Goal: Task Accomplishment & Management: Use online tool/utility

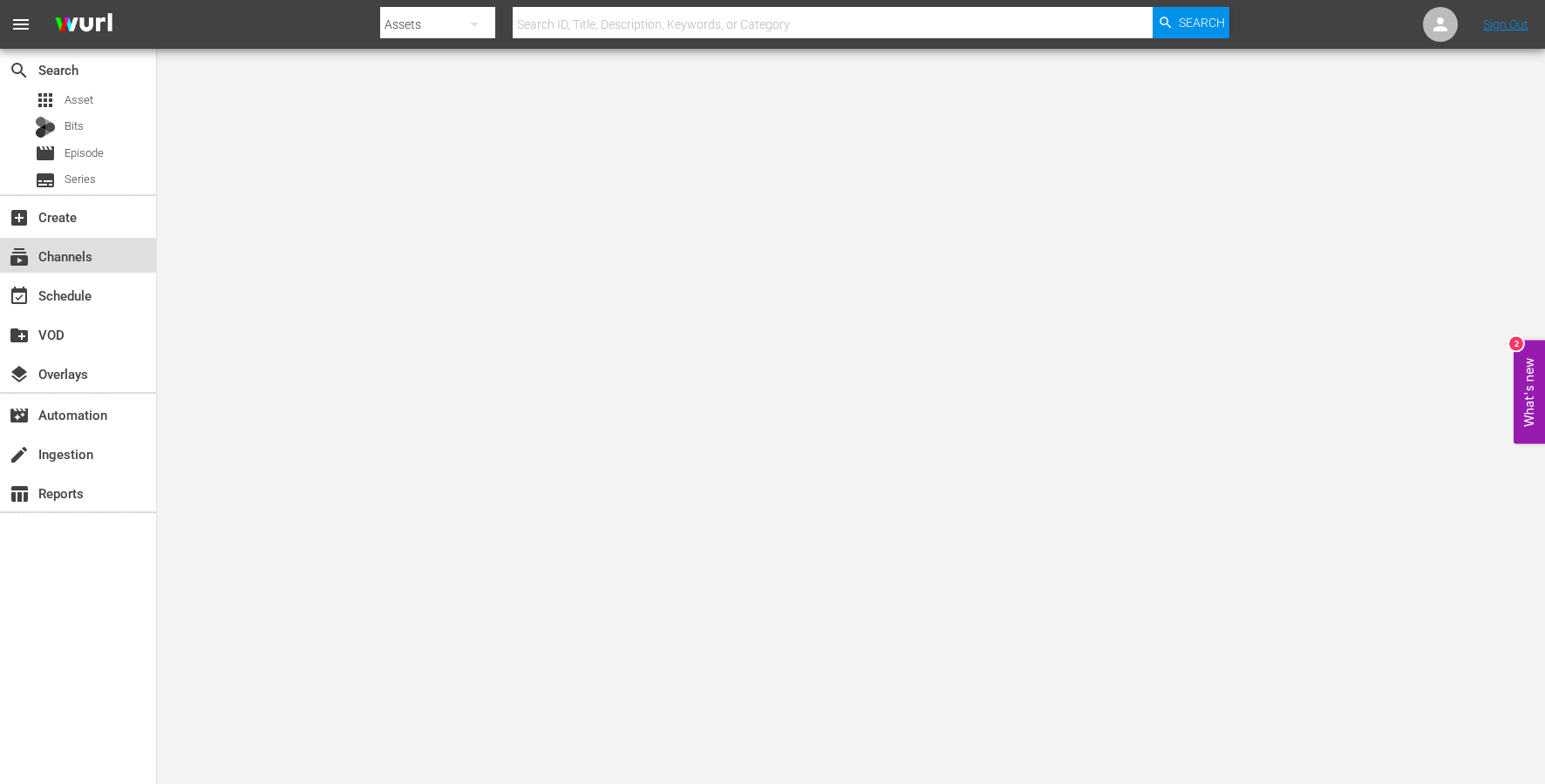
click at [55, 240] on div "subscriptions Channels" at bounding box center [78, 254] width 156 height 35
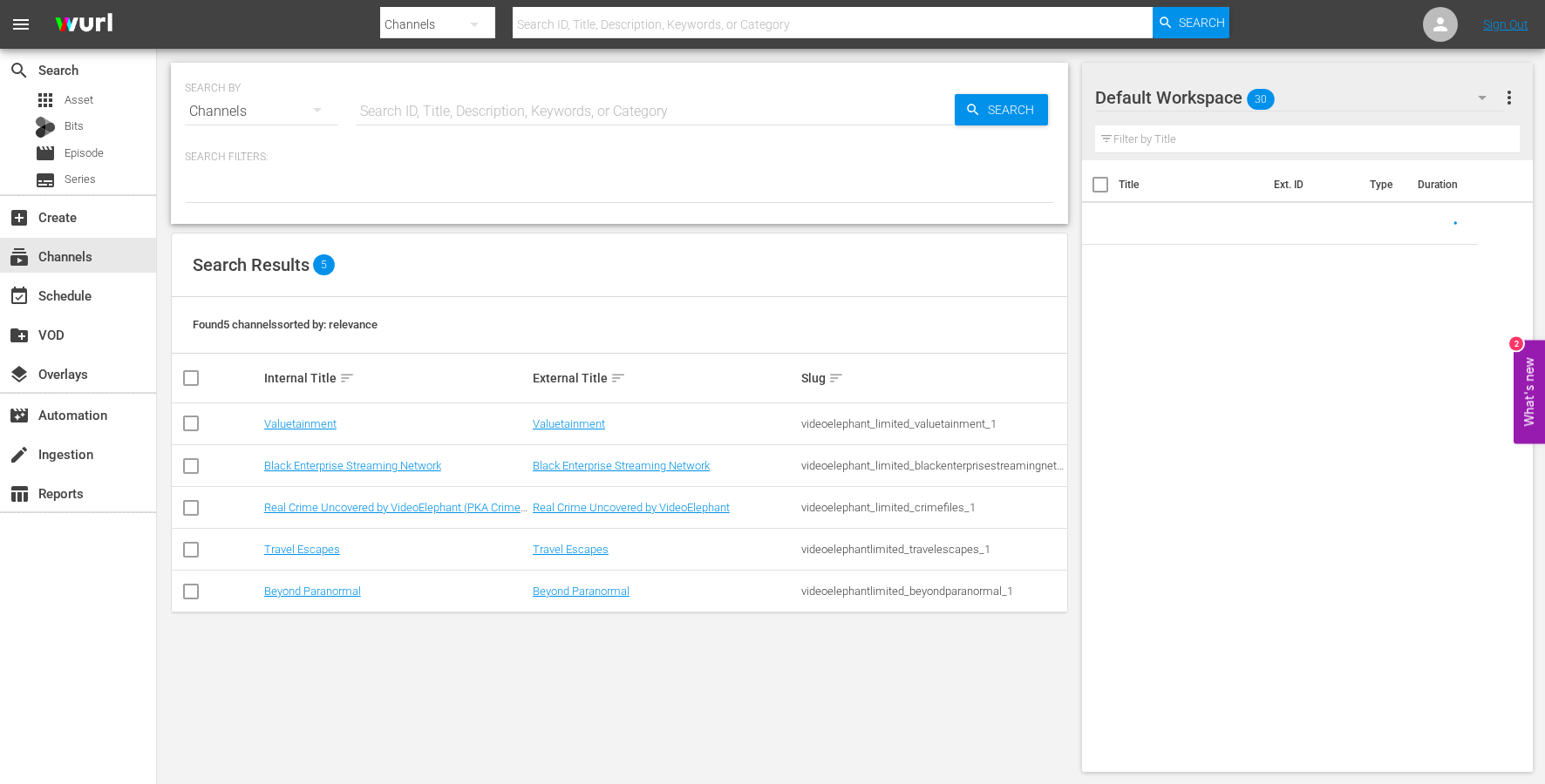
click at [190, 548] on input "checkbox" at bounding box center [190, 552] width 21 height 21
checkbox input "true"
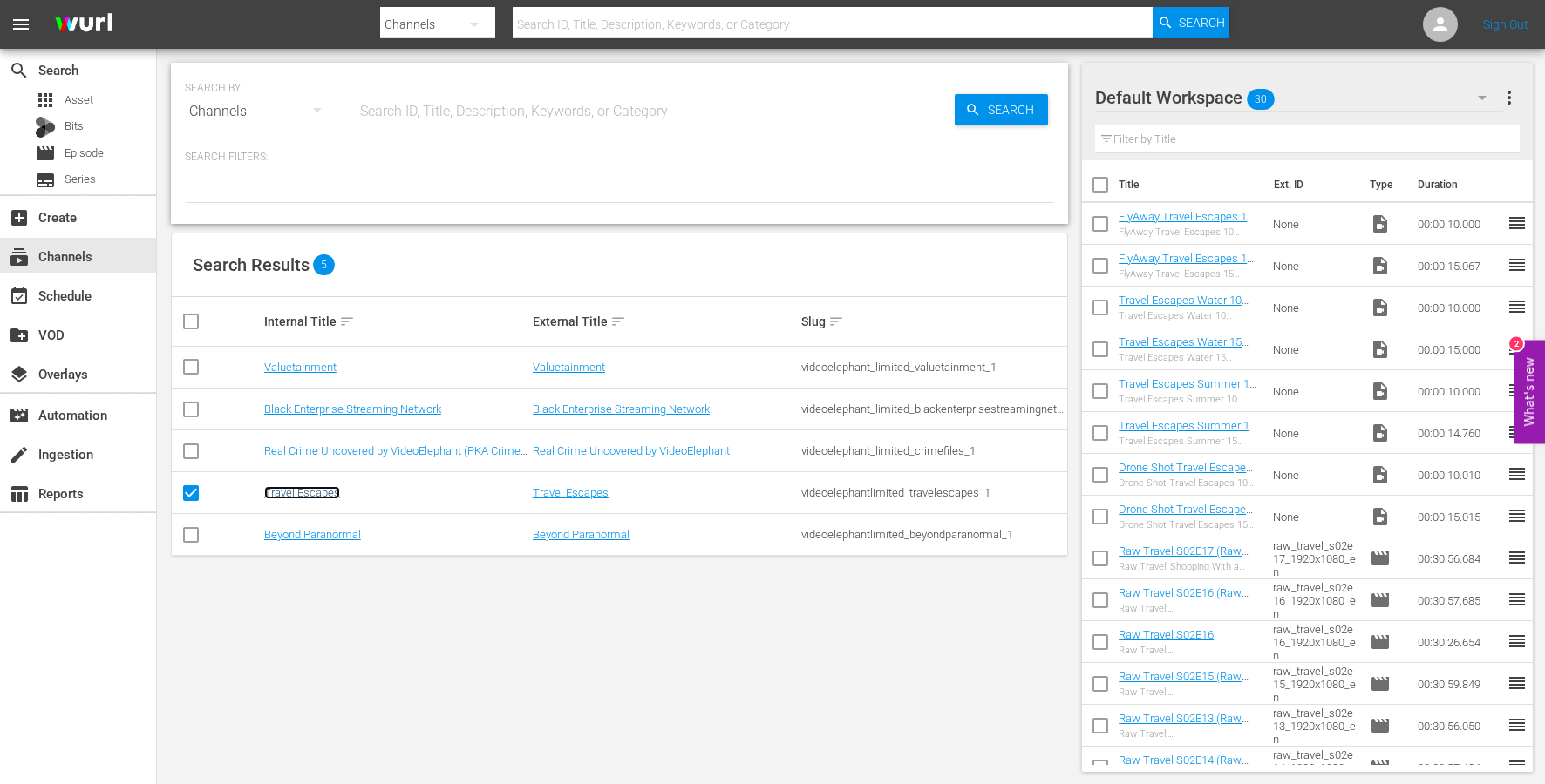
click at [317, 490] on link "Travel Escapes" at bounding box center [302, 492] width 76 height 13
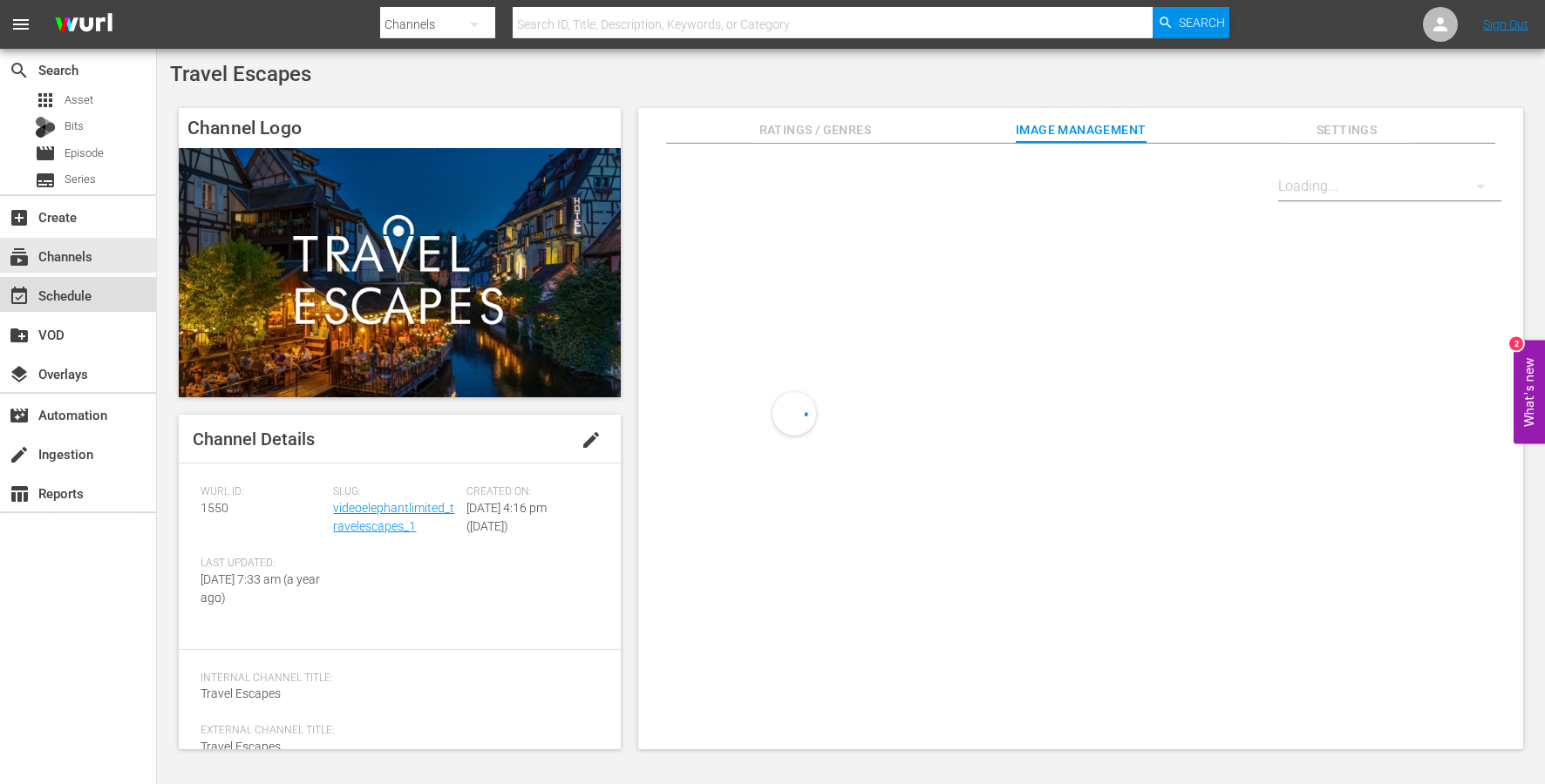
click at [96, 301] on div "event_available Schedule" at bounding box center [78, 294] width 156 height 35
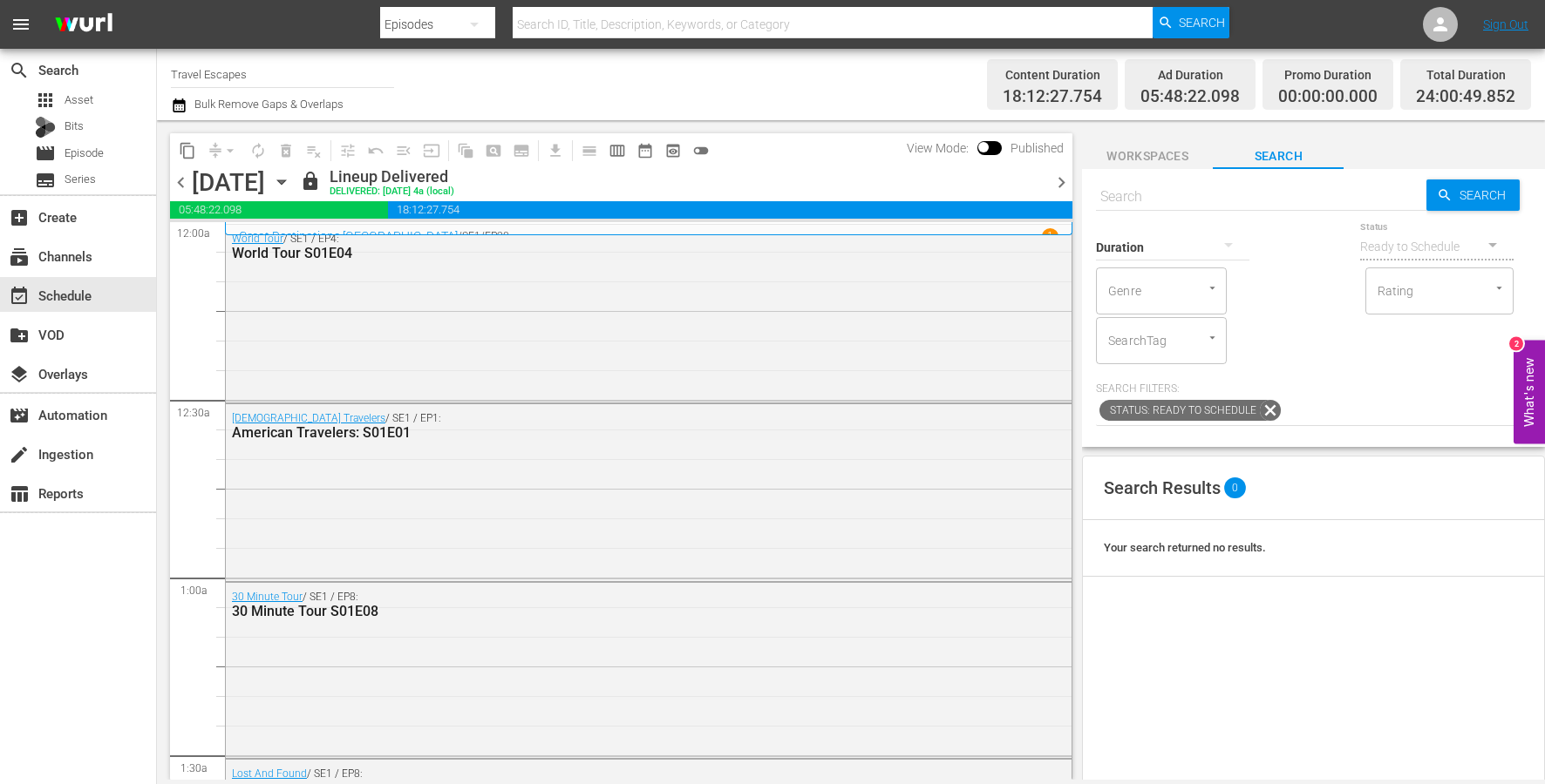
click at [184, 103] on icon "button" at bounding box center [179, 106] width 12 height 14
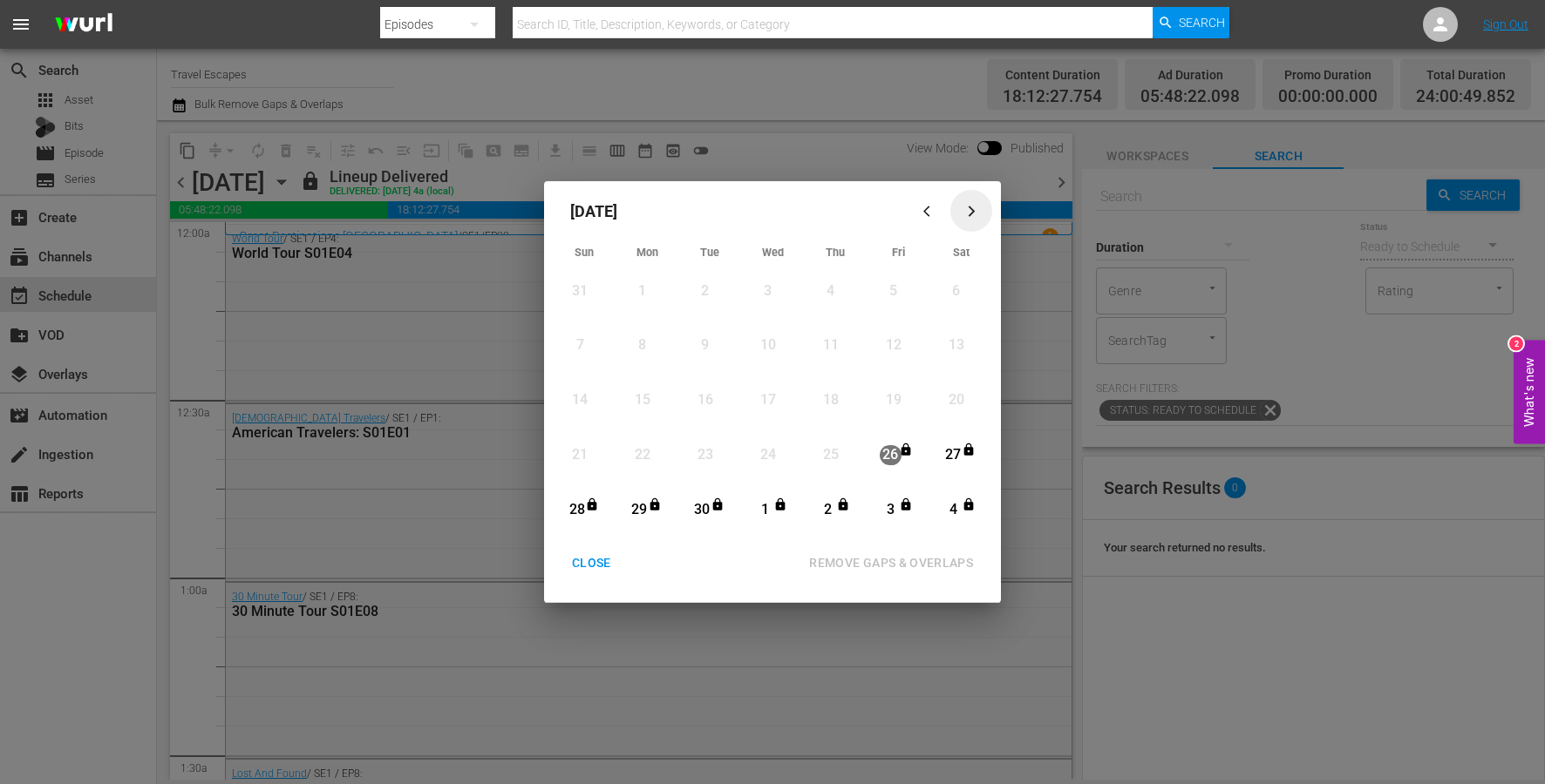
click at [973, 212] on icon "button" at bounding box center [971, 211] width 7 height 11
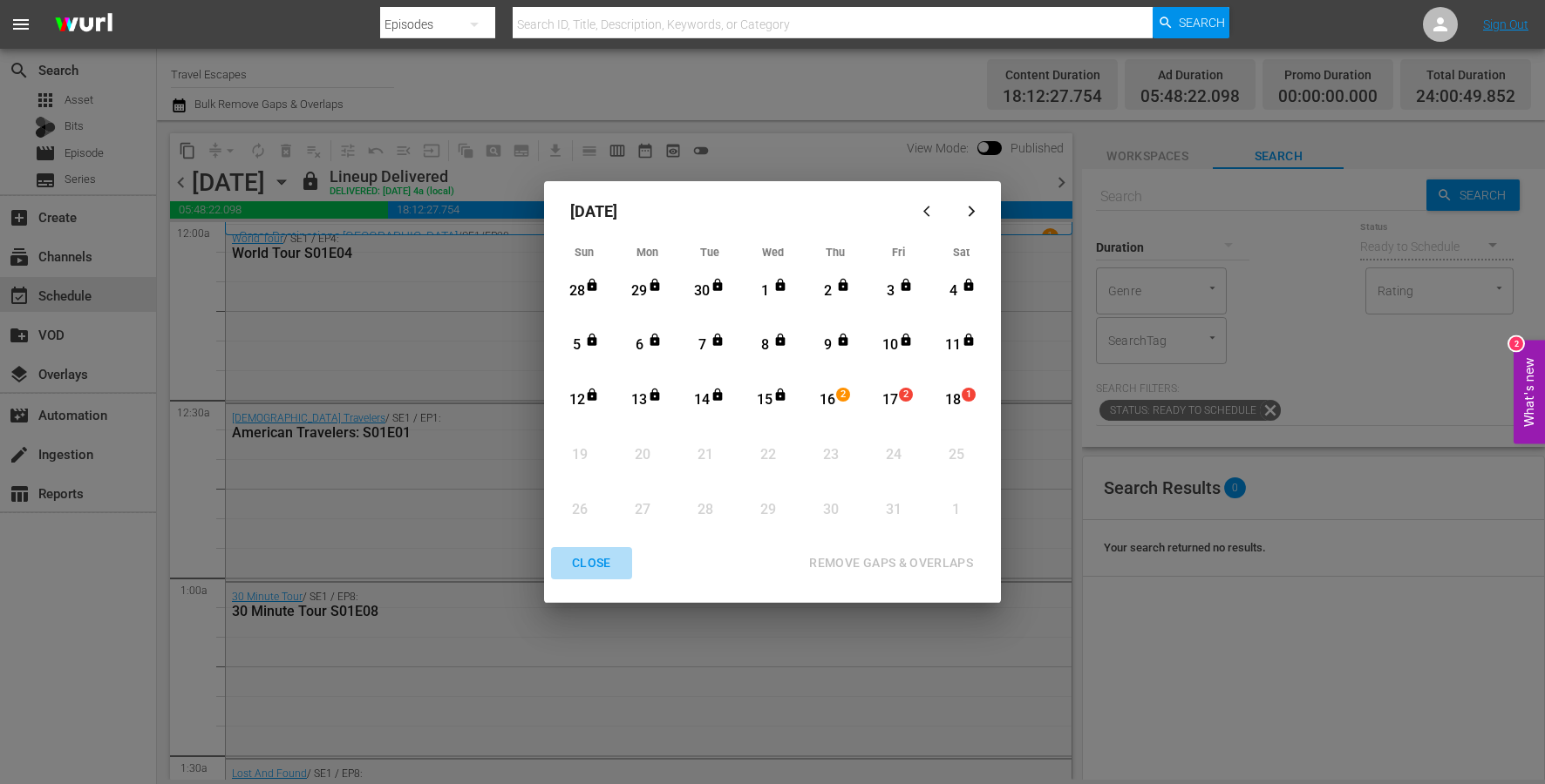
click at [587, 554] on div "CLOSE" at bounding box center [591, 563] width 67 height 22
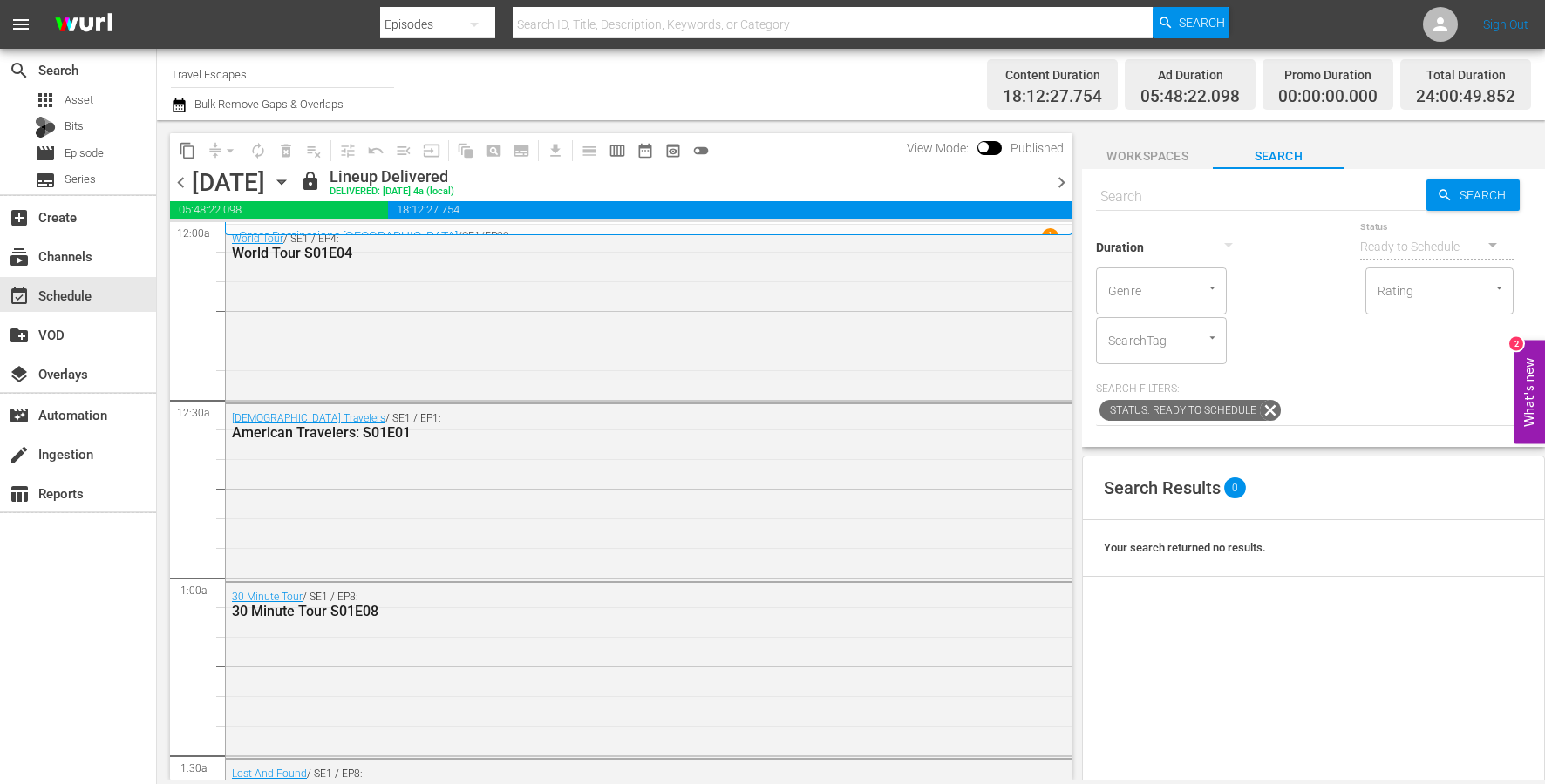
click at [296, 175] on div "[DATE] [DATE]" at bounding box center [243, 182] width 104 height 29
click at [291, 176] on icon "button" at bounding box center [281, 181] width 19 height 19
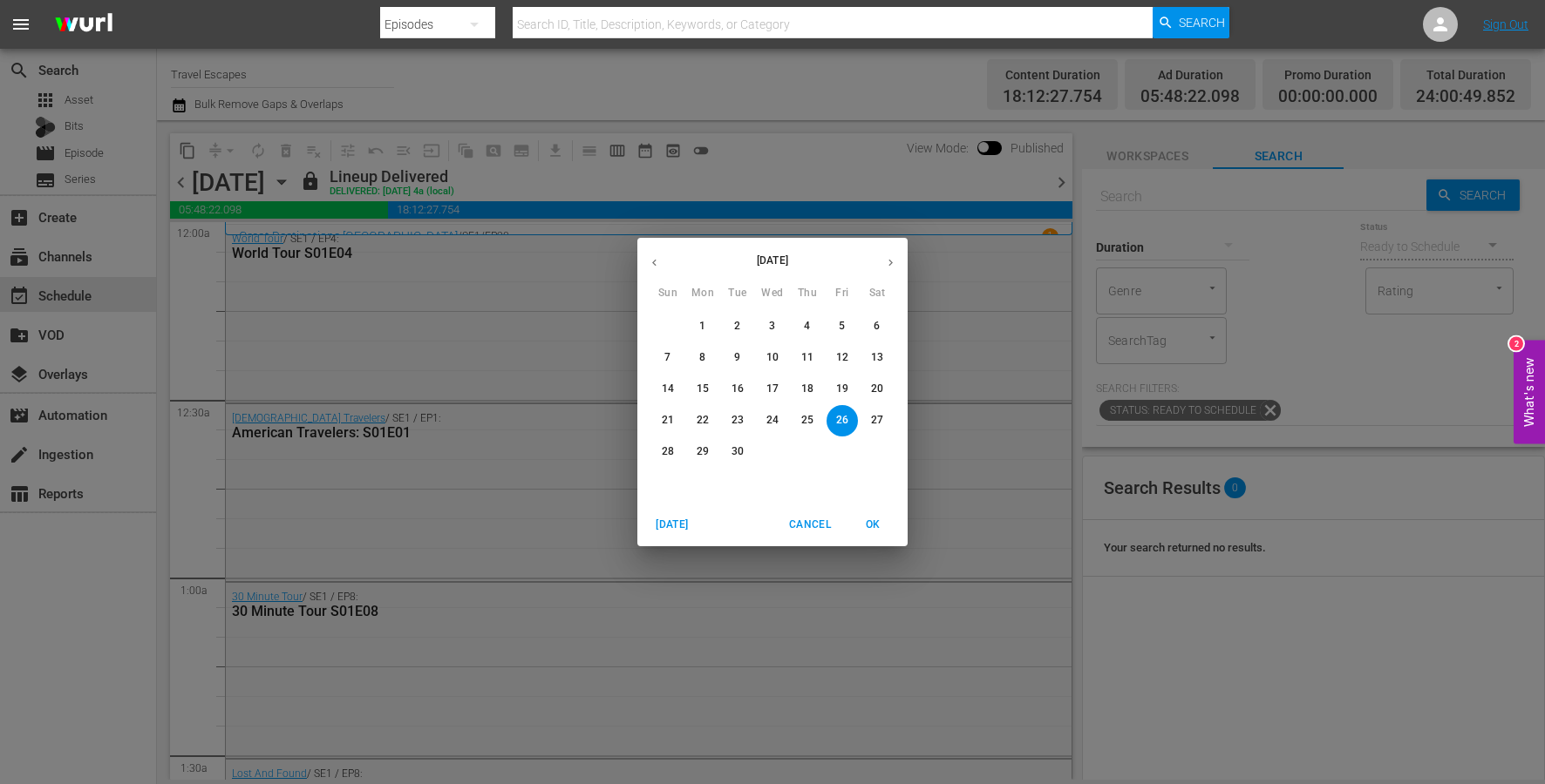
click at [887, 264] on icon "button" at bounding box center [890, 262] width 13 height 13
click at [811, 386] on p "16" at bounding box center [807, 389] width 12 height 15
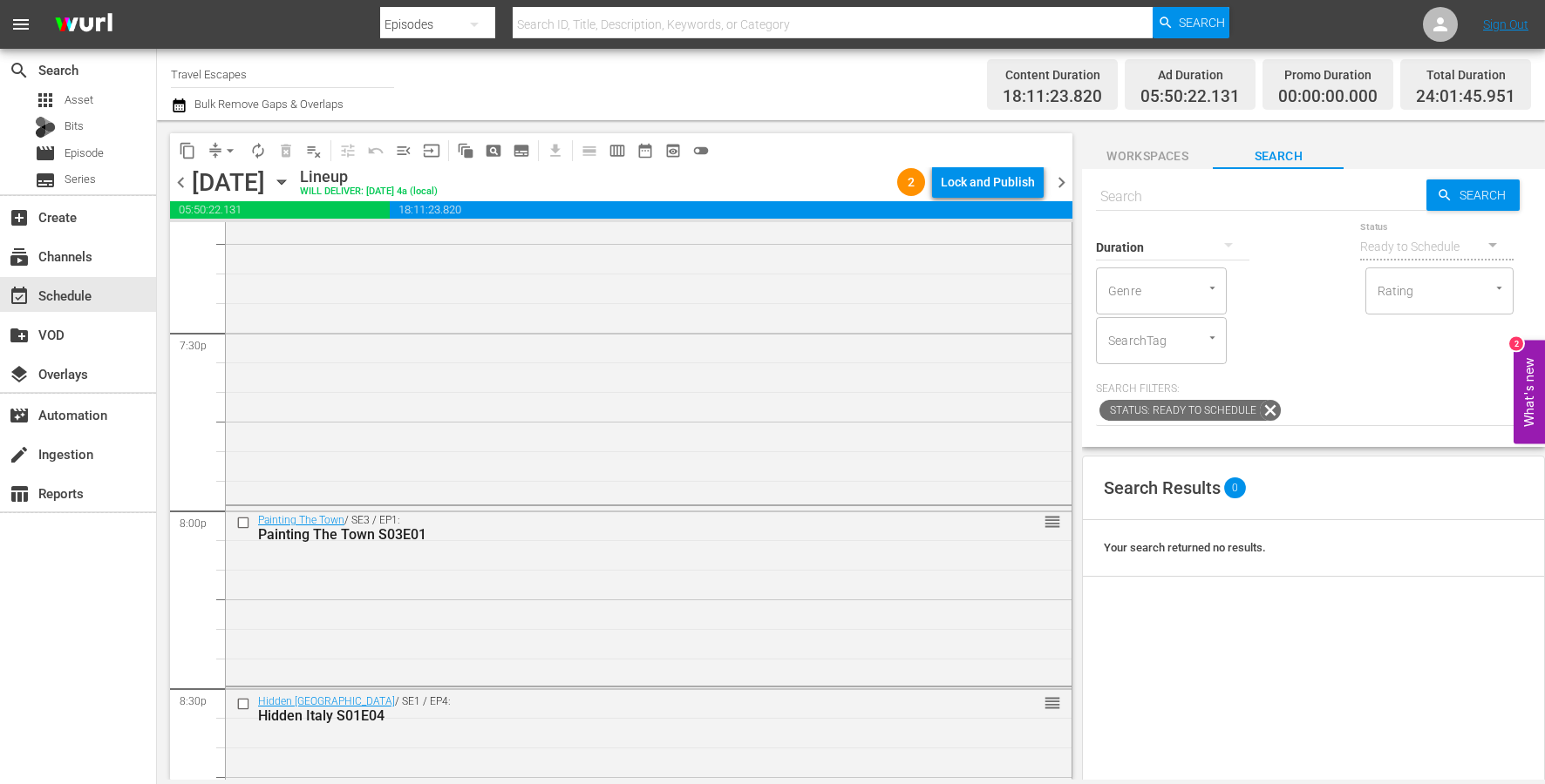
scroll to position [7990, 0]
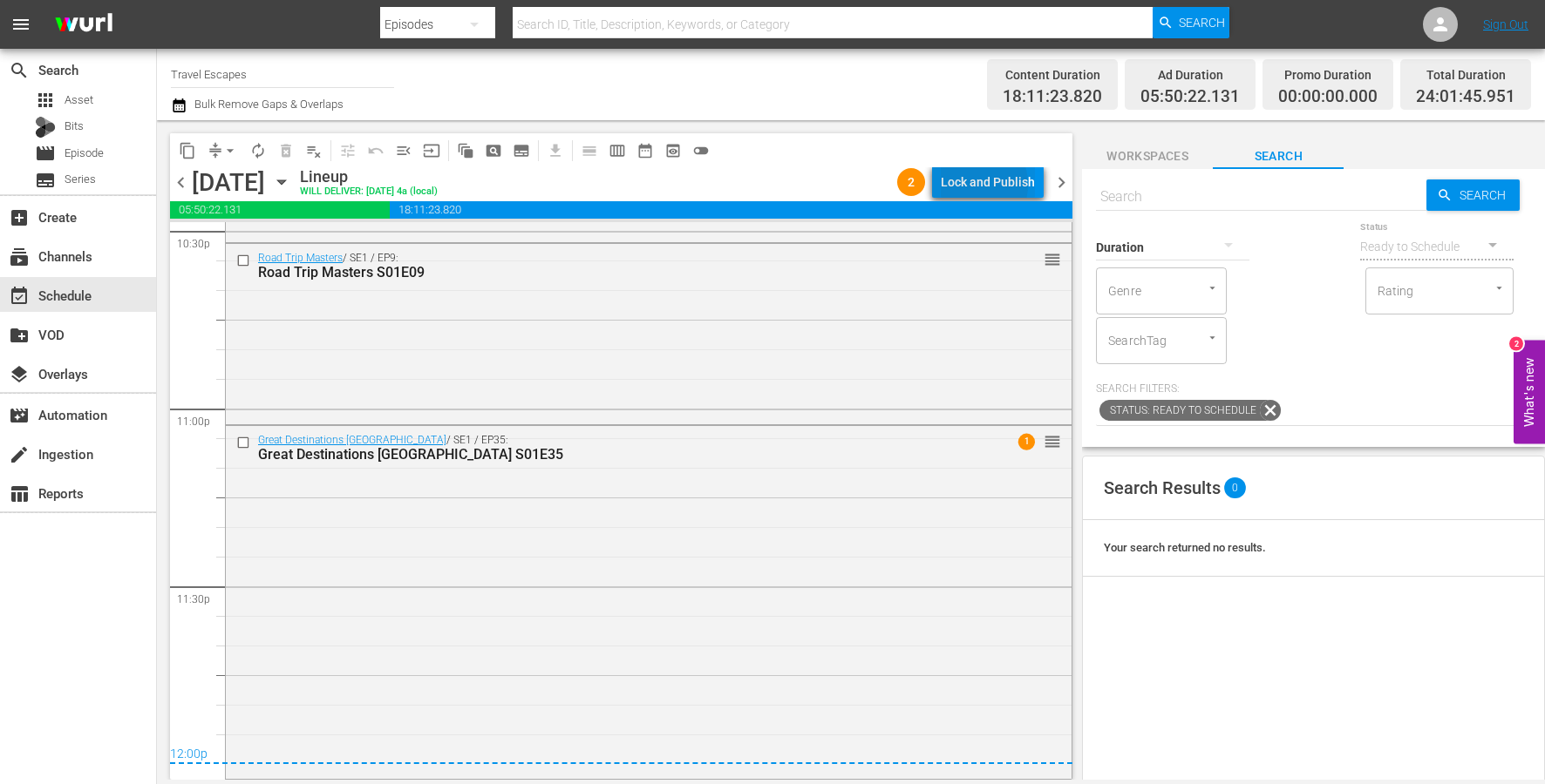
click at [974, 183] on div "Lock and Publish" at bounding box center [987, 182] width 94 height 32
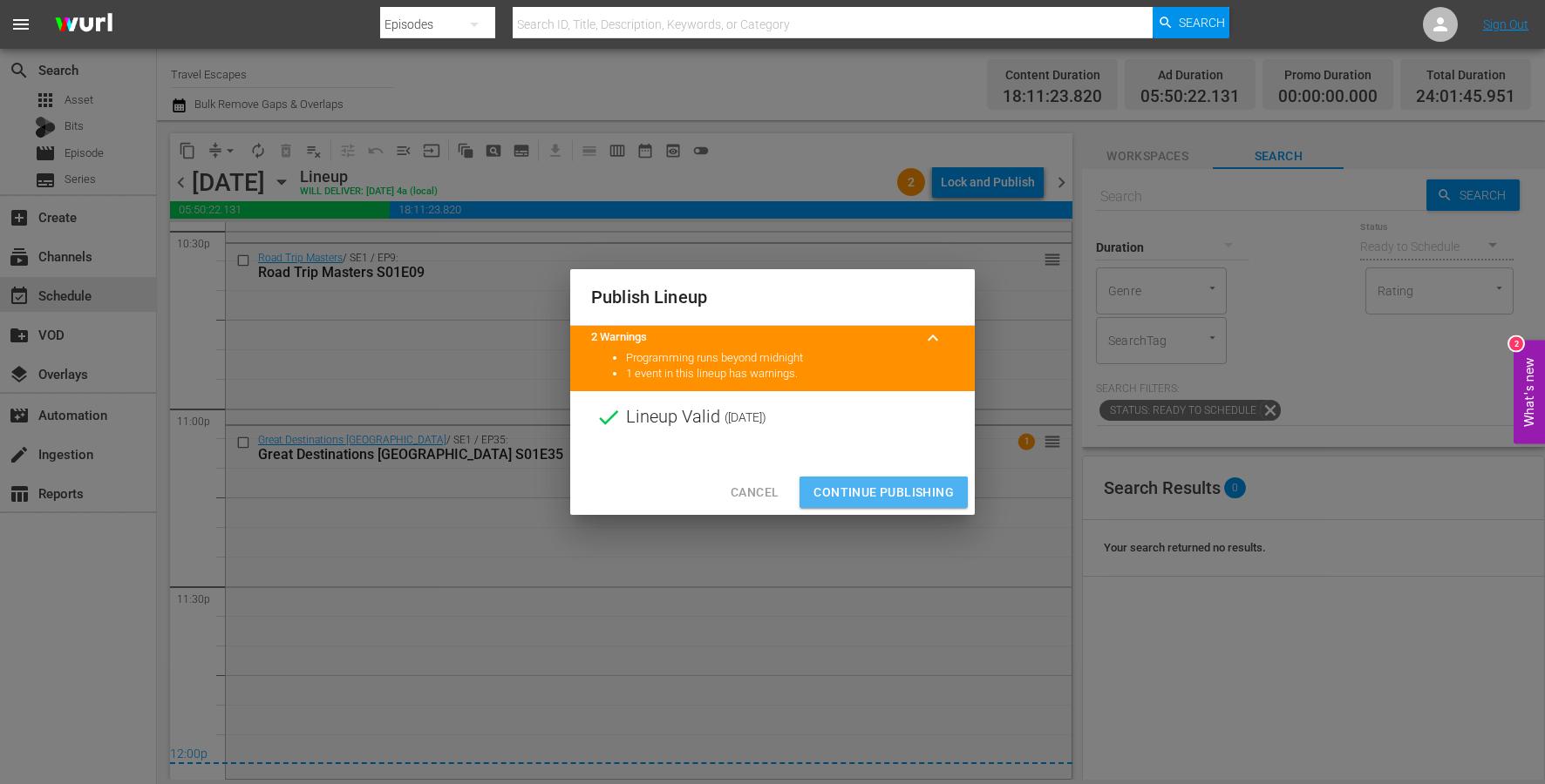
click at [905, 487] on span "Continue Publishing" at bounding box center [883, 493] width 140 height 22
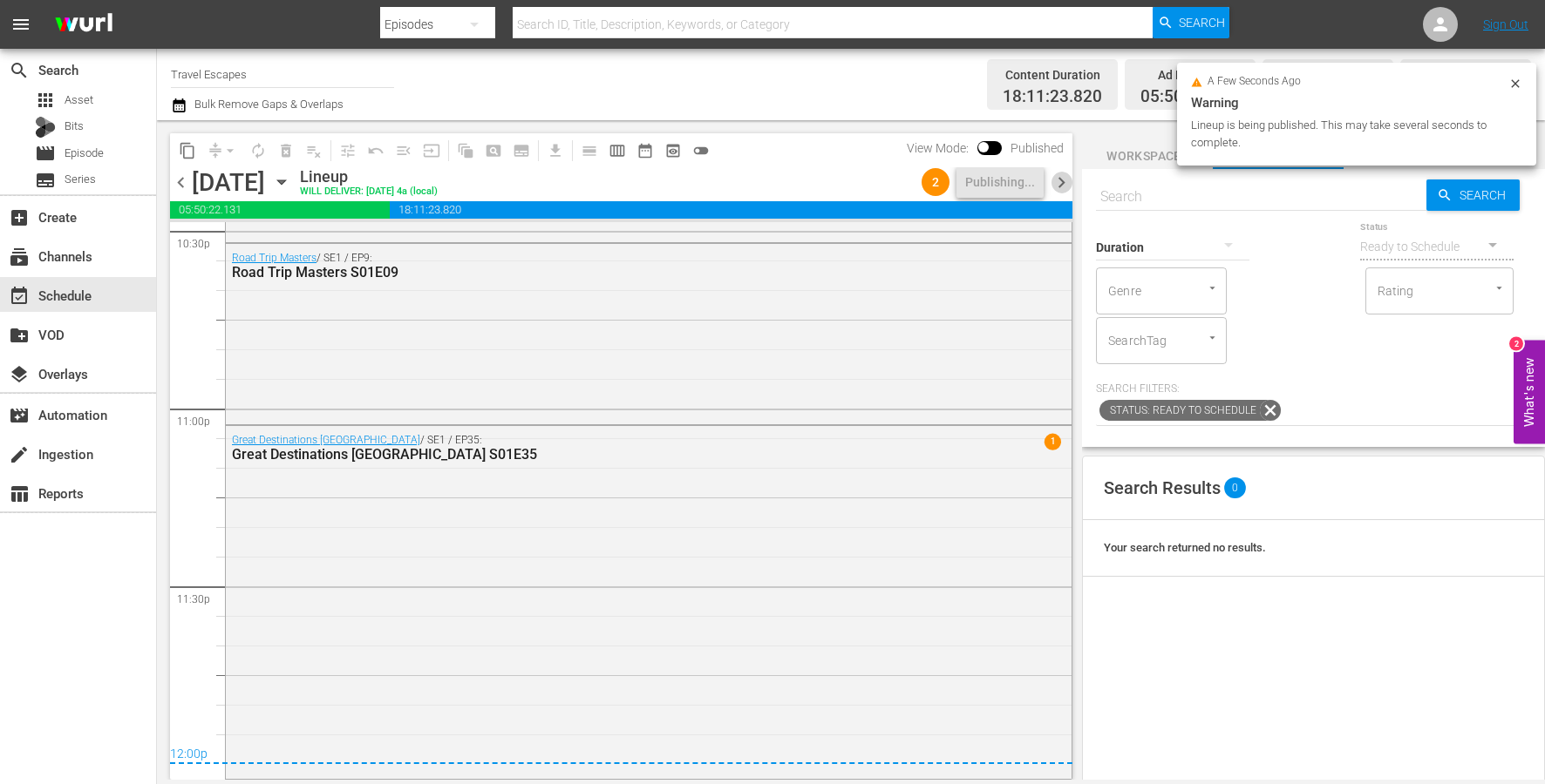
click at [1058, 177] on span "chevron_right" at bounding box center [1062, 182] width 22 height 22
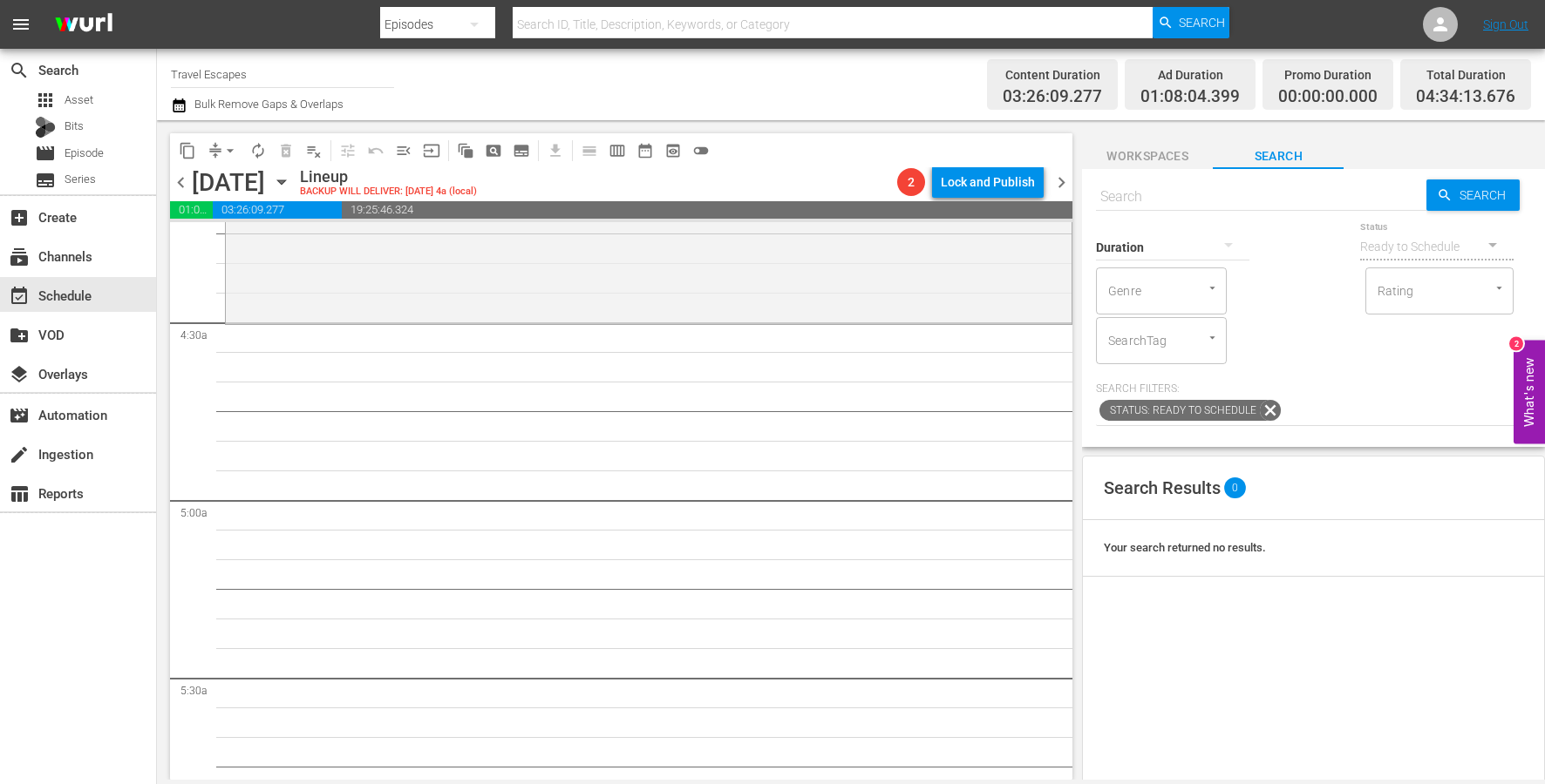
scroll to position [1497, 0]
click at [188, 151] on span "content_copy" at bounding box center [187, 151] width 18 height 18
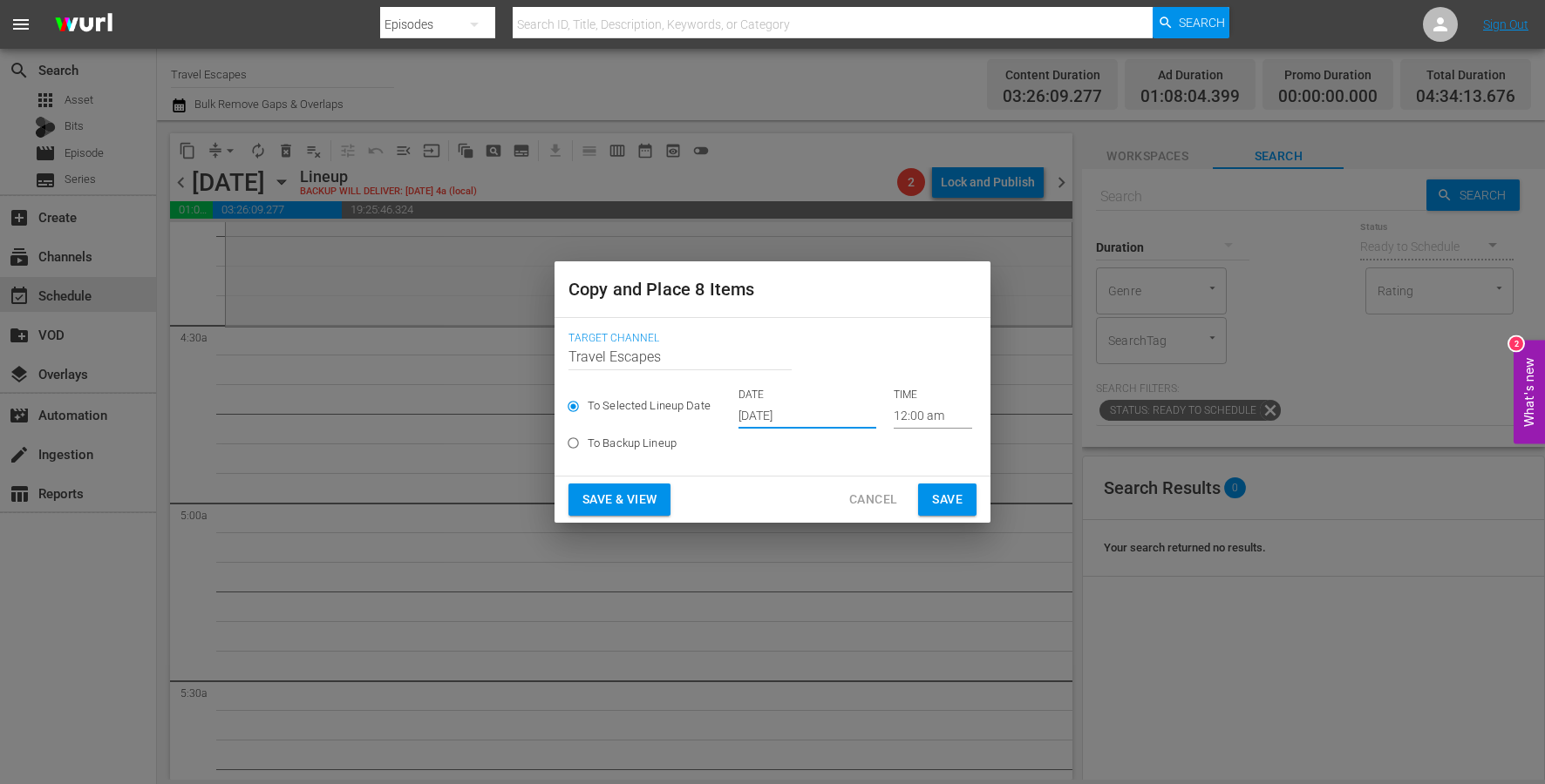
click at [771, 417] on input "[DATE]" at bounding box center [807, 415] width 138 height 27
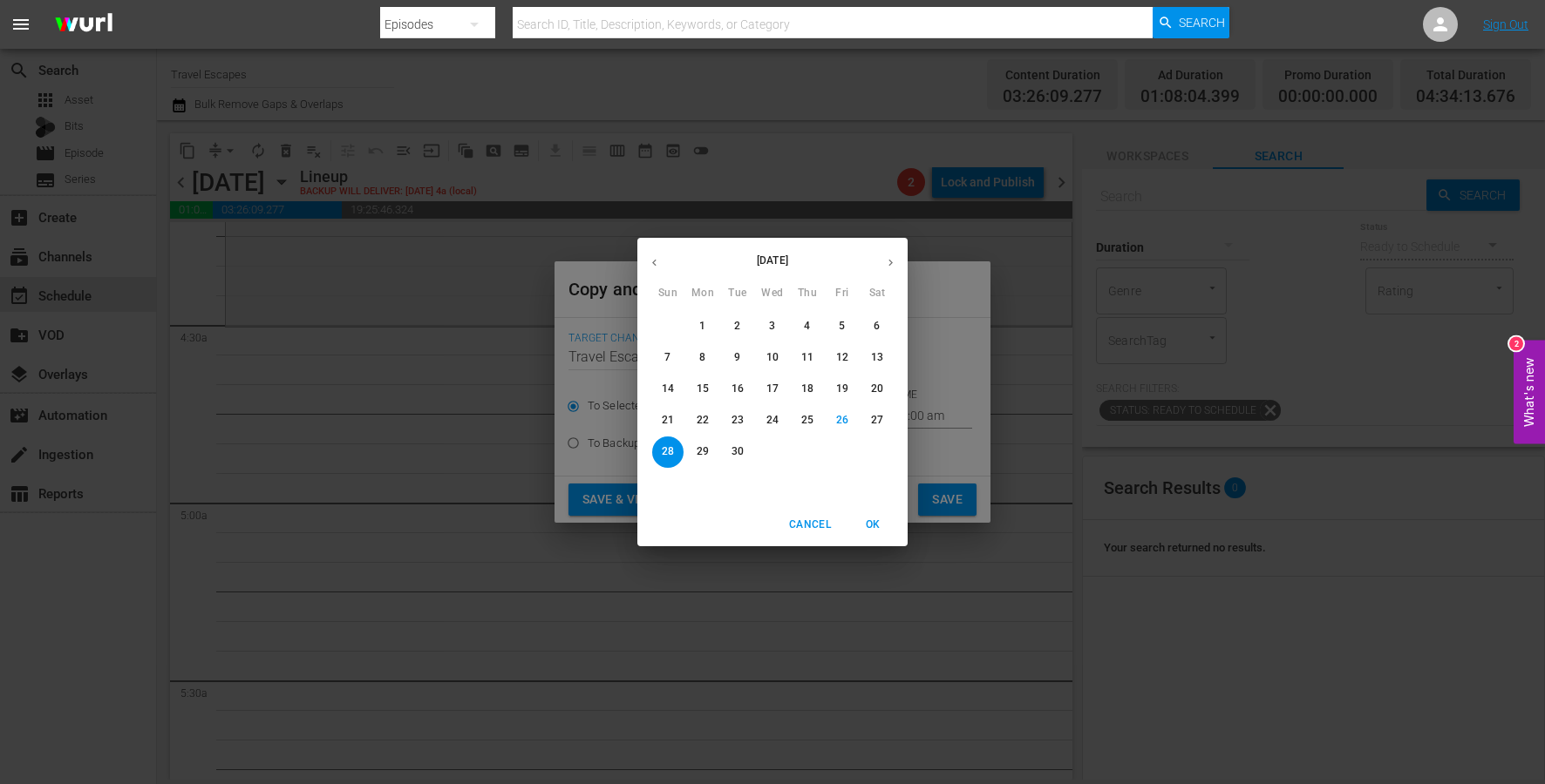
click at [887, 265] on icon "button" at bounding box center [890, 262] width 13 height 13
click at [836, 392] on p "17" at bounding box center [842, 389] width 12 height 15
type input "[DATE]"
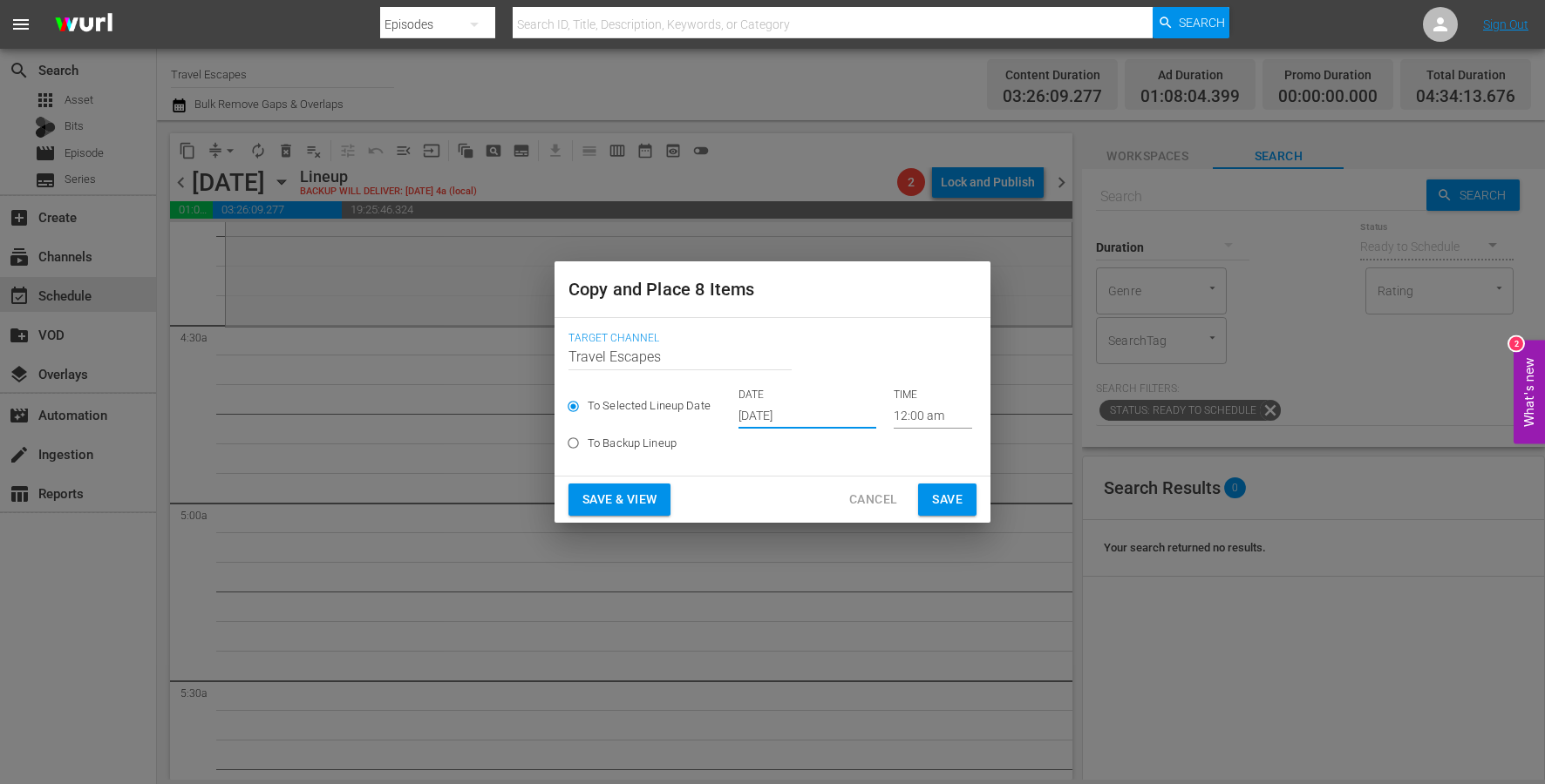
click at [894, 411] on input "12:00 am" at bounding box center [933, 415] width 79 height 27
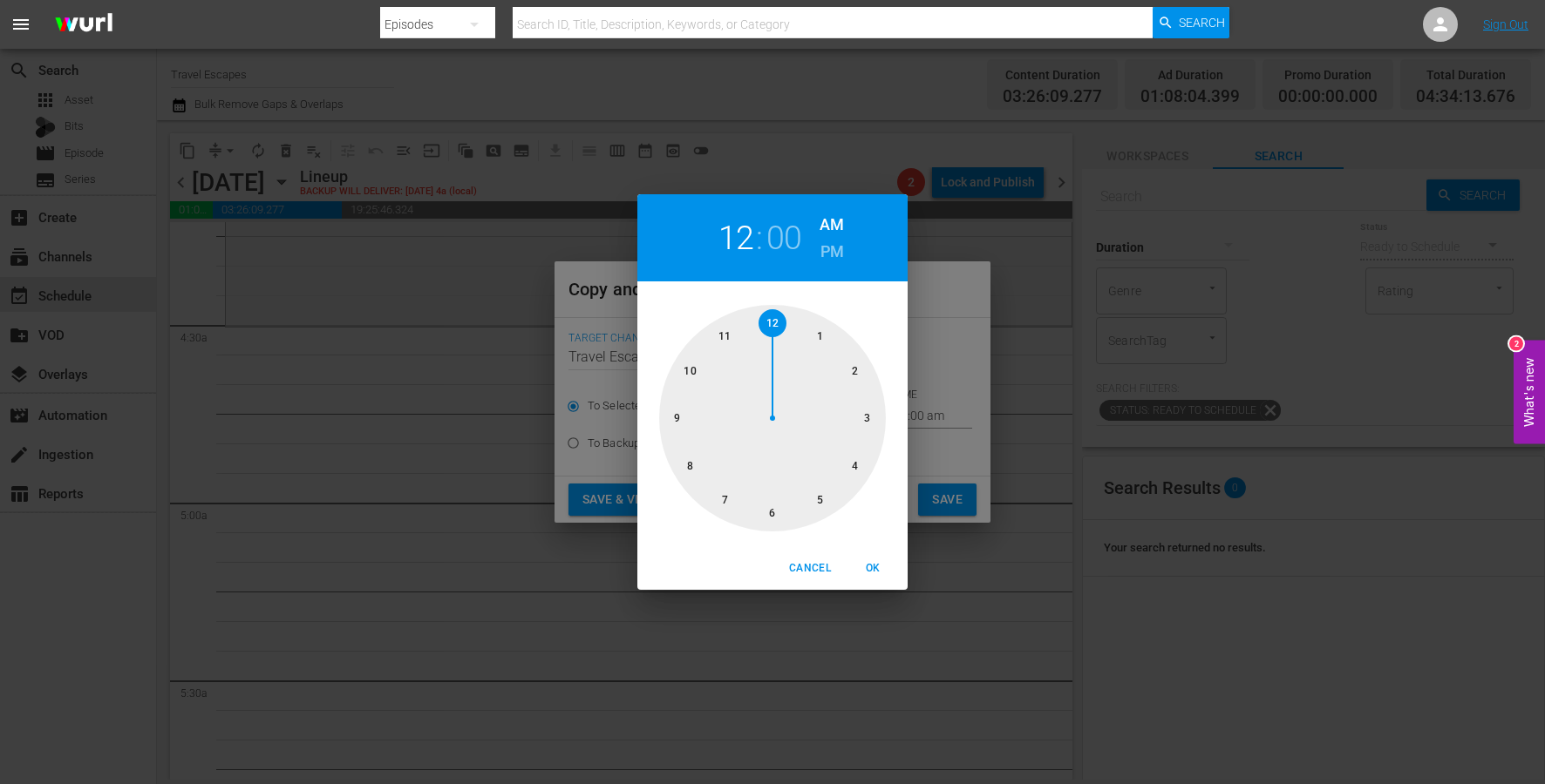
click at [858, 457] on div at bounding box center [772, 418] width 227 height 227
click at [774, 506] on div at bounding box center [772, 418] width 227 height 227
click at [872, 565] on span "OK" at bounding box center [872, 568] width 41 height 19
type input "04:30 am"
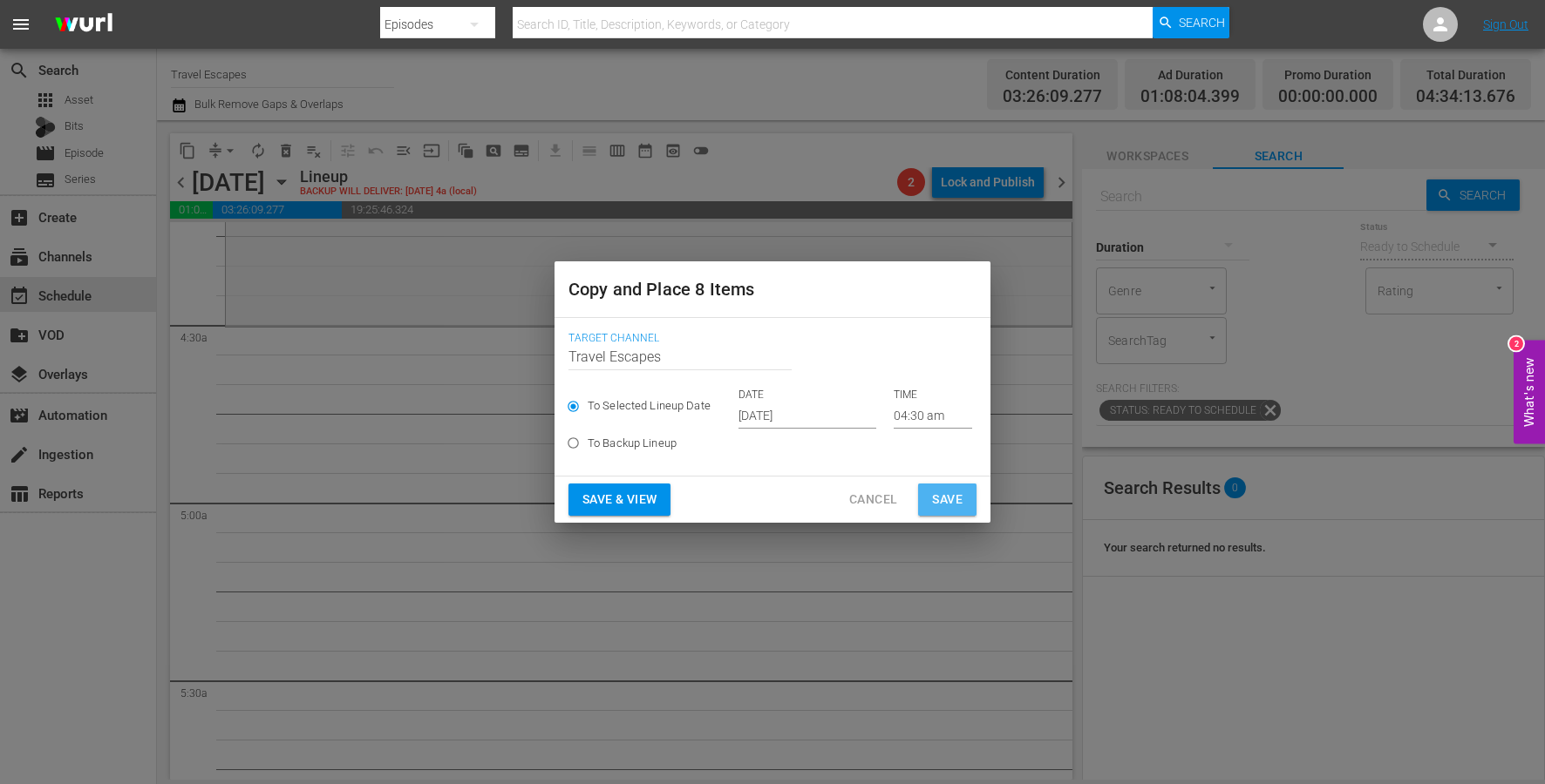
click at [946, 496] on span "Save" at bounding box center [947, 500] width 31 height 22
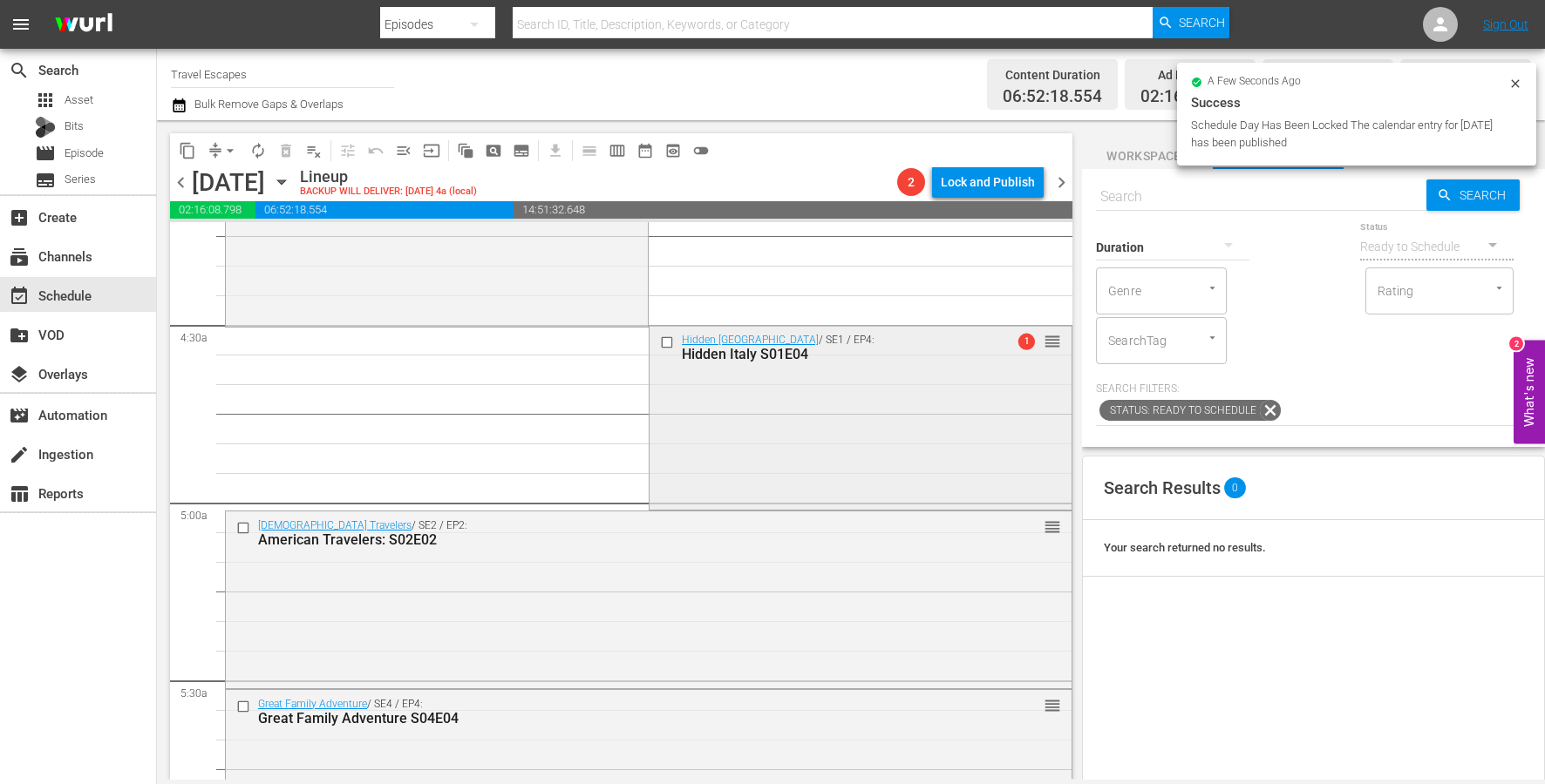
click at [663, 345] on input "checkbox" at bounding box center [669, 341] width 19 height 15
click at [239, 533] on input "checkbox" at bounding box center [245, 528] width 19 height 15
click at [243, 709] on input "checkbox" at bounding box center [245, 706] width 19 height 15
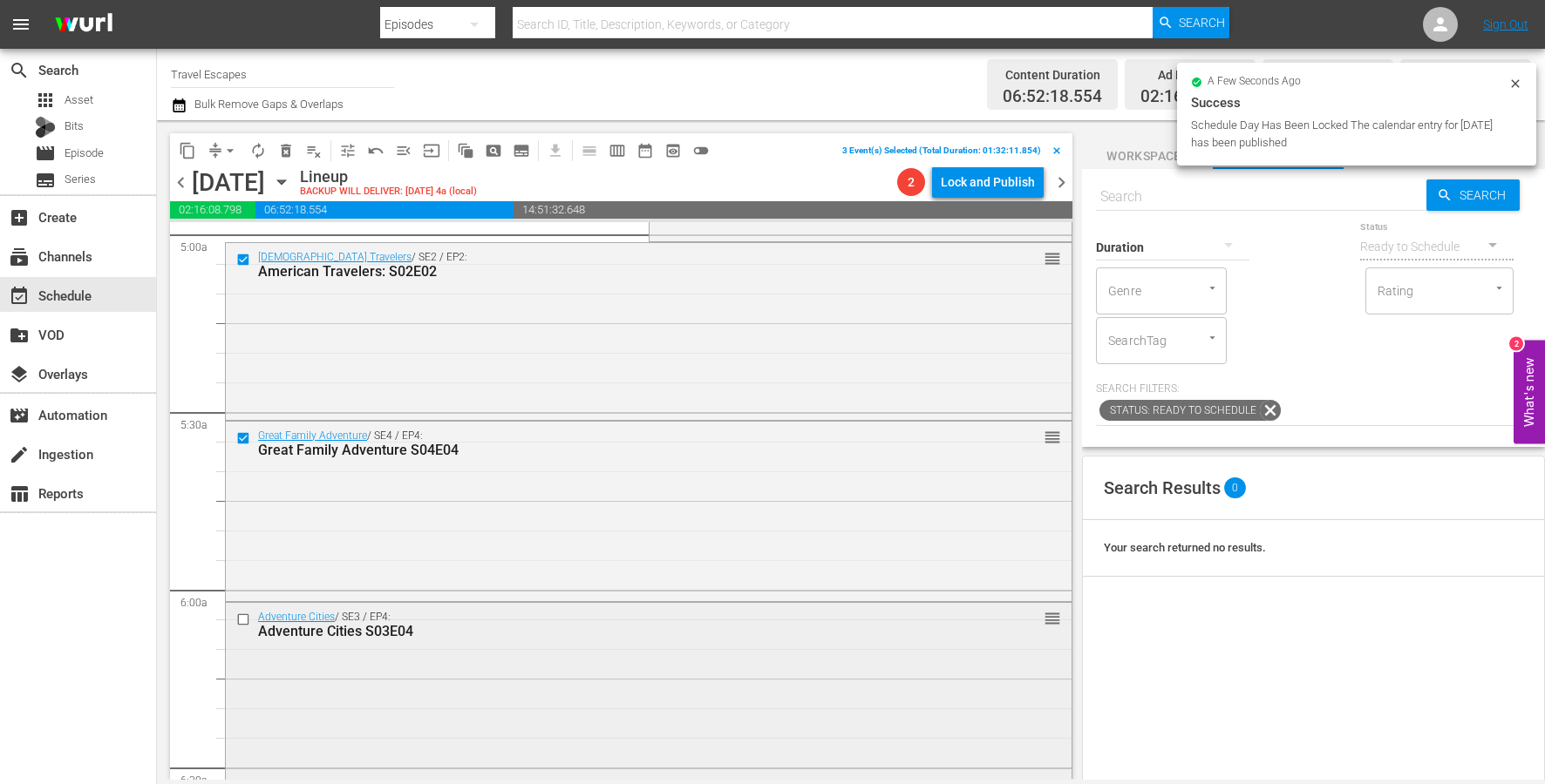
scroll to position [1830, 0]
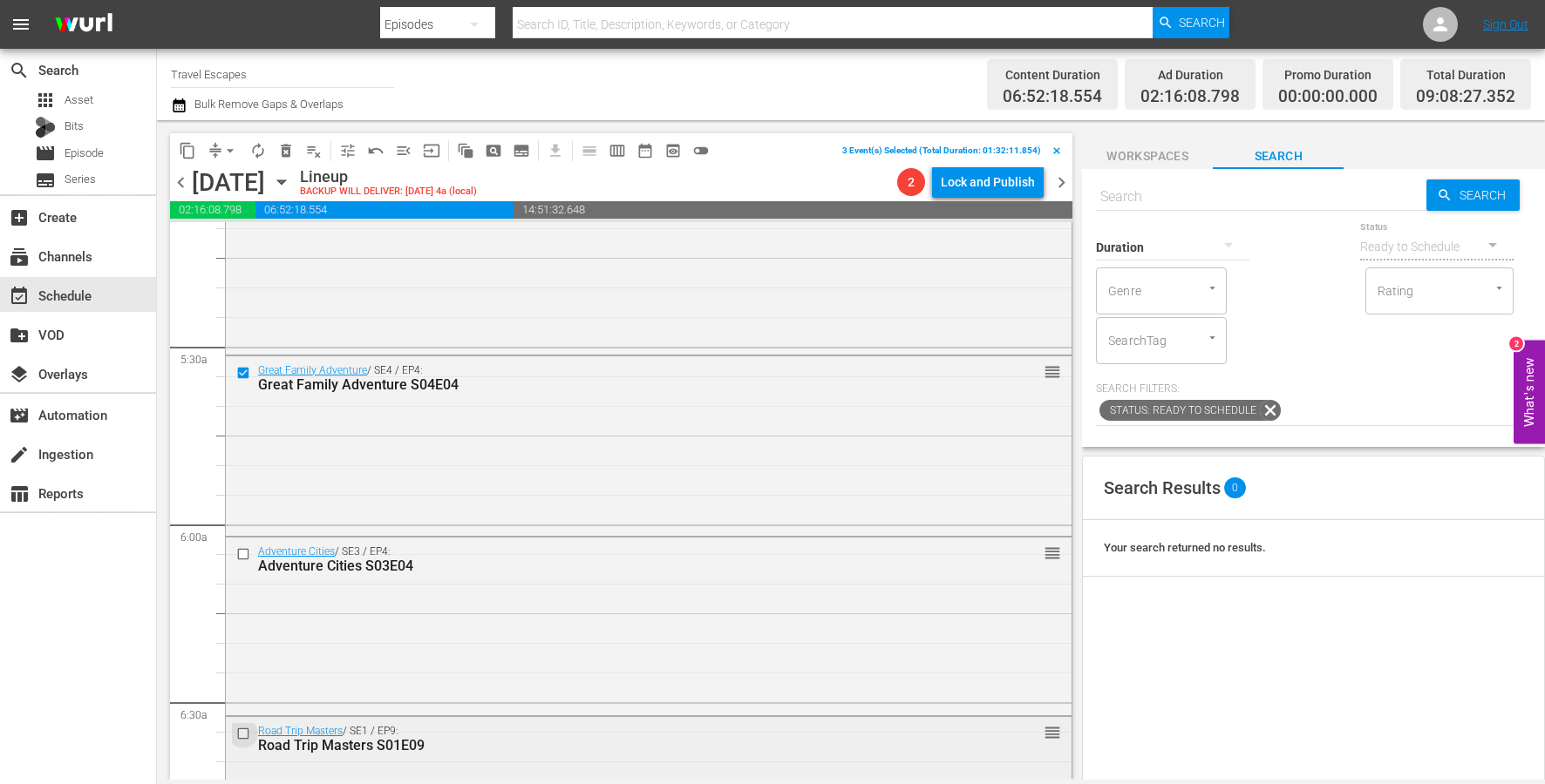
click at [244, 732] on input "checkbox" at bounding box center [245, 733] width 19 height 15
click at [240, 554] on input "checkbox" at bounding box center [245, 554] width 19 height 15
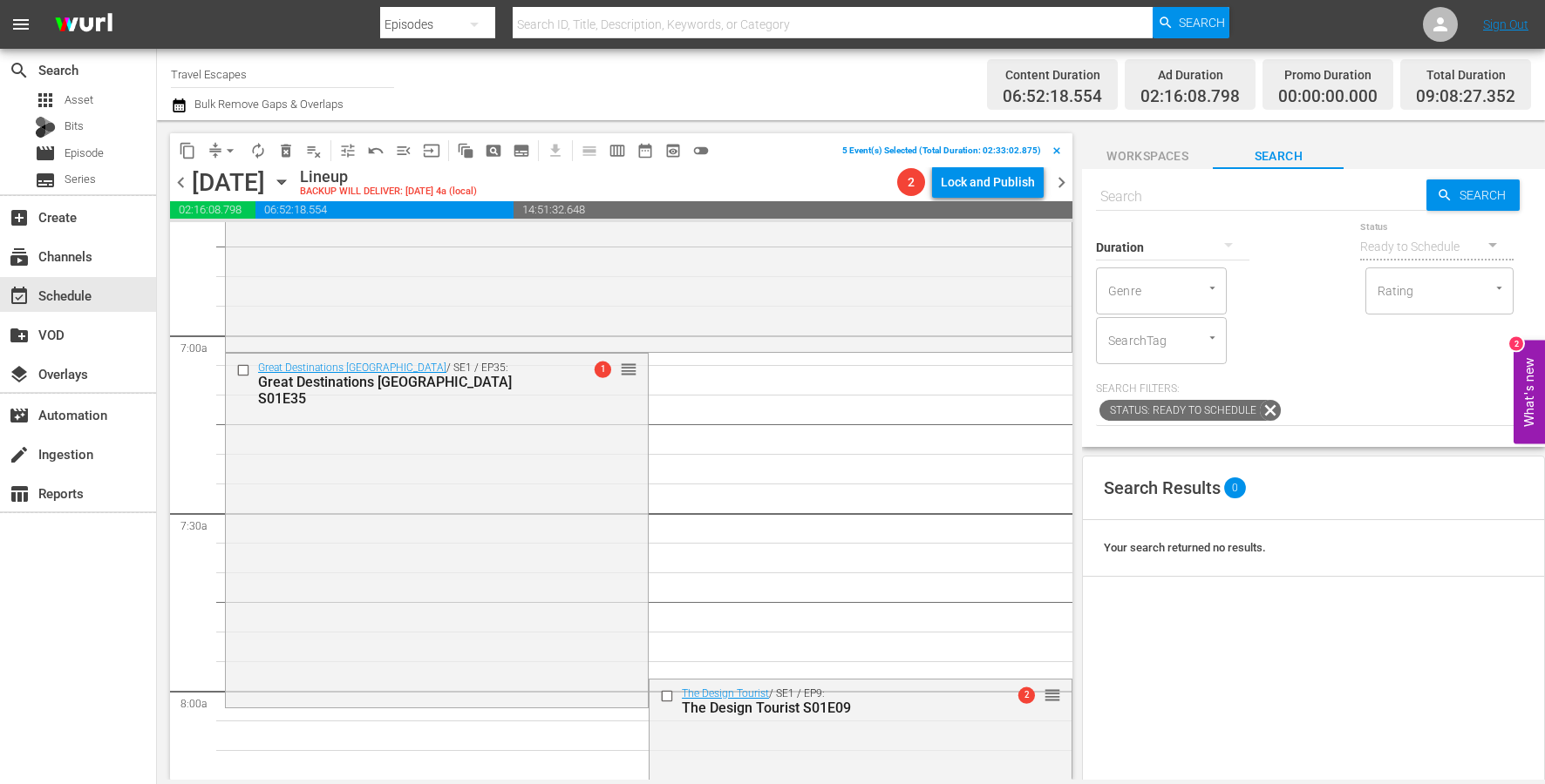
scroll to position [2388, 0]
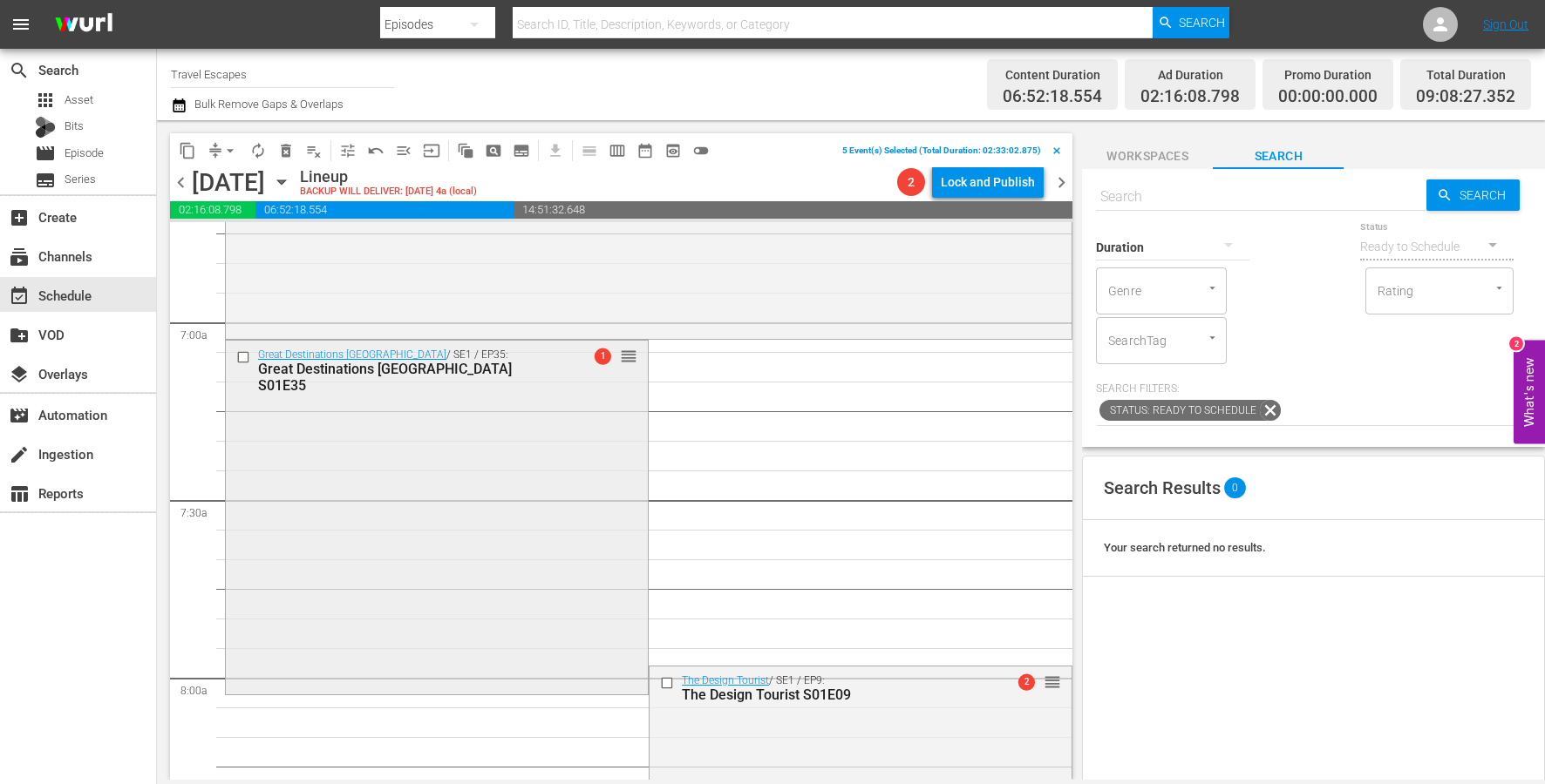
click at [248, 353] on input "checkbox" at bounding box center [245, 357] width 19 height 15
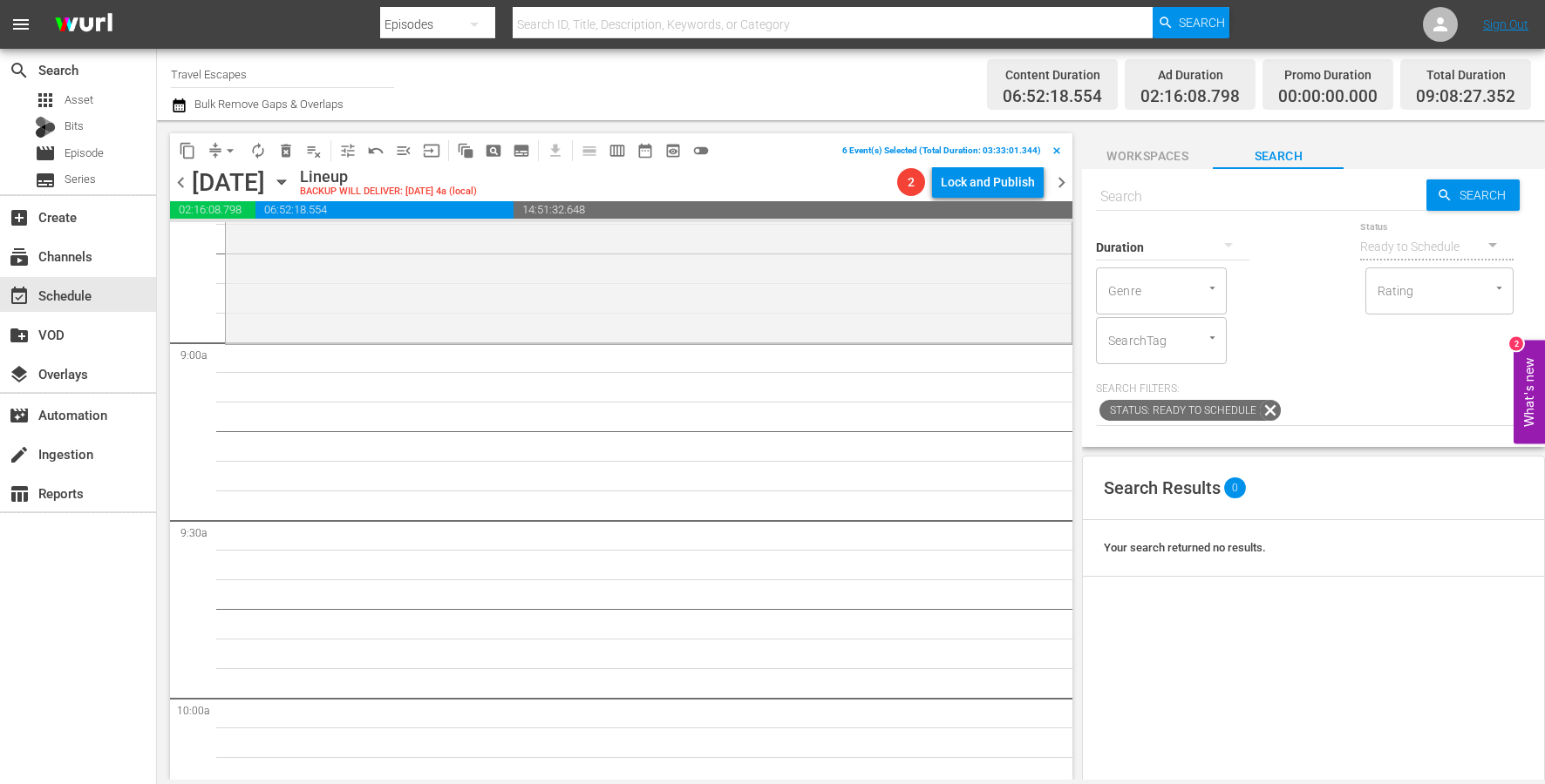
scroll to position [3071, 0]
click at [186, 149] on span "content_copy" at bounding box center [187, 151] width 18 height 18
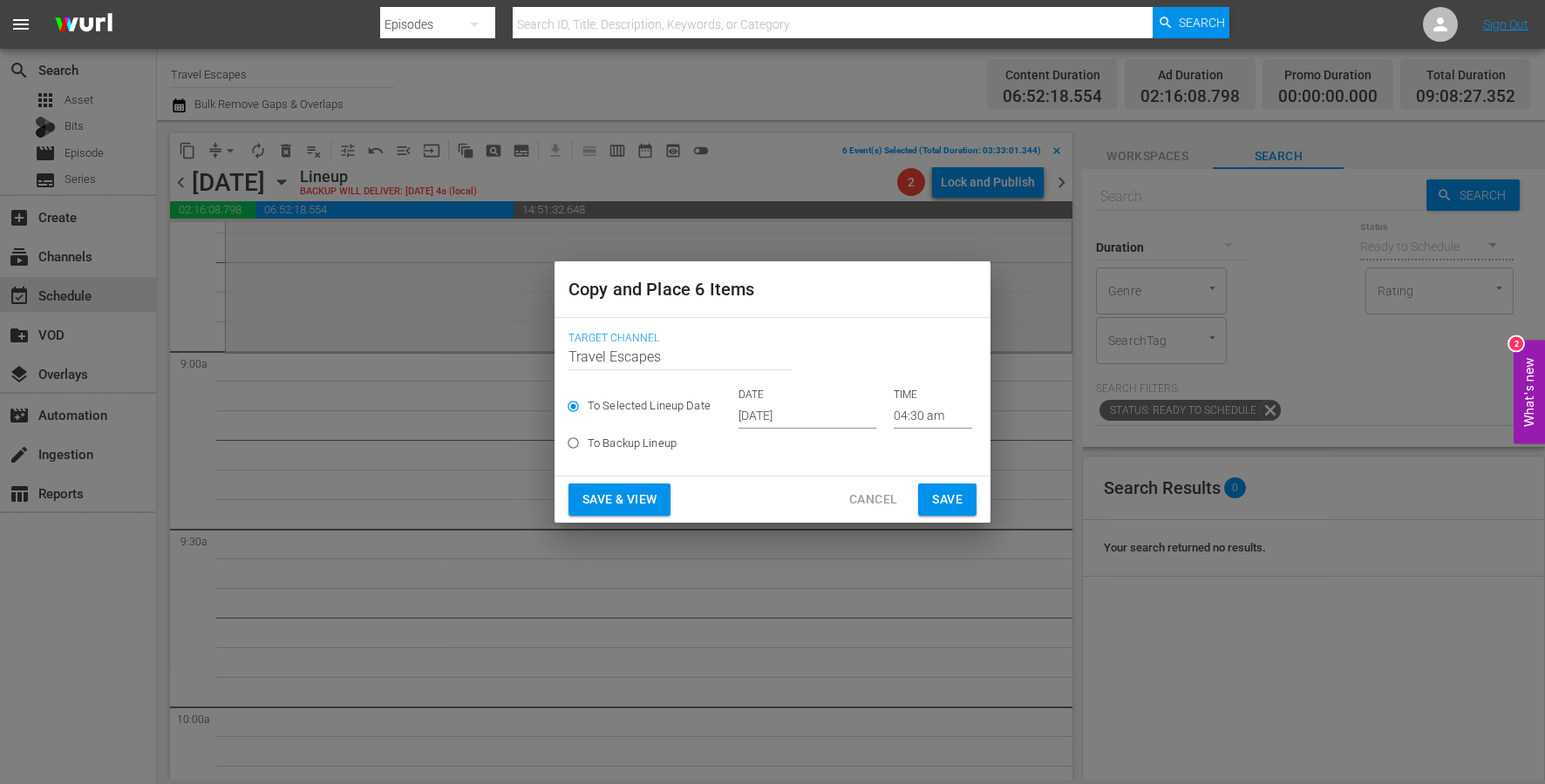
click at [762, 398] on p "DATE" at bounding box center [807, 394] width 138 height 15
click at [807, 421] on input "[DATE]" at bounding box center [807, 415] width 138 height 27
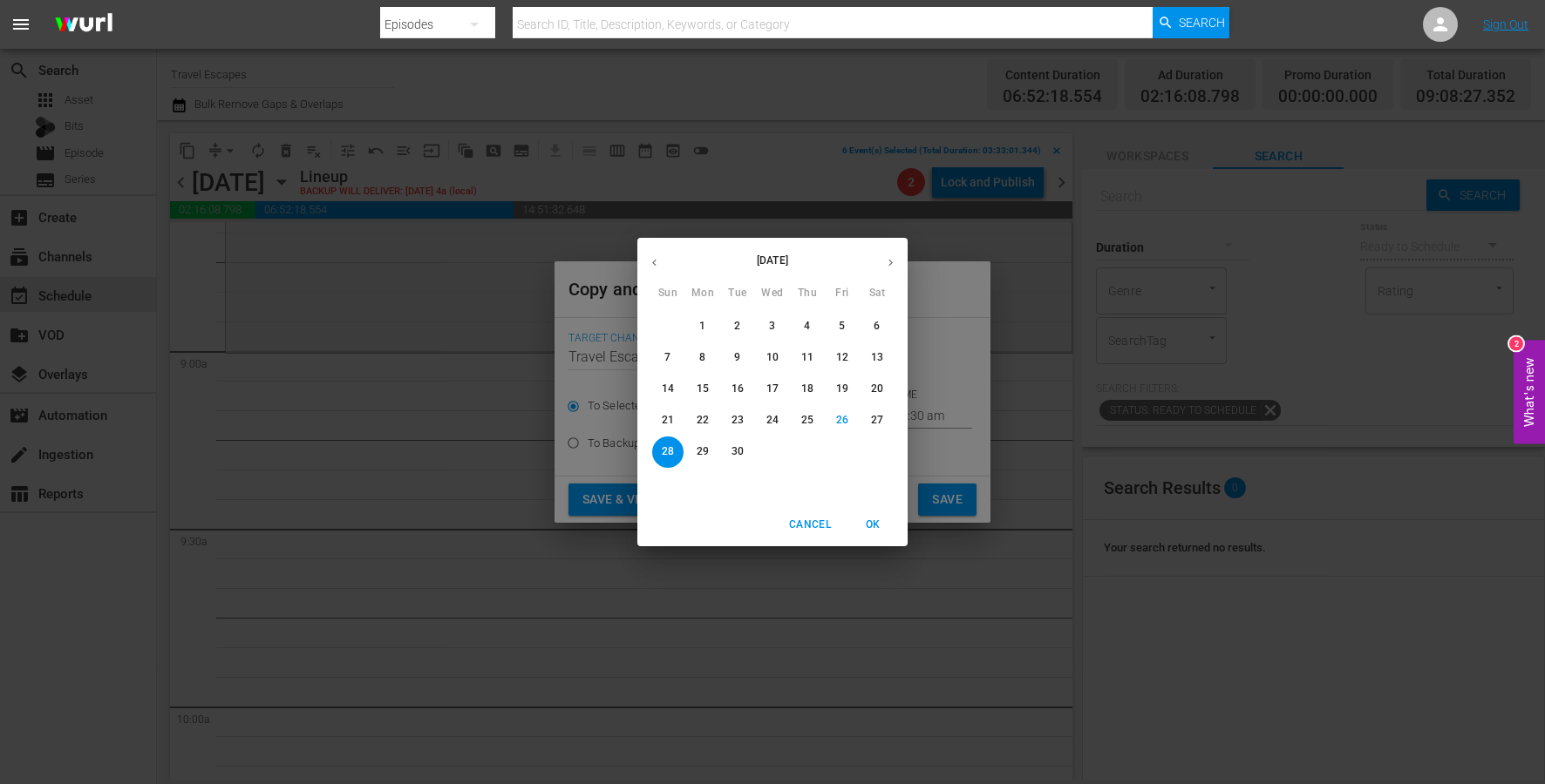
click at [885, 269] on button "button" at bounding box center [890, 262] width 34 height 34
click at [839, 385] on p "17" at bounding box center [842, 389] width 12 height 15
type input "[DATE]"
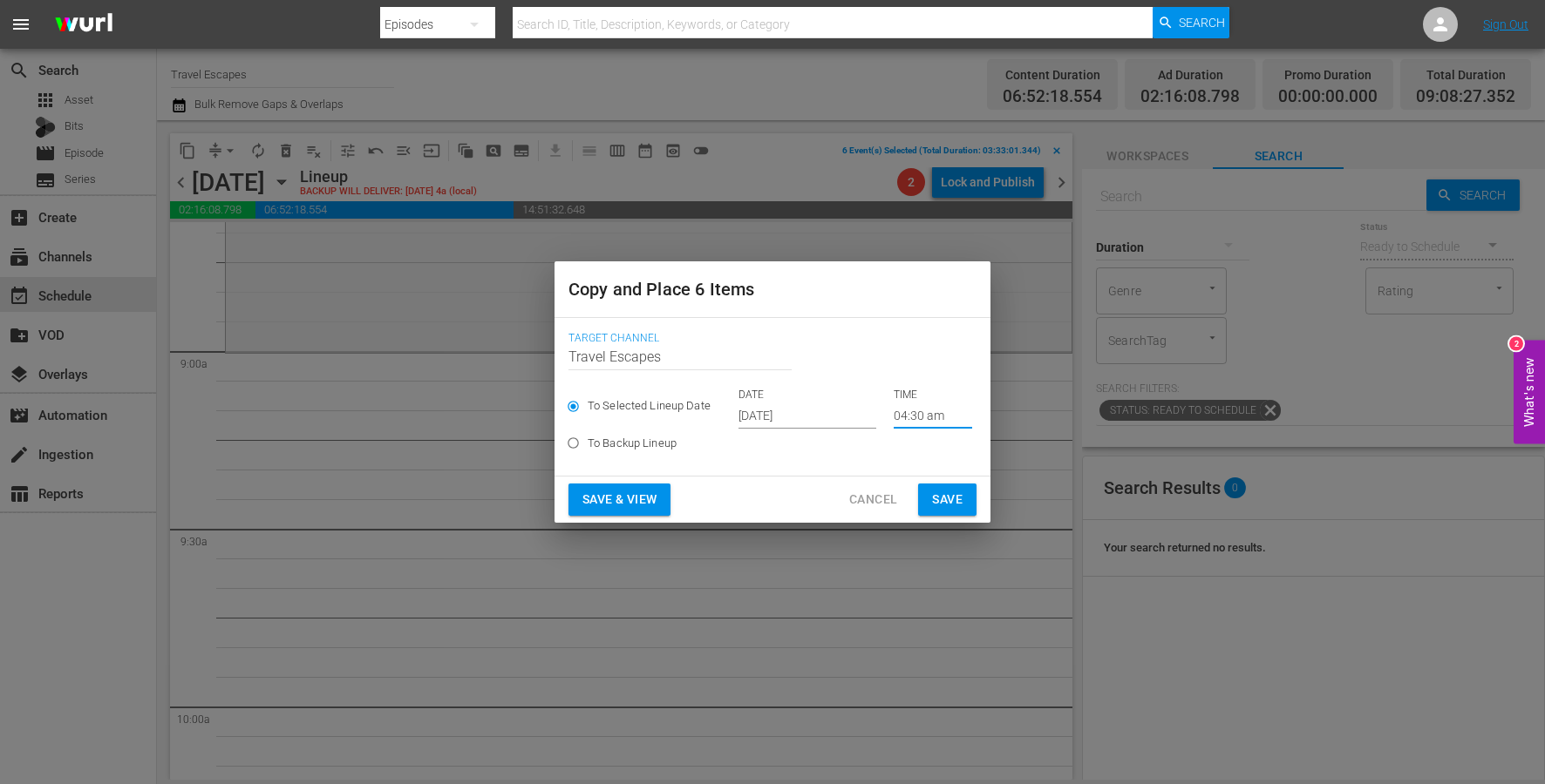
click at [894, 418] on input "04:30 am" at bounding box center [933, 415] width 79 height 27
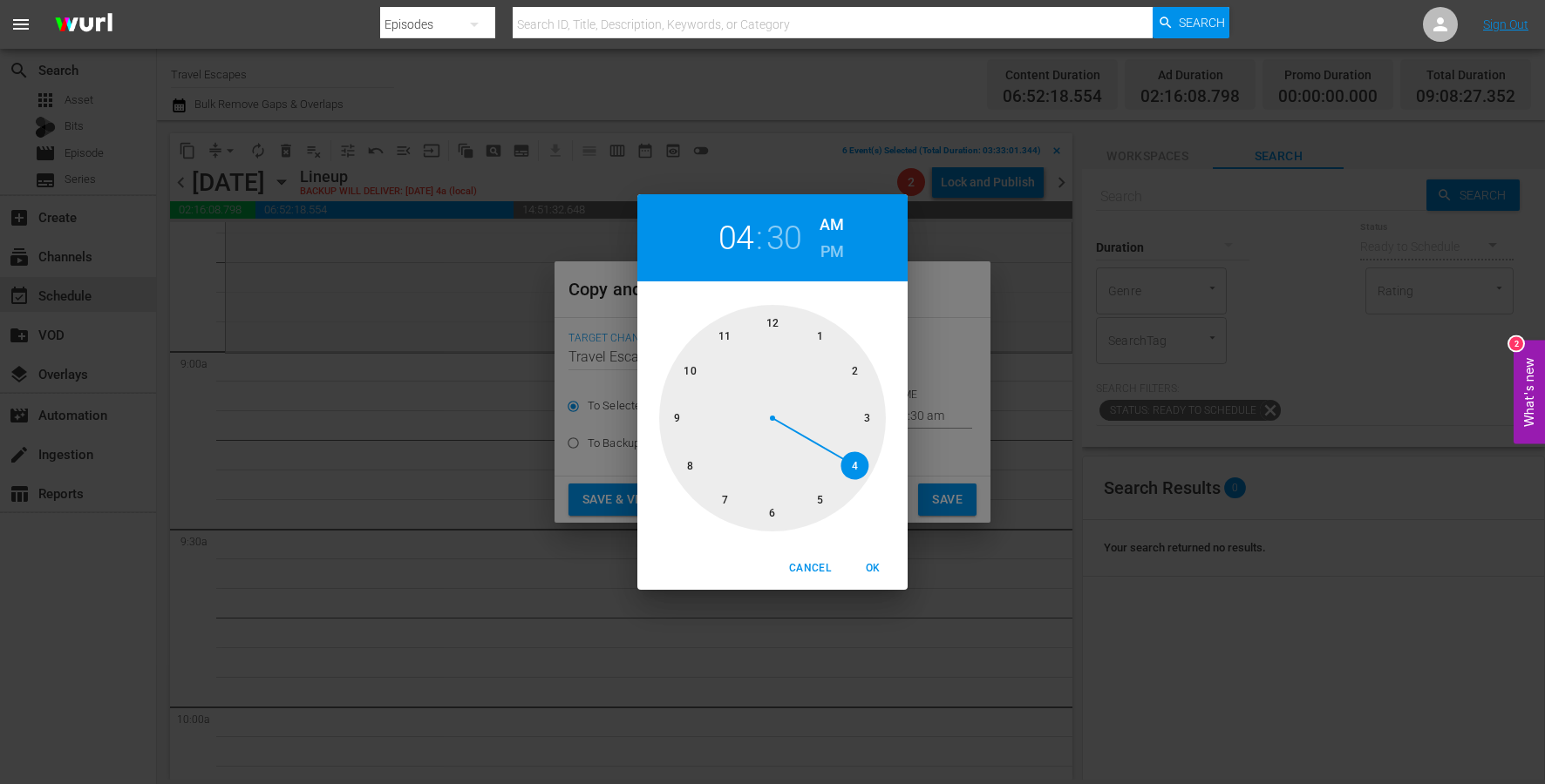
click at [694, 414] on div at bounding box center [772, 418] width 227 height 227
click at [775, 329] on div at bounding box center [772, 418] width 227 height 227
click at [872, 565] on span "OK" at bounding box center [872, 568] width 41 height 19
type input "09:00 am"
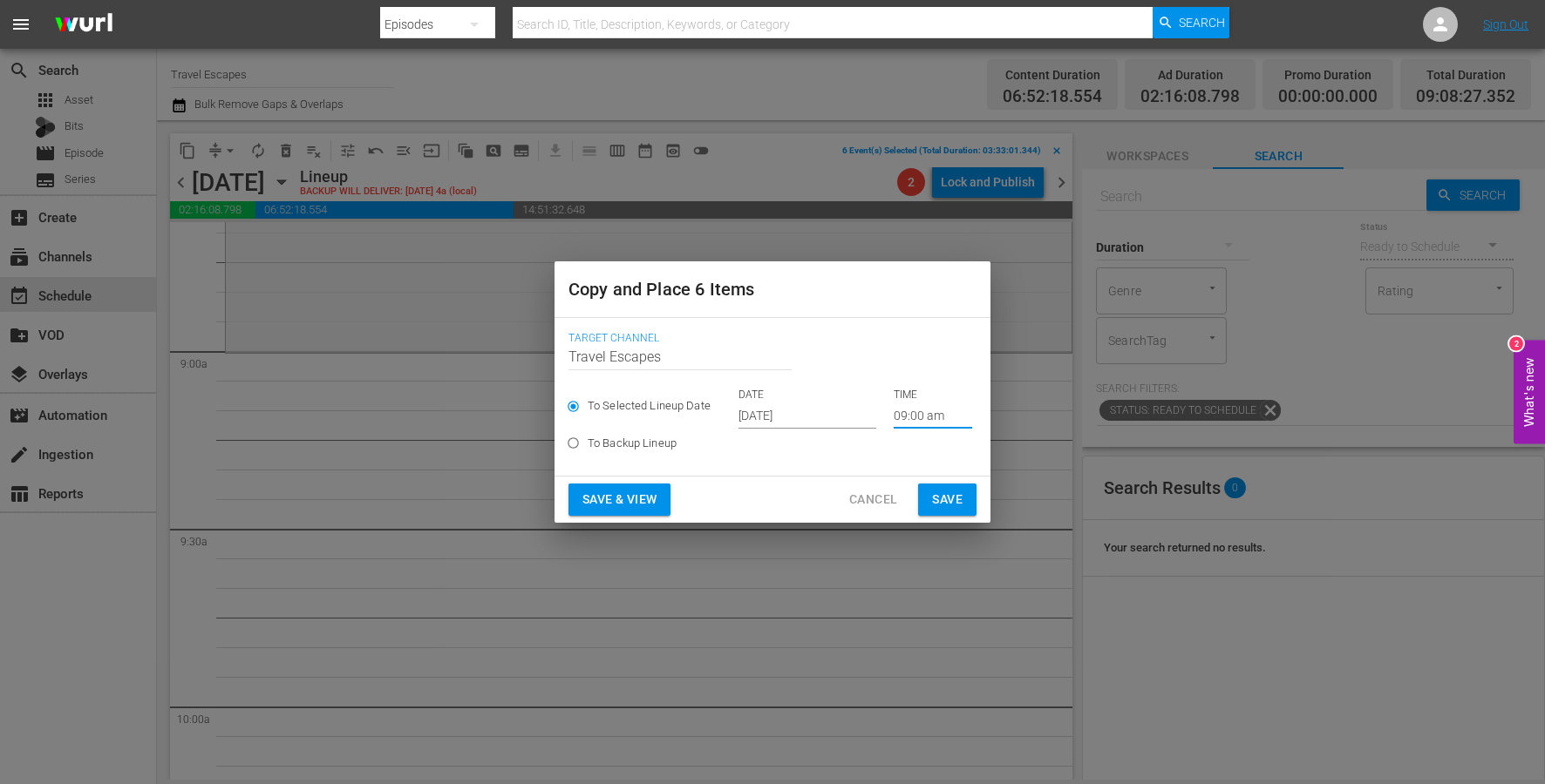
click at [940, 495] on span "Save" at bounding box center [947, 500] width 31 height 22
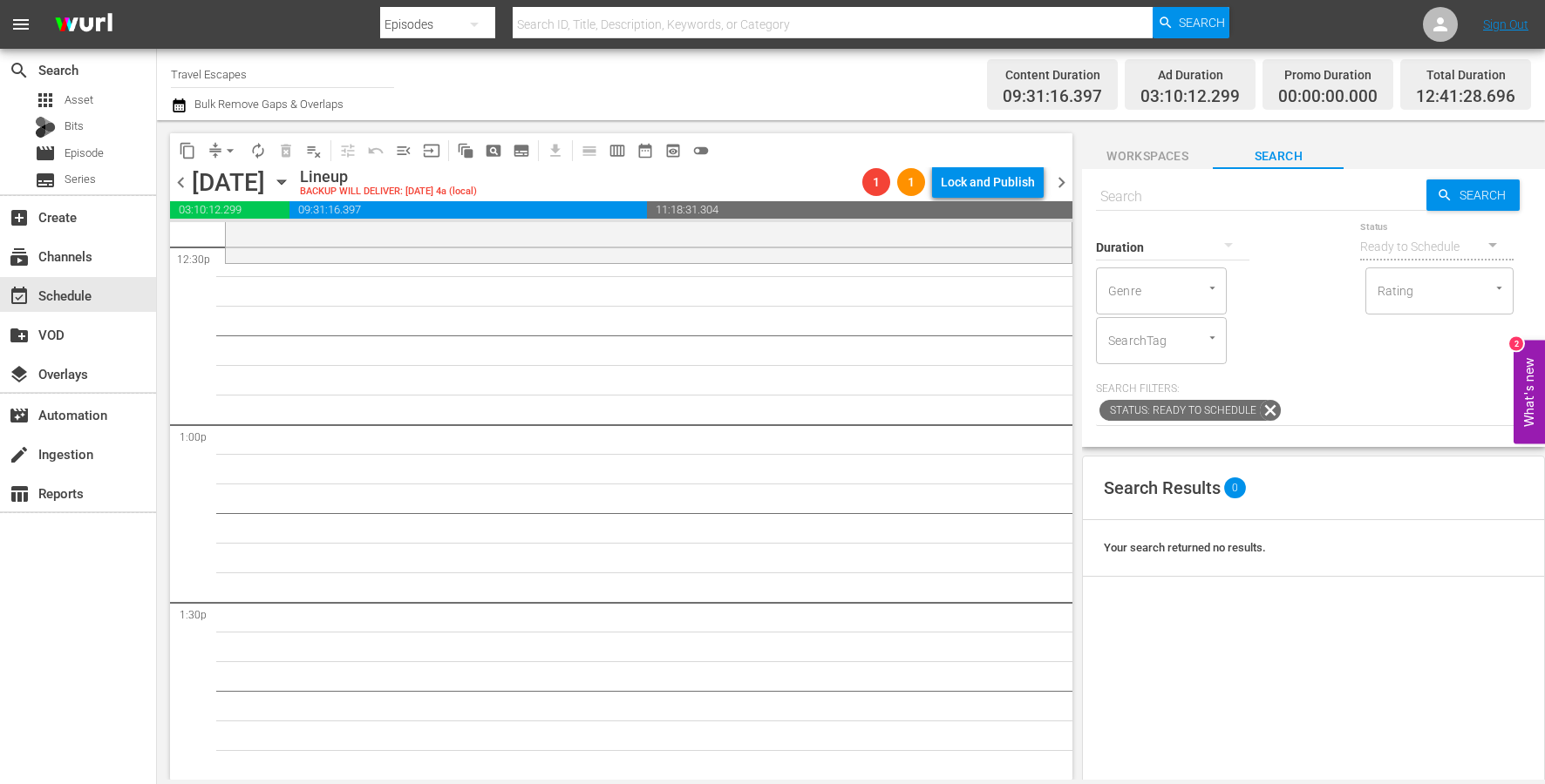
scroll to position [4404, 0]
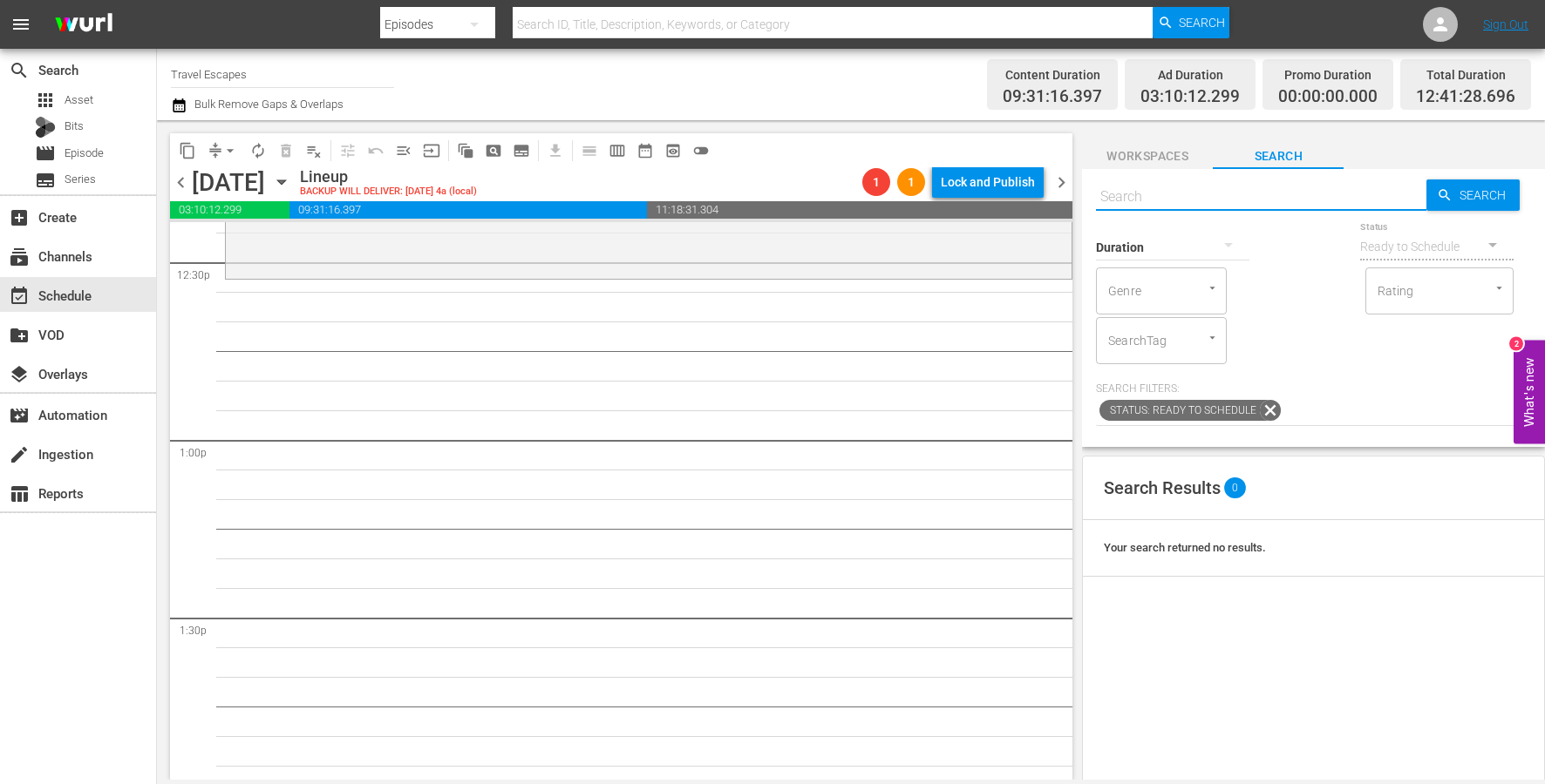
click at [1230, 203] on input "text" at bounding box center [1261, 196] width 331 height 41
paste input "The Design Tourist S01E01"
type input "The Design Tourist S01E01"
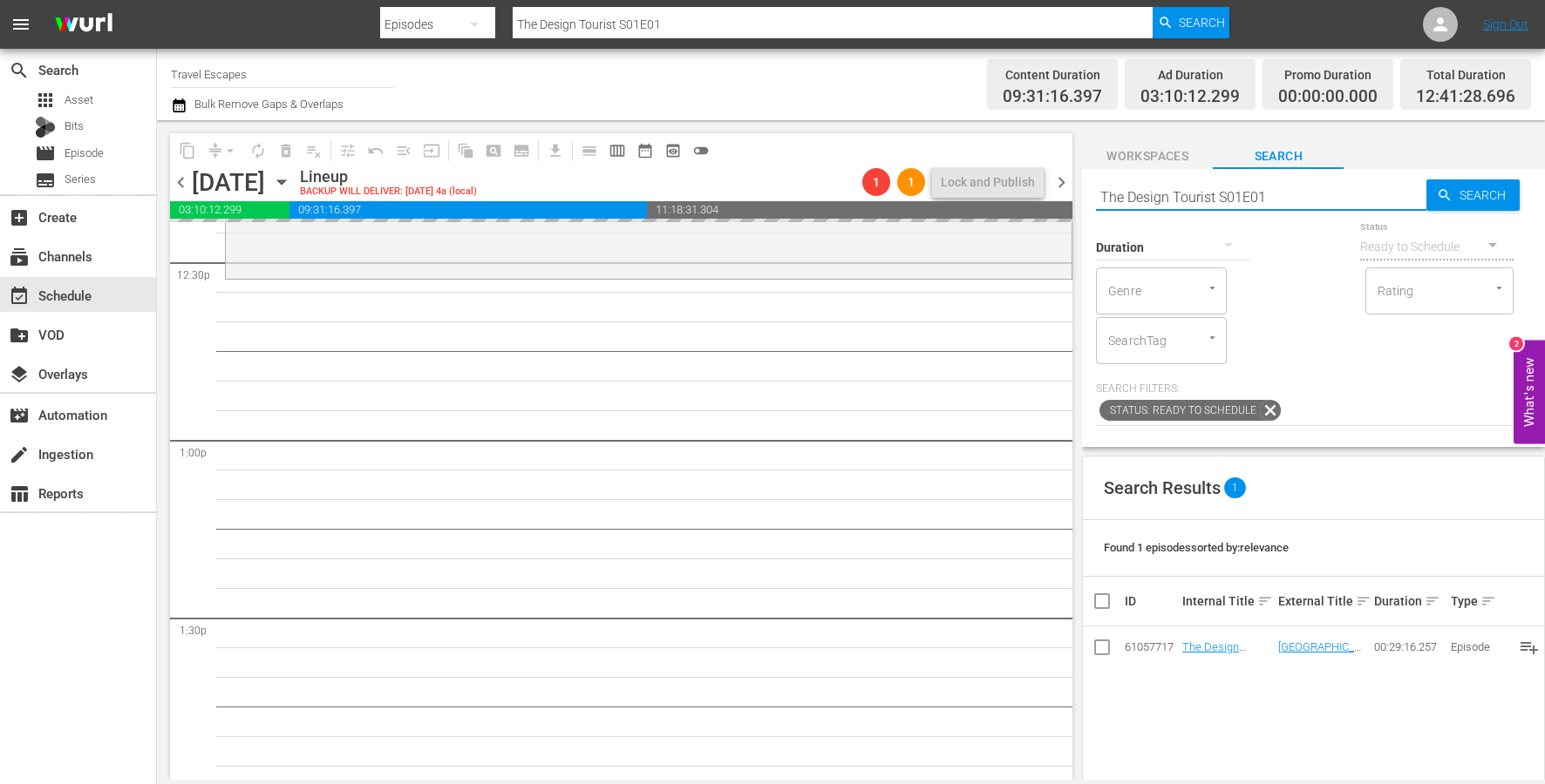
click at [1289, 197] on input "The Design Tourist S01E01" at bounding box center [1261, 196] width 331 height 41
type input "The Design Tourist S01E02"
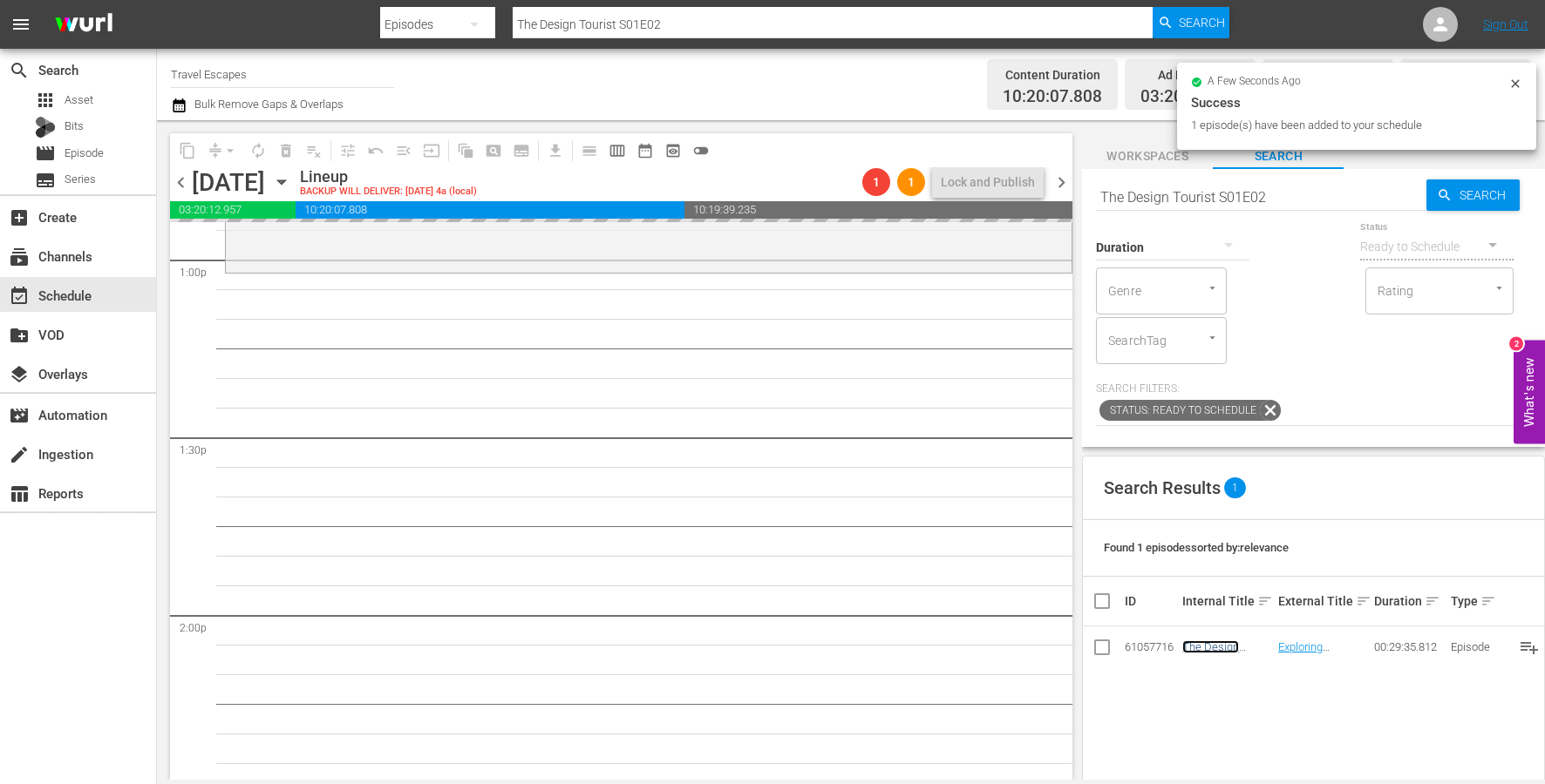
scroll to position [4585, 0]
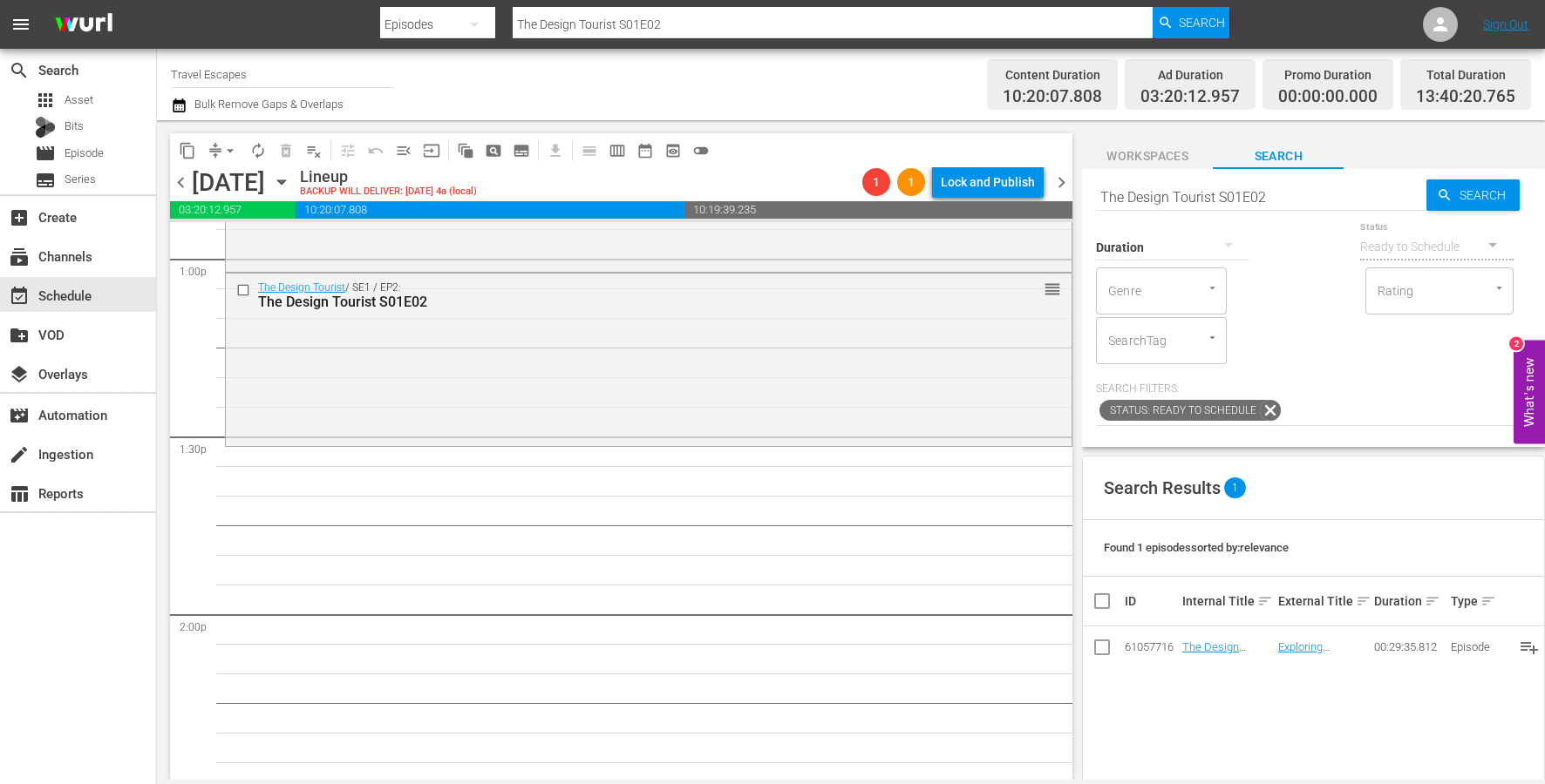
click at [1320, 205] on input "The Design Tourist S01E02" at bounding box center [1261, 196] width 331 height 41
type input "The Design Tourist S01E03"
click at [1276, 203] on input "The Design Tourist S01E03" at bounding box center [1261, 196] width 331 height 41
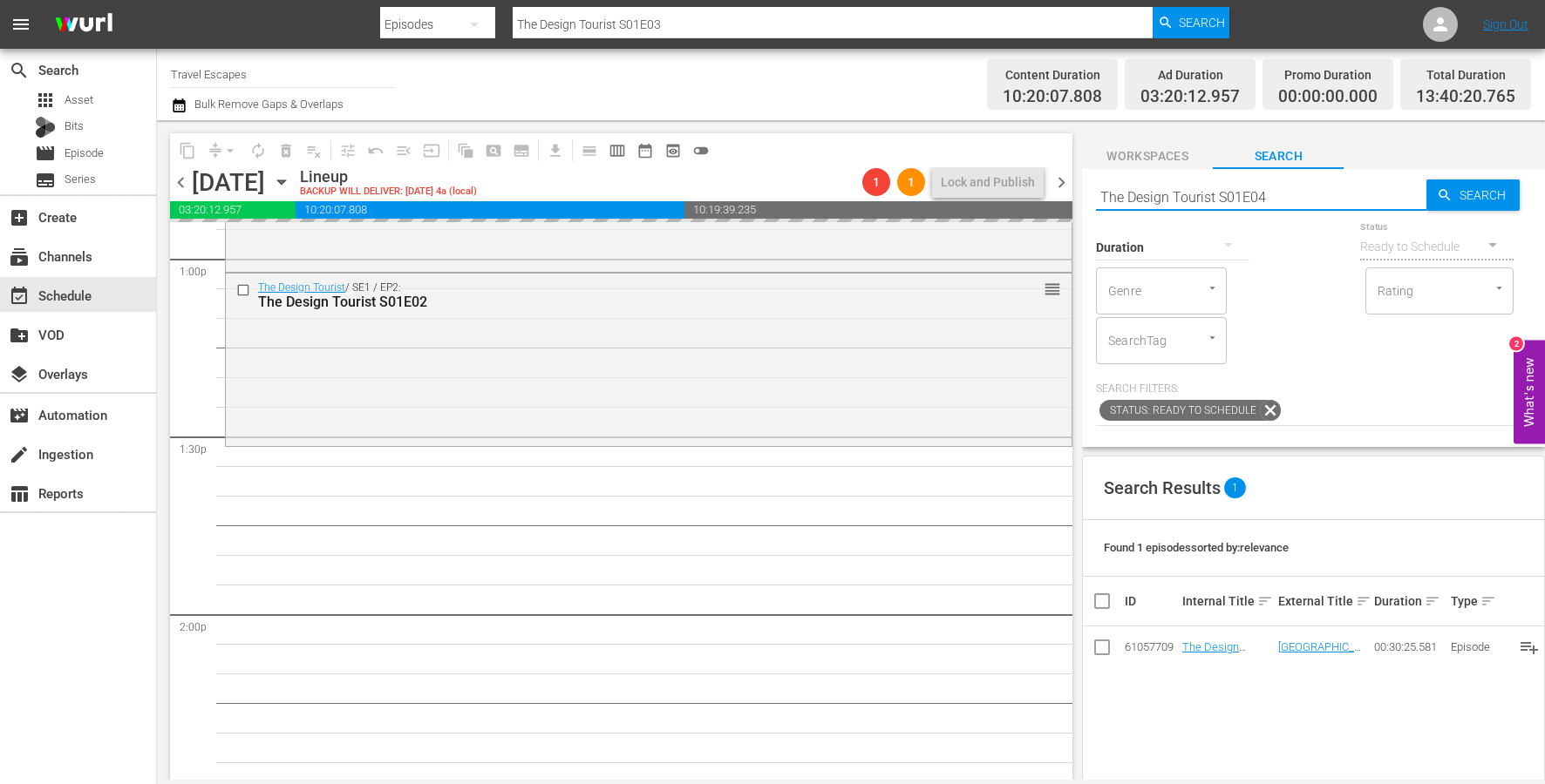
type input "The Design Tourist S01E04"
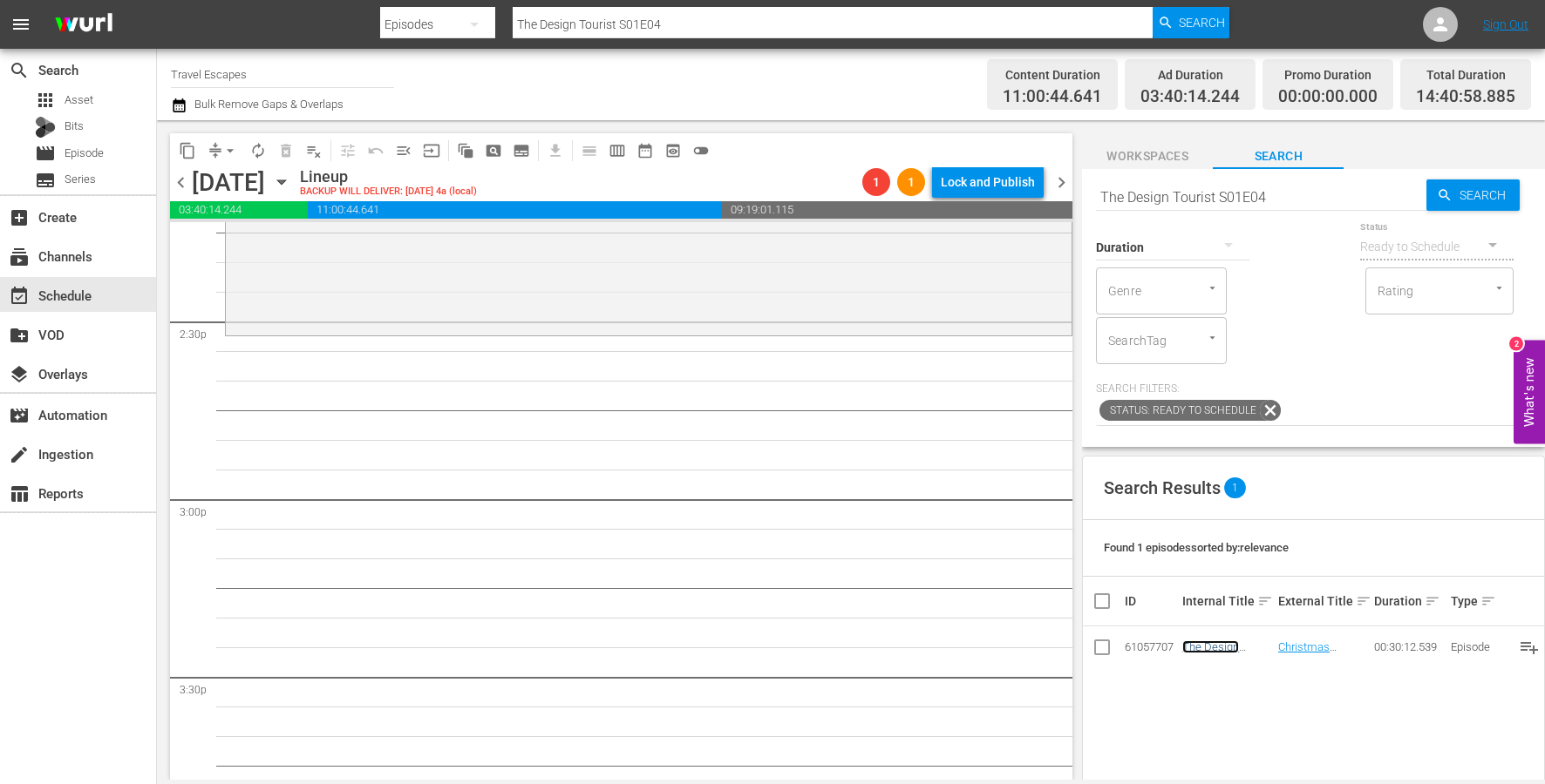
scroll to position [5059, 0]
drag, startPoint x: 1209, startPoint y: 647, endPoint x: 635, endPoint y: 23, distance: 847.9
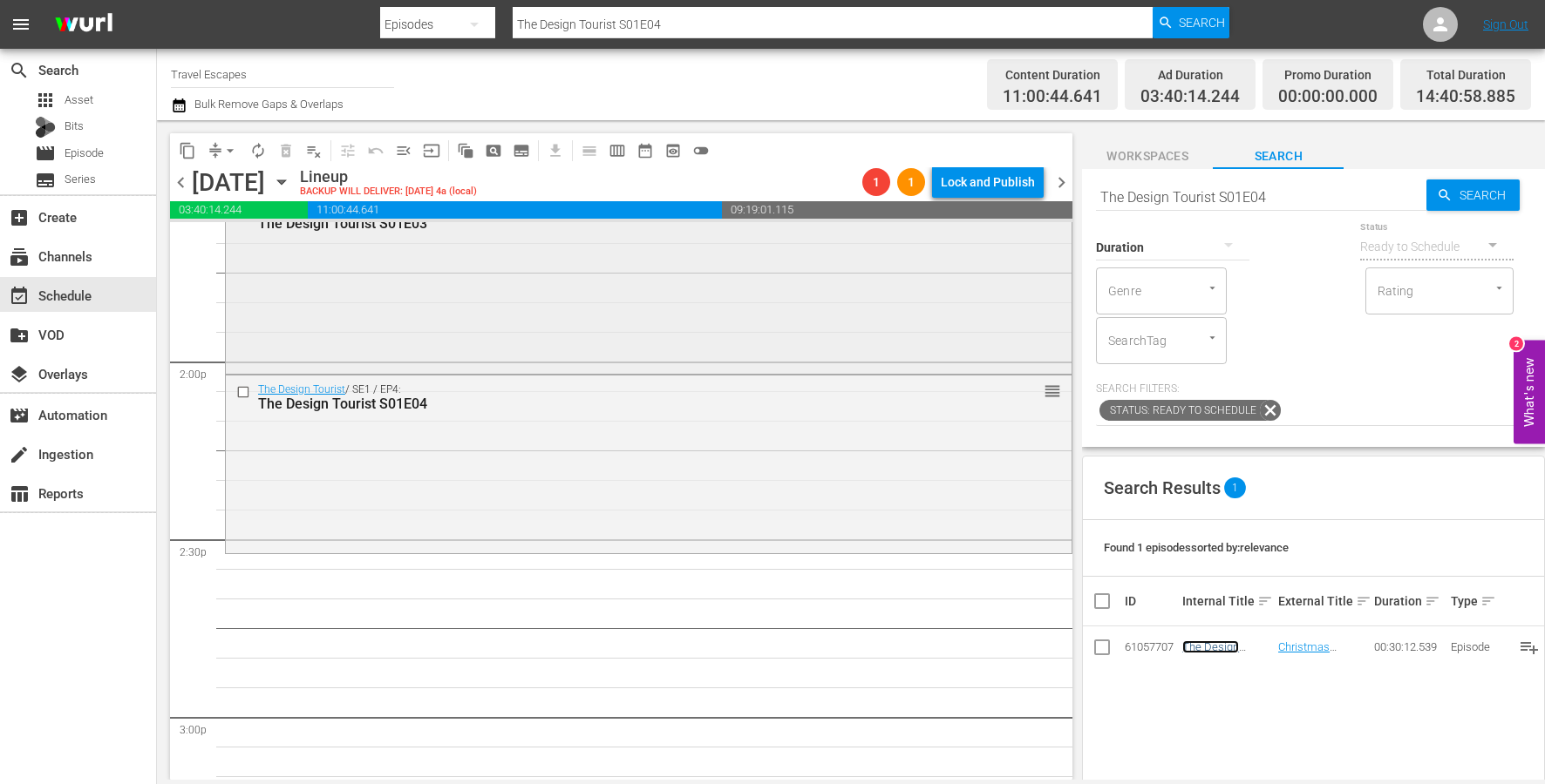
scroll to position [4912, 0]
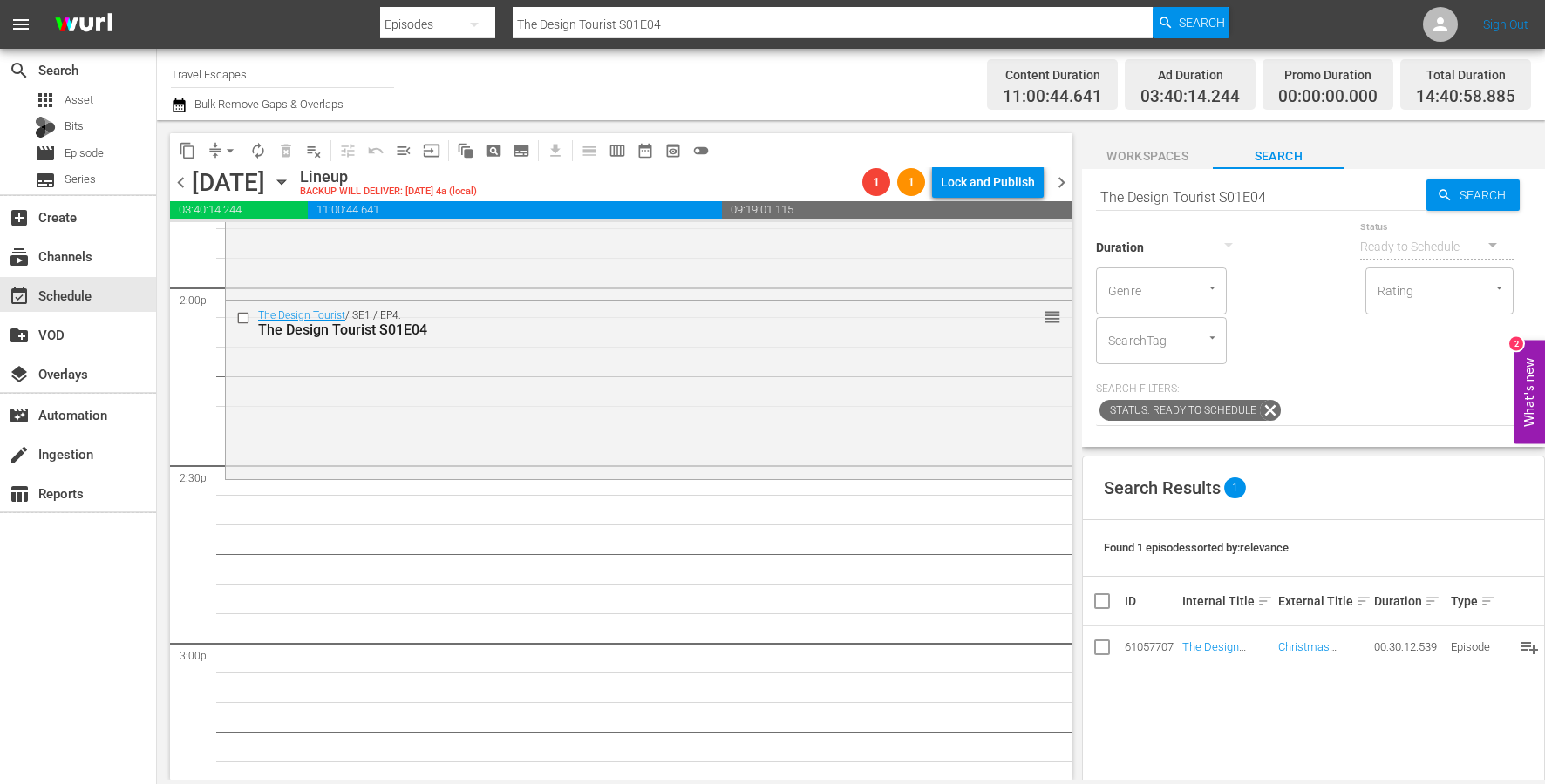
click at [1299, 191] on input "The Design Tourist S01E04" at bounding box center [1261, 196] width 331 height 41
type input "The Design Tourist S01E05"
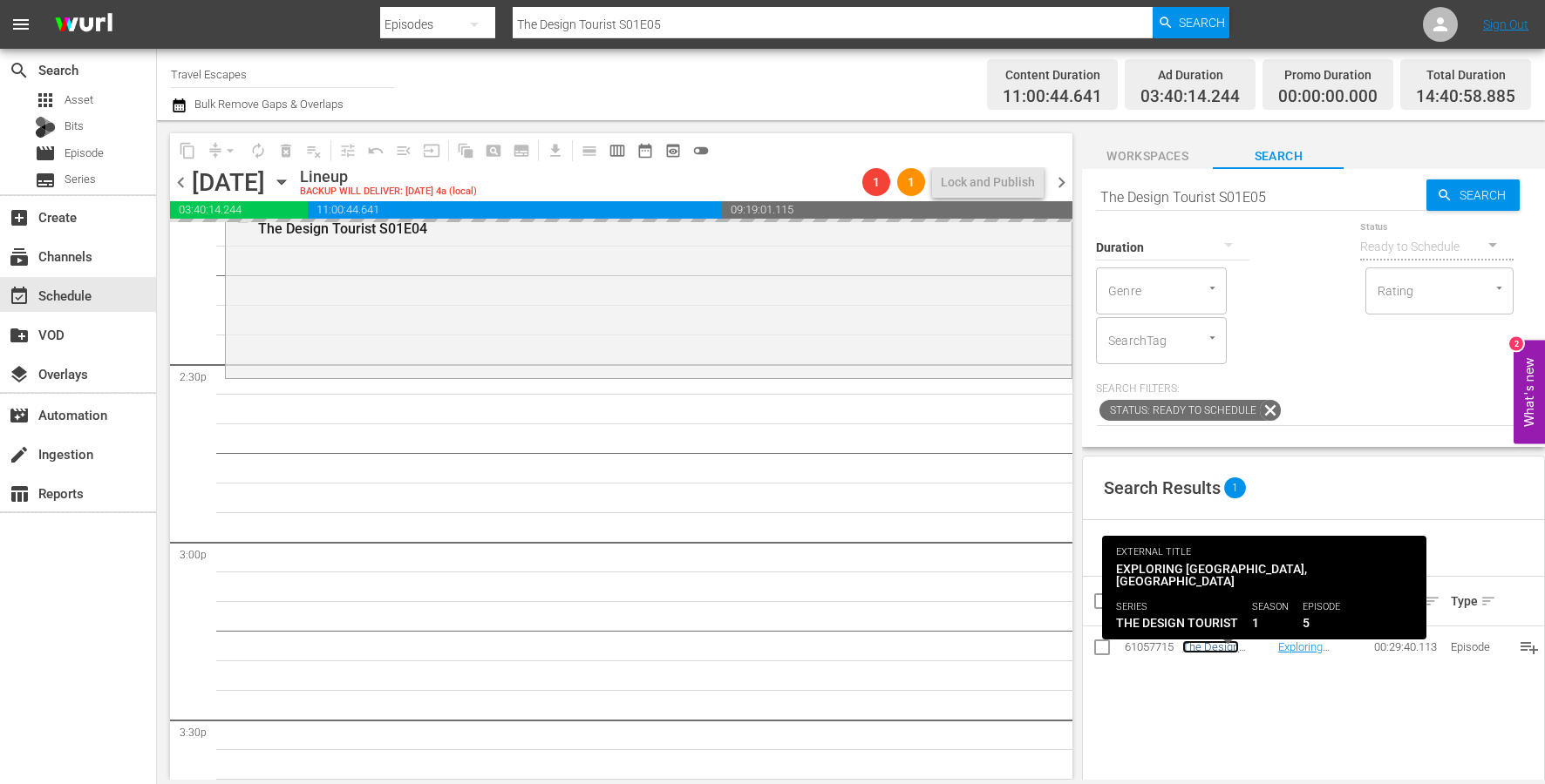
scroll to position [5032, 0]
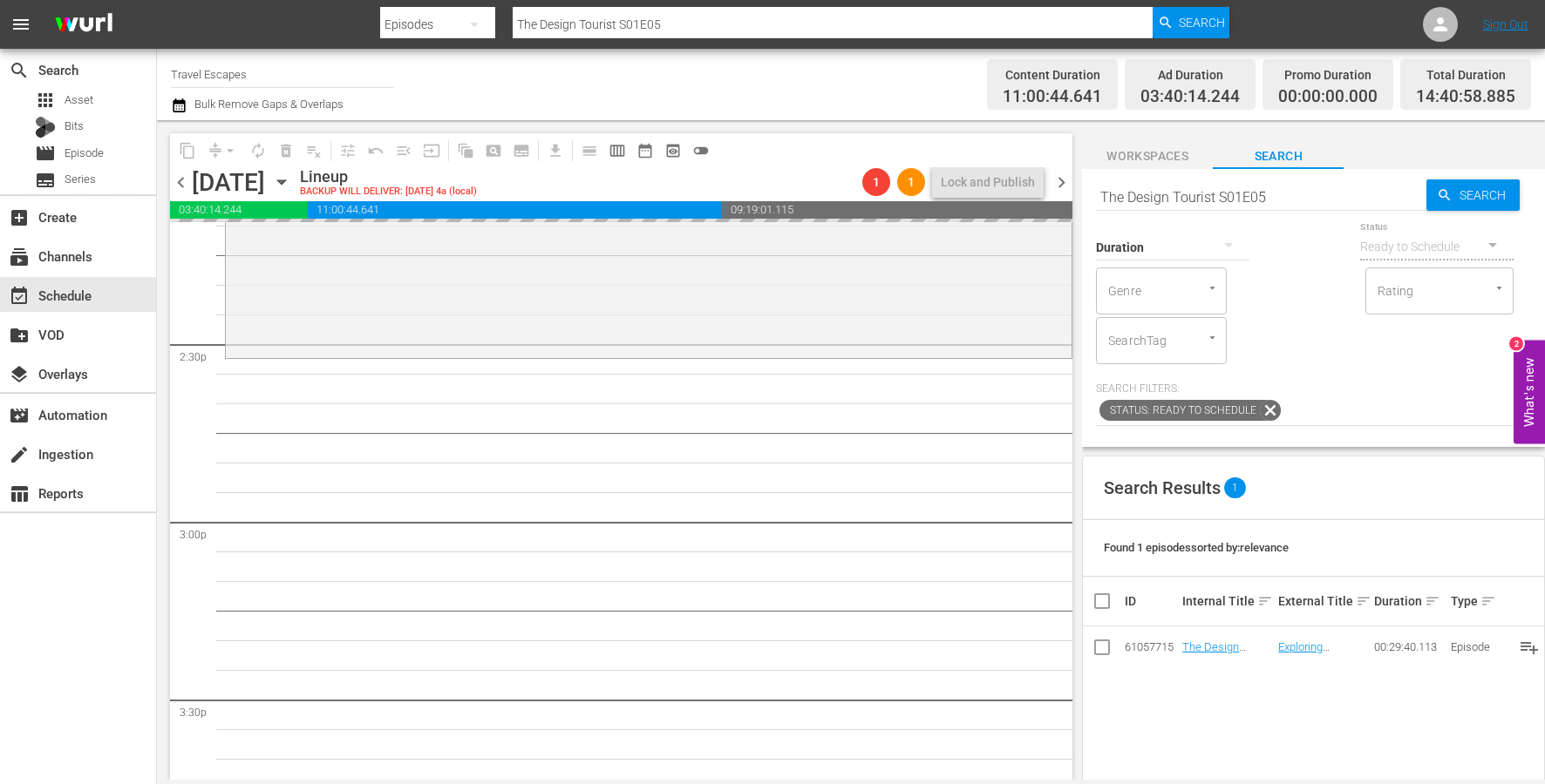
click at [1305, 207] on input "The Design Tourist S01E05" at bounding box center [1261, 196] width 331 height 41
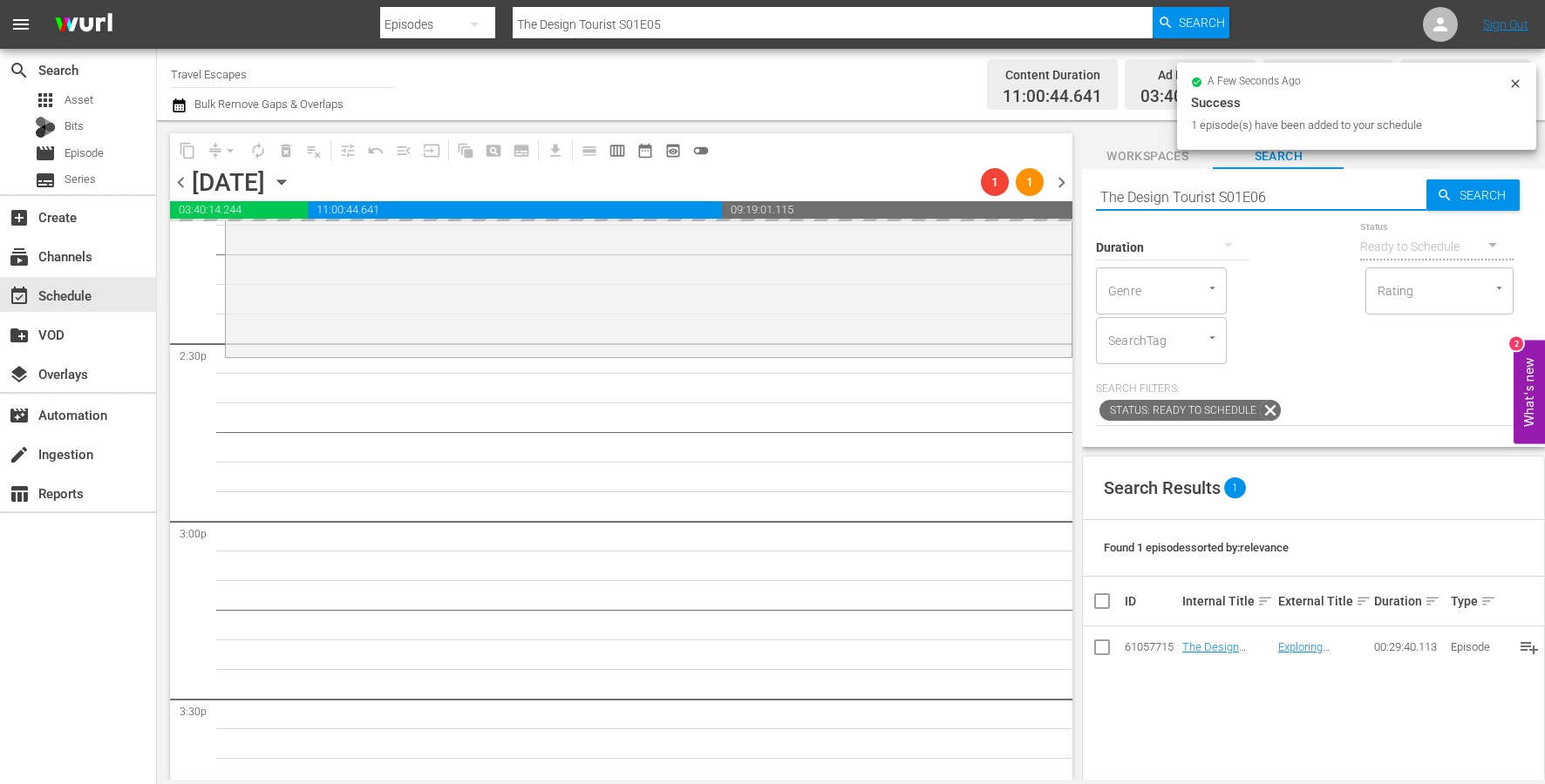
type input "The Design Tourist S01E06"
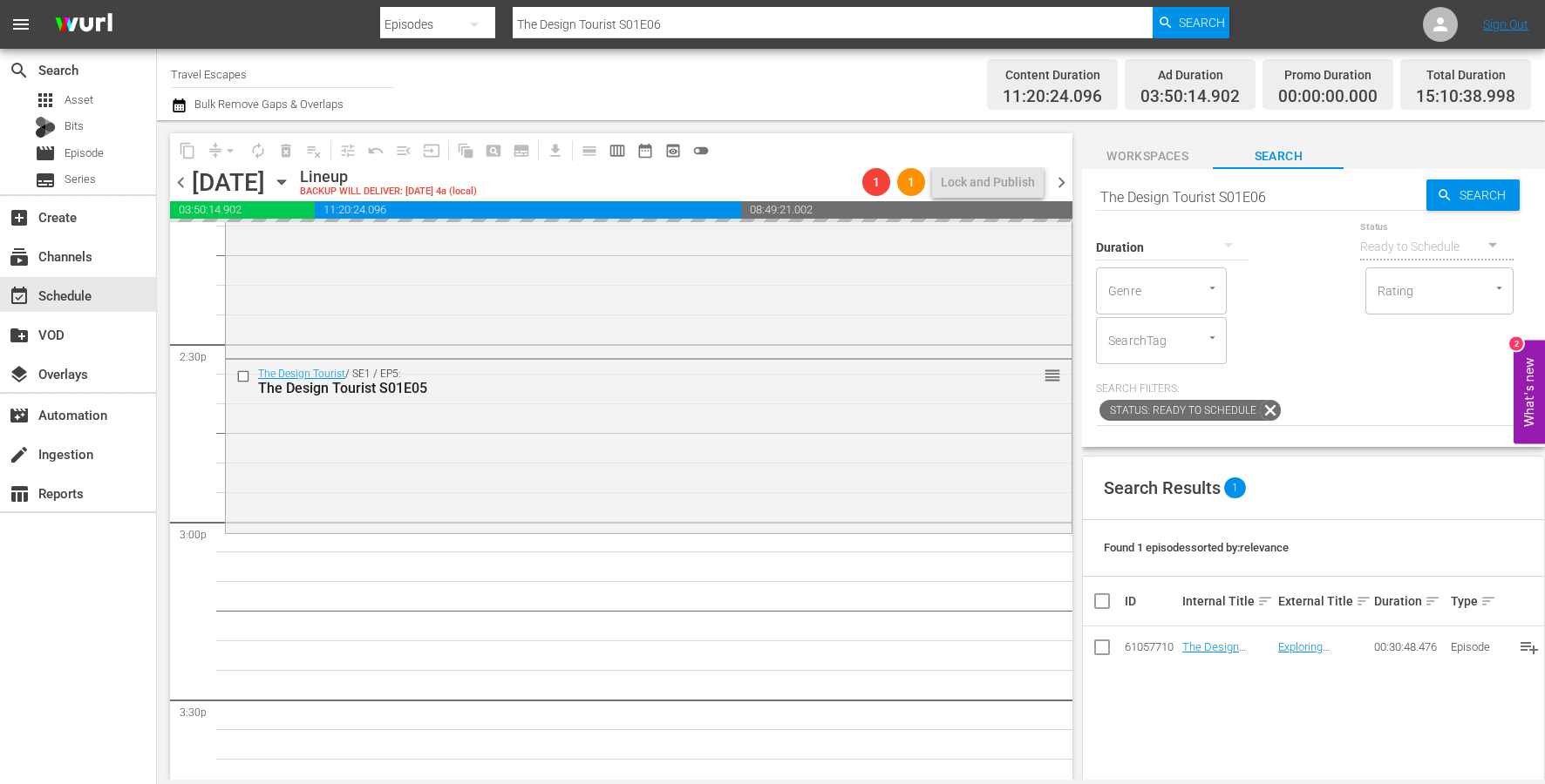
drag, startPoint x: 1207, startPoint y: 644, endPoint x: 492, endPoint y: 11, distance: 954.9
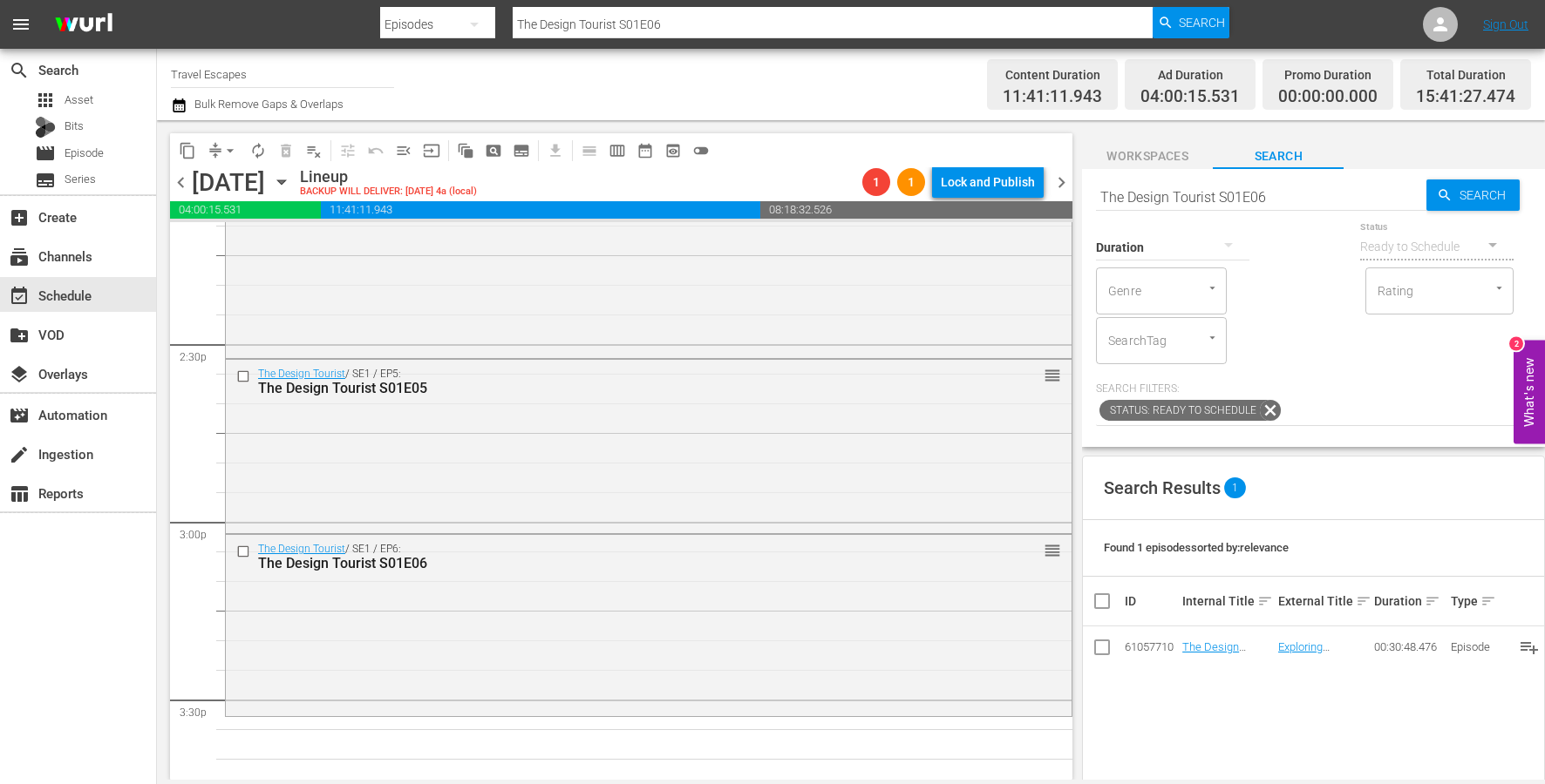
click at [1253, 204] on input "The Design Tourist S01E06" at bounding box center [1261, 196] width 331 height 41
paste input "7"
type input "The Design Tourist S01E07"
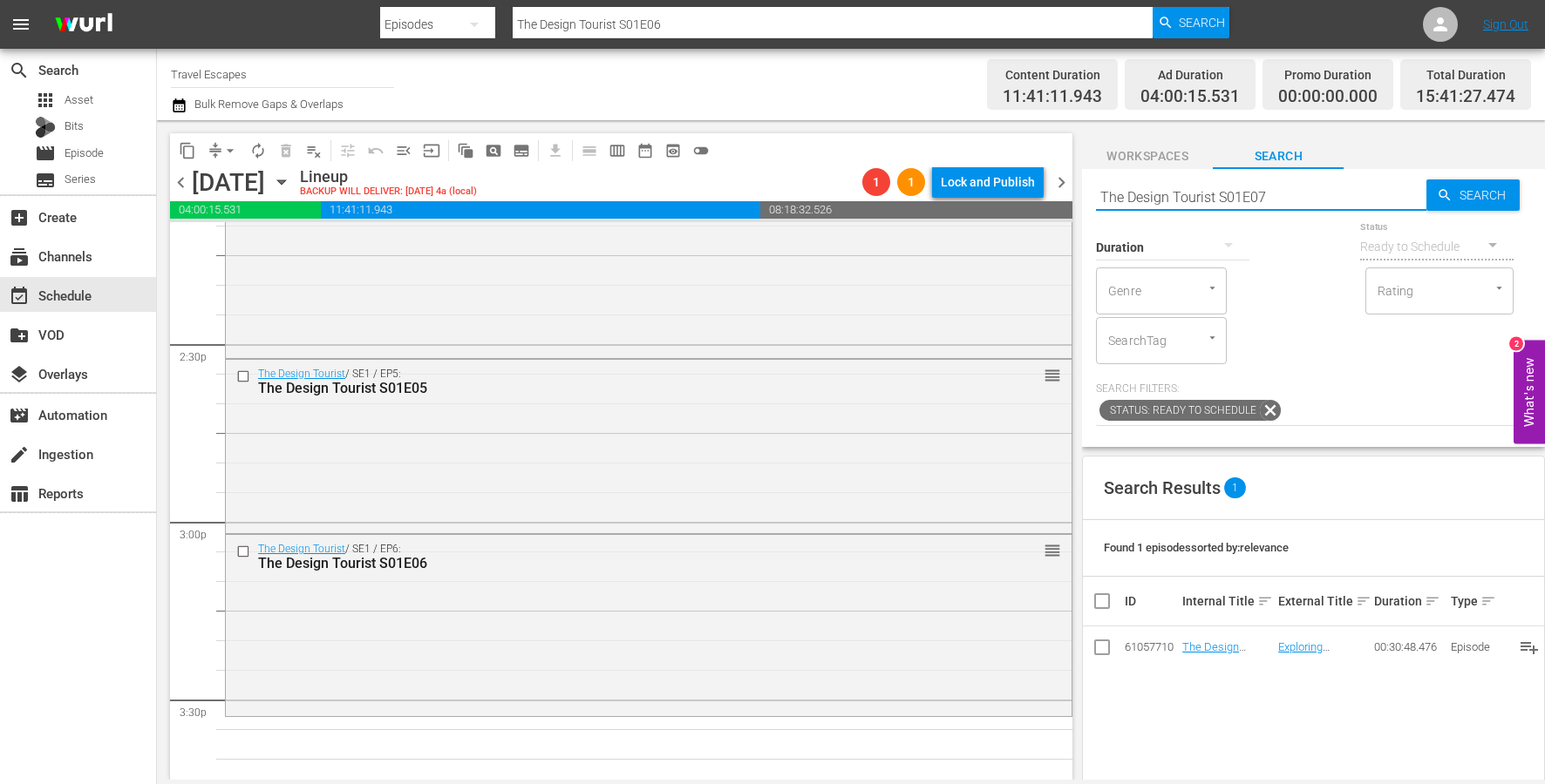
type input "The Design Tourist S01E07"
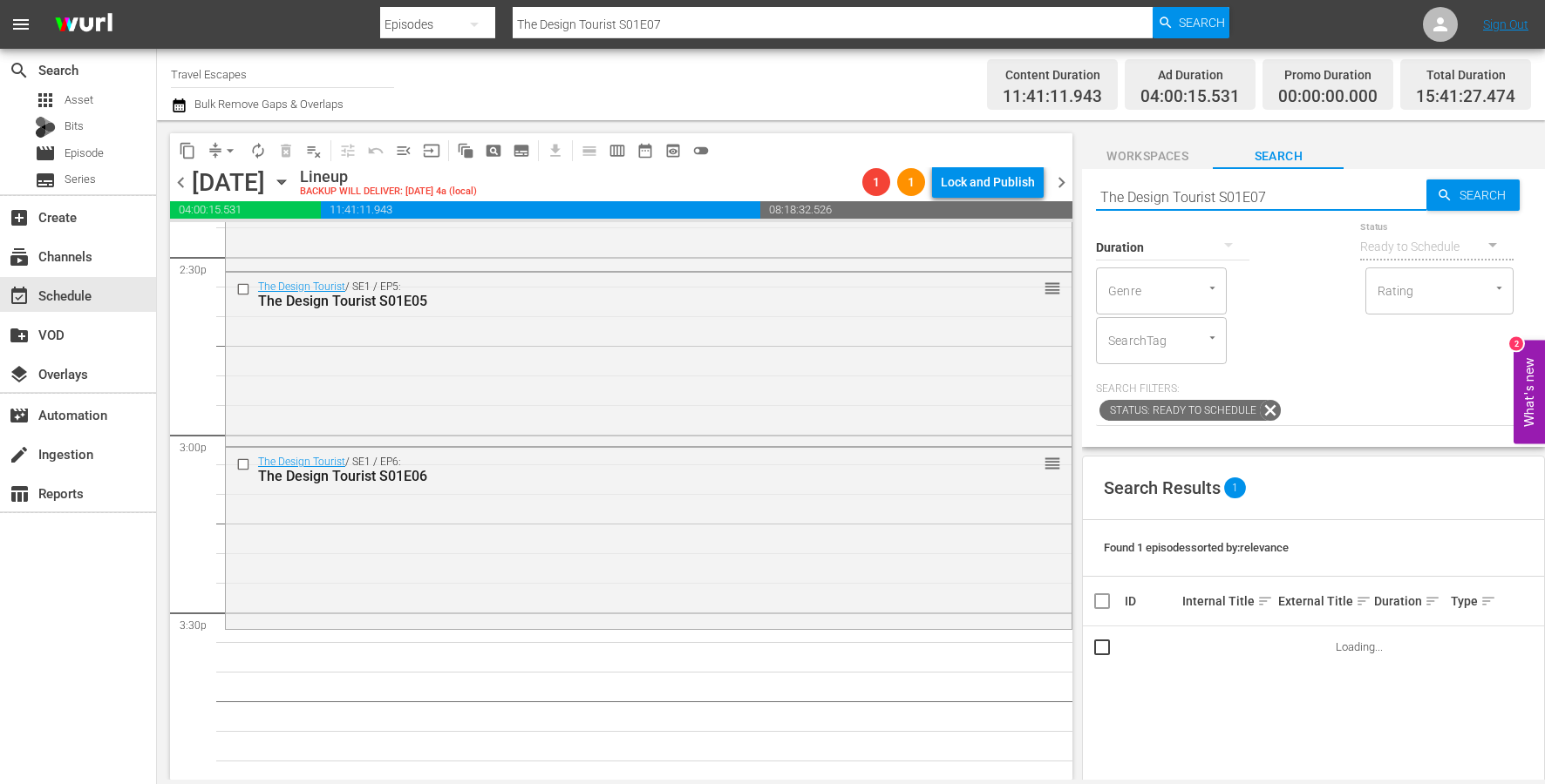
scroll to position [5124, 0]
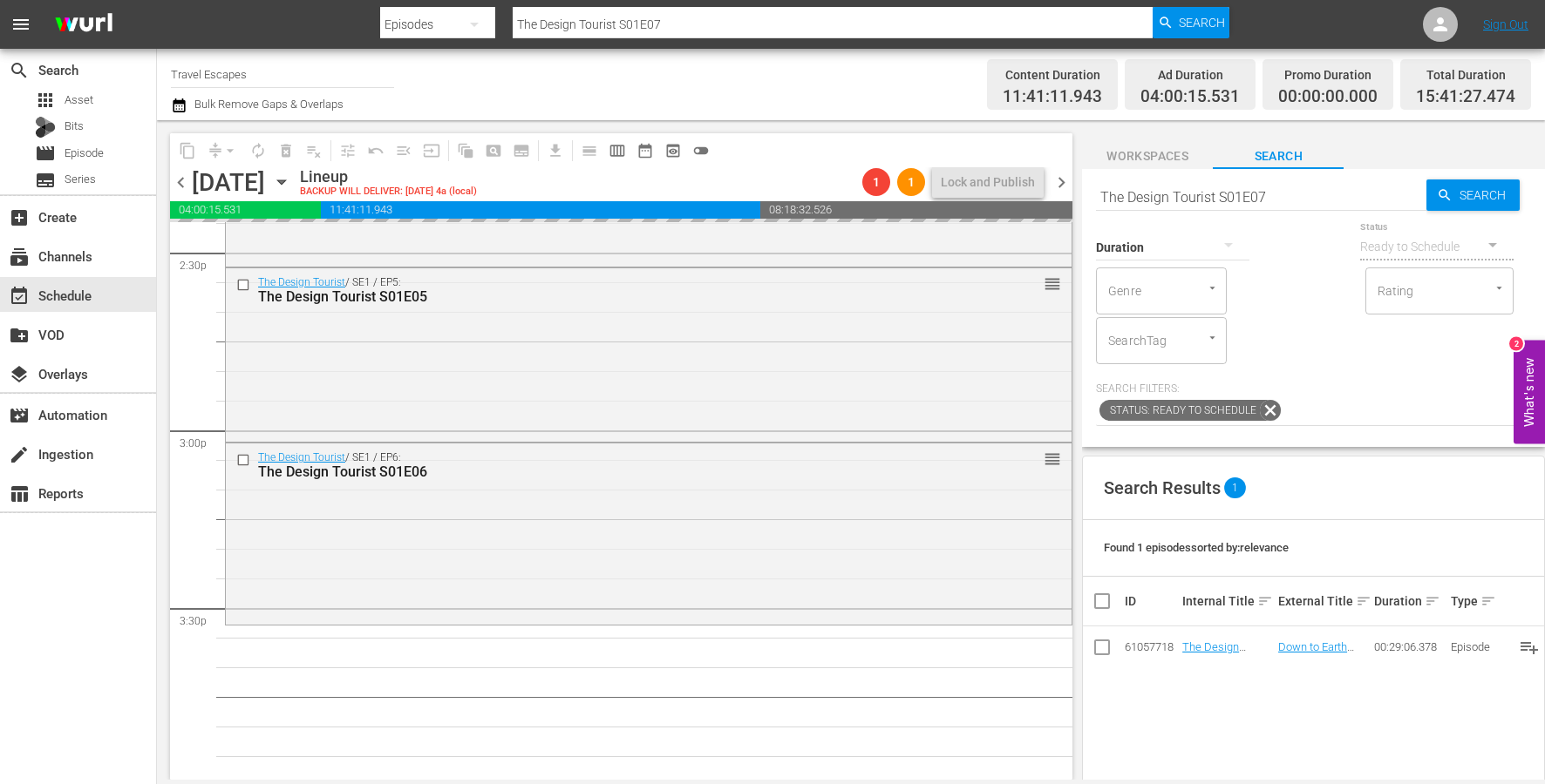
drag, startPoint x: 1215, startPoint y: 647, endPoint x: 570, endPoint y: 2, distance: 912.2
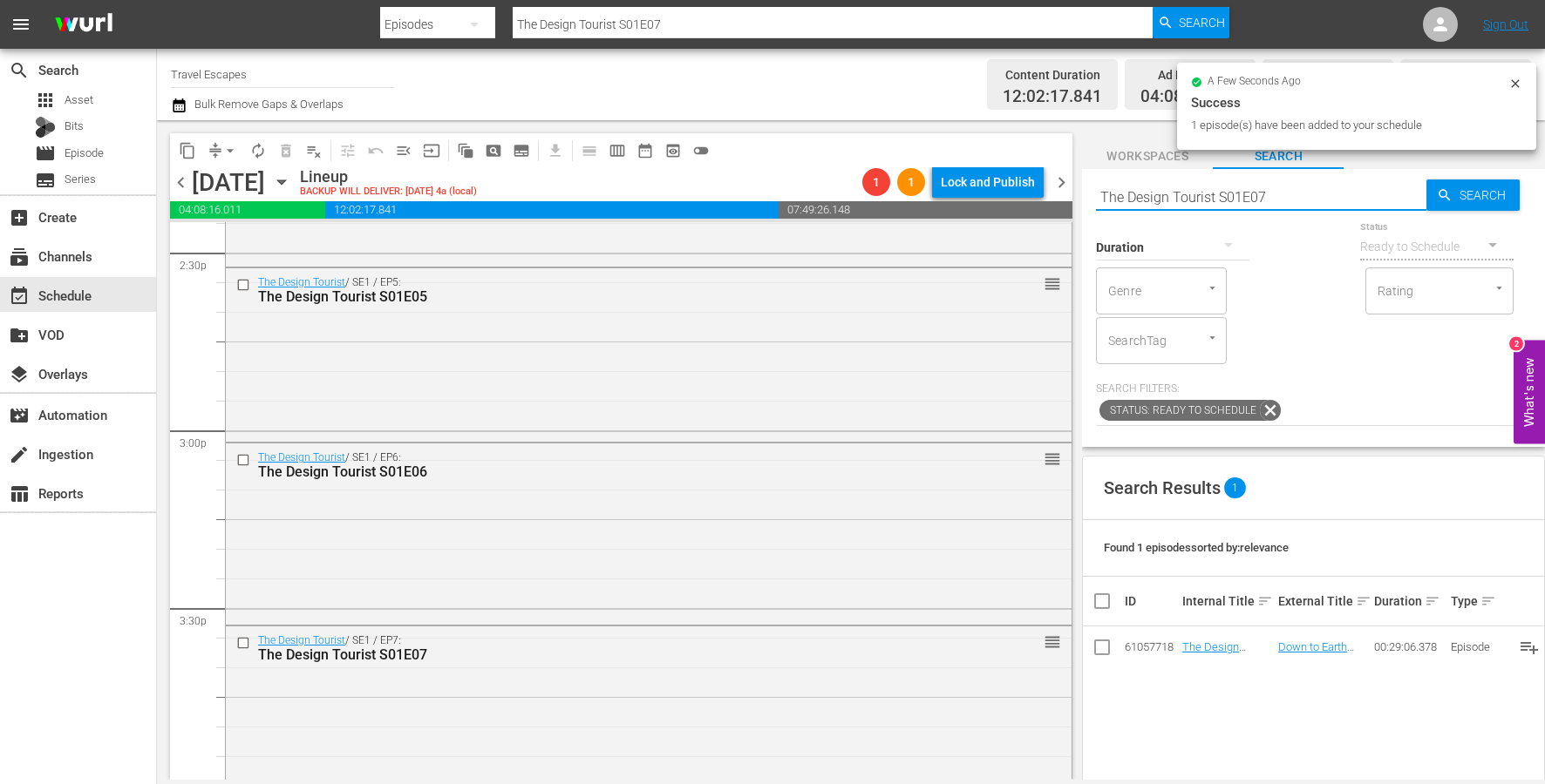
click at [1280, 200] on input "The Design Tourist S01E07" at bounding box center [1261, 196] width 331 height 41
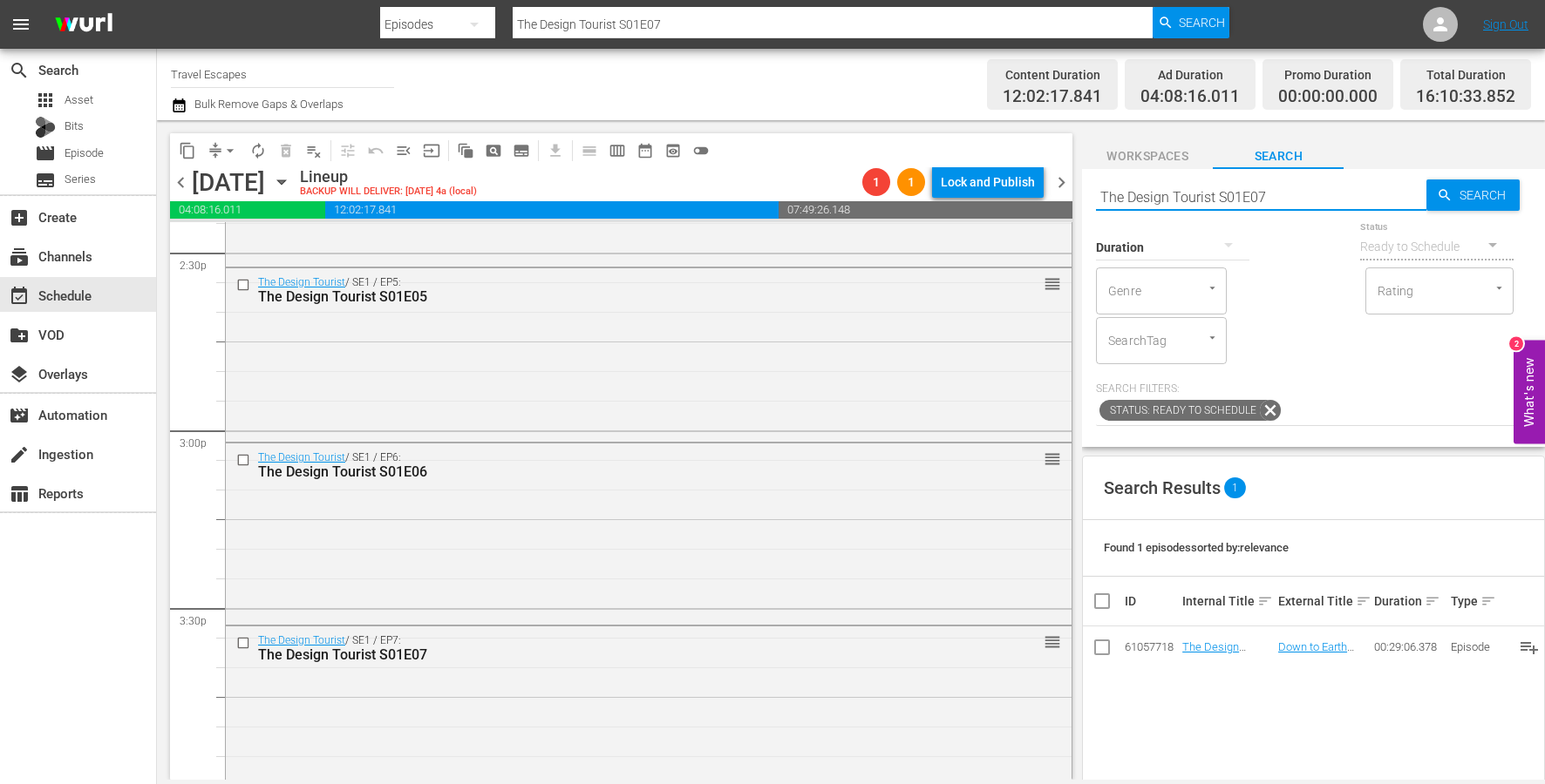
click at [1280, 200] on input "The Design Tourist S01E07" at bounding box center [1261, 196] width 331 height 41
paste input "8"
type input "The Design Tourist S01E08"
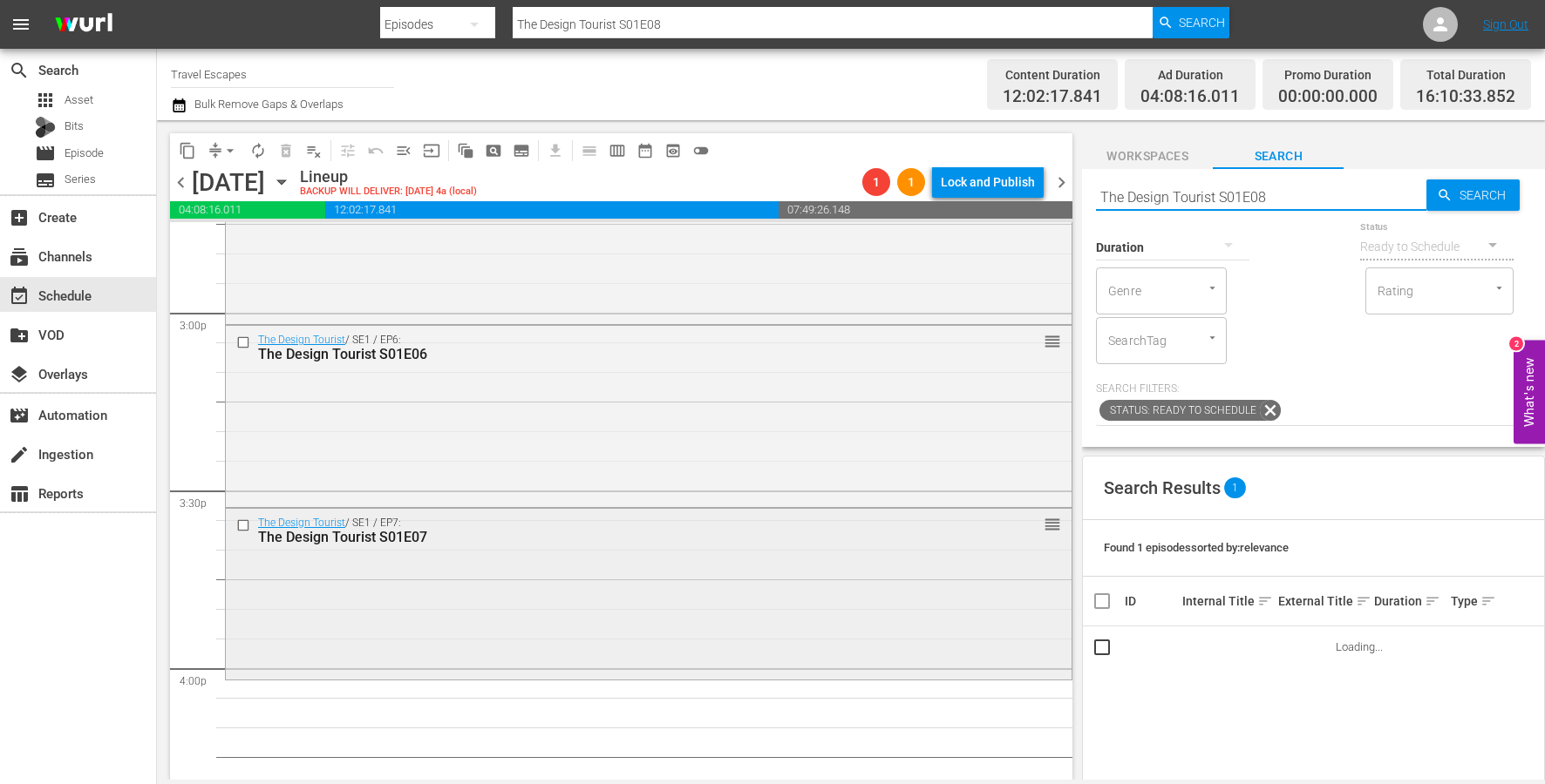
scroll to position [5386, 0]
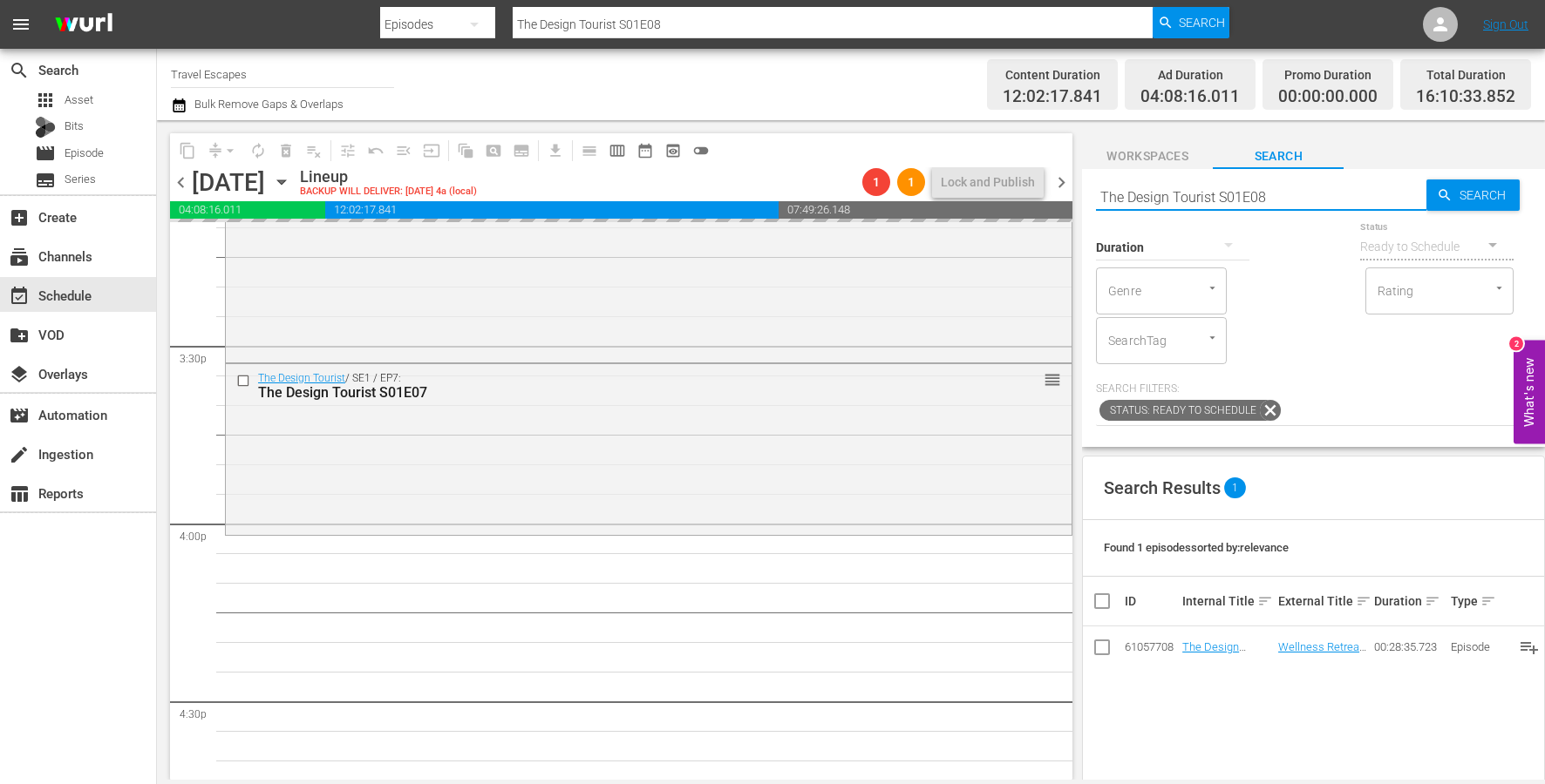
click at [1341, 199] on input "The Design Tourist S01E08" at bounding box center [1261, 196] width 331 height 41
type input "The Design Tourist S01E09"
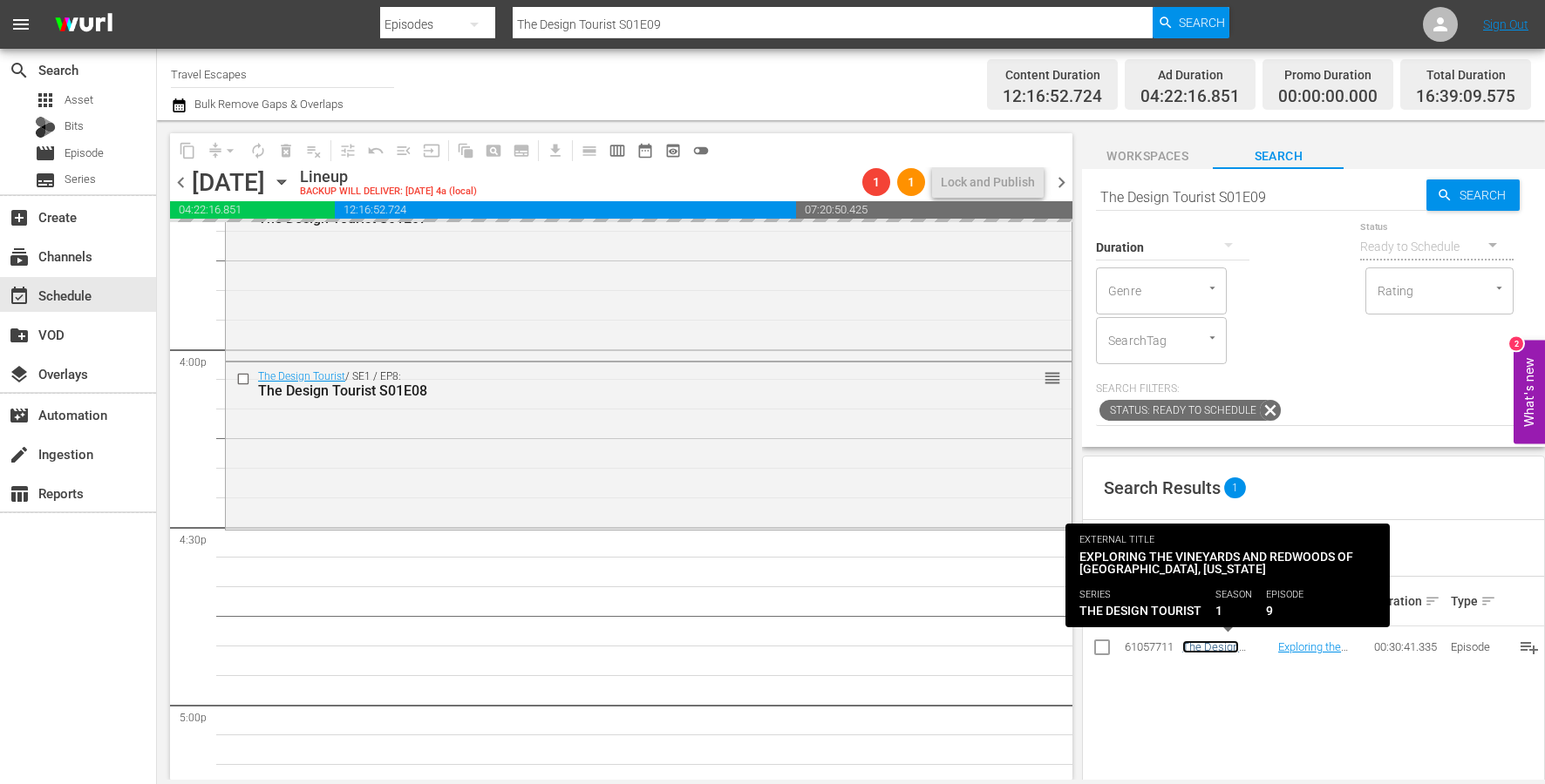
scroll to position [5654, 0]
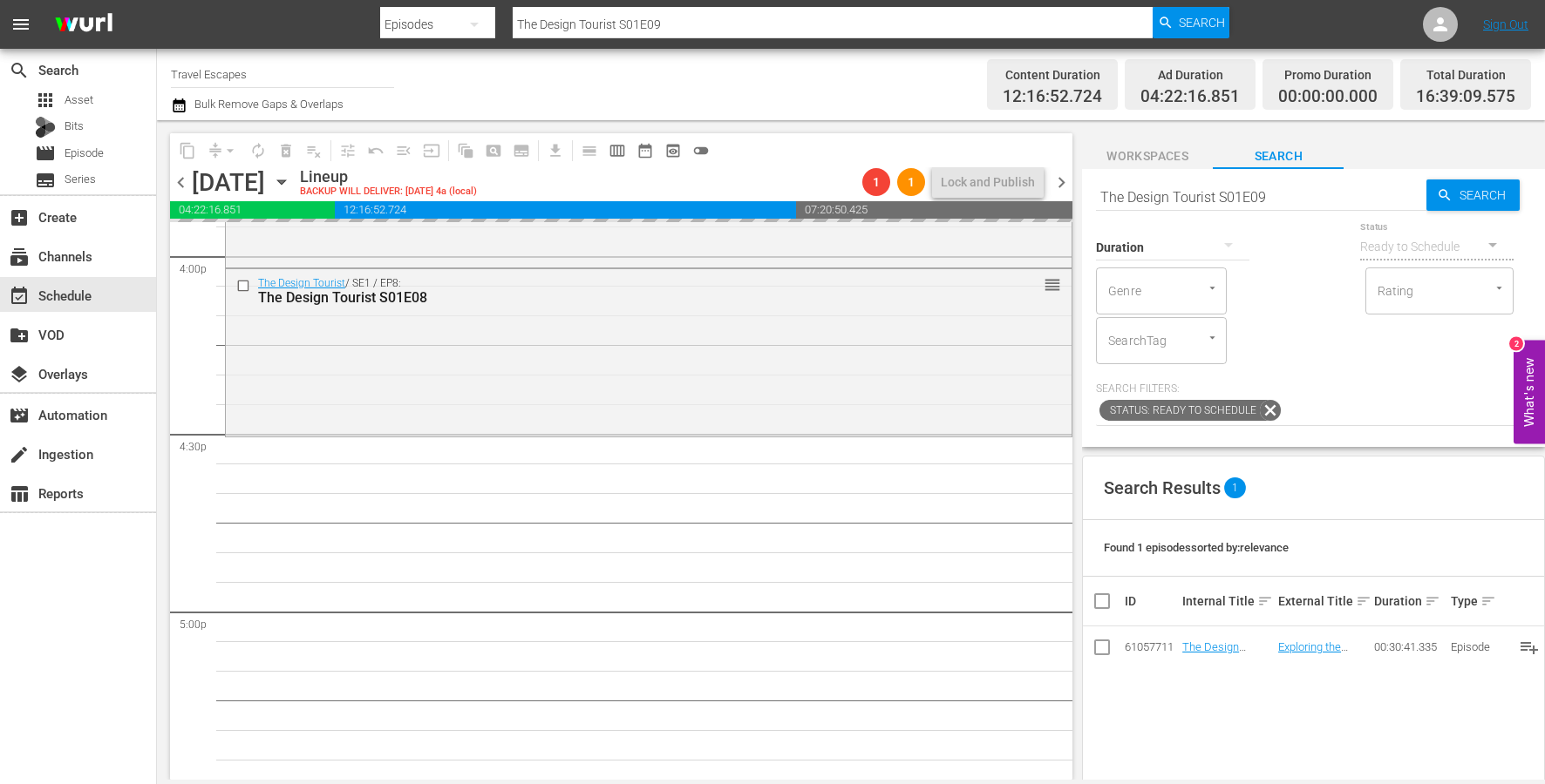
click at [1309, 198] on input "The Design Tourist S01E09" at bounding box center [1261, 196] width 331 height 41
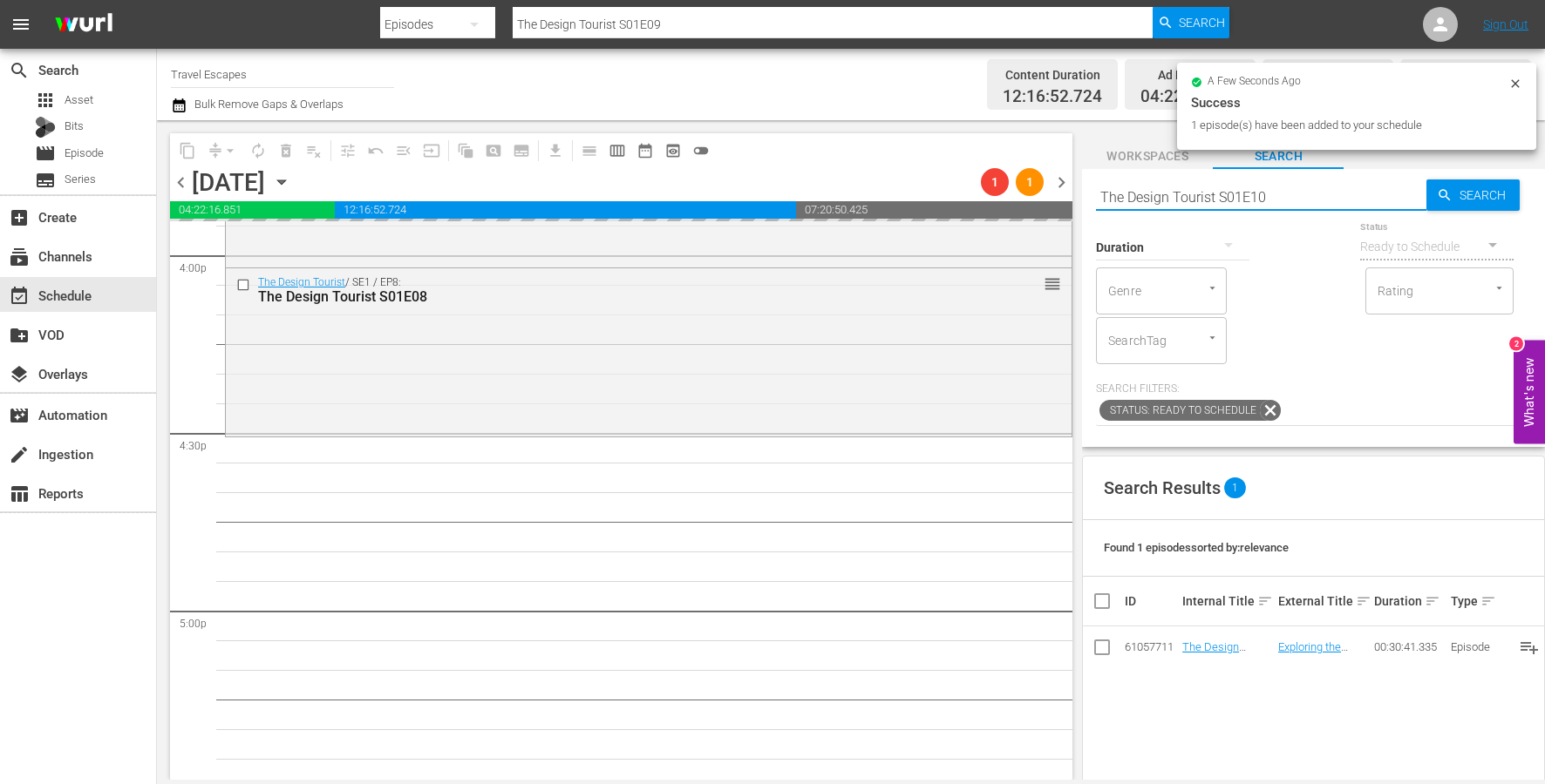
type input "The Design Tourist S01E10"
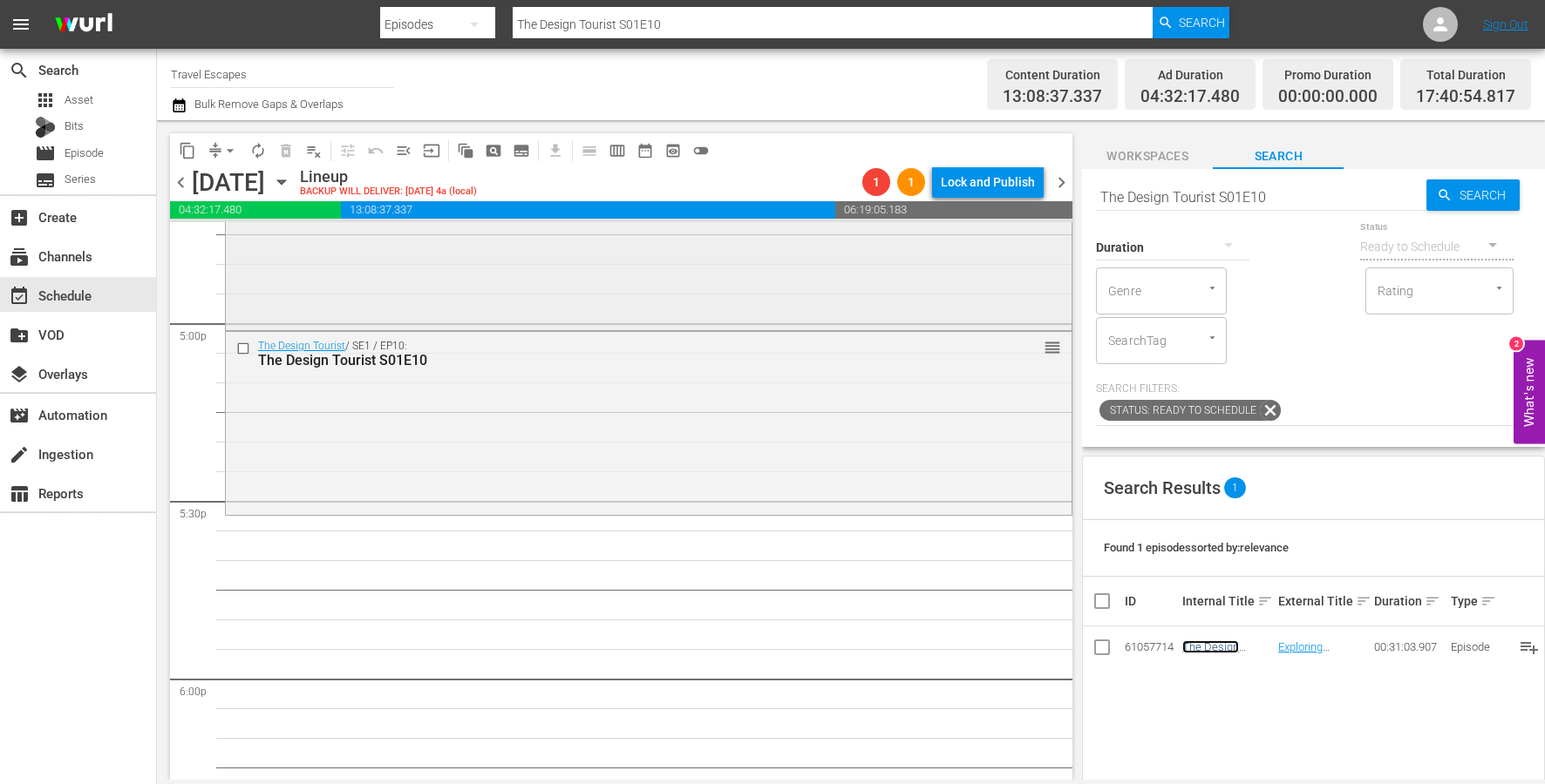
scroll to position [5951, 0]
drag, startPoint x: 1224, startPoint y: 643, endPoint x: 436, endPoint y: 11, distance: 1010.1
click at [1254, 184] on input "The Design Tourist S01E10" at bounding box center [1261, 196] width 331 height 41
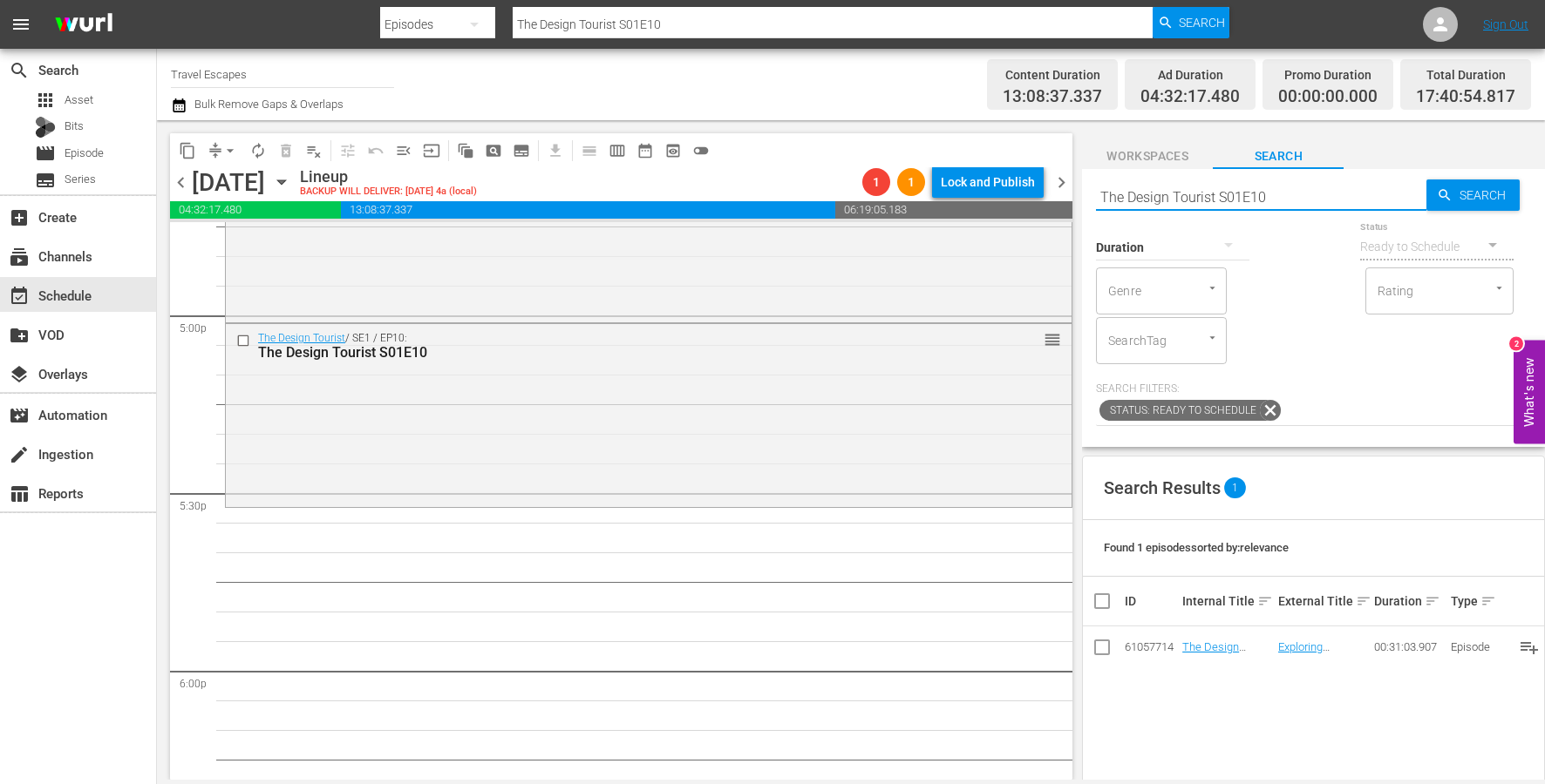
click at [1254, 184] on input "The Design Tourist S01E10" at bounding box center [1261, 196] width 331 height 41
paste input "1"
type input "The Design Tourist S01E11"
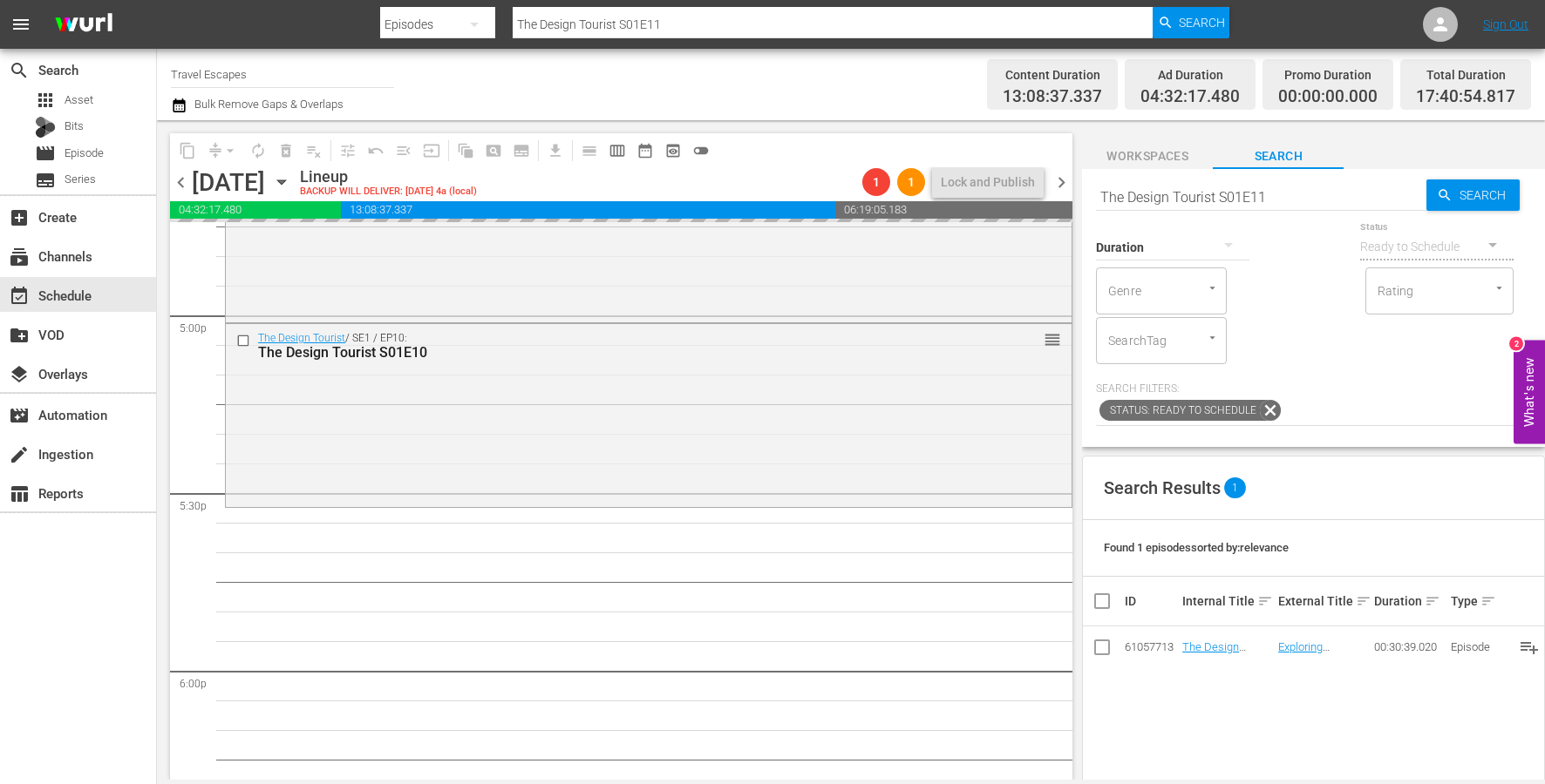
click at [1326, 196] on input "The Design Tourist S01E11" at bounding box center [1261, 196] width 331 height 41
type input "The Design Tourist S01E12"
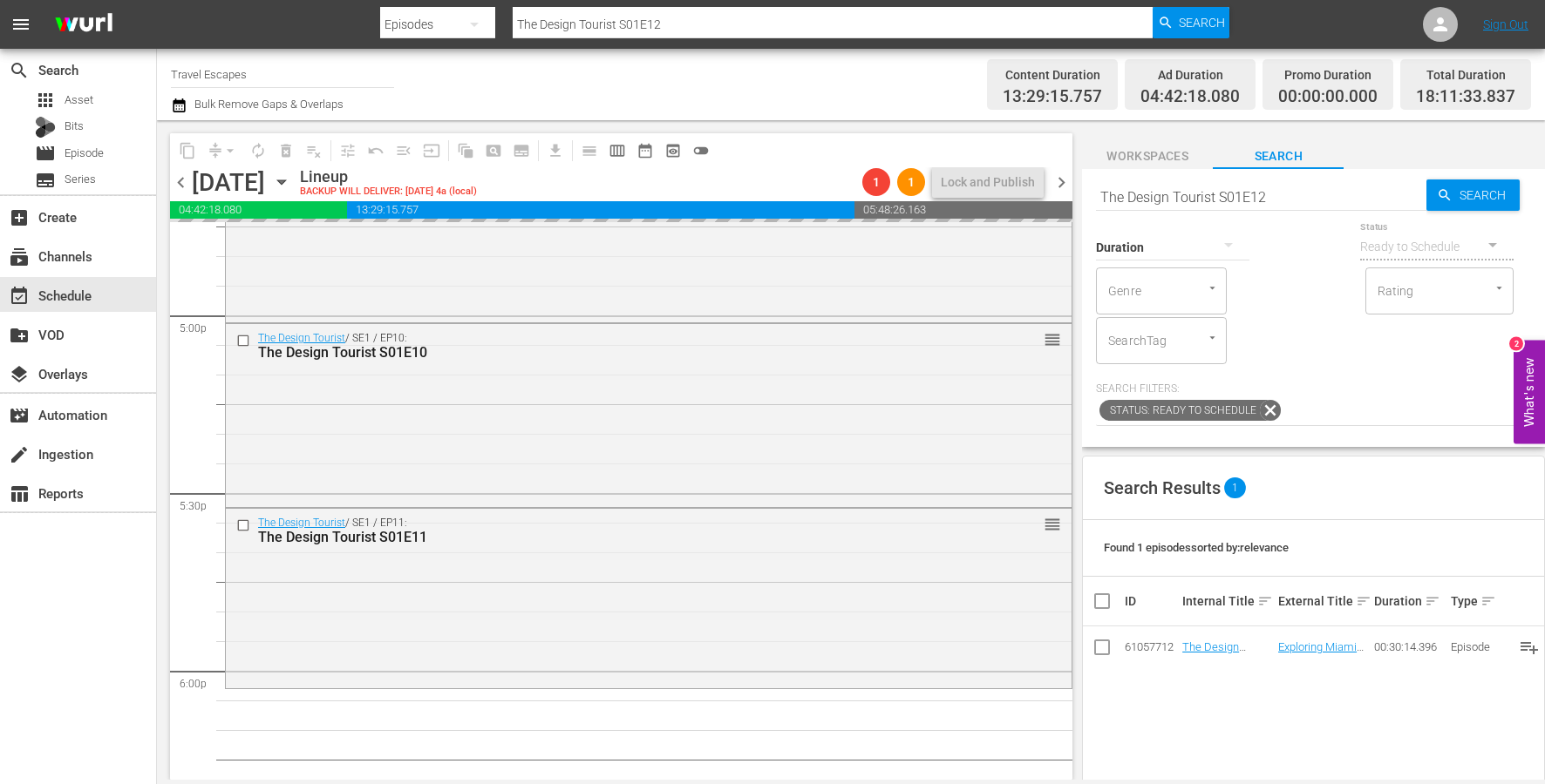
drag, startPoint x: 1218, startPoint y: 645, endPoint x: 626, endPoint y: 11, distance: 867.4
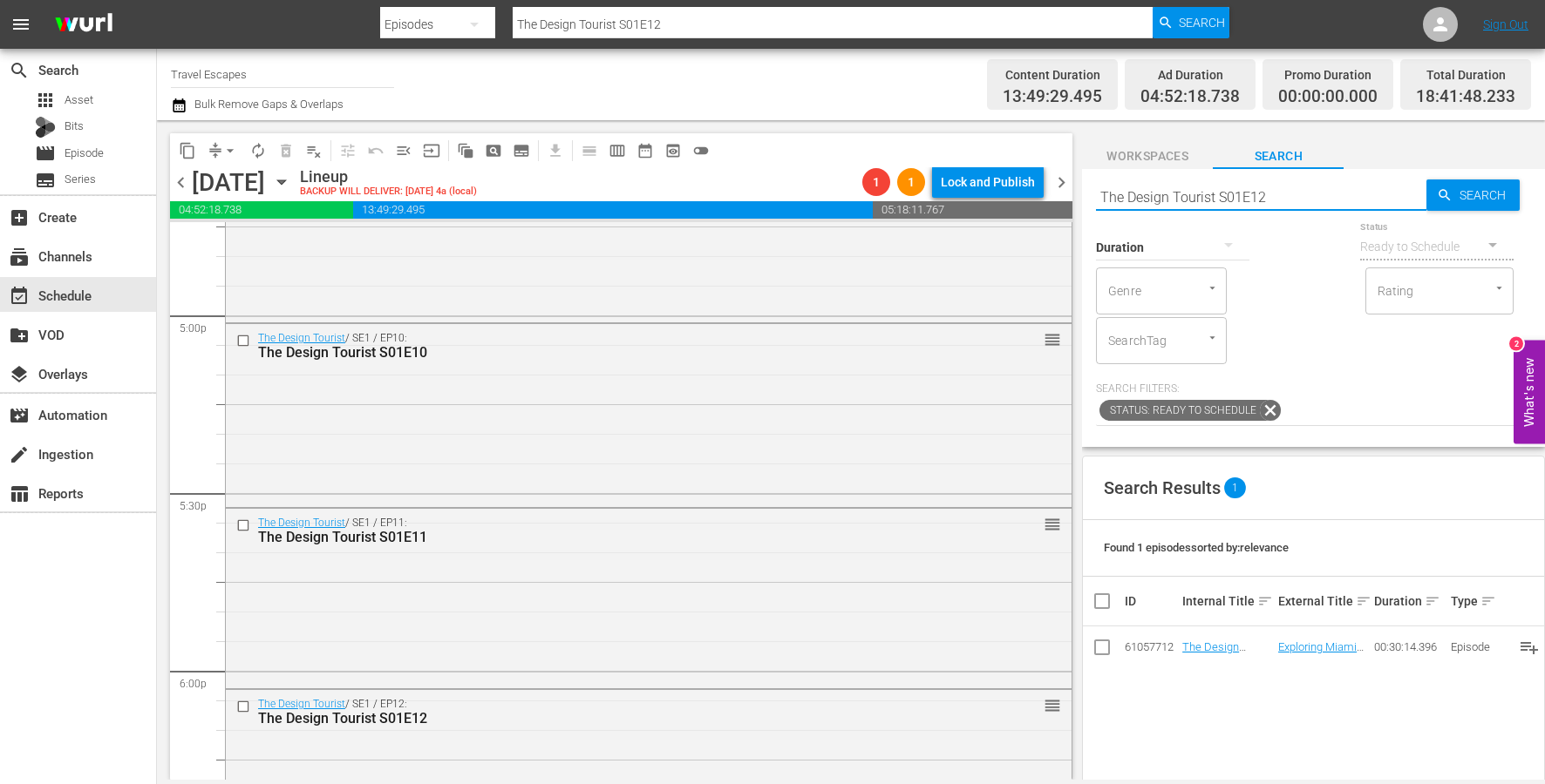
click at [1240, 189] on input "The Design Tourist S01E12" at bounding box center [1261, 196] width 331 height 41
paste input "0"
type input "The Design Tourist S01E10"
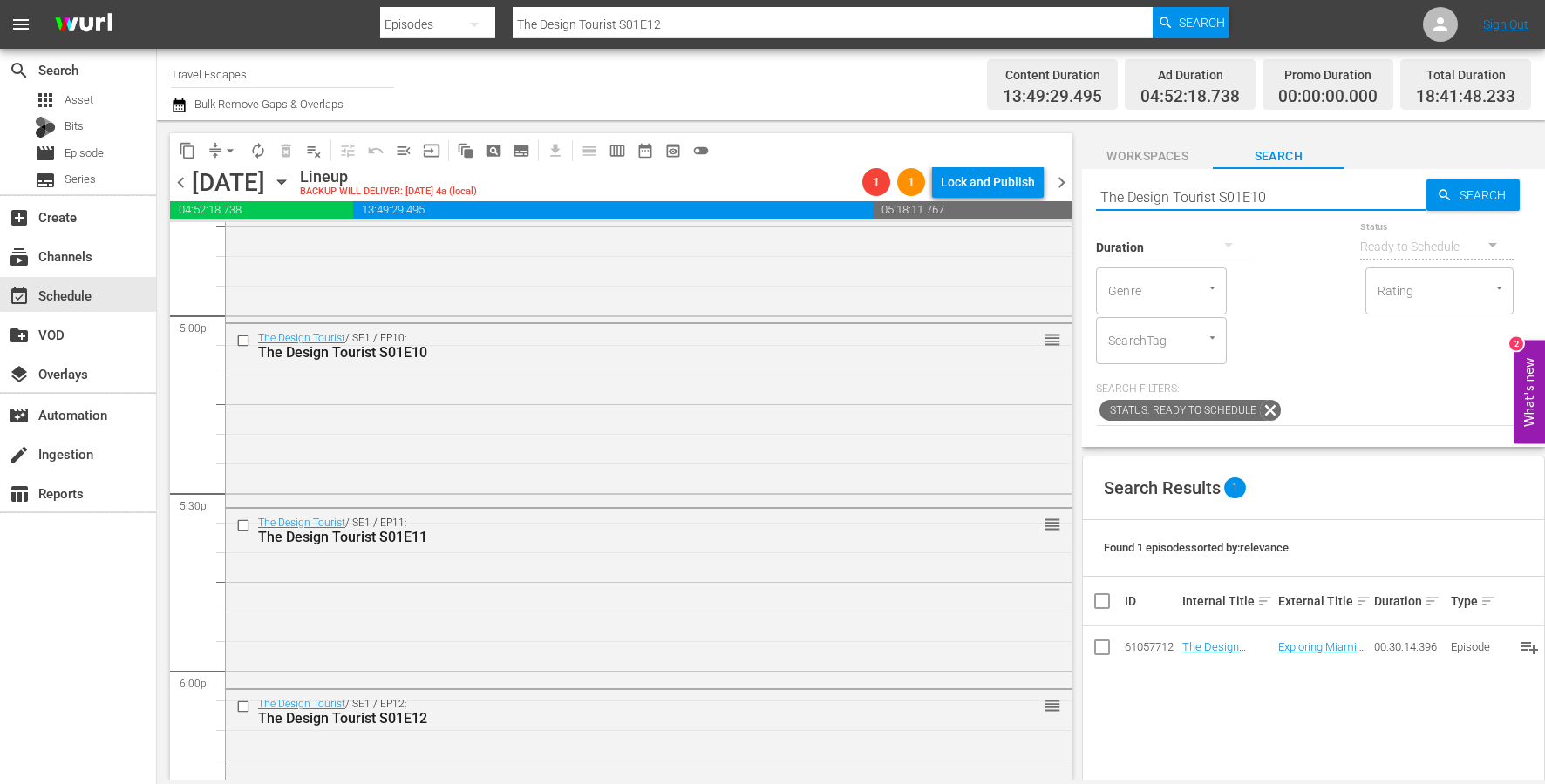
type input "The Design Tourist S01E10"
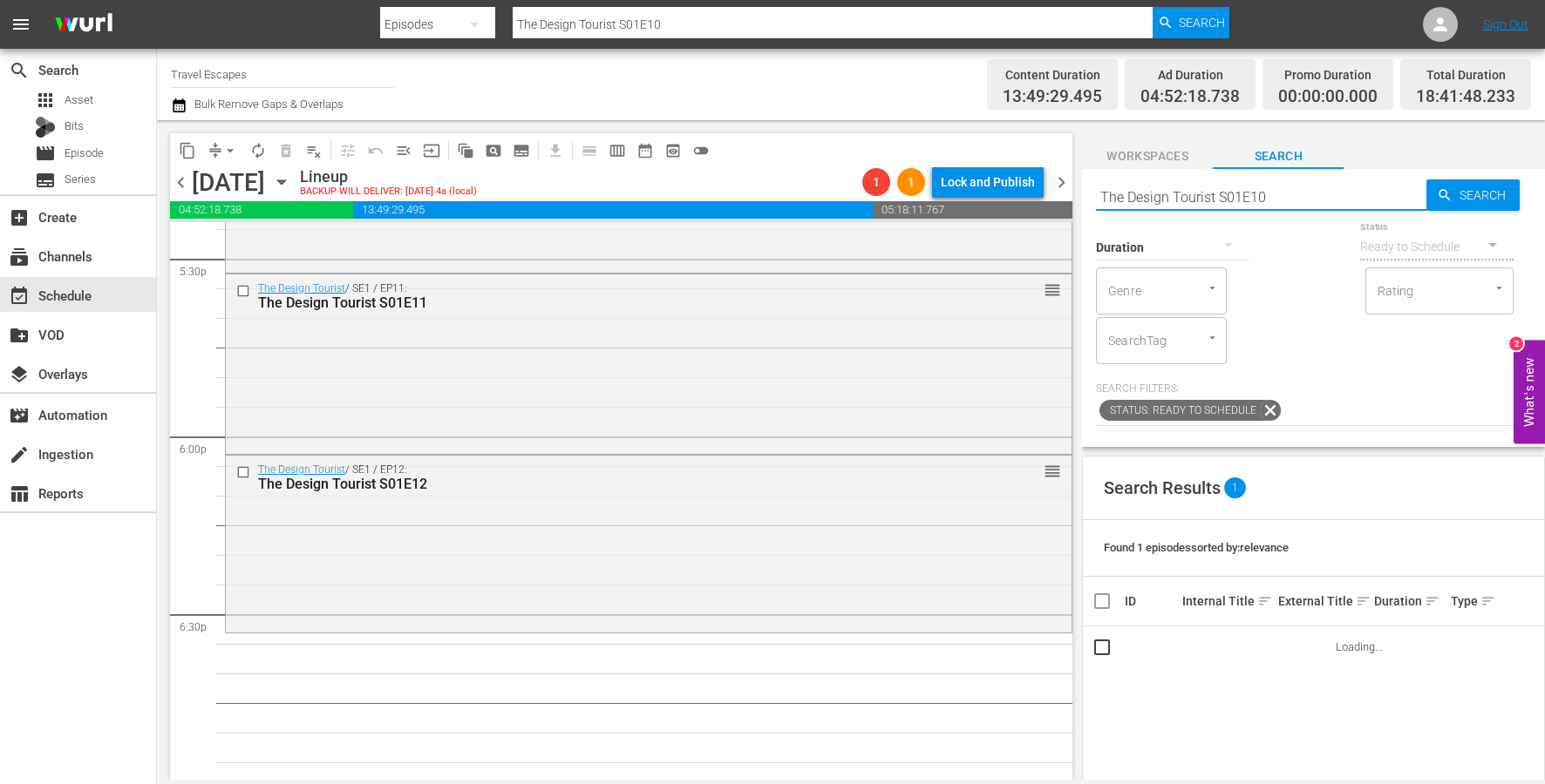
scroll to position [6194, 0]
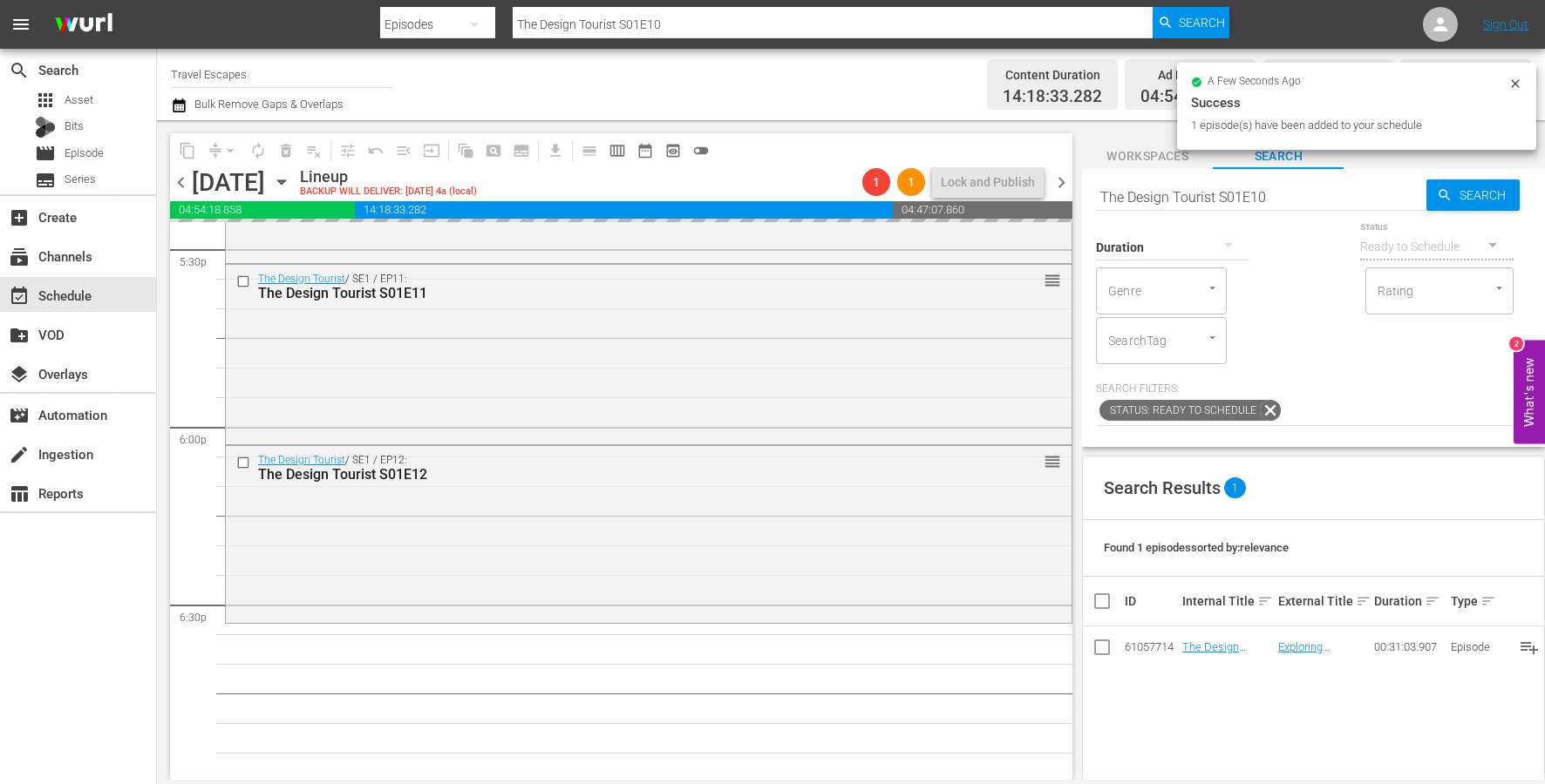
click at [1192, 191] on input "The Design Tourist S01E10" at bounding box center [1261, 196] width 331 height 41
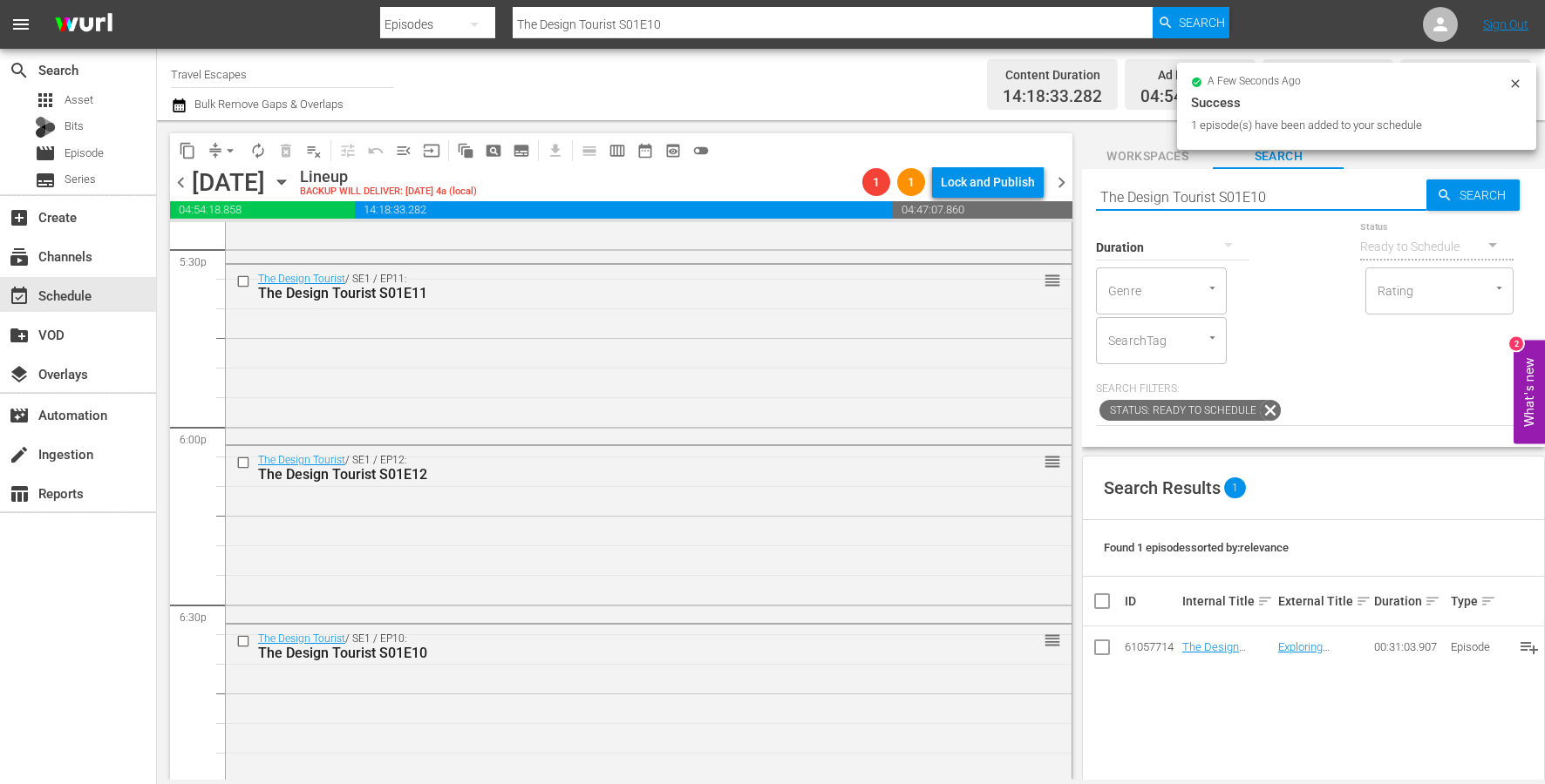
click at [1192, 191] on input "The Design Tourist S01E10" at bounding box center [1261, 196] width 331 height 41
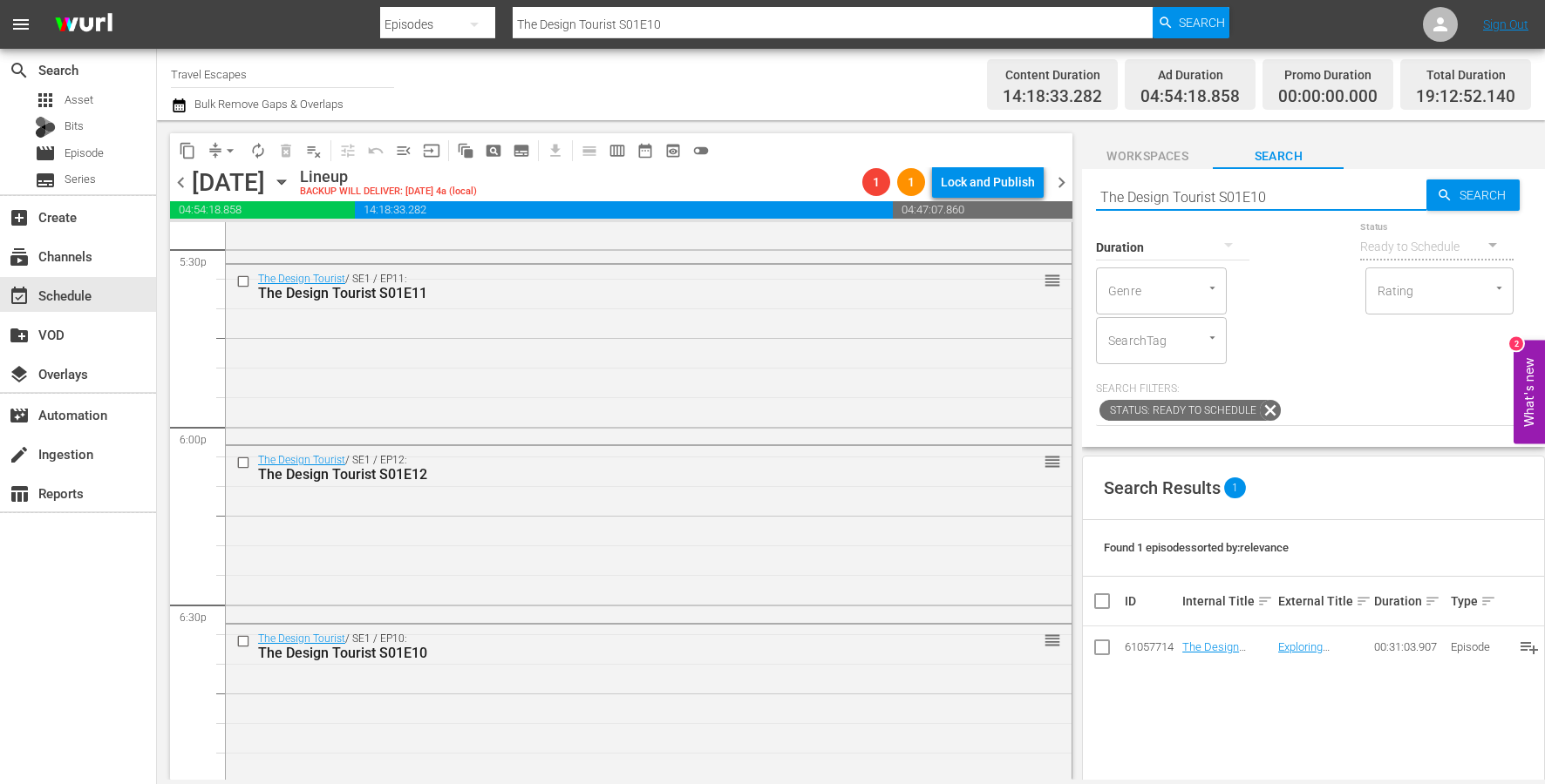
paste input "Great Destinations [GEOGRAPHIC_DATA] S01E36"
type input "Great Destinations [GEOGRAPHIC_DATA] S01E36"
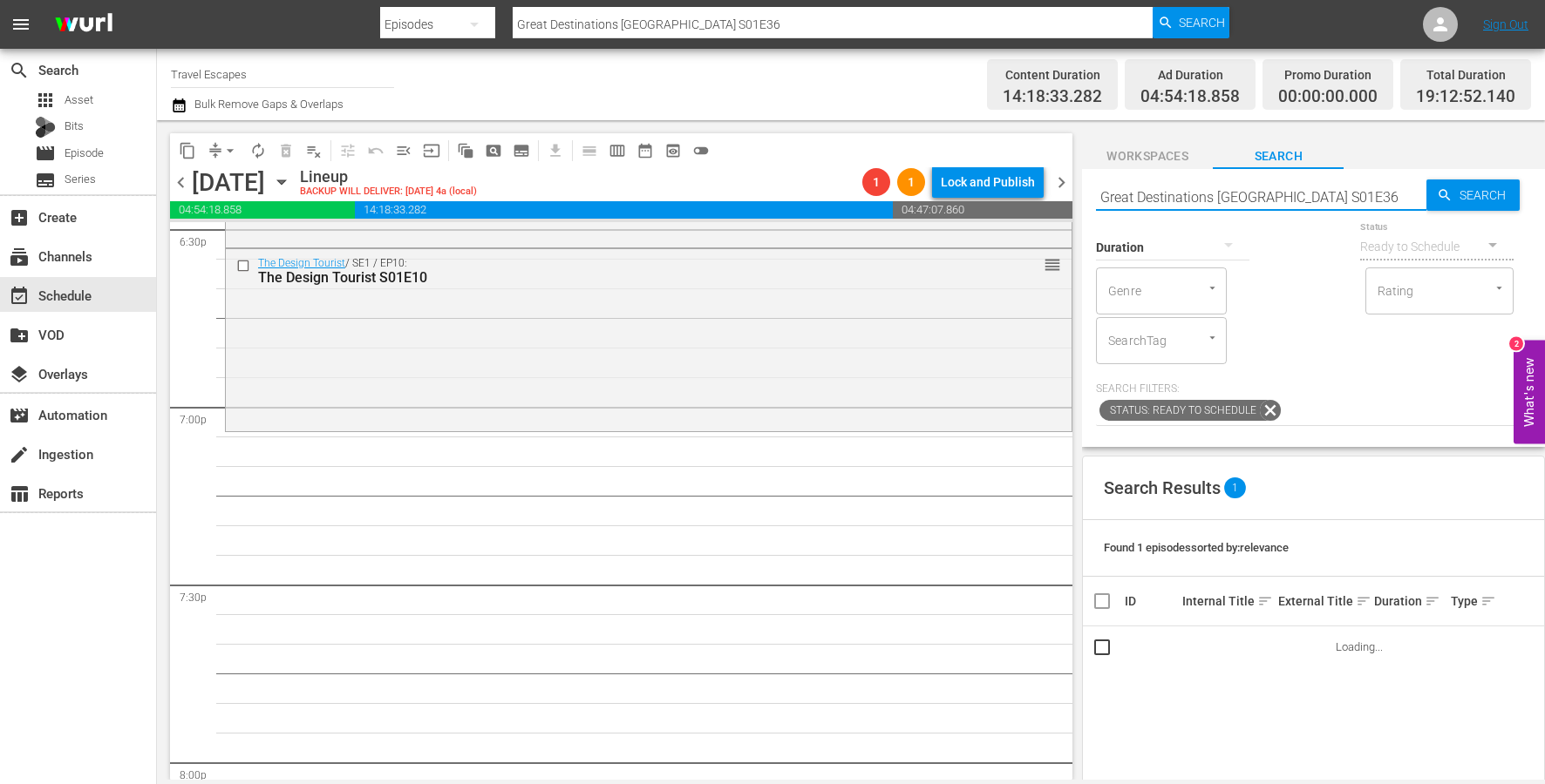
scroll to position [6574, 0]
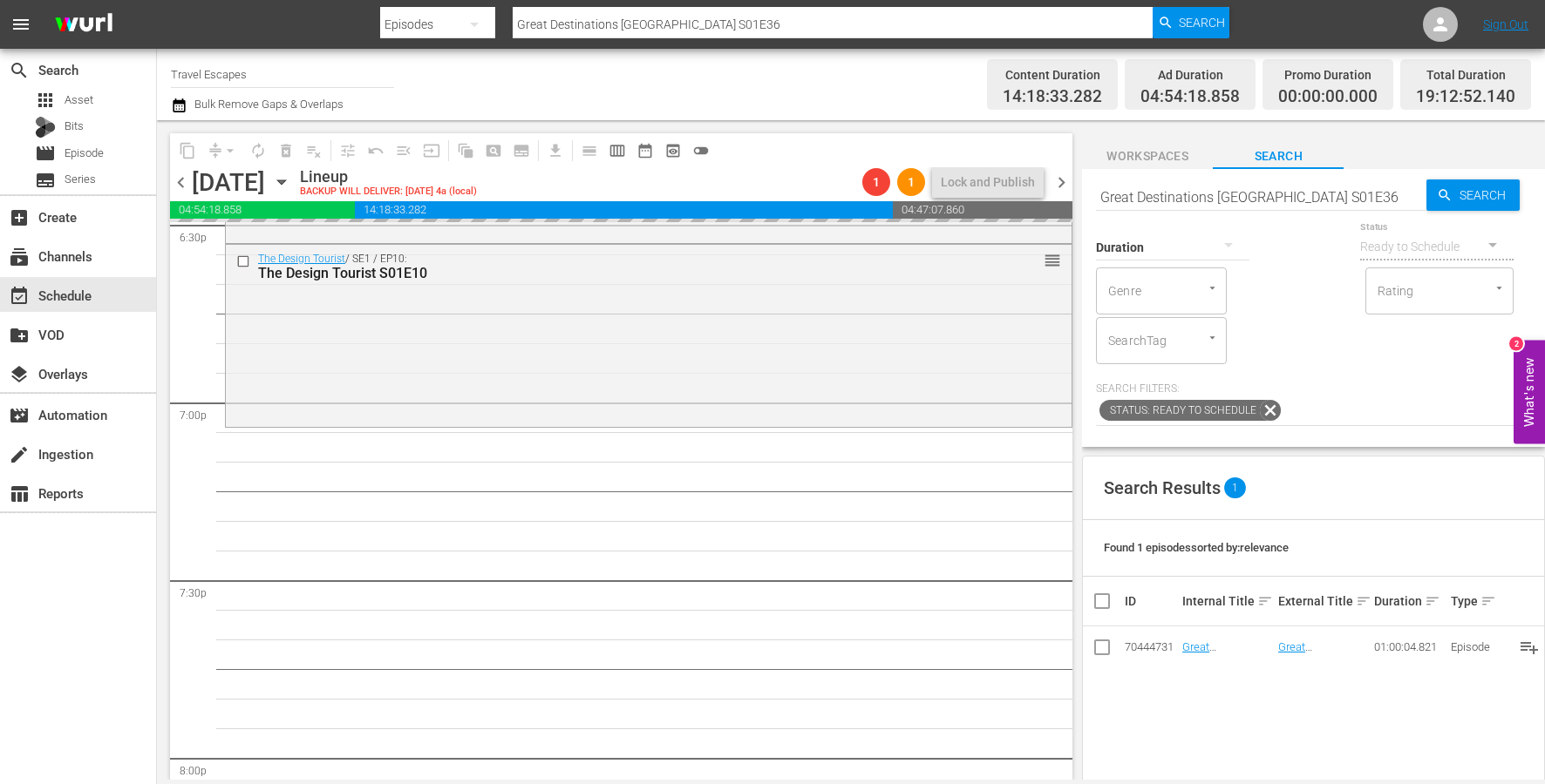
drag, startPoint x: 1195, startPoint y: 651, endPoint x: 729, endPoint y: 11, distance: 791.7
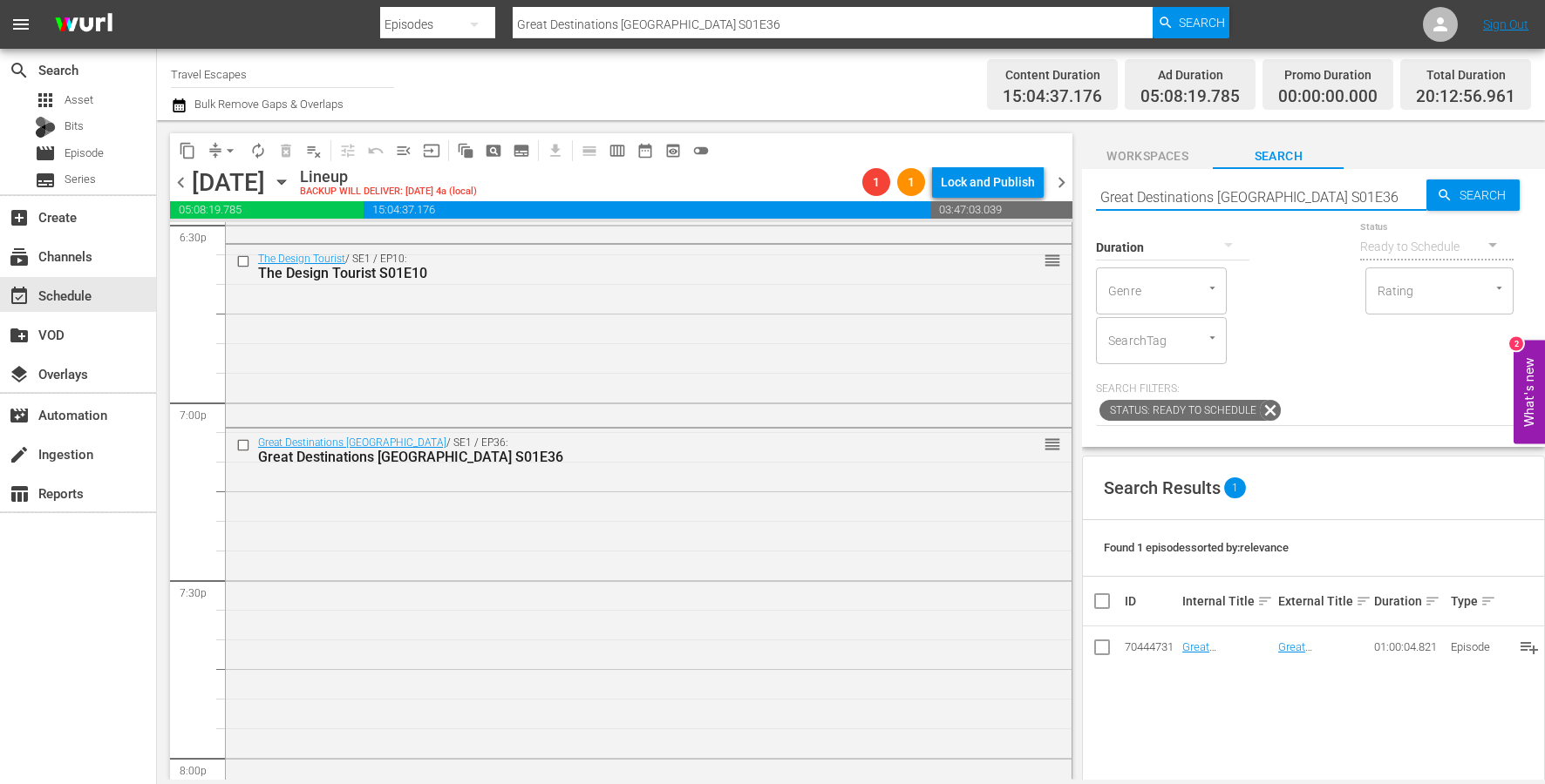
click at [1195, 192] on input "Great Destinations [GEOGRAPHIC_DATA] S01E36" at bounding box center [1261, 196] width 331 height 41
paste input "Painting the Town 302"
type input "Painting the Town 302"
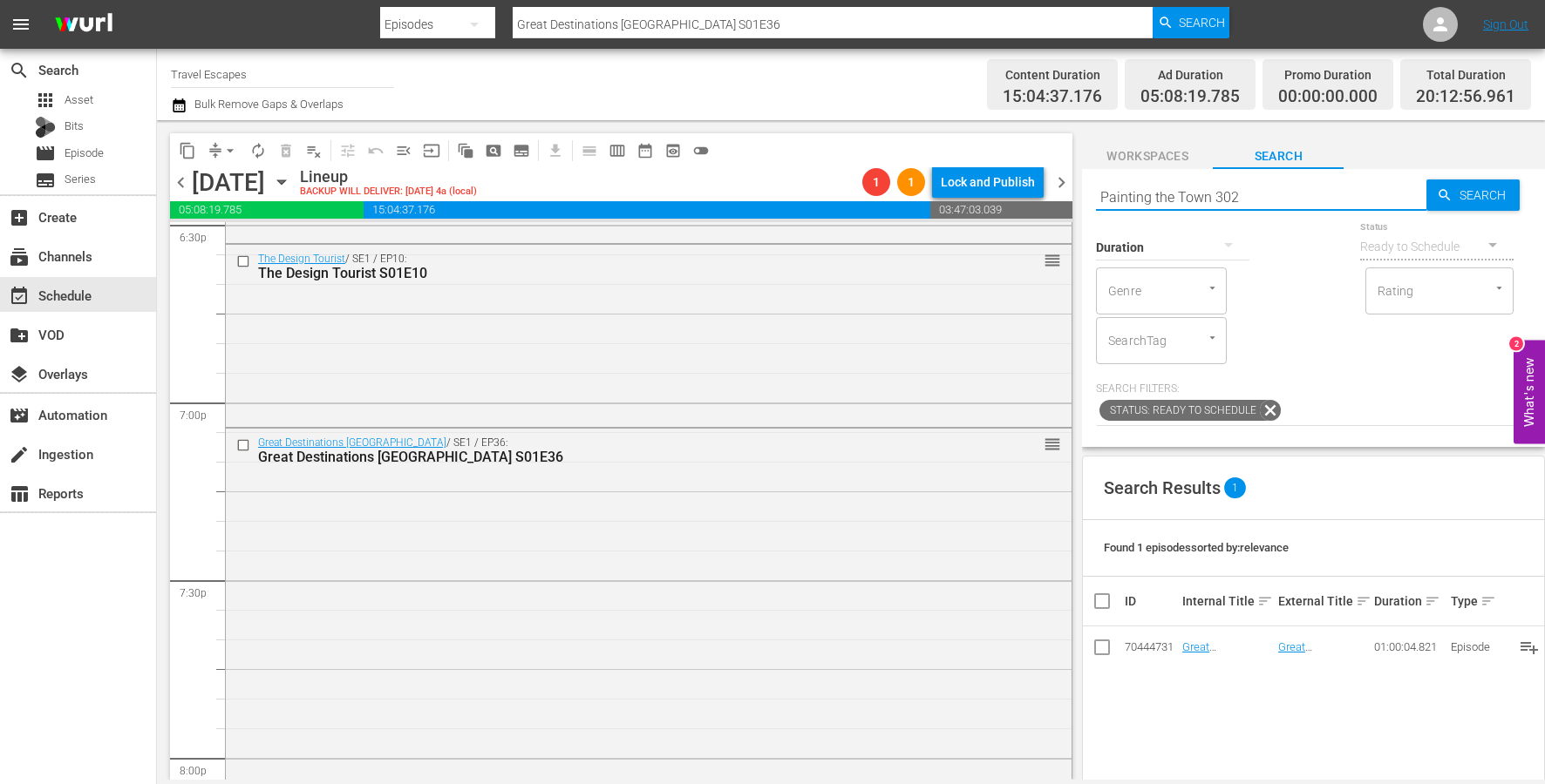
click at [1212, 194] on input "Painting the Town 302" at bounding box center [1261, 196] width 331 height 41
type input "Painting the Town 302"
type input "Painting the Town s03e02"
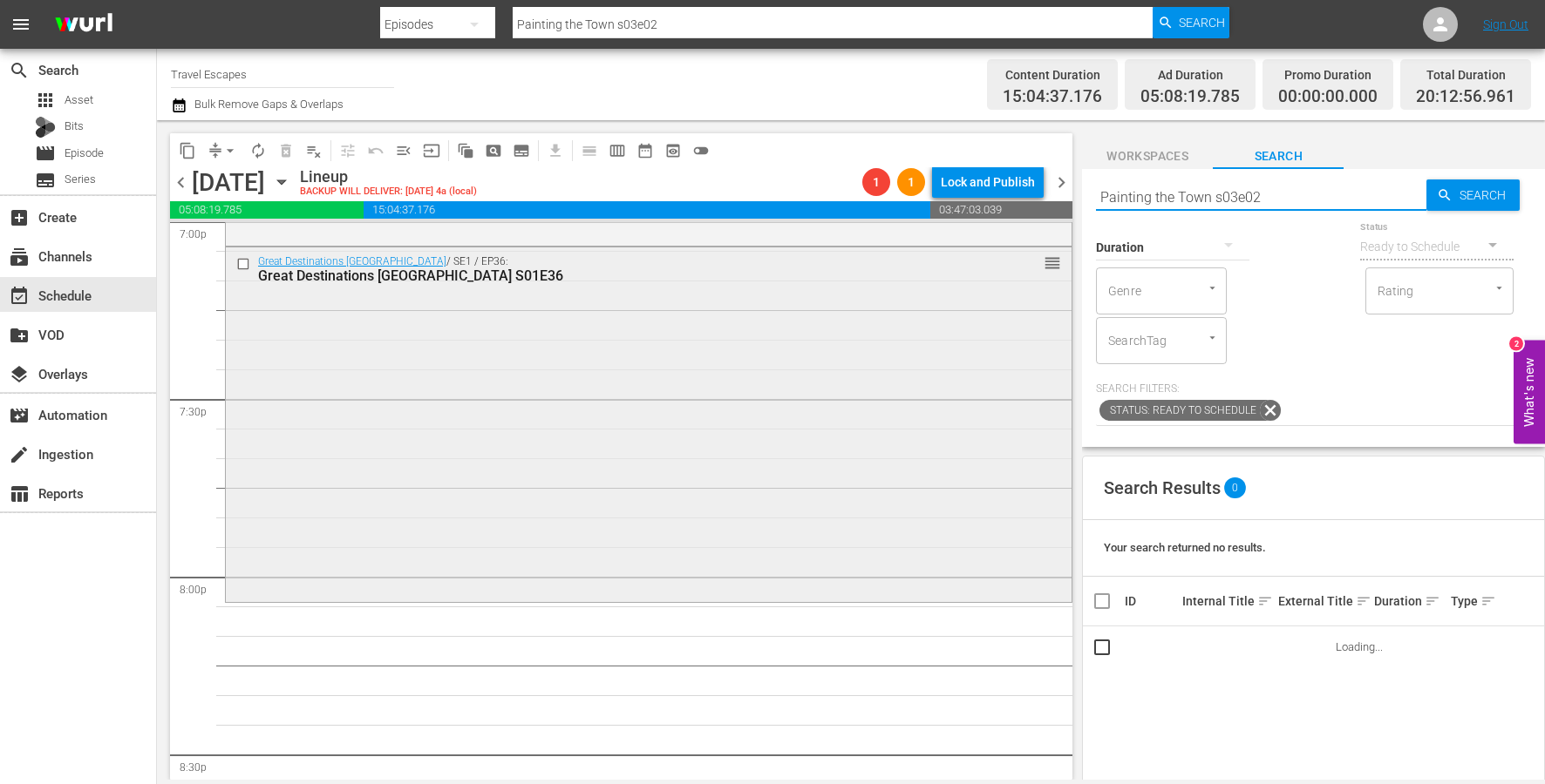
scroll to position [6772, 0]
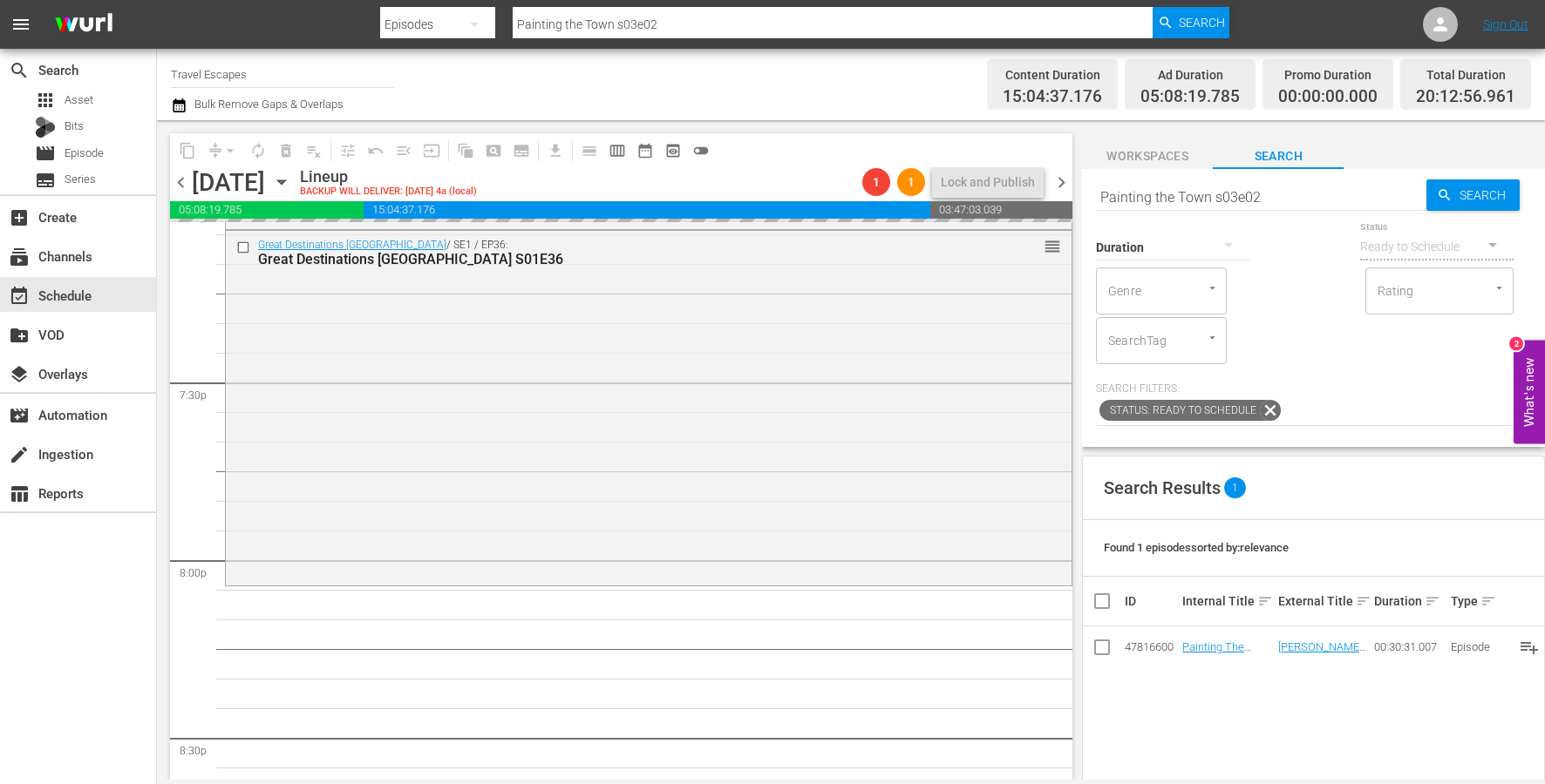
drag, startPoint x: 1195, startPoint y: 642, endPoint x: 436, endPoint y: 16, distance: 983.8
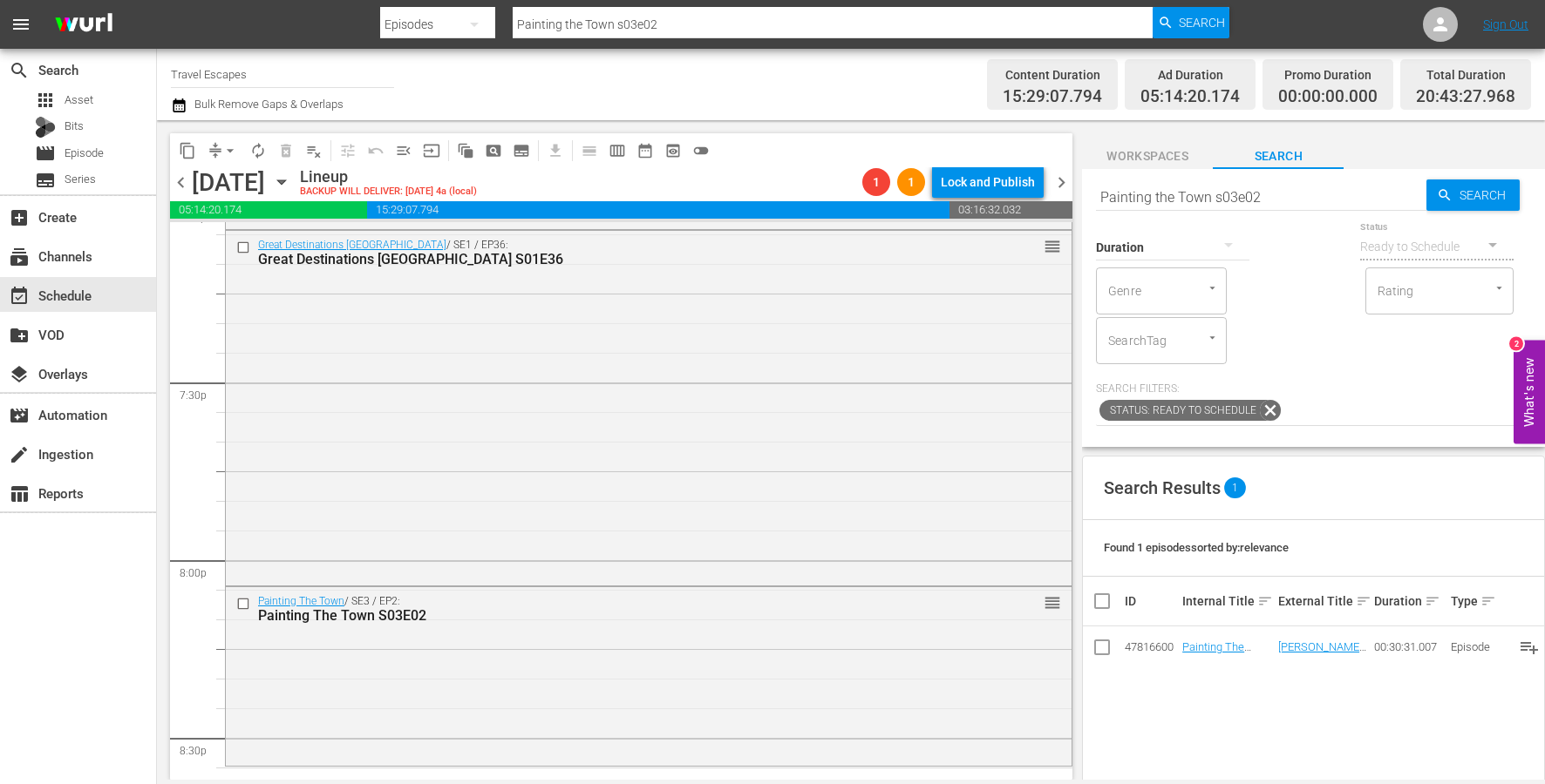
click at [1274, 194] on input "Painting the Town s03e02" at bounding box center [1261, 196] width 331 height 41
paste input "Hidden Italy S01E05"
type input "Hidden Italy S01E05"
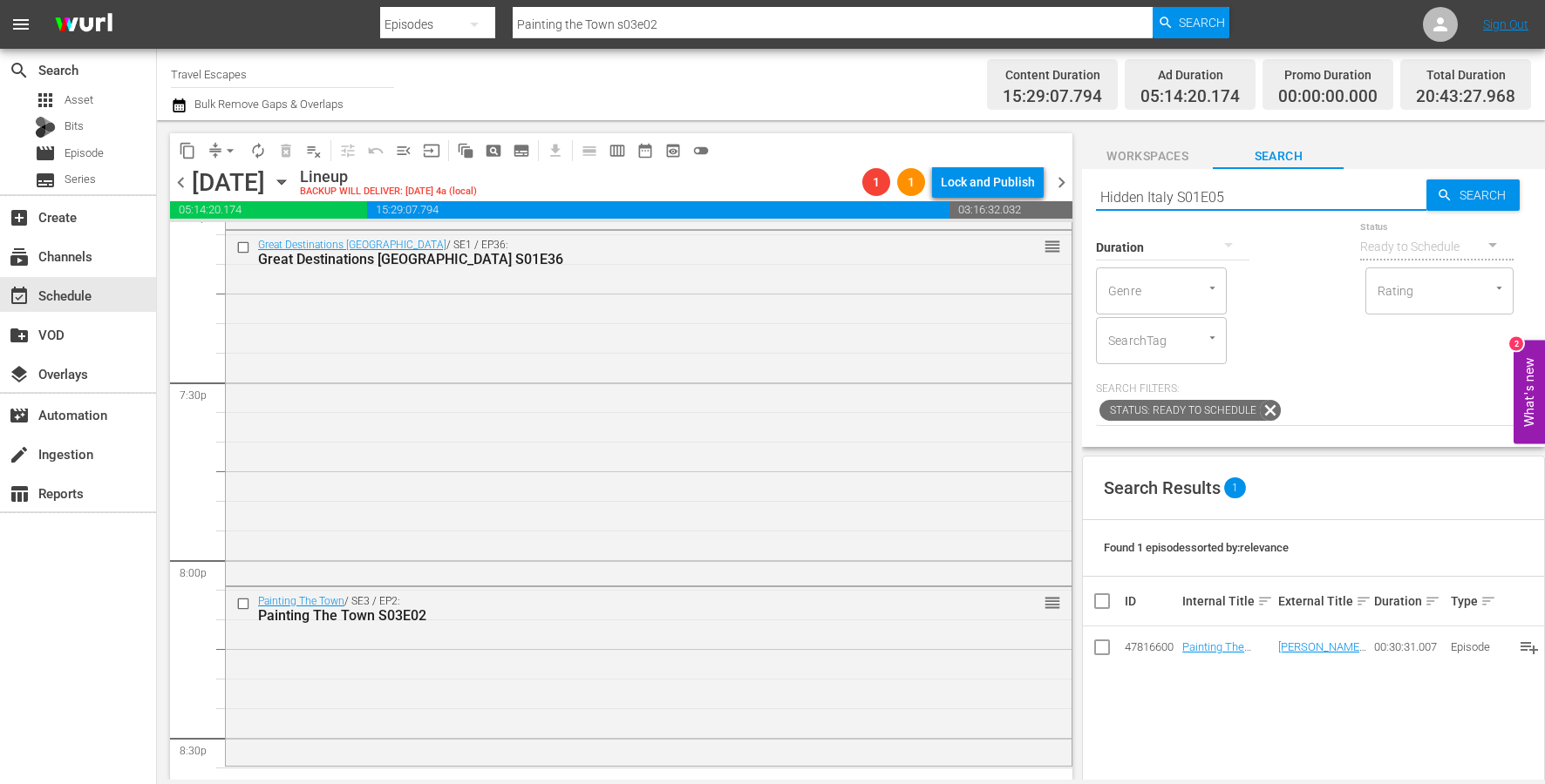
type input "Hidden Italy S01E05"
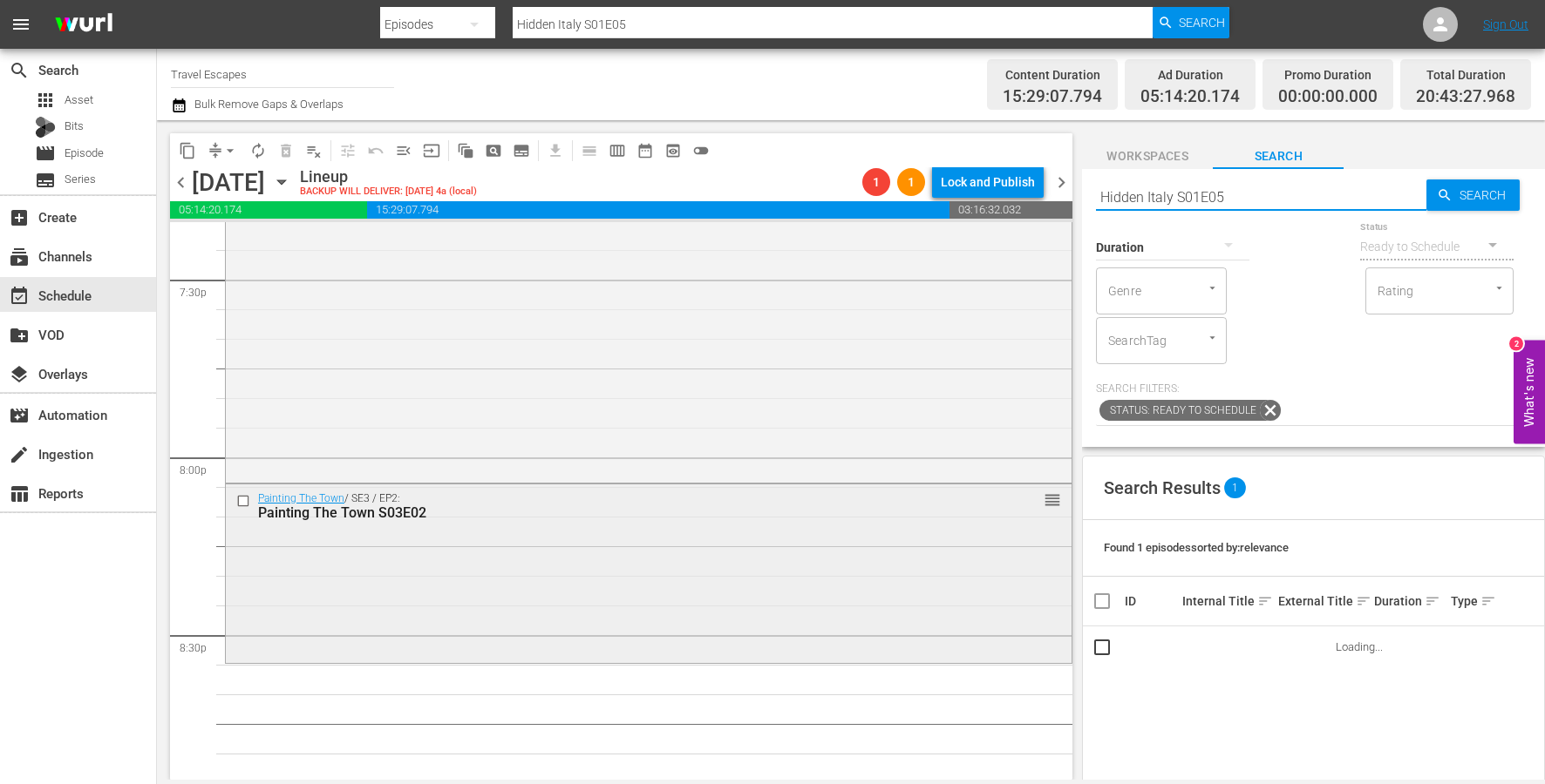
scroll to position [7074, 0]
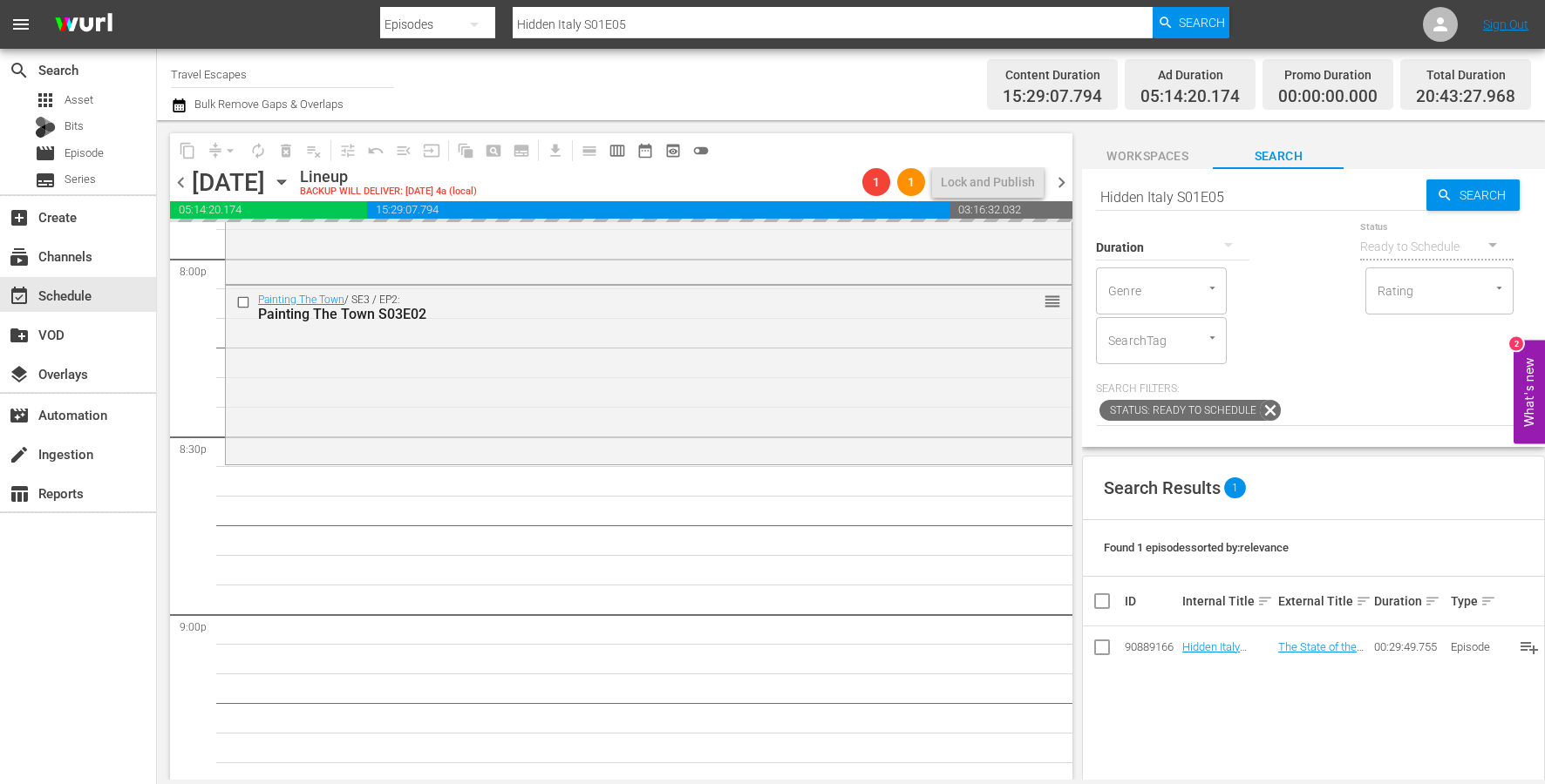
drag, startPoint x: 1197, startPoint y: 625, endPoint x: 1142, endPoint y: 646, distance: 58.9
click at [1219, 191] on input "Hidden Italy S01E05" at bounding box center [1261, 196] width 331 height 41
paste input "American Travelers: S2E04"
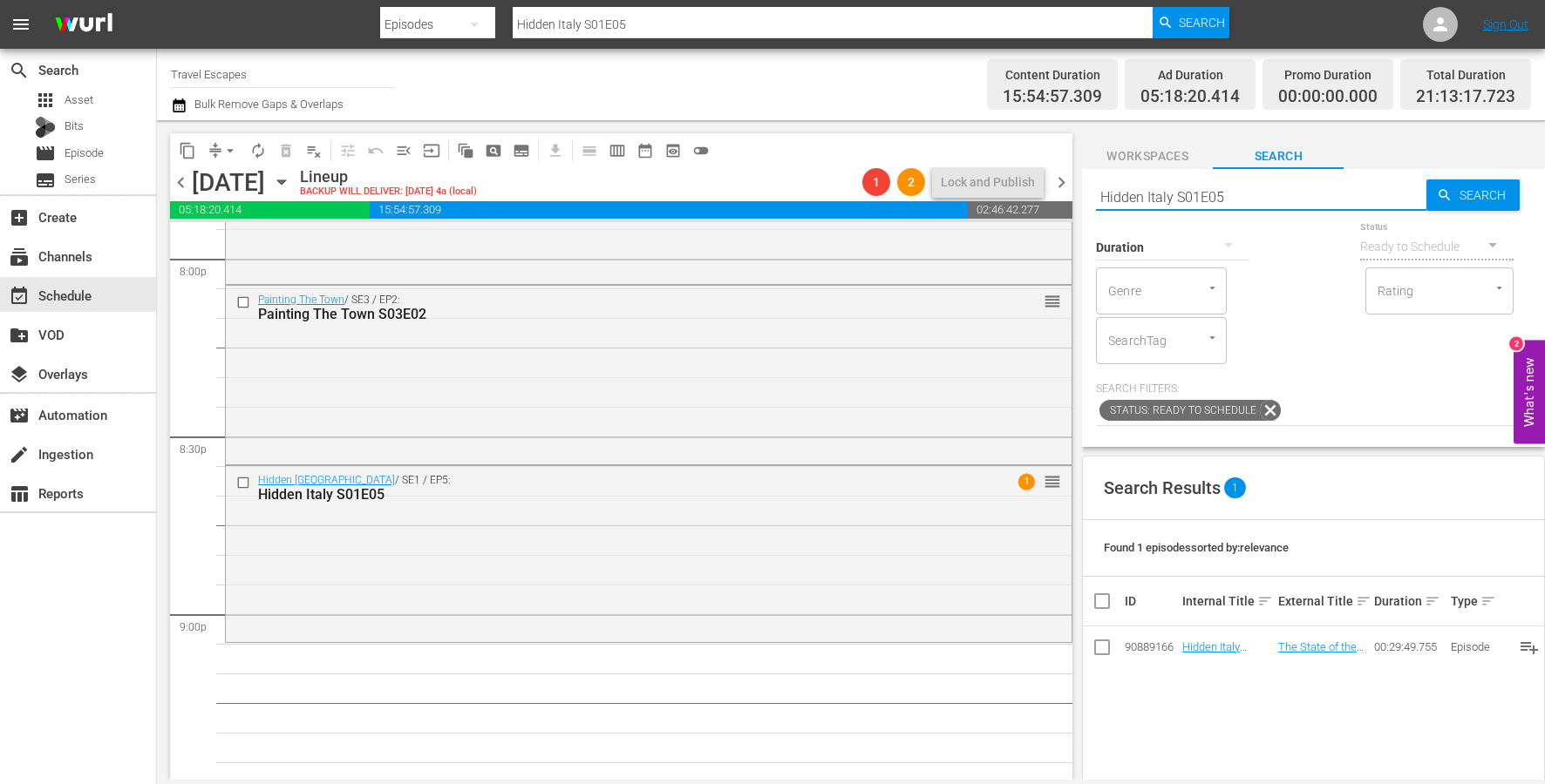
type input "American Travelers: S2E04"
click at [1220, 198] on input "American Travelers: S2E04" at bounding box center [1261, 196] width 331 height 41
type input "American Travelers: S2E04"
type input "American Travelers S2E04"
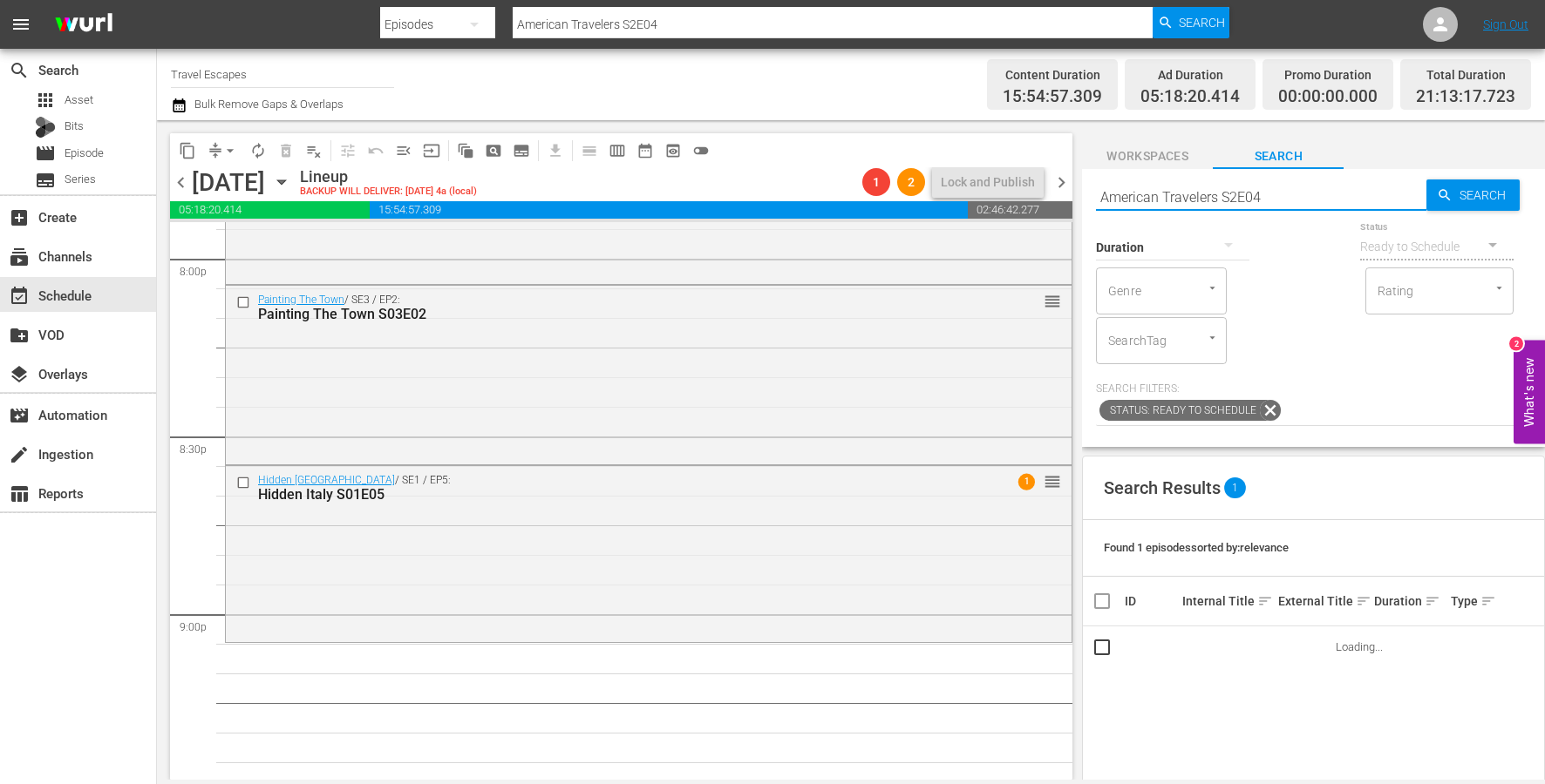
click at [1224, 195] on input "American Travelers S2E04" at bounding box center [1261, 196] width 331 height 41
type input "American Travelers S02E04"
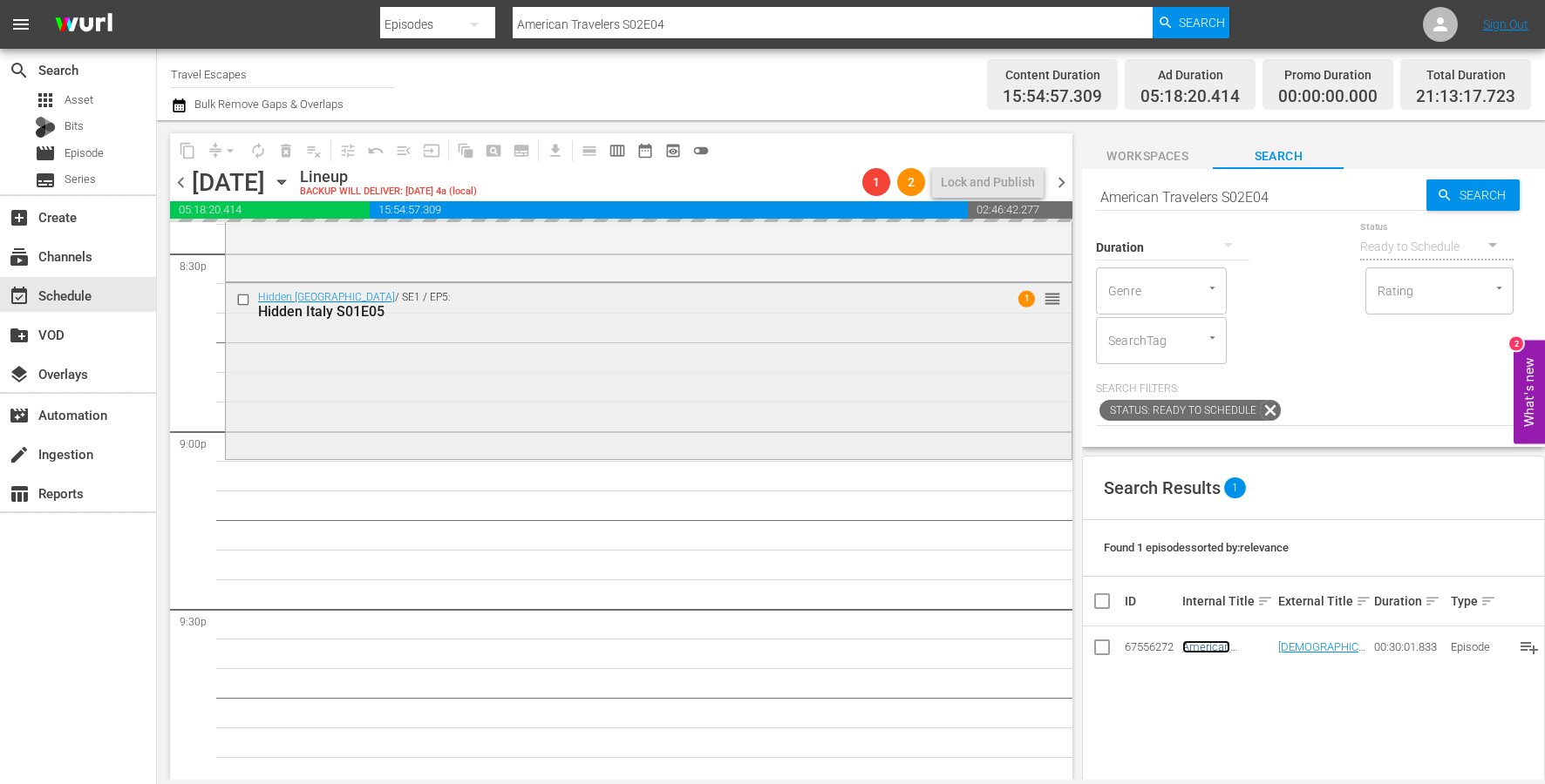
scroll to position [7257, 0]
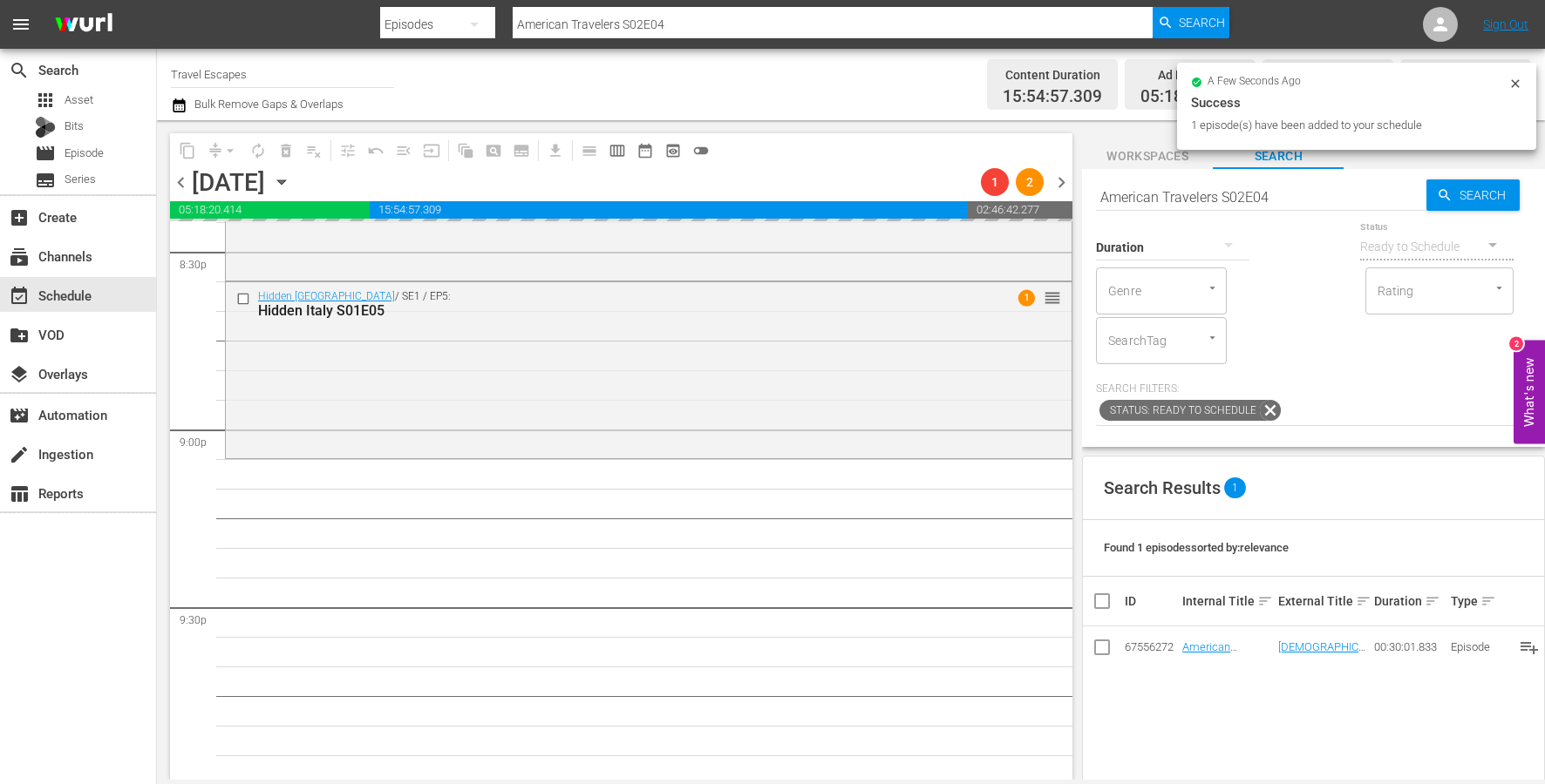
drag, startPoint x: 1194, startPoint y: 647, endPoint x: 579, endPoint y: 25, distance: 874.7
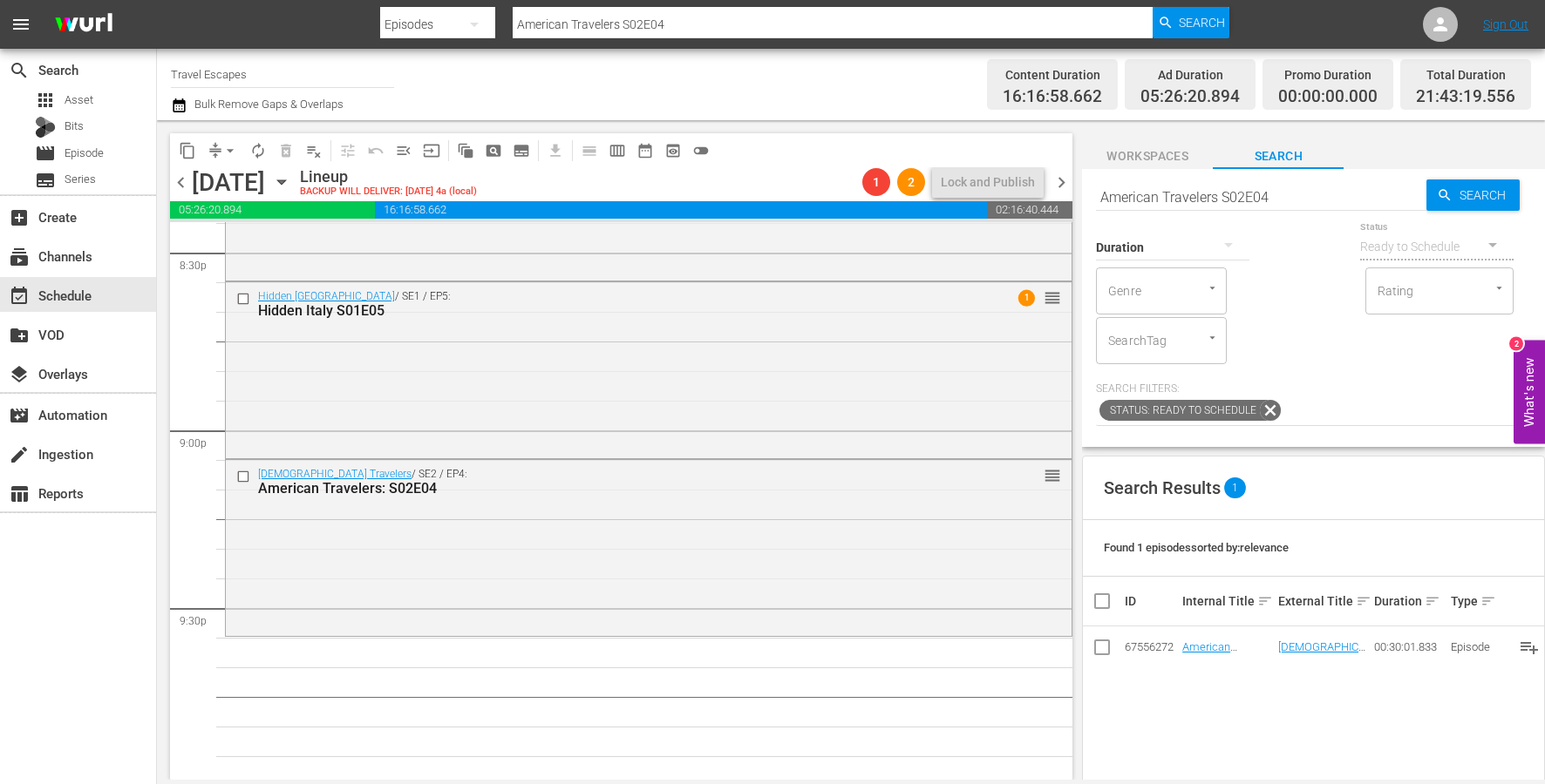
click at [1179, 184] on input "American Travelers S02E04" at bounding box center [1261, 196] width 331 height 41
paste input "Great Family Adventure S01E01"
type input "Great Family Adventure S01E01"
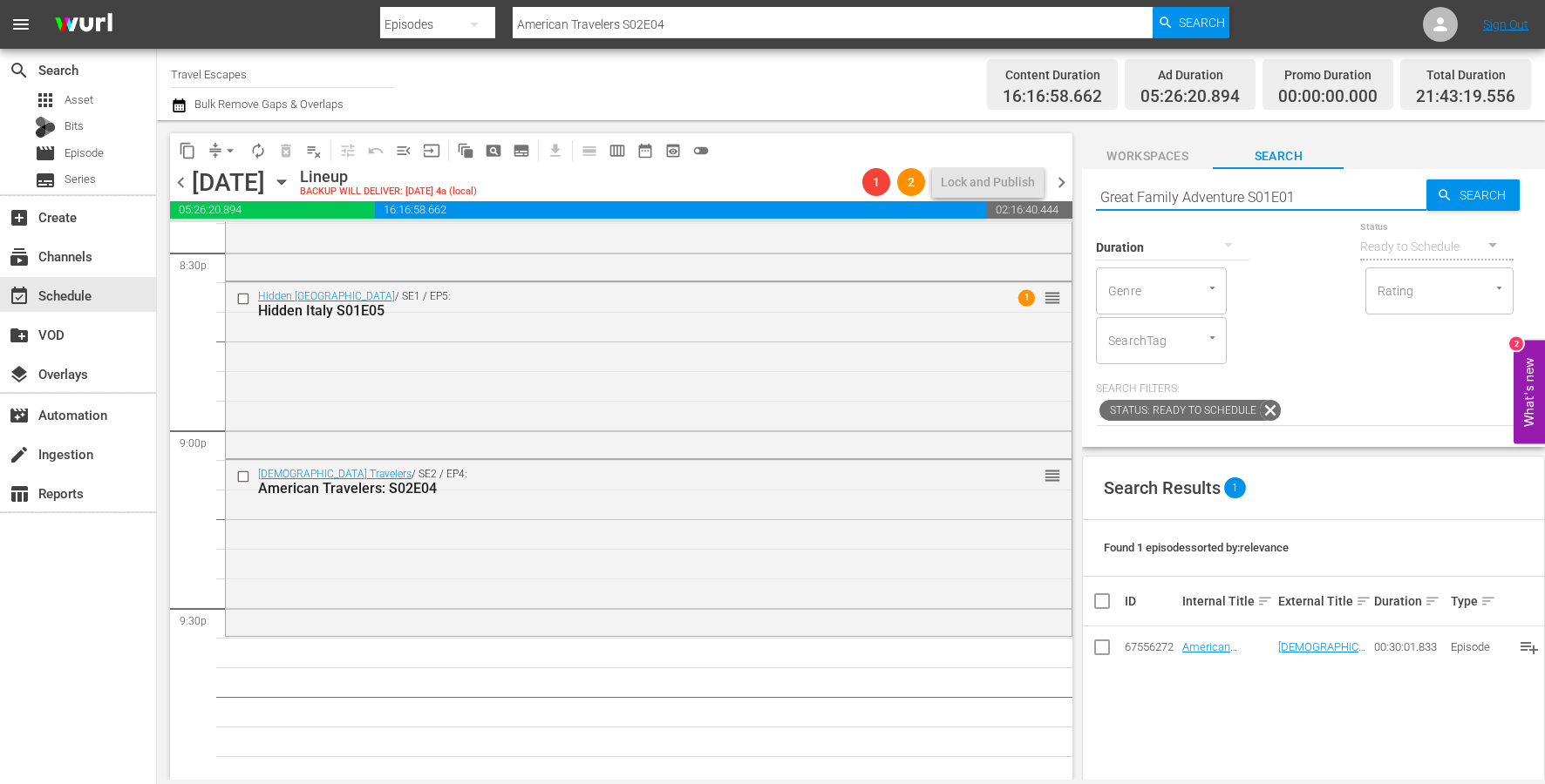
type input "Great Family Adventure S01E01"
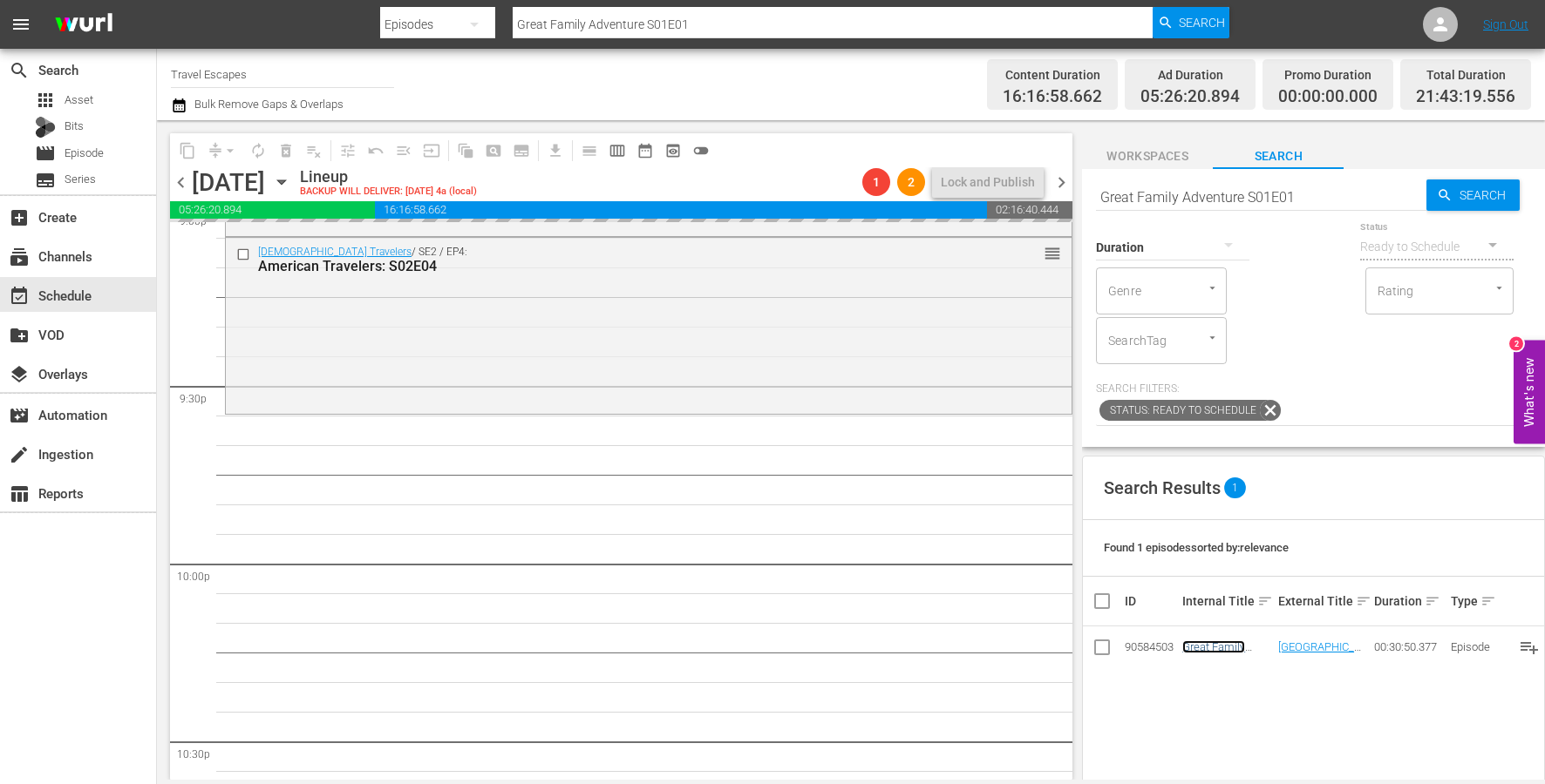
scroll to position [7485, 0]
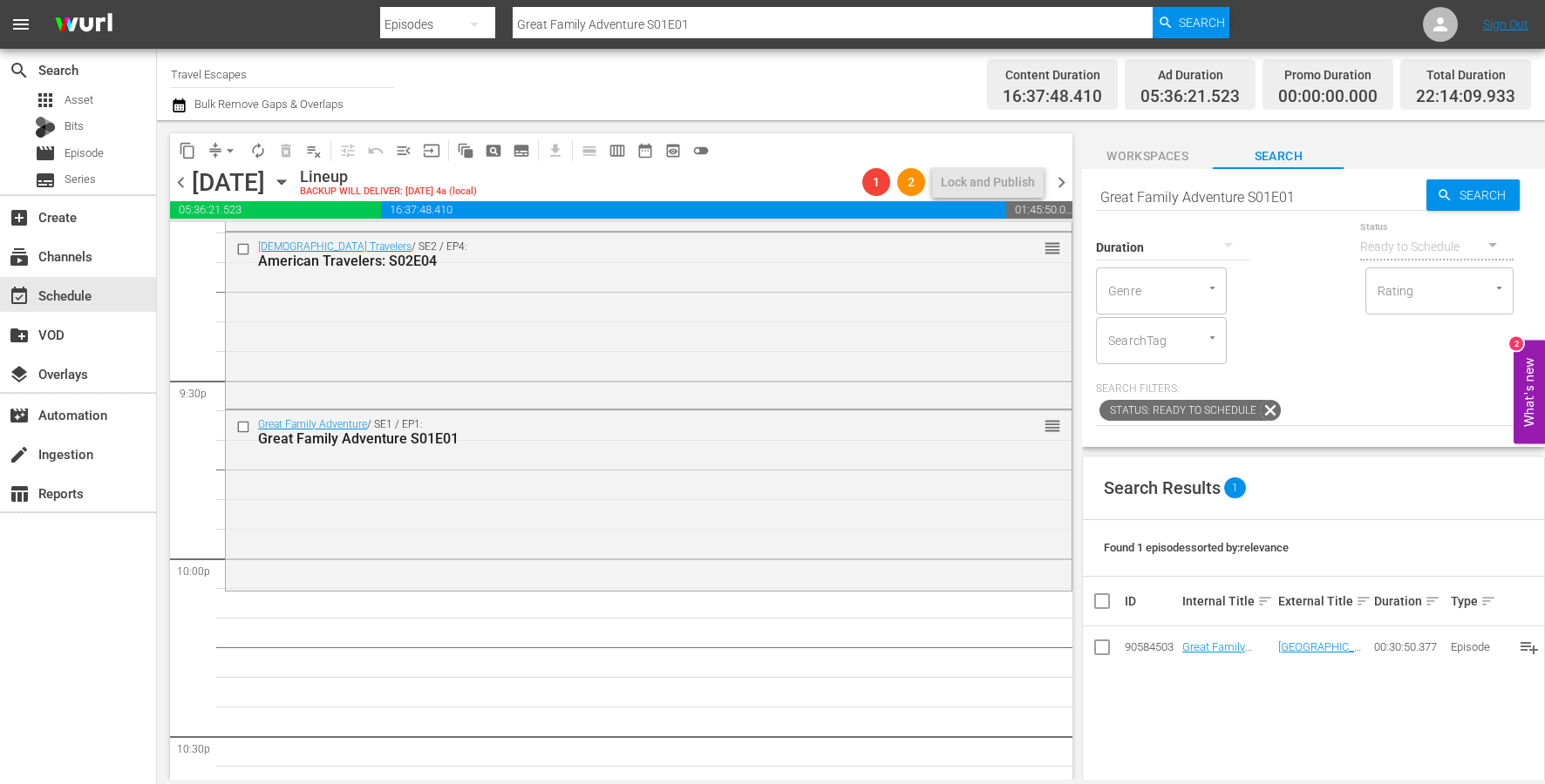
click at [1242, 186] on input "Great Family Adventure S01E01" at bounding box center [1261, 196] width 331 height 41
paste input "Adventure Cities S03"
type input "Adventure Cities S03E01"
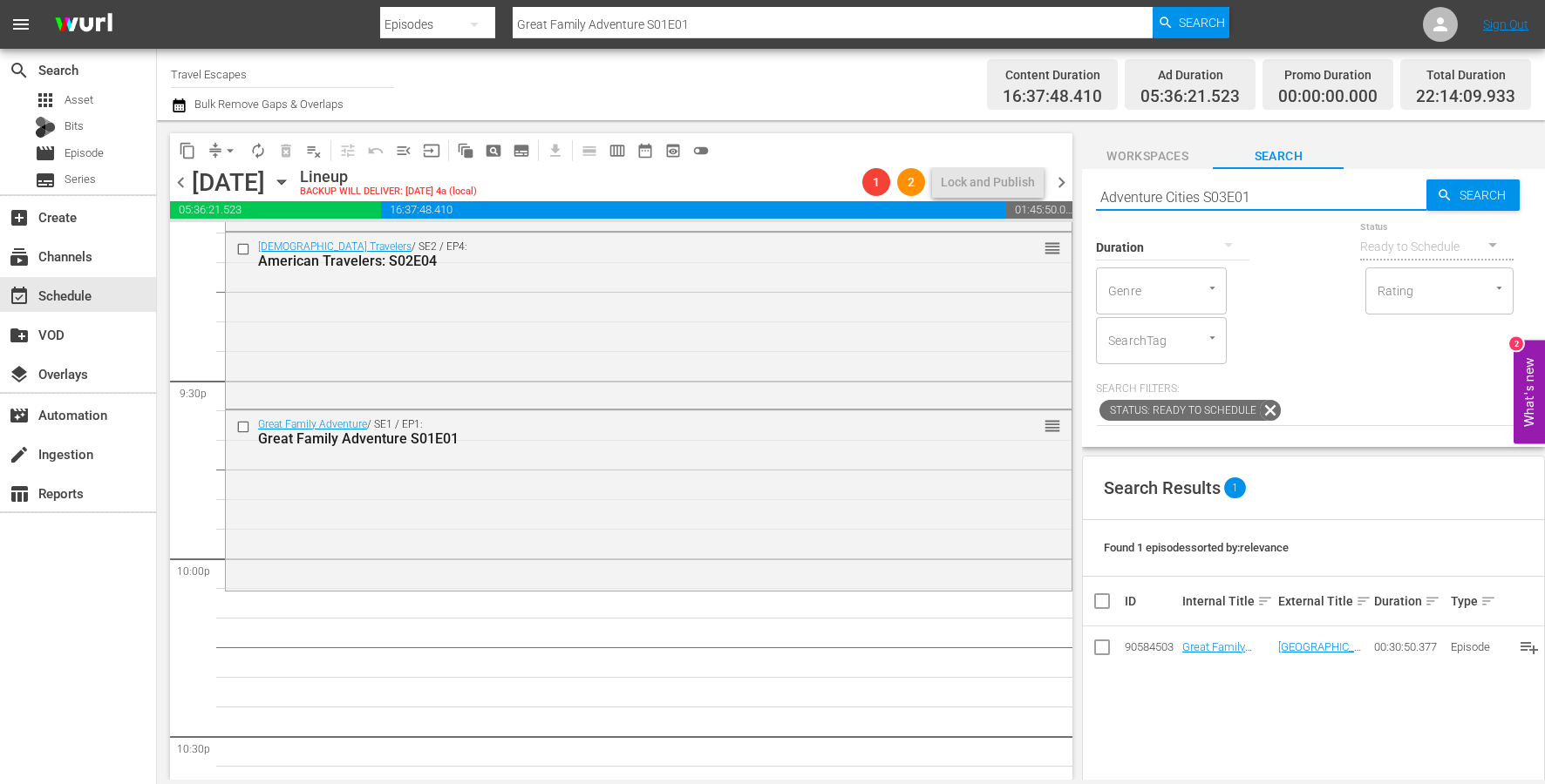
type input "Adventure Cities S03E01"
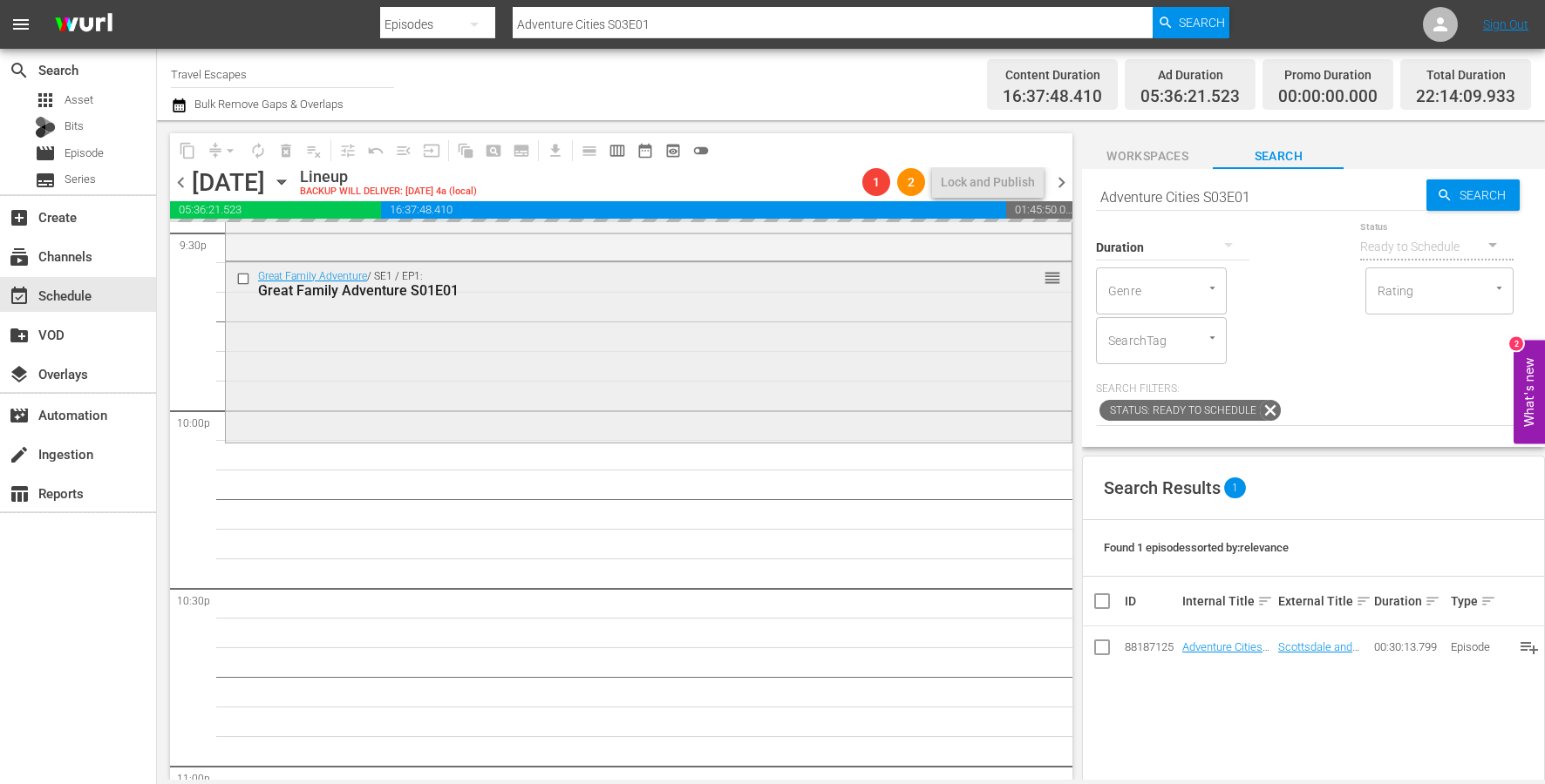
scroll to position [7638, 0]
drag, startPoint x: 1217, startPoint y: 638, endPoint x: 544, endPoint y: 21, distance: 913.0
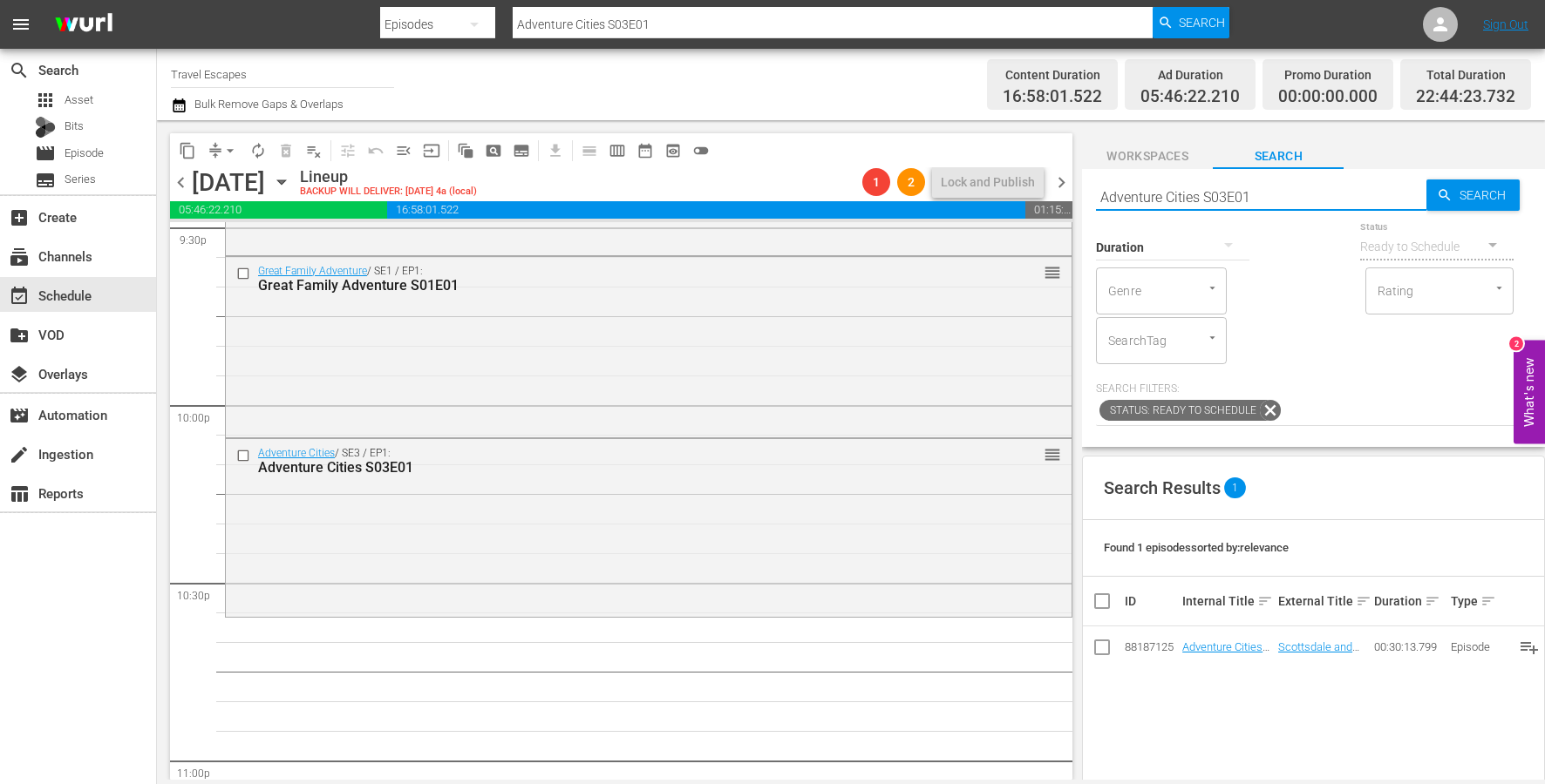
click at [1200, 198] on input "Adventure Cities S03E01" at bounding box center [1261, 196] width 331 height 41
paste input "Road Trip Masters: S02"
type input "Road Trip Masters: S02E01"
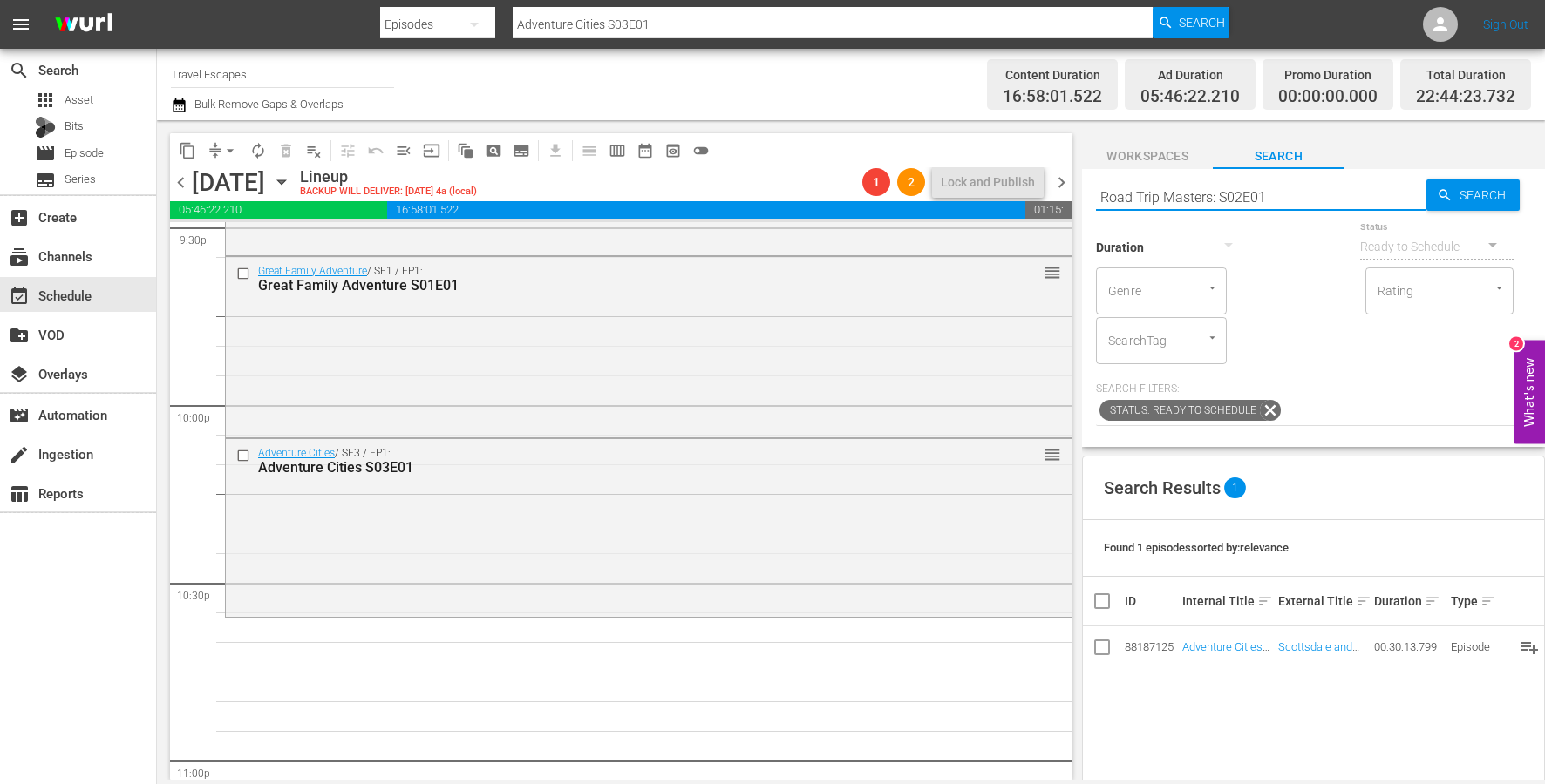
type input "Road Trip Masters: S02E01"
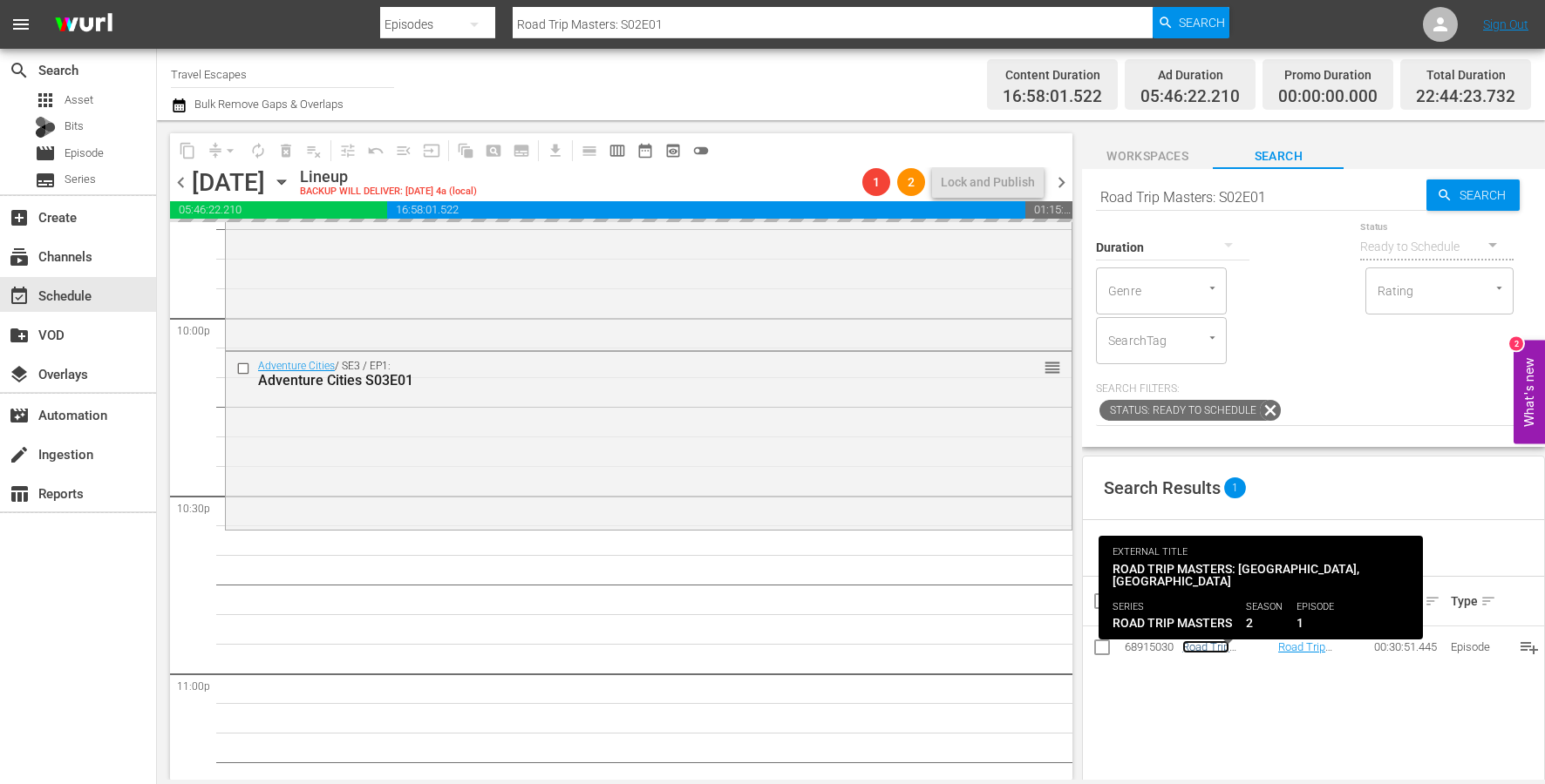
scroll to position [7770, 0]
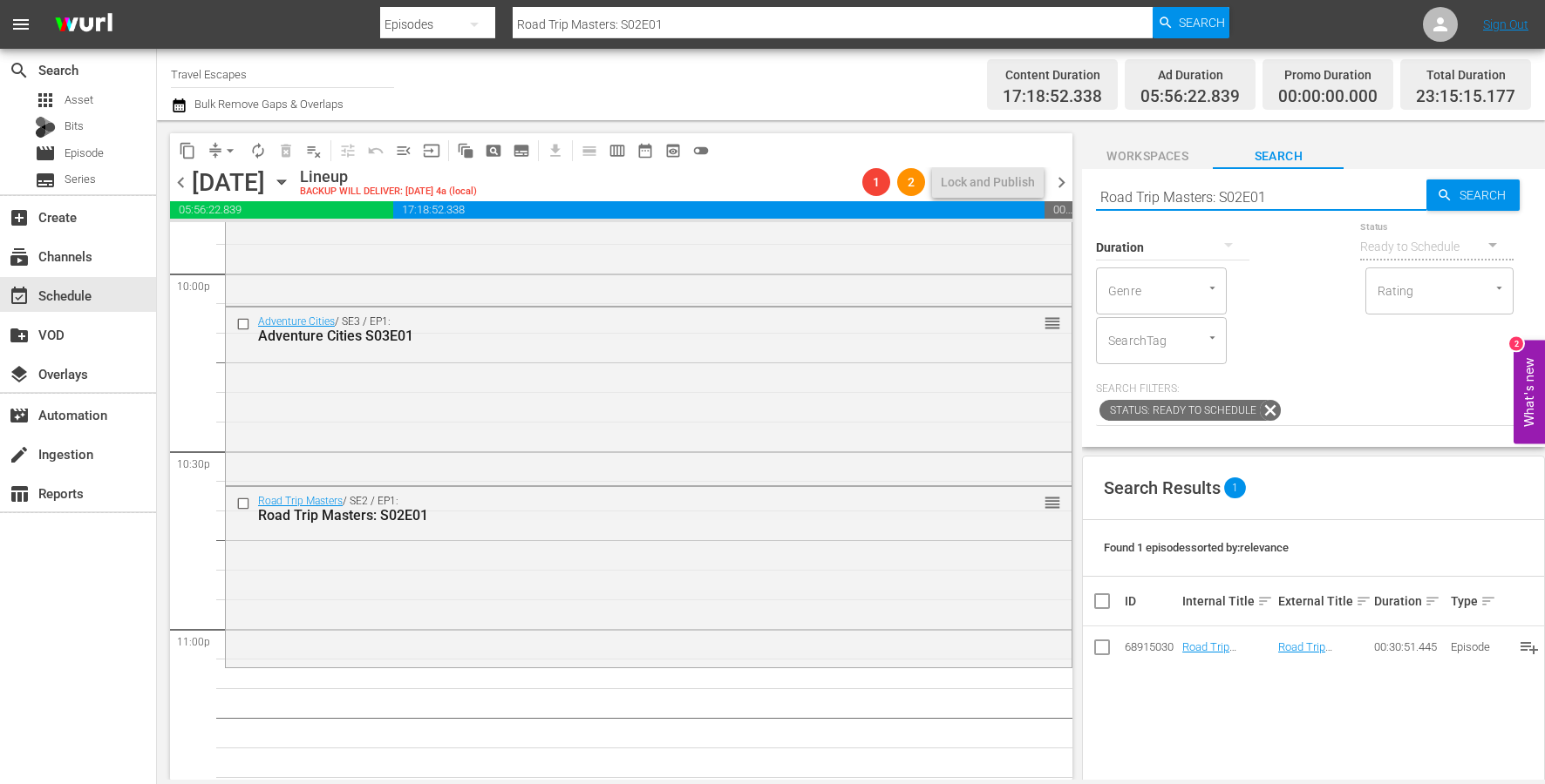
click at [1260, 207] on input "Road Trip Masters: S02E01" at bounding box center [1261, 196] width 331 height 41
paste input "Great Destinations [GEOGRAPHIC_DATA] S01E36"
type input "Great Destinations [GEOGRAPHIC_DATA] S01E36"
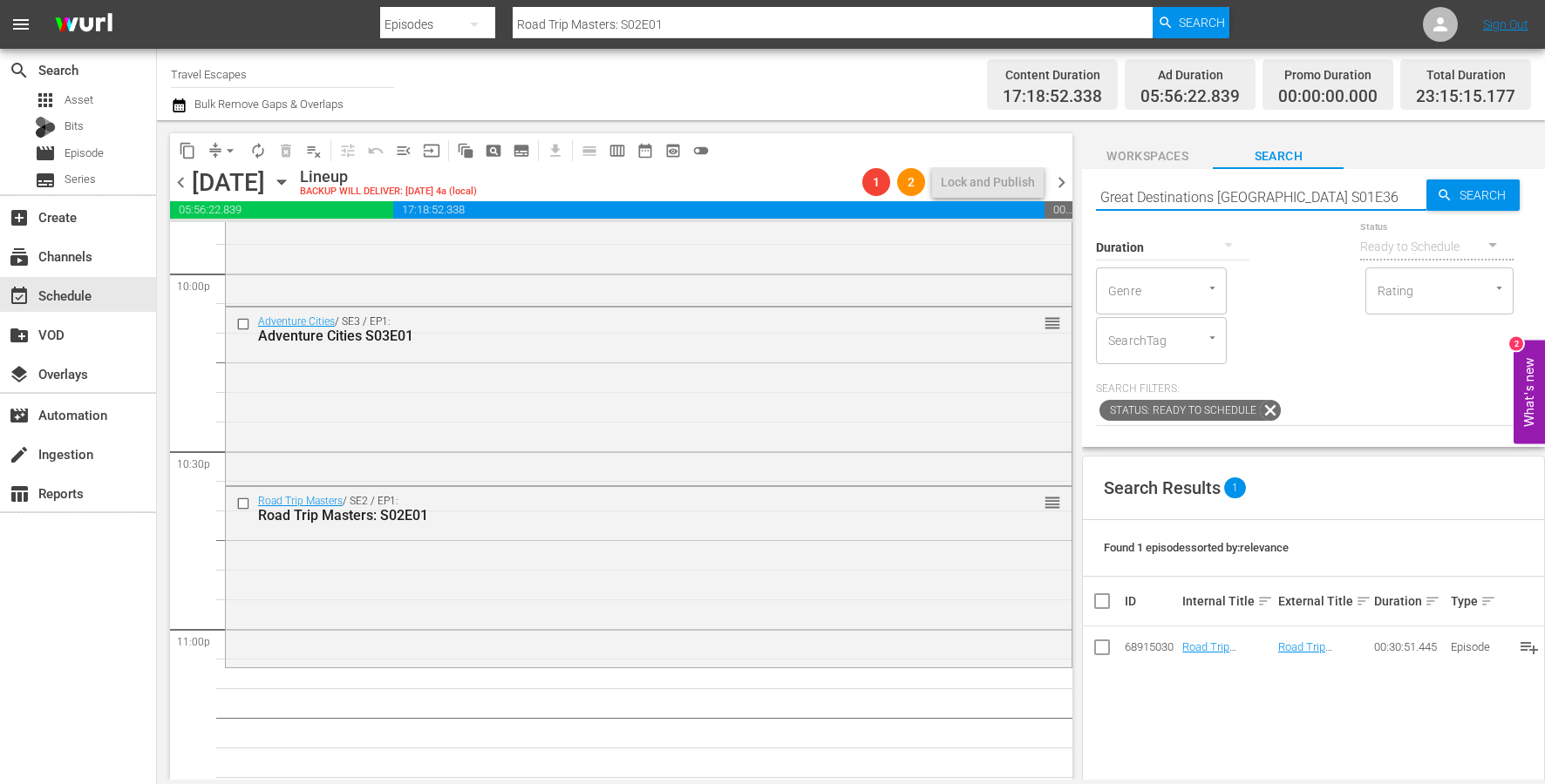
type input "Great Destinations [GEOGRAPHIC_DATA] S01E36"
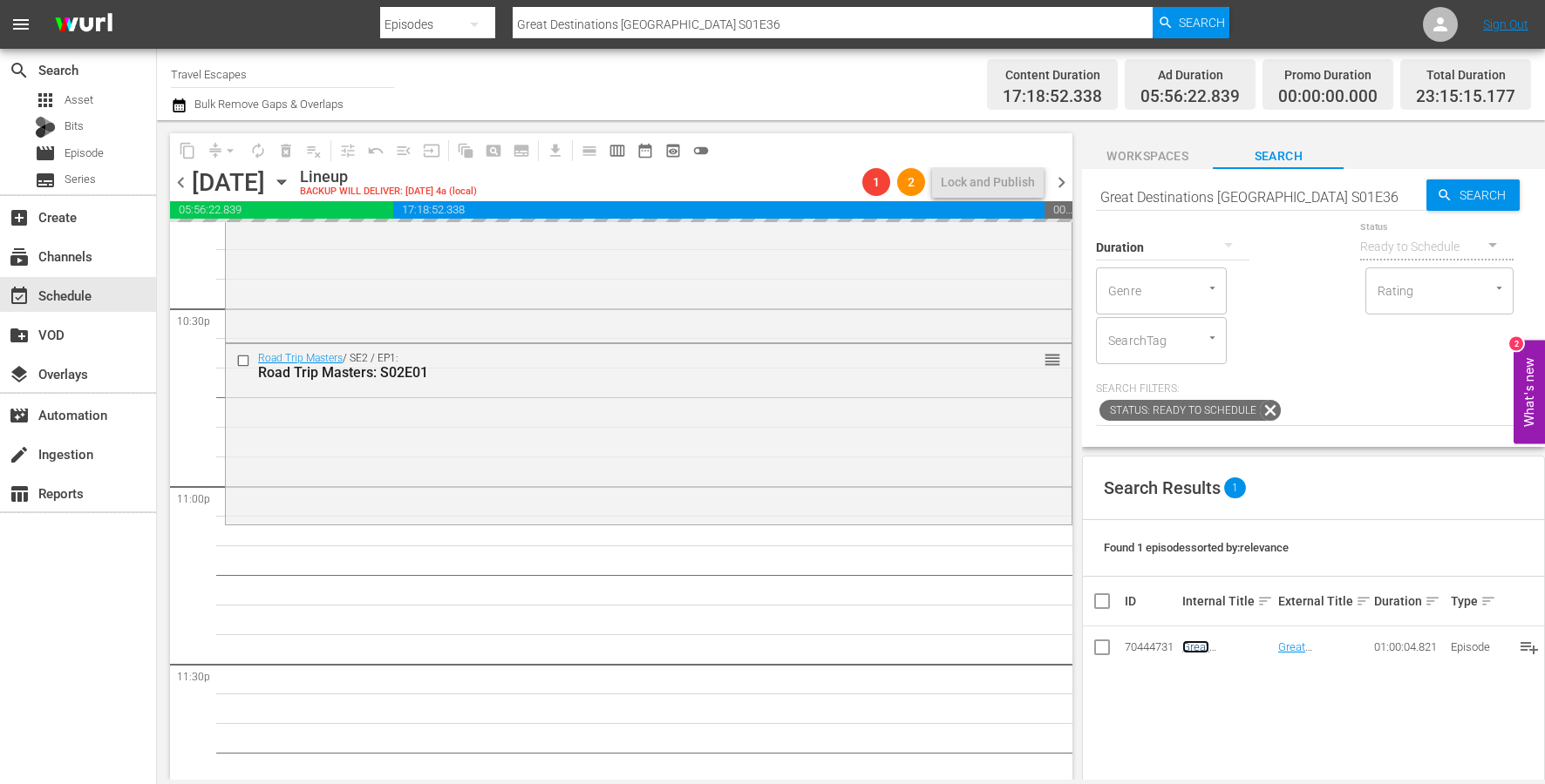
scroll to position [7973, 0]
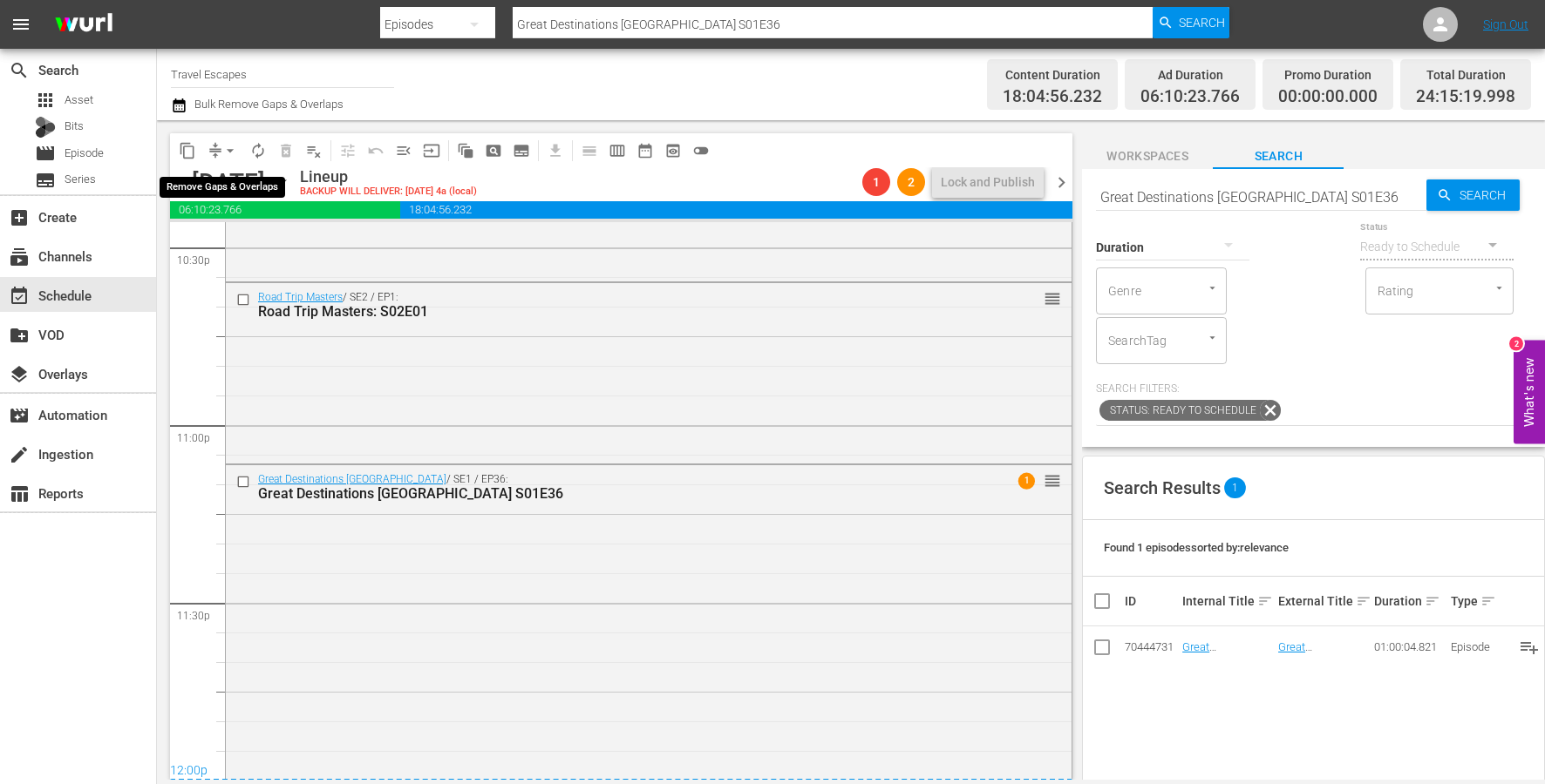
click at [228, 147] on span "arrow_drop_down" at bounding box center [230, 151] width 18 height 18
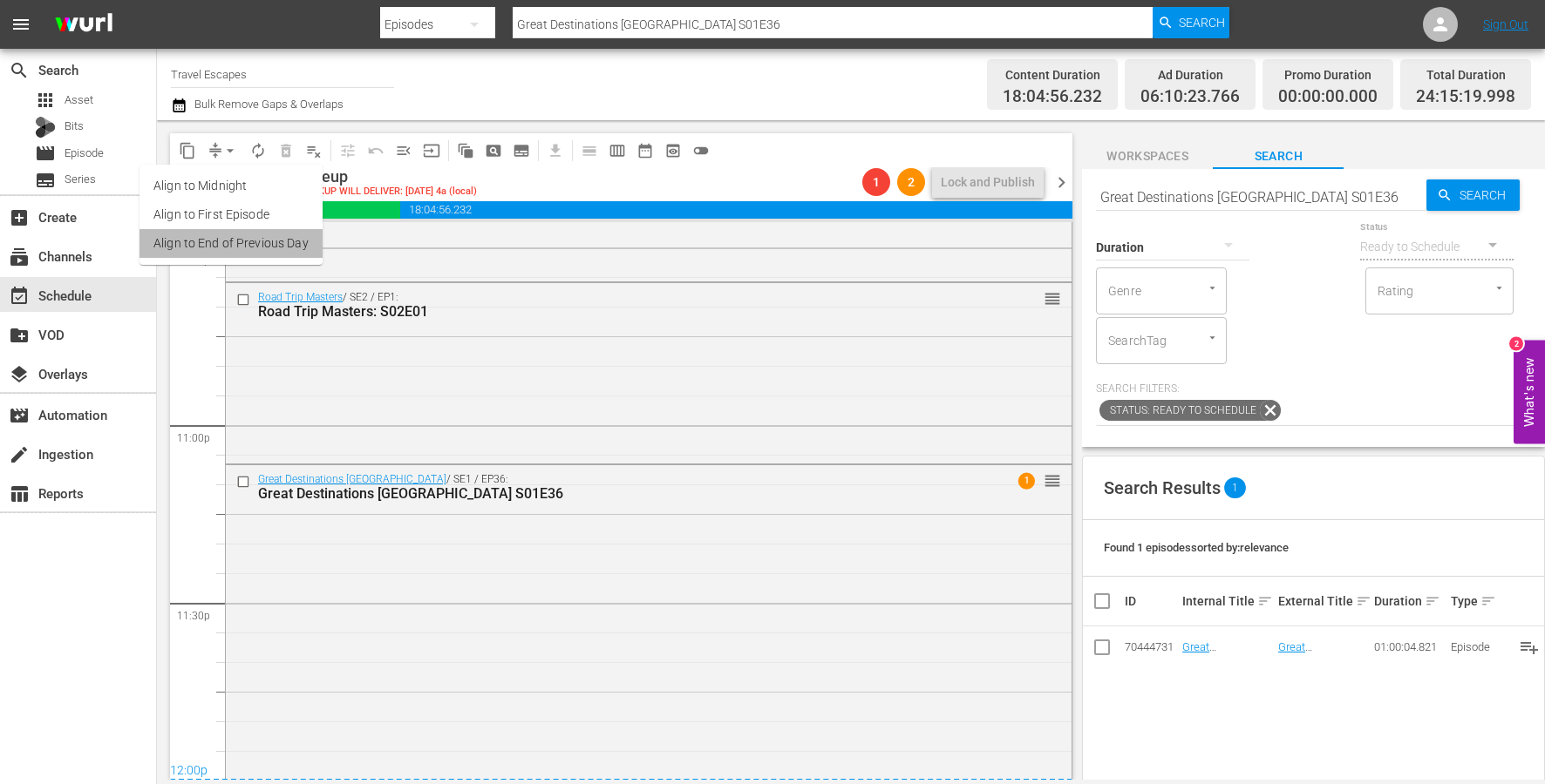
click at [249, 251] on li "Align to End of Previous Day" at bounding box center [231, 243] width 184 height 29
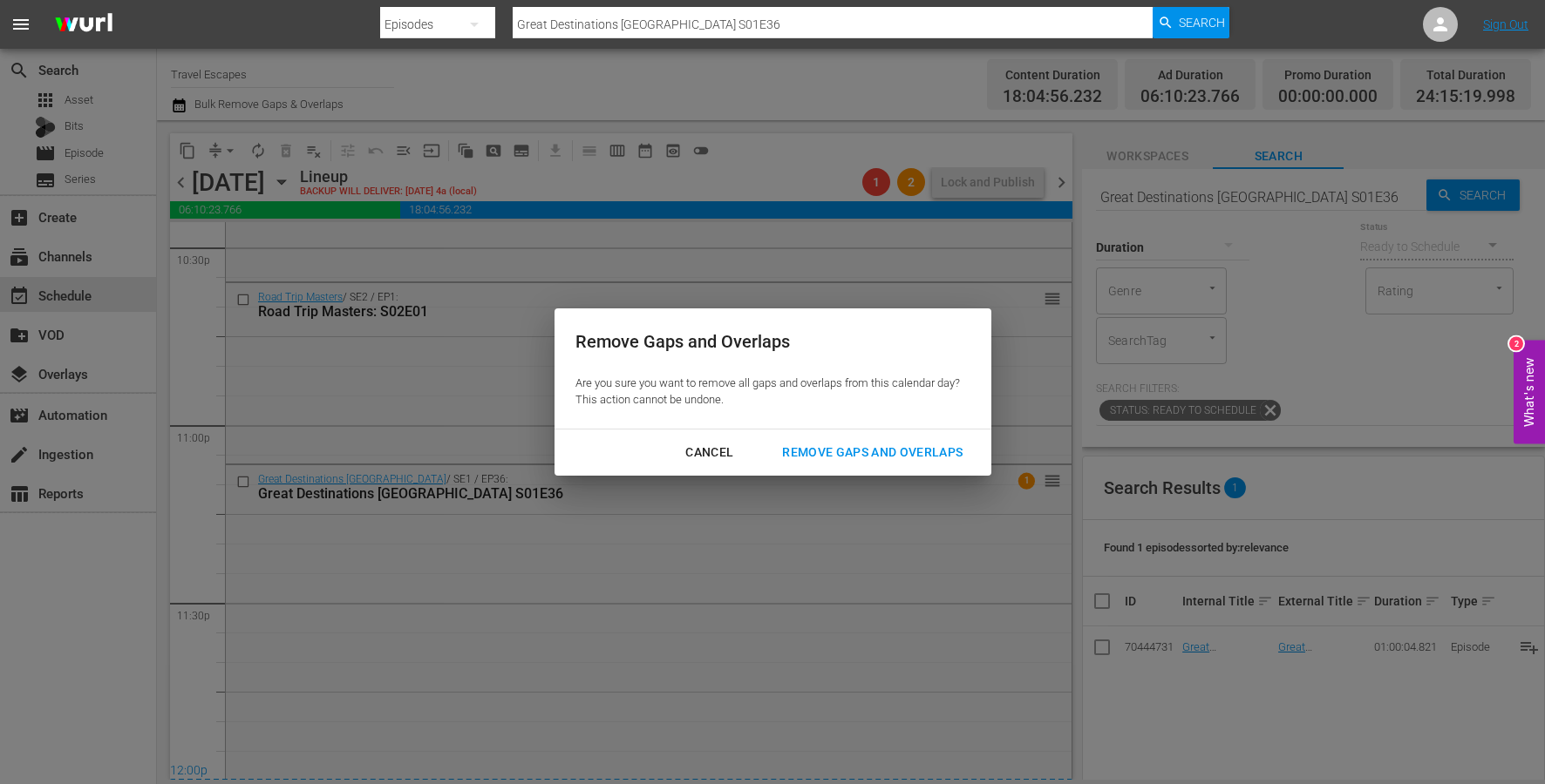
click at [895, 454] on div "Remove Gaps and Overlaps" at bounding box center [871, 453] width 208 height 22
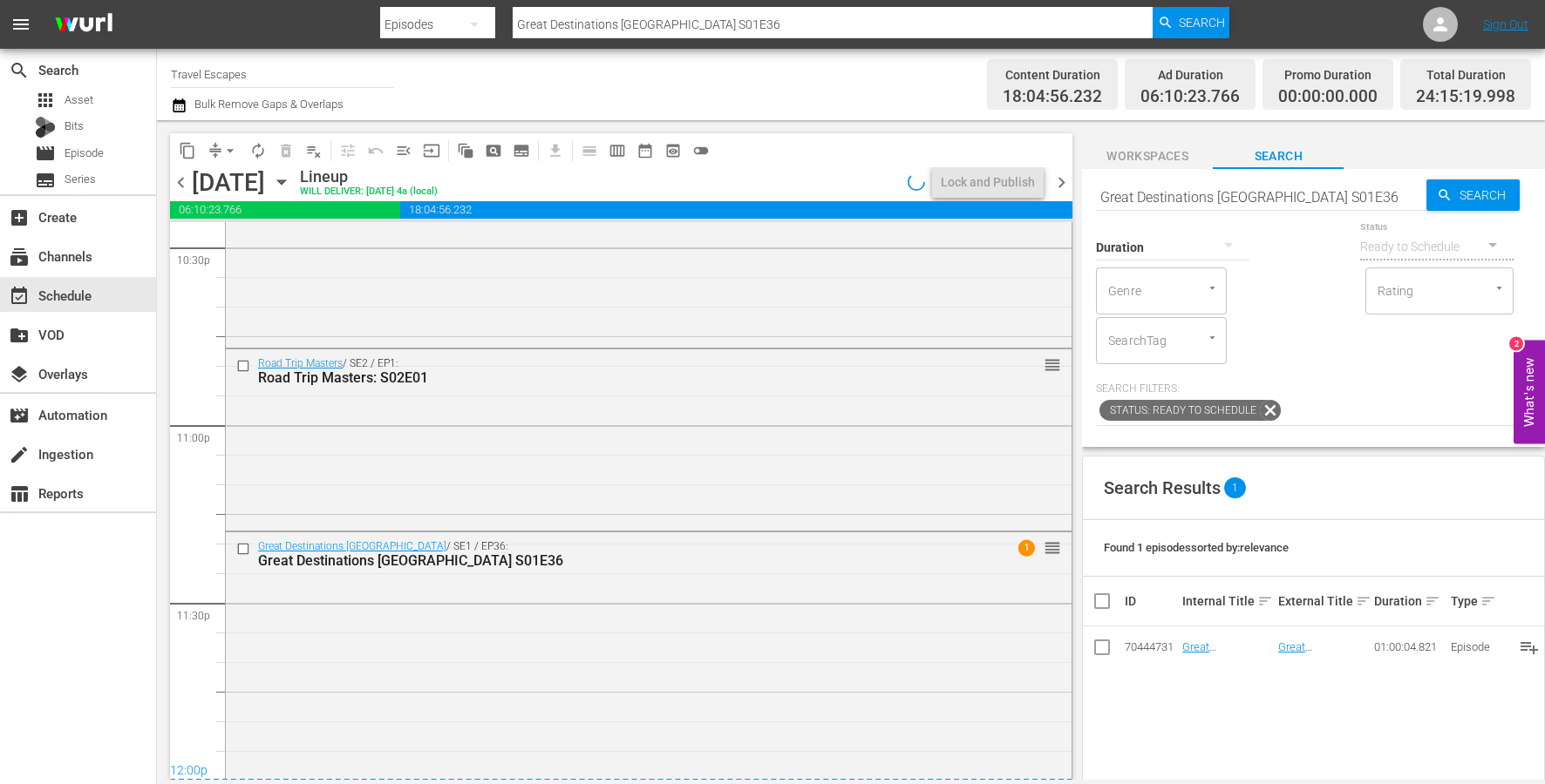
scroll to position [8081, 0]
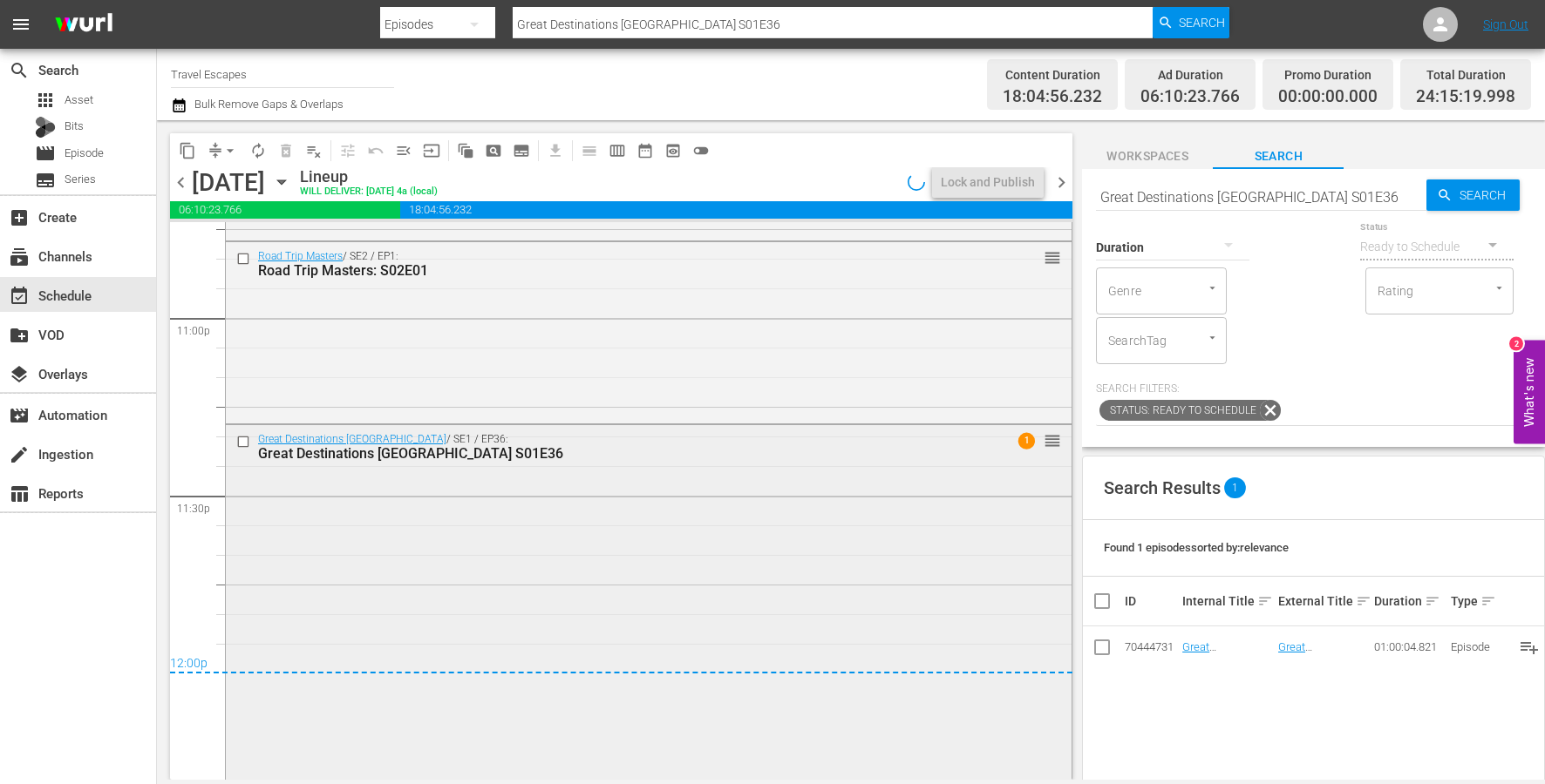
click at [507, 583] on div "Great Destinations [GEOGRAPHIC_DATA] / SE1 / EP36: Great Destinations [GEOGRAPH…" at bounding box center [648, 601] width 846 height 351
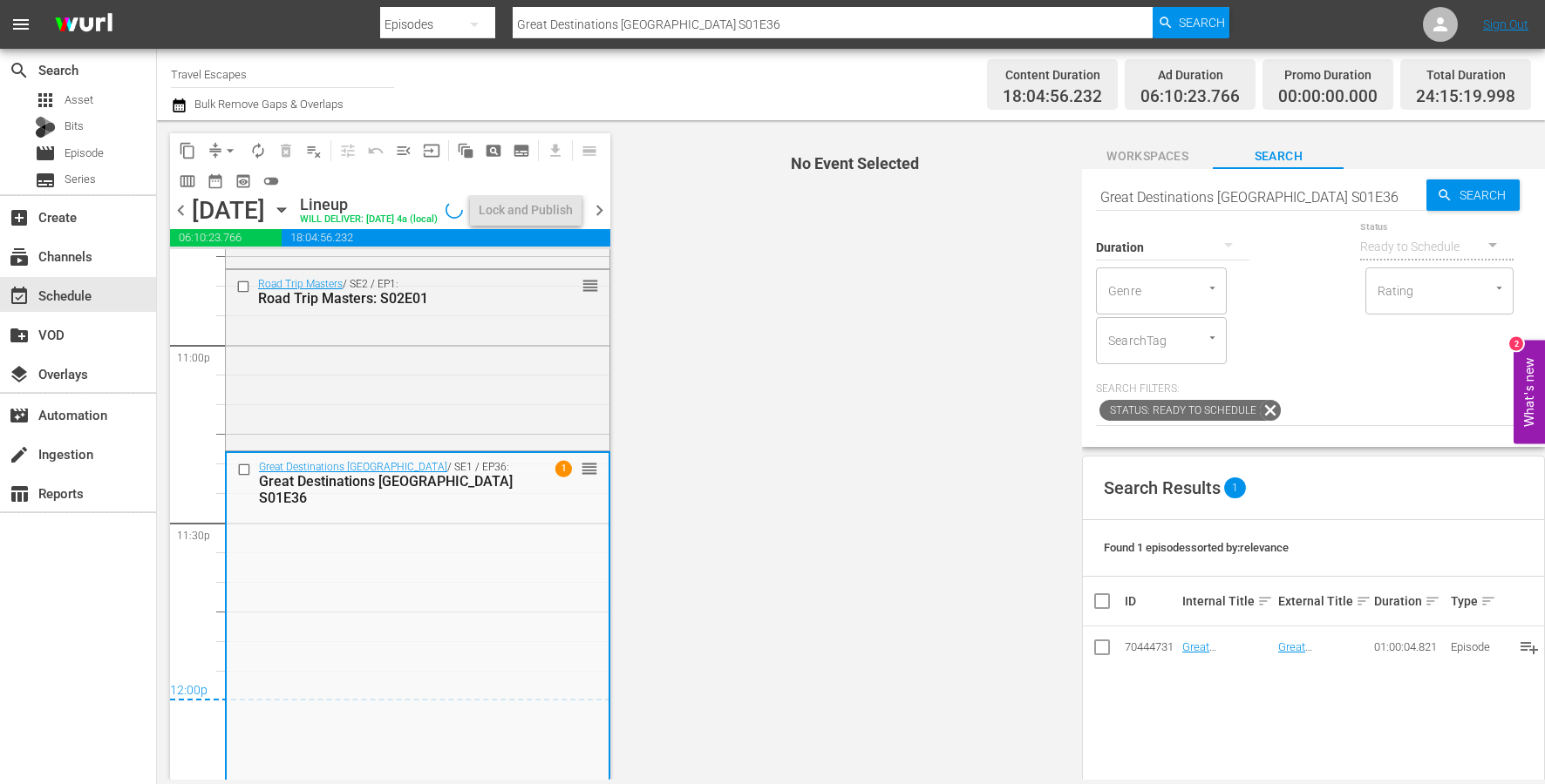
scroll to position [8137, 0]
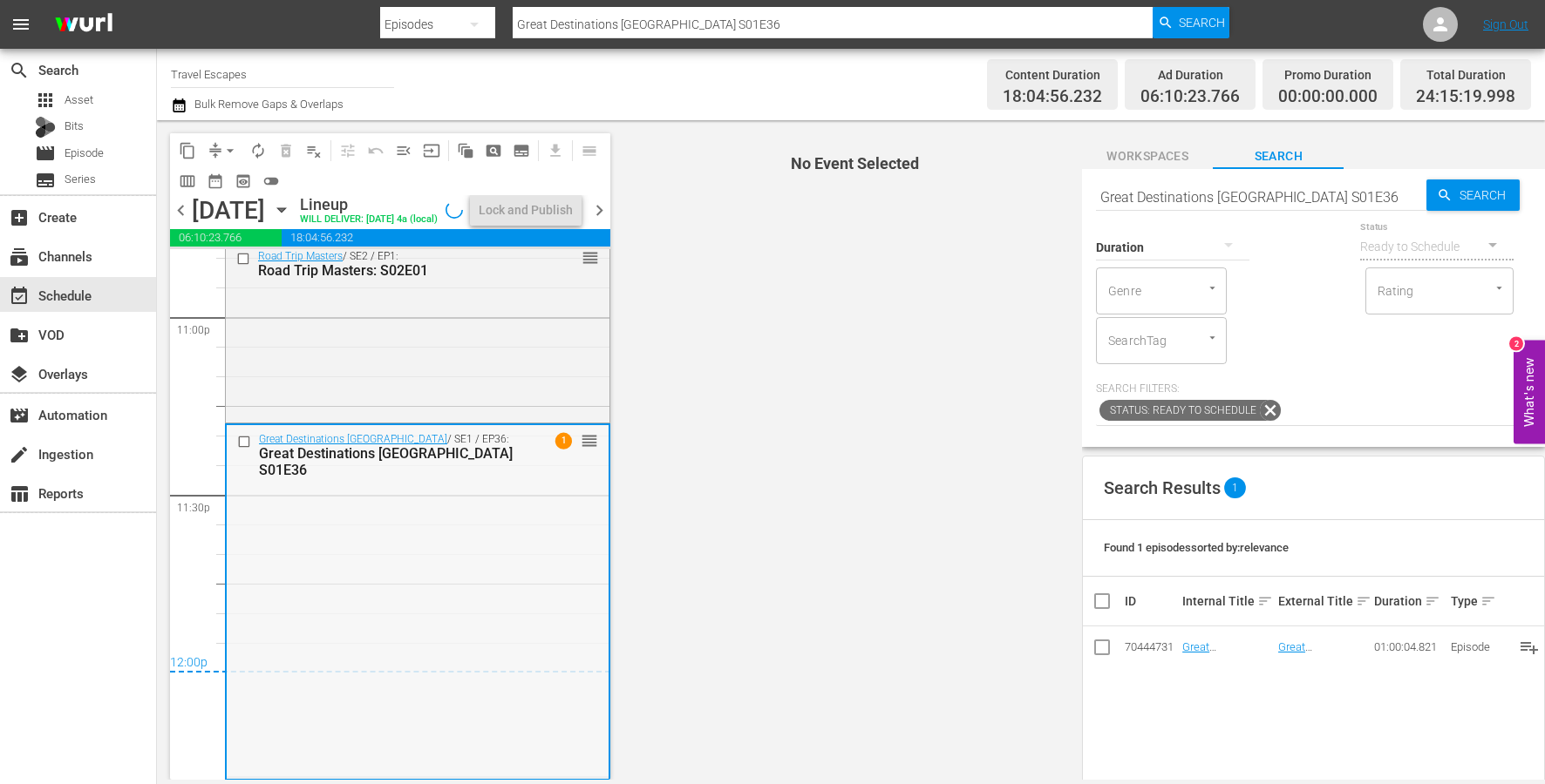
click at [391, 609] on div "Great Destinations [GEOGRAPHIC_DATA] / SE1 / EP36: Great Destinations [GEOGRAPH…" at bounding box center [417, 601] width 382 height 351
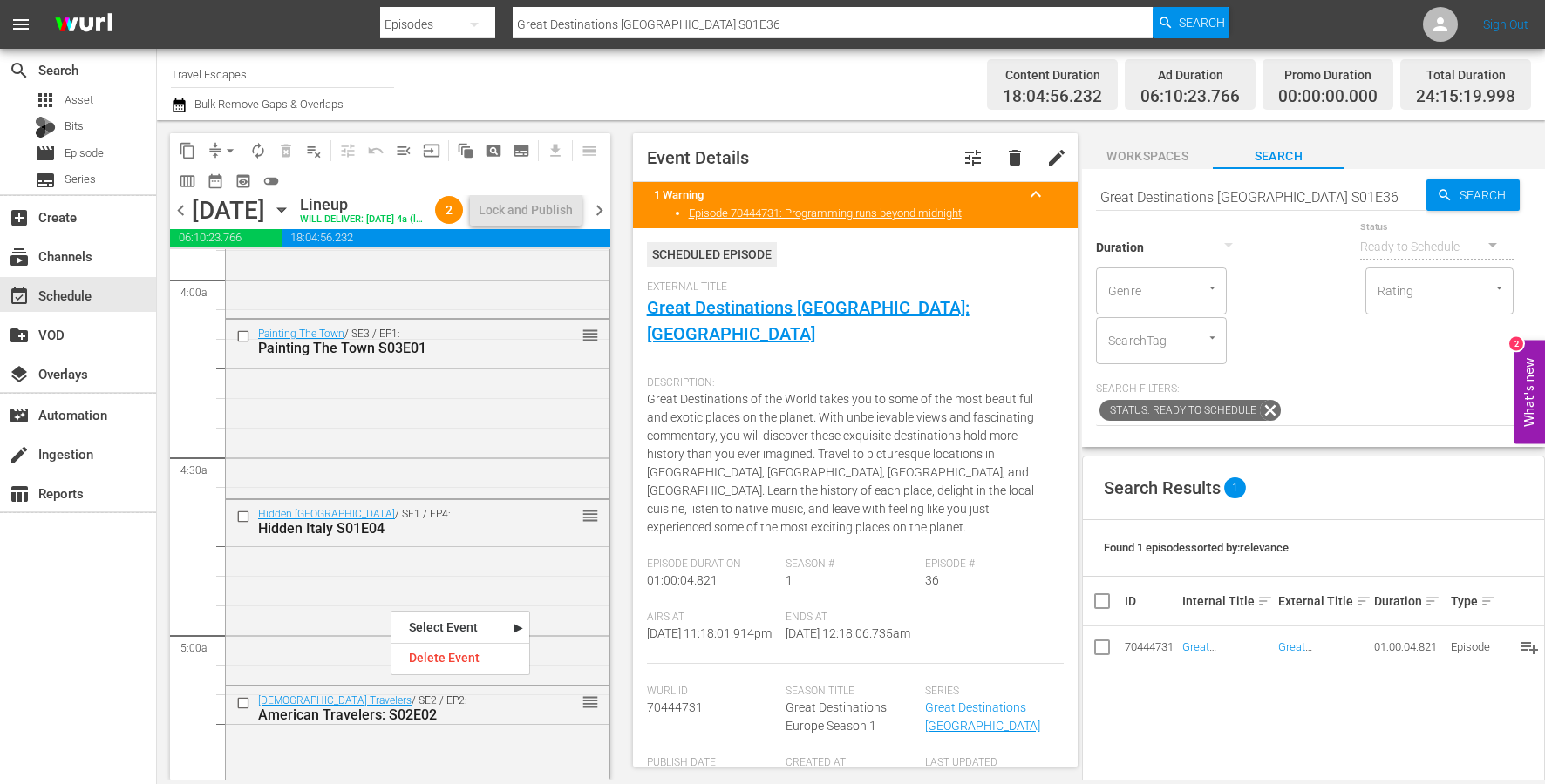
scroll to position [1370, 0]
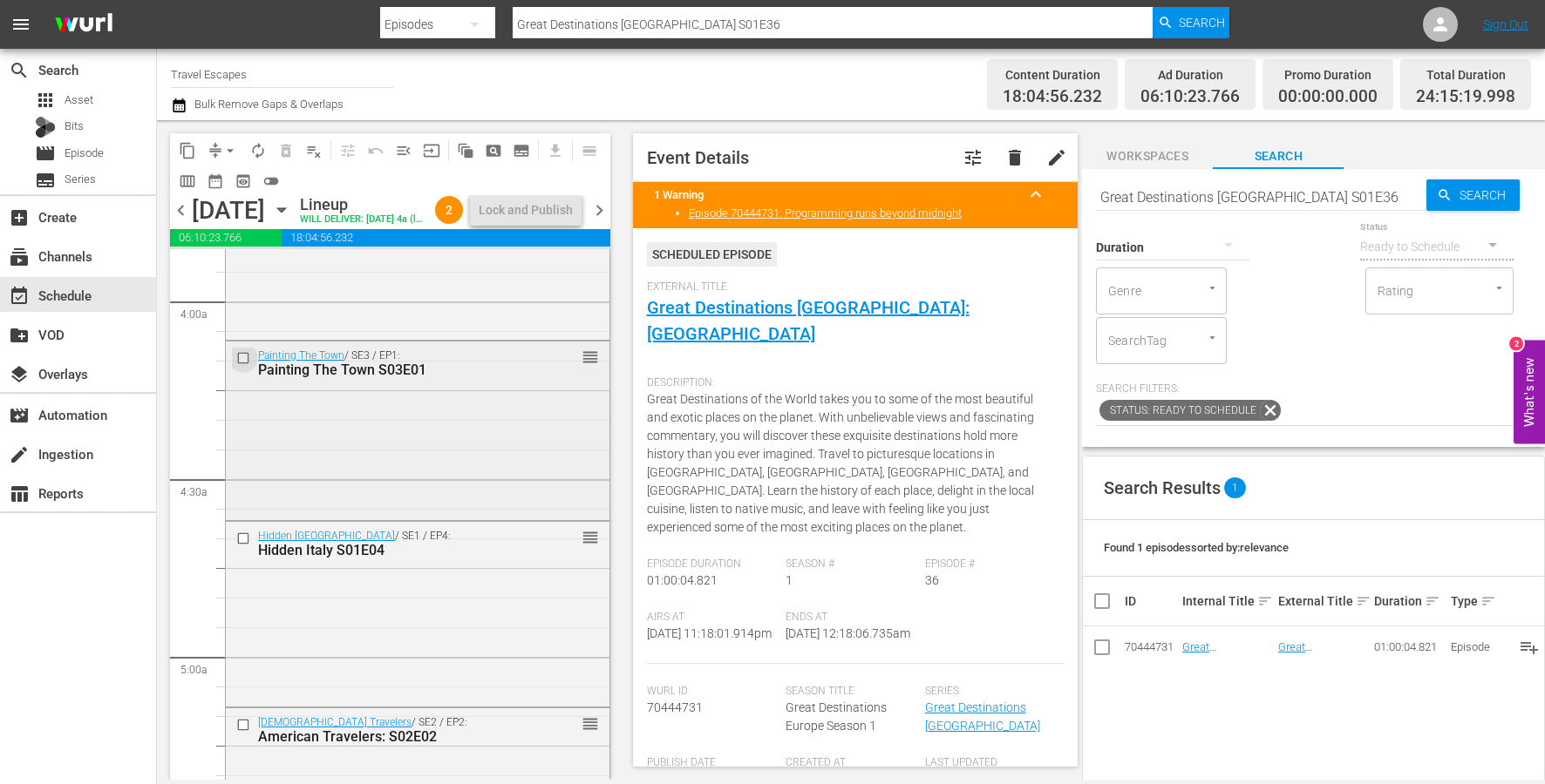
click at [247, 365] on input "checkbox" at bounding box center [245, 357] width 19 height 15
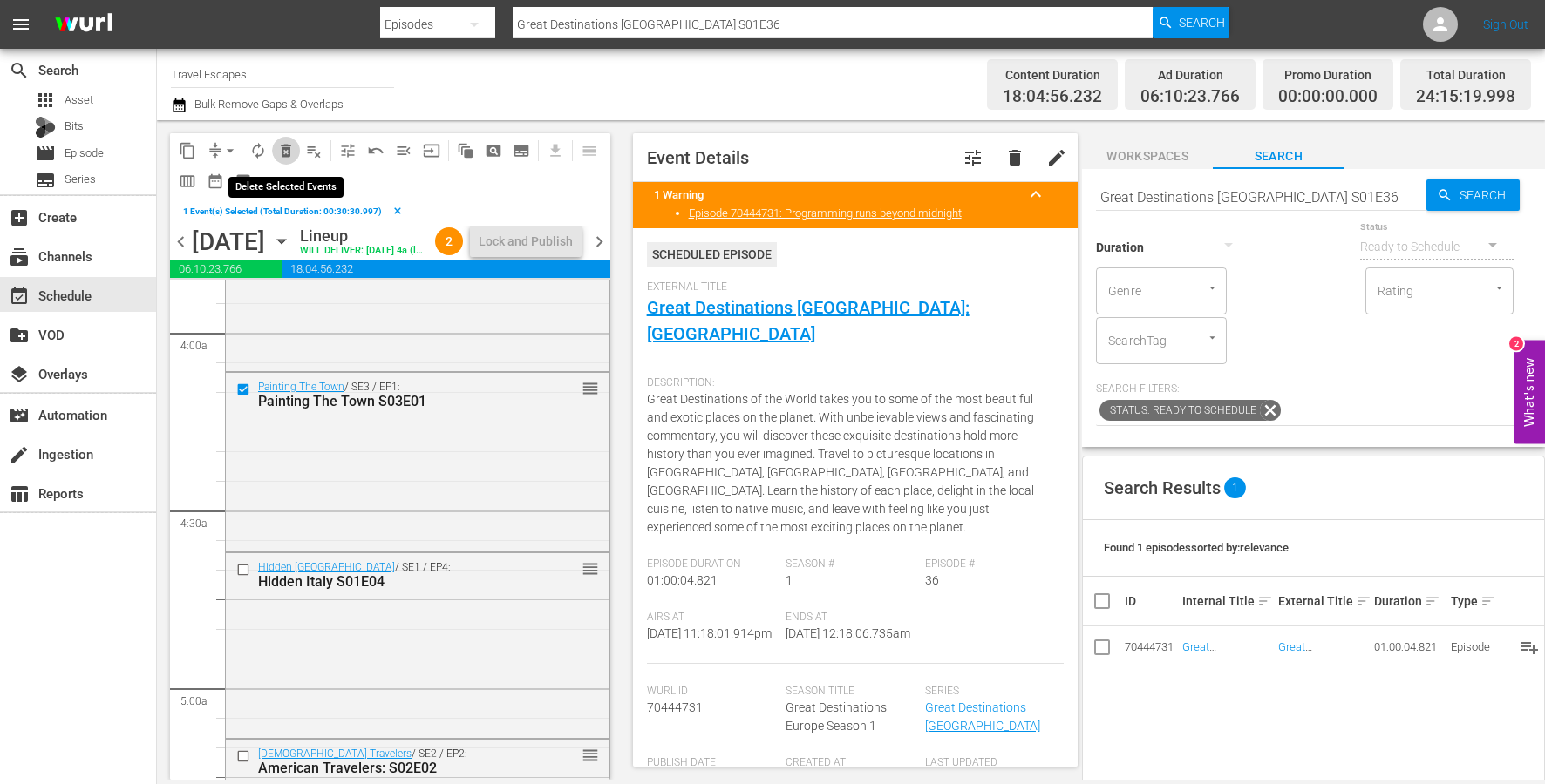
click at [286, 149] on span "delete_forever_outlined" at bounding box center [286, 151] width 18 height 18
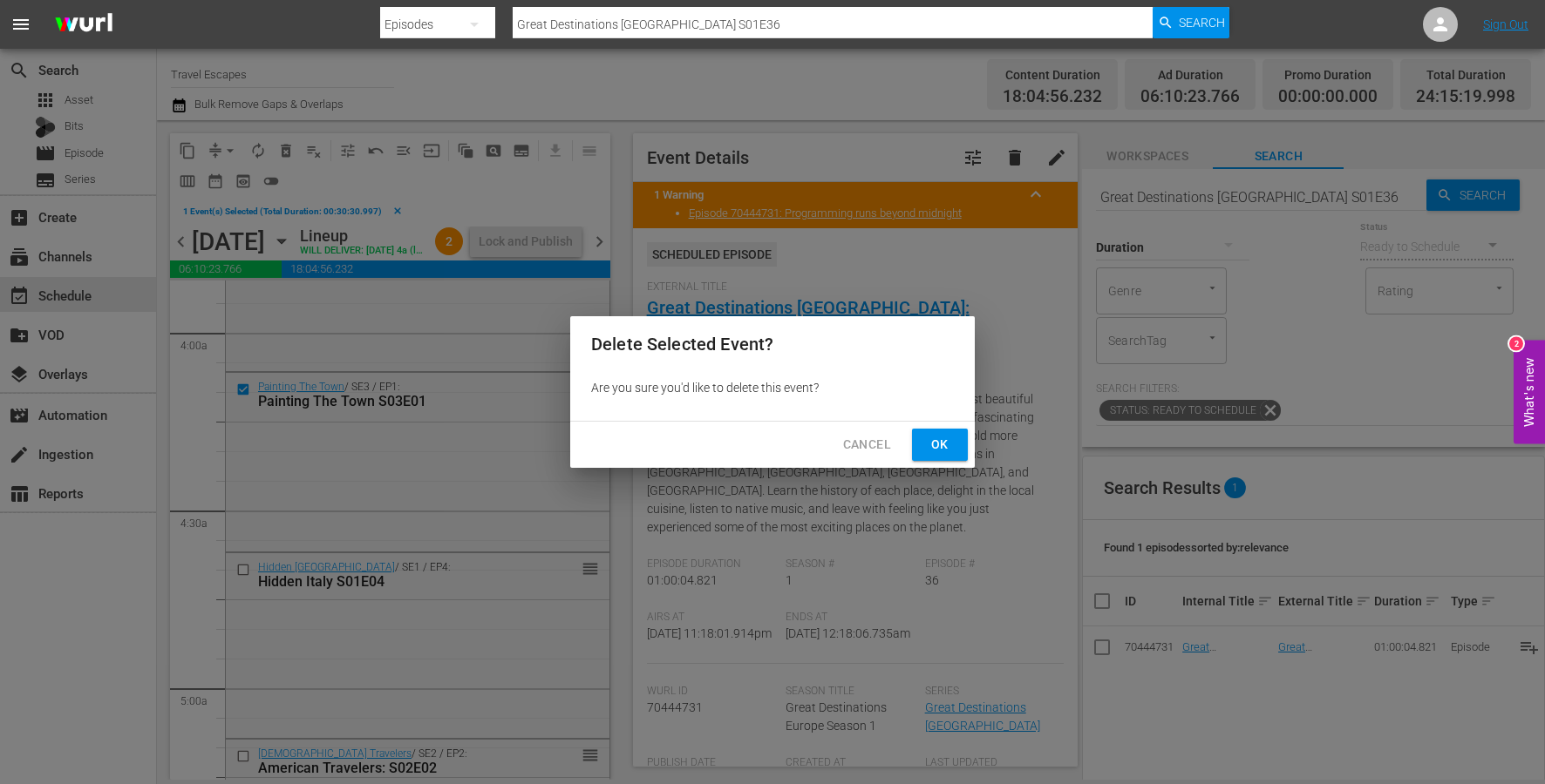
click at [949, 448] on span "Ok" at bounding box center [939, 445] width 28 height 22
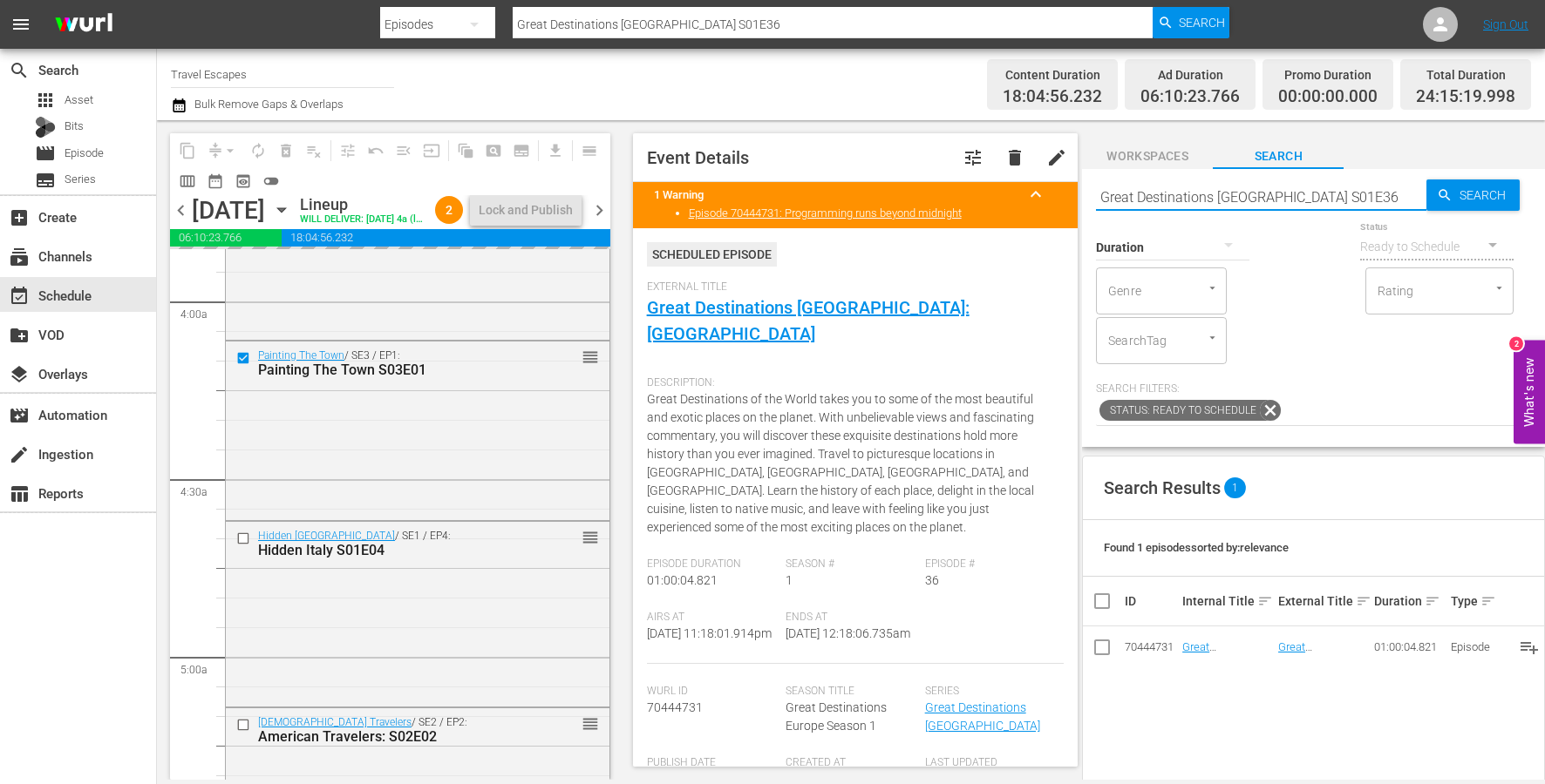
click at [1299, 206] on input "Great Destinations [GEOGRAPHIC_DATA] S01E36" at bounding box center [1261, 196] width 331 height 41
type input "revitalization"
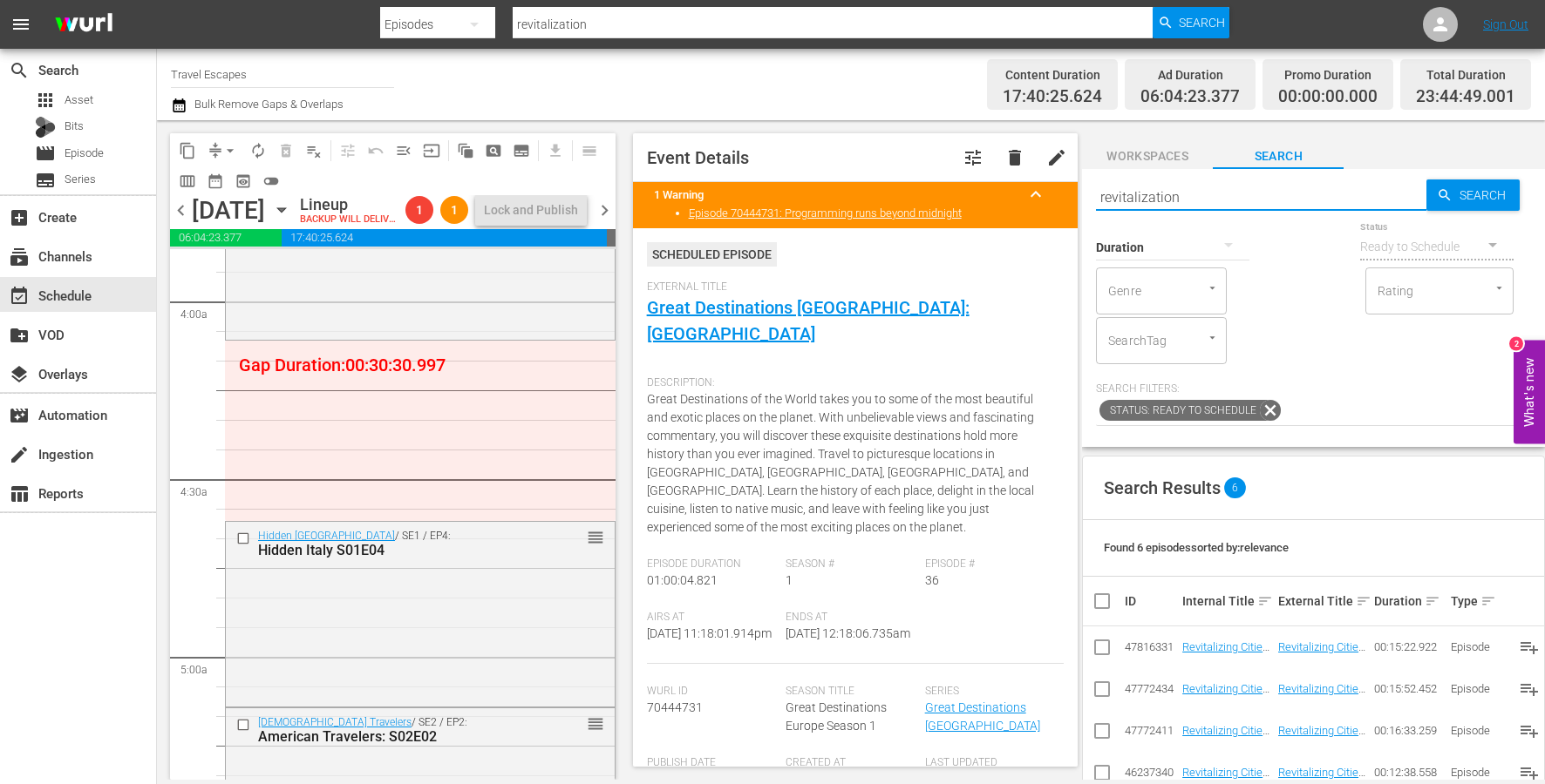
scroll to position [287, 0]
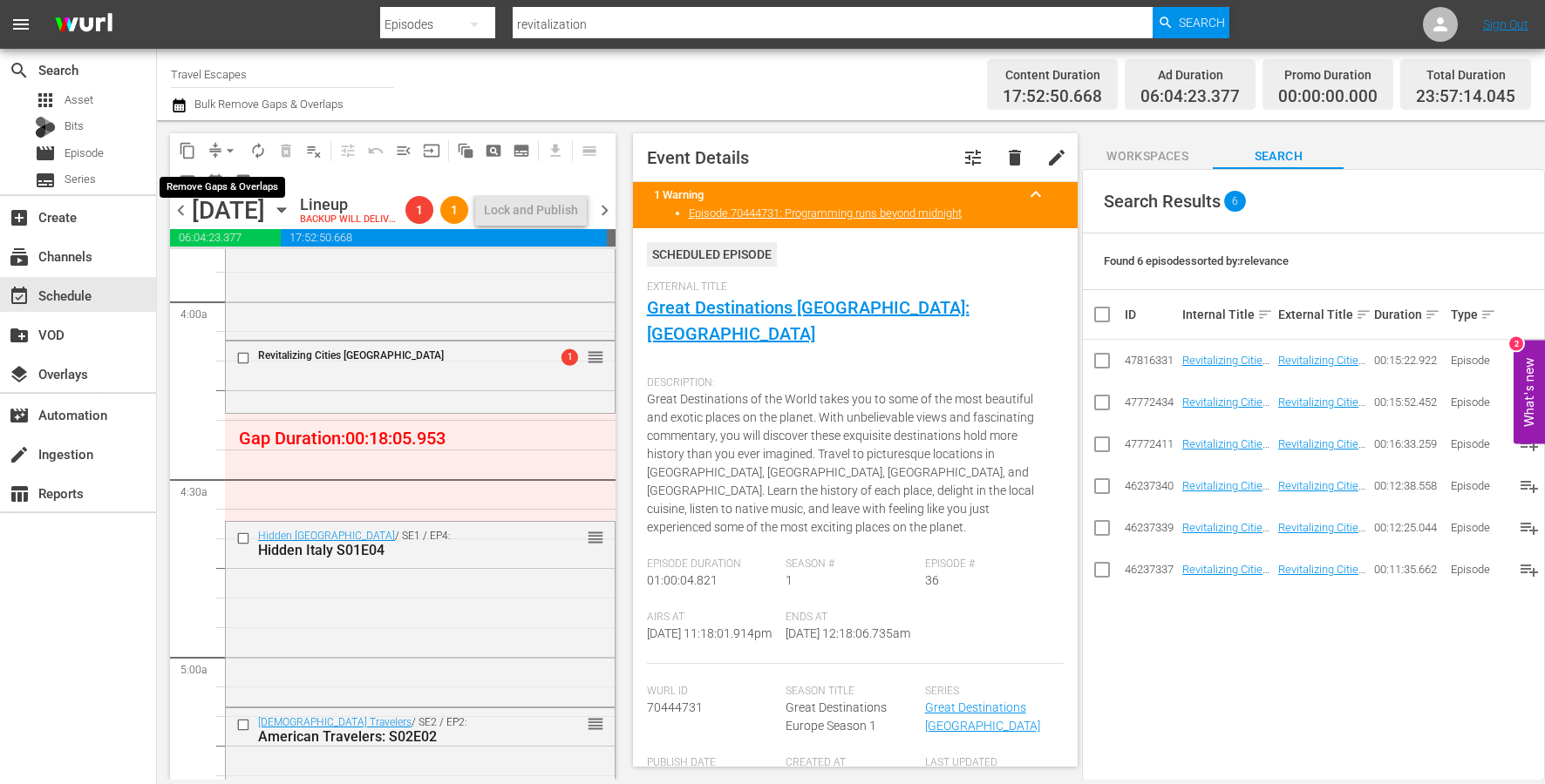
click at [233, 147] on span "arrow_drop_down" at bounding box center [230, 151] width 18 height 18
click at [243, 245] on li "Align to End of Previous Day" at bounding box center [231, 243] width 184 height 29
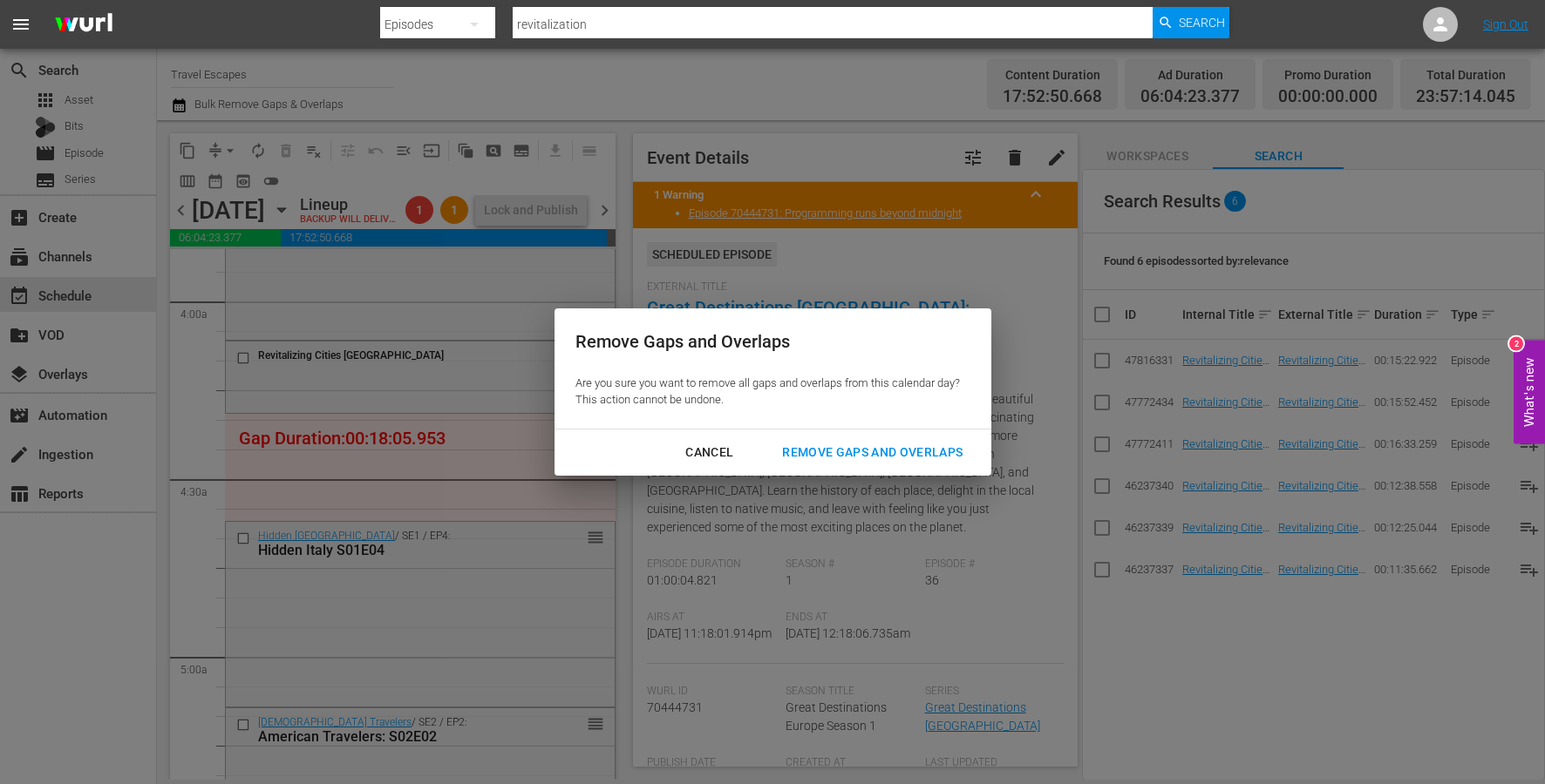
click at [850, 457] on div "Remove Gaps and Overlaps" at bounding box center [871, 453] width 208 height 22
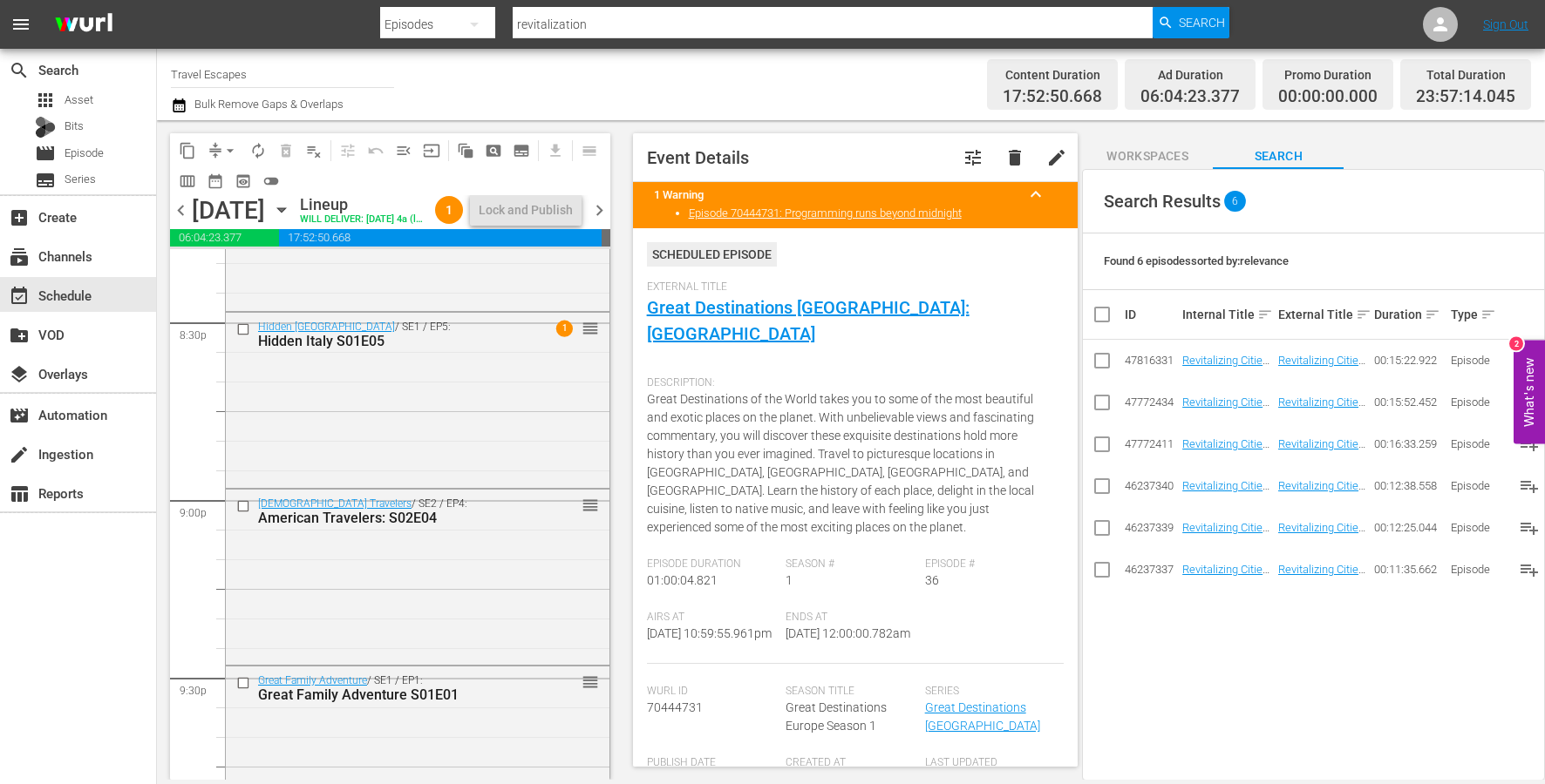
scroll to position [8028, 0]
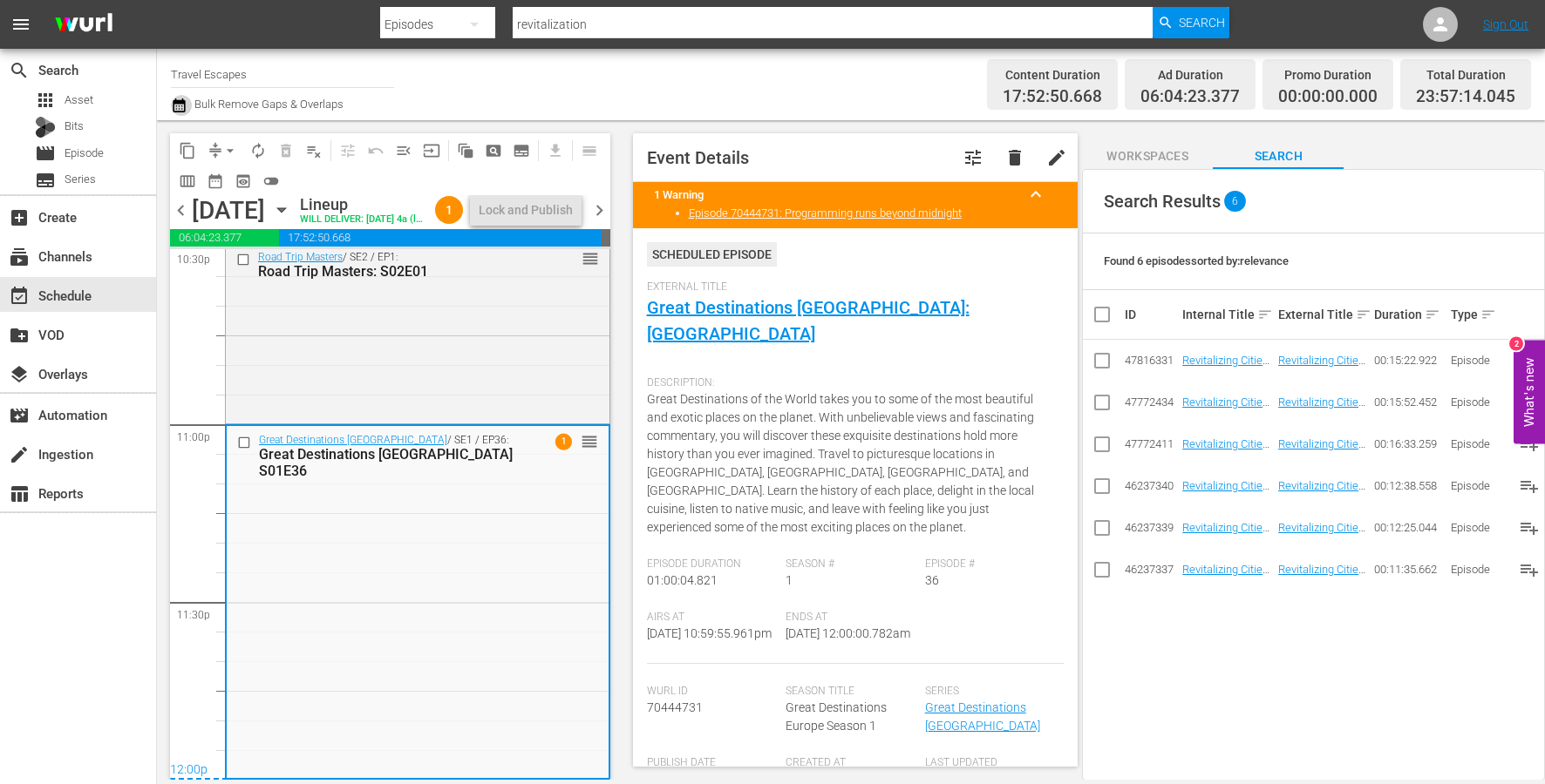
click at [183, 103] on icon "button" at bounding box center [179, 106] width 12 height 14
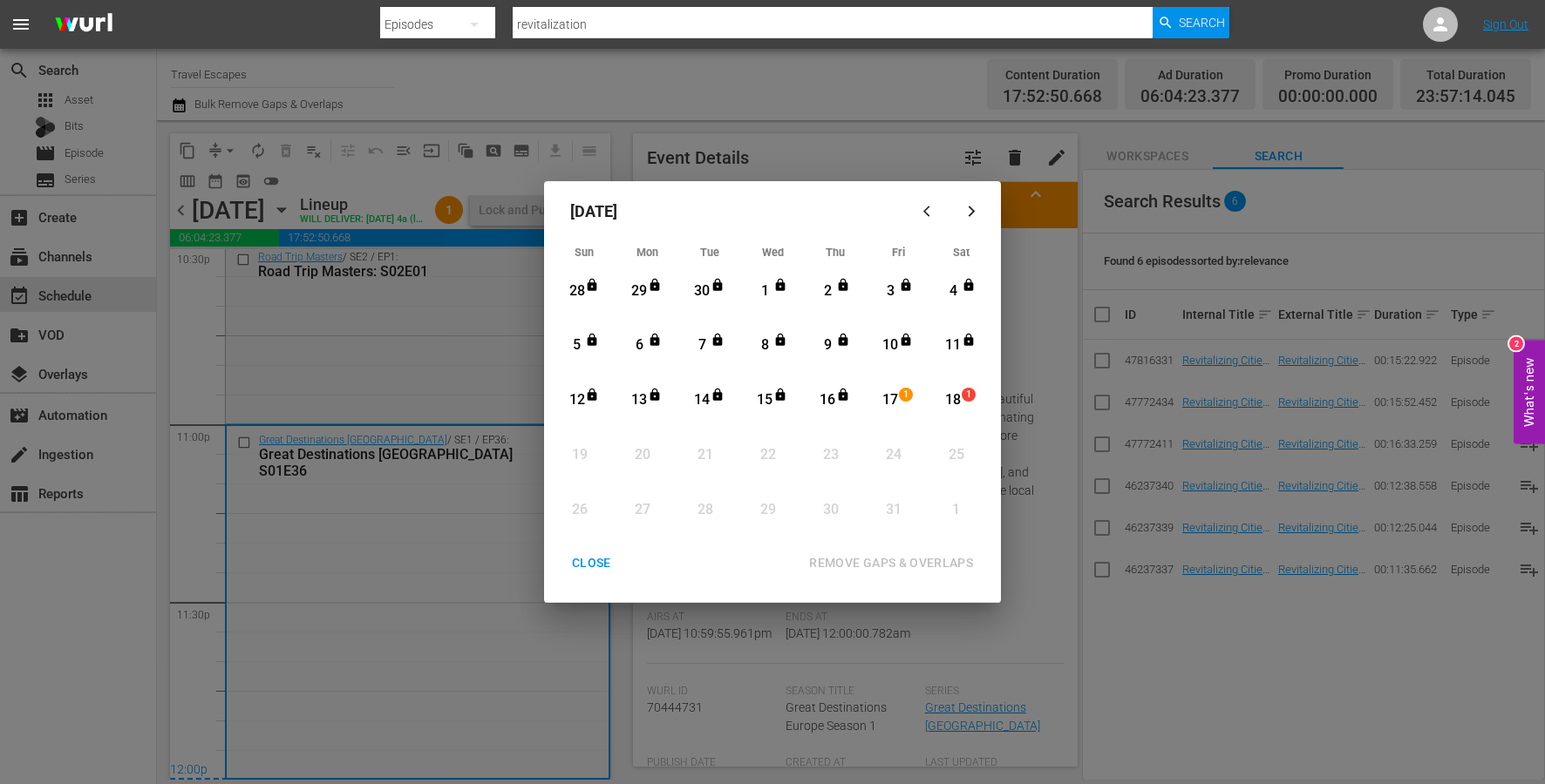
click at [596, 558] on div "CLOSE" at bounding box center [591, 563] width 67 height 22
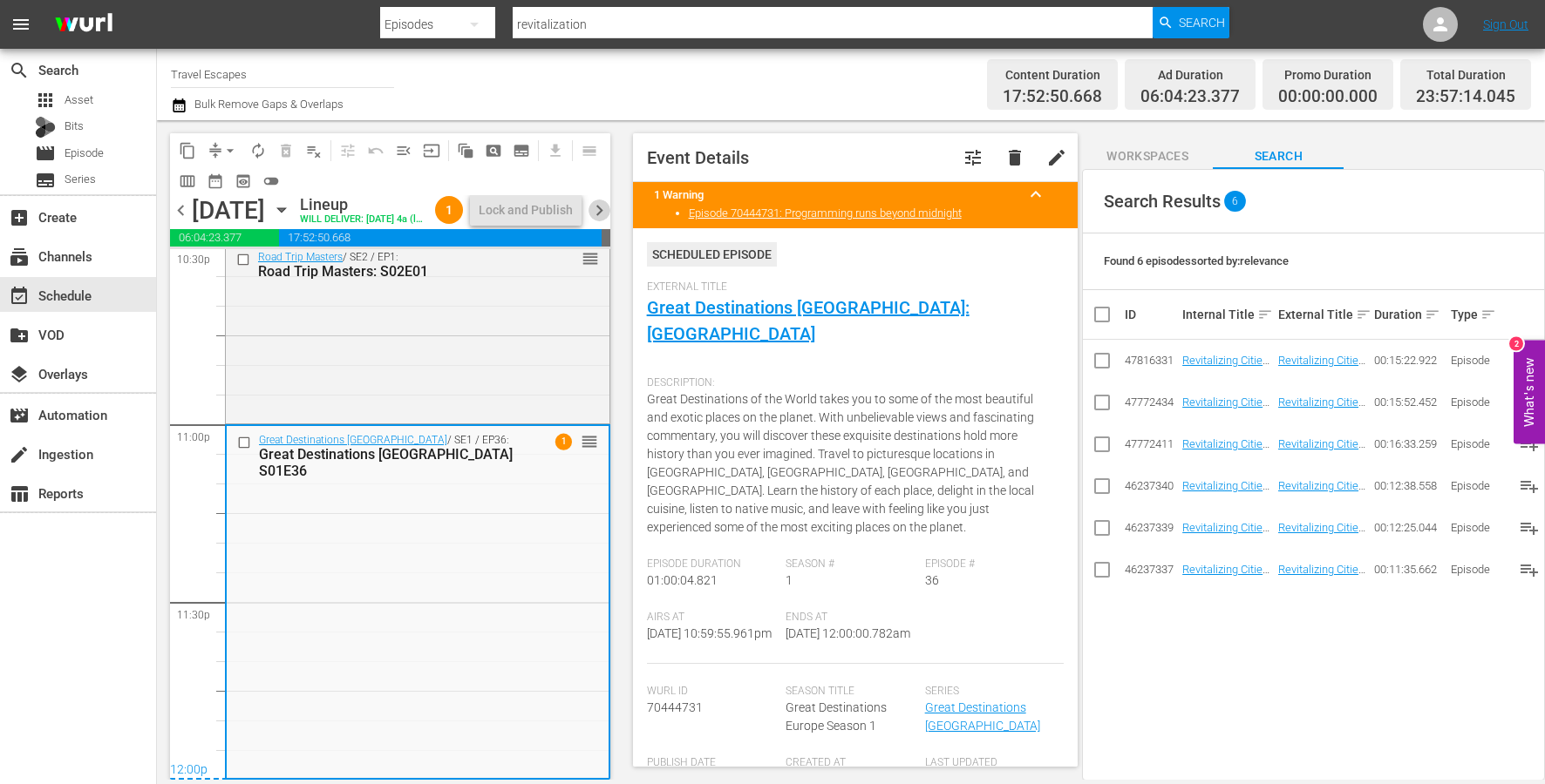
click at [596, 221] on span "chevron_right" at bounding box center [599, 210] width 22 height 22
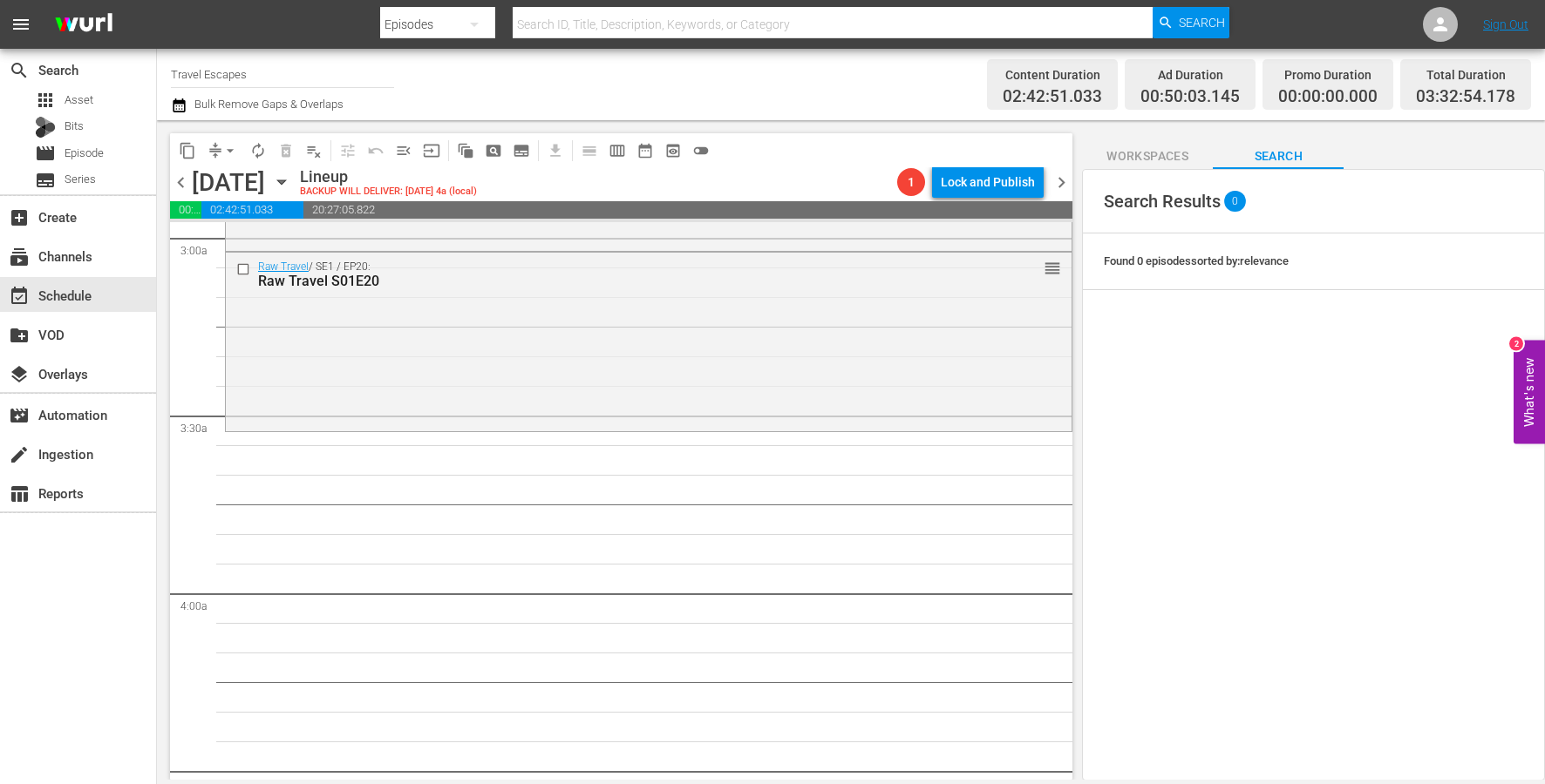
scroll to position [1052, 0]
click at [185, 150] on span "content_copy" at bounding box center [187, 151] width 18 height 18
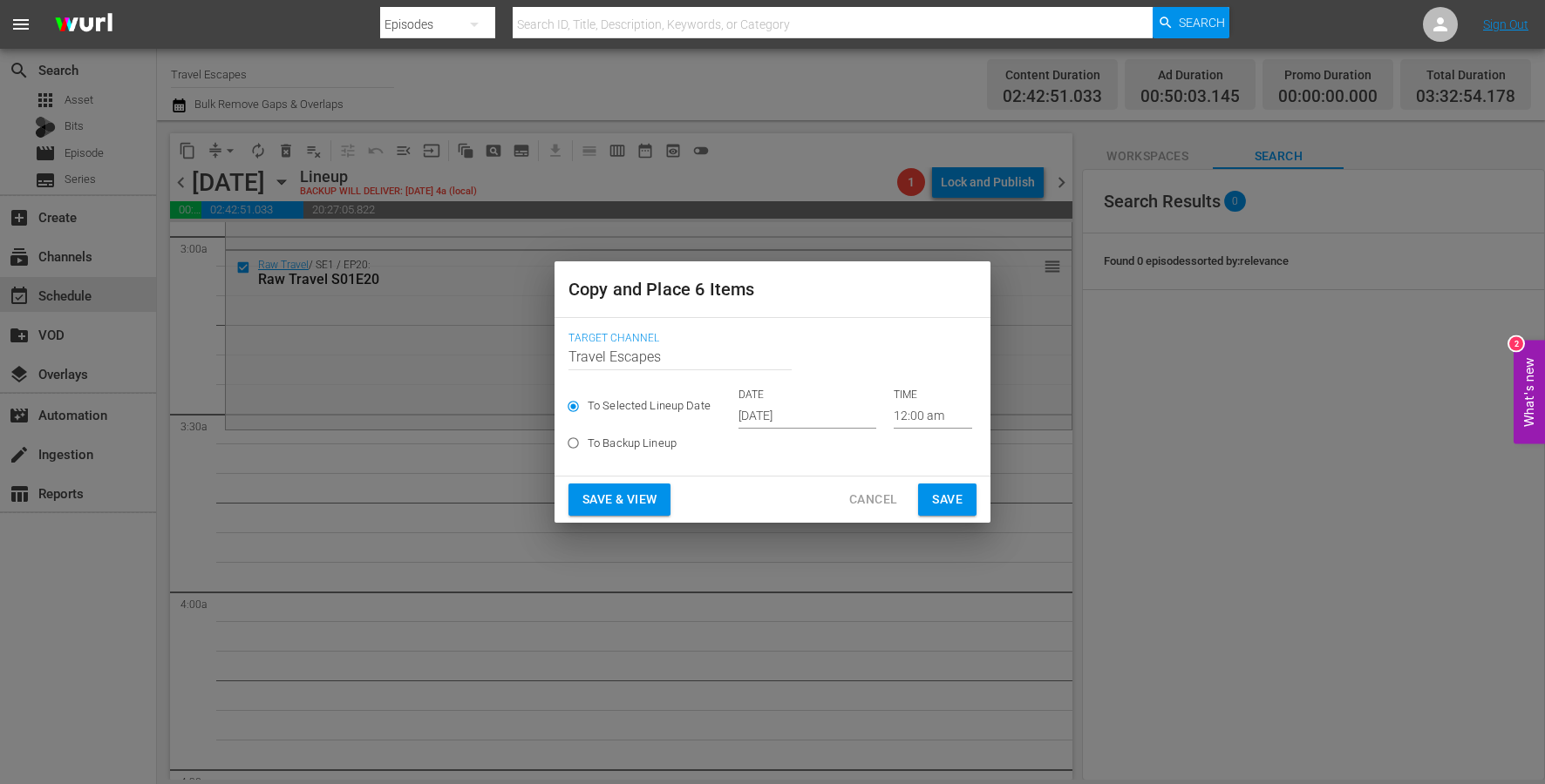
click at [763, 405] on input "[DATE]" at bounding box center [807, 415] width 138 height 27
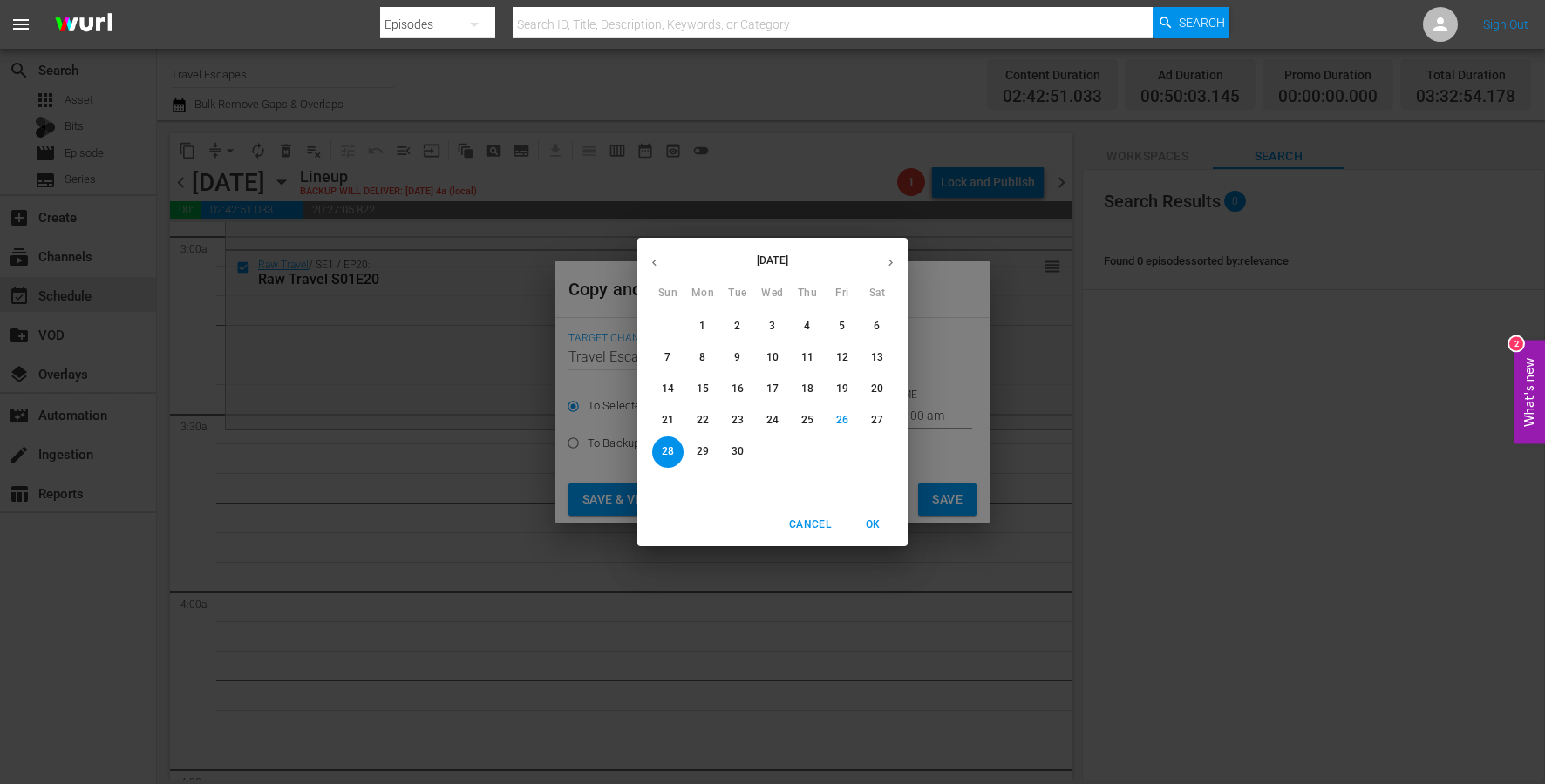
click at [887, 263] on icon "button" at bounding box center [890, 262] width 13 height 13
click at [873, 392] on p "18" at bounding box center [877, 389] width 12 height 15
type input "[DATE]"
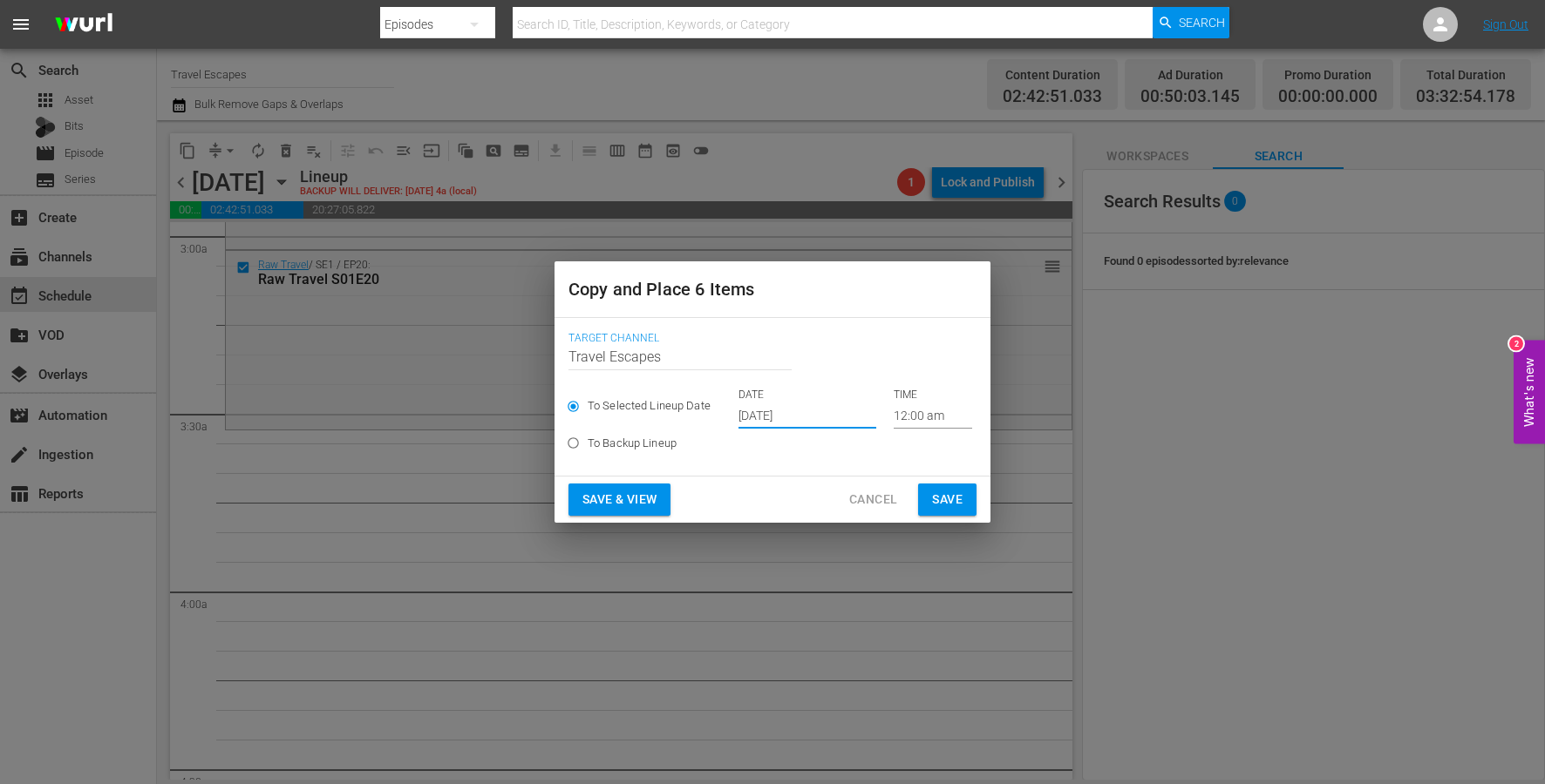
click at [894, 417] on input "12:00 am" at bounding box center [933, 415] width 79 height 27
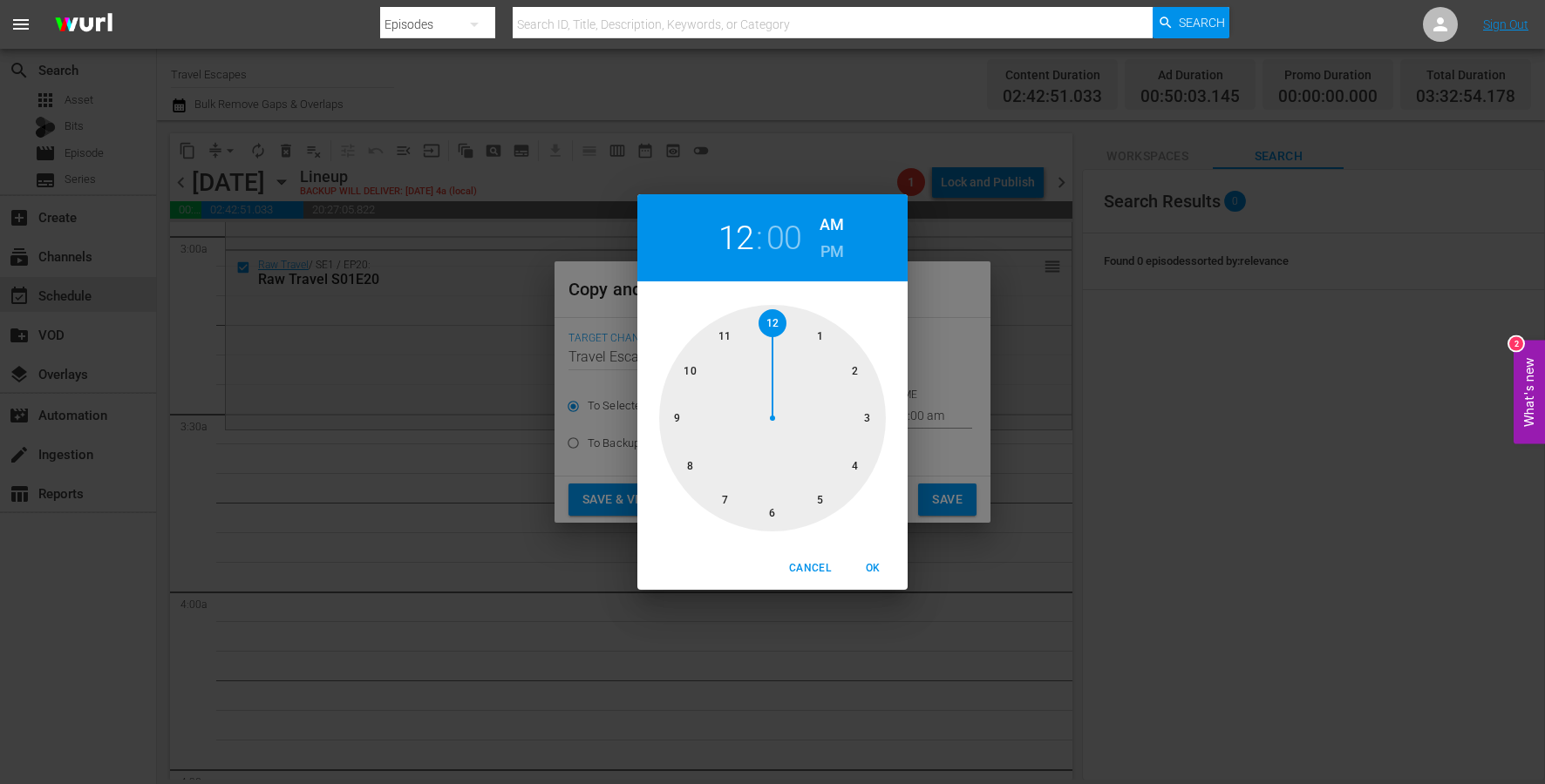
click at [878, 422] on div at bounding box center [772, 418] width 227 height 227
click at [776, 519] on div at bounding box center [772, 418] width 227 height 227
click at [881, 568] on span "OK" at bounding box center [872, 568] width 41 height 19
type input "03:30 am"
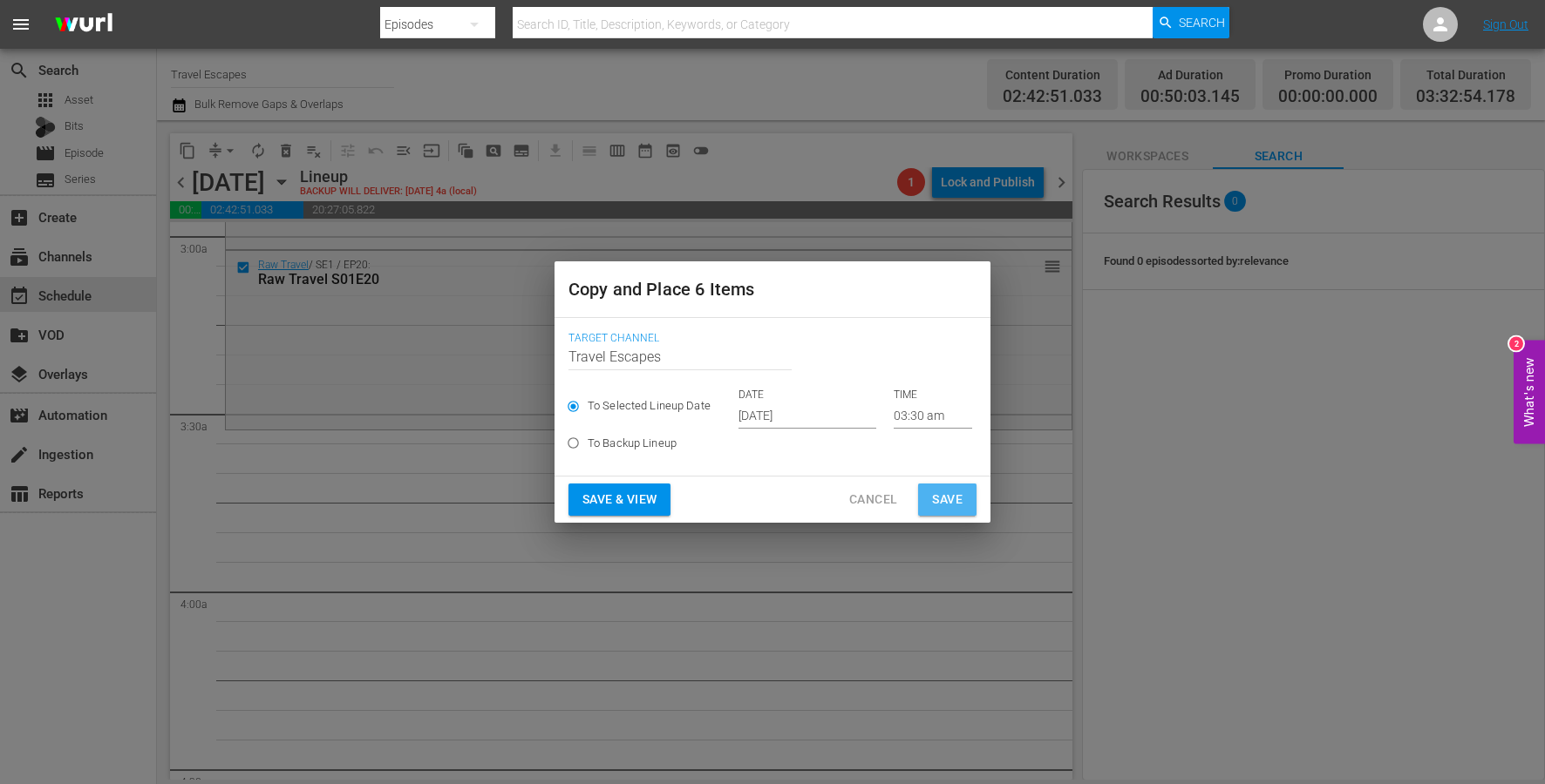
click at [944, 509] on span "Save" at bounding box center [947, 500] width 31 height 22
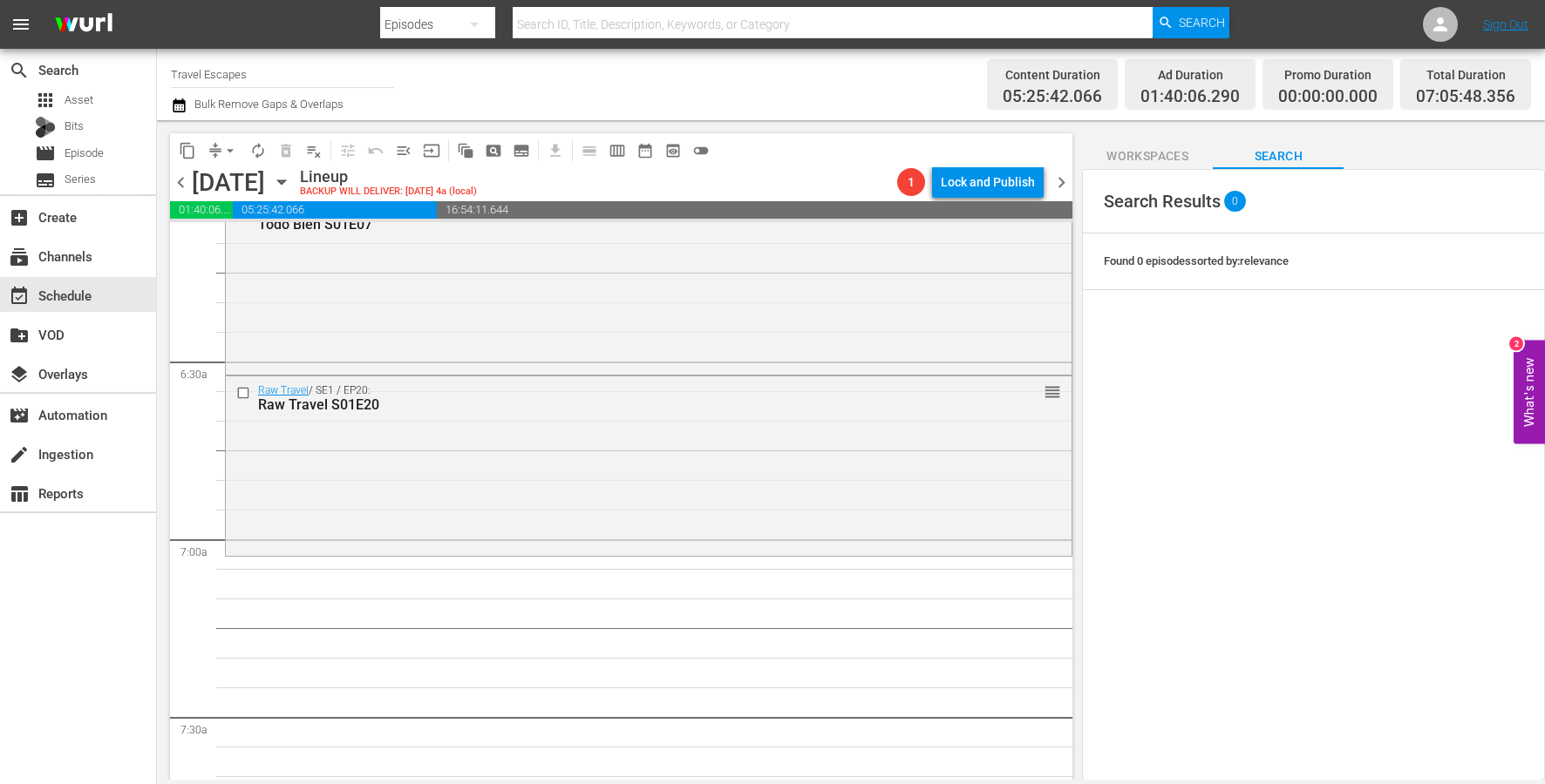
scroll to position [2301, 0]
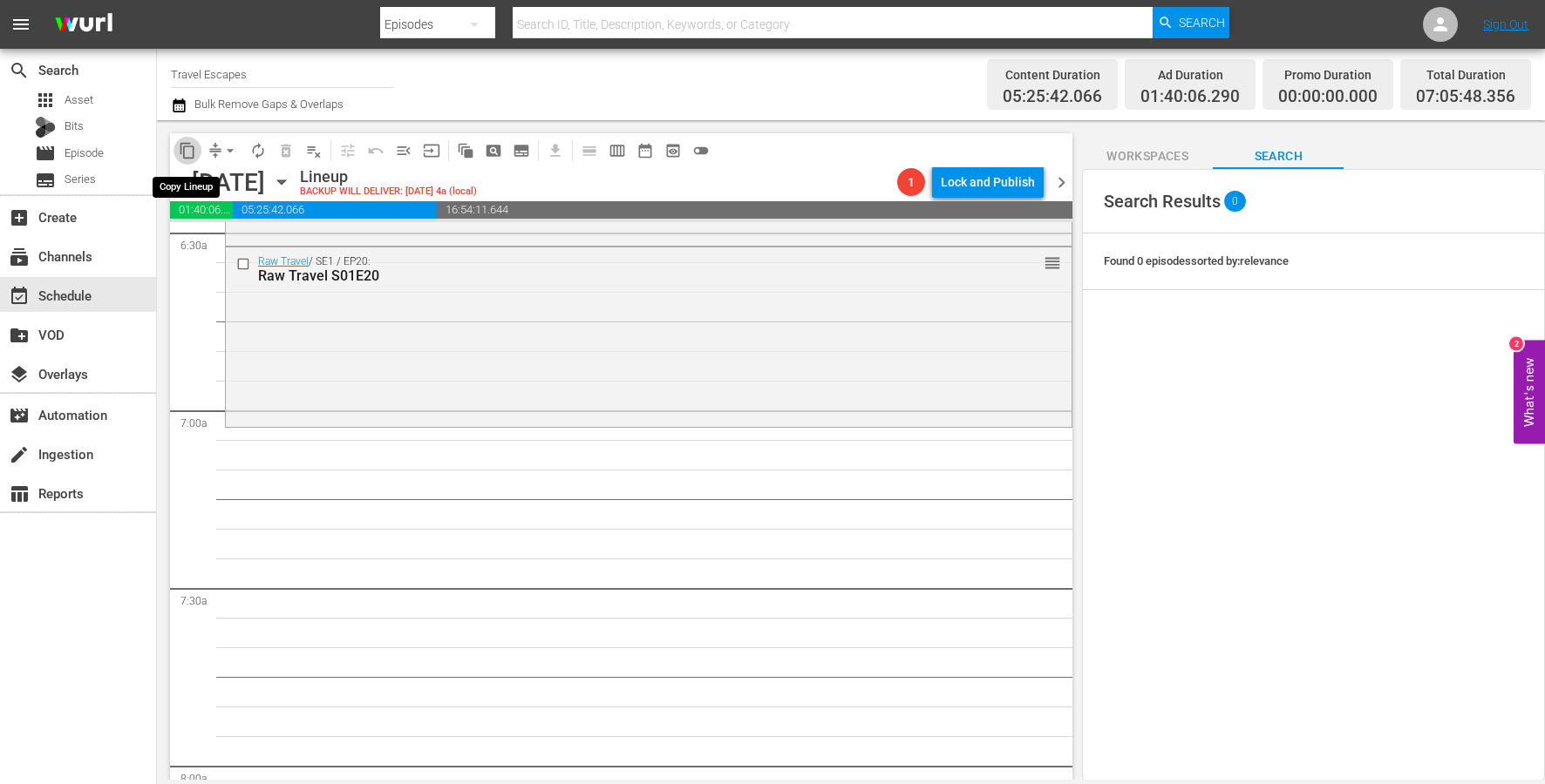
click at [190, 159] on span "content_copy" at bounding box center [187, 151] width 18 height 18
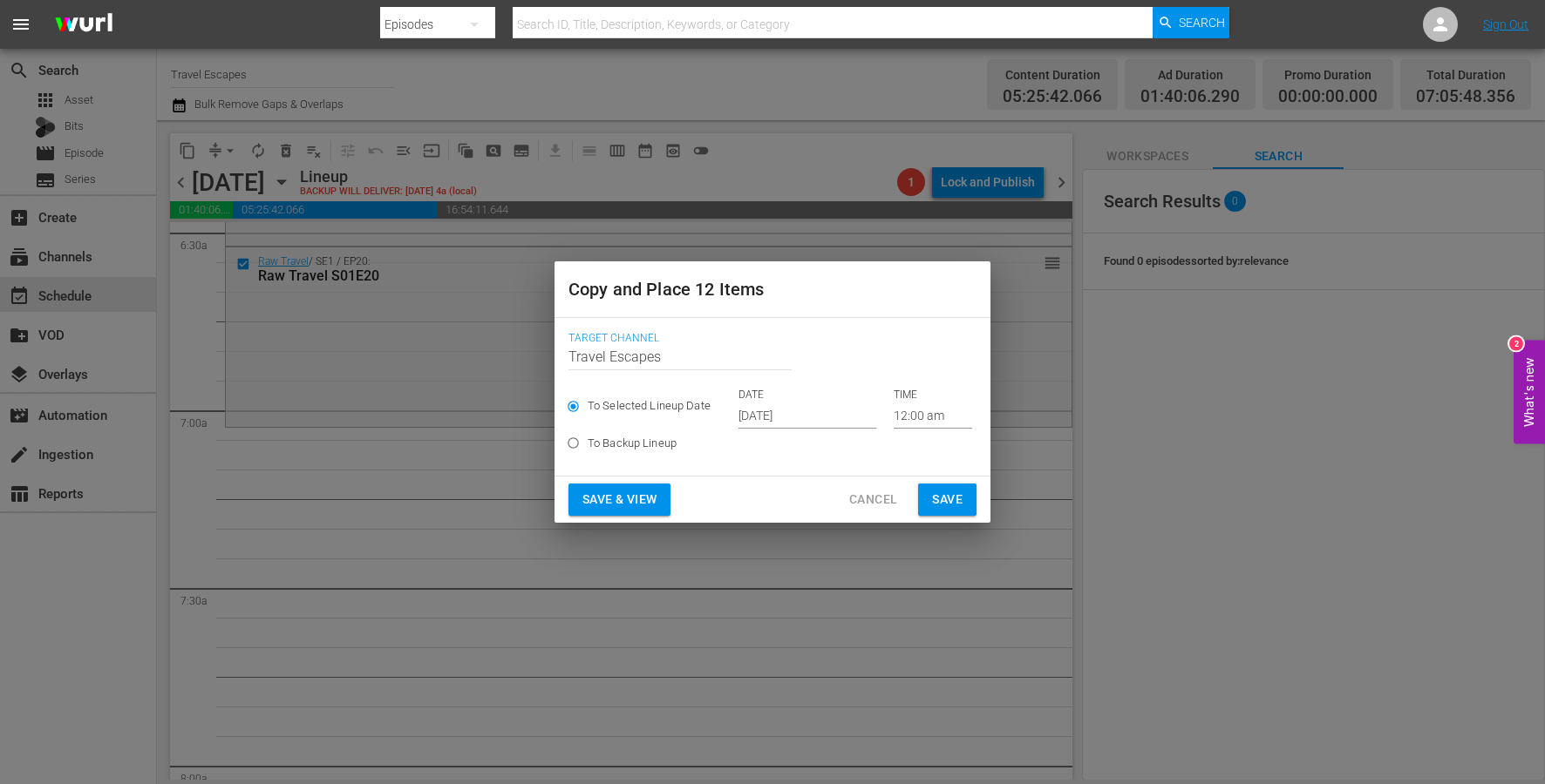
click at [774, 417] on input "[DATE]" at bounding box center [807, 415] width 138 height 27
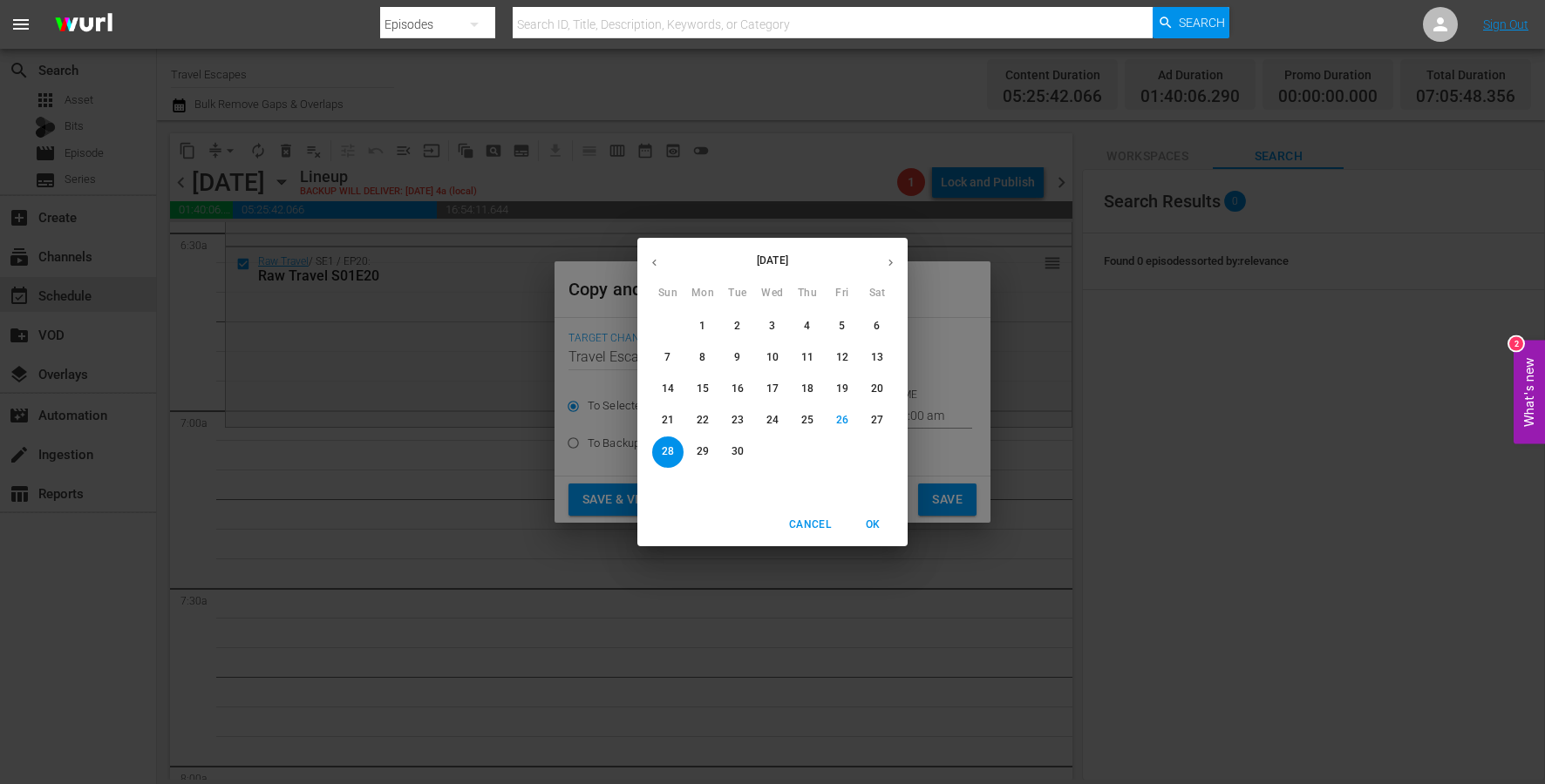
click at [883, 256] on button "button" at bounding box center [890, 262] width 34 height 34
click at [879, 389] on p "18" at bounding box center [877, 389] width 12 height 15
type input "[DATE]"
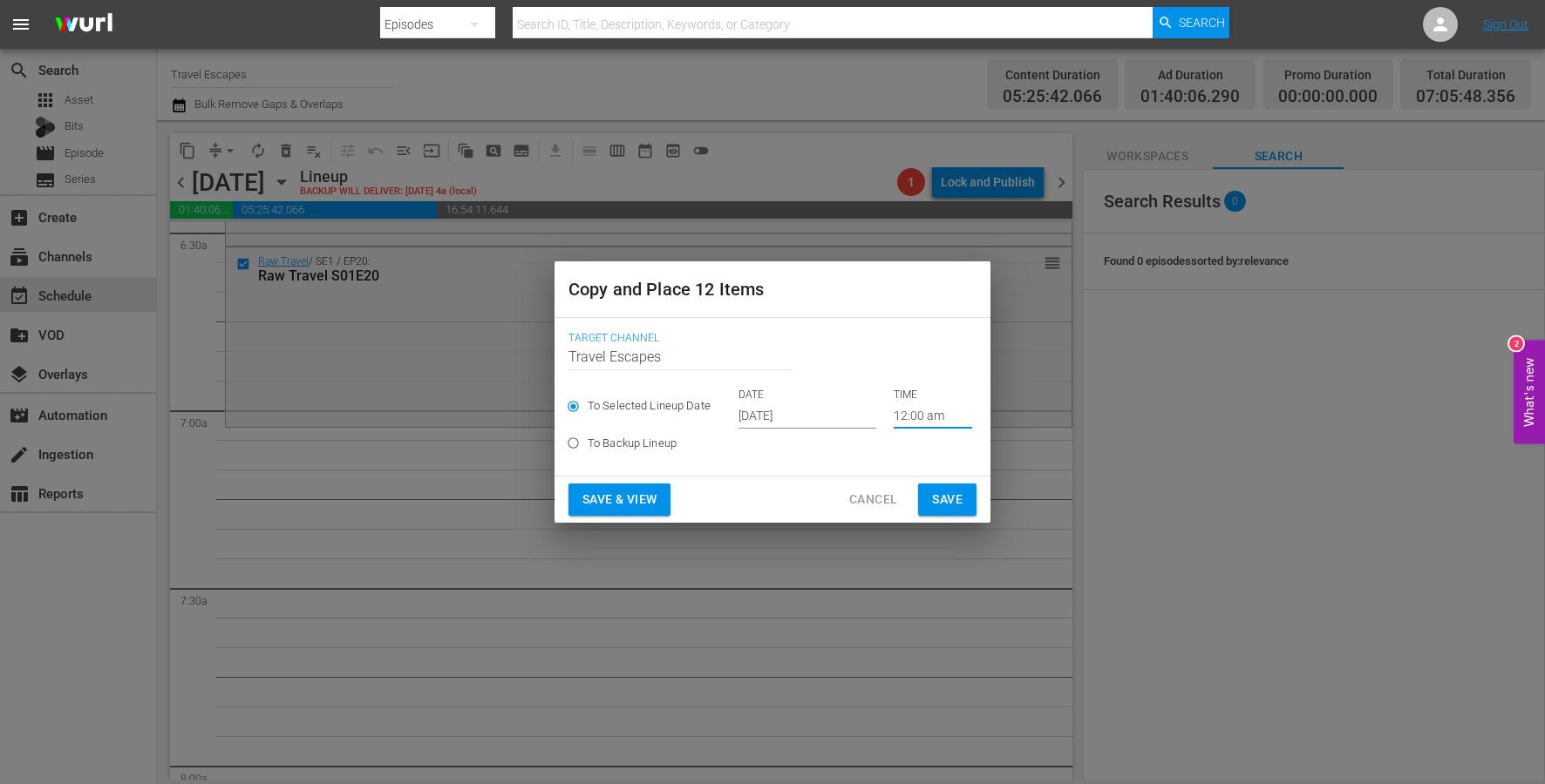
click at [918, 413] on input "12:00 am" at bounding box center [933, 415] width 79 height 27
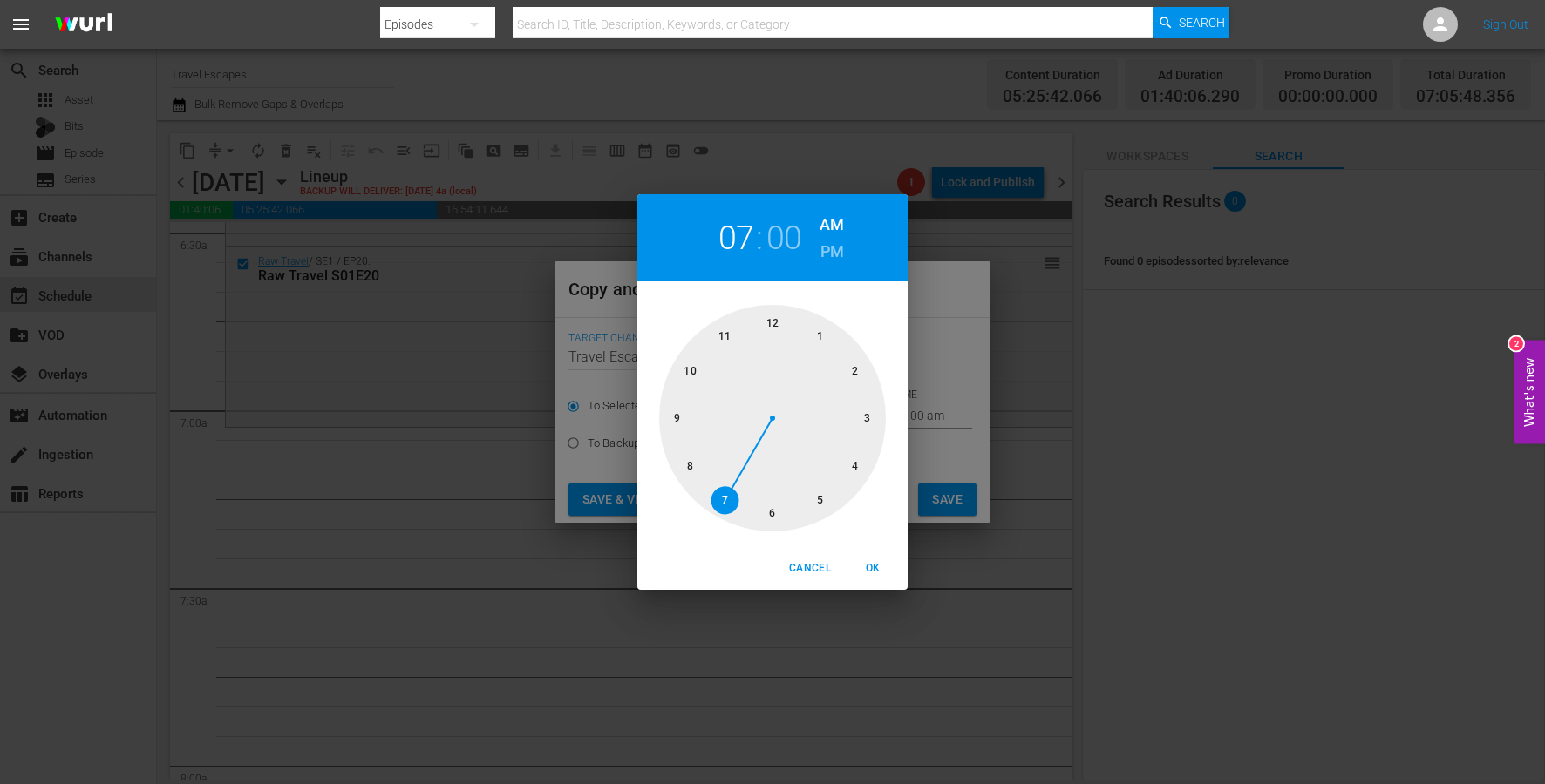
click at [737, 492] on div at bounding box center [772, 418] width 227 height 227
click at [872, 563] on span "OK" at bounding box center [872, 568] width 41 height 19
type input "07:00 am"
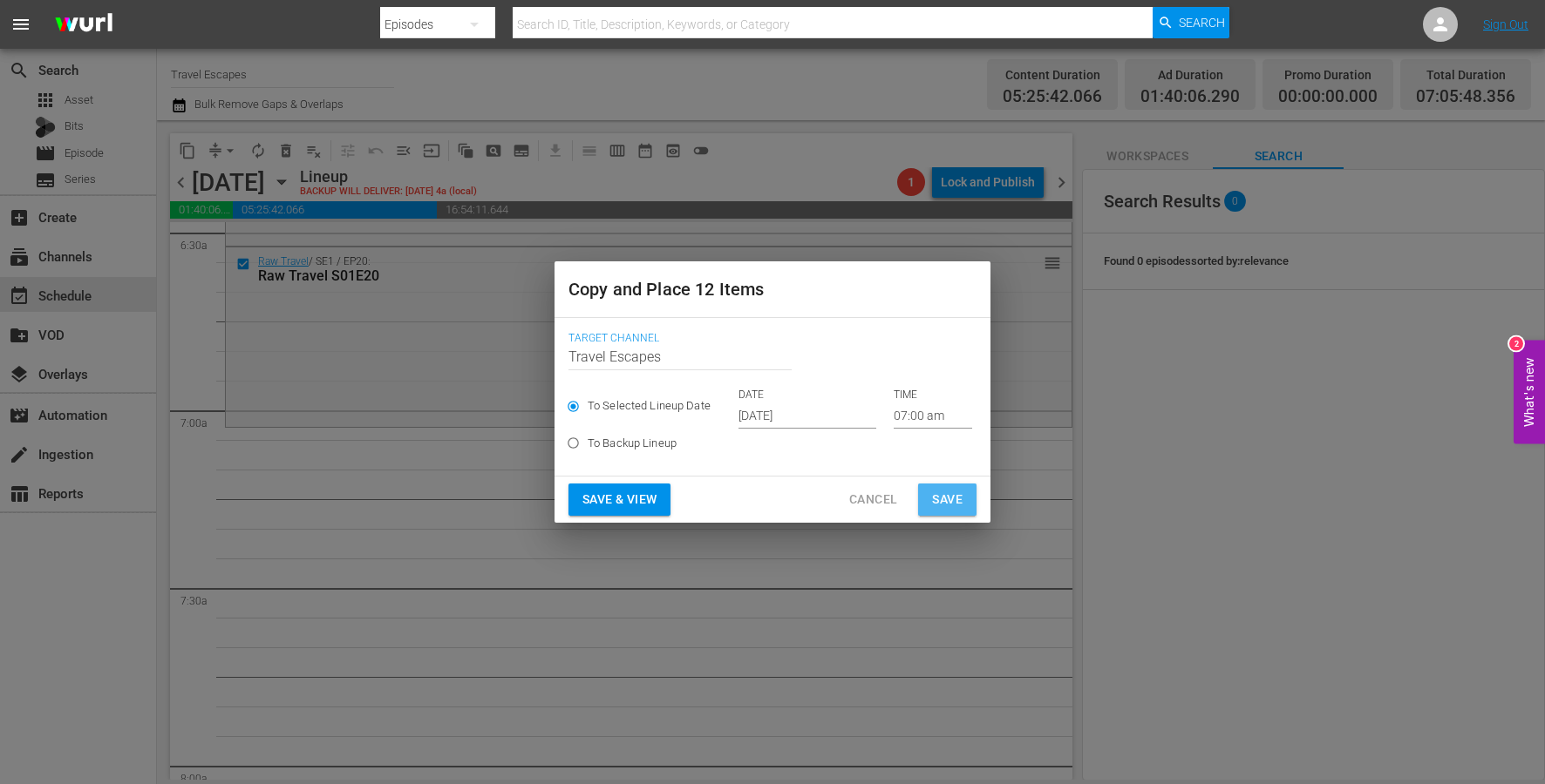
click at [946, 511] on button "Save" at bounding box center [946, 499] width 58 height 33
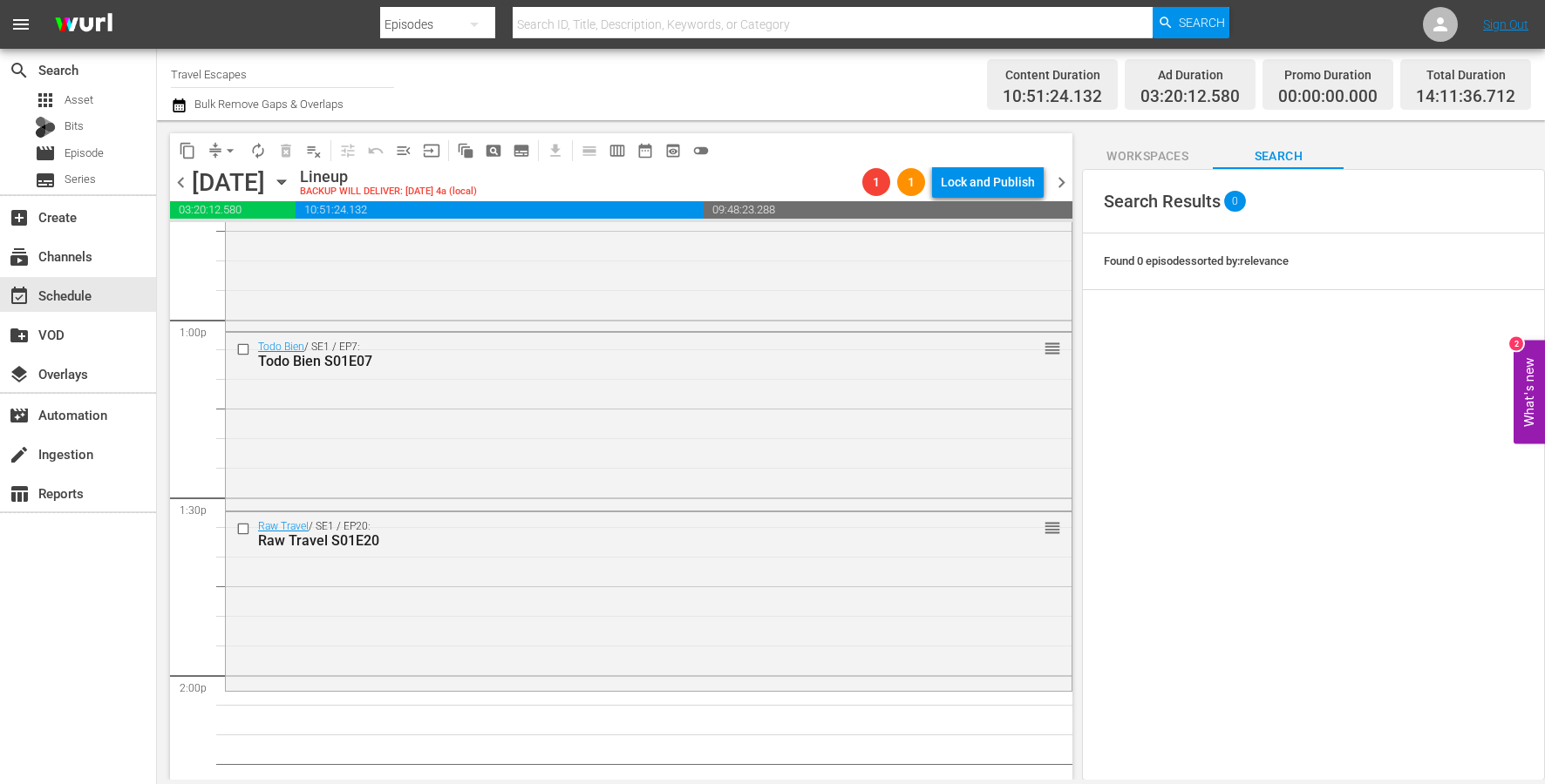
scroll to position [4477, 0]
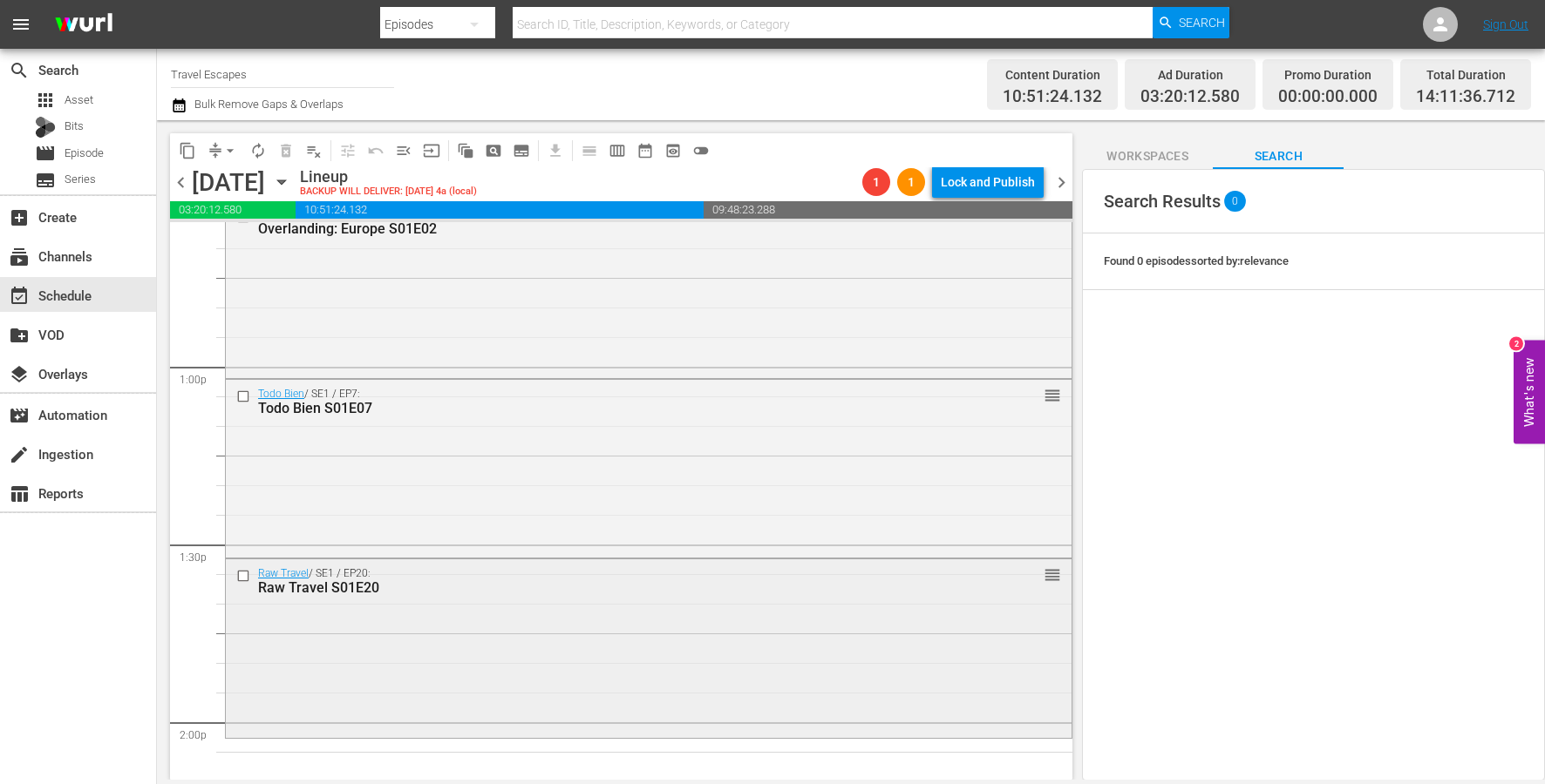
click at [245, 572] on input "checkbox" at bounding box center [245, 576] width 19 height 15
click at [247, 394] on input "checkbox" at bounding box center [245, 395] width 19 height 15
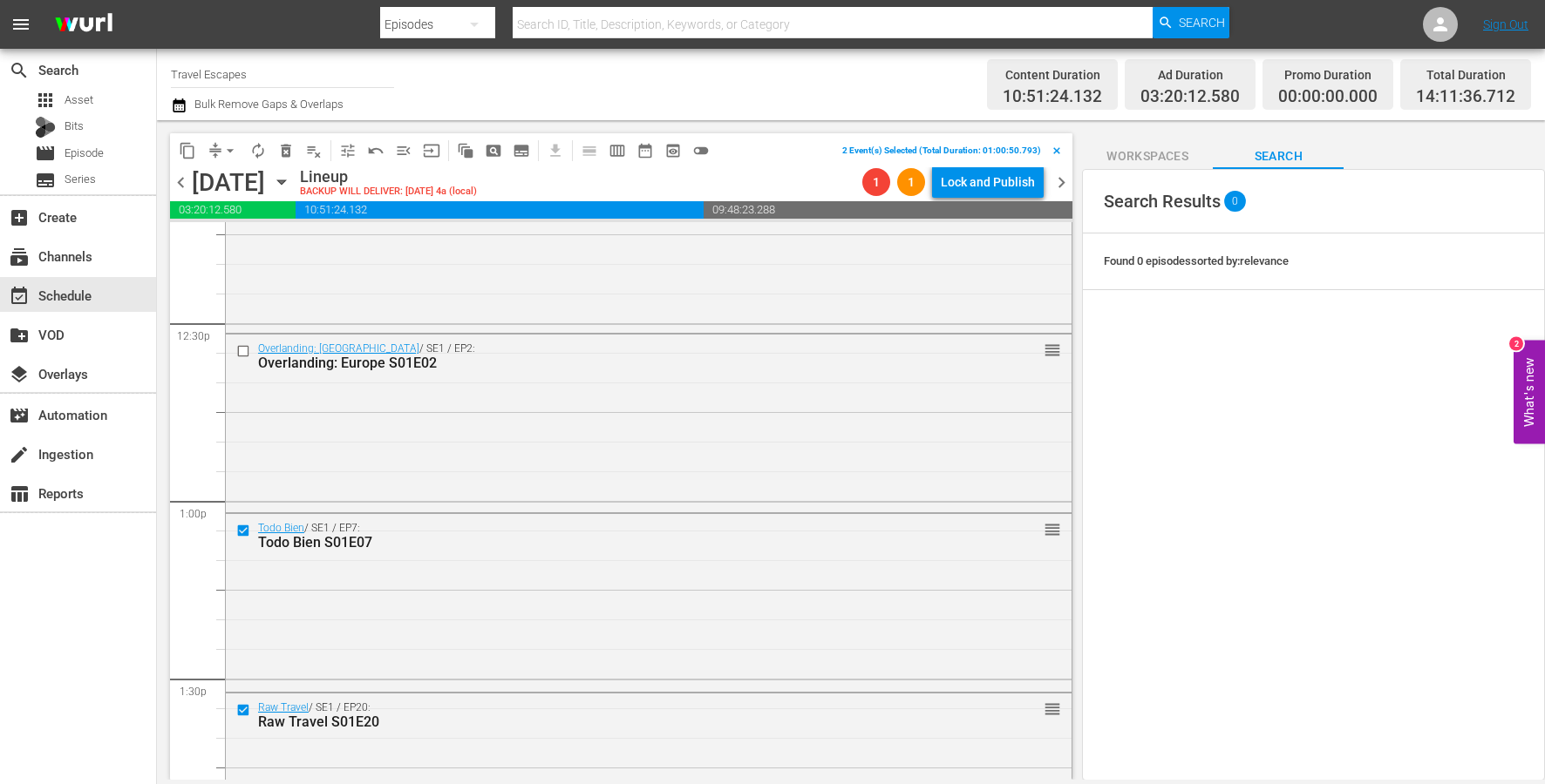
scroll to position [4332, 0]
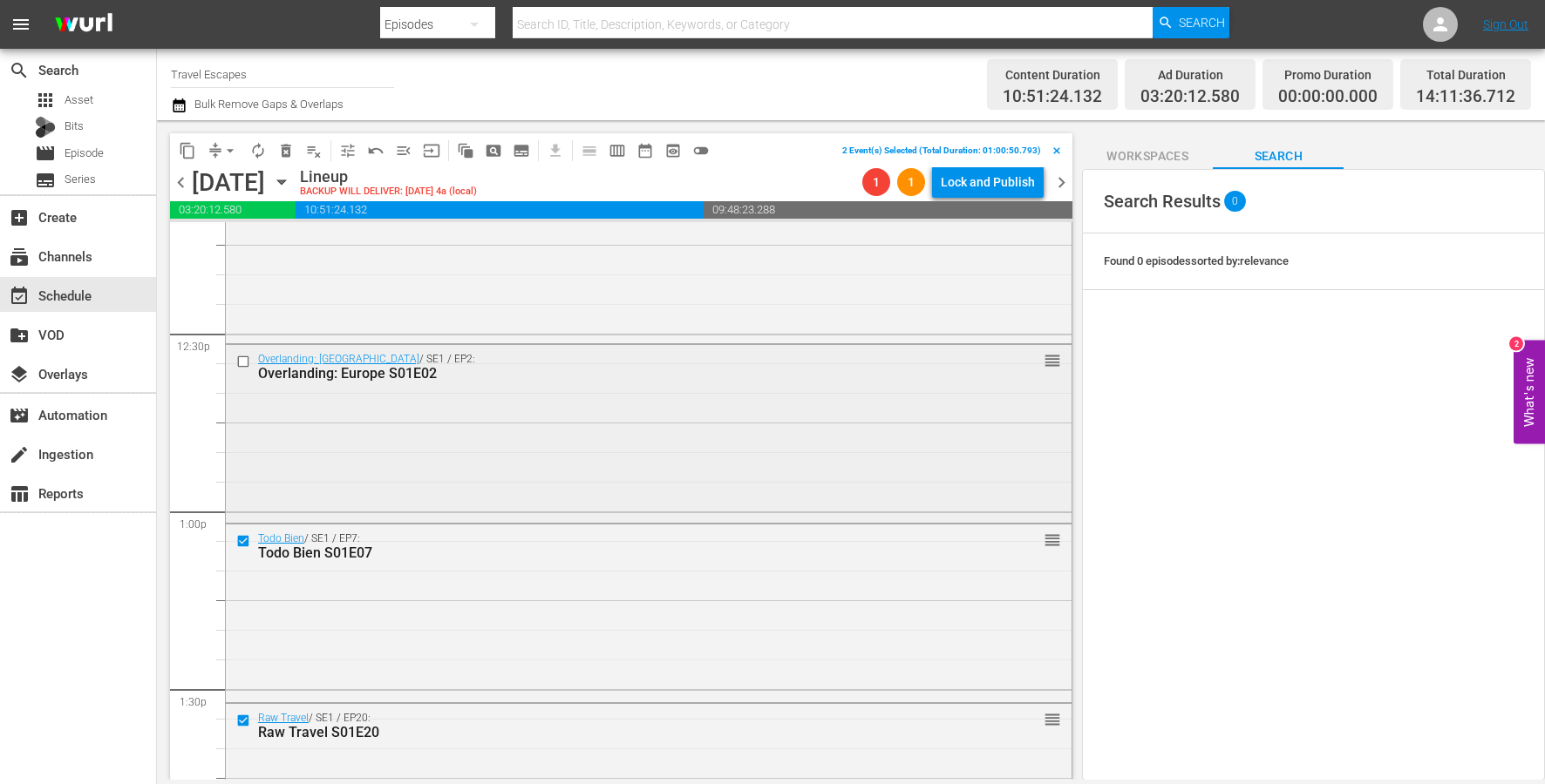
click at [242, 358] on input "checkbox" at bounding box center [245, 362] width 19 height 15
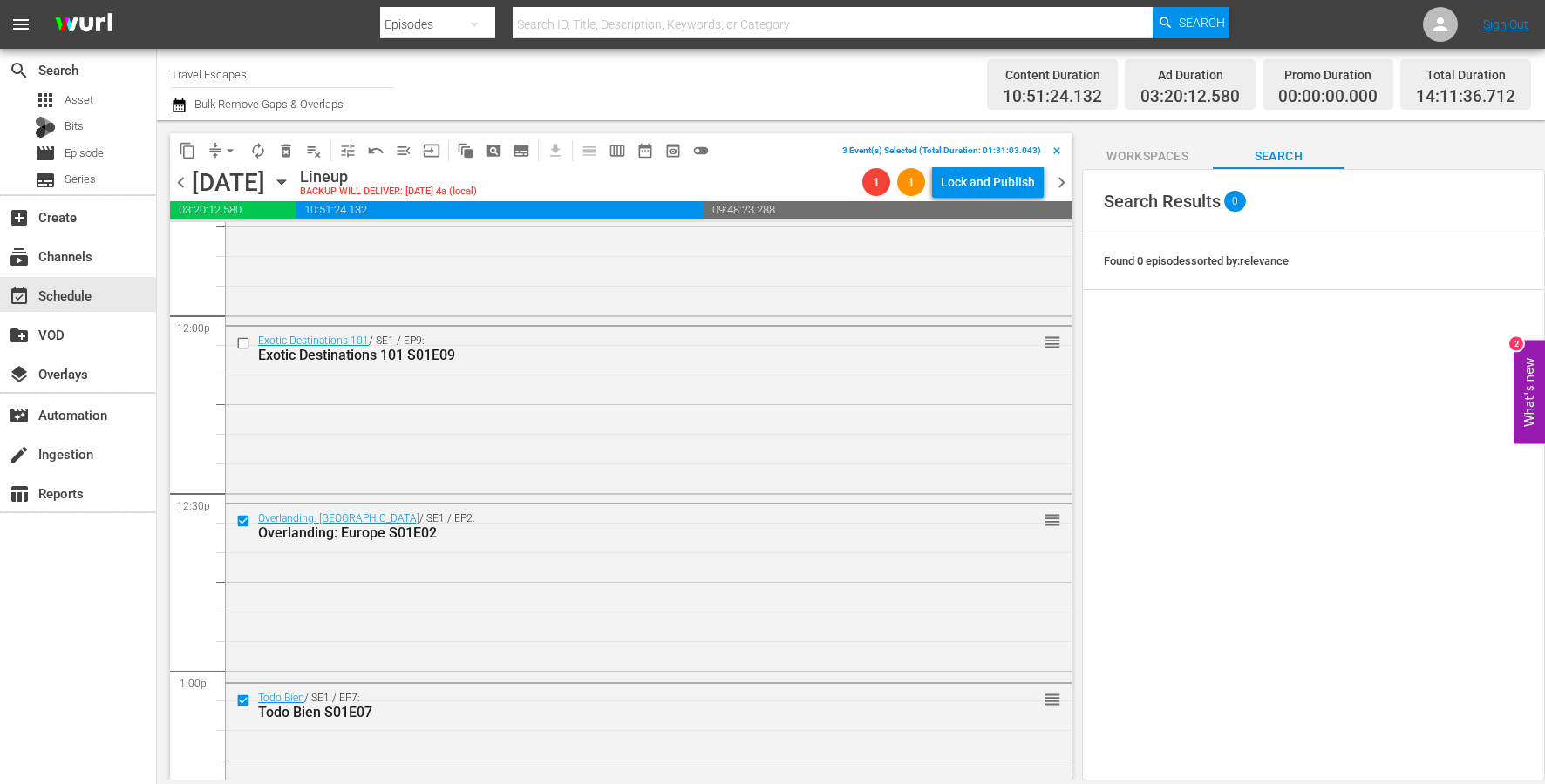
scroll to position [4153, 0]
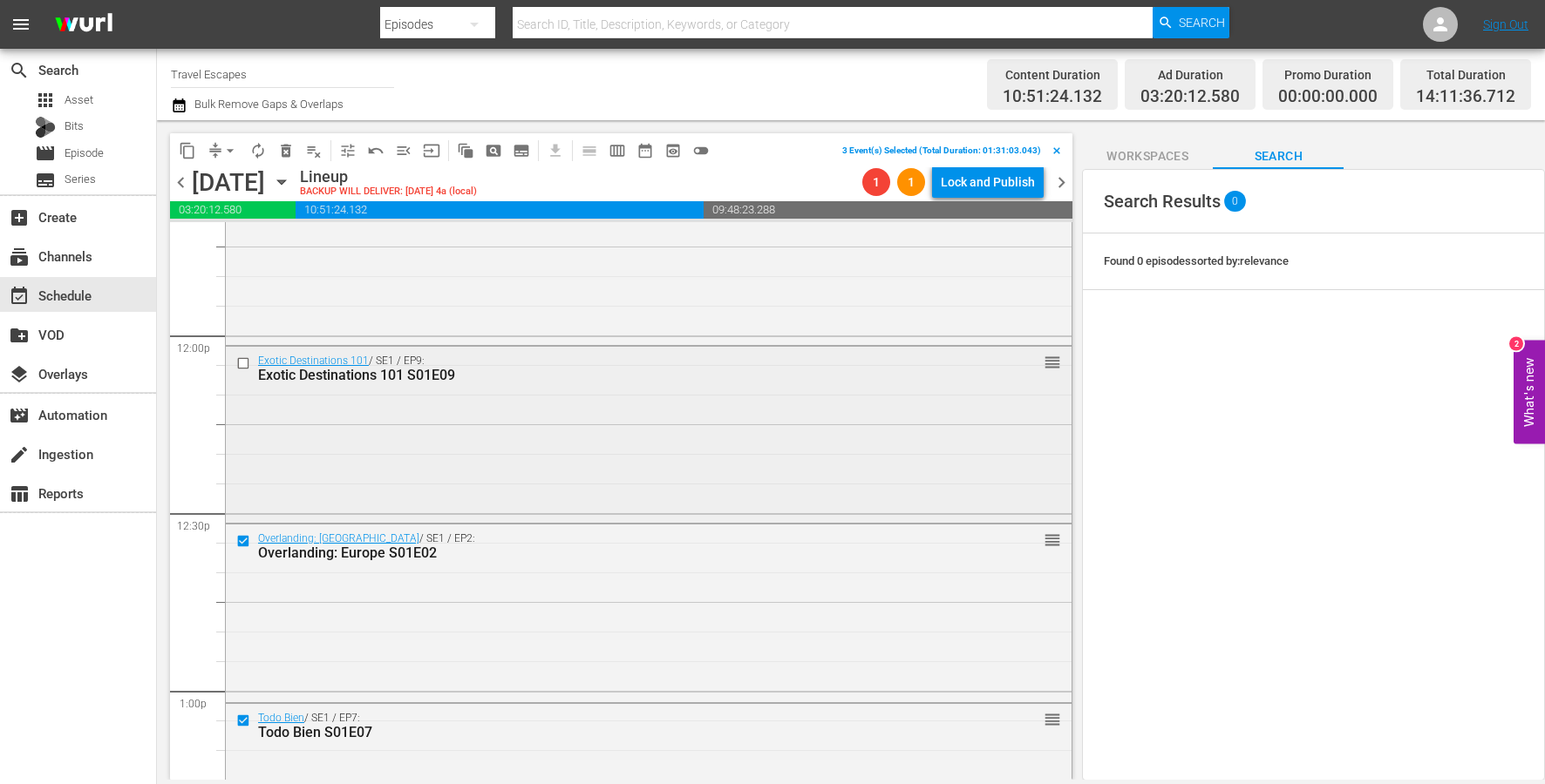
click at [244, 364] on input "checkbox" at bounding box center [245, 363] width 19 height 15
click at [284, 147] on span "delete_forever_outlined" at bounding box center [286, 151] width 18 height 18
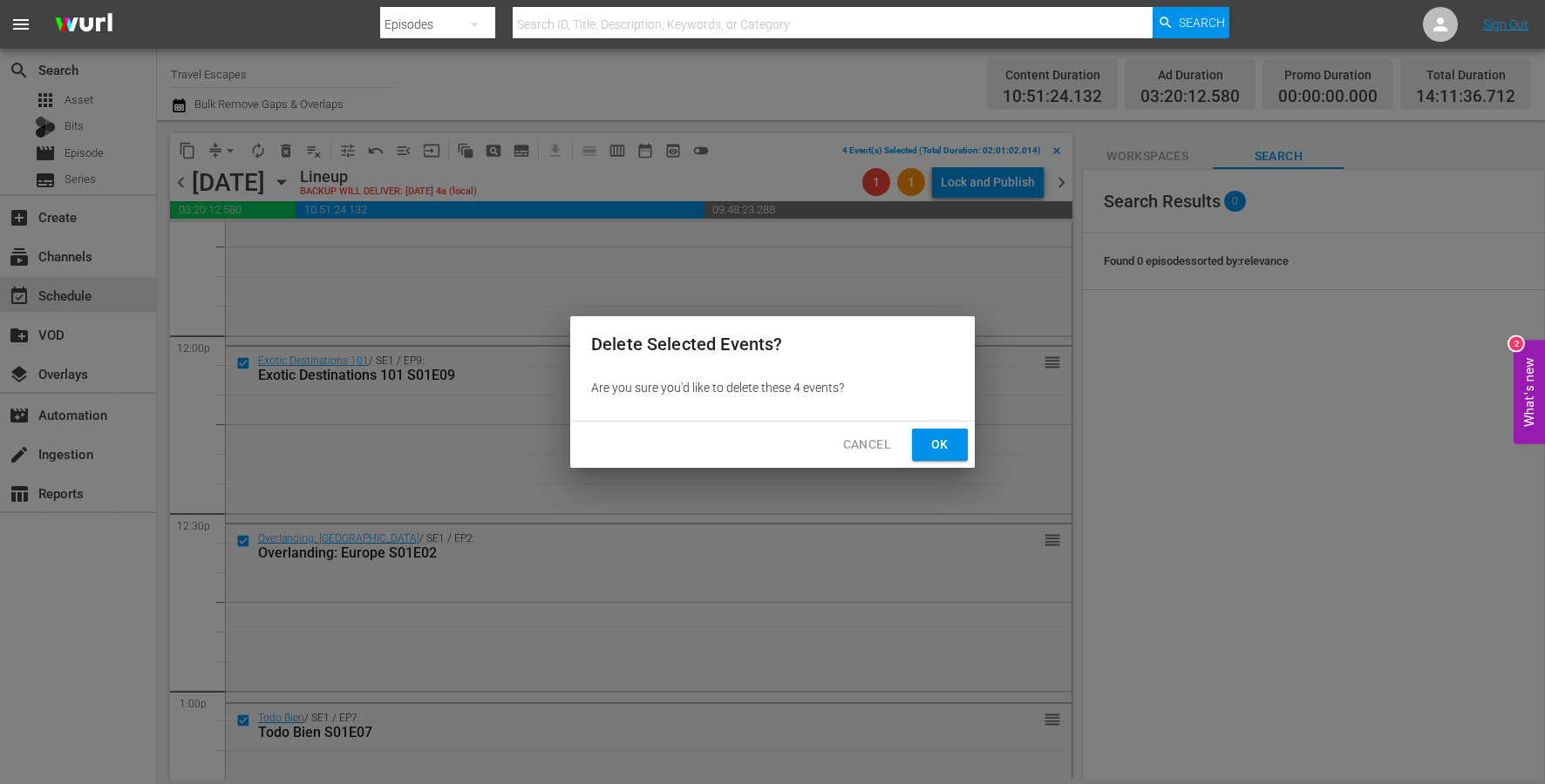
click at [927, 442] on span "Ok" at bounding box center [939, 445] width 28 height 22
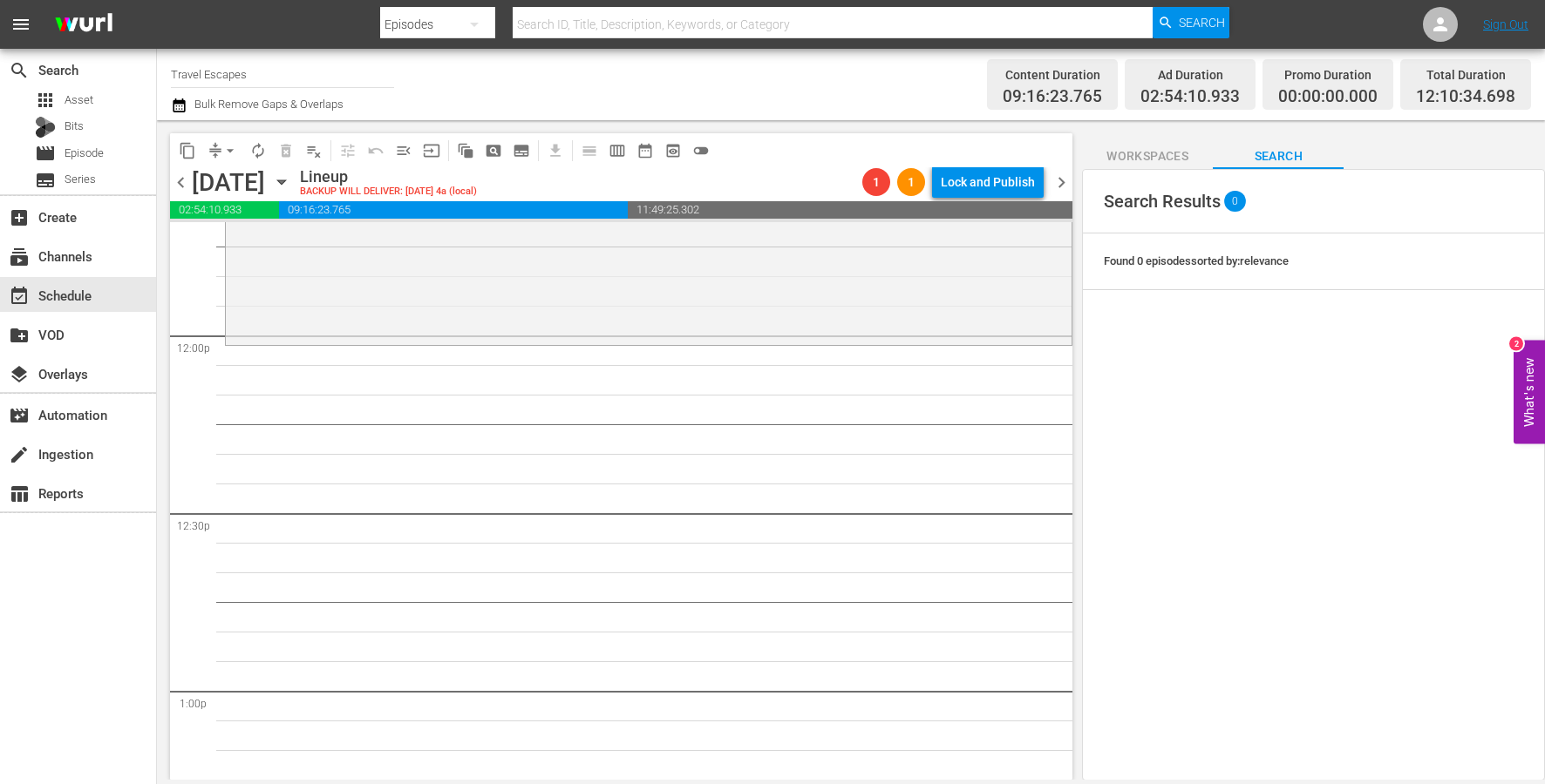
scroll to position [0, 0]
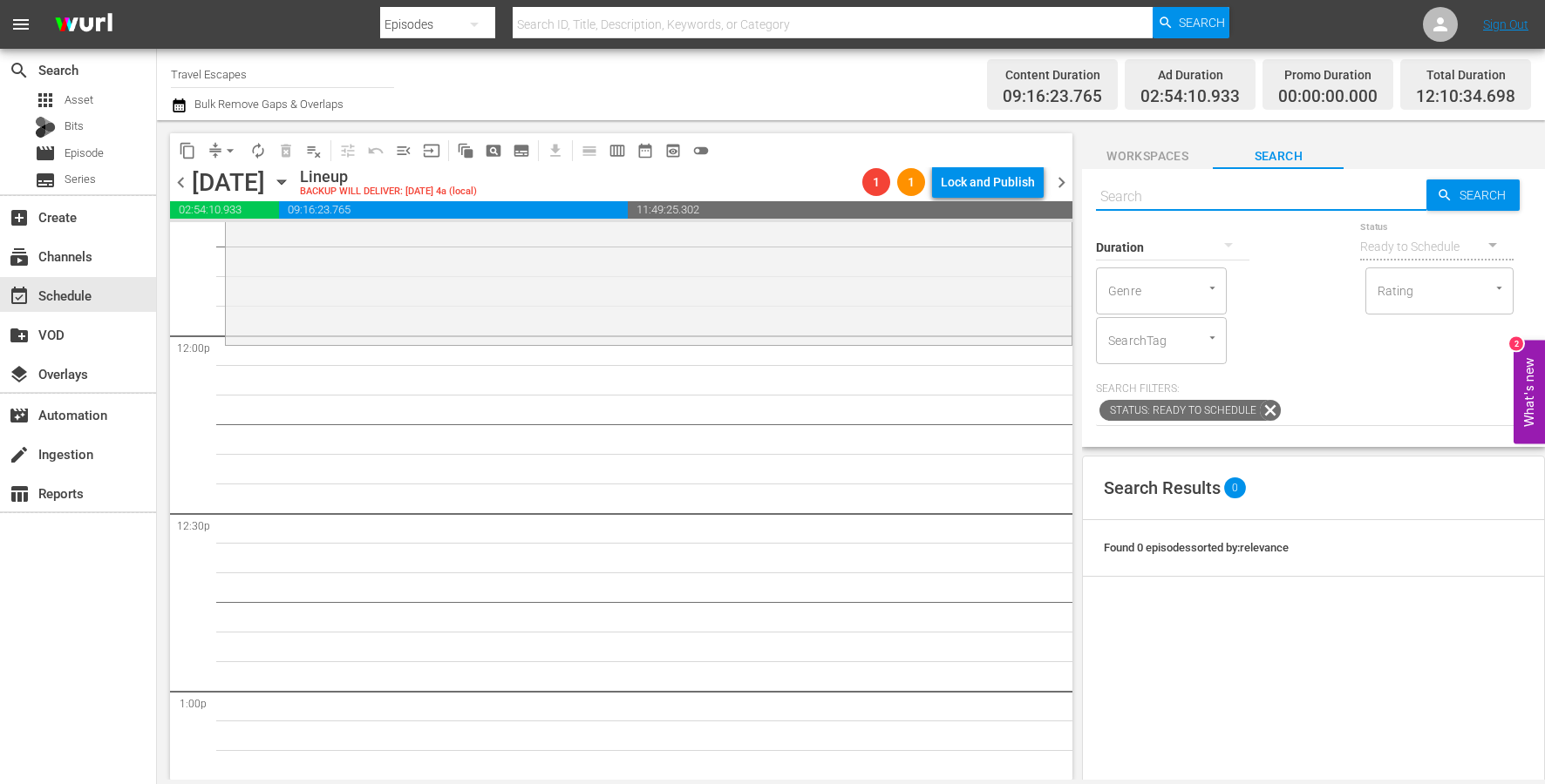
click at [1223, 195] on input "text" at bounding box center [1261, 196] width 331 height 41
paste input "A Long Weekend With [PERSON_NAME] S01E01"
type input "A Long Weekend With [PERSON_NAME] S01E01"
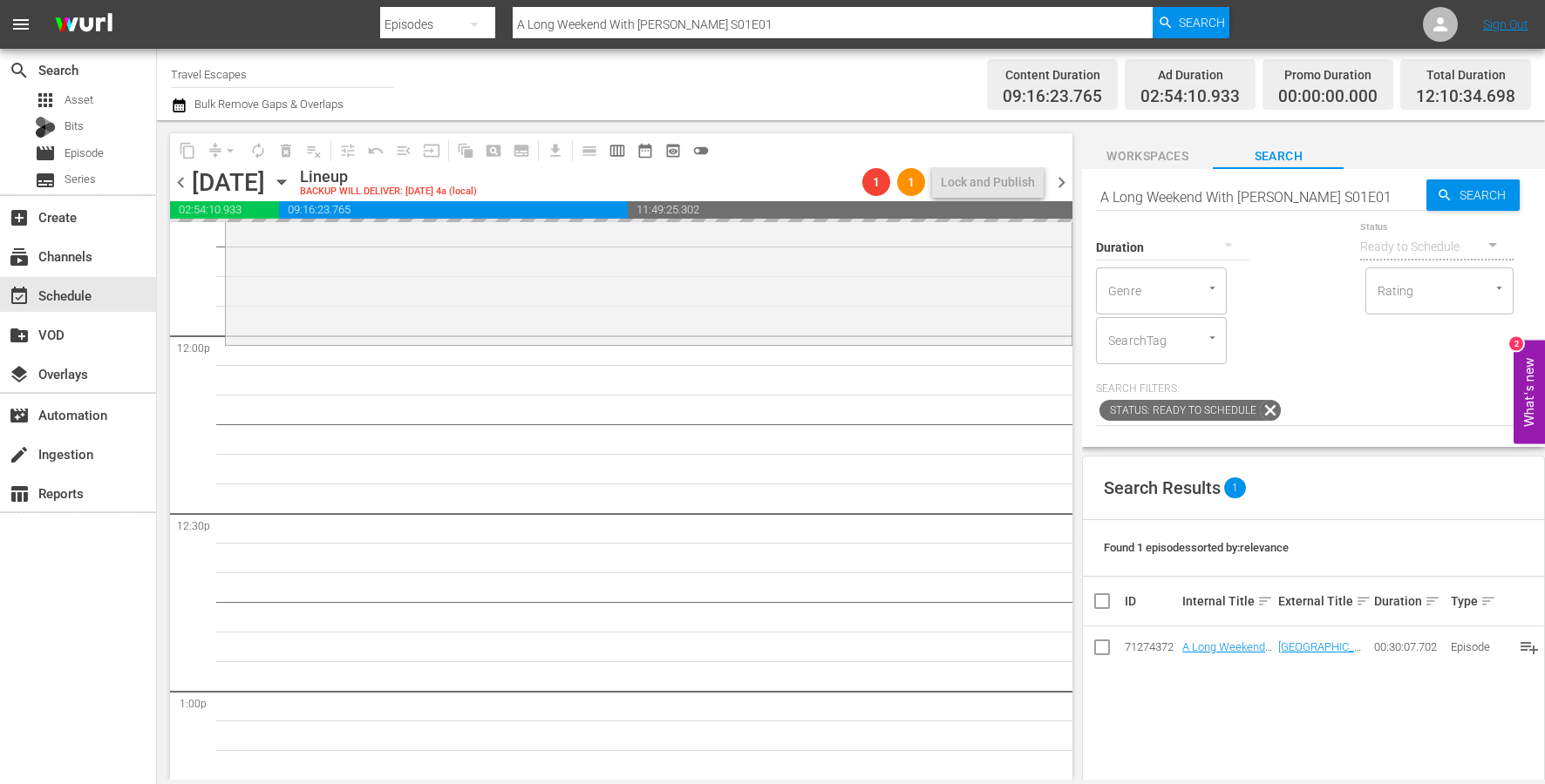
drag, startPoint x: 1219, startPoint y: 648, endPoint x: 944, endPoint y: 25, distance: 681.0
click at [1311, 183] on input "A Long Weekend With [PERSON_NAME] S01E01" at bounding box center [1261, 196] width 331 height 41
paste input "2"
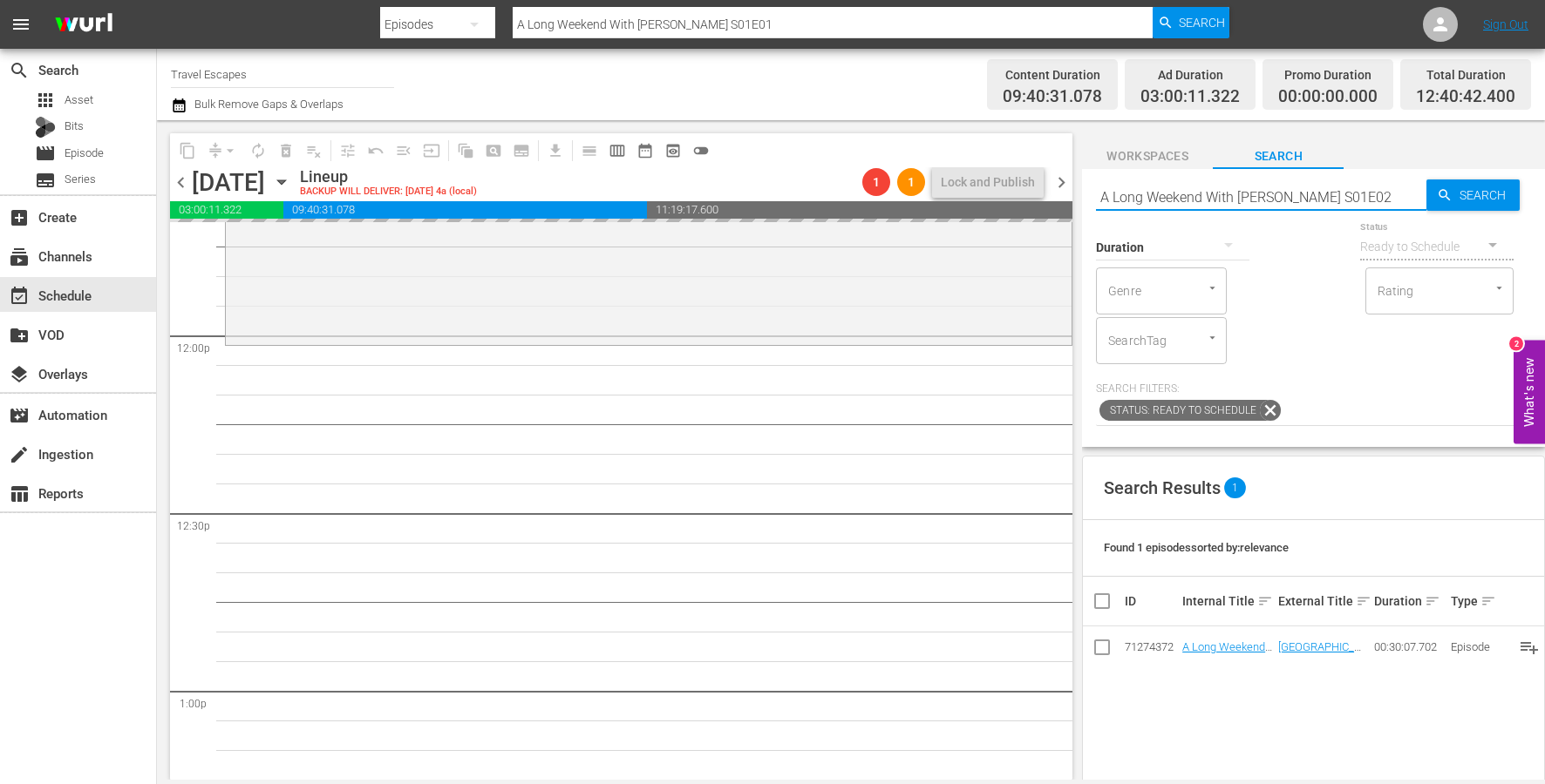
type input "A Long Weekend With [PERSON_NAME] S01E02"
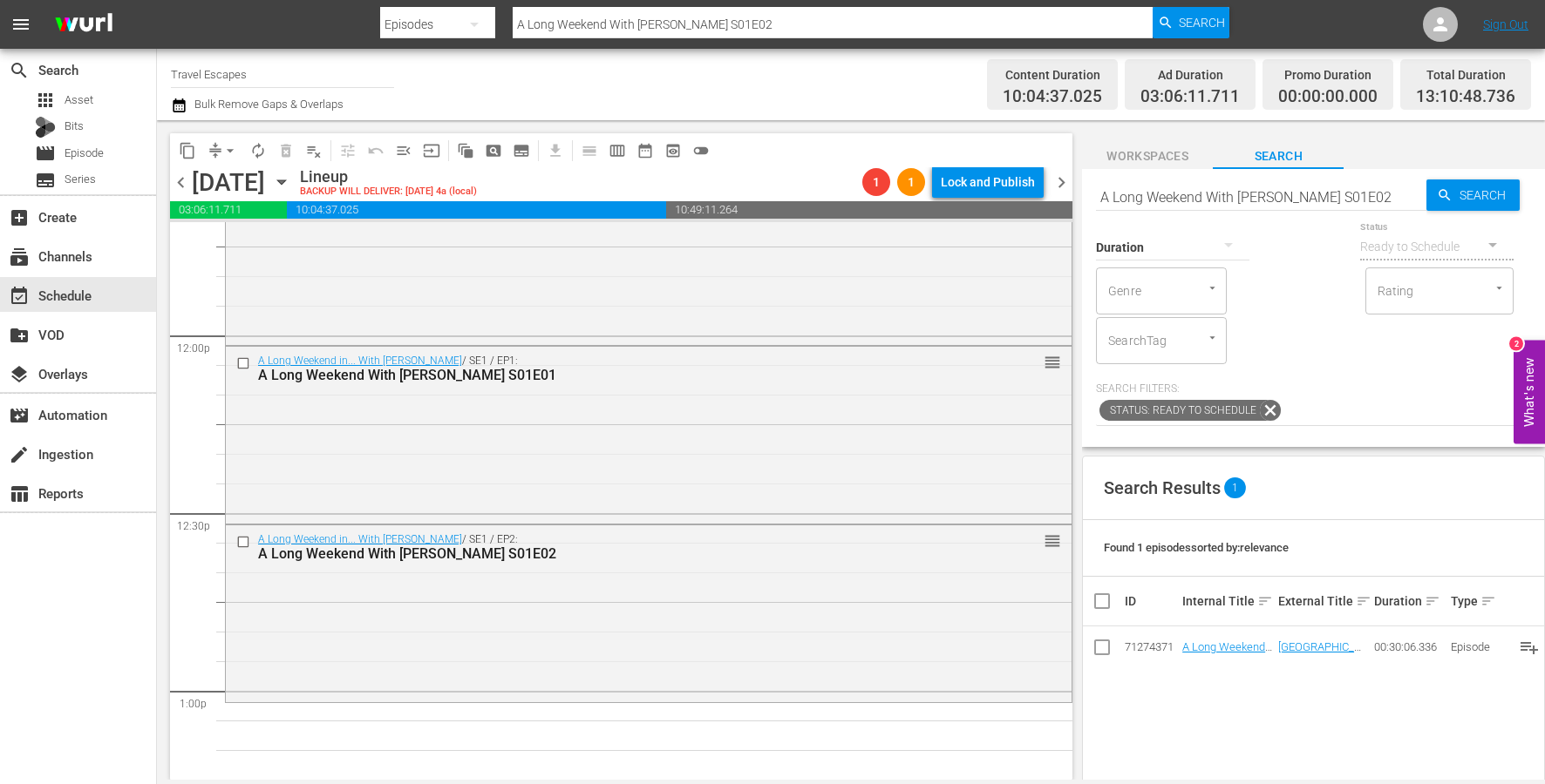
drag, startPoint x: 1224, startPoint y: 642, endPoint x: 442, endPoint y: 11, distance: 1004.8
click at [1336, 190] on input "A Long Weekend With [PERSON_NAME] S01E02" at bounding box center [1261, 196] width 331 height 41
paste input "3"
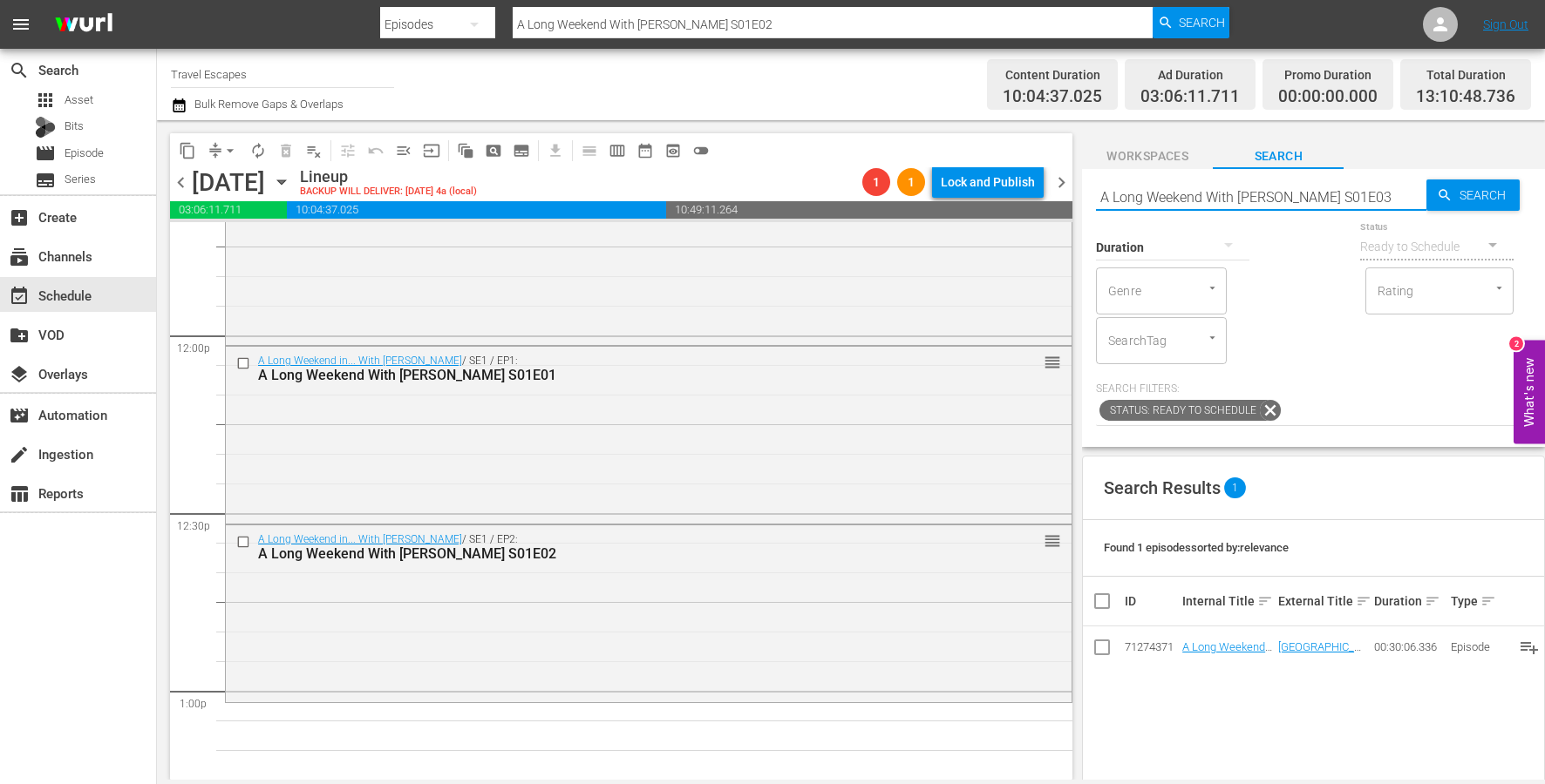
type input "A Long Weekend With [PERSON_NAME] S01E03"
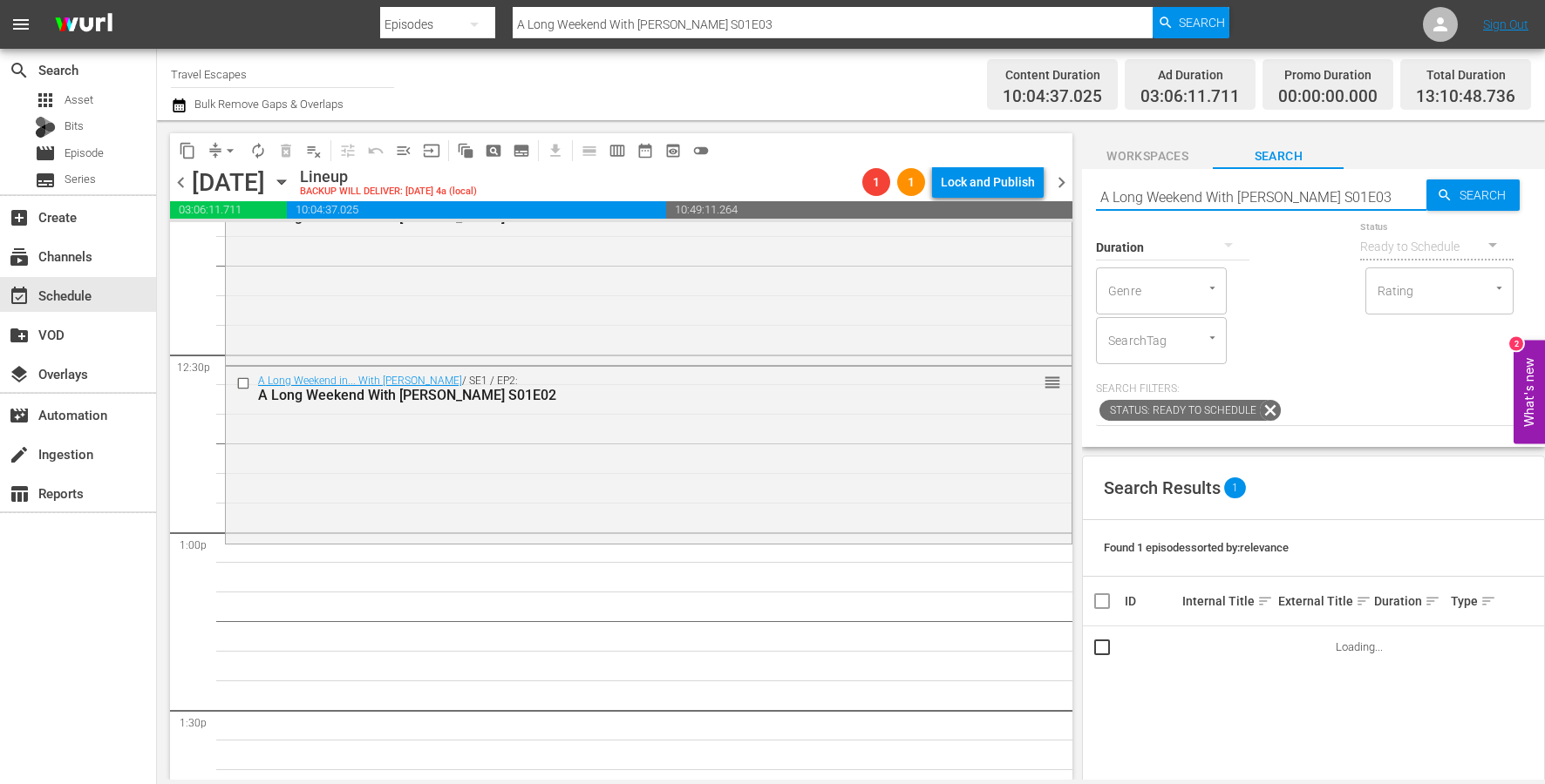
scroll to position [4325, 0]
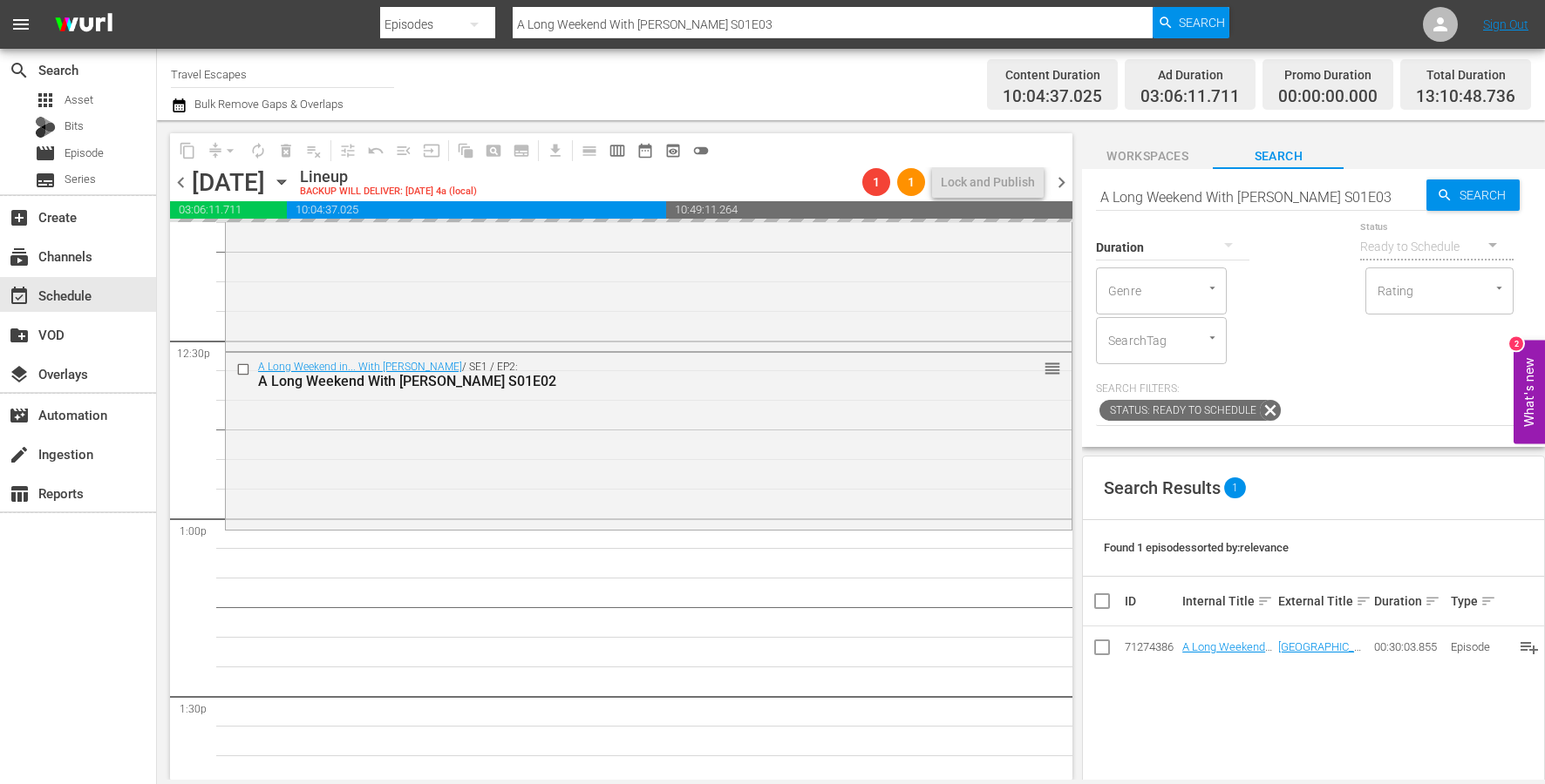
drag, startPoint x: 1221, startPoint y: 642, endPoint x: 554, endPoint y: 1, distance: 925.1
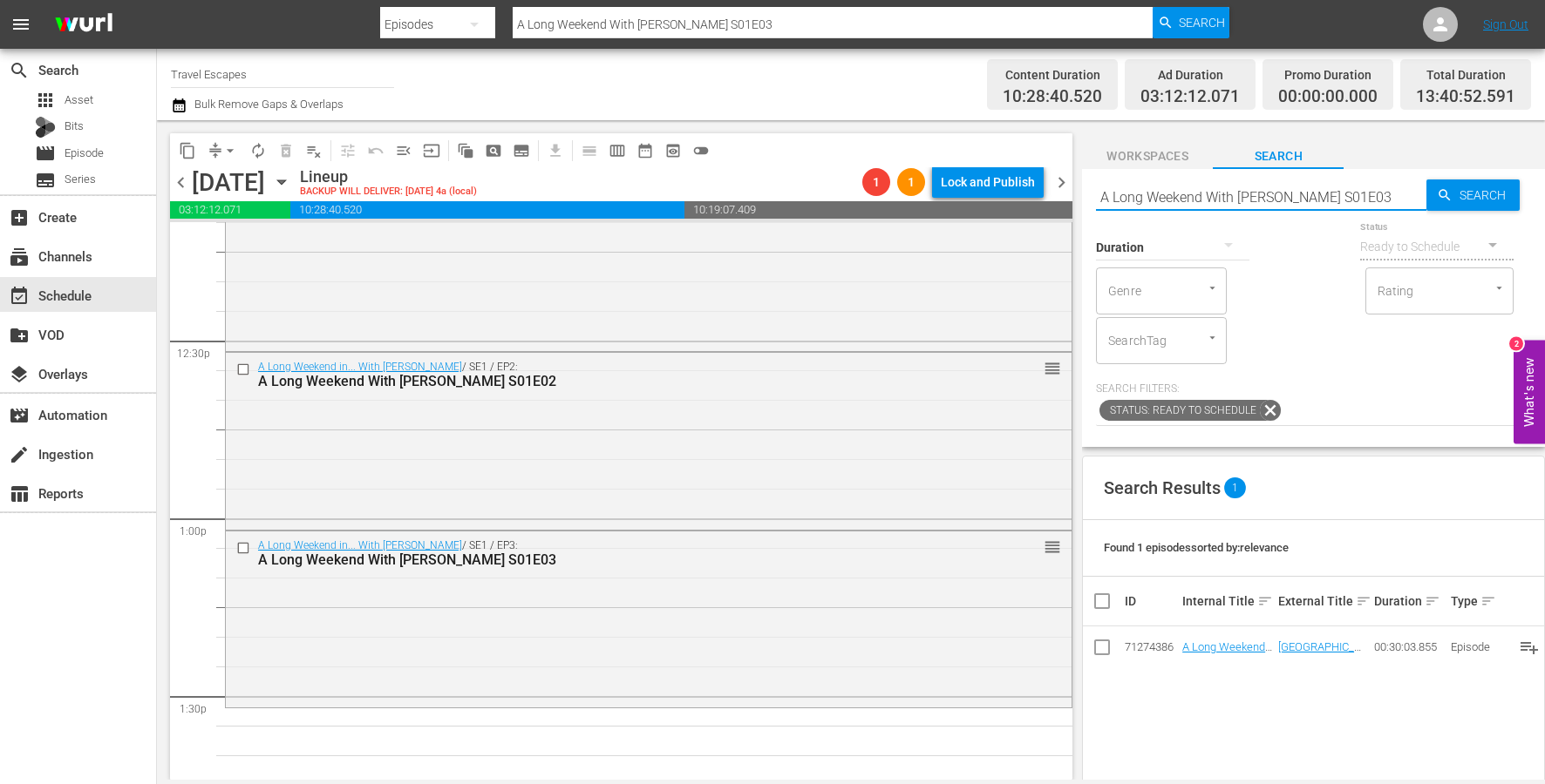
click at [1403, 190] on input "A Long Weekend With [PERSON_NAME] S01E03" at bounding box center [1261, 196] width 331 height 41
type input "A Long Weekend With [PERSON_NAME] S01E04"
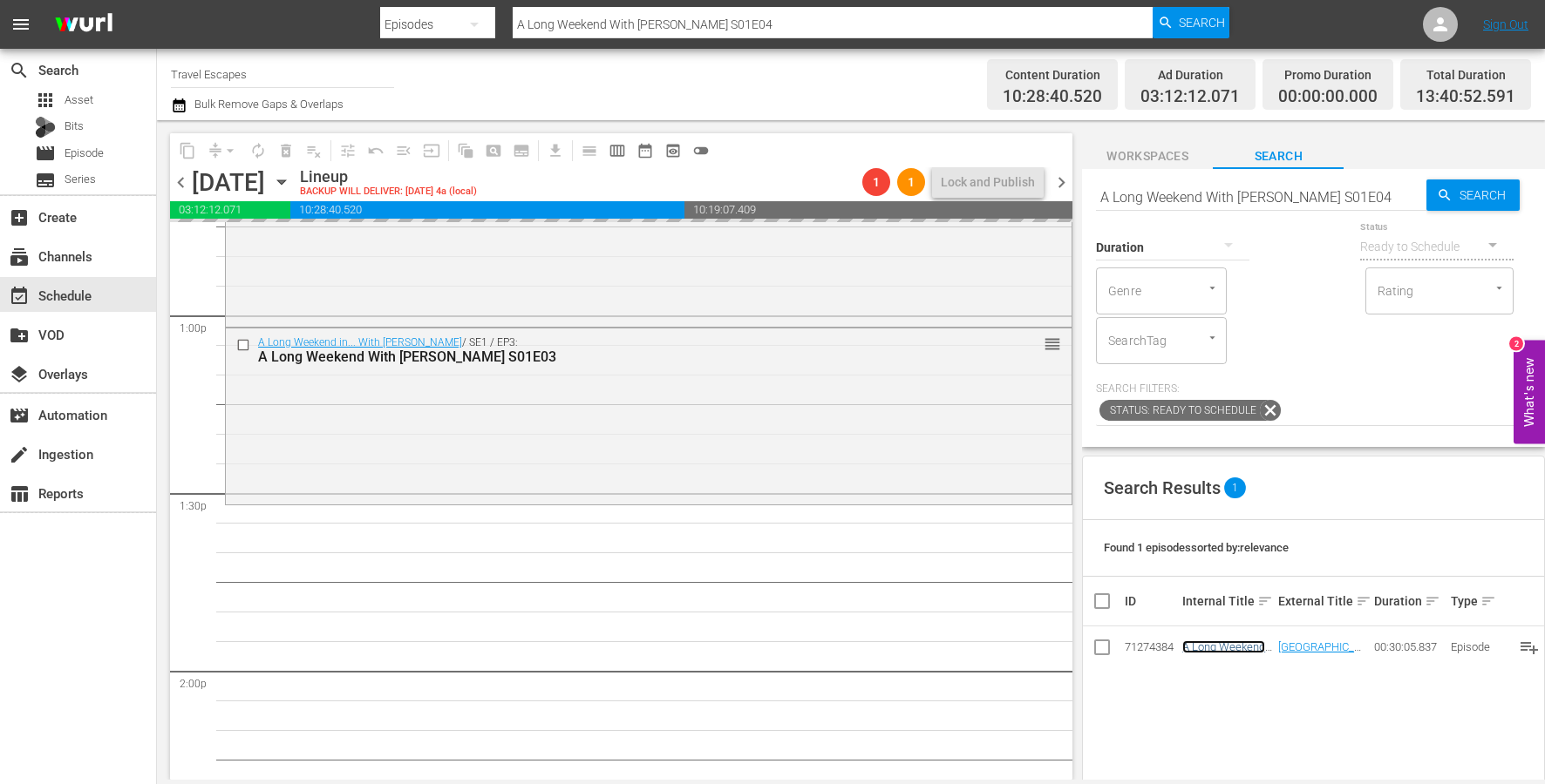
scroll to position [4531, 0]
click at [1394, 191] on input "A Long Weekend With [PERSON_NAME] S01E04" at bounding box center [1261, 196] width 331 height 41
type input "A Long Weekend With [PERSON_NAME] S01E05"
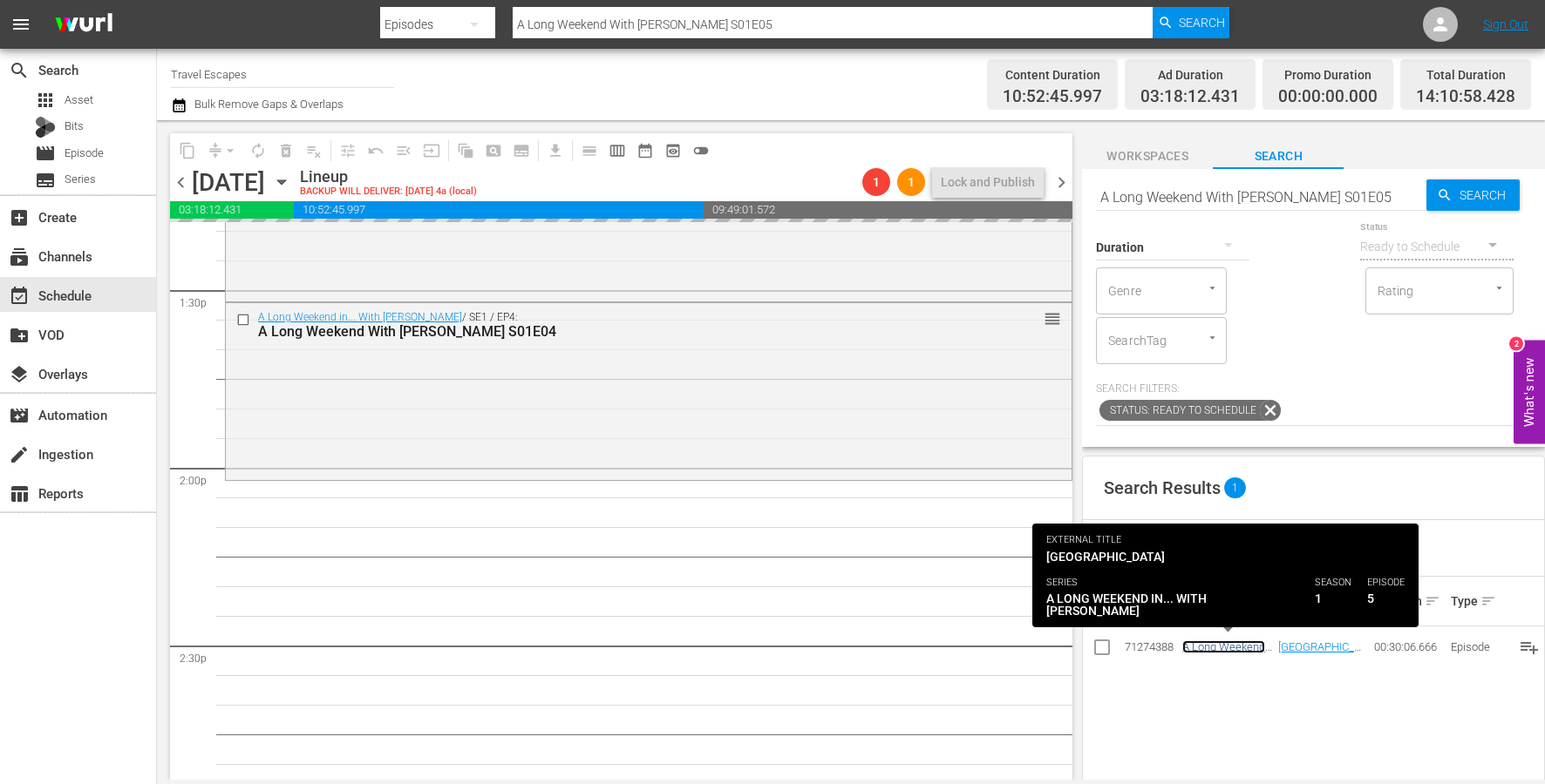
scroll to position [4743, 0]
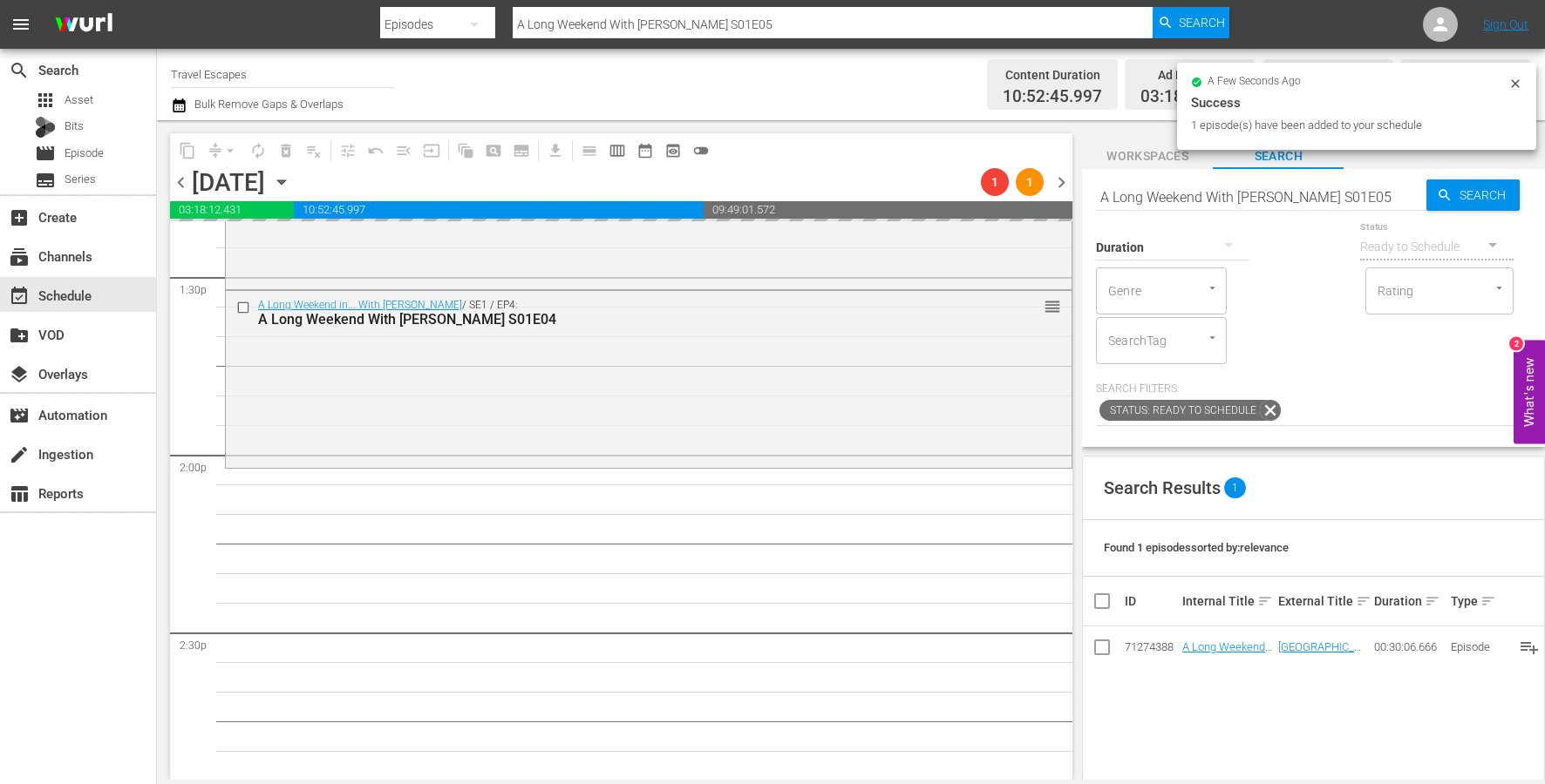
click at [1381, 195] on input "A Long Weekend With [PERSON_NAME] S01E05" at bounding box center [1261, 196] width 331 height 41
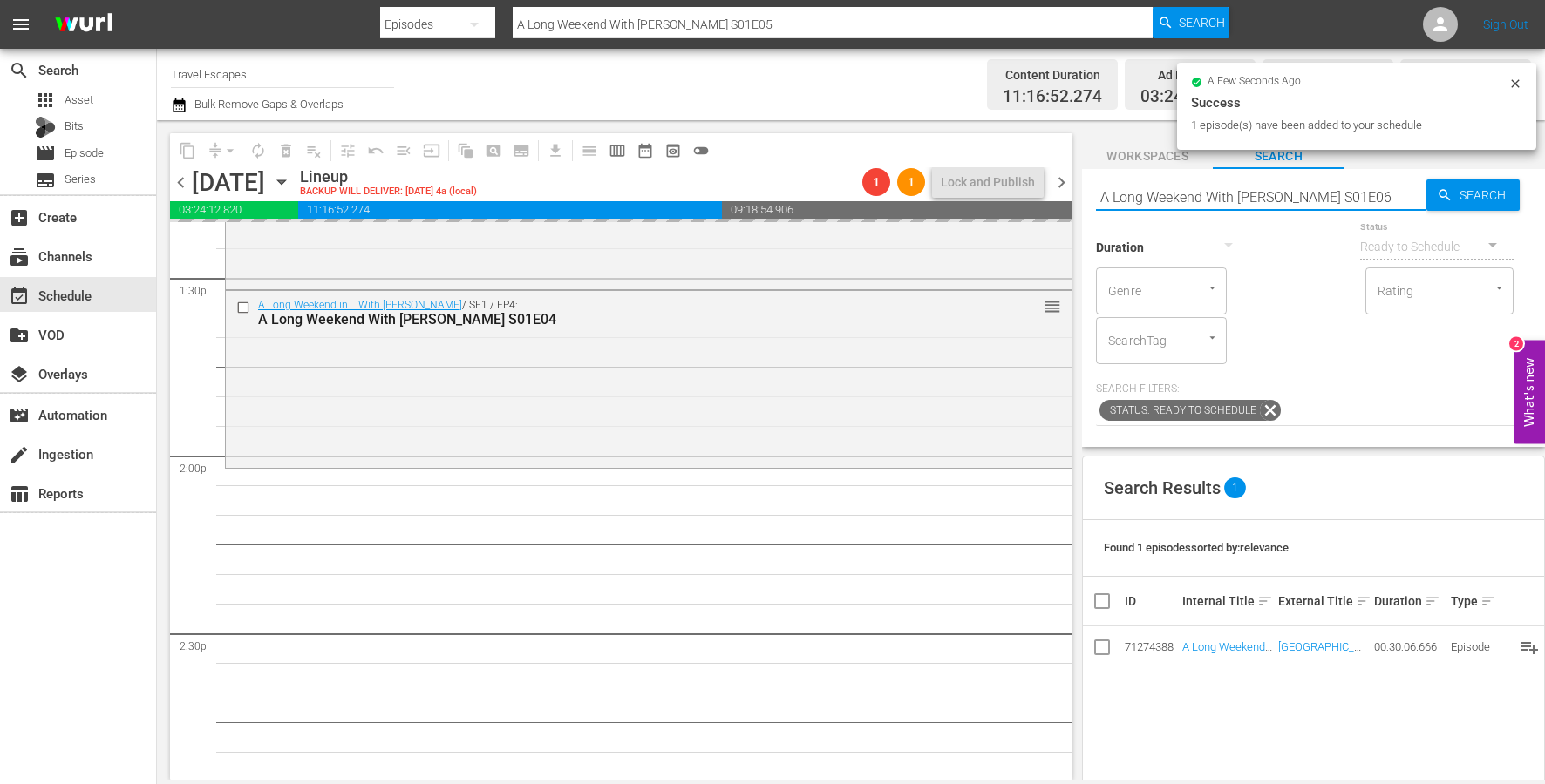
type input "A Long Weekend With [PERSON_NAME] S01E06"
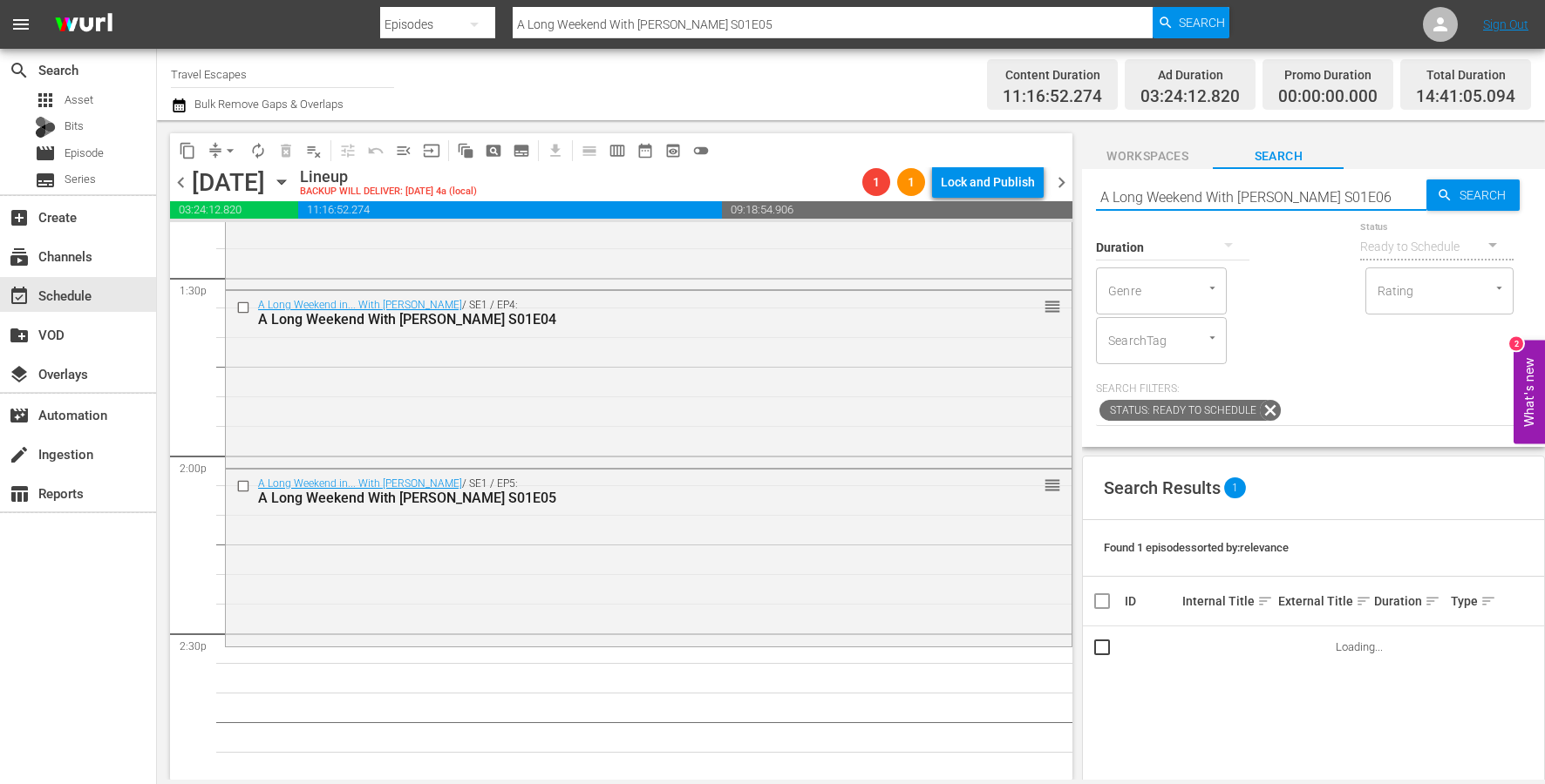
type input "A Long Weekend With [PERSON_NAME] S01E06"
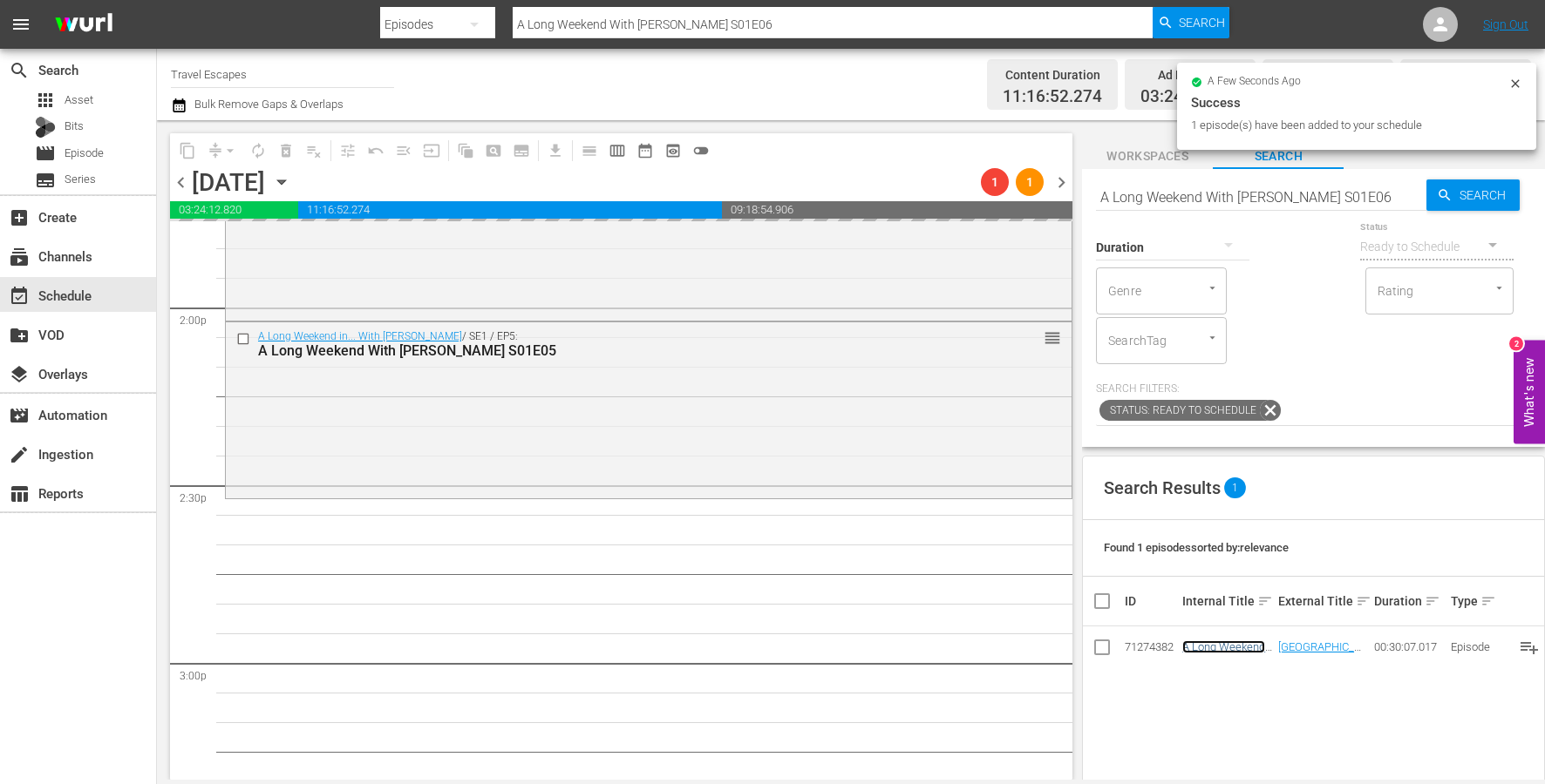
scroll to position [4891, 0]
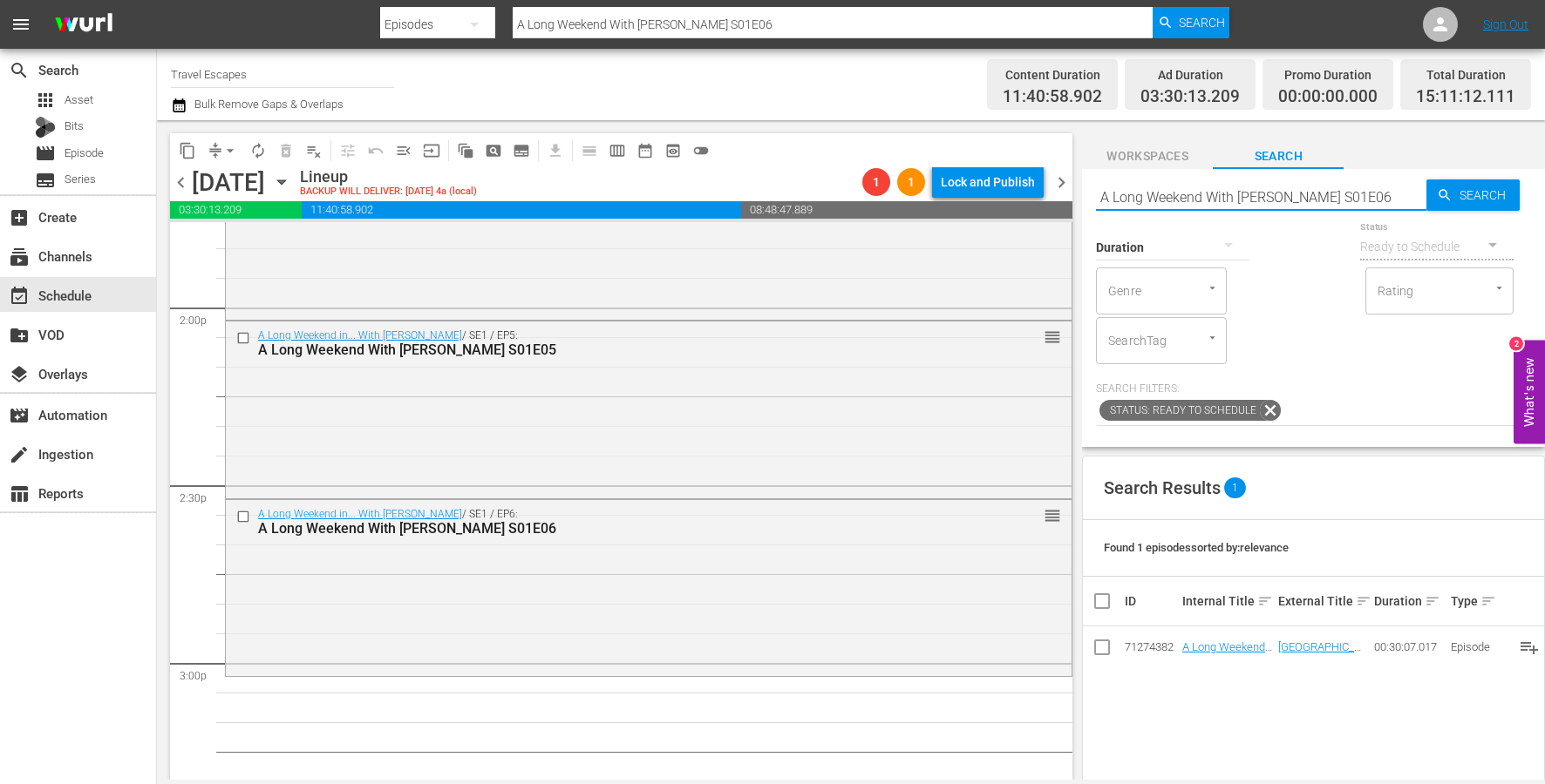
click at [1384, 196] on input "A Long Weekend With [PERSON_NAME] S01E06" at bounding box center [1261, 196] width 331 height 41
type input "A Long Weekend With [PERSON_NAME] S01E07"
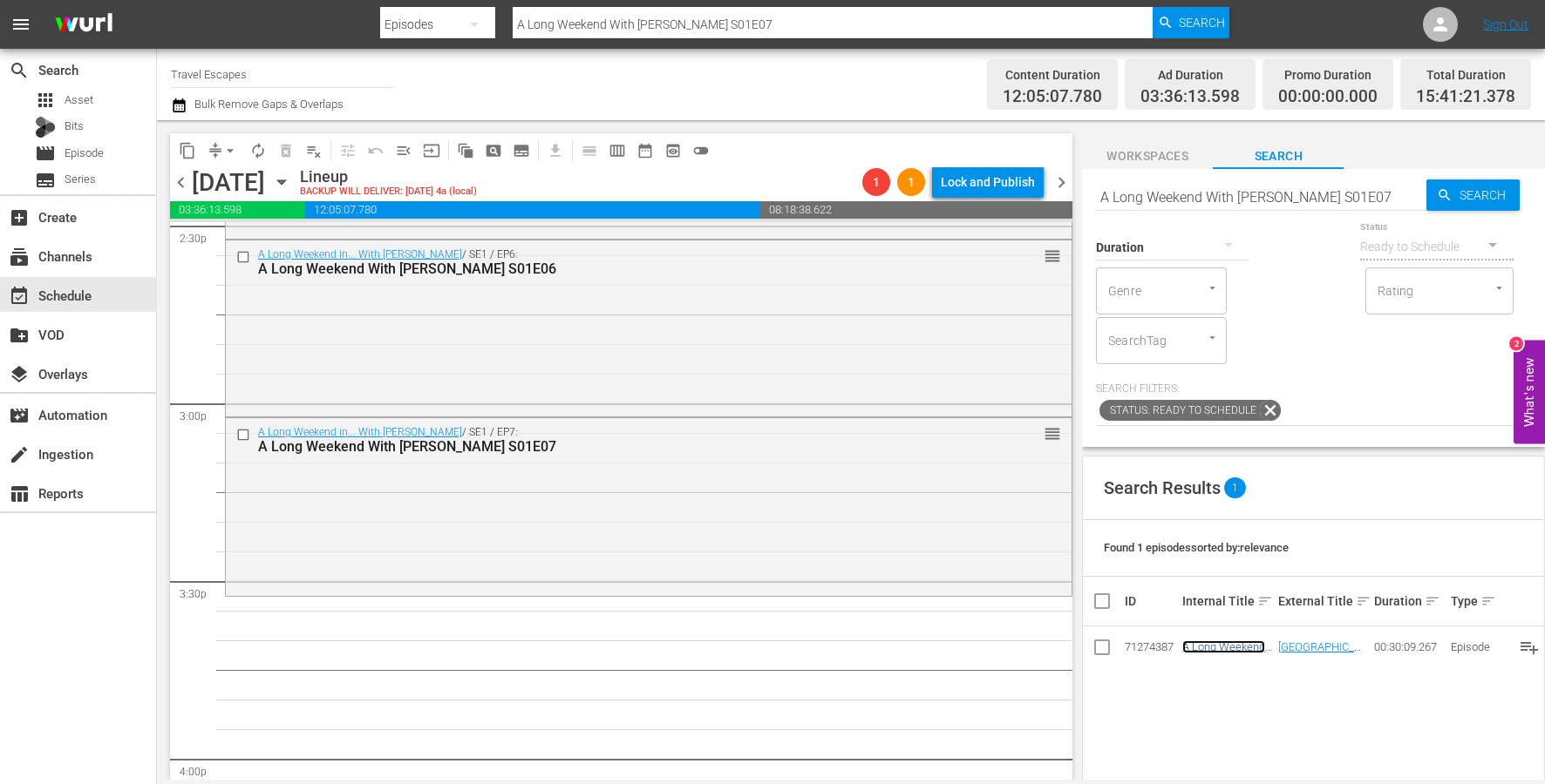
scroll to position [5205, 0]
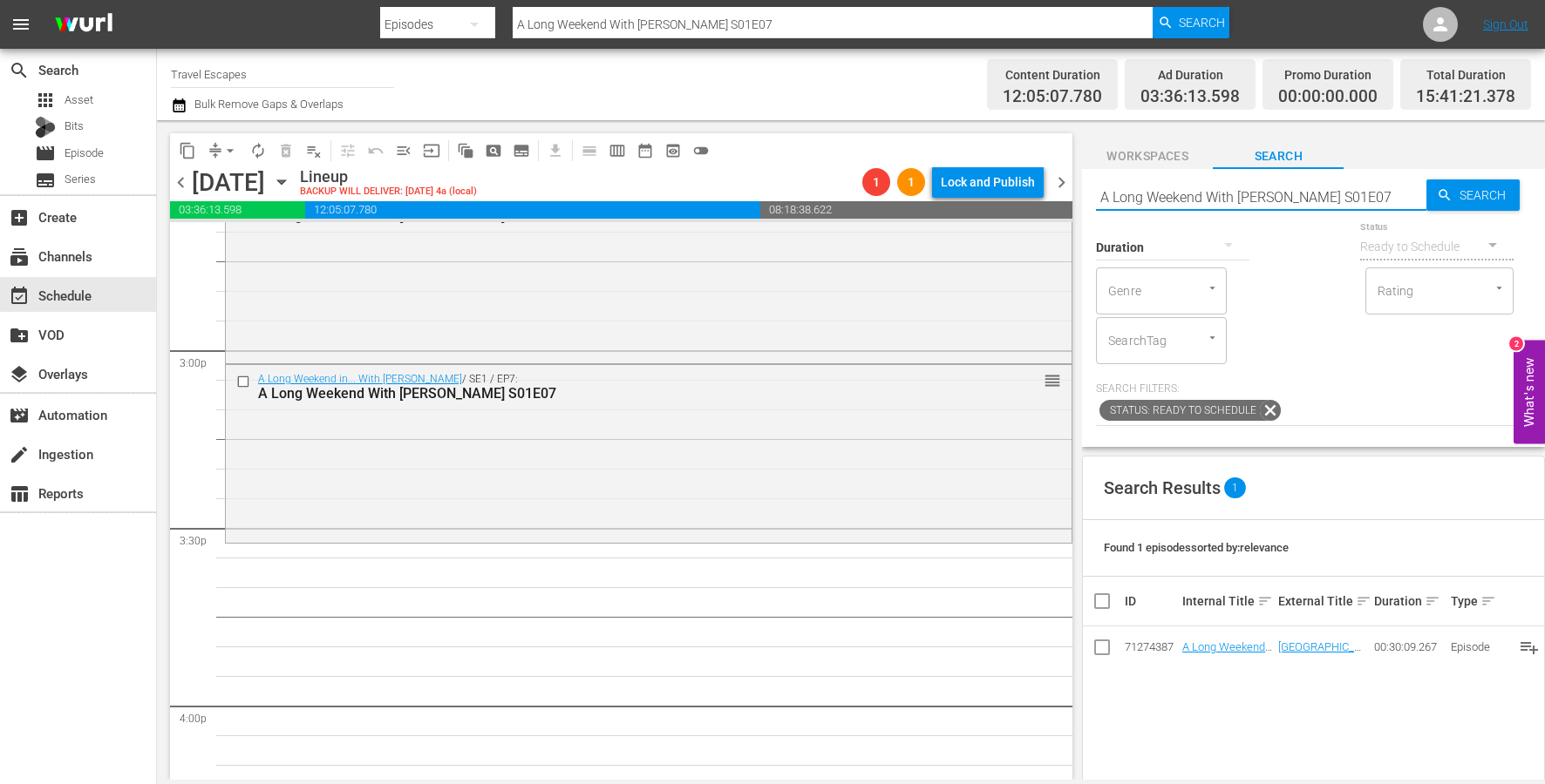
click at [1389, 191] on input "A Long Weekend With [PERSON_NAME] S01E07" at bounding box center [1261, 196] width 331 height 41
type input "A Long Weekend With [PERSON_NAME] S01E08"
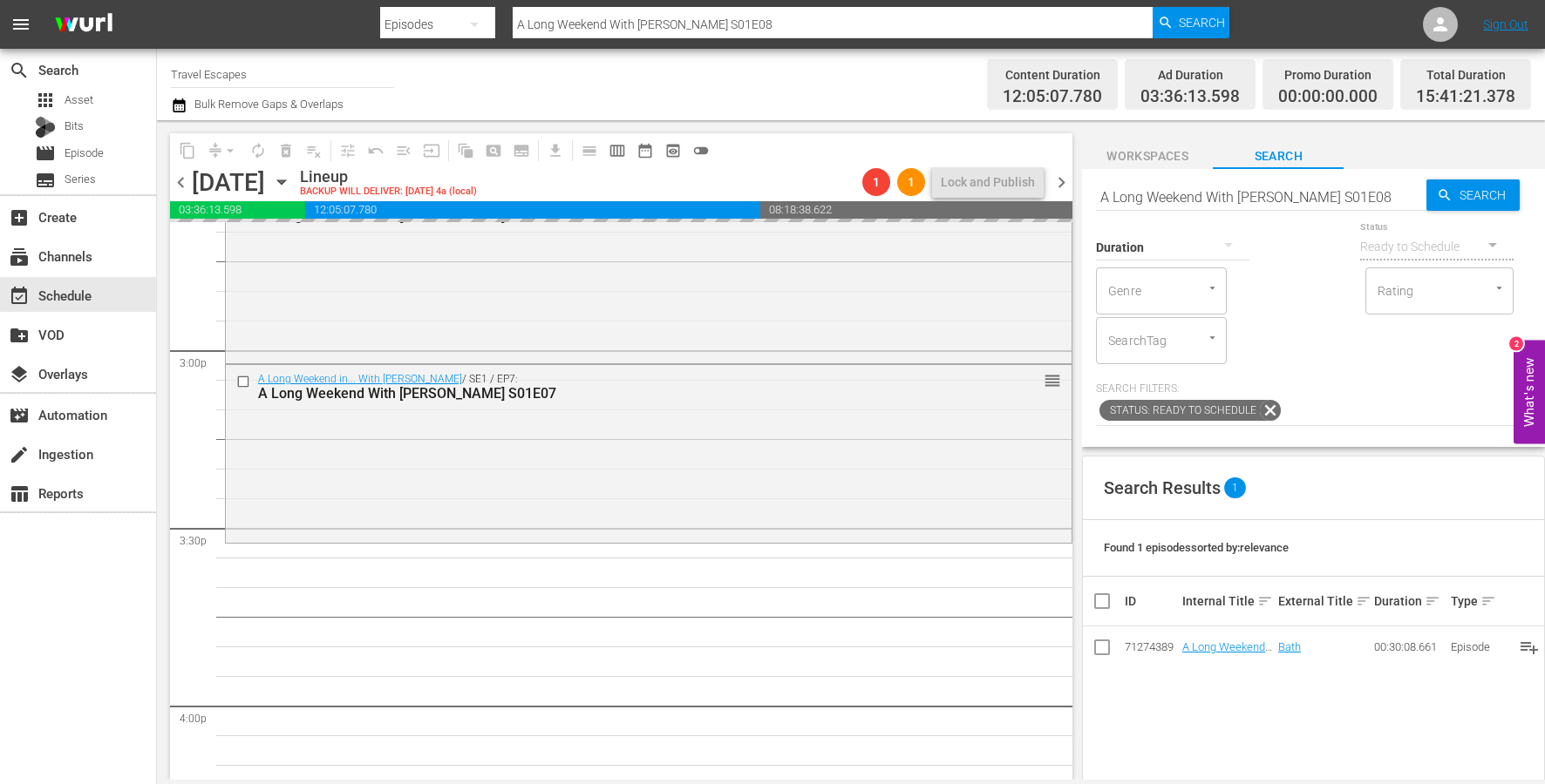
drag, startPoint x: 1199, startPoint y: 650, endPoint x: 384, endPoint y: 38, distance: 1019.2
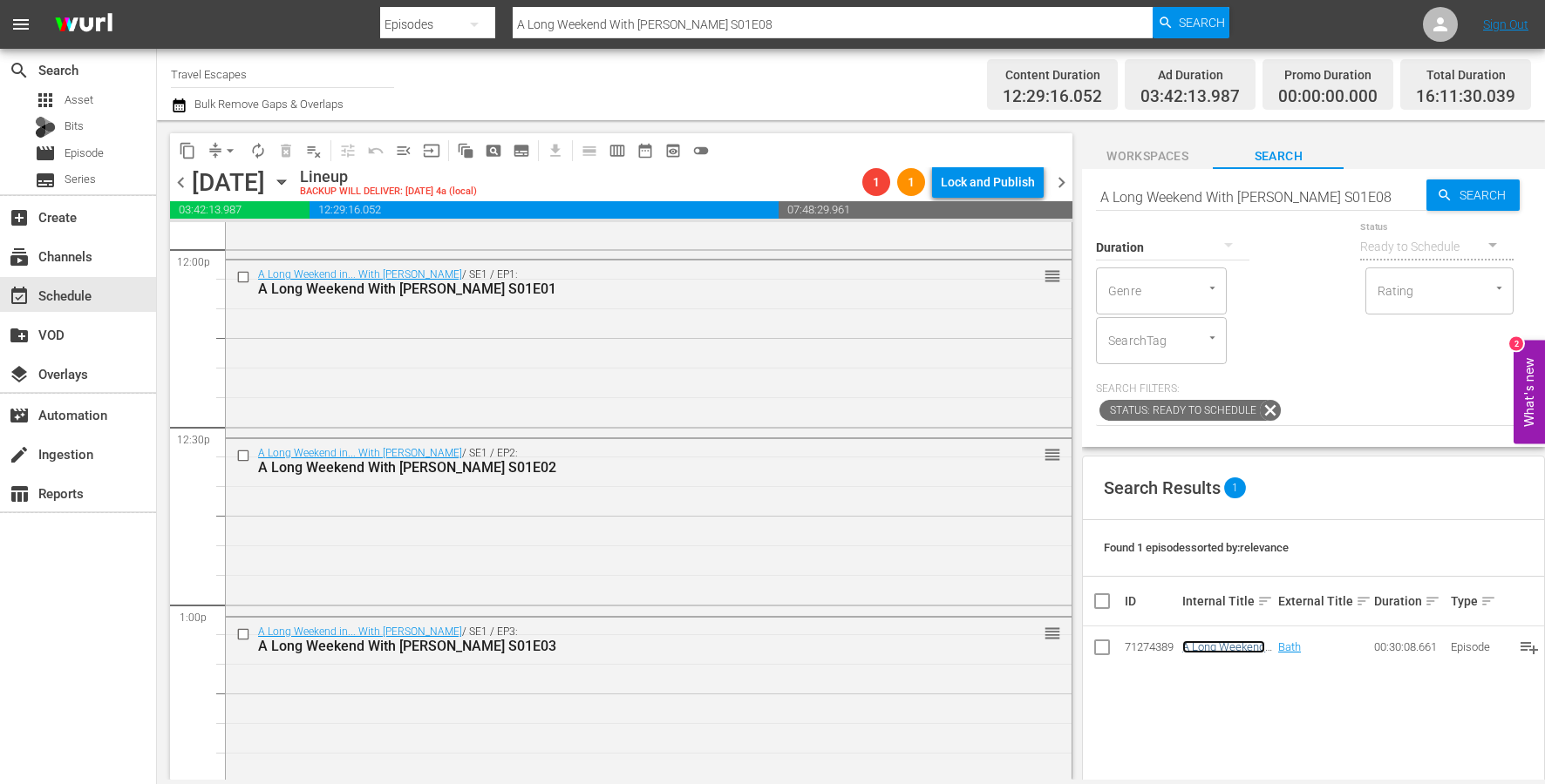
scroll to position [4240, 0]
click at [242, 276] on input "checkbox" at bounding box center [245, 276] width 19 height 15
click at [238, 448] on input "checkbox" at bounding box center [245, 455] width 19 height 15
click at [240, 634] on input "checkbox" at bounding box center [245, 632] width 19 height 15
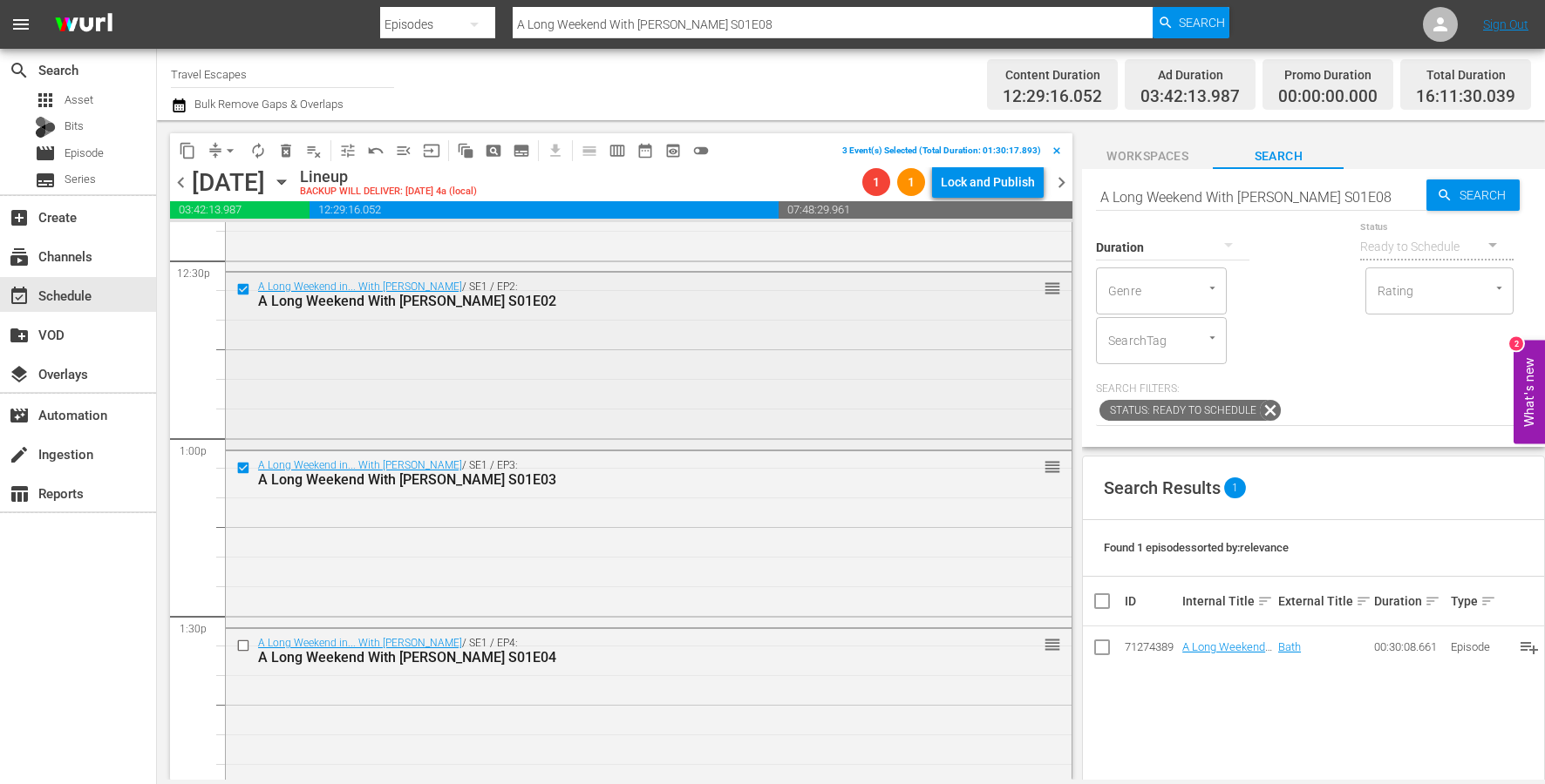
scroll to position [4469, 0]
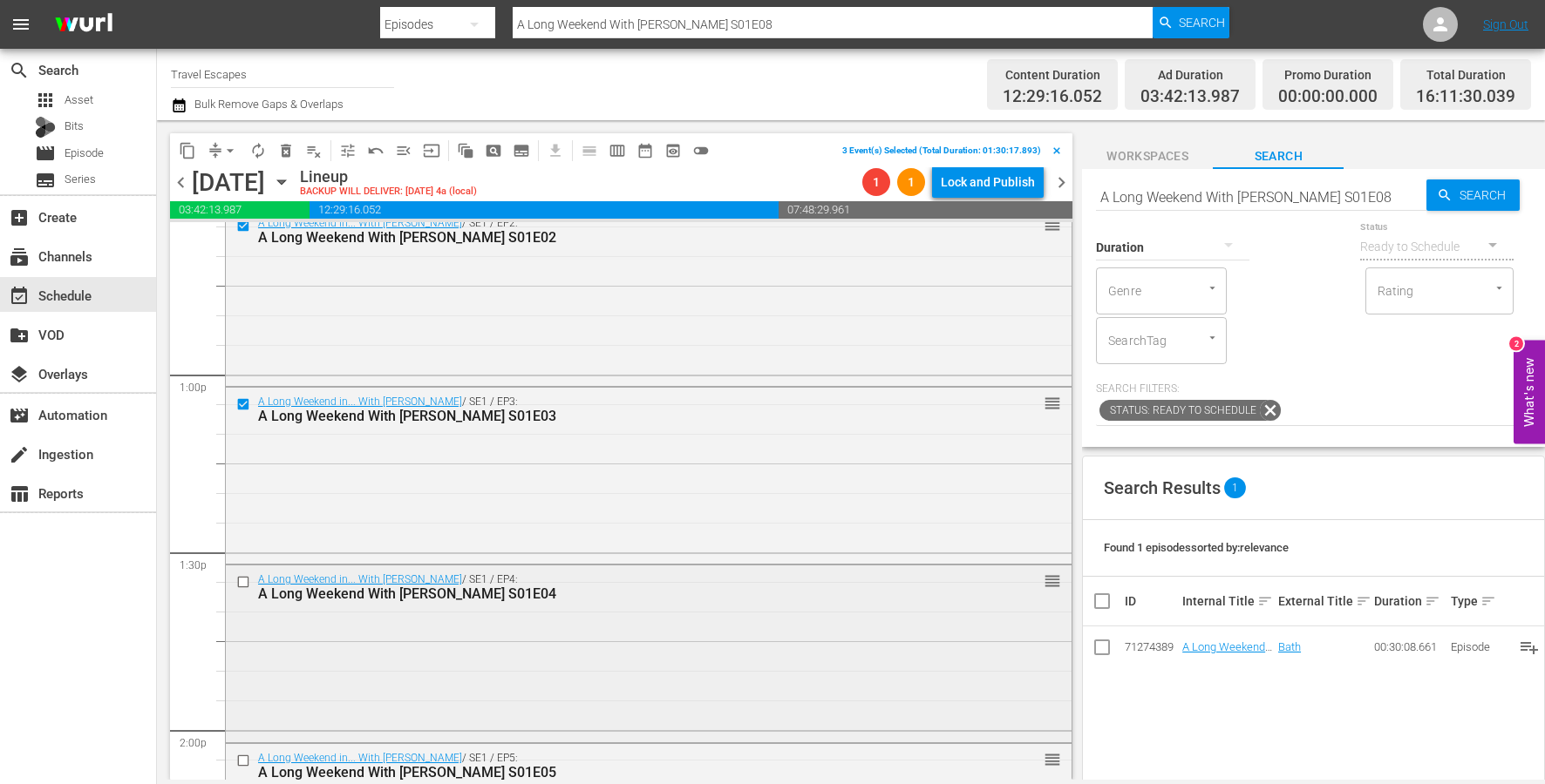
click at [242, 580] on input "checkbox" at bounding box center [245, 582] width 19 height 15
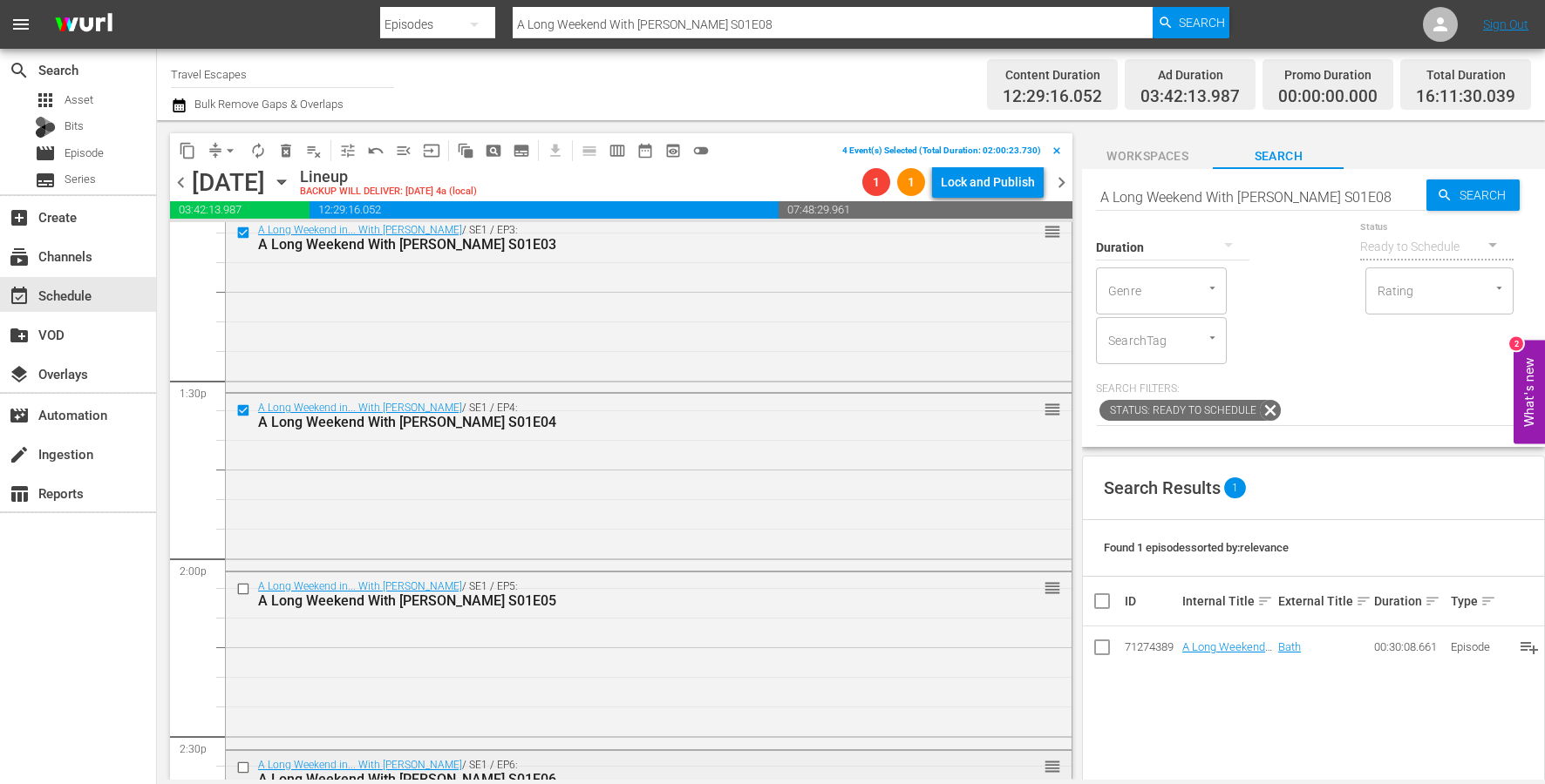
scroll to position [4681, 0]
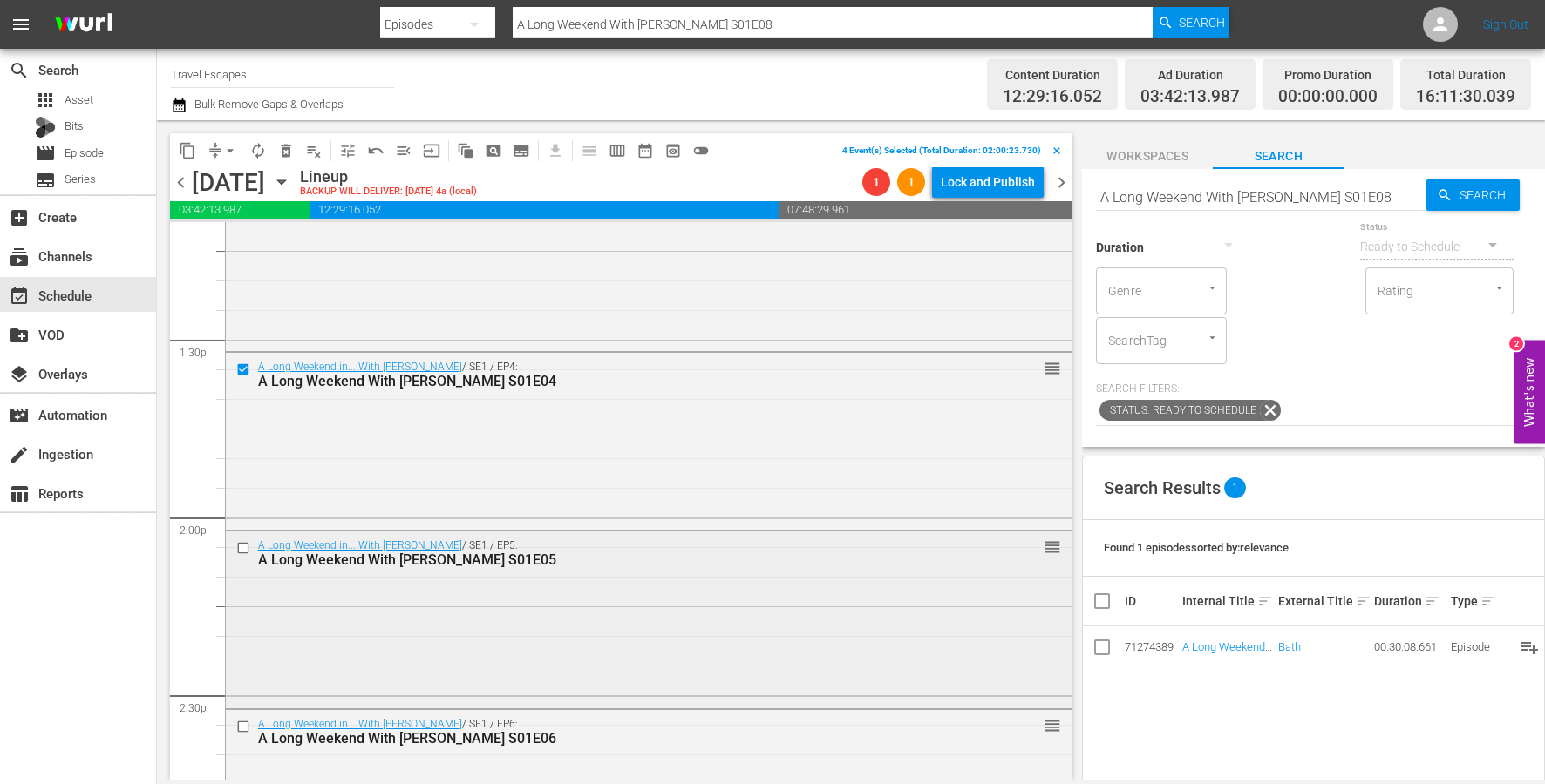
click at [245, 545] on input "checkbox" at bounding box center [245, 548] width 19 height 15
click at [242, 729] on input "checkbox" at bounding box center [245, 726] width 19 height 15
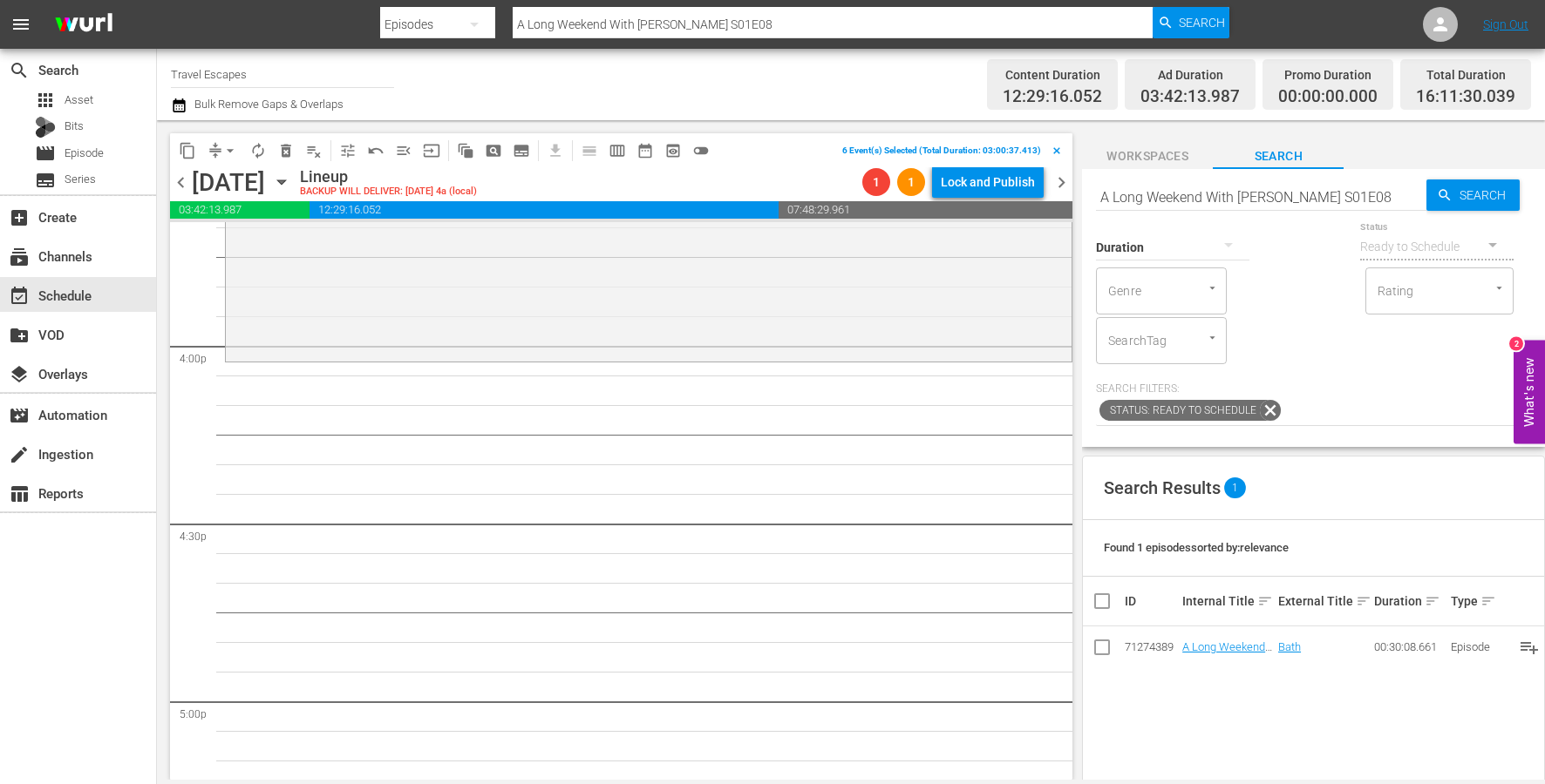
scroll to position [5599, 0]
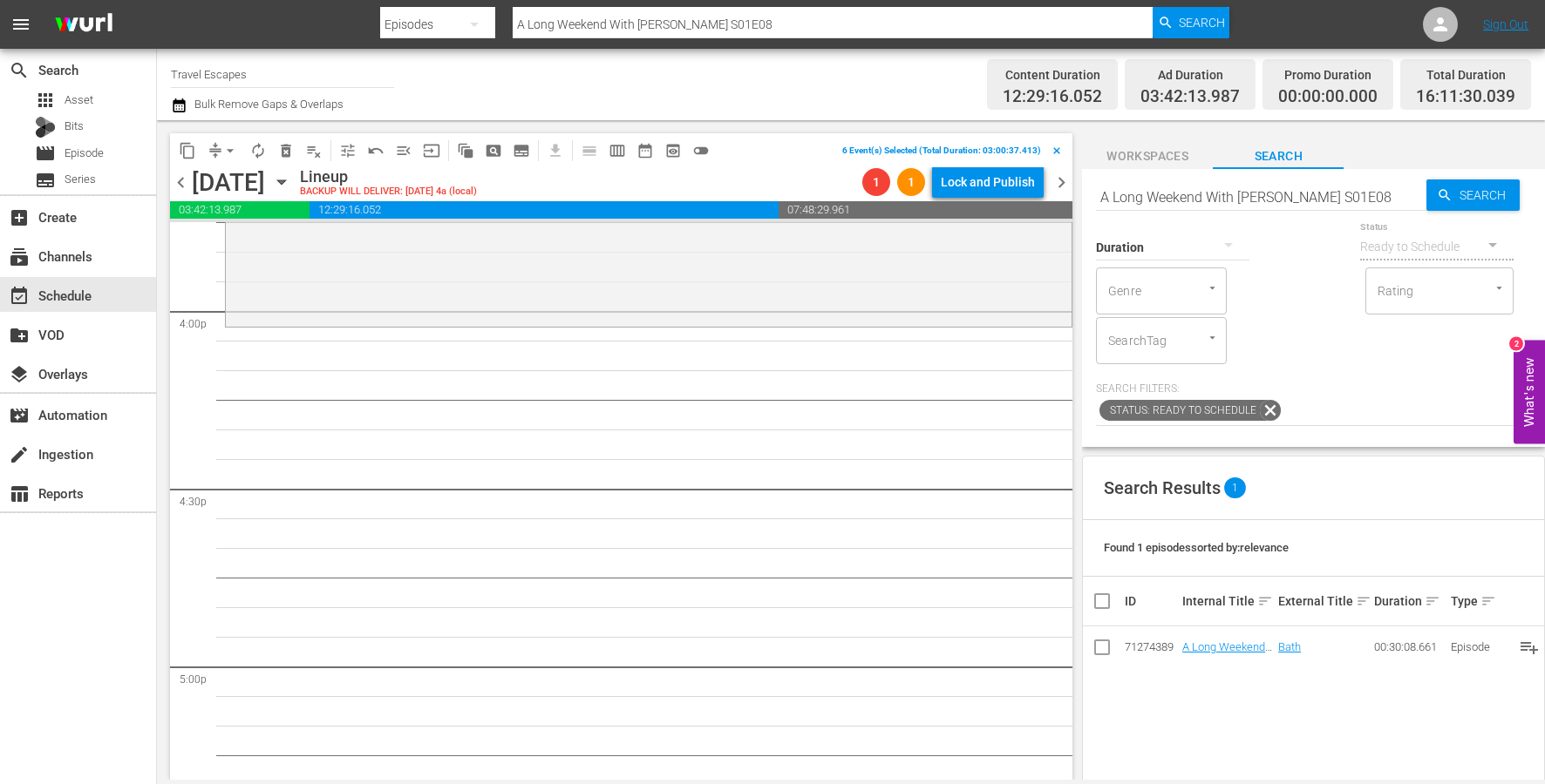
click at [191, 156] on span "content_copy" at bounding box center [187, 151] width 18 height 18
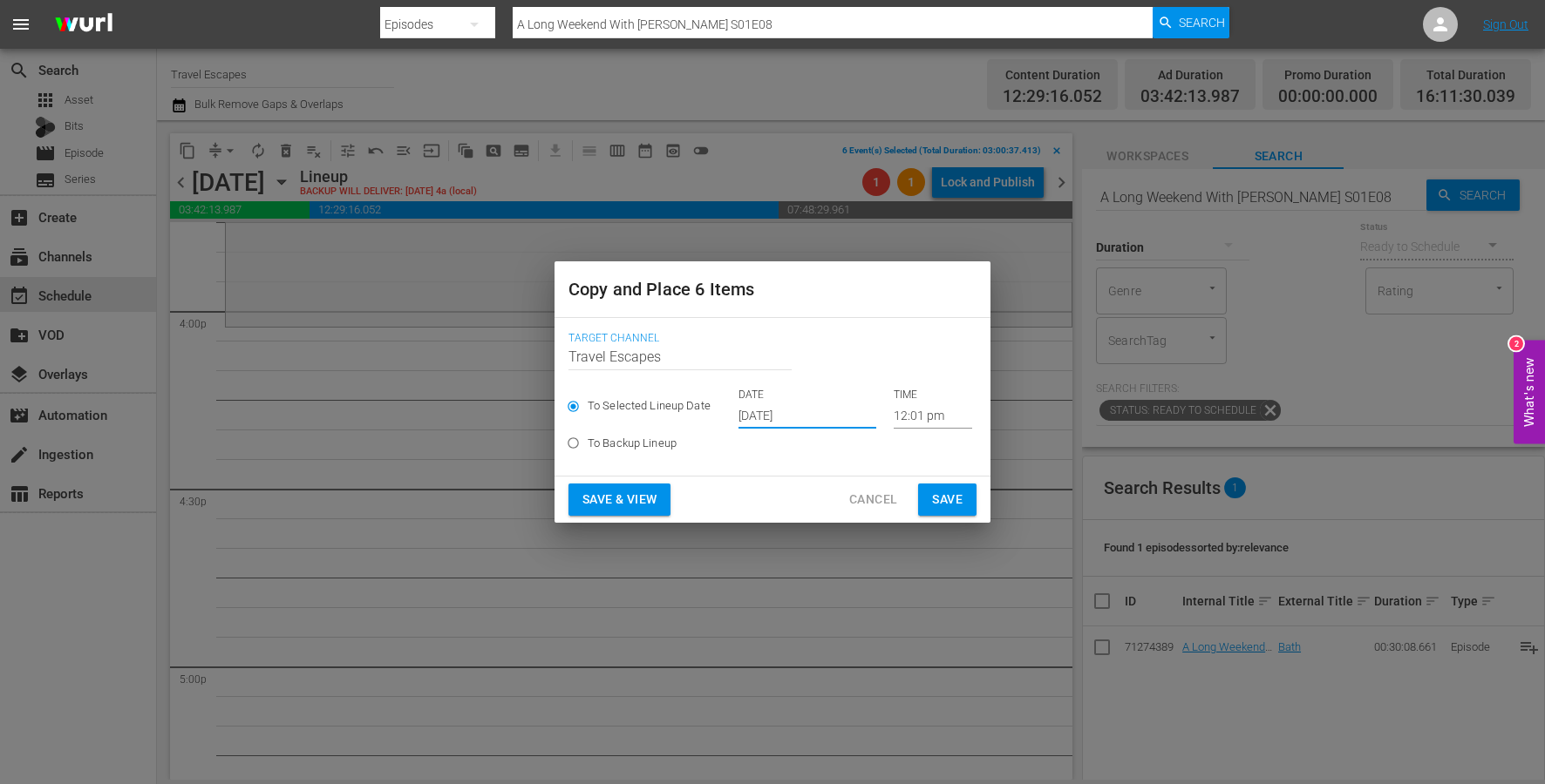
click at [782, 418] on input "[DATE]" at bounding box center [807, 415] width 138 height 27
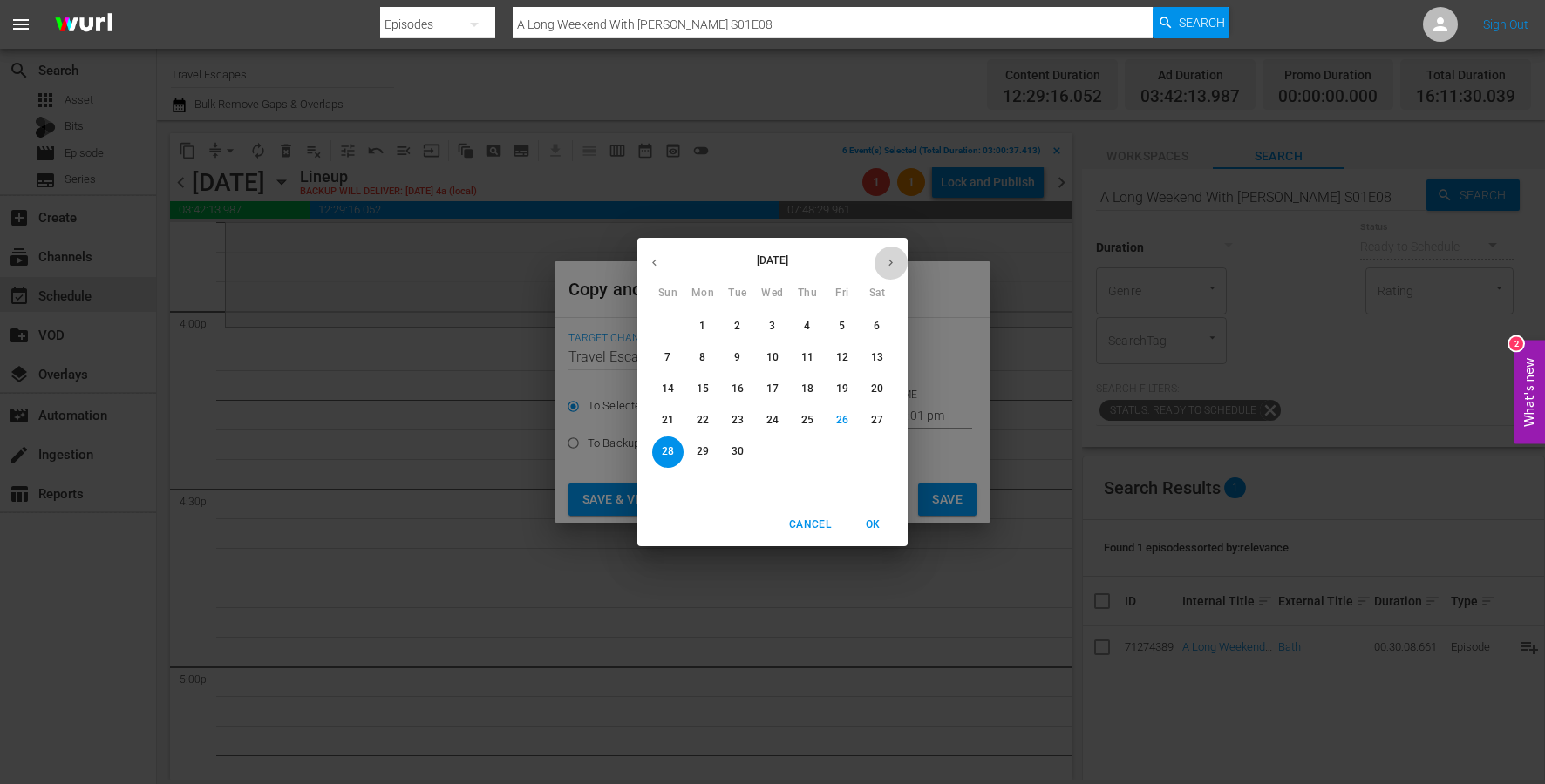
click at [876, 266] on button "button" at bounding box center [890, 262] width 34 height 34
click at [887, 382] on span "18" at bounding box center [877, 389] width 32 height 15
type input "[DATE]"
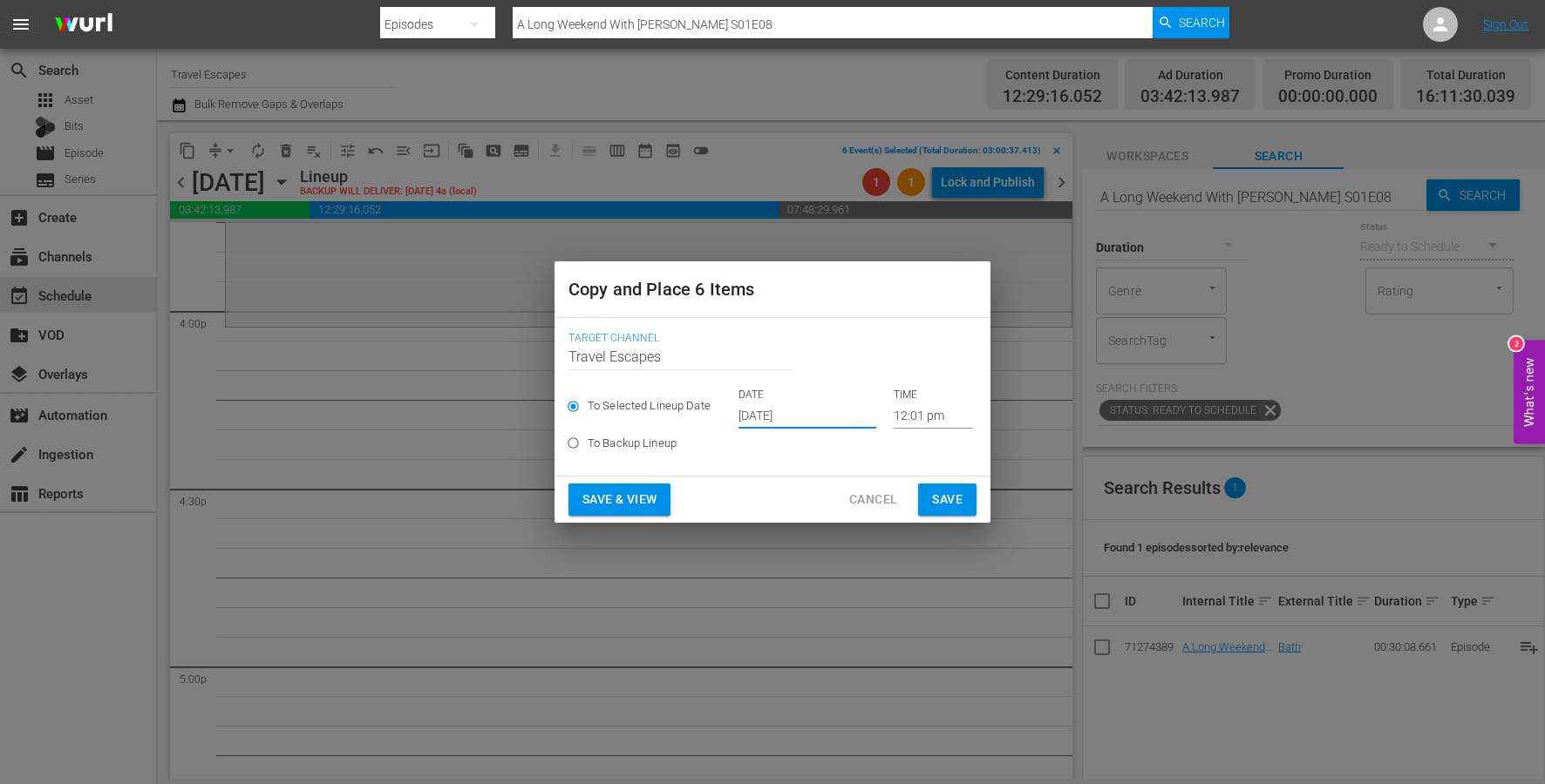
click at [894, 421] on input "12:01 pm" at bounding box center [933, 415] width 79 height 27
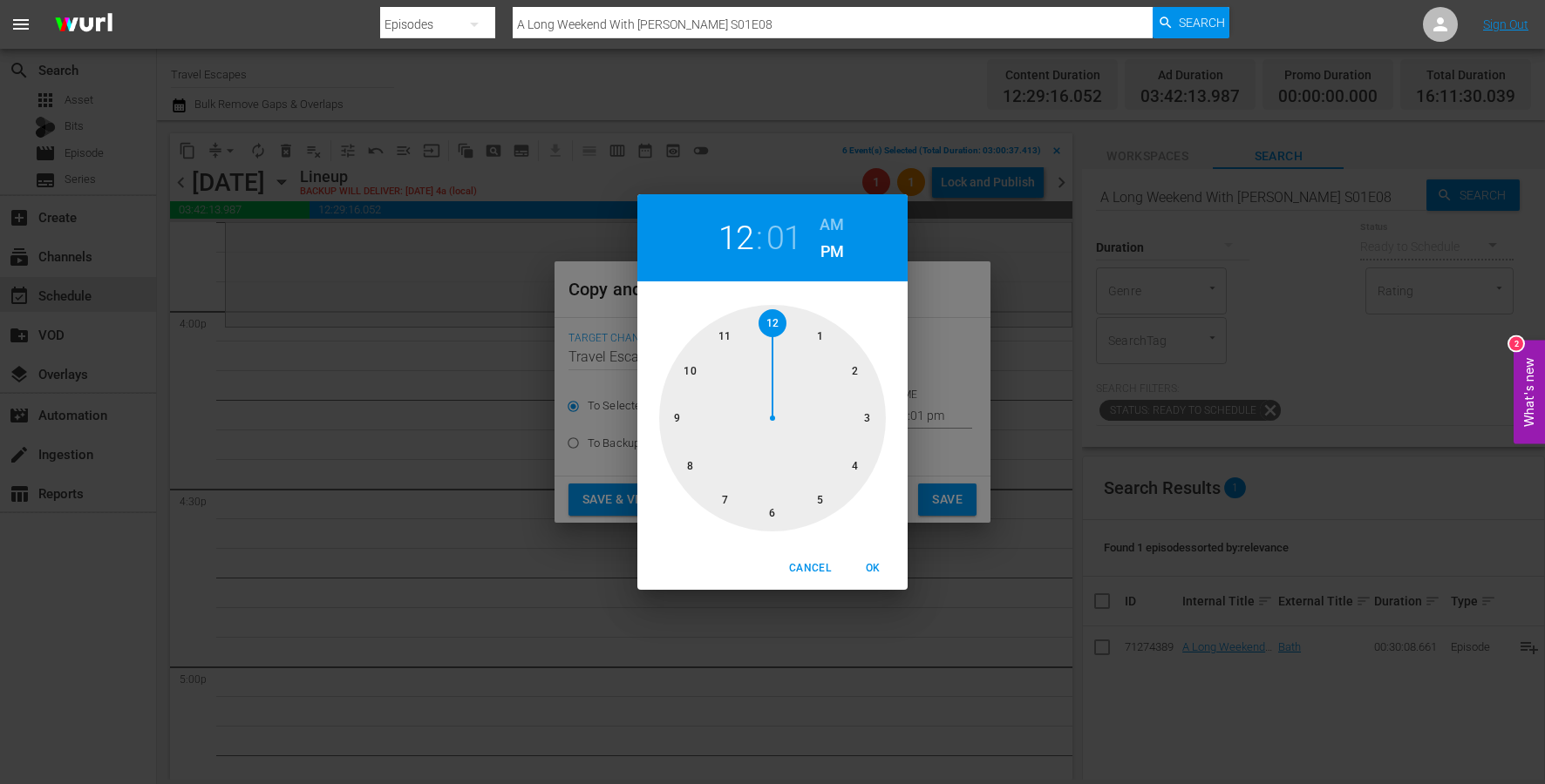
click at [863, 467] on div at bounding box center [772, 418] width 227 height 227
click at [873, 562] on span "OK" at bounding box center [872, 568] width 41 height 19
type input "04:01 pm"
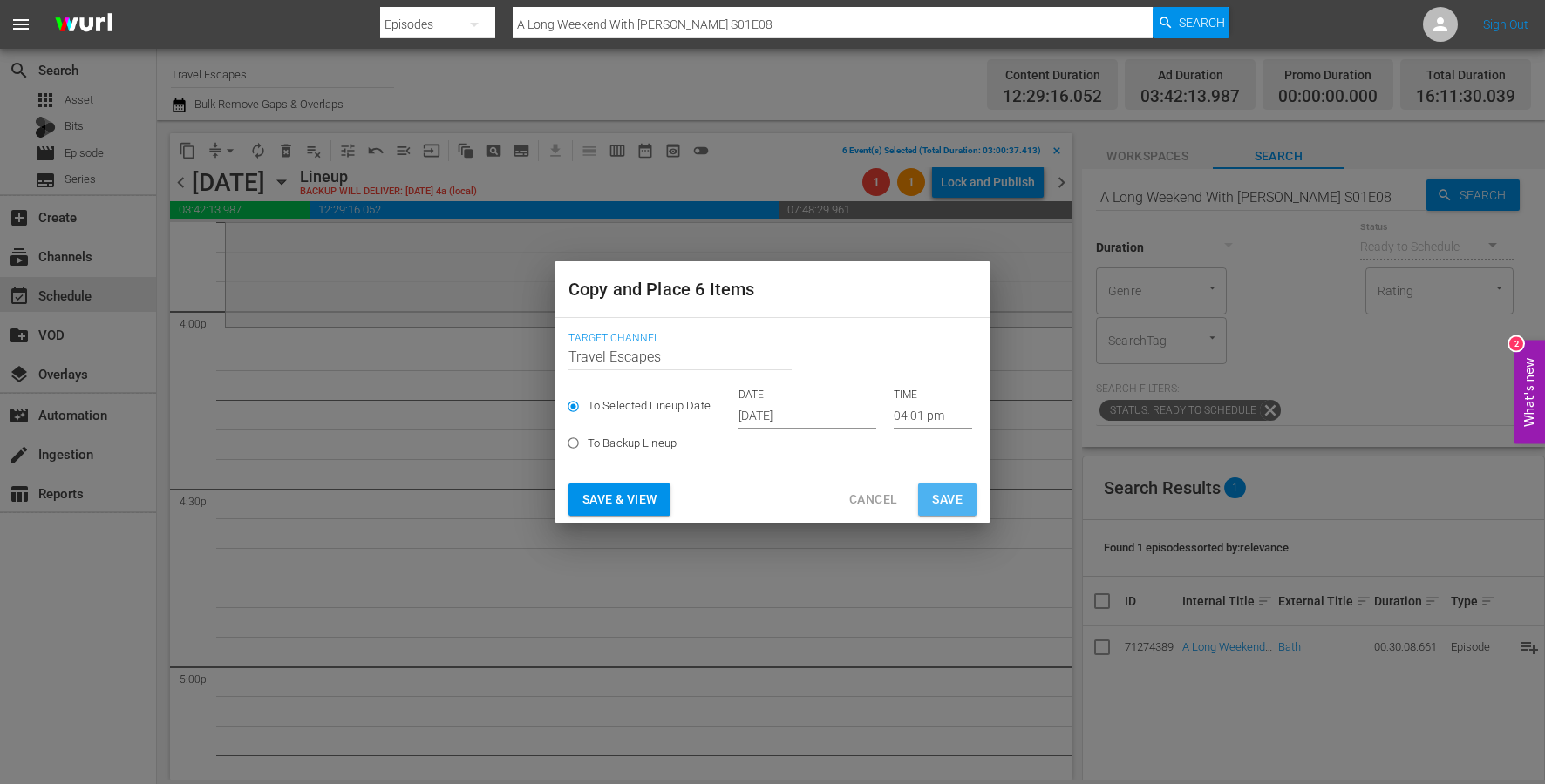
click at [943, 505] on span "Save" at bounding box center [947, 500] width 31 height 22
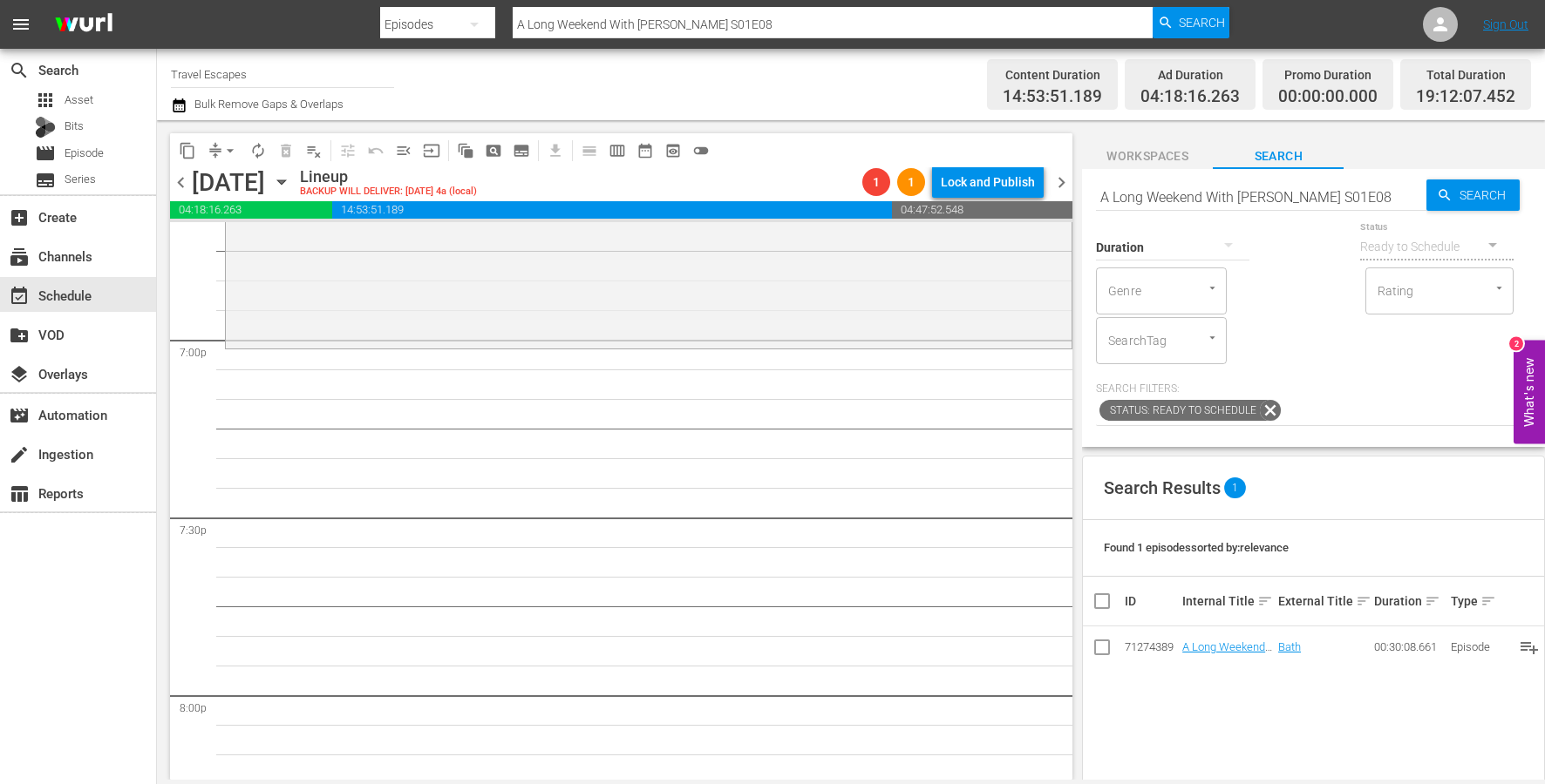
scroll to position [6636, 0]
click at [1239, 180] on input "A Long Weekend With [PERSON_NAME] S01E08" at bounding box center [1261, 196] width 331 height 41
paste input "Overlanding: West Asia S01E01"
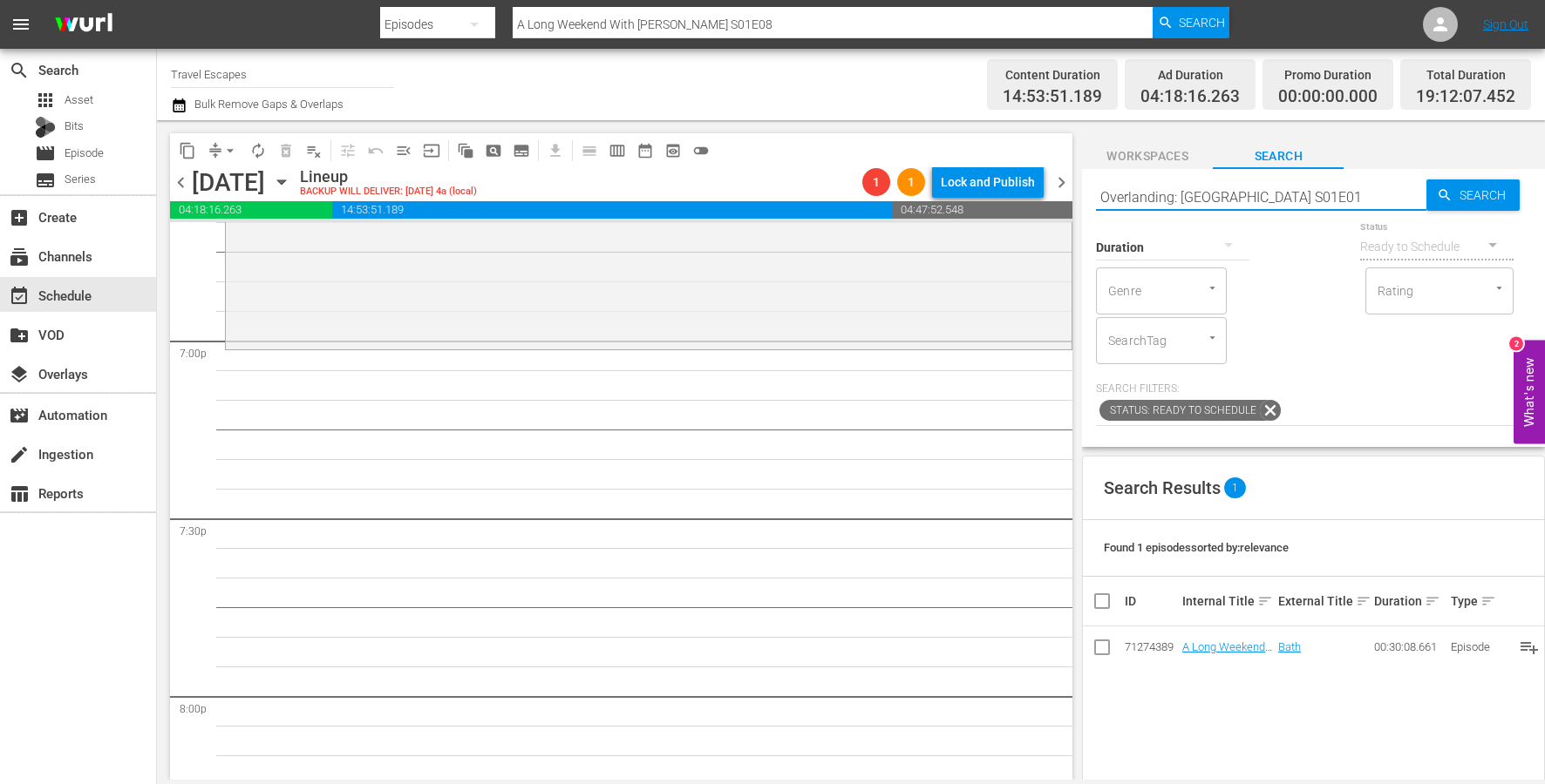
type input "Overlanding: West Asia S01E01"
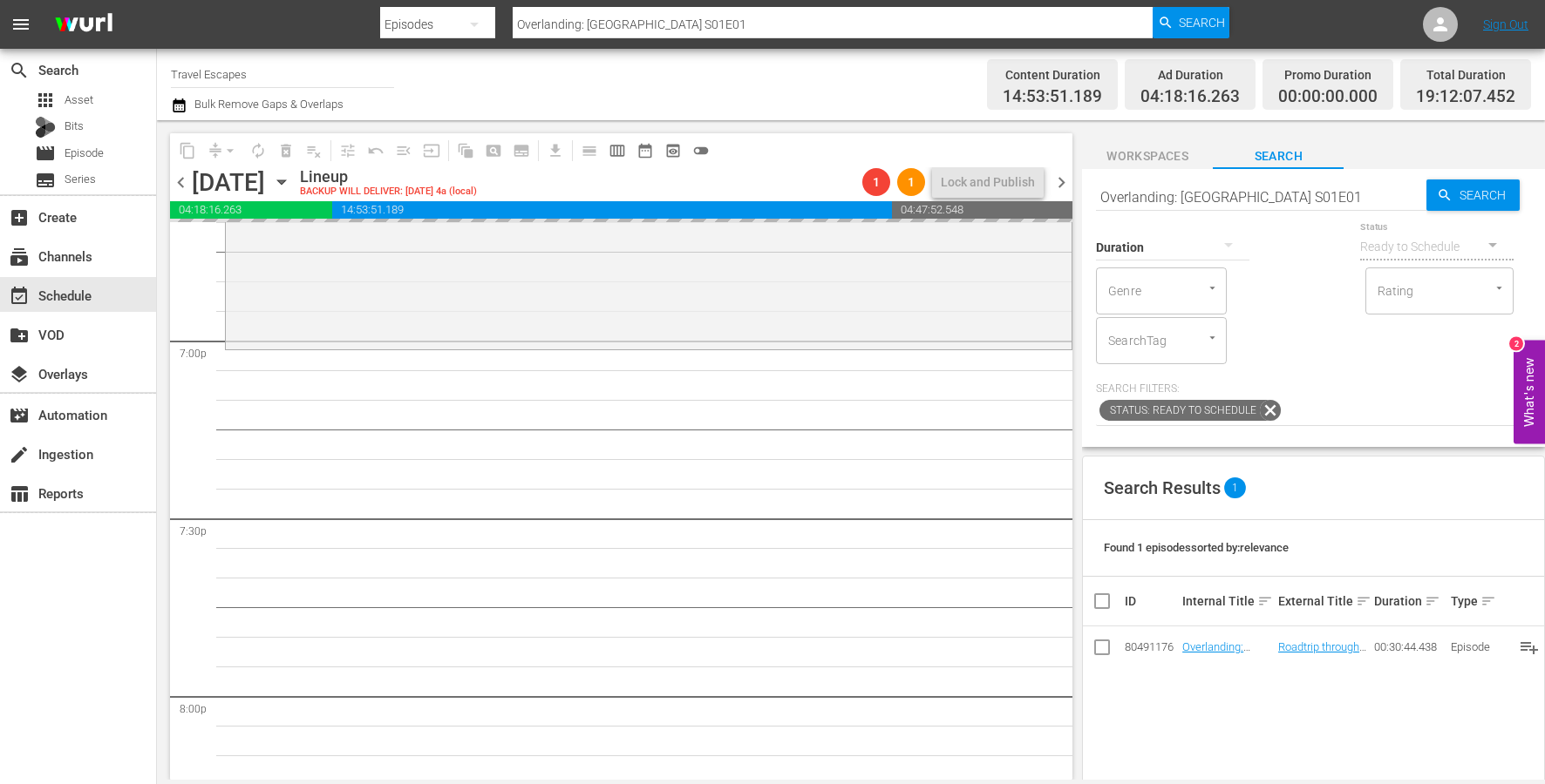
drag, startPoint x: 1246, startPoint y: 654, endPoint x: 640, endPoint y: 10, distance: 884.3
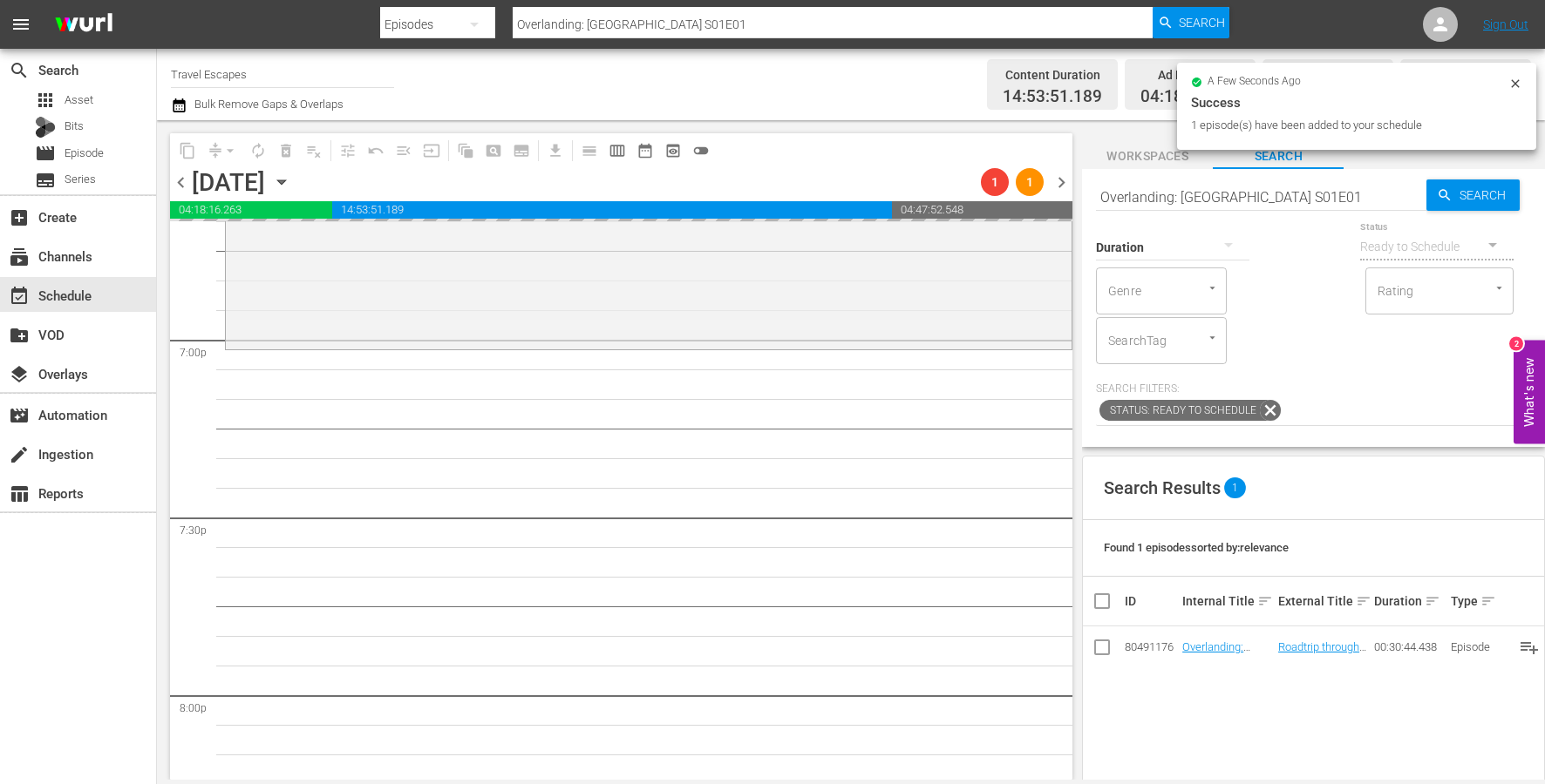
click at [1241, 187] on input "Overlanding: West Asia S01E01" at bounding box center [1261, 196] width 331 height 41
paste input "TODO BIEN 102"
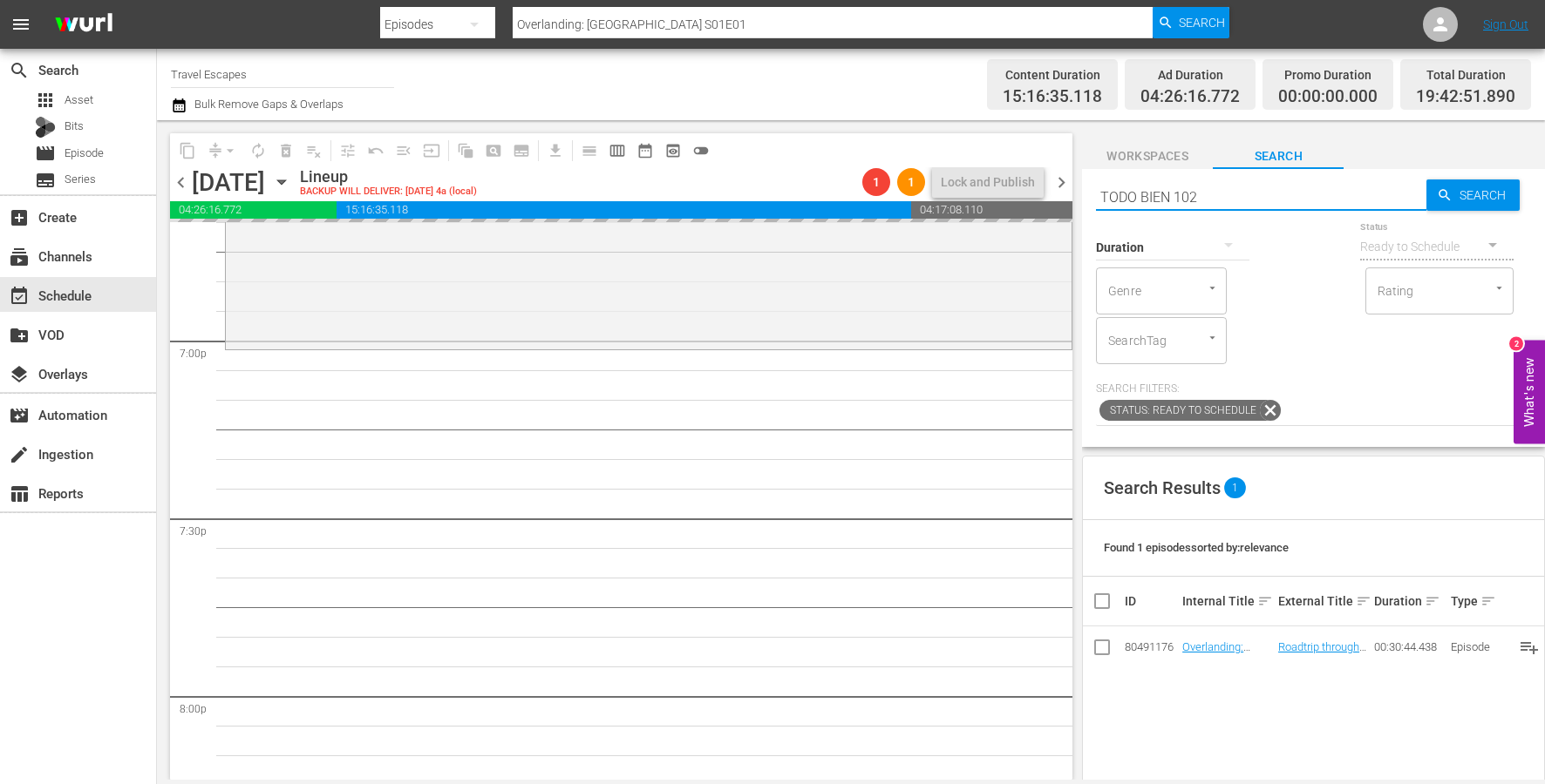
click at [1176, 193] on input "TODO BIEN 102" at bounding box center [1261, 196] width 331 height 41
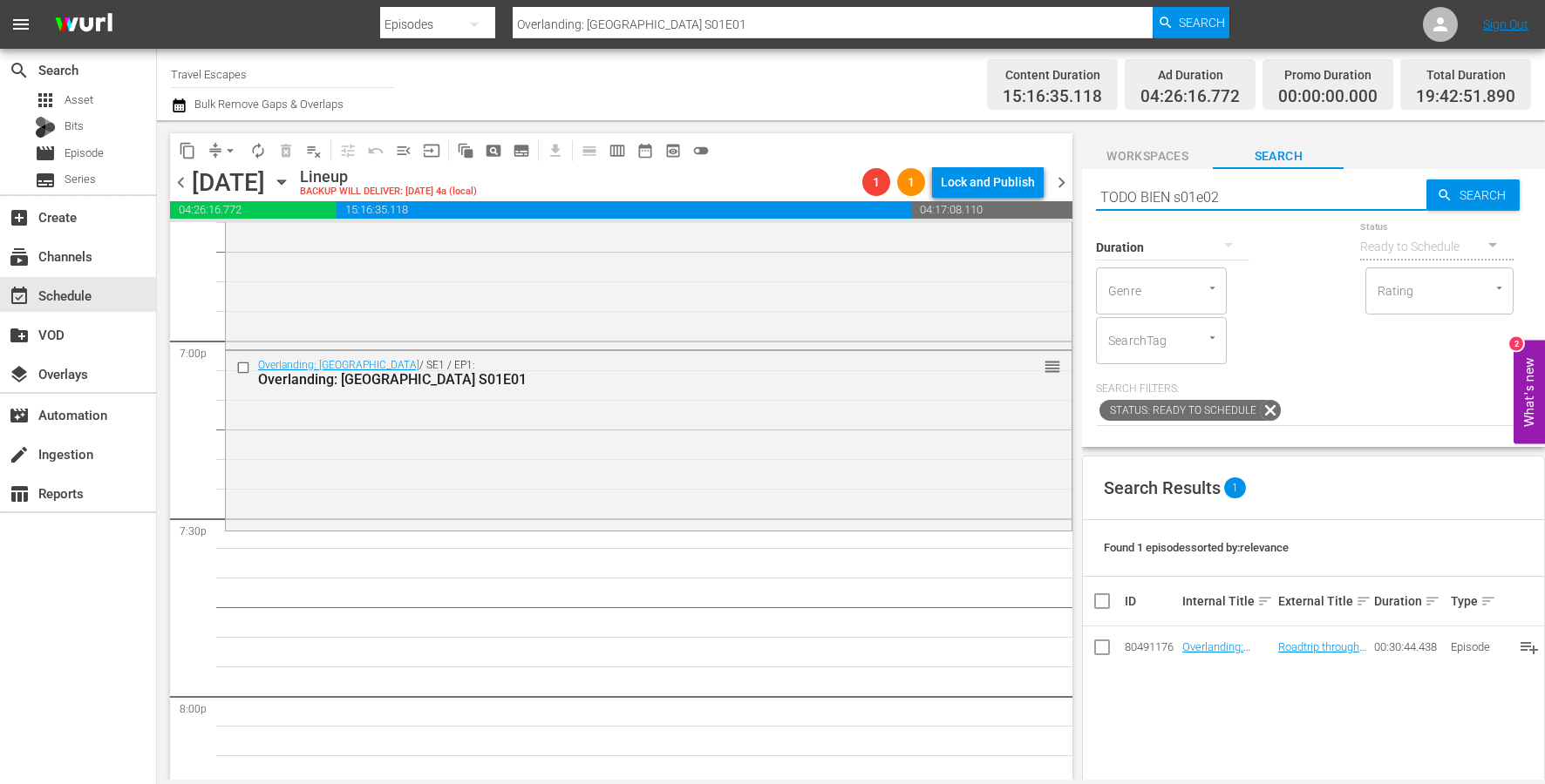
type input "TODO BIEN s01e02"
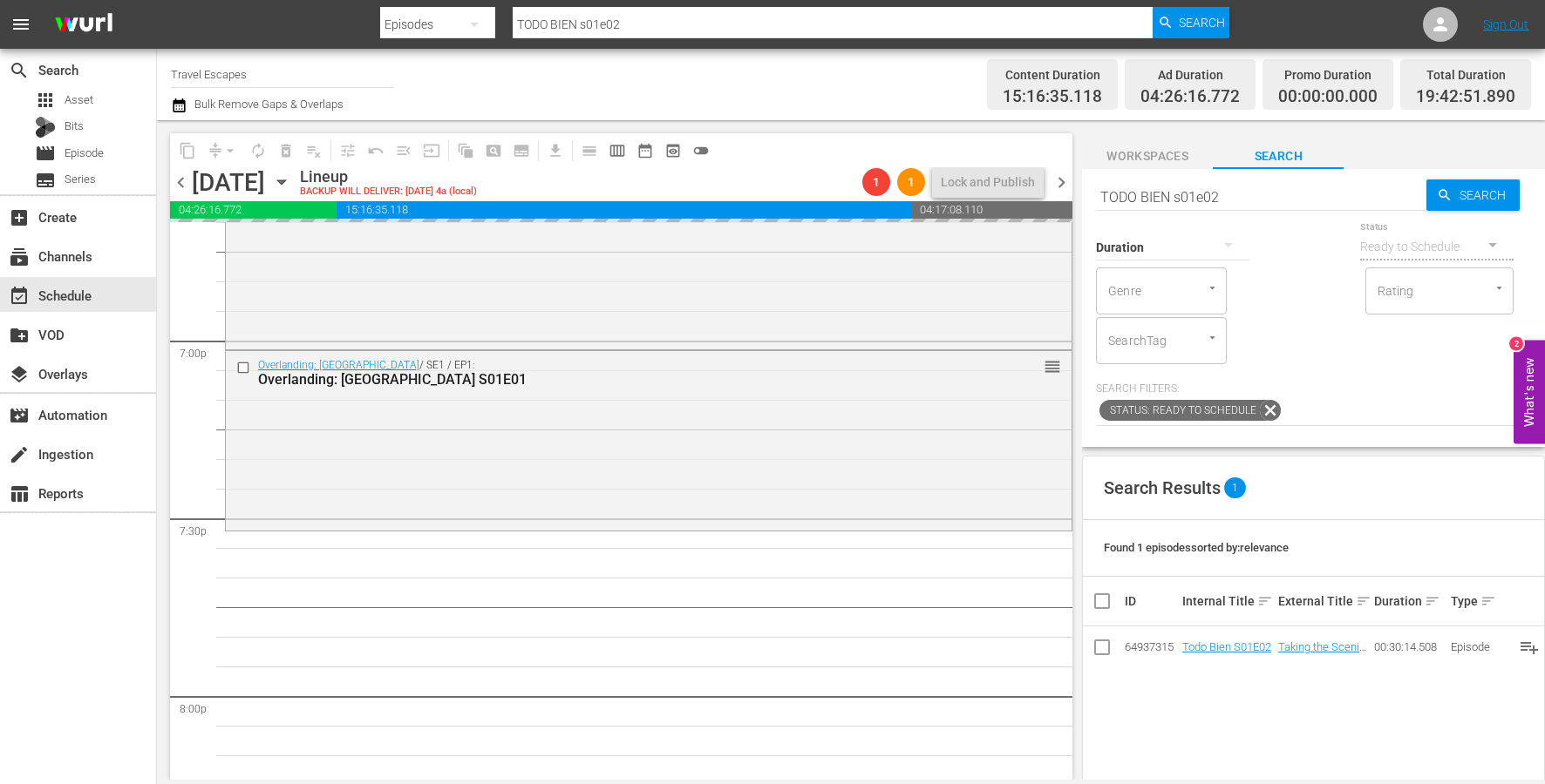
drag, startPoint x: 1240, startPoint y: 641, endPoint x: 540, endPoint y: 20, distance: 935.8
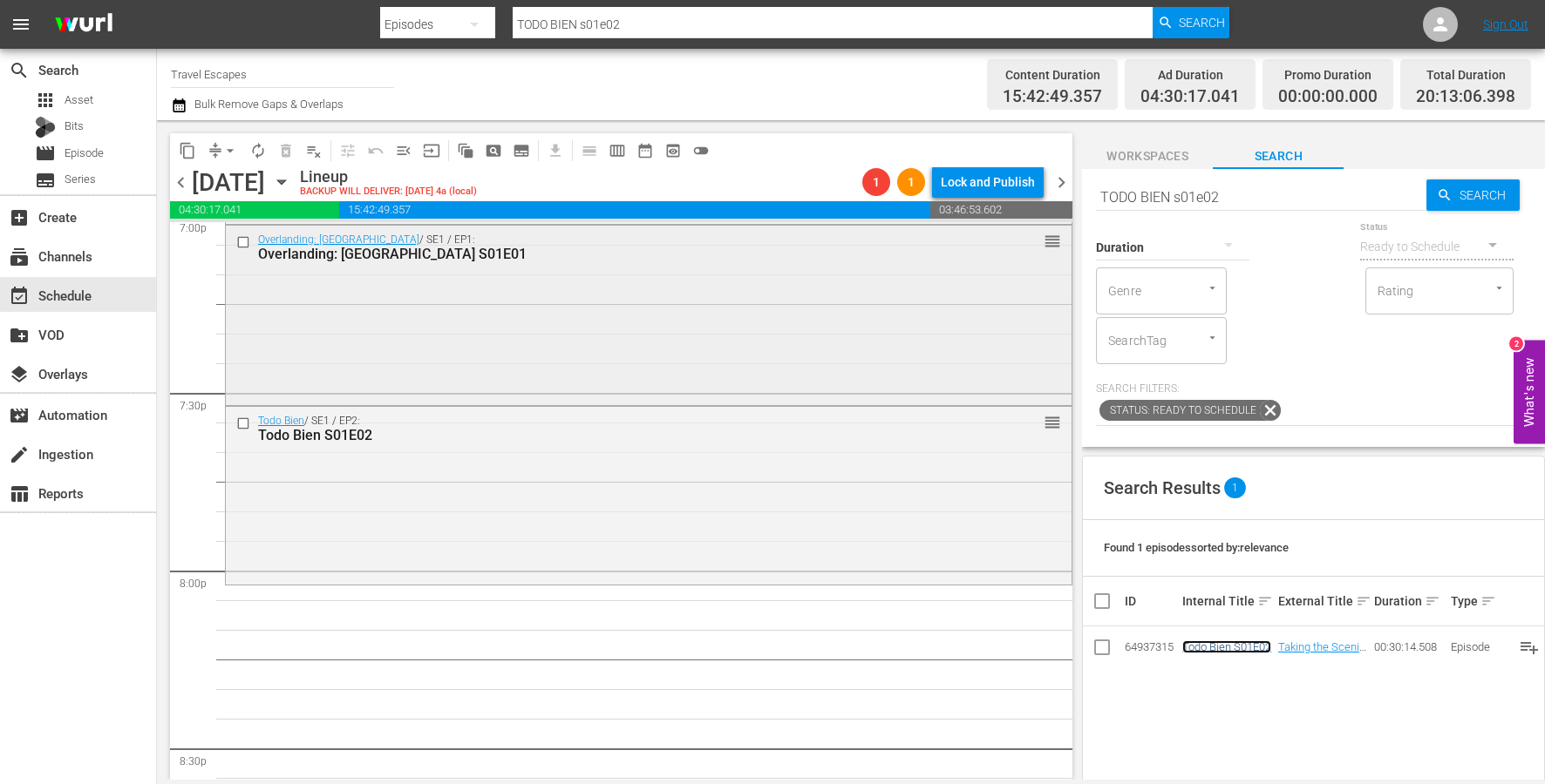
scroll to position [6766, 0]
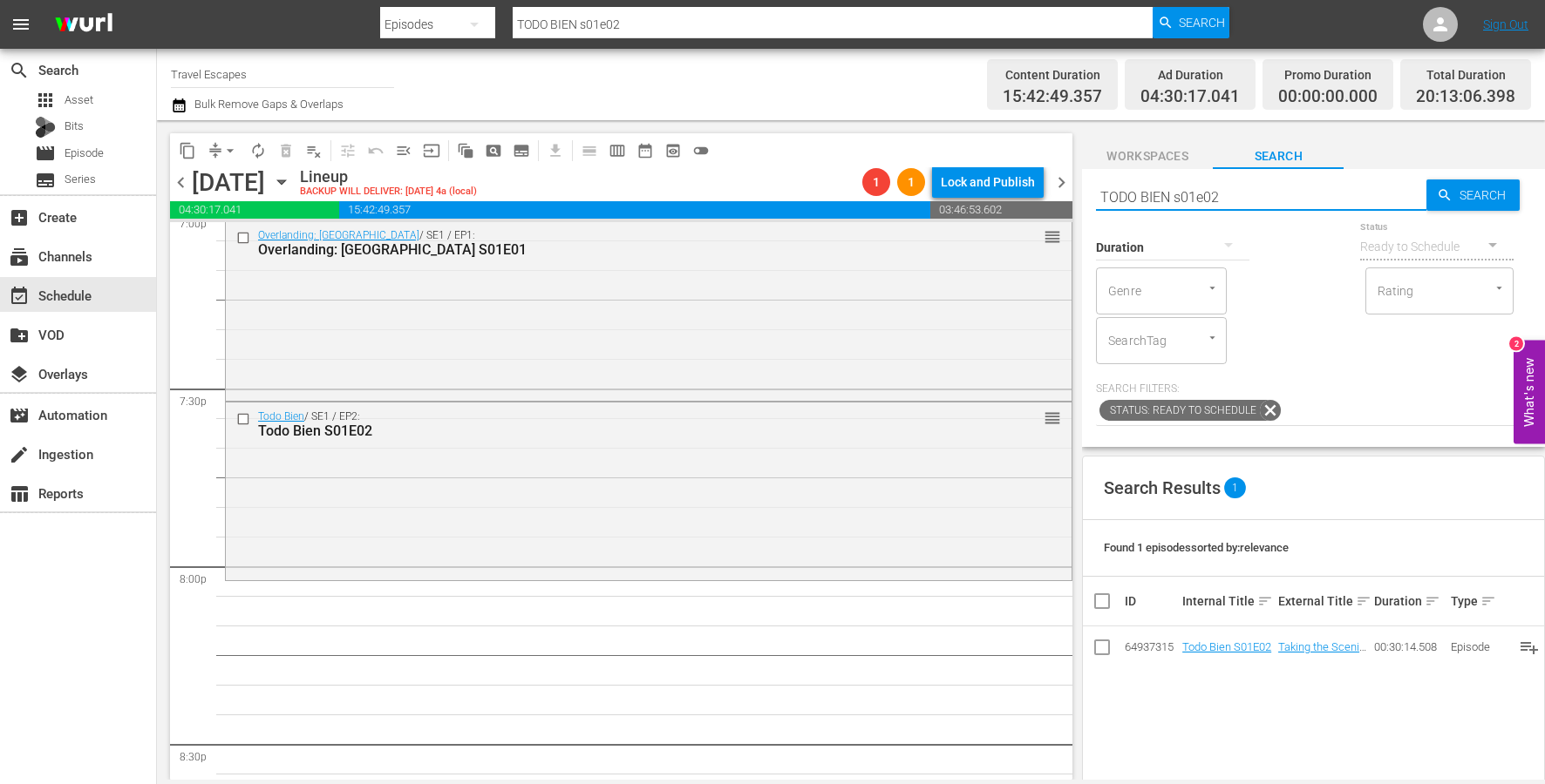
click at [1271, 179] on input "TODO BIEN s01e02" at bounding box center [1261, 196] width 331 height 41
paste input "Raw Travel S01E21"
type input "Raw Travel S01E21"
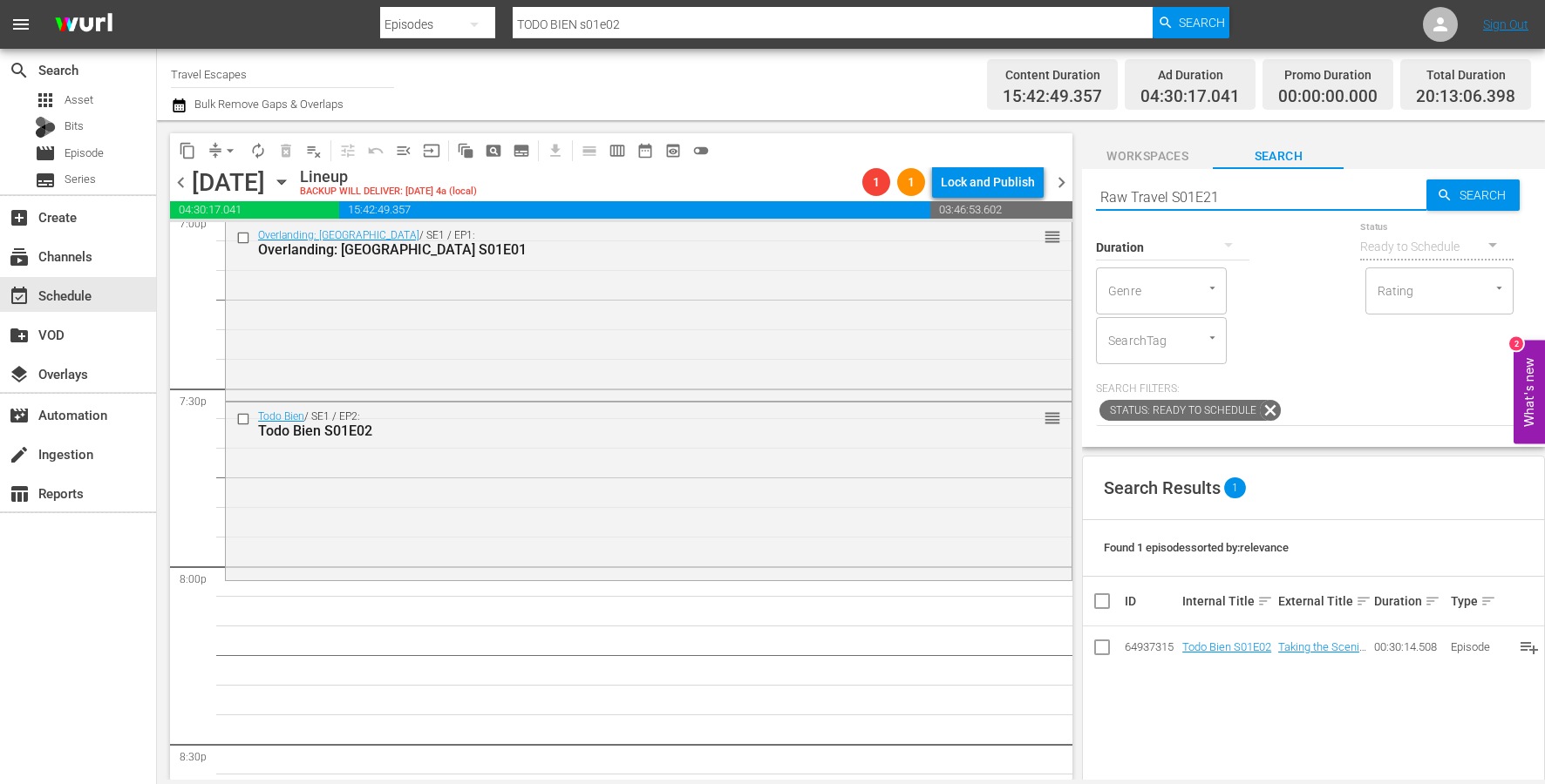
type input "Raw Travel S01E21"
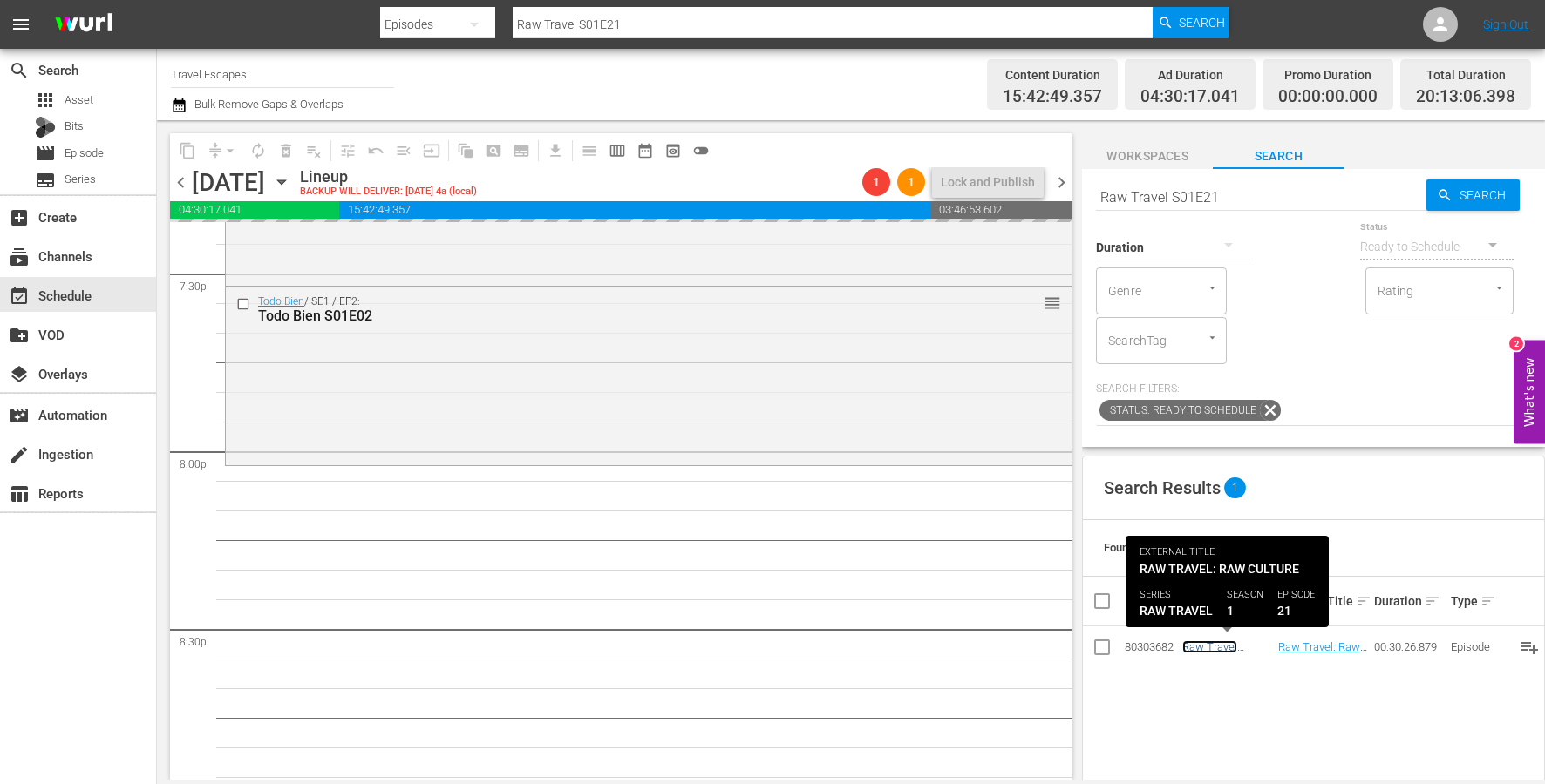
scroll to position [6881, 0]
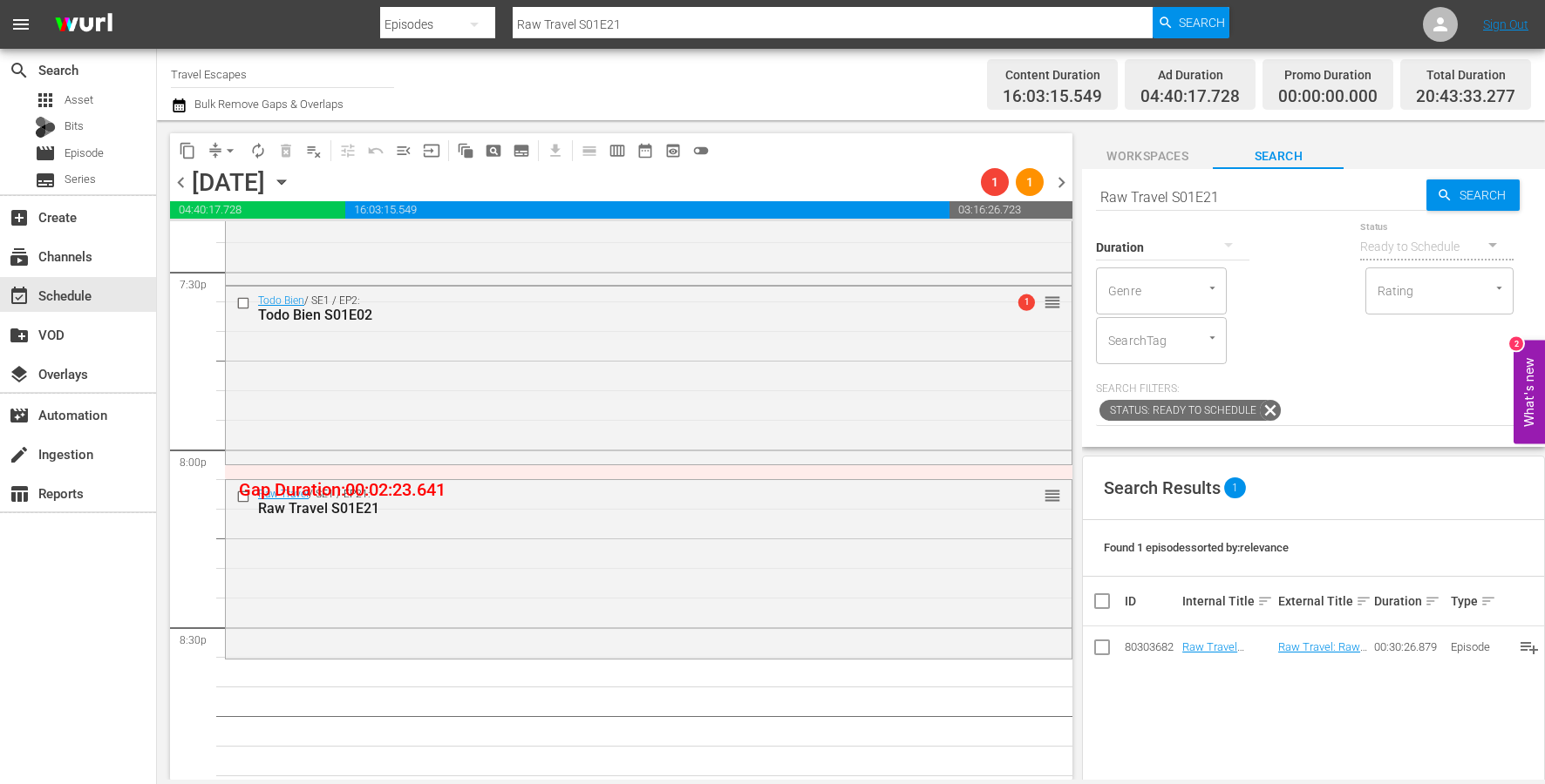
click at [1196, 195] on input "Raw Travel S01E21" at bounding box center [1261, 196] width 331 height 41
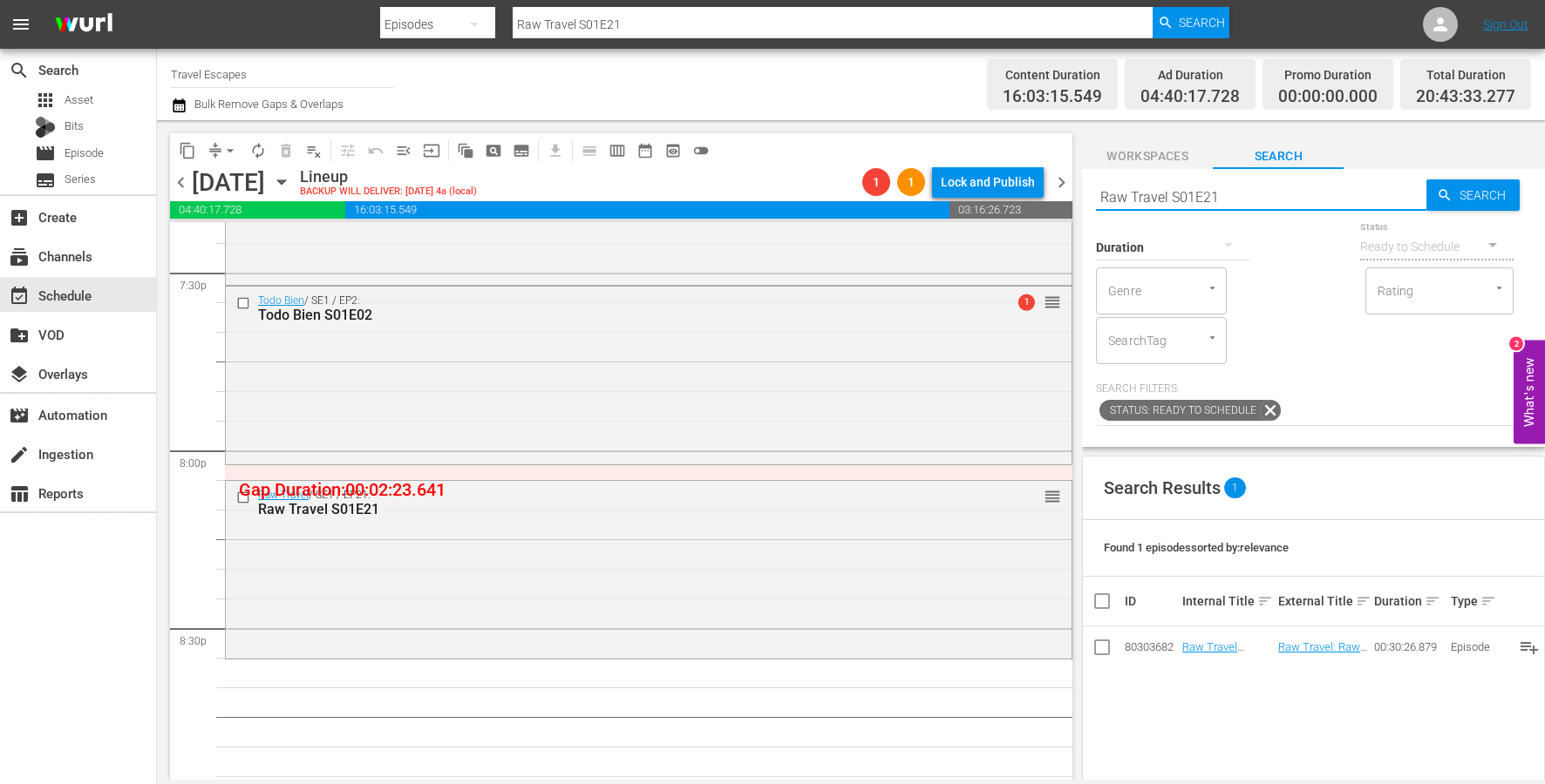
click at [1196, 195] on input "Raw Travel S01E21" at bounding box center [1261, 196] width 331 height 41
paste input "Epic Trails S07E0"
type input "Epic Trails S07E01"
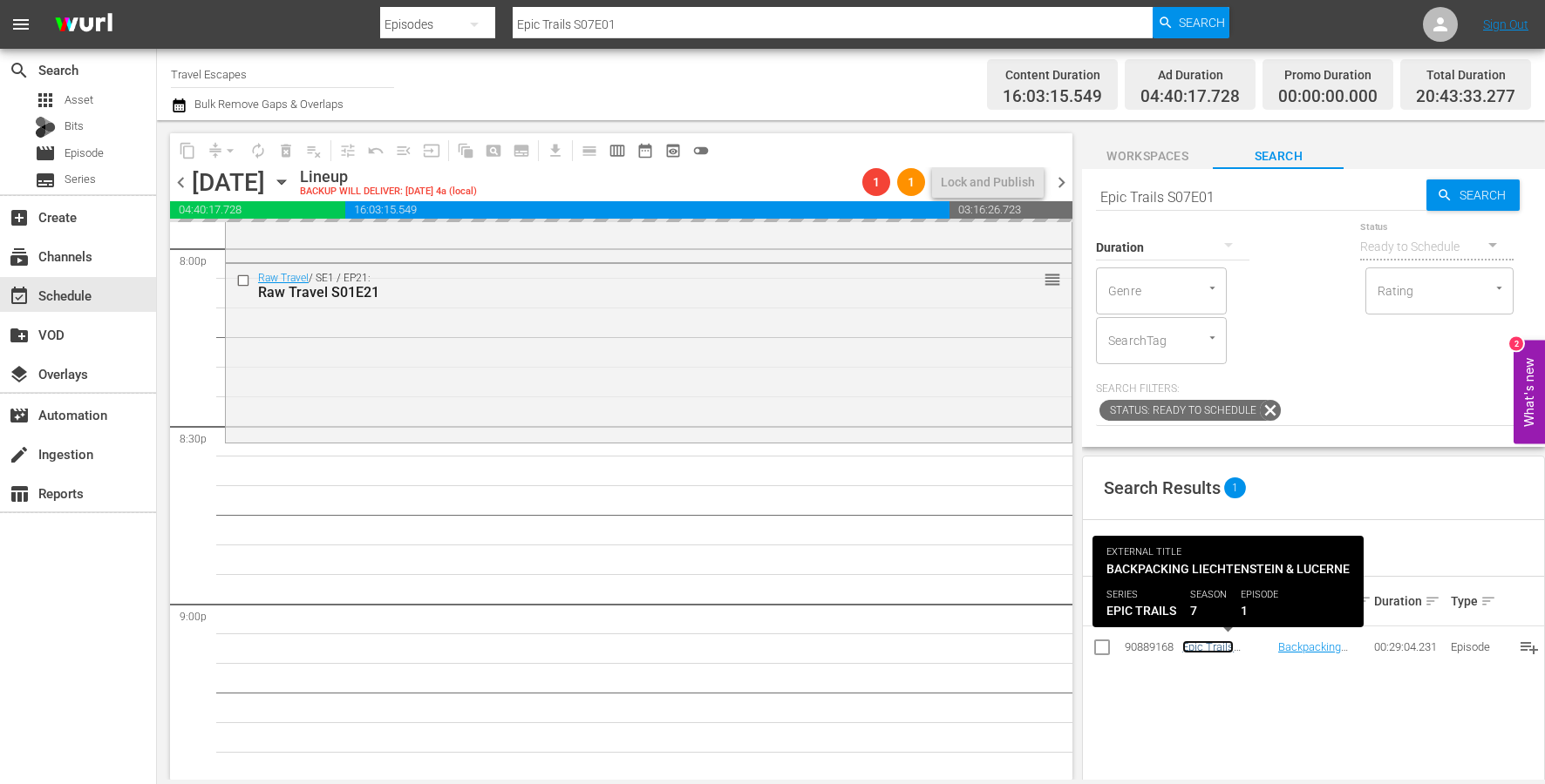
scroll to position [7096, 0]
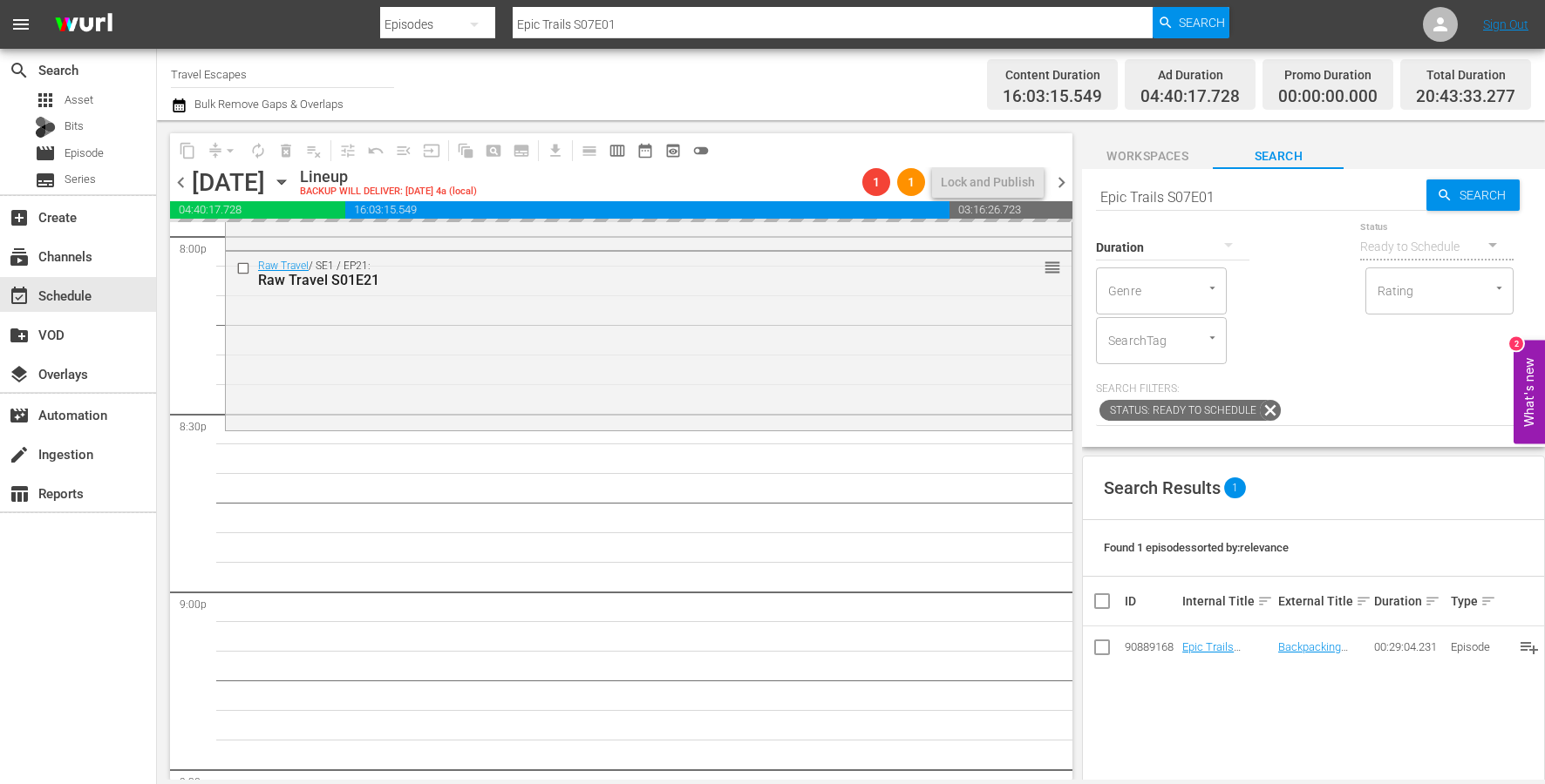
drag, startPoint x: 1214, startPoint y: 649, endPoint x: 714, endPoint y: 4, distance: 816.1
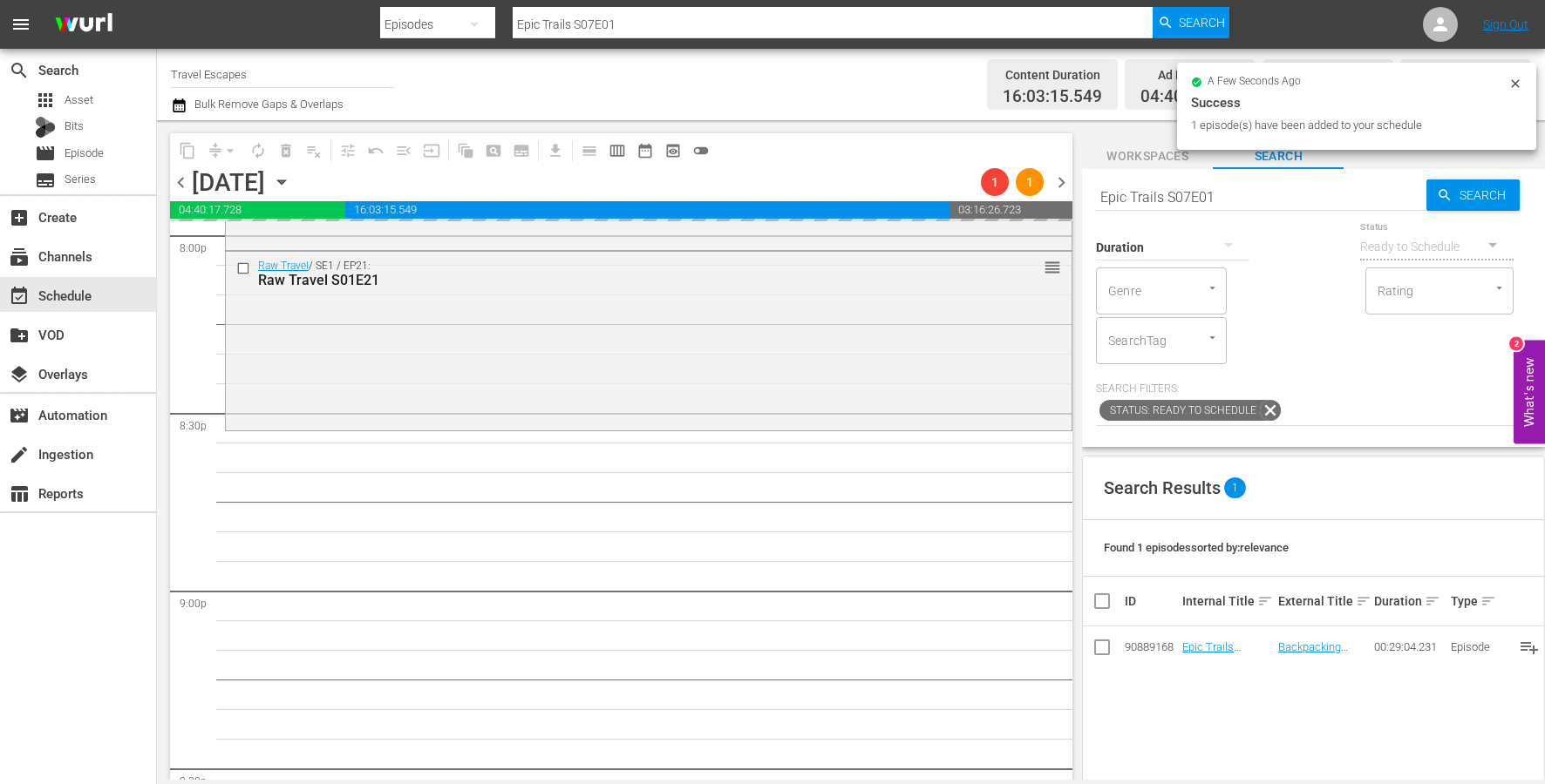
click at [1256, 198] on input "Epic Trails S07E01" at bounding box center [1261, 196] width 331 height 41
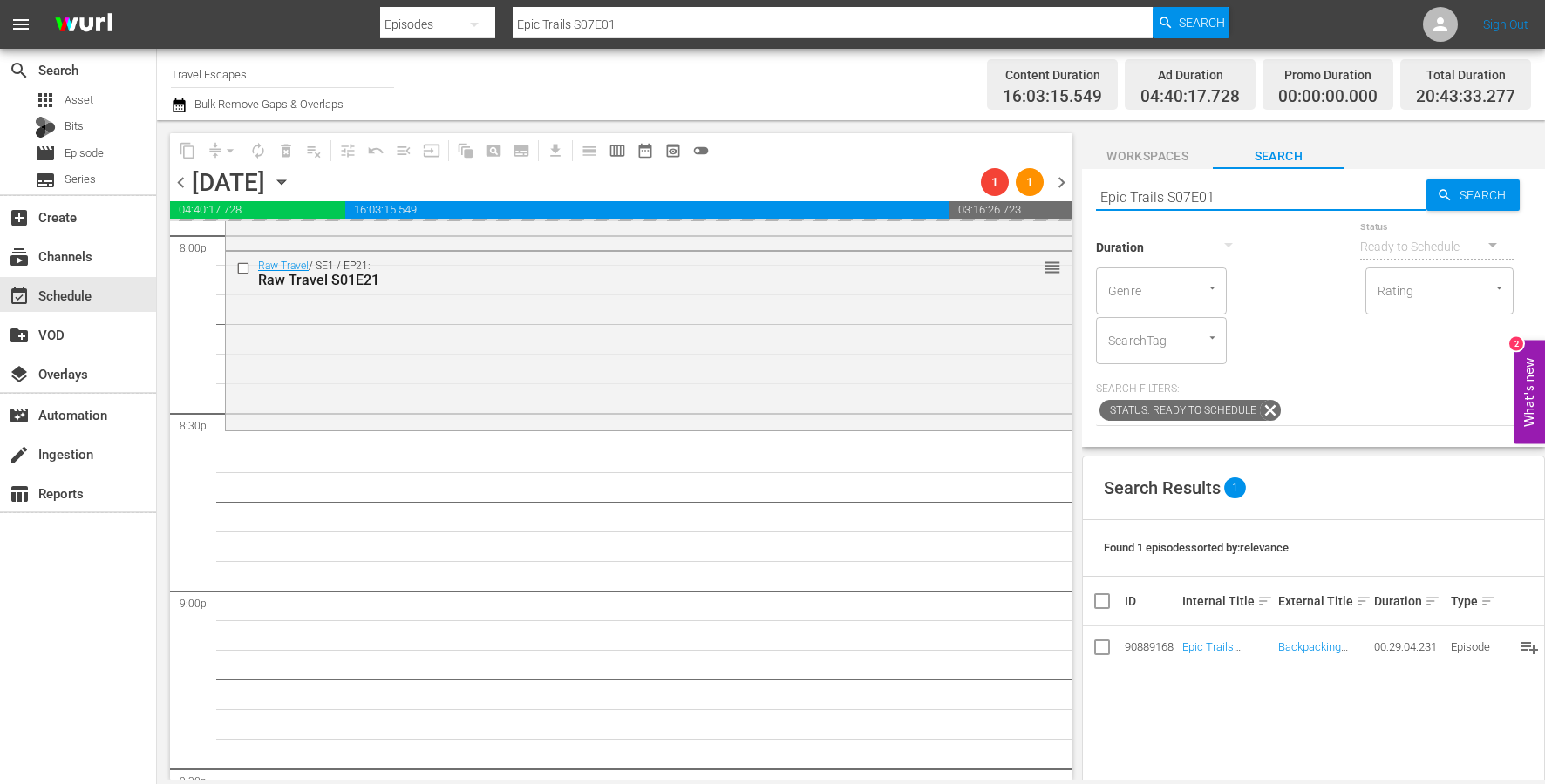
click at [1256, 198] on input "Epic Trails S07E01" at bounding box center [1261, 196] width 331 height 41
paste input "At Her Majesty's Service S01E03"
type input "At Her Majesty's Service S01E03"
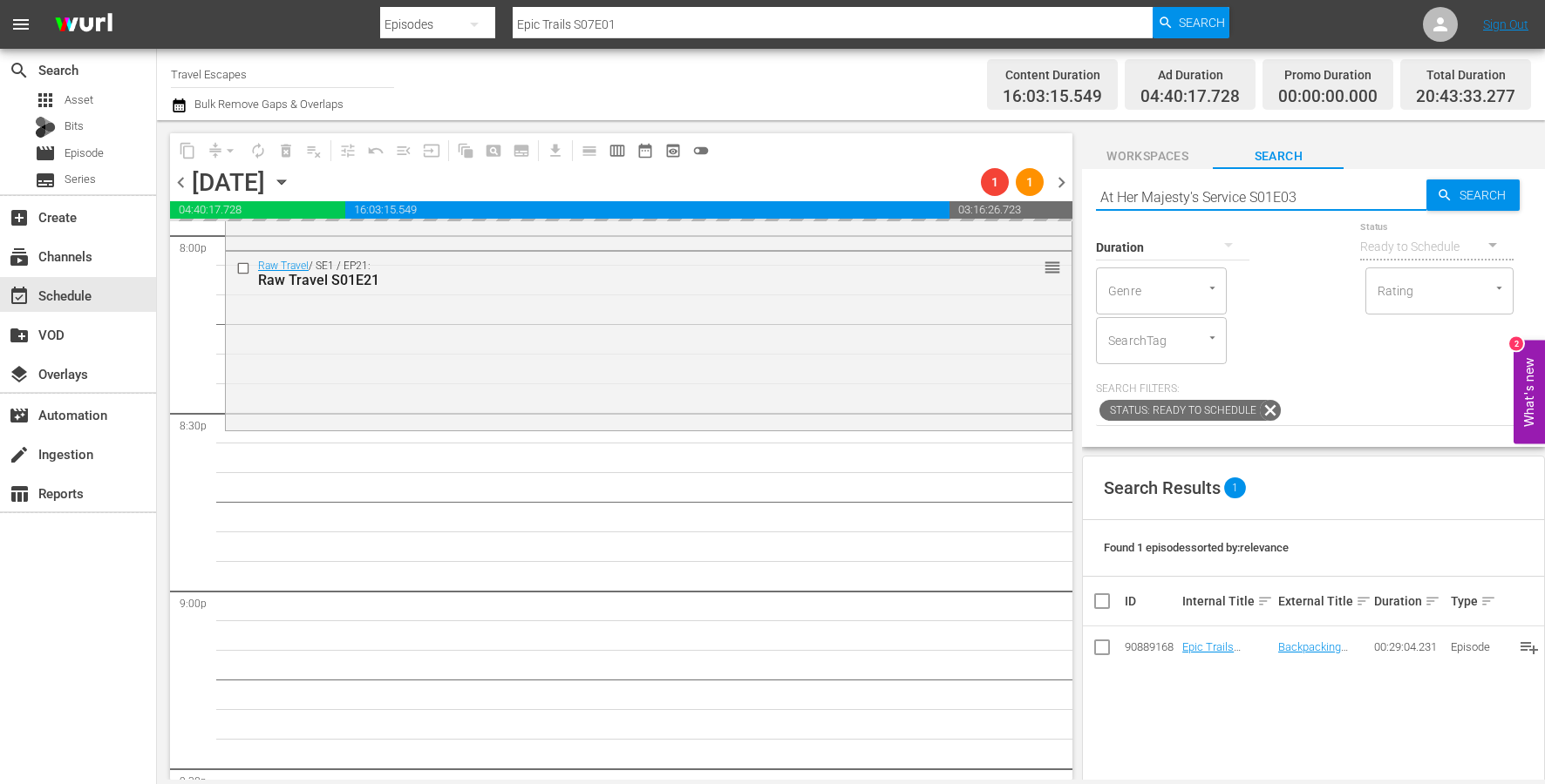
type input "At Her Majesty's Service S01E03"
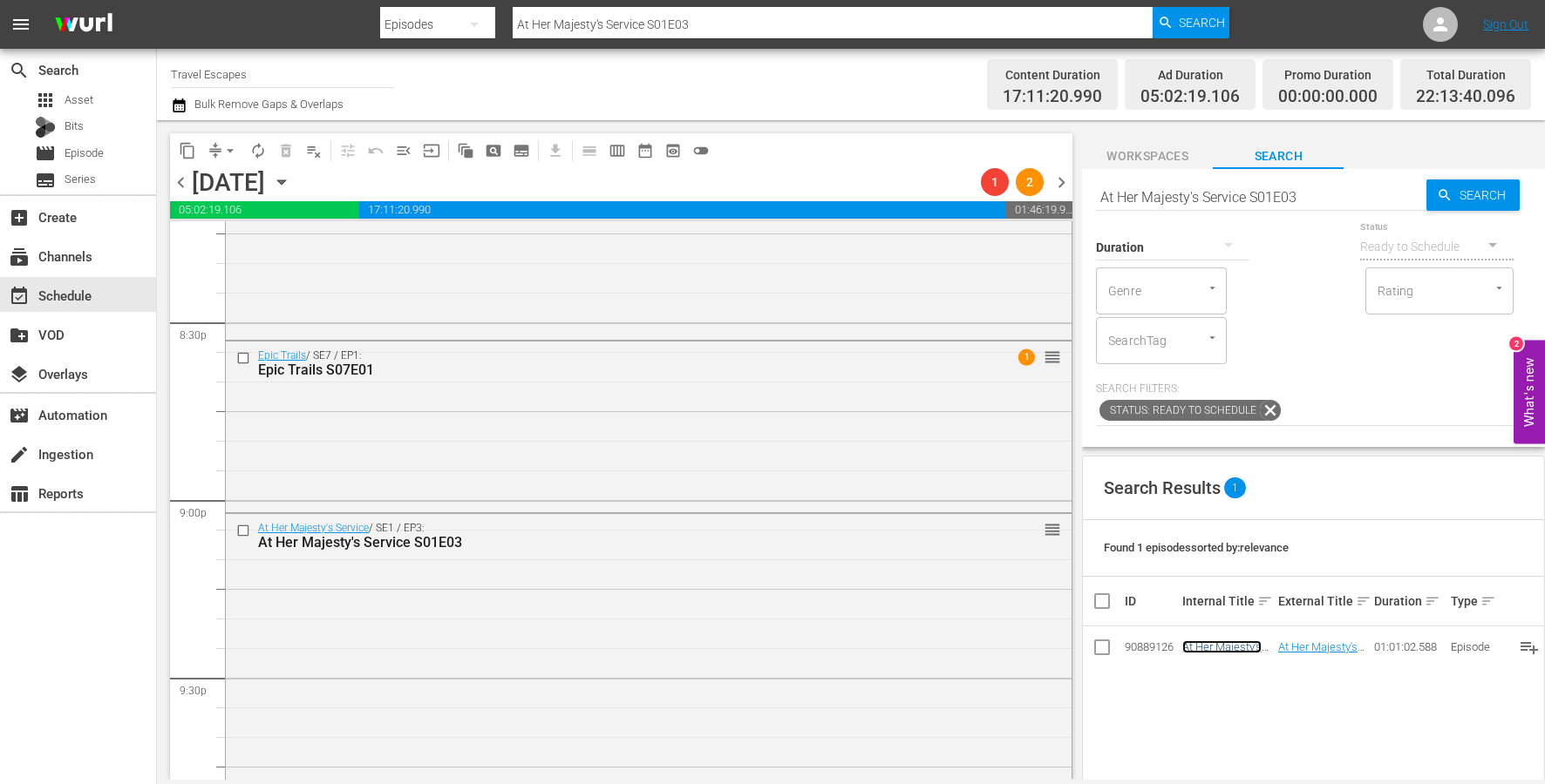
scroll to position [7188, 0]
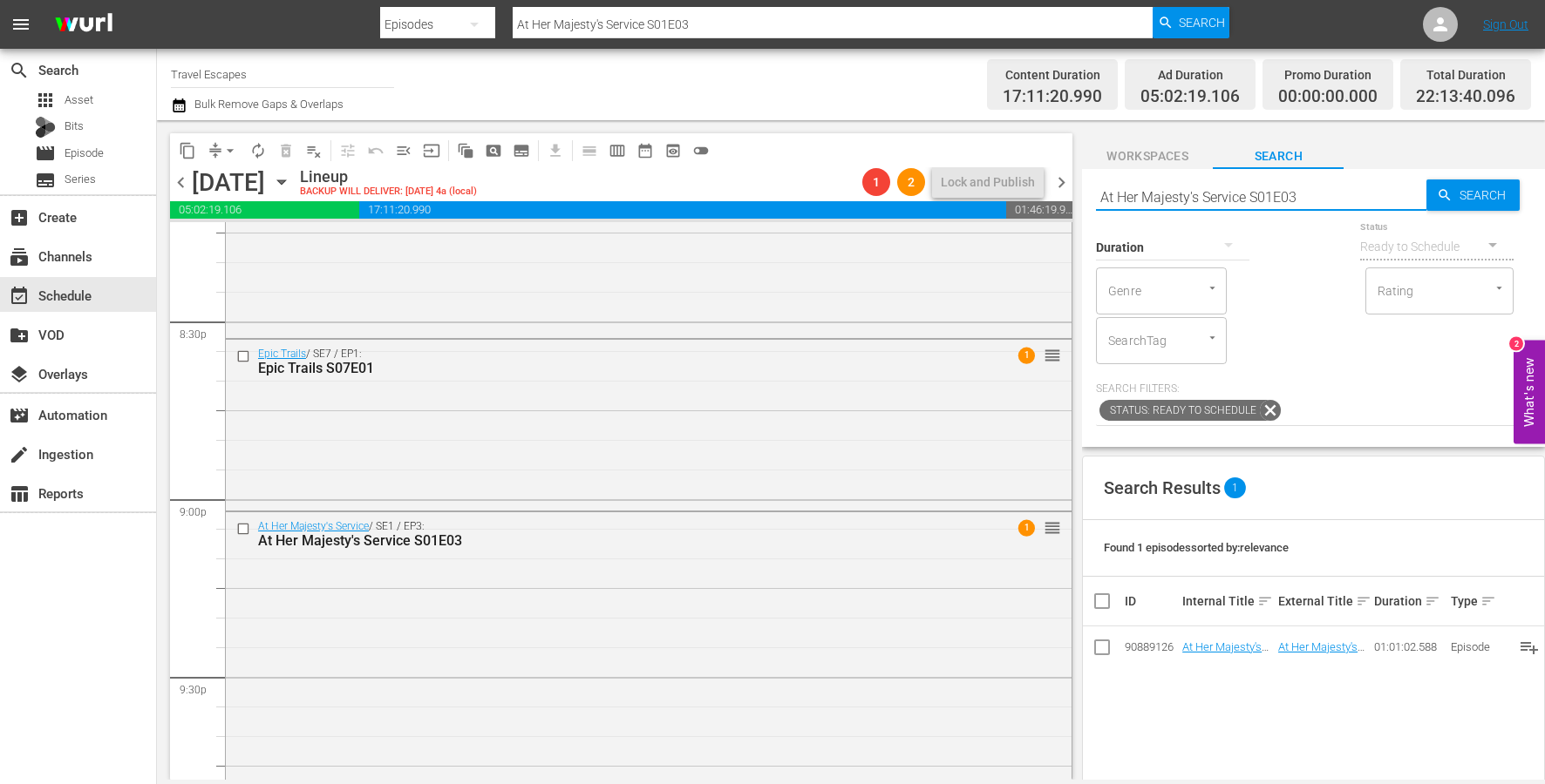
click at [1131, 196] on input "At Her Majesty's Service S01E03" at bounding box center [1261, 196] width 331 height 41
paste input "Facing Waves S11E01"
type input "Facing Waves S11E01"
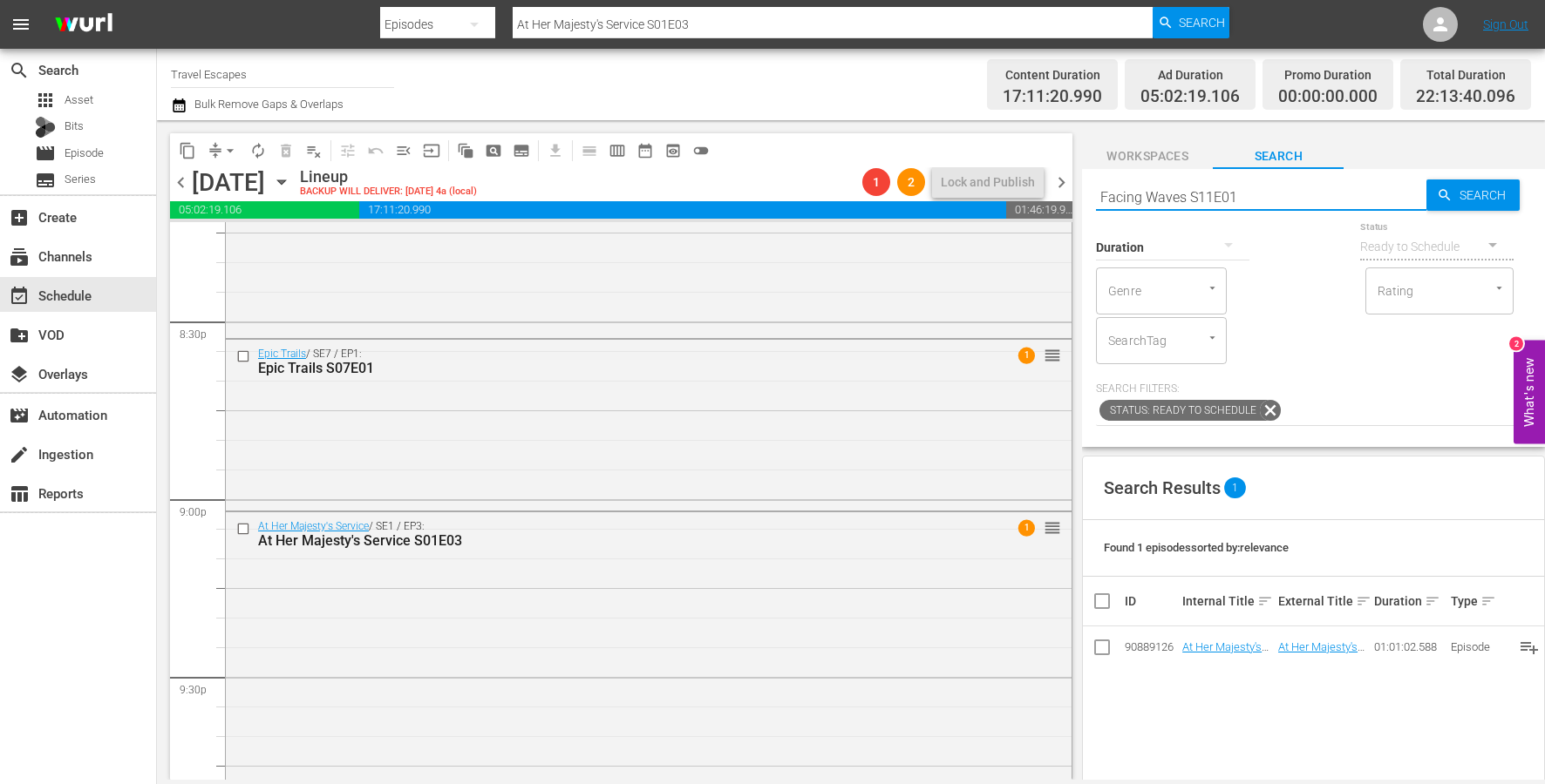
type input "Facing Waves S11E01"
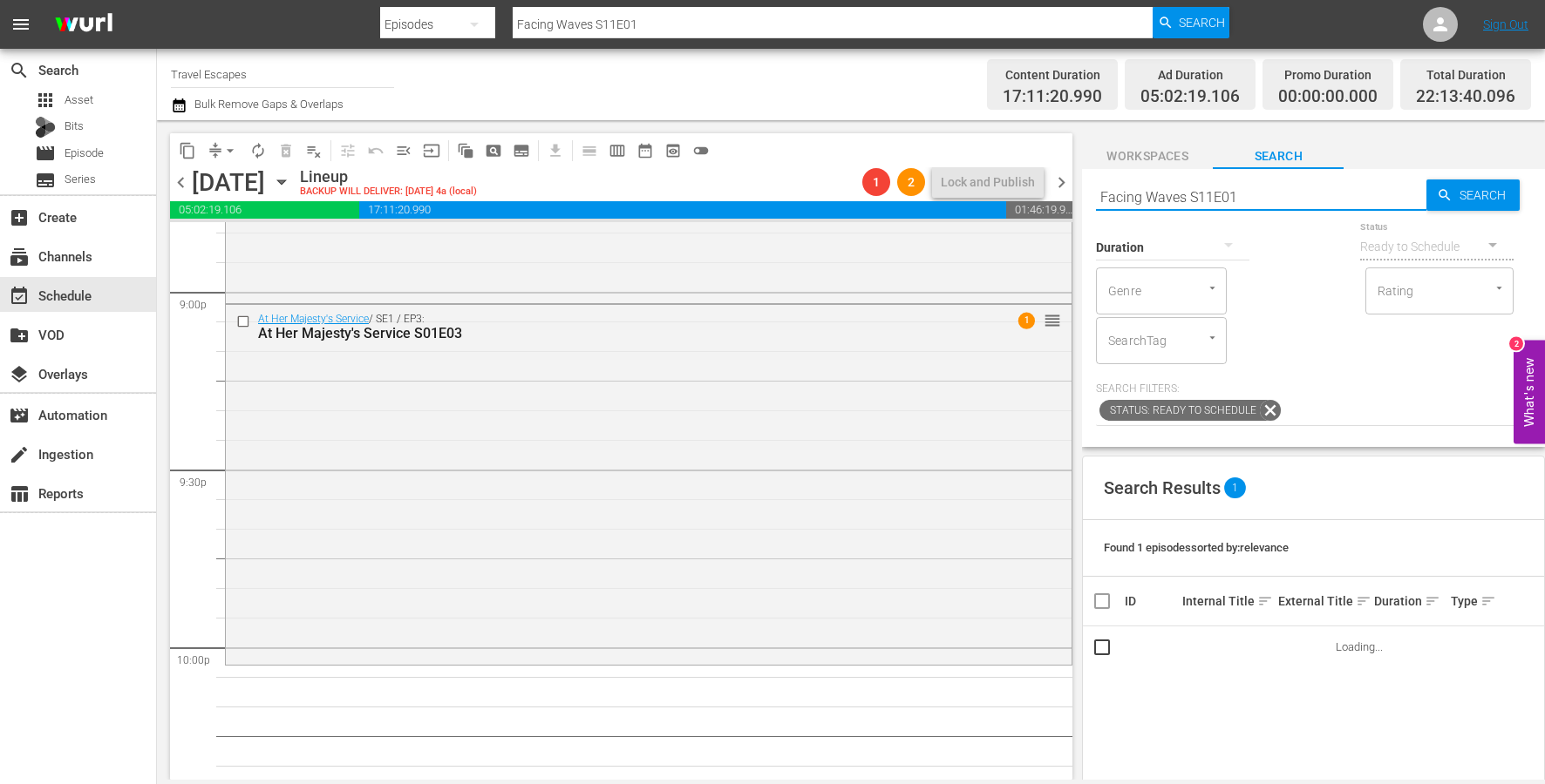
scroll to position [7442, 0]
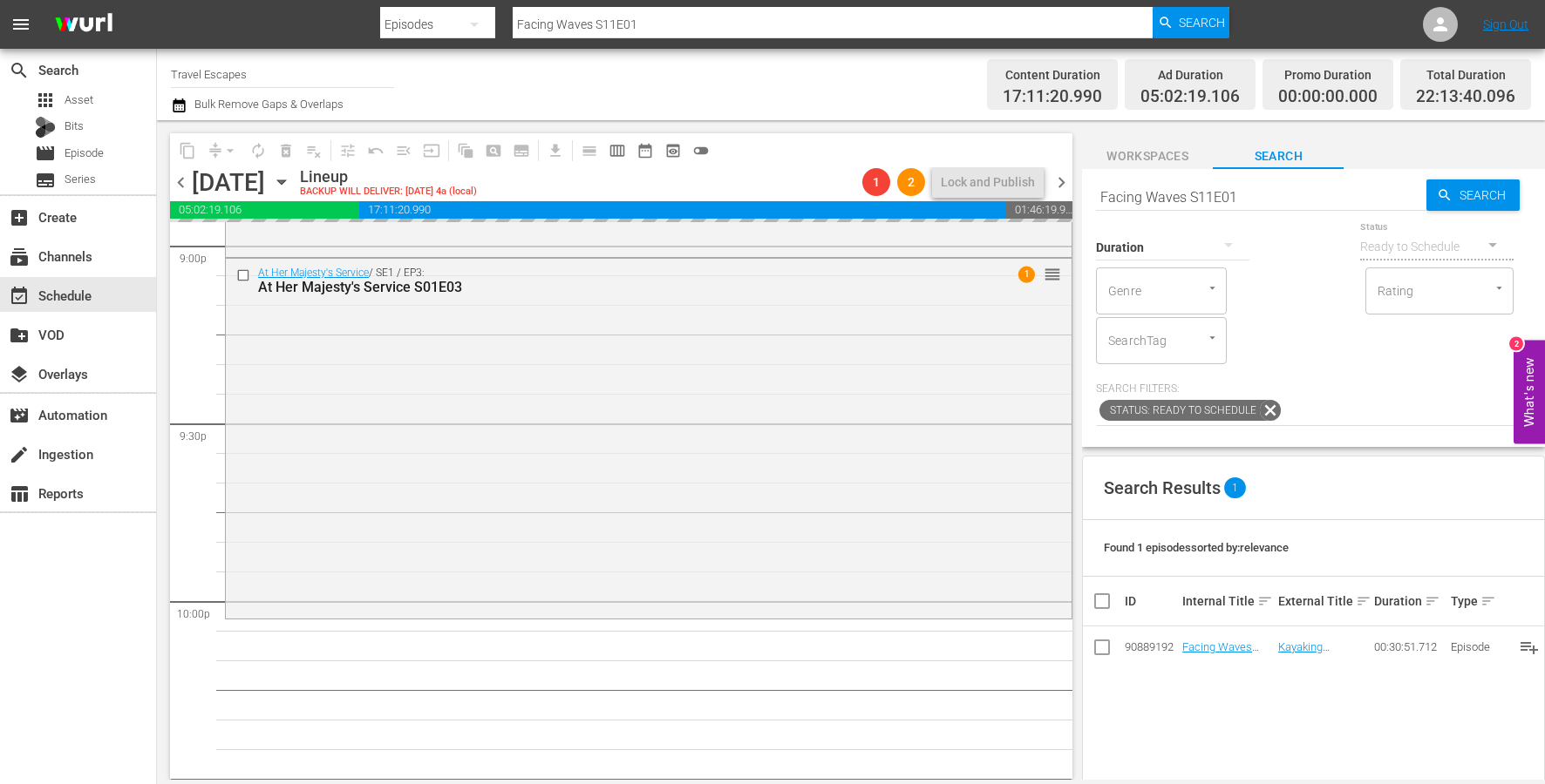
drag, startPoint x: 1204, startPoint y: 647, endPoint x: 498, endPoint y: 14, distance: 948.2
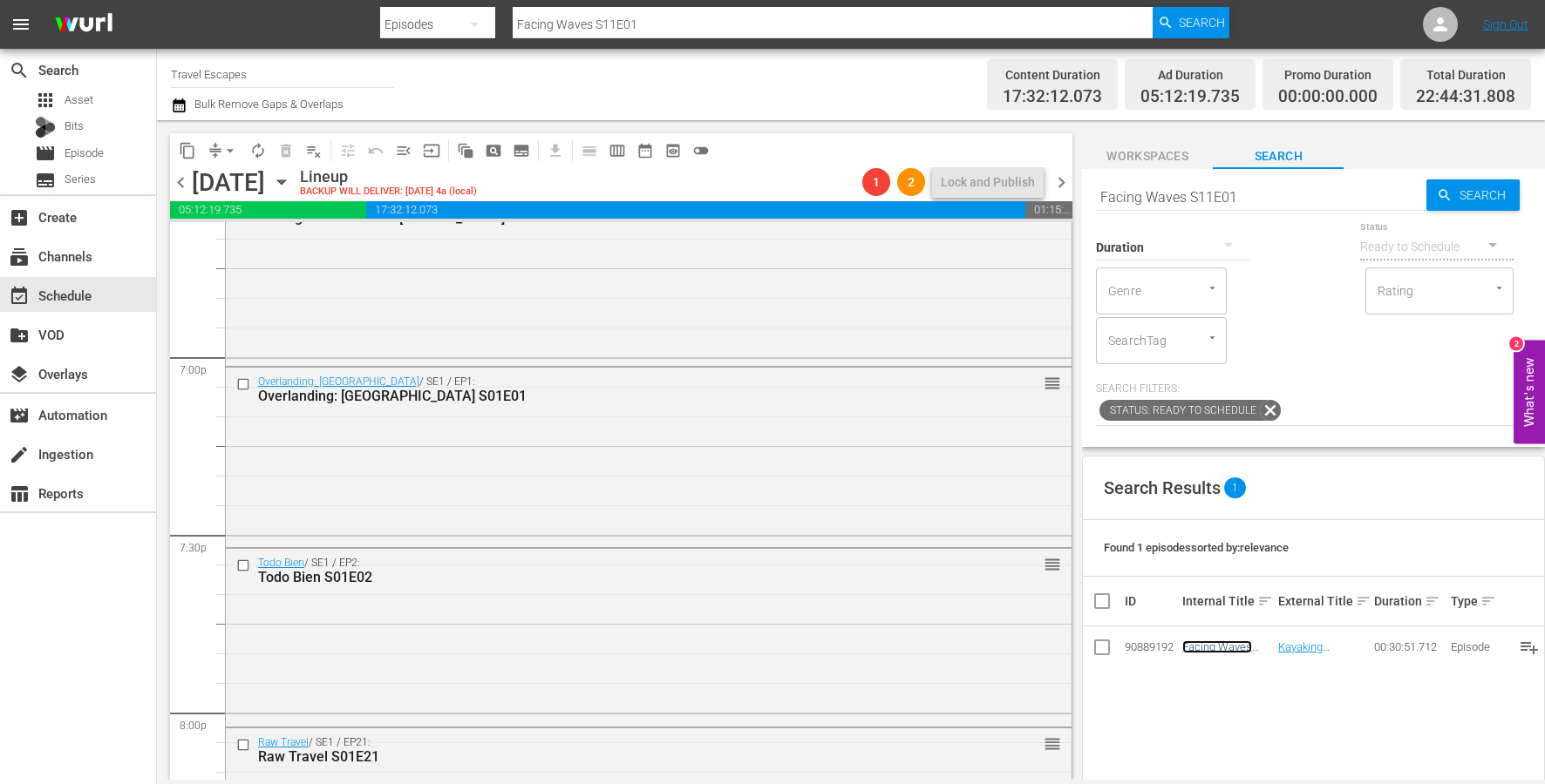
scroll to position [6620, 0]
click at [239, 382] on input "checkbox" at bounding box center [245, 383] width 19 height 15
click at [244, 561] on input "checkbox" at bounding box center [245, 564] width 19 height 15
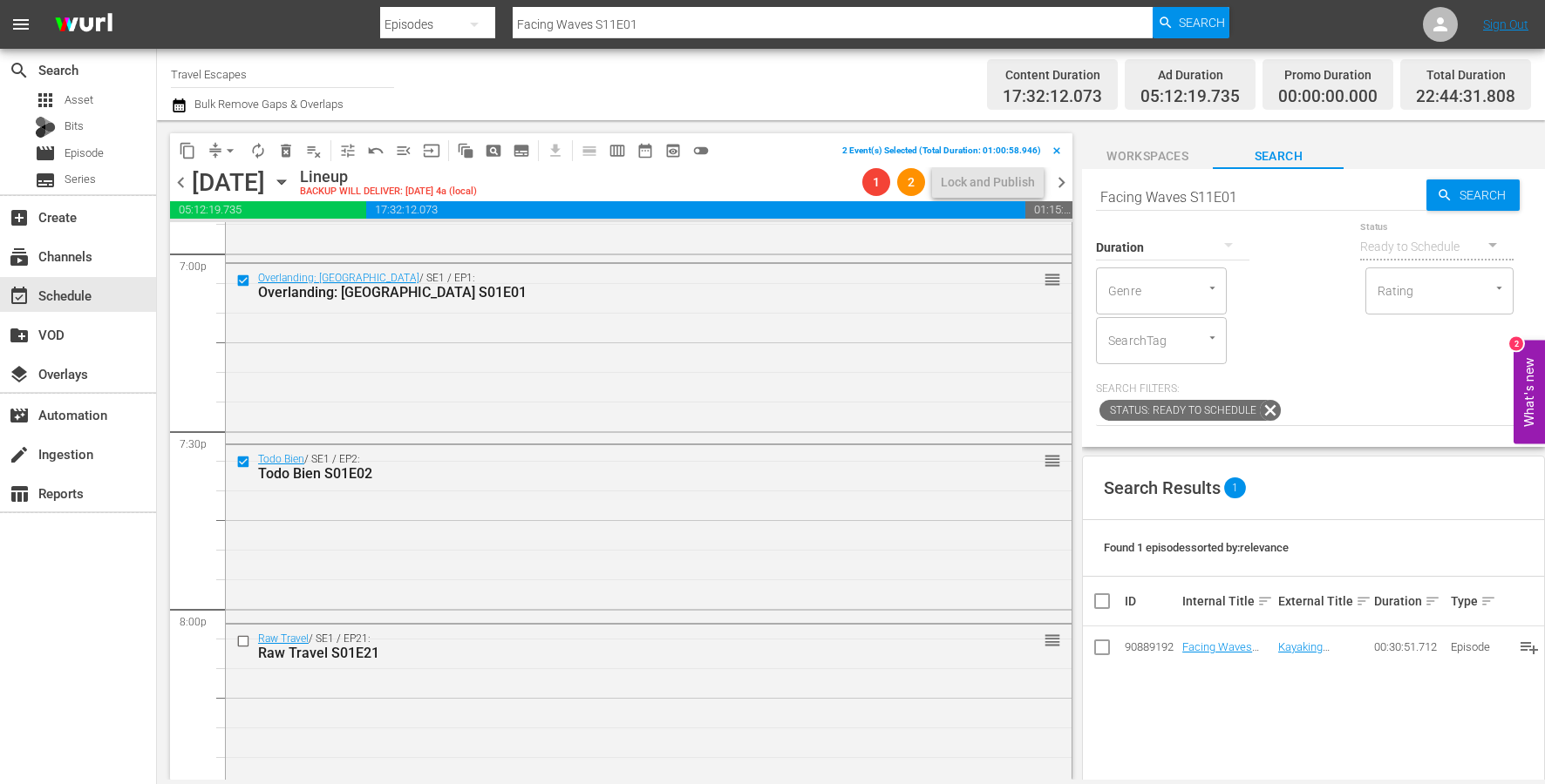
scroll to position [6788, 0]
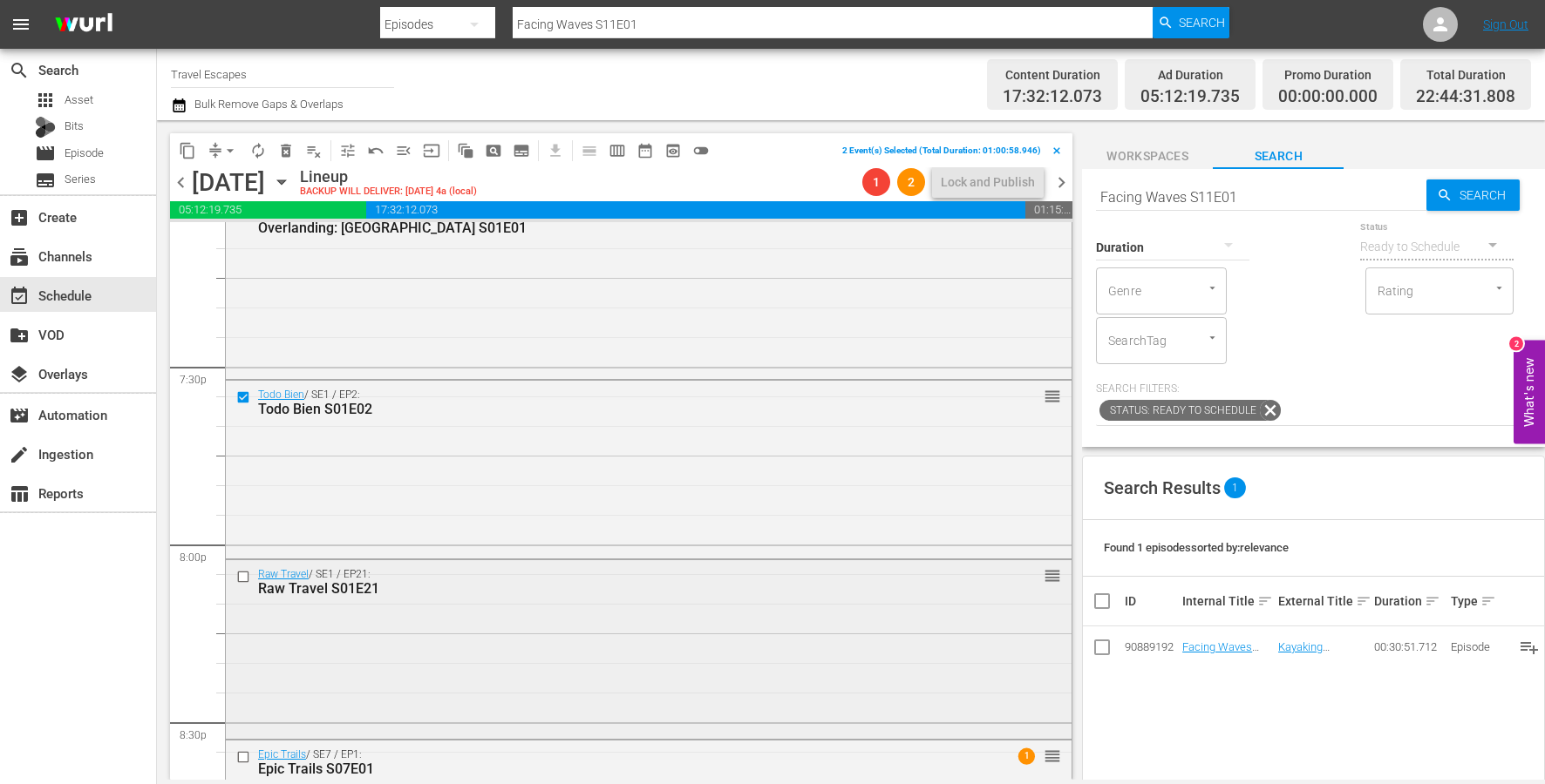
click at [246, 578] on input "checkbox" at bounding box center [245, 576] width 19 height 15
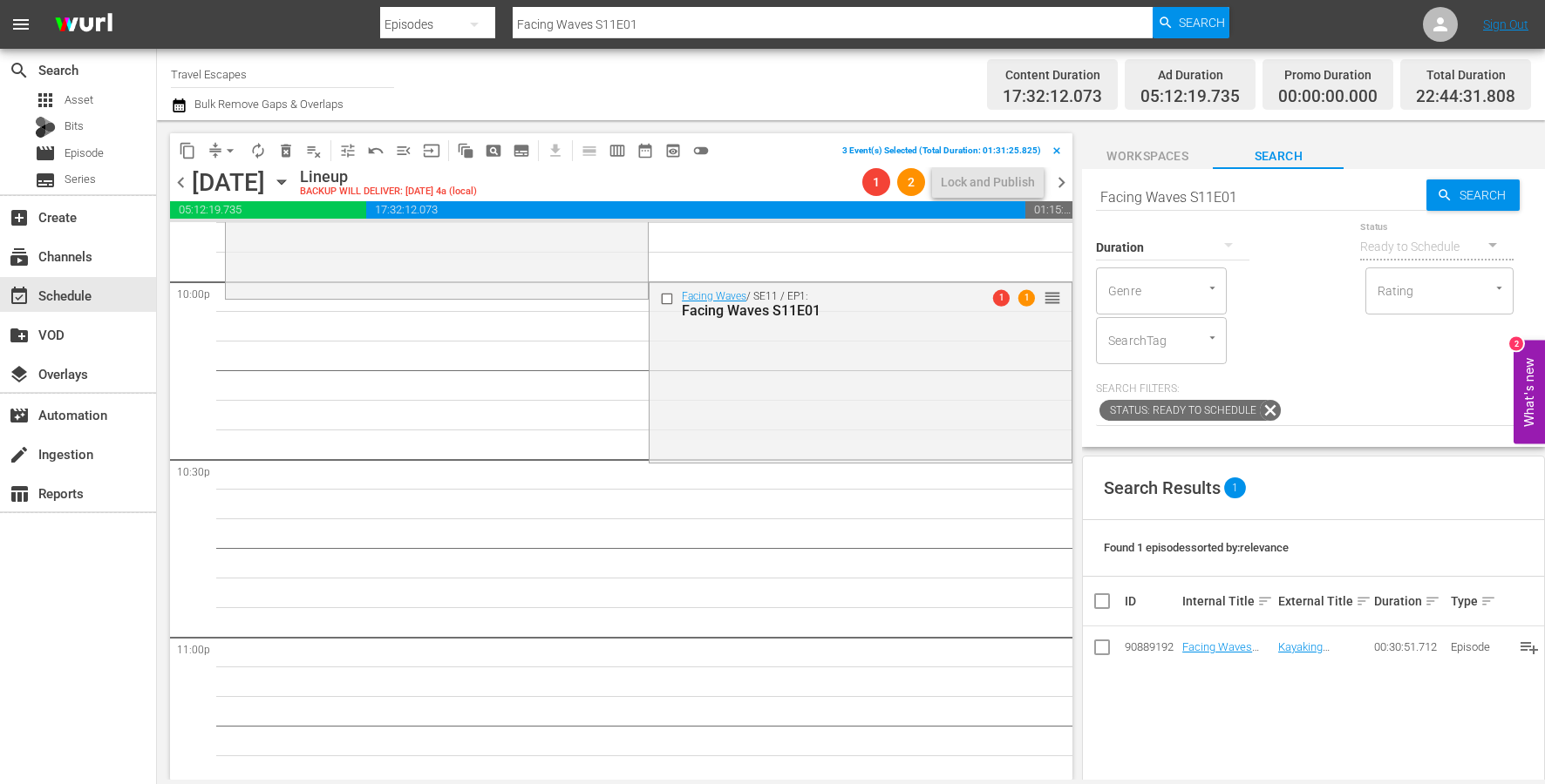
scroll to position [7891, 0]
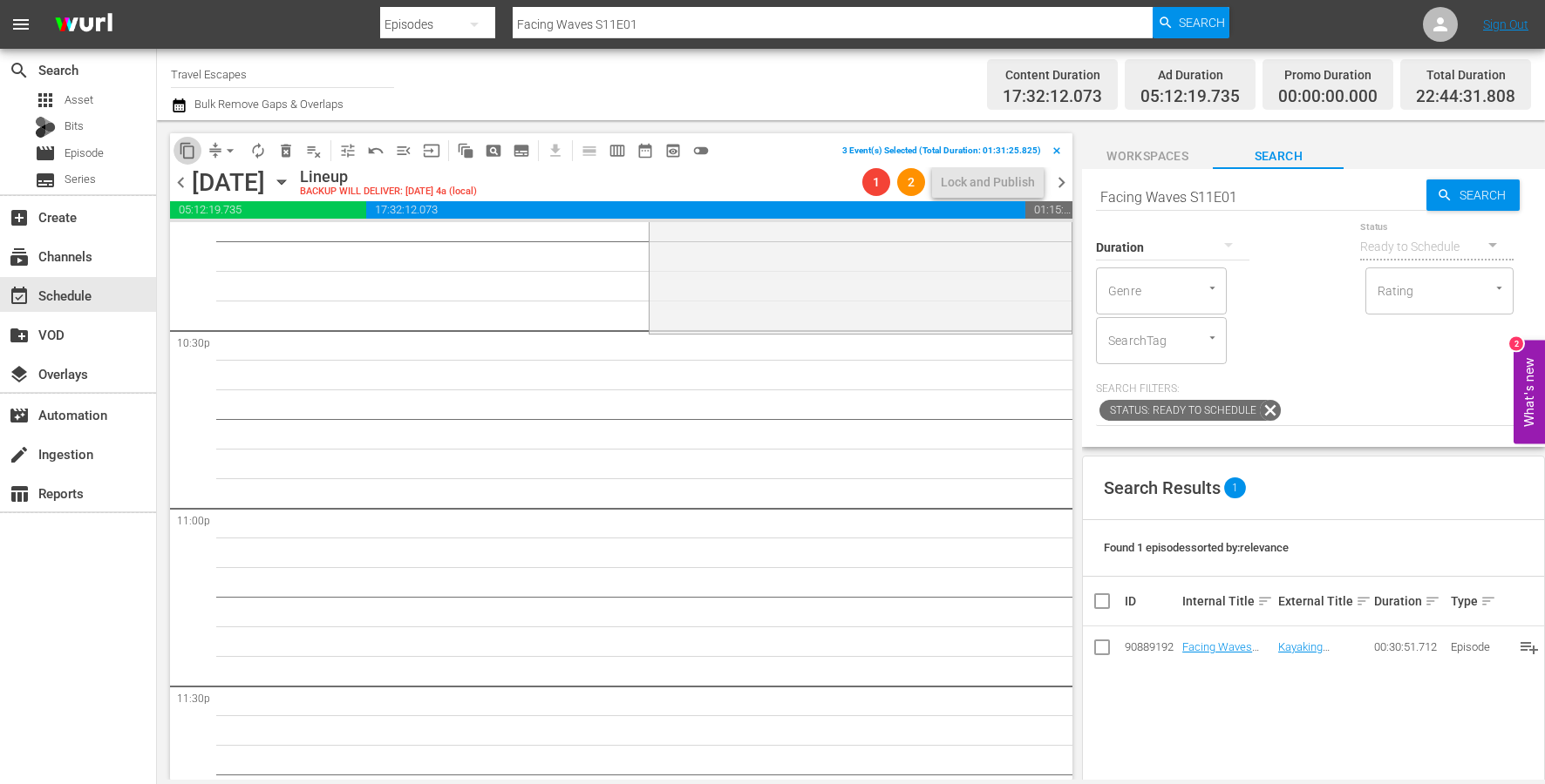
click at [185, 142] on span "content_copy" at bounding box center [187, 151] width 18 height 18
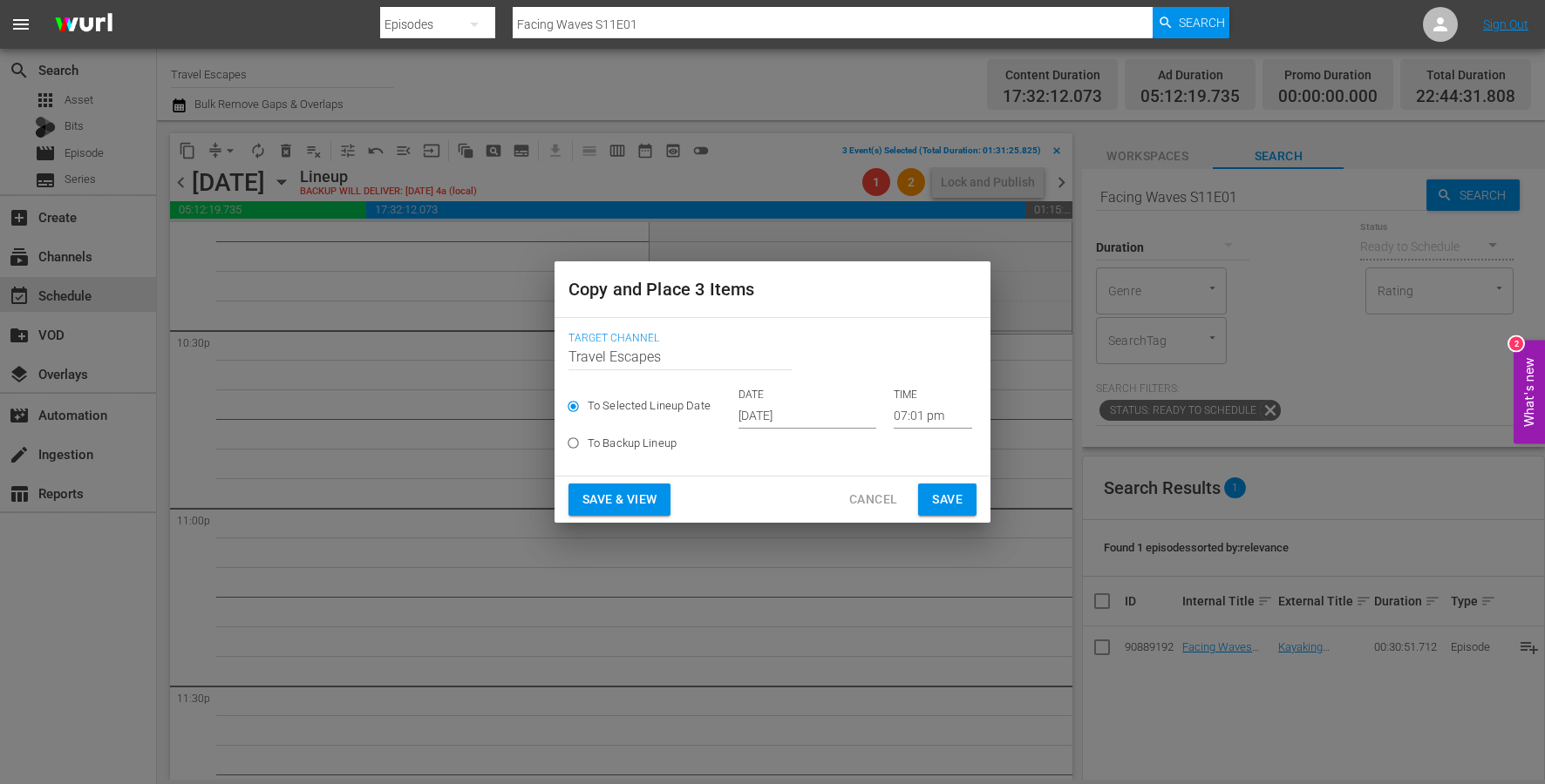
click at [757, 410] on input "[DATE]" at bounding box center [807, 415] width 138 height 27
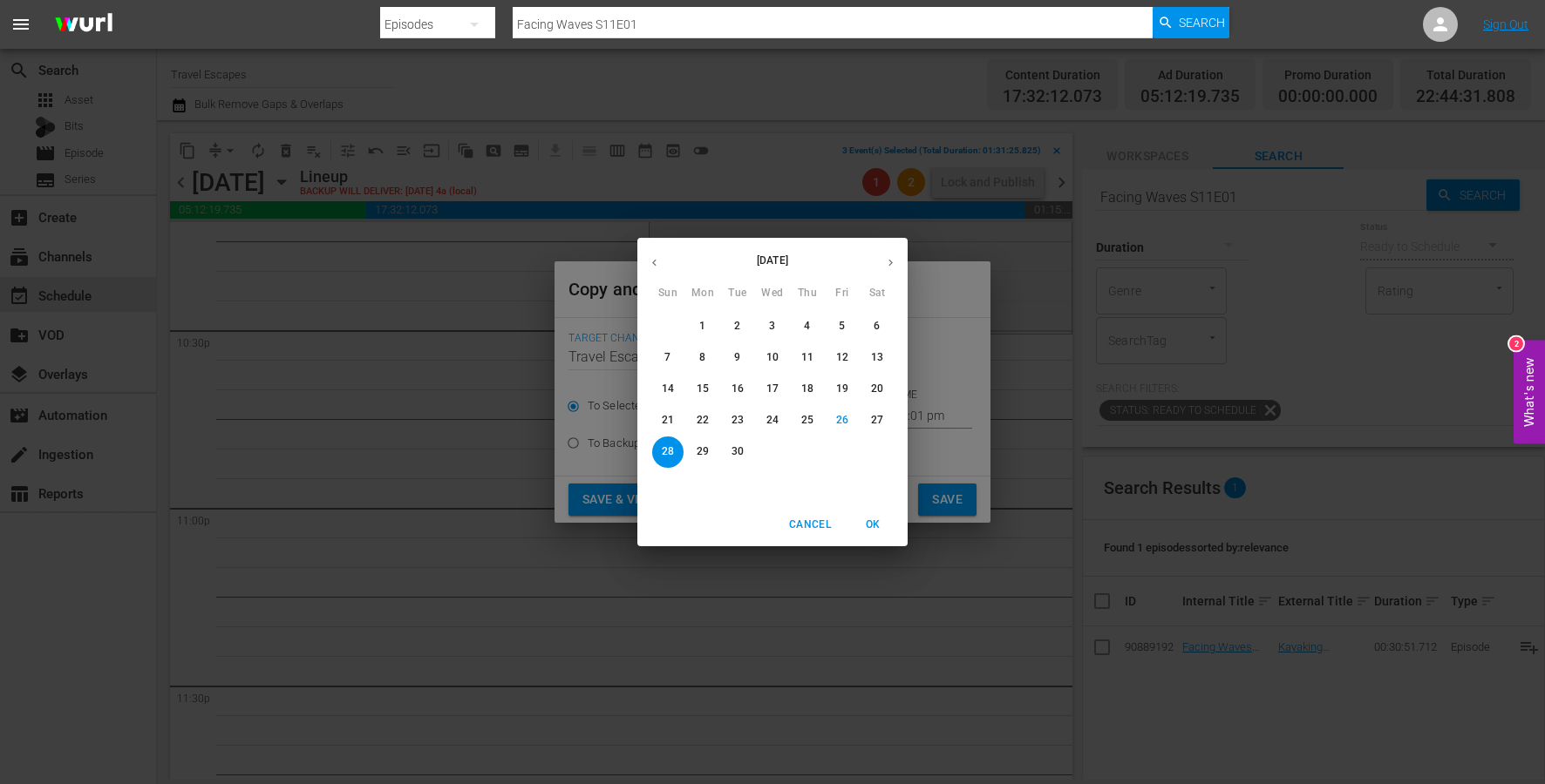
click at [889, 251] on button "button" at bounding box center [890, 262] width 34 height 34
click at [871, 386] on p "18" at bounding box center [877, 389] width 12 height 15
type input "[DATE]"
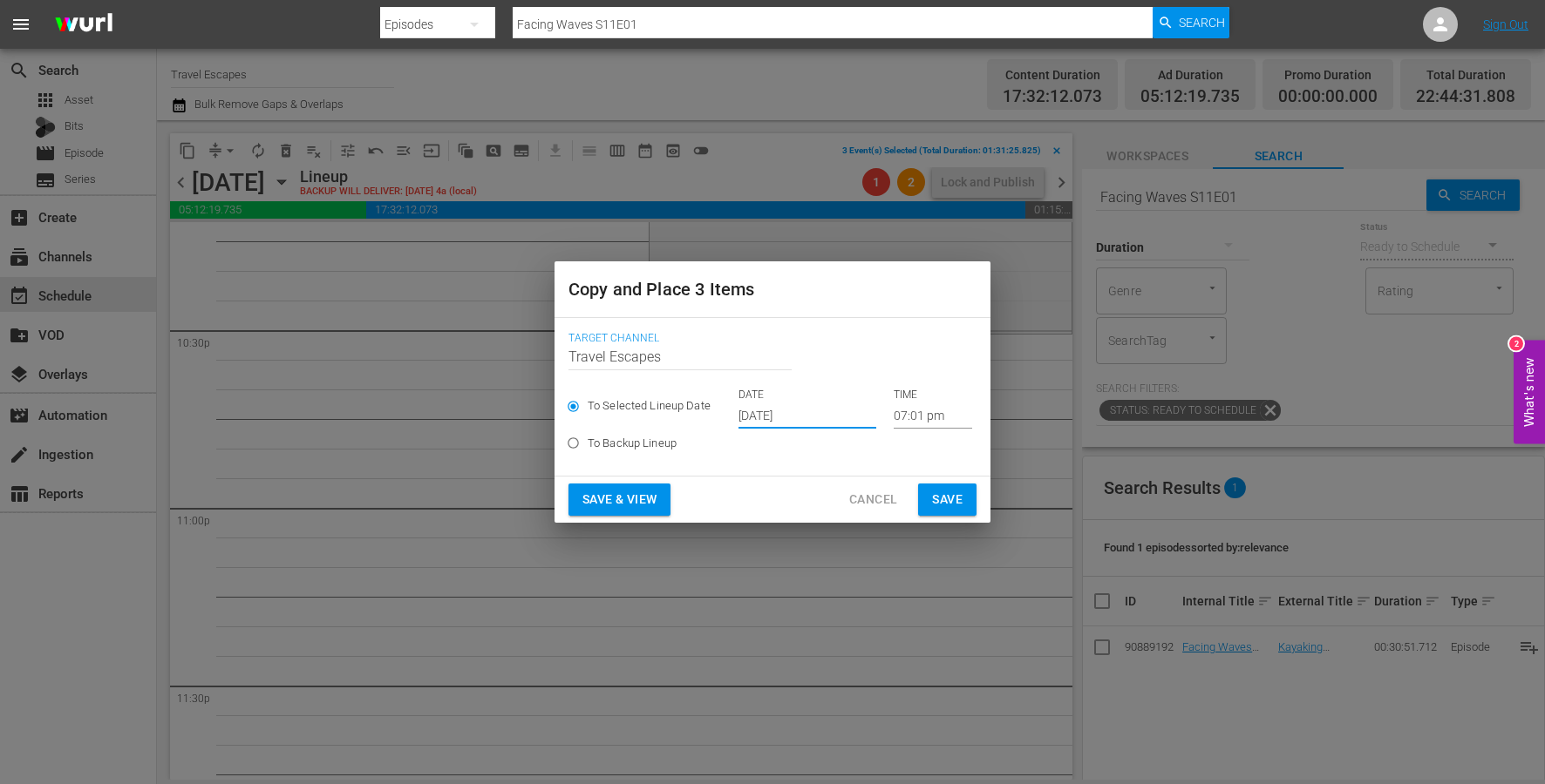
click at [894, 419] on input "07:01 pm" at bounding box center [933, 415] width 79 height 27
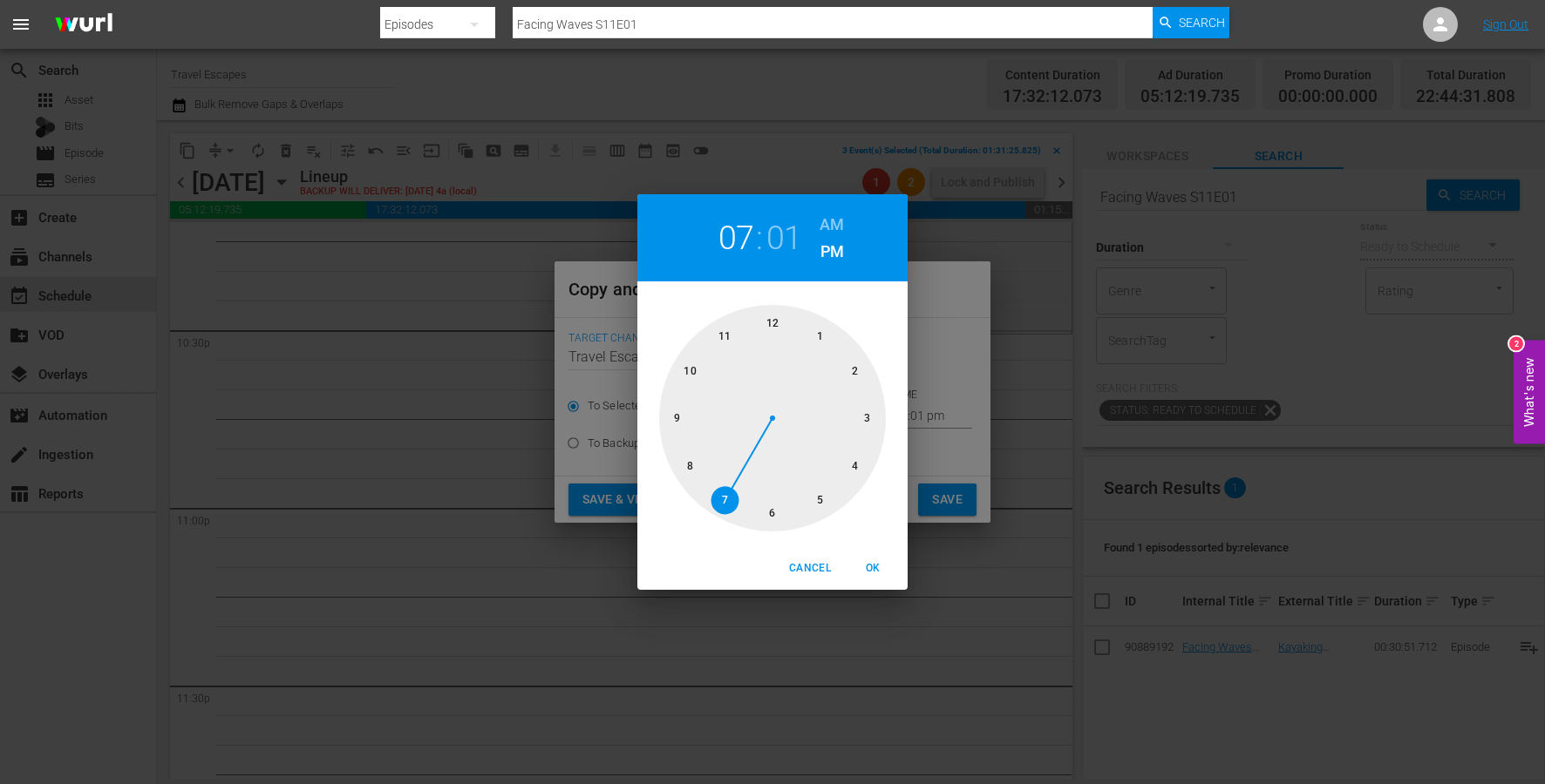
click at [707, 387] on div at bounding box center [772, 418] width 227 height 227
click at [771, 508] on div at bounding box center [772, 418] width 227 height 227
click at [870, 557] on button "OK" at bounding box center [872, 568] width 56 height 29
type input "10:30 pm"
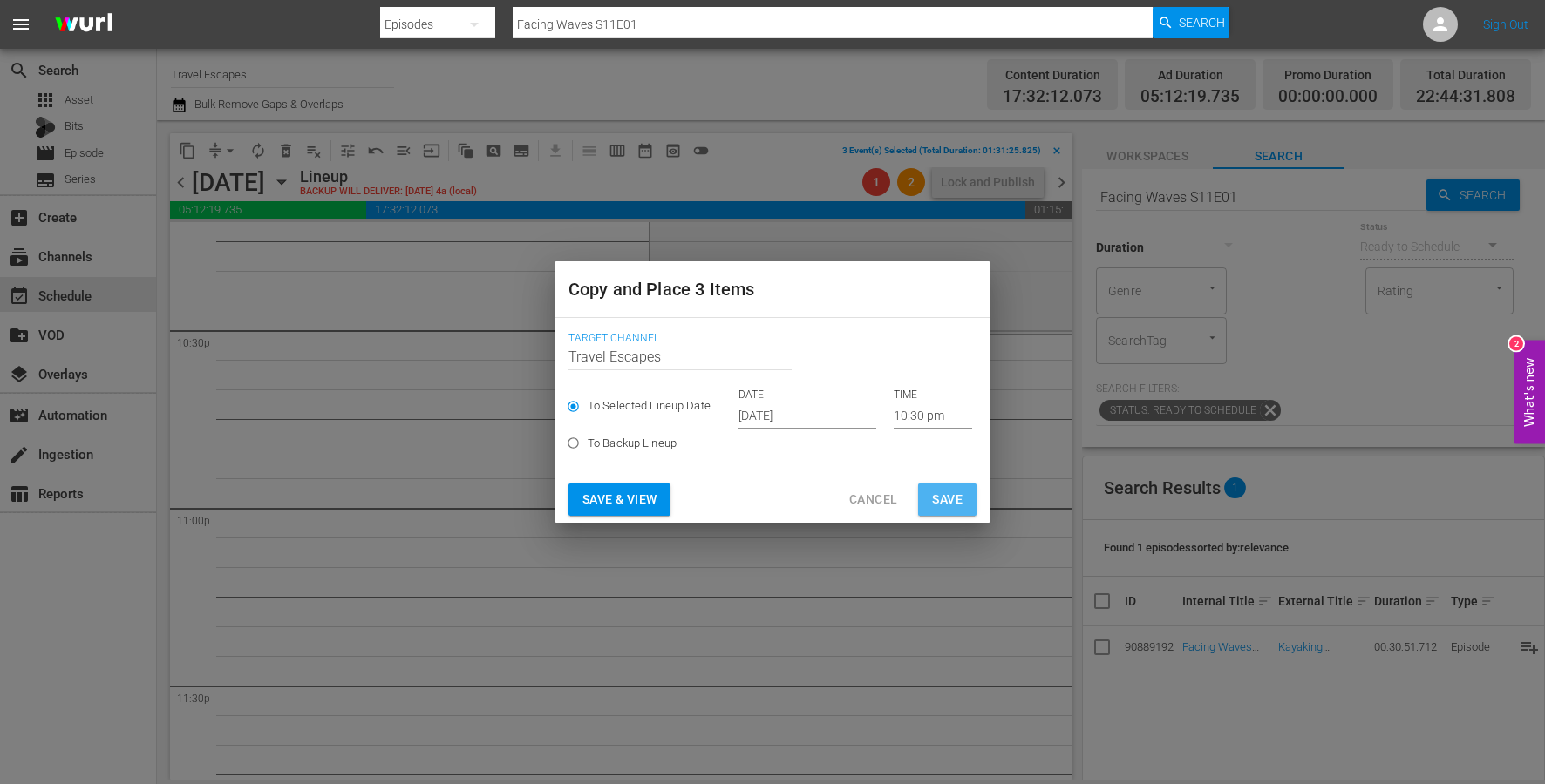
click at [949, 498] on span "Save" at bounding box center [947, 500] width 31 height 22
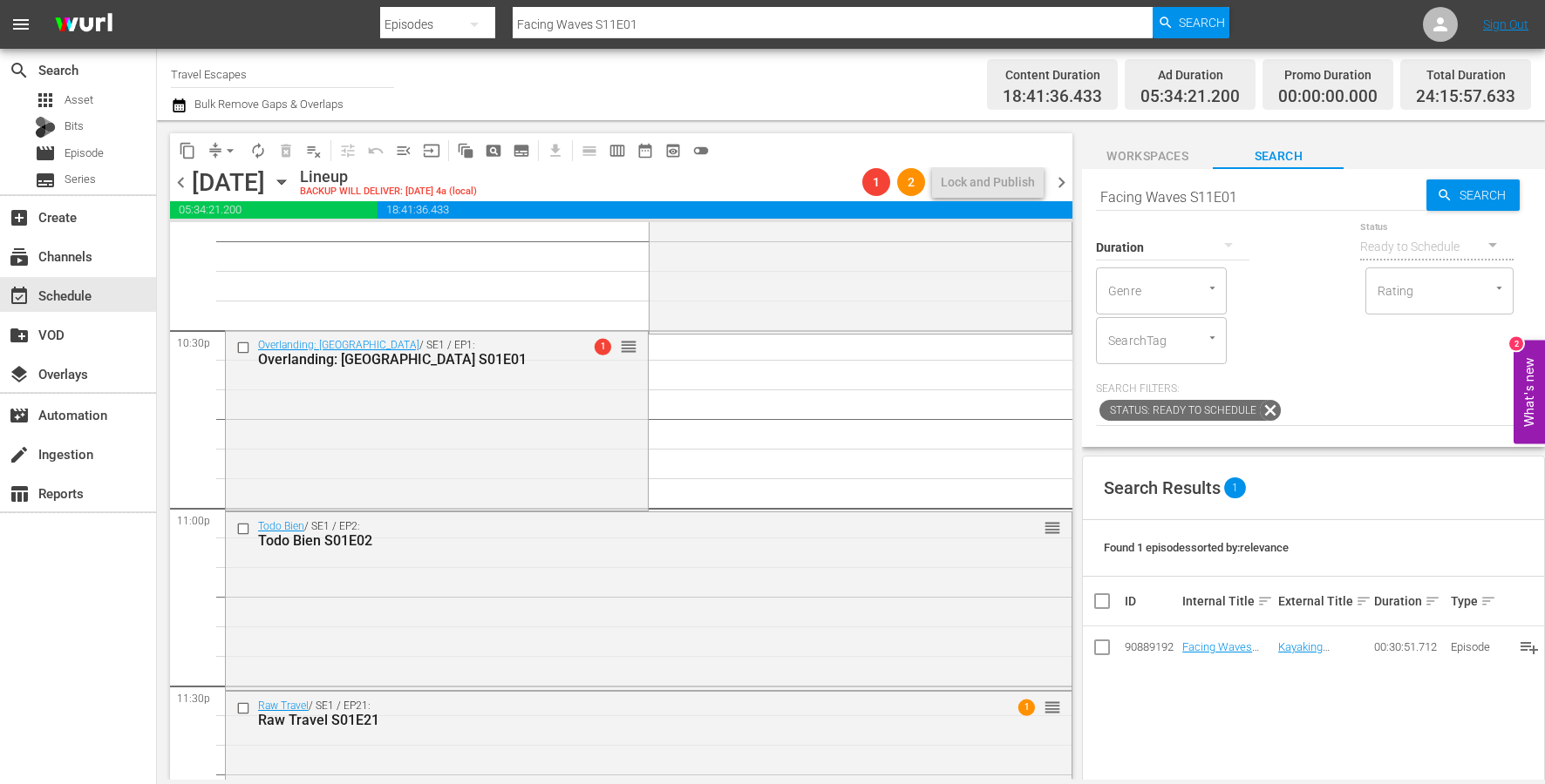
scroll to position [7982, 0]
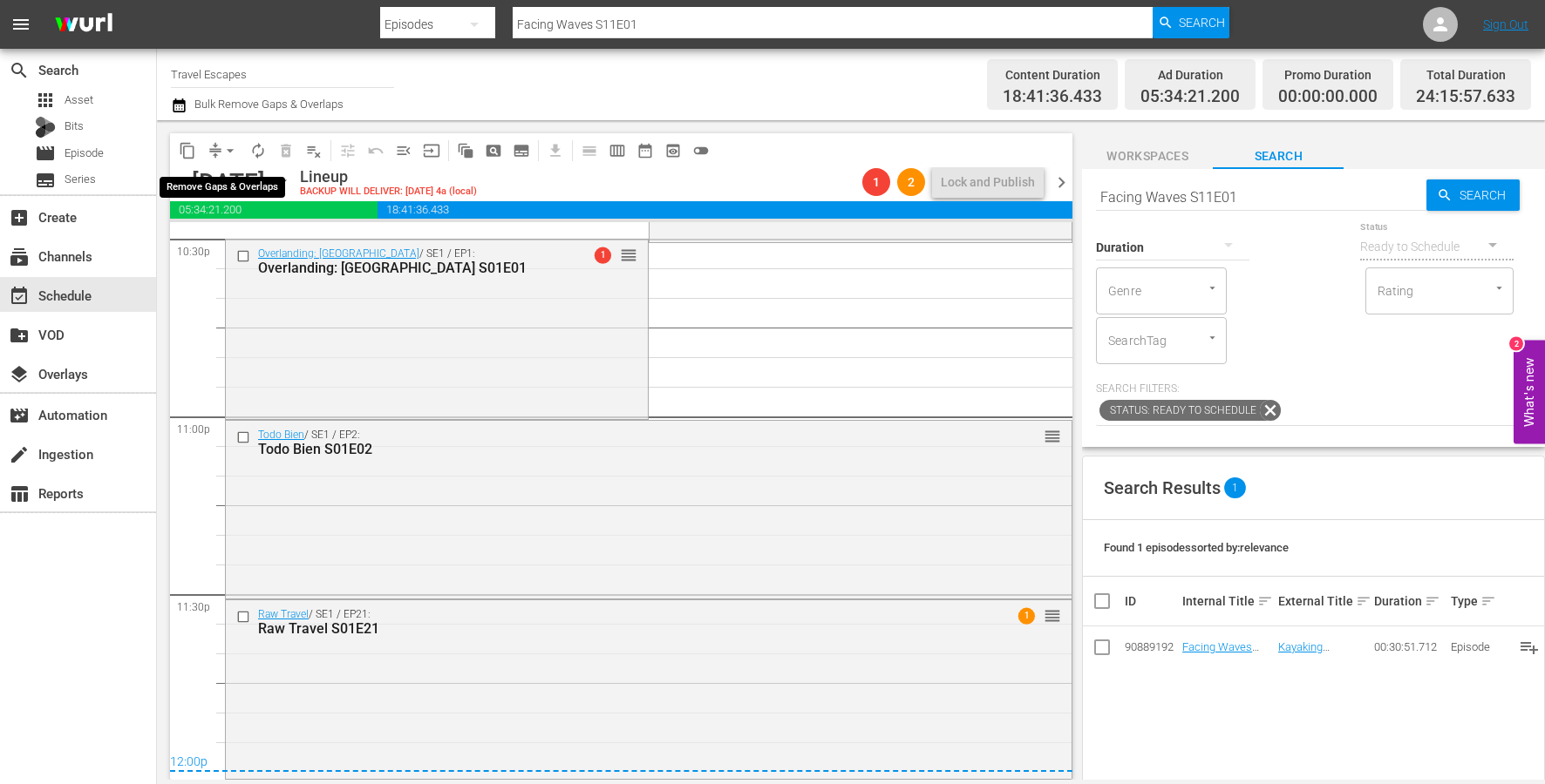
click at [226, 146] on span "arrow_drop_down" at bounding box center [230, 151] width 18 height 18
click at [257, 244] on li "Align to End of Previous Day" at bounding box center [231, 243] width 184 height 29
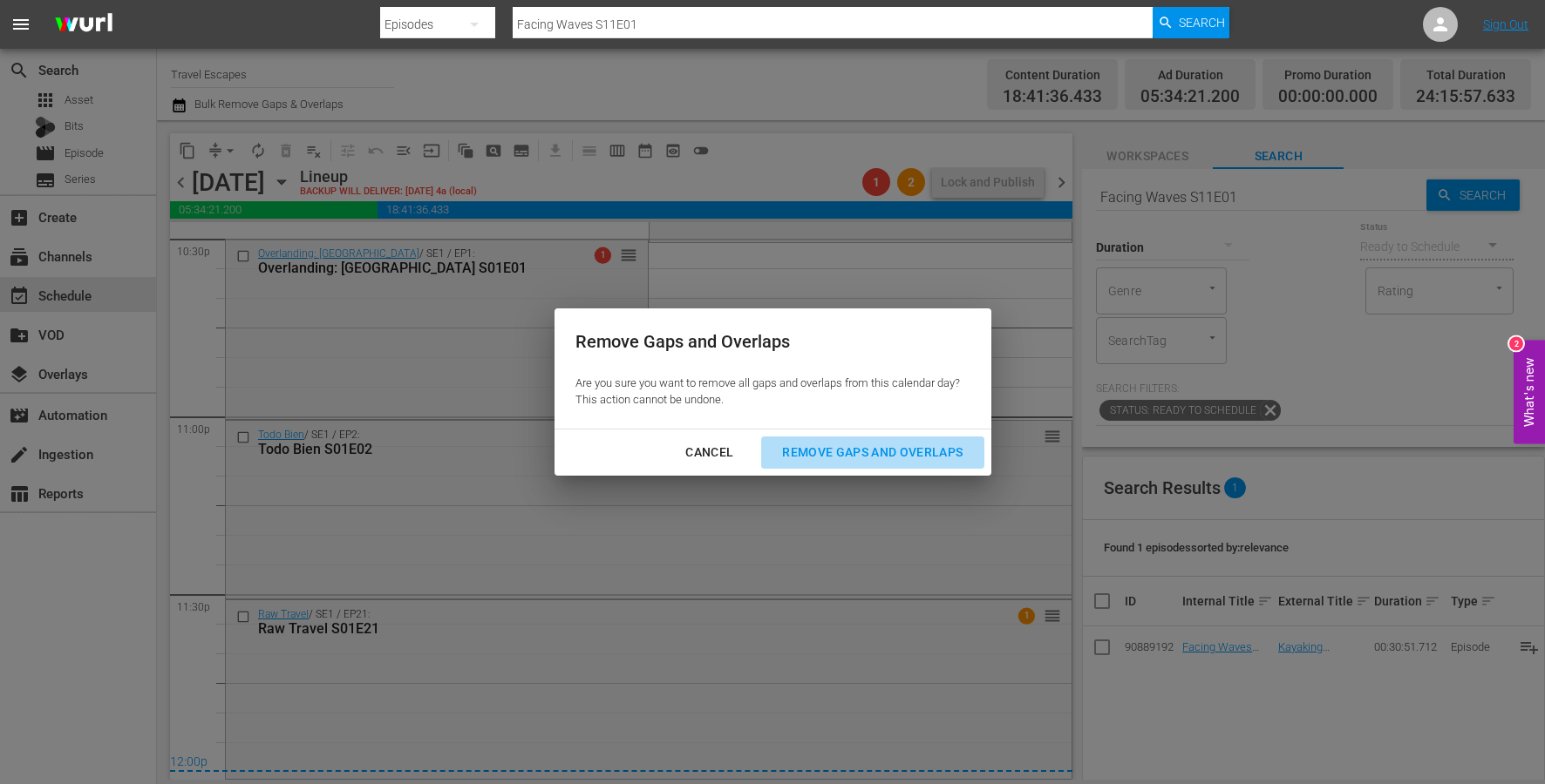
click at [828, 460] on div "Remove Gaps and Overlaps" at bounding box center [871, 453] width 208 height 22
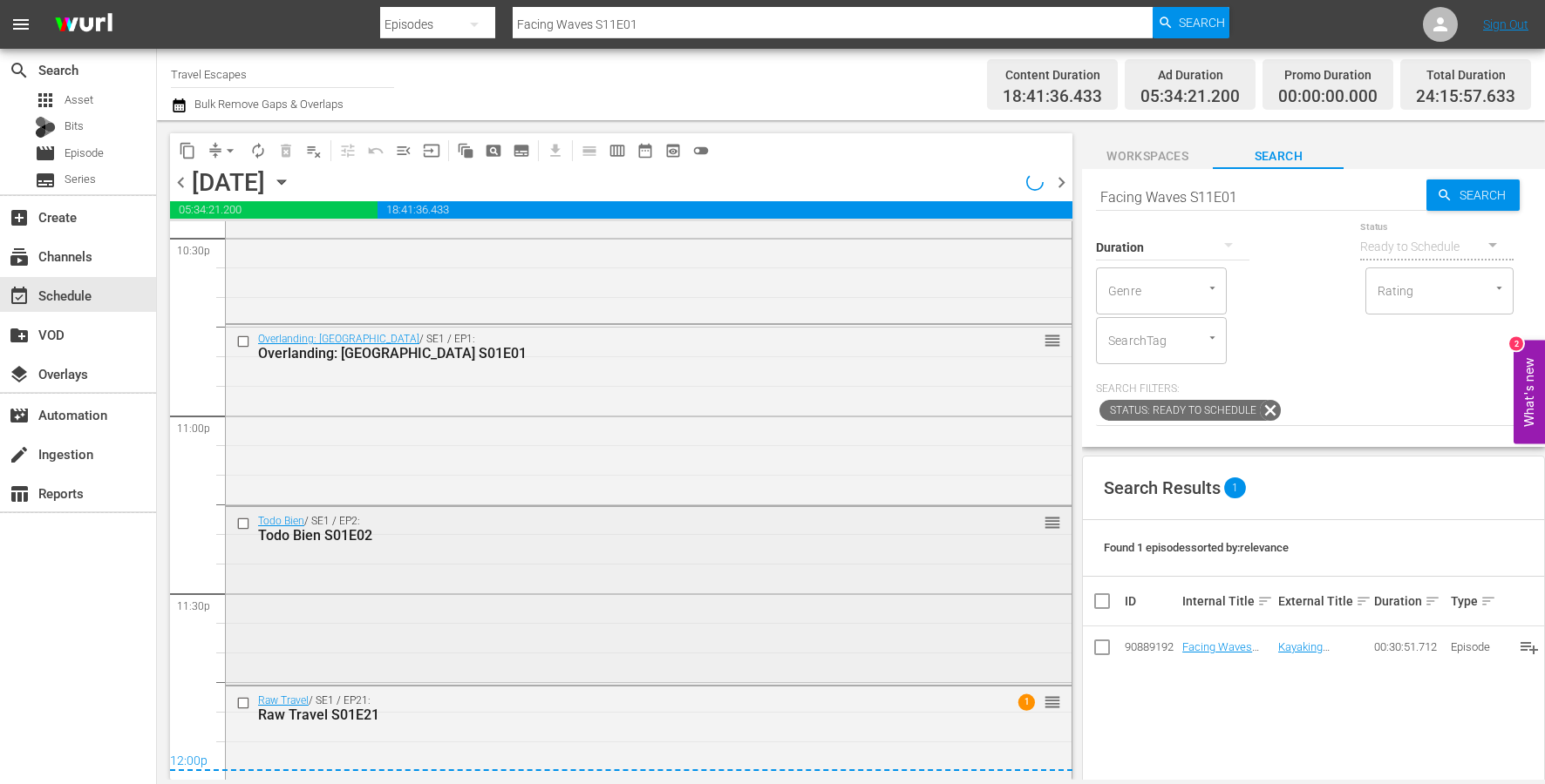
scroll to position [8069, 0]
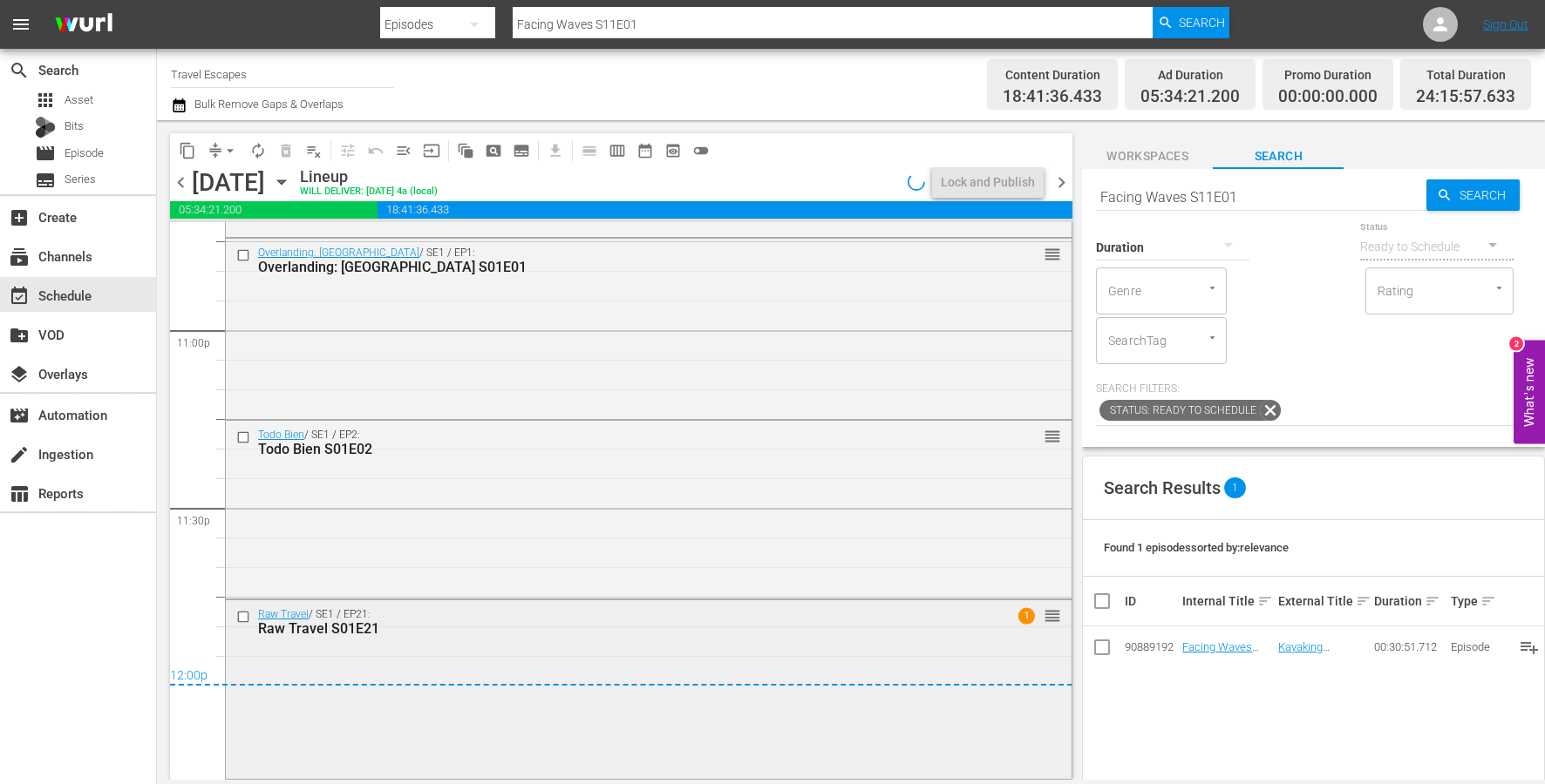
click at [608, 659] on div "Raw Travel / SE1 / EP21: Raw Travel S01E21 1 reorder" at bounding box center [648, 688] width 846 height 176
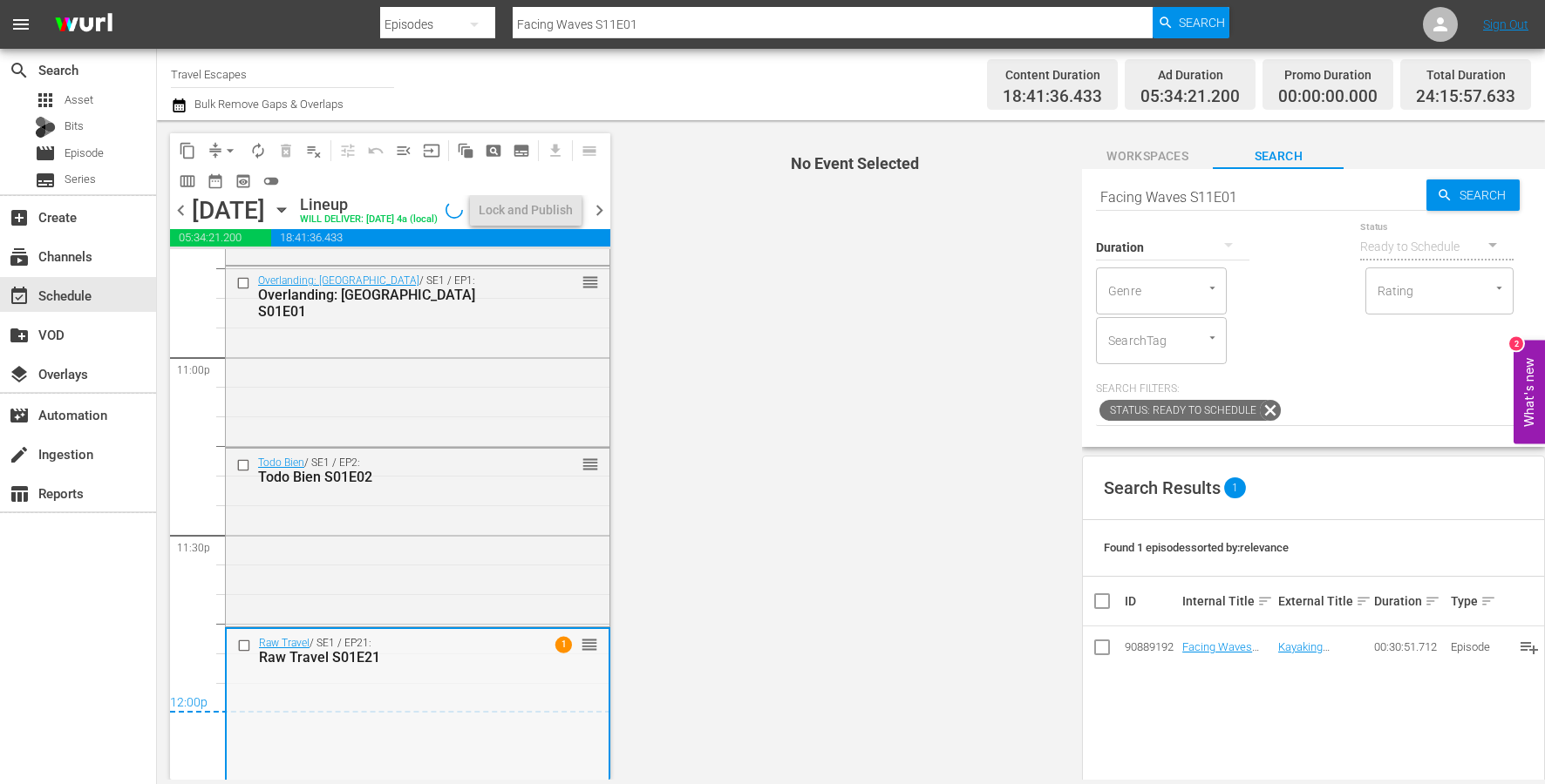
click at [474, 709] on div "Raw Travel / SE1 / EP21: Raw Travel S01E21 1 reorder" at bounding box center [417, 717] width 382 height 176
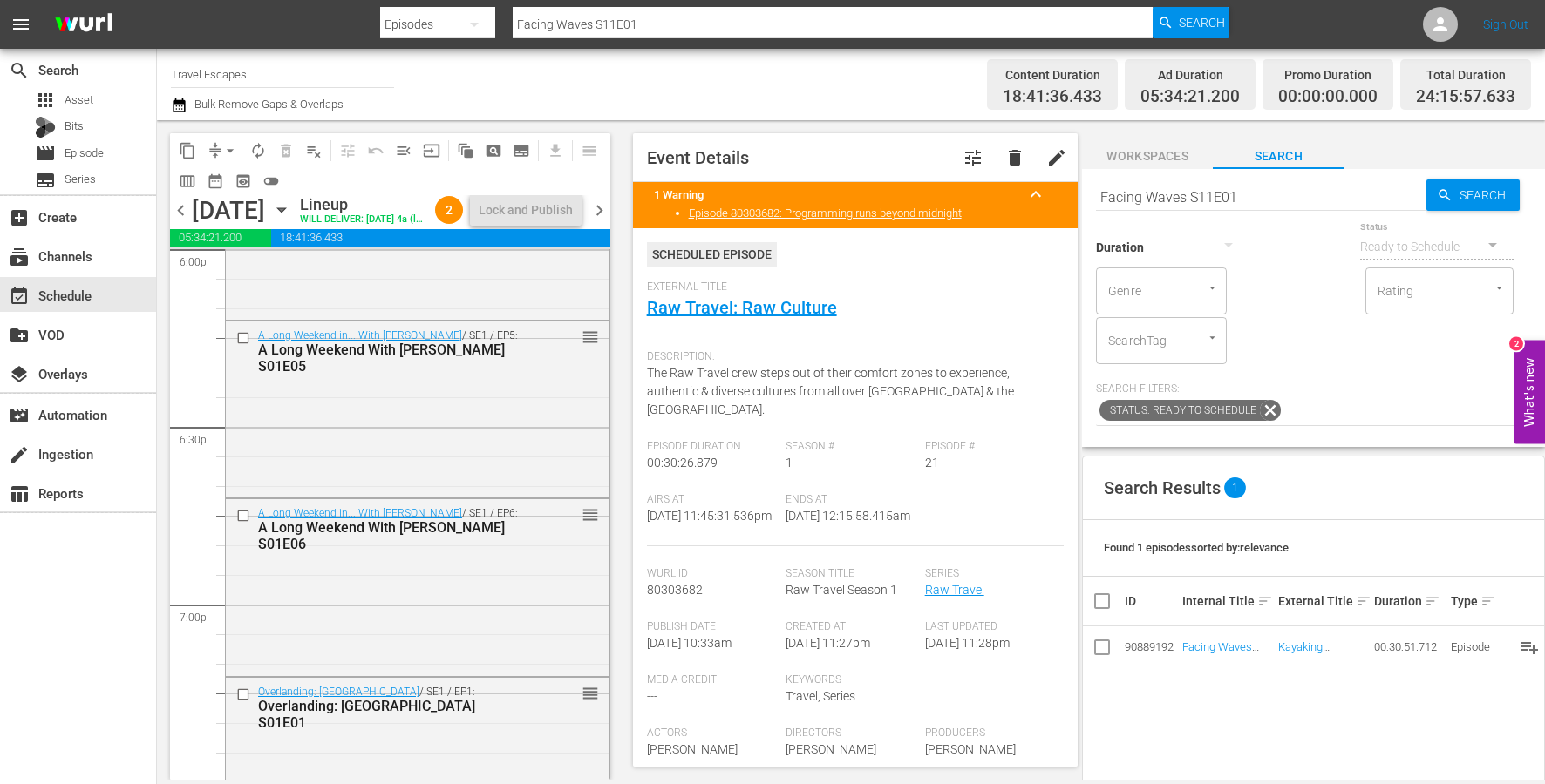
scroll to position [6400, 0]
click at [246, 523] on input "checkbox" at bounding box center [245, 515] width 19 height 15
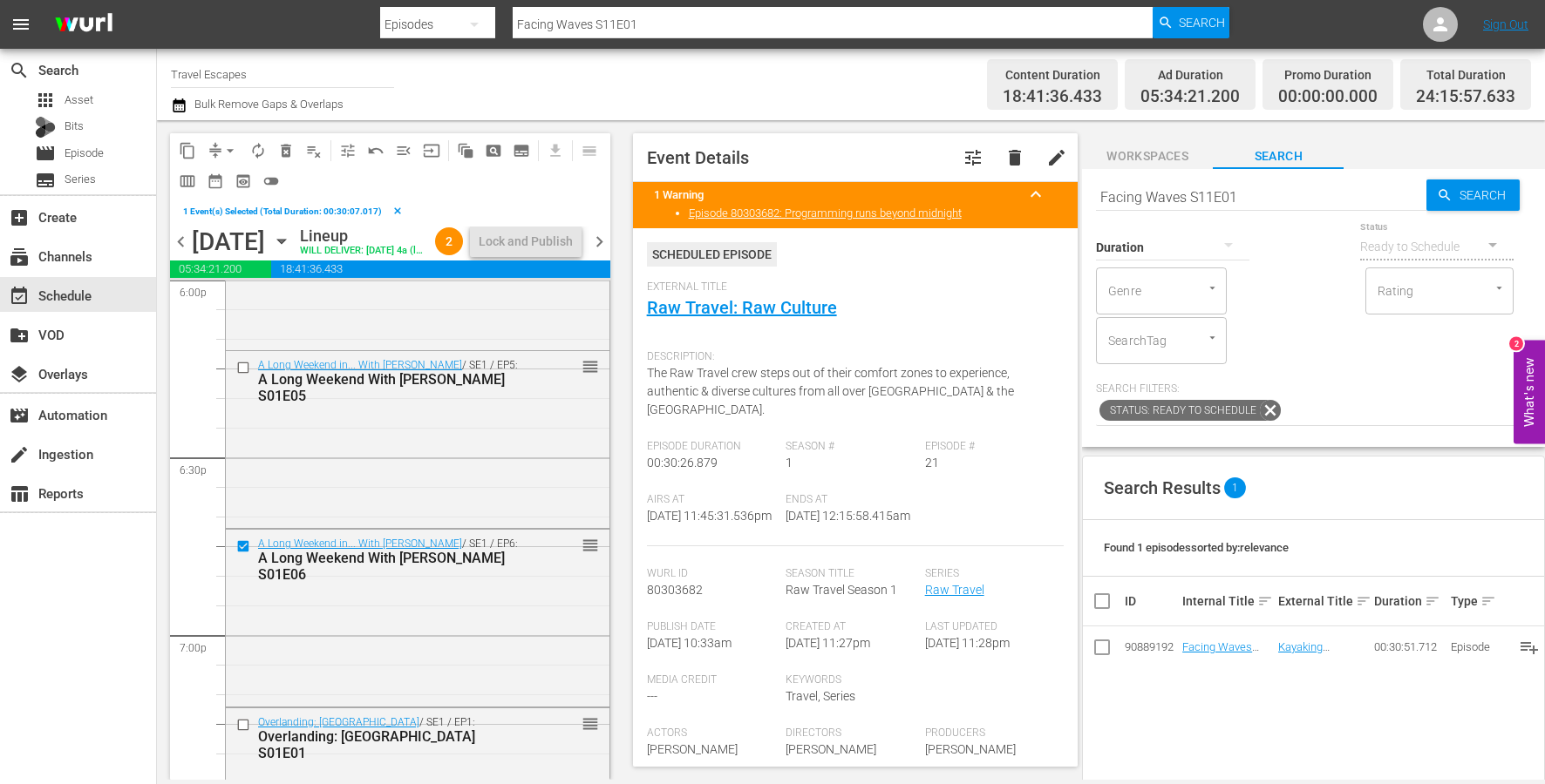
click at [288, 154] on span "delete_forever_outlined" at bounding box center [286, 151] width 18 height 18
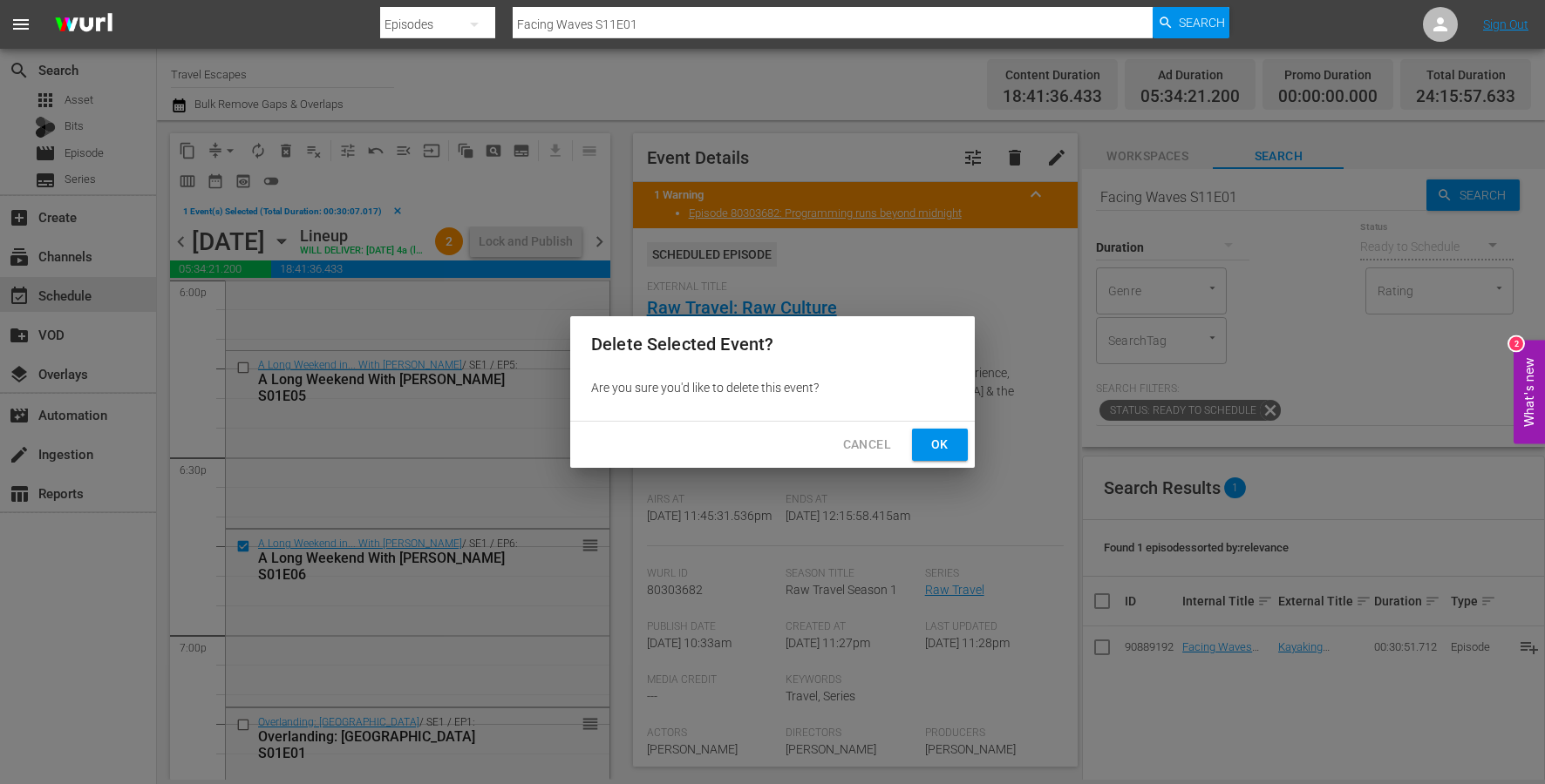
click at [920, 463] on div "Cancel Ok" at bounding box center [772, 445] width 405 height 46
click at [932, 448] on span "Ok" at bounding box center [939, 445] width 28 height 22
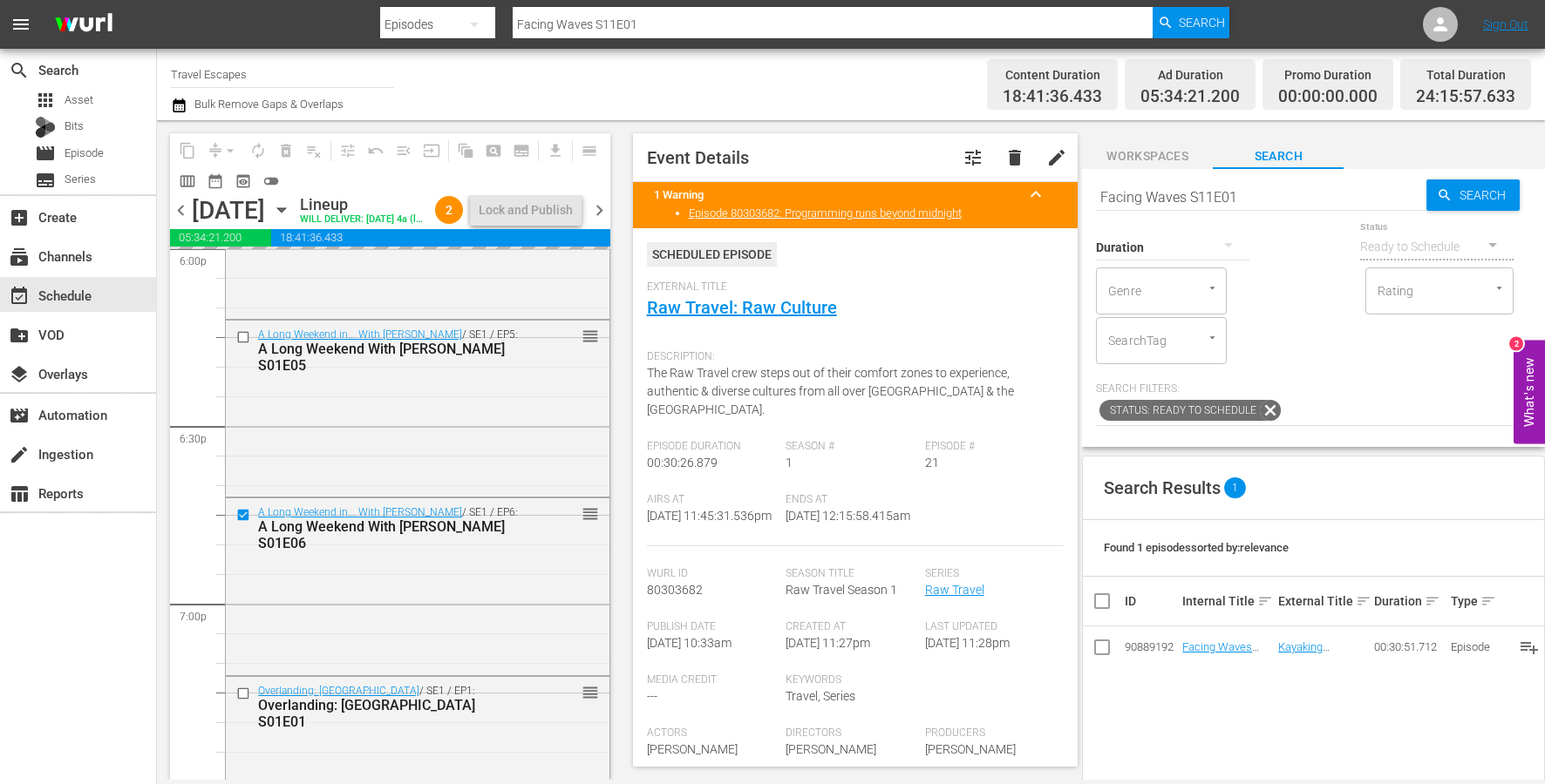
click at [1215, 188] on input "Facing Waves S11E01" at bounding box center [1261, 196] width 331 height 41
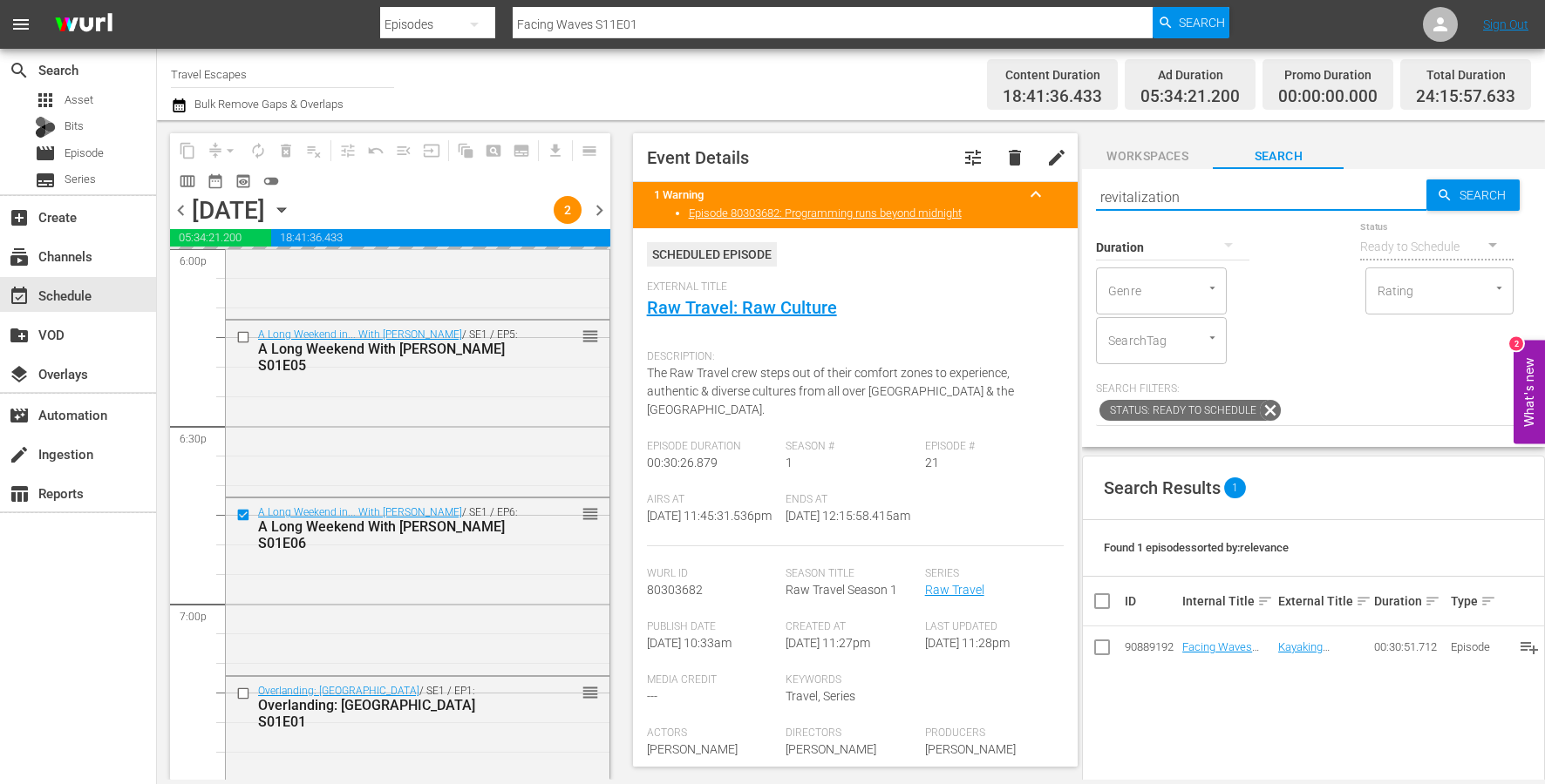
type input "revitalization"
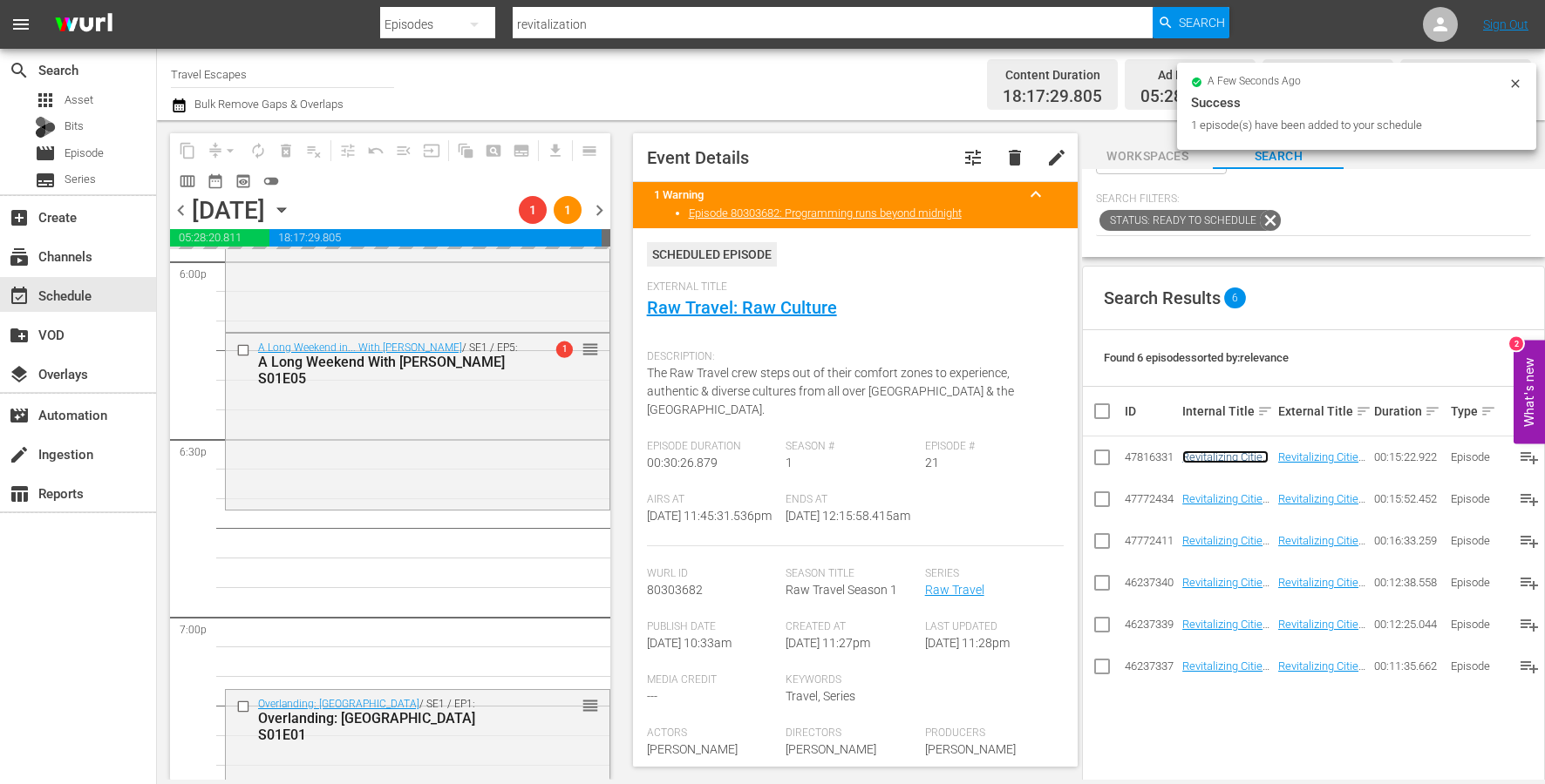
scroll to position [6356, 0]
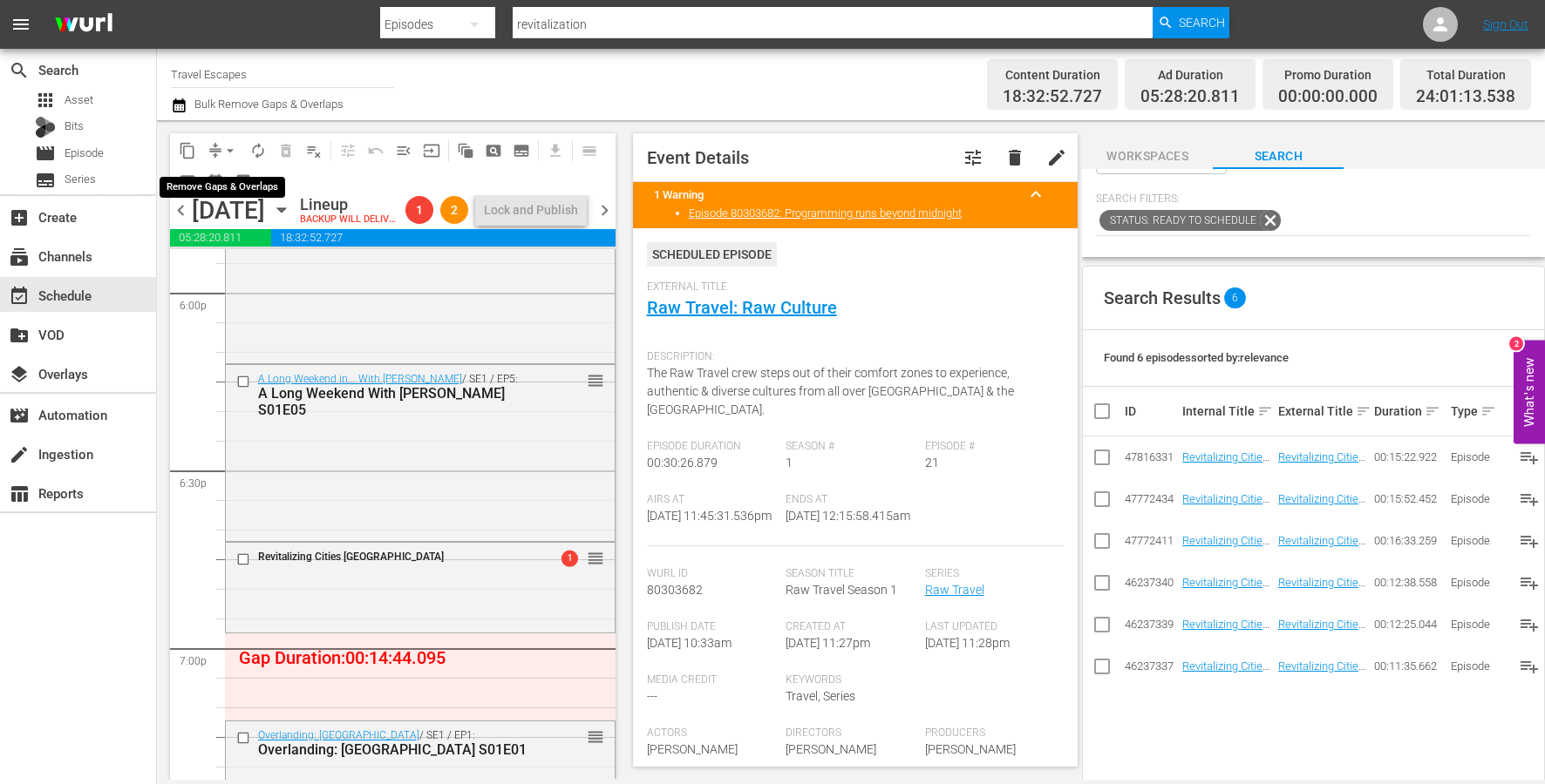
click at [226, 145] on span "arrow_drop_down" at bounding box center [230, 151] width 18 height 18
click at [260, 236] on li "Align to End of Previous Day" at bounding box center [231, 243] width 184 height 29
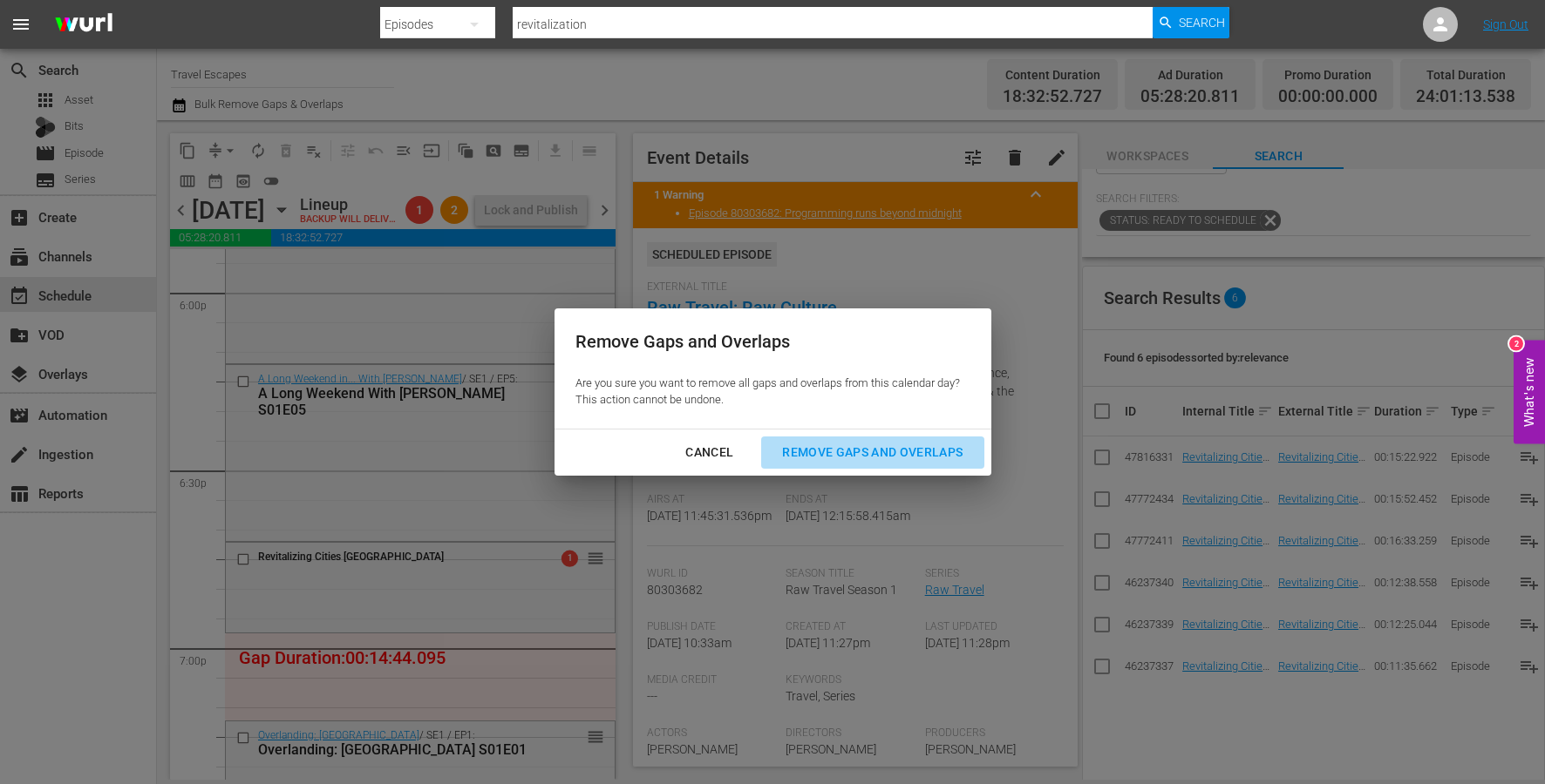
click at [816, 451] on div "Remove Gaps and Overlaps" at bounding box center [871, 453] width 208 height 22
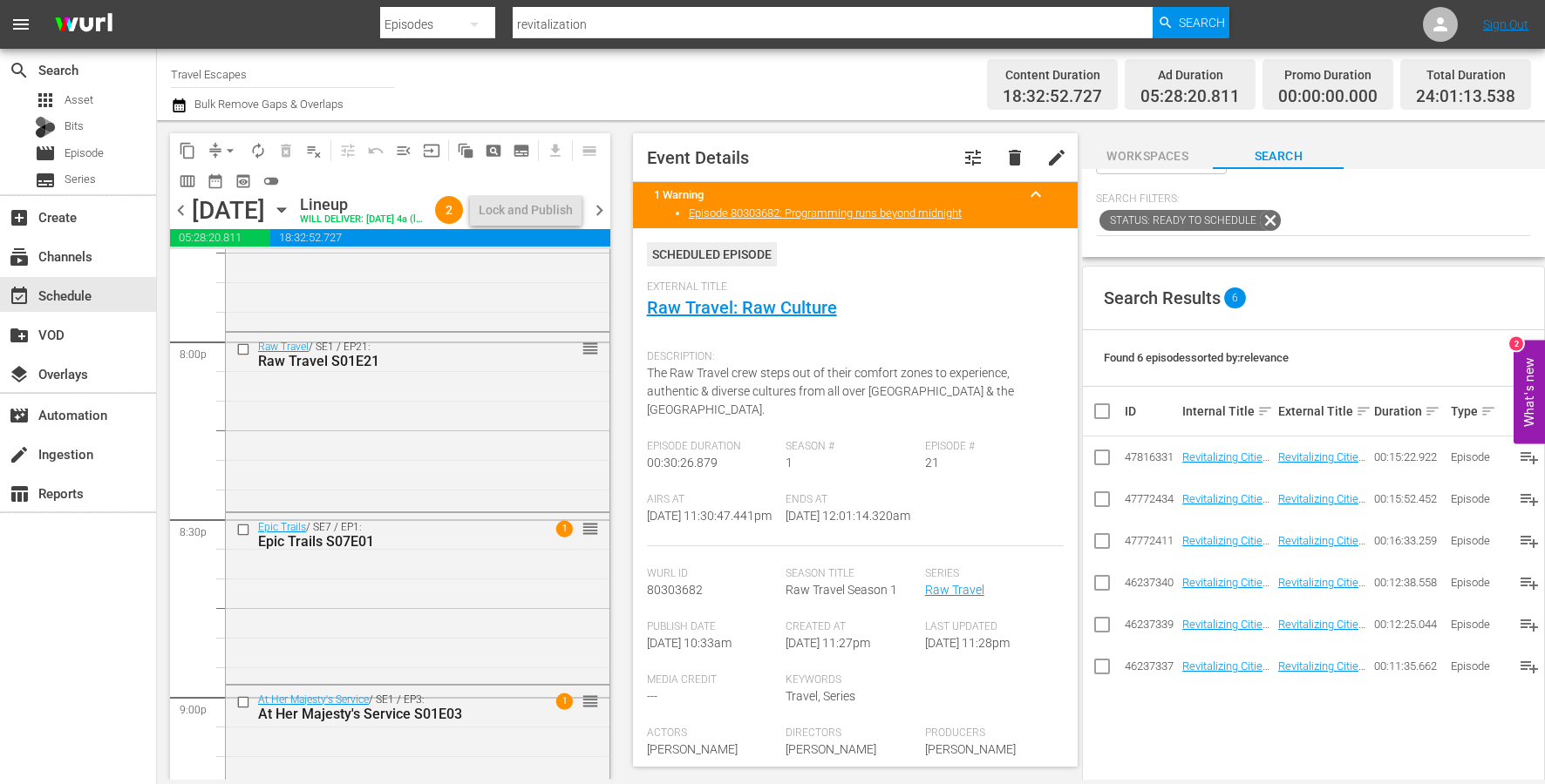
scroll to position [7017, 0]
click at [241, 538] on input "checkbox" at bounding box center [245, 531] width 19 height 15
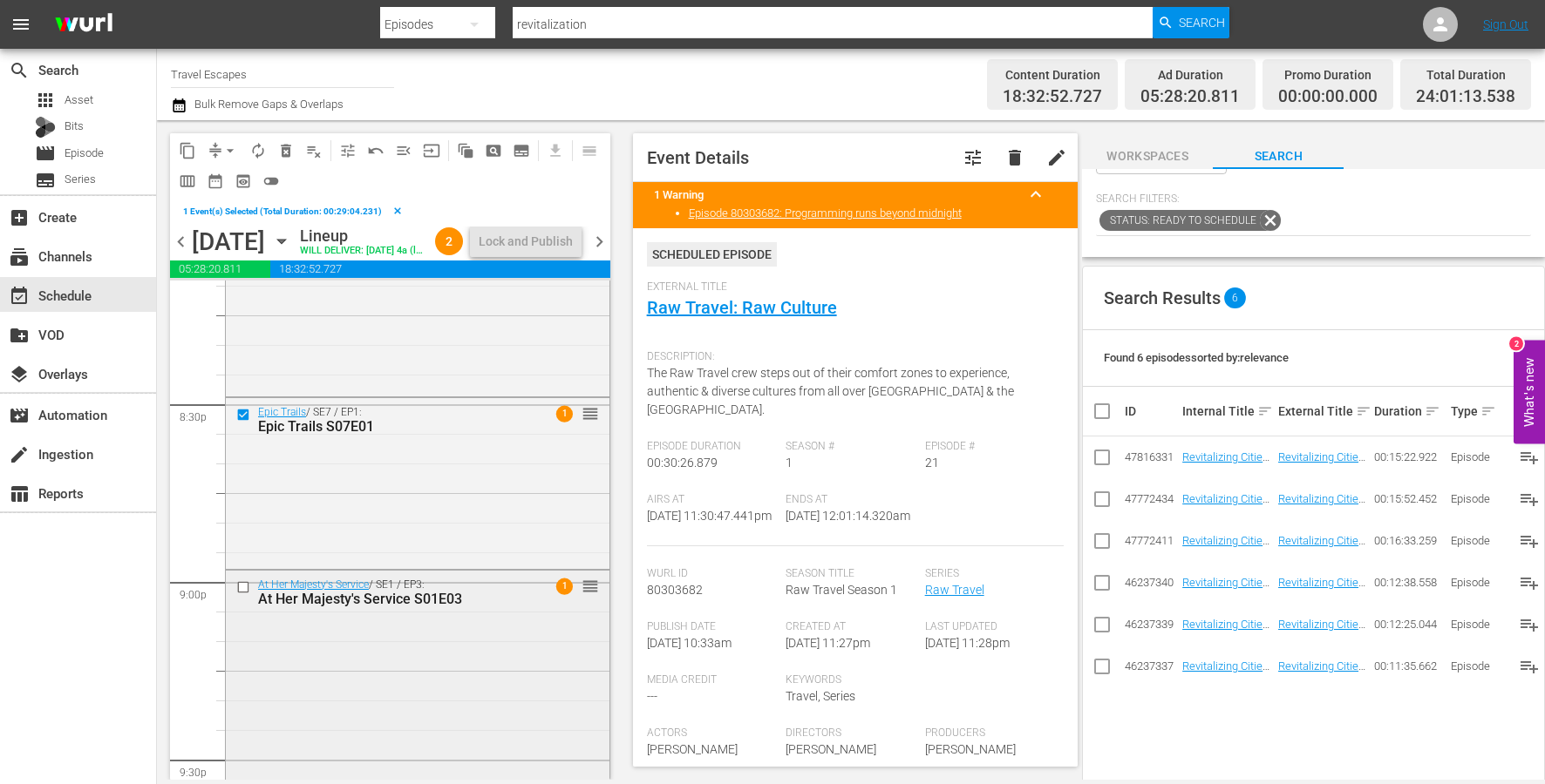
click at [242, 595] on input "checkbox" at bounding box center [245, 587] width 19 height 15
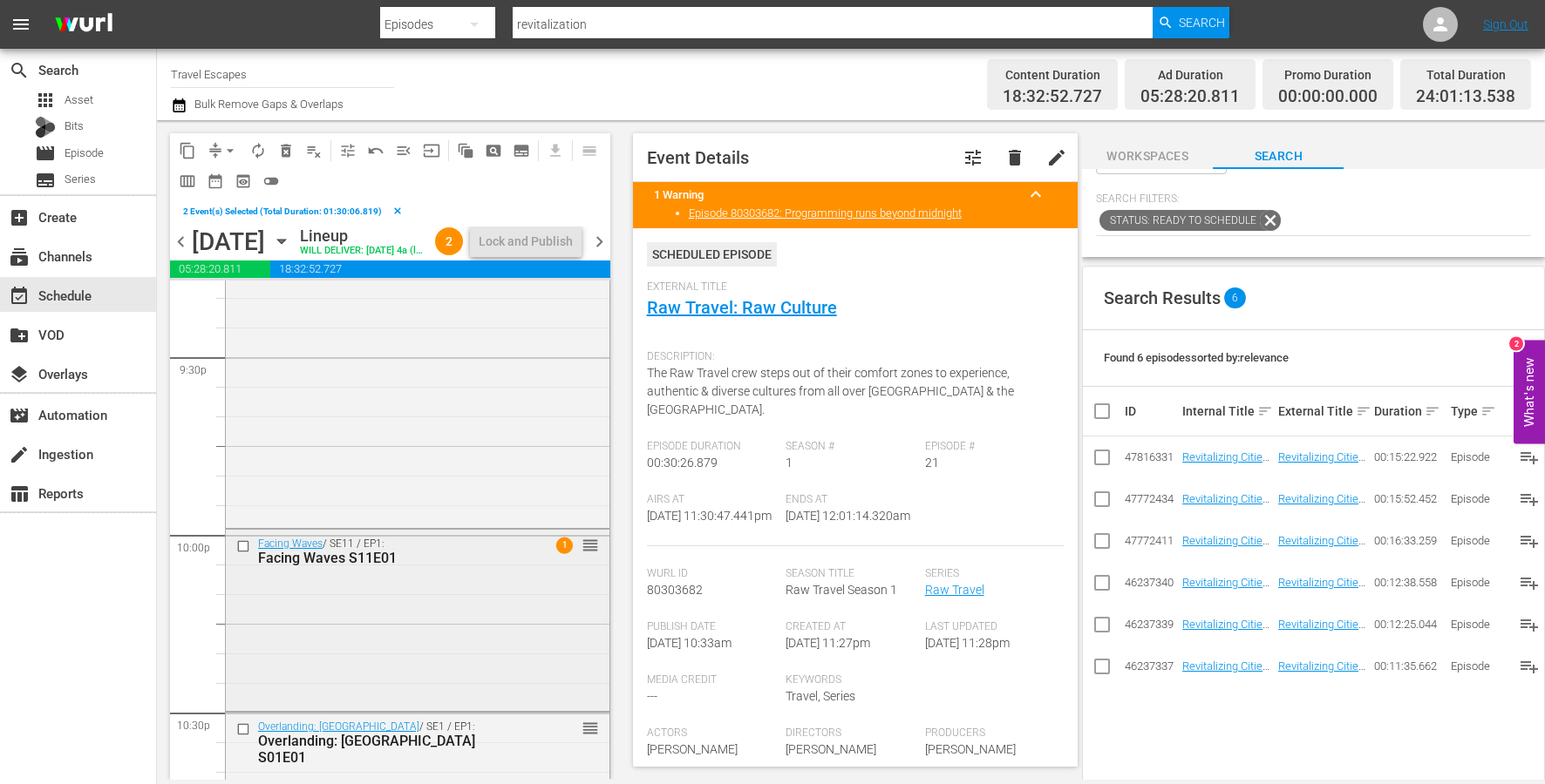
click at [240, 553] on input "checkbox" at bounding box center [245, 545] width 19 height 15
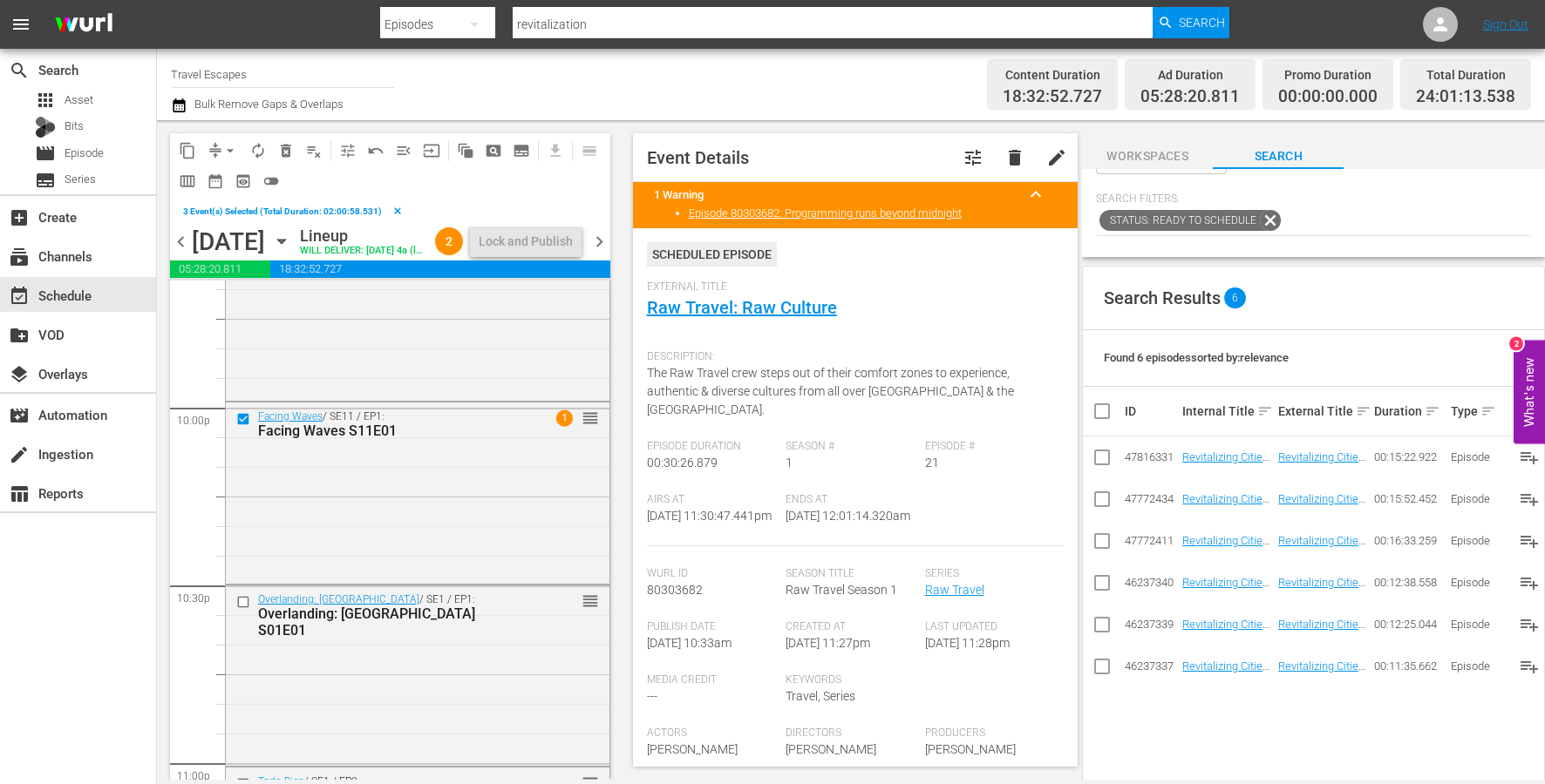
scroll to position [7772, 0]
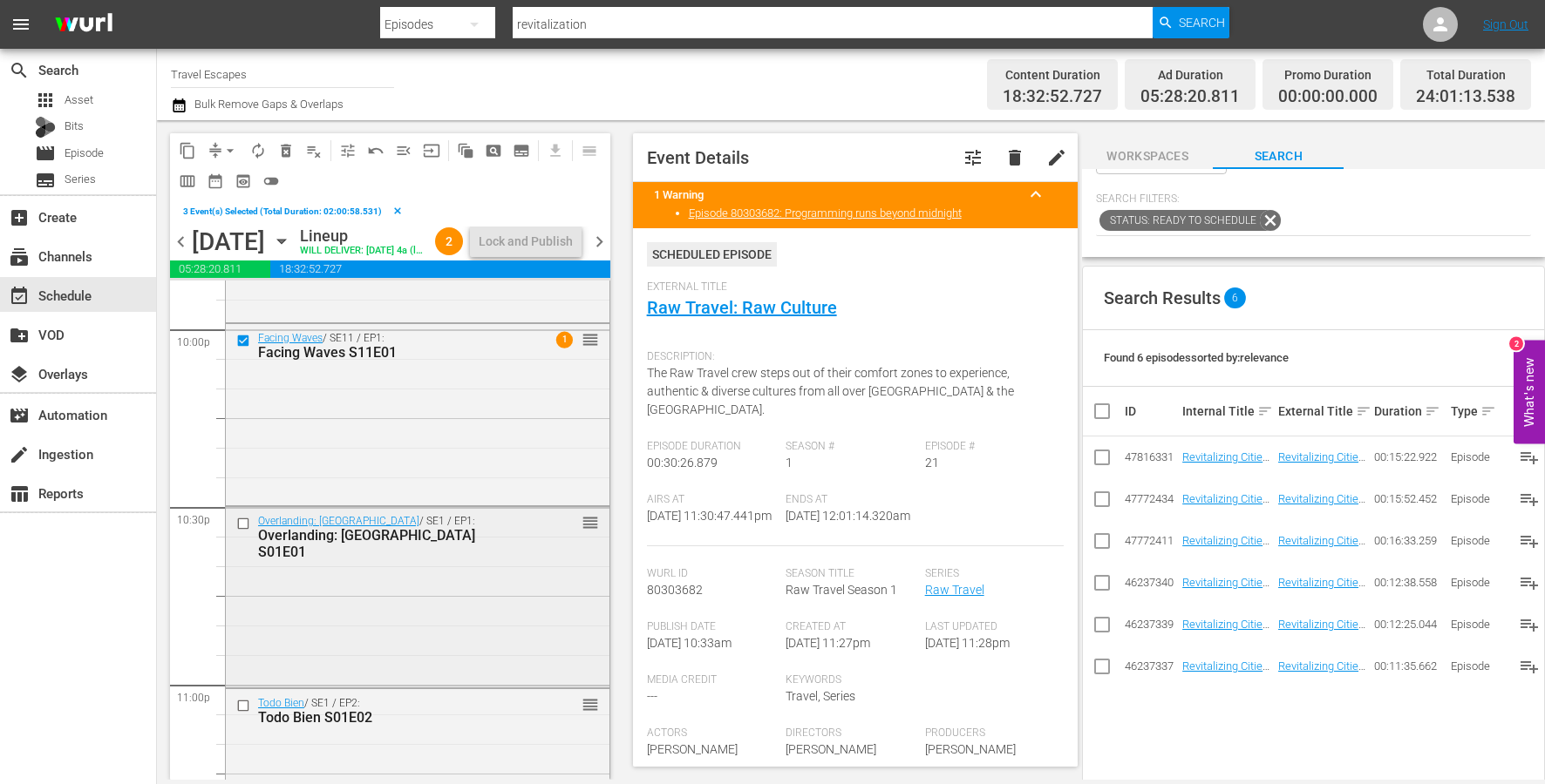
click at [242, 532] on input "checkbox" at bounding box center [245, 524] width 19 height 15
click at [241, 713] on input "checkbox" at bounding box center [245, 705] width 19 height 15
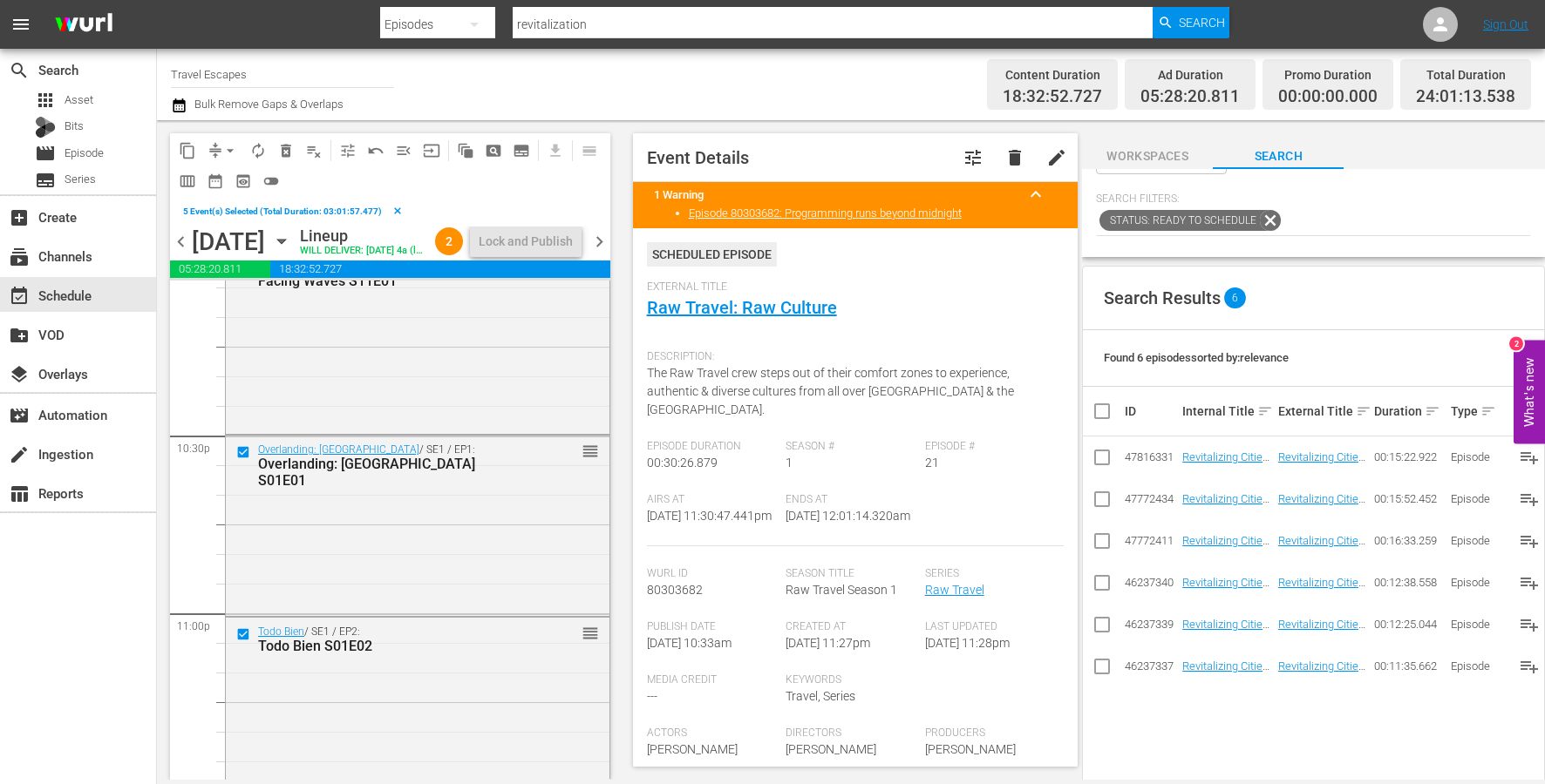
scroll to position [8067, 0]
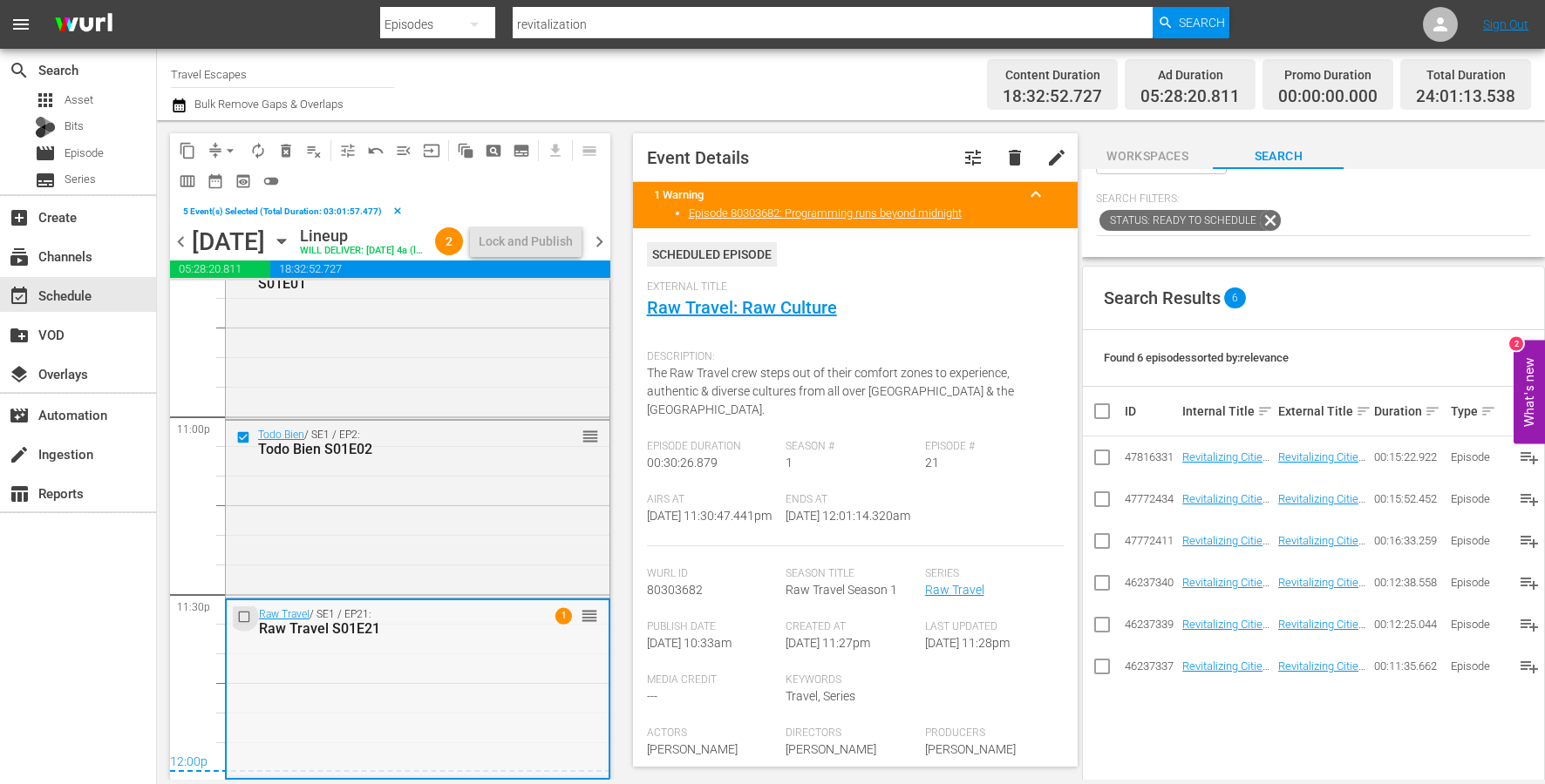
click at [244, 617] on input "checkbox" at bounding box center [246, 616] width 19 height 15
click at [189, 151] on span "content_copy" at bounding box center [187, 151] width 18 height 18
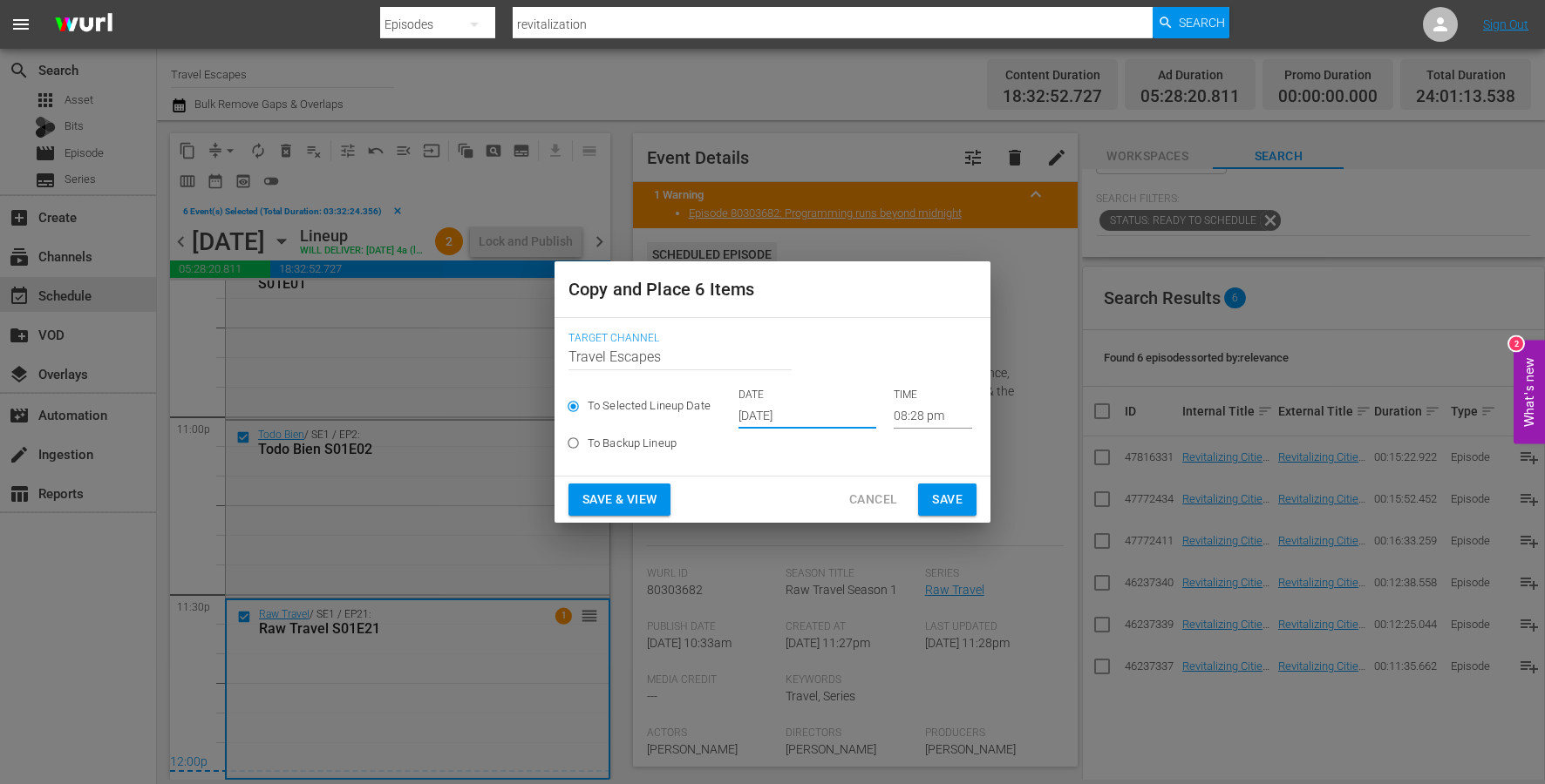
click at [801, 410] on input "[DATE]" at bounding box center [807, 415] width 138 height 27
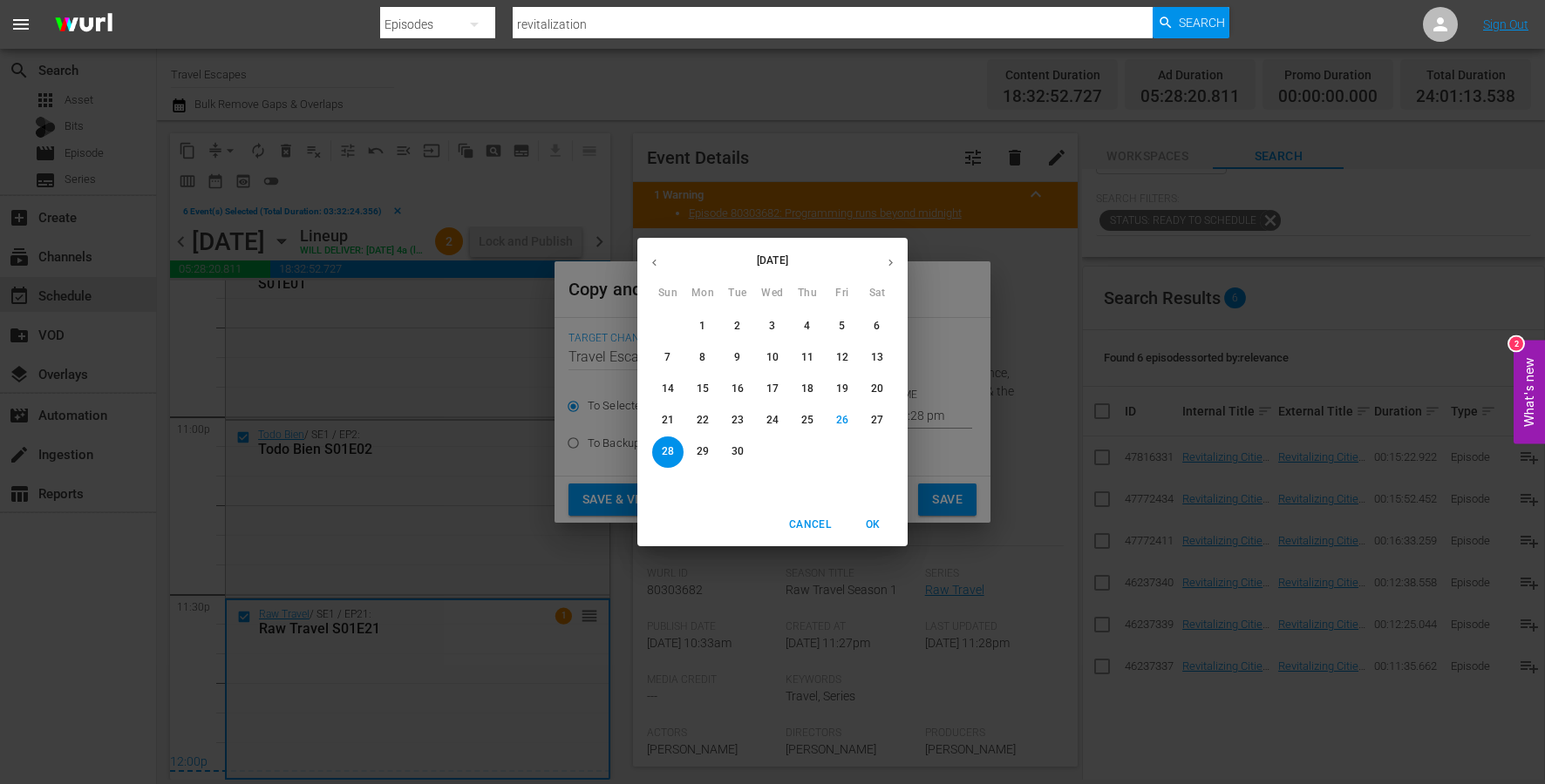
click at [897, 259] on button "button" at bounding box center [890, 262] width 34 height 34
click at [666, 427] on p "19" at bounding box center [668, 420] width 12 height 15
type input "Oct 19th 2025"
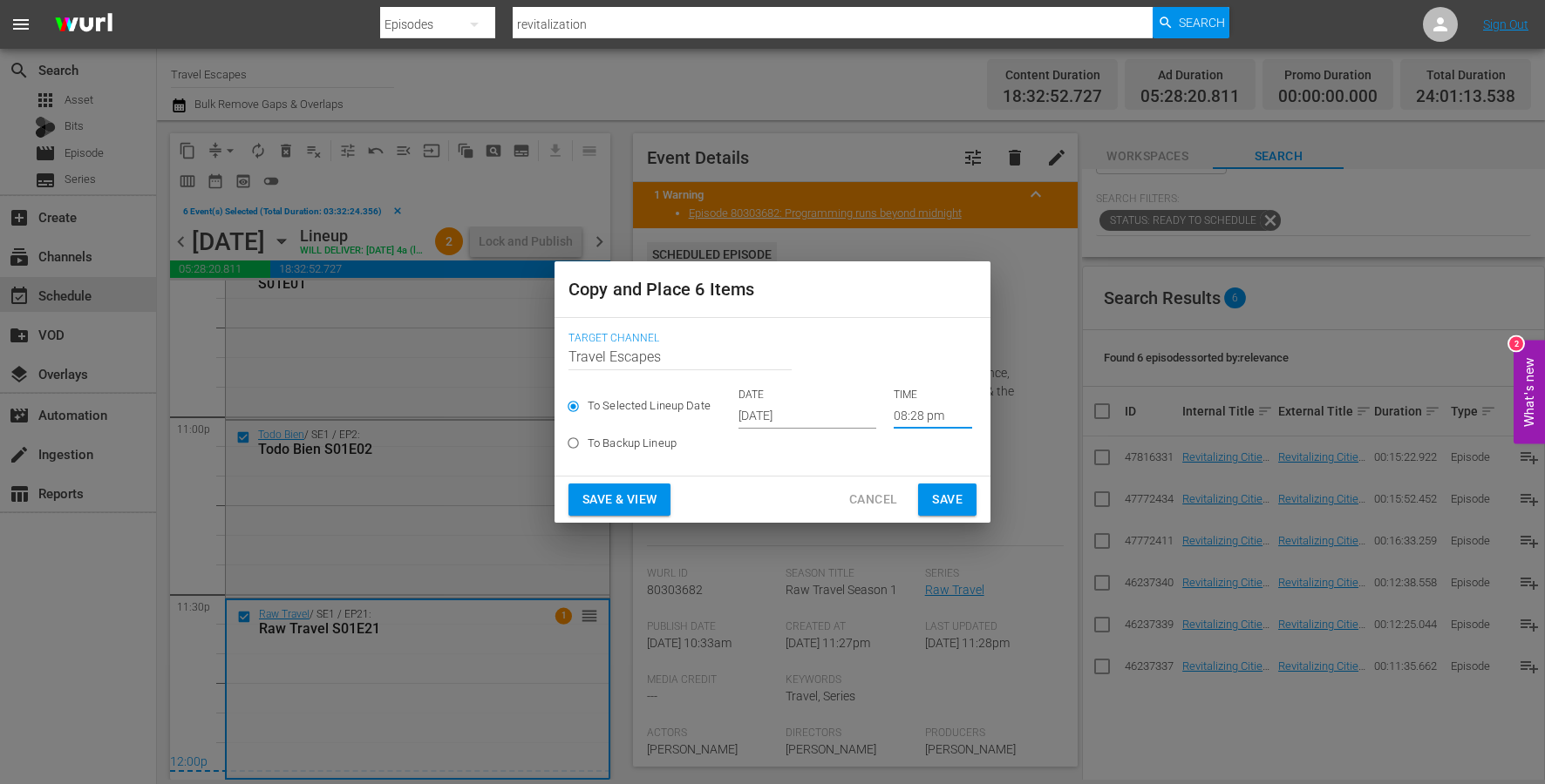
click at [902, 423] on input "08:28 pm" at bounding box center [933, 415] width 79 height 27
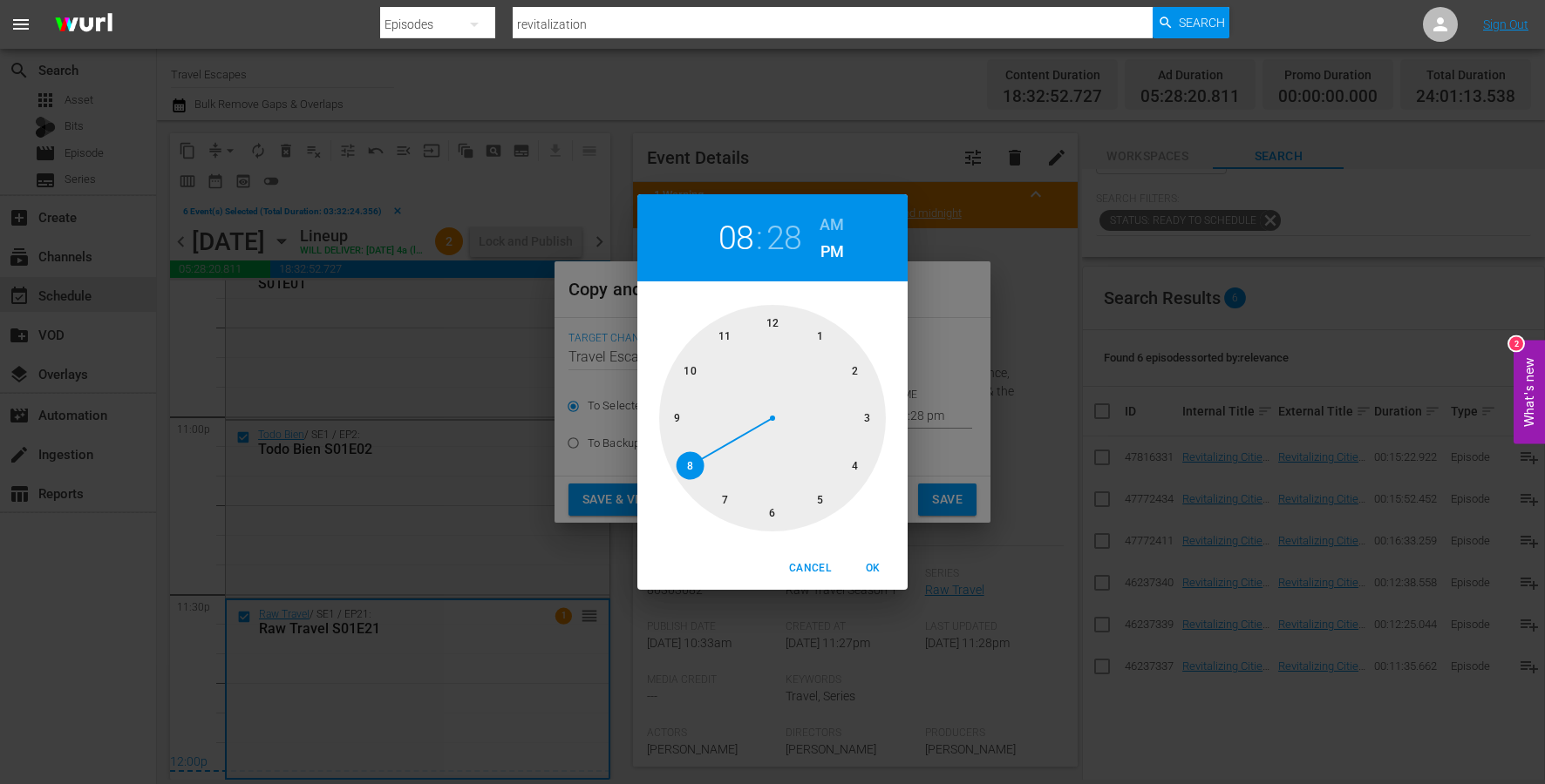
click at [774, 324] on div at bounding box center [772, 418] width 227 height 227
click at [826, 218] on h6 "AM" at bounding box center [832, 225] width 25 height 28
click at [872, 558] on button "OK" at bounding box center [872, 568] width 56 height 29
type input "12:00 am"
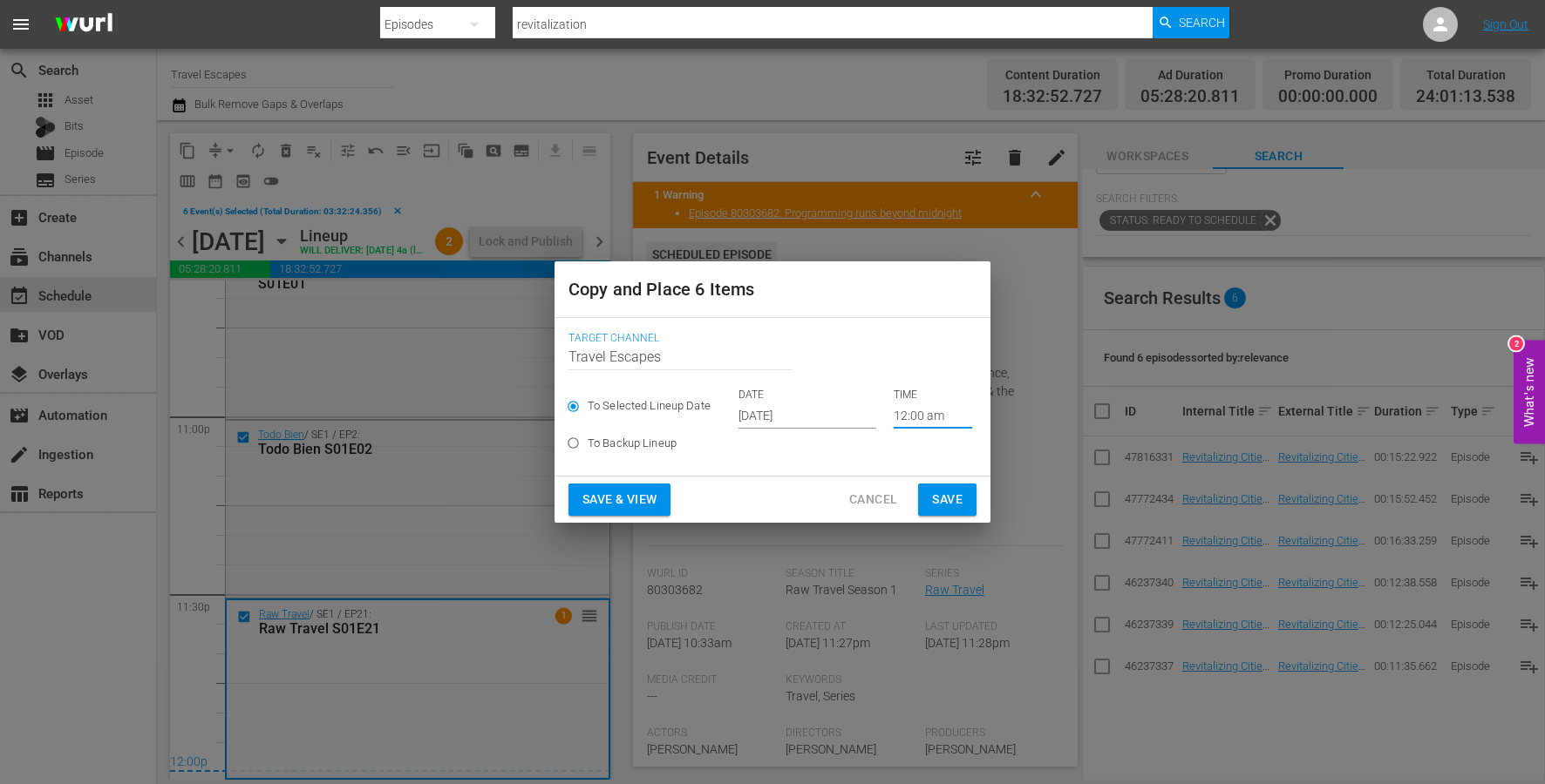
click at [932, 494] on span "Save" at bounding box center [947, 500] width 31 height 22
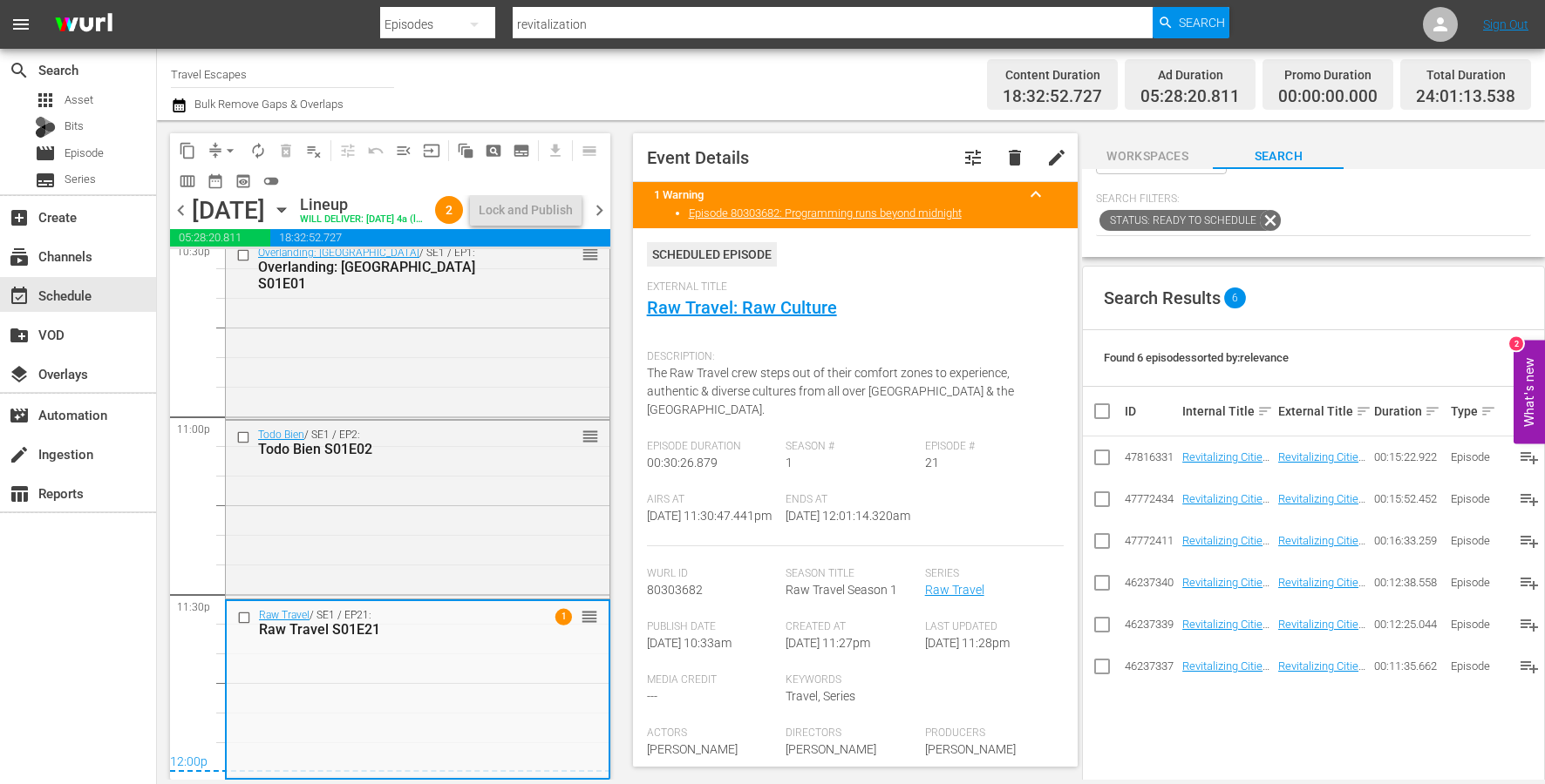
scroll to position [8036, 0]
click at [600, 221] on span "chevron_right" at bounding box center [599, 210] width 22 height 22
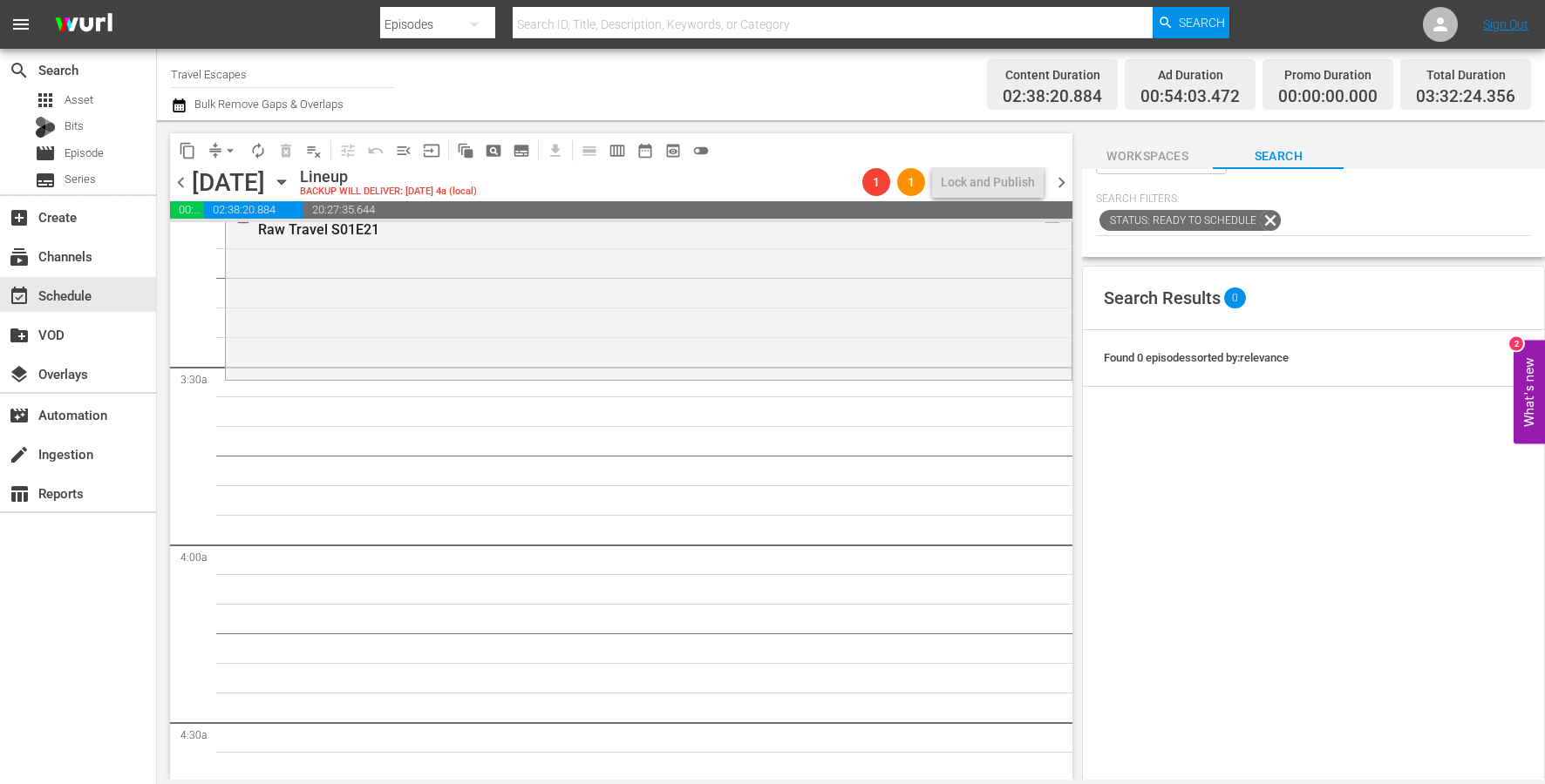
scroll to position [1082, 0]
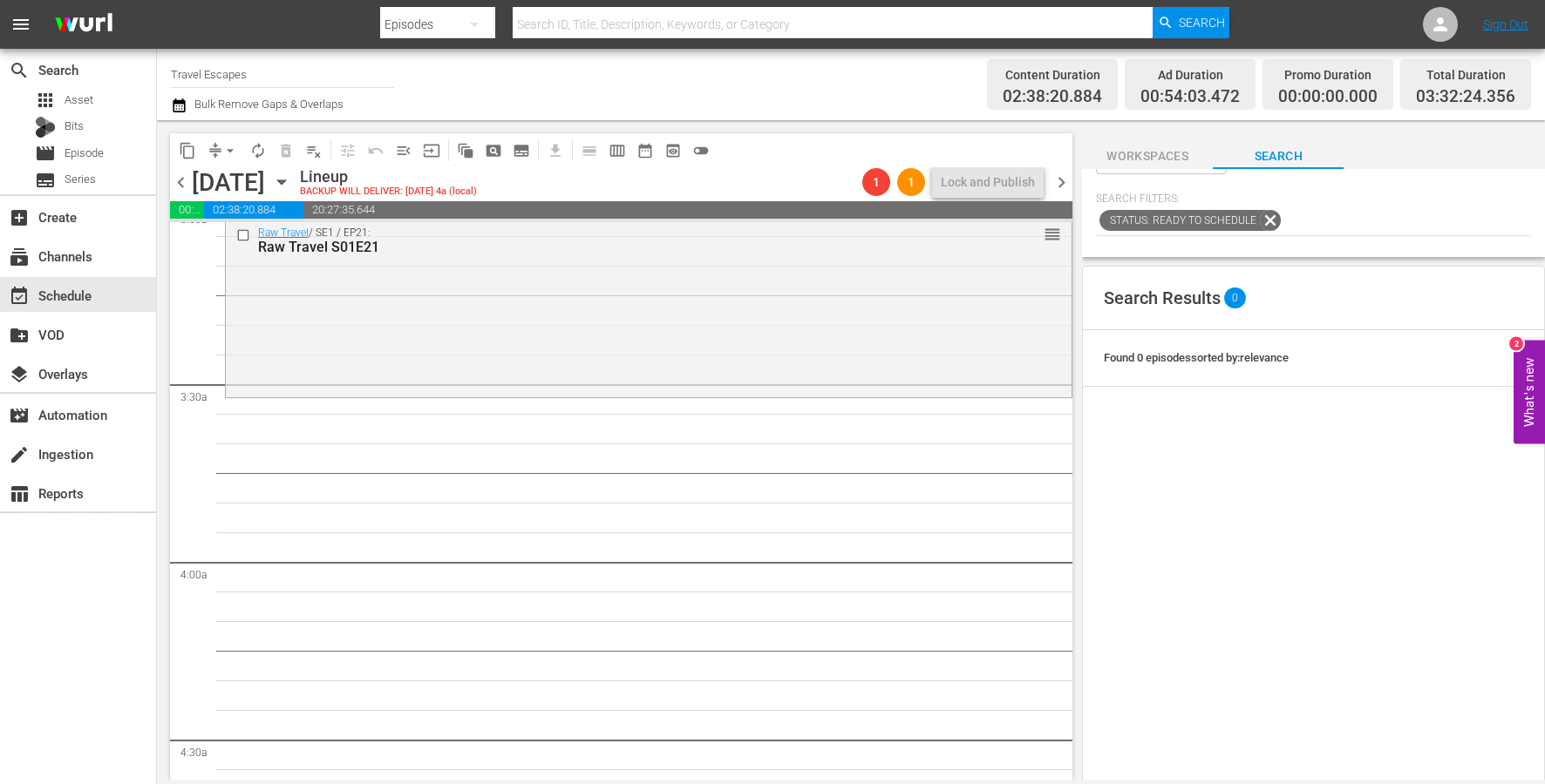
click at [178, 162] on span "content_copy" at bounding box center [187, 151] width 28 height 28
click at [185, 146] on span "content_copy" at bounding box center [187, 151] width 18 height 18
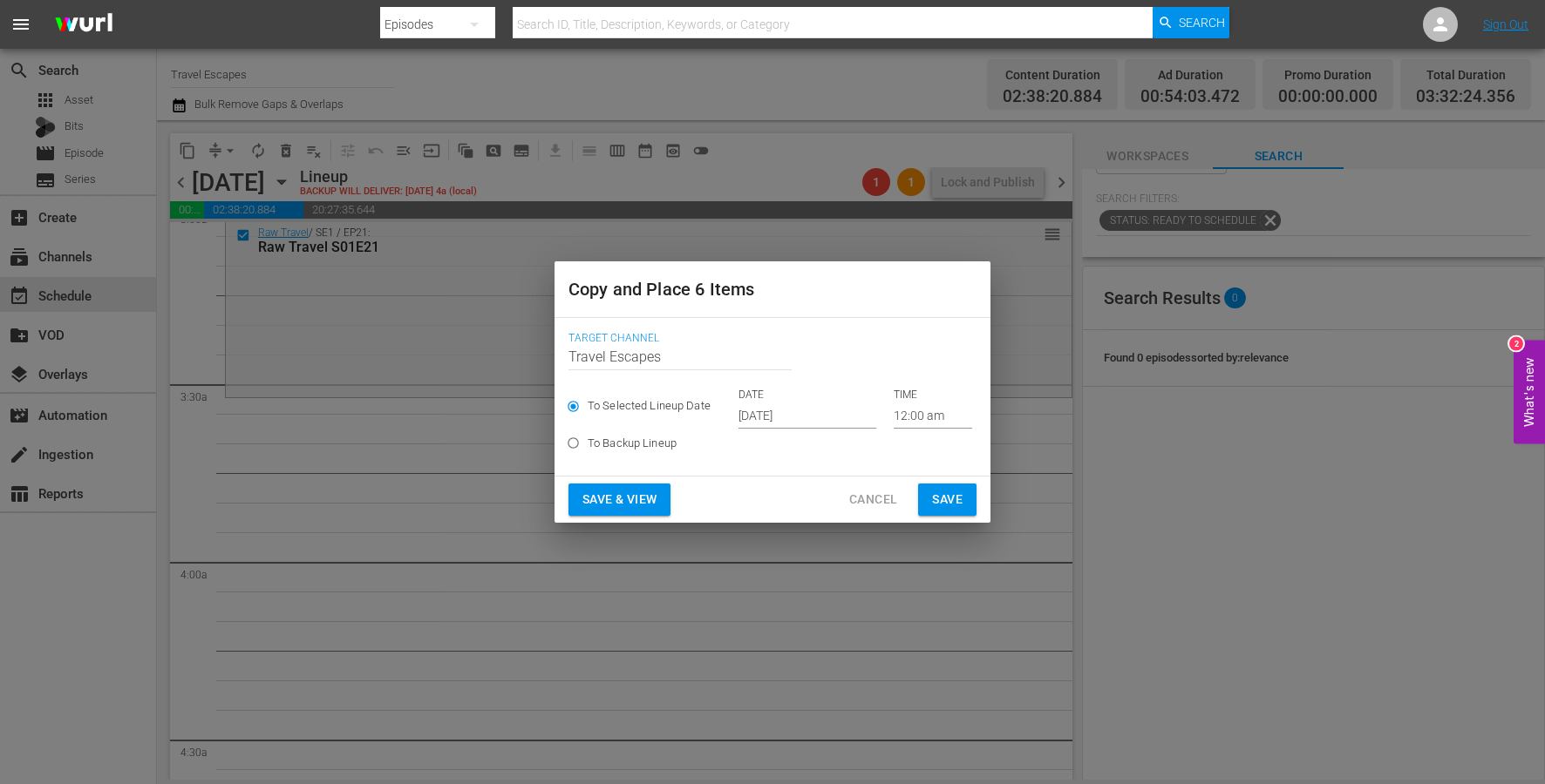
click at [783, 413] on input "[DATE]" at bounding box center [807, 415] width 138 height 27
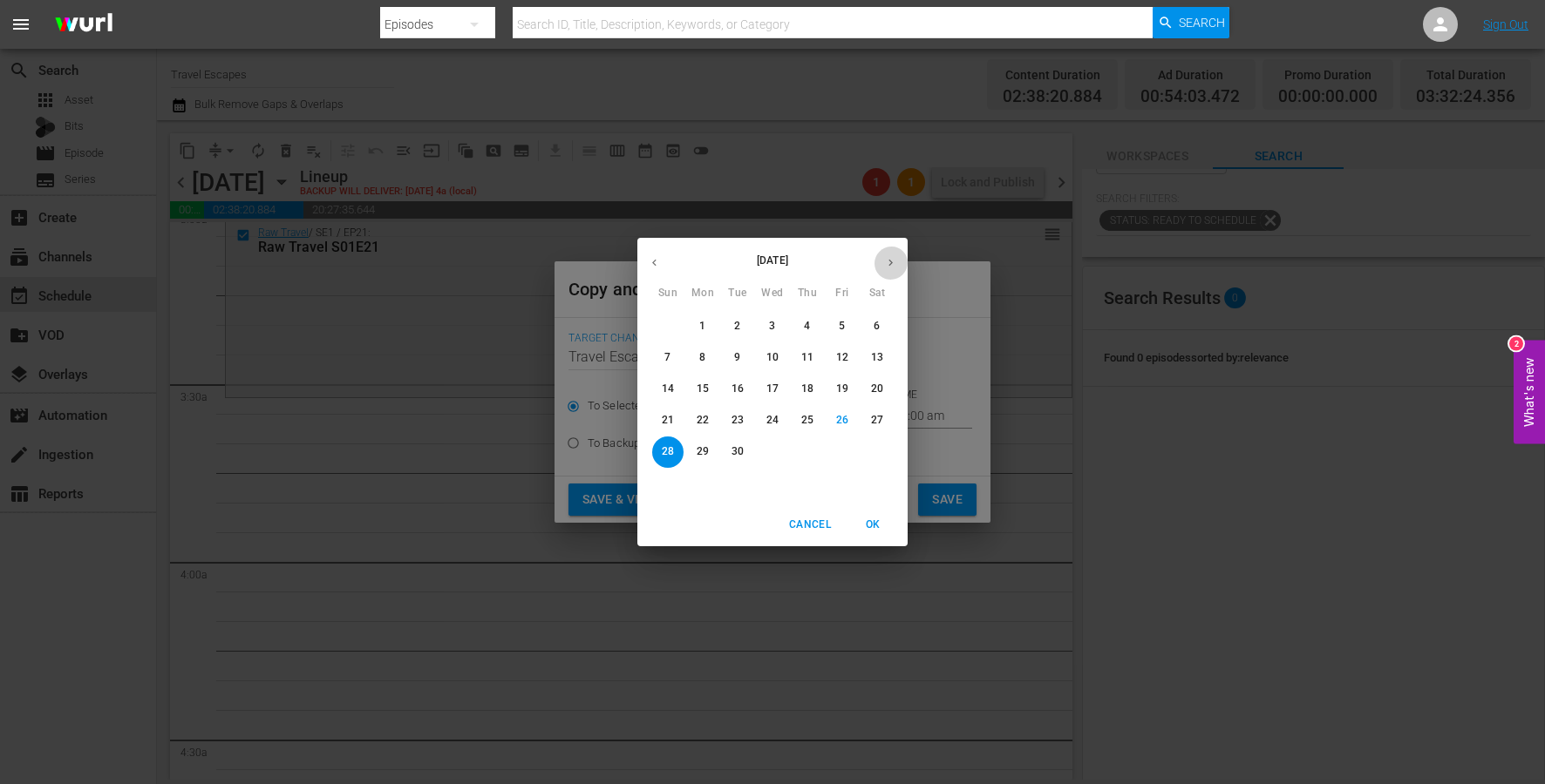
click at [898, 261] on button "button" at bounding box center [890, 262] width 34 height 34
click at [675, 421] on span "19" at bounding box center [668, 420] width 32 height 15
type input "Oct 19th 2025"
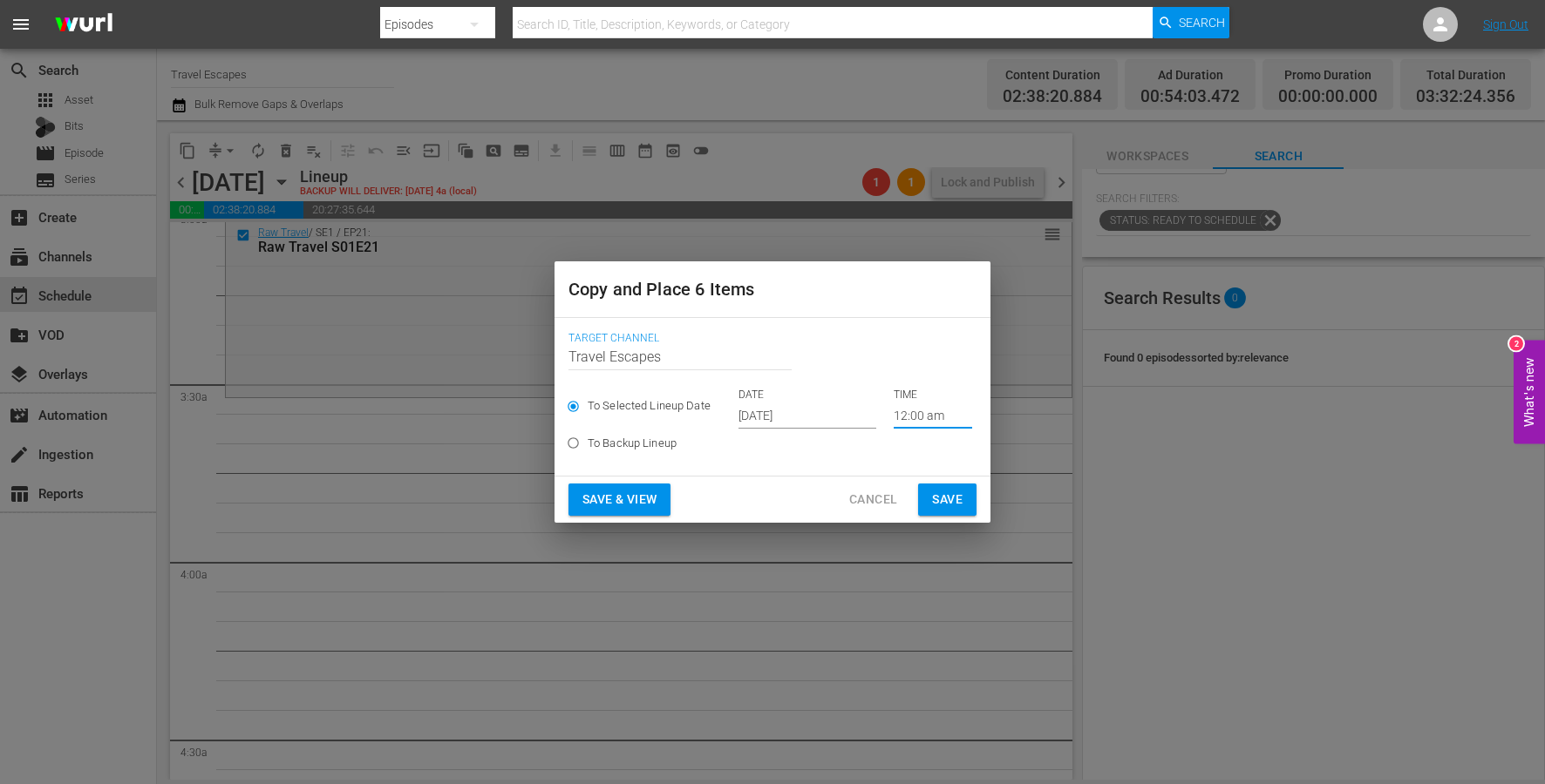
click at [915, 414] on input "12:00 am" at bounding box center [933, 415] width 79 height 27
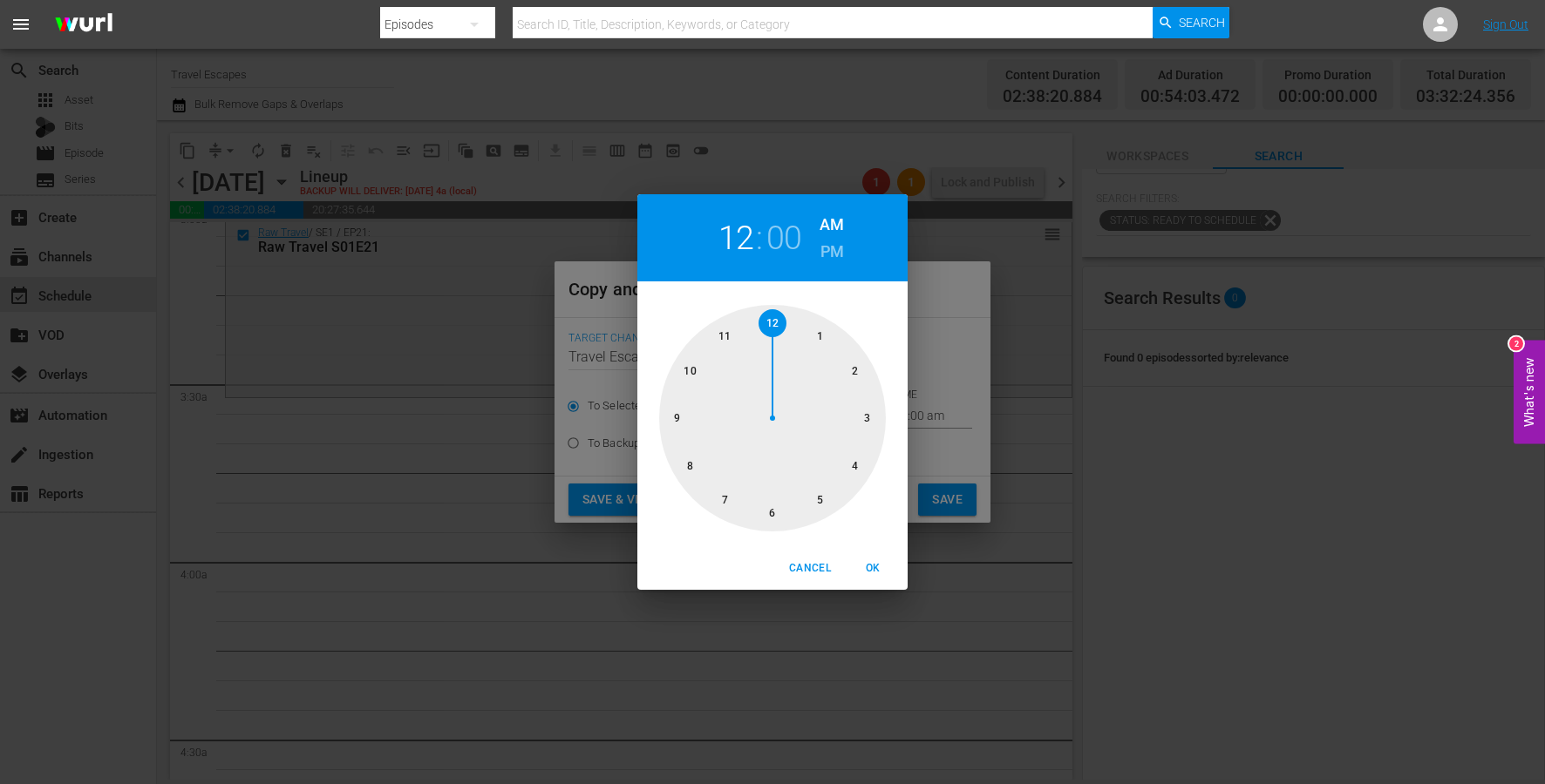
click at [893, 418] on div "1 2 3 4 5 6 7 8 9 10 11 12" at bounding box center [772, 418] width 270 height 227
click at [867, 418] on div at bounding box center [772, 418] width 227 height 227
click at [767, 510] on div at bounding box center [772, 418] width 227 height 227
click at [868, 565] on span "OK" at bounding box center [872, 568] width 41 height 19
type input "03:30 am"
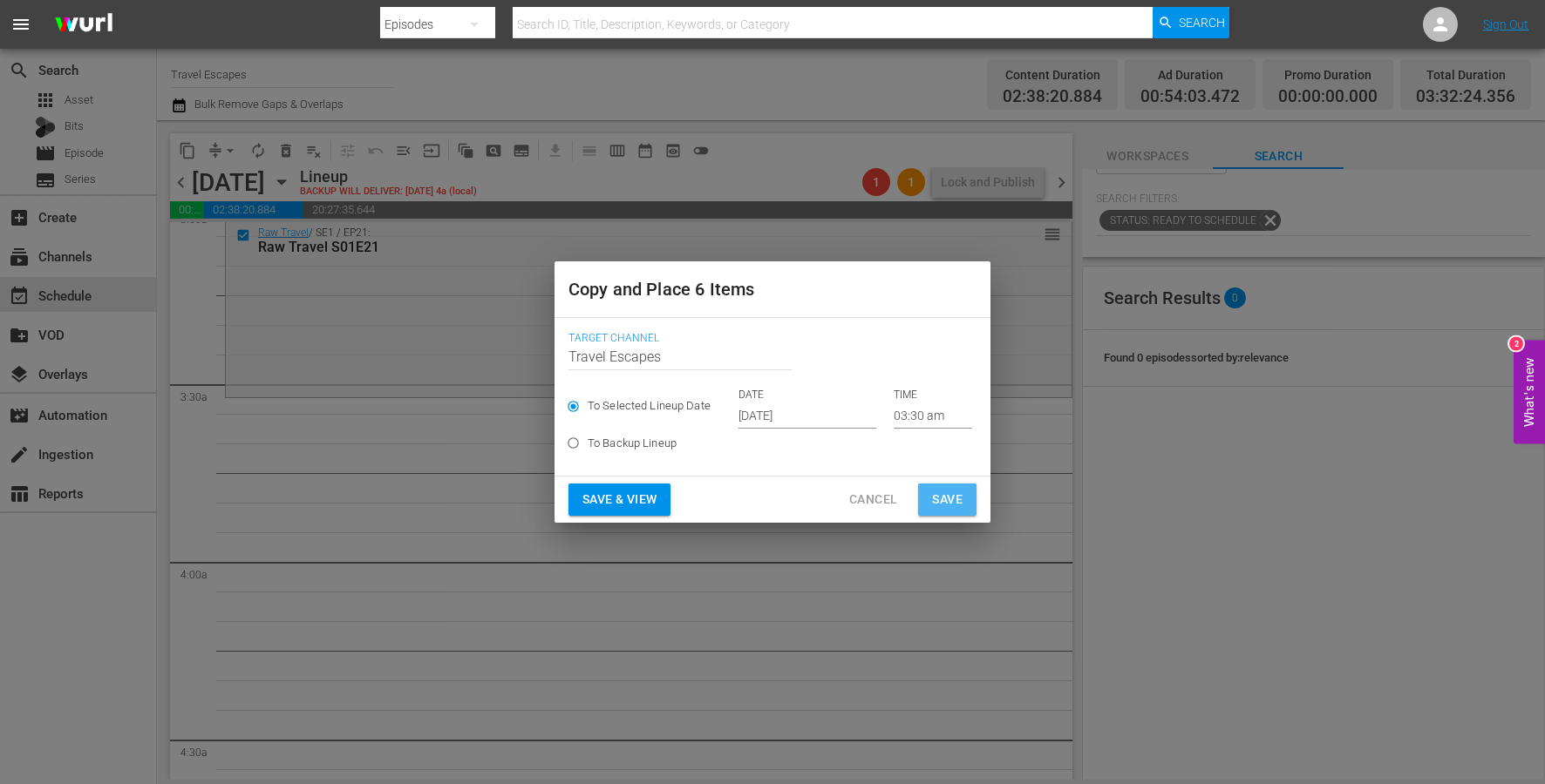
click at [949, 501] on span "Save" at bounding box center [947, 500] width 31 height 22
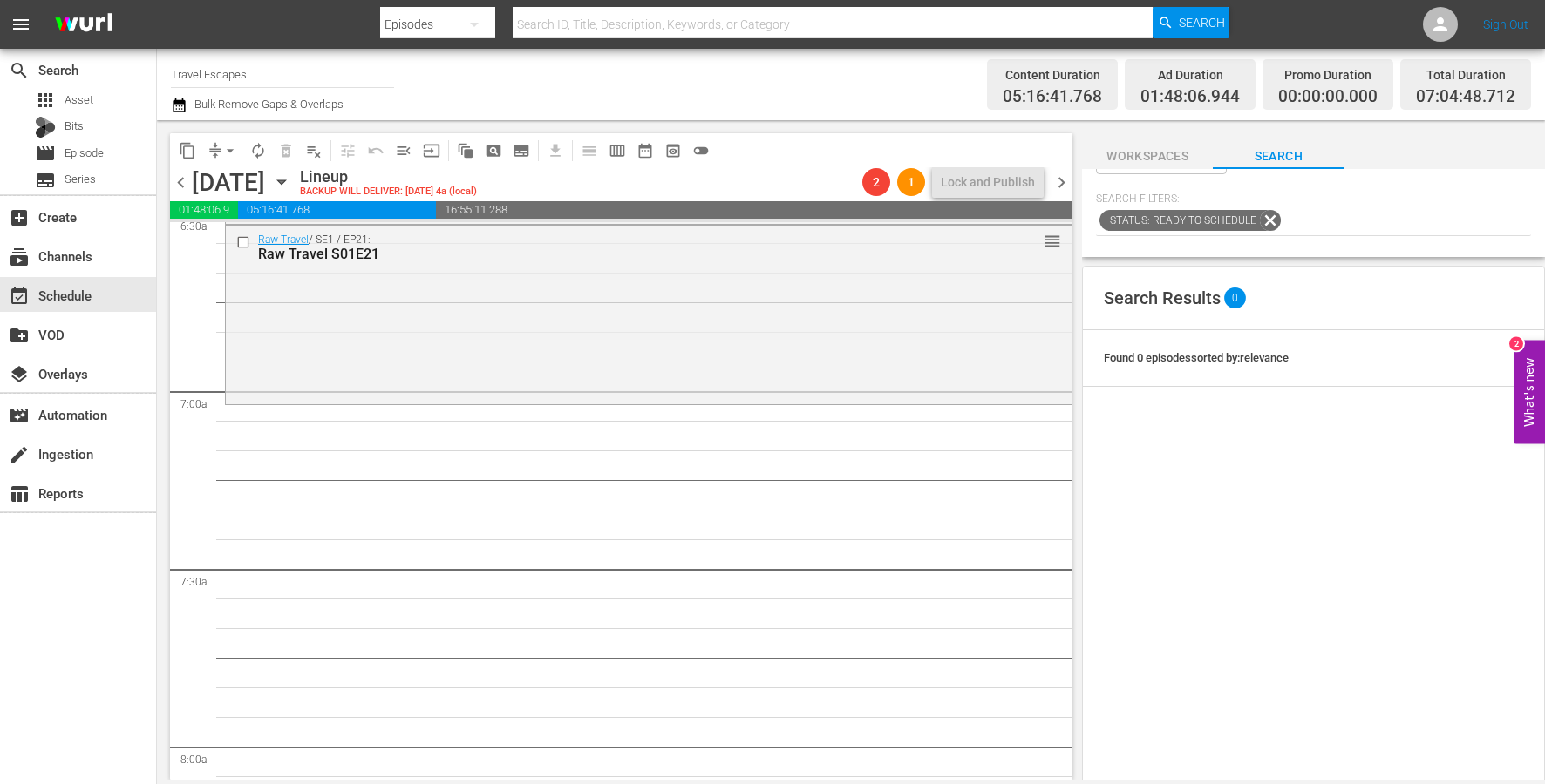
scroll to position [2228, 0]
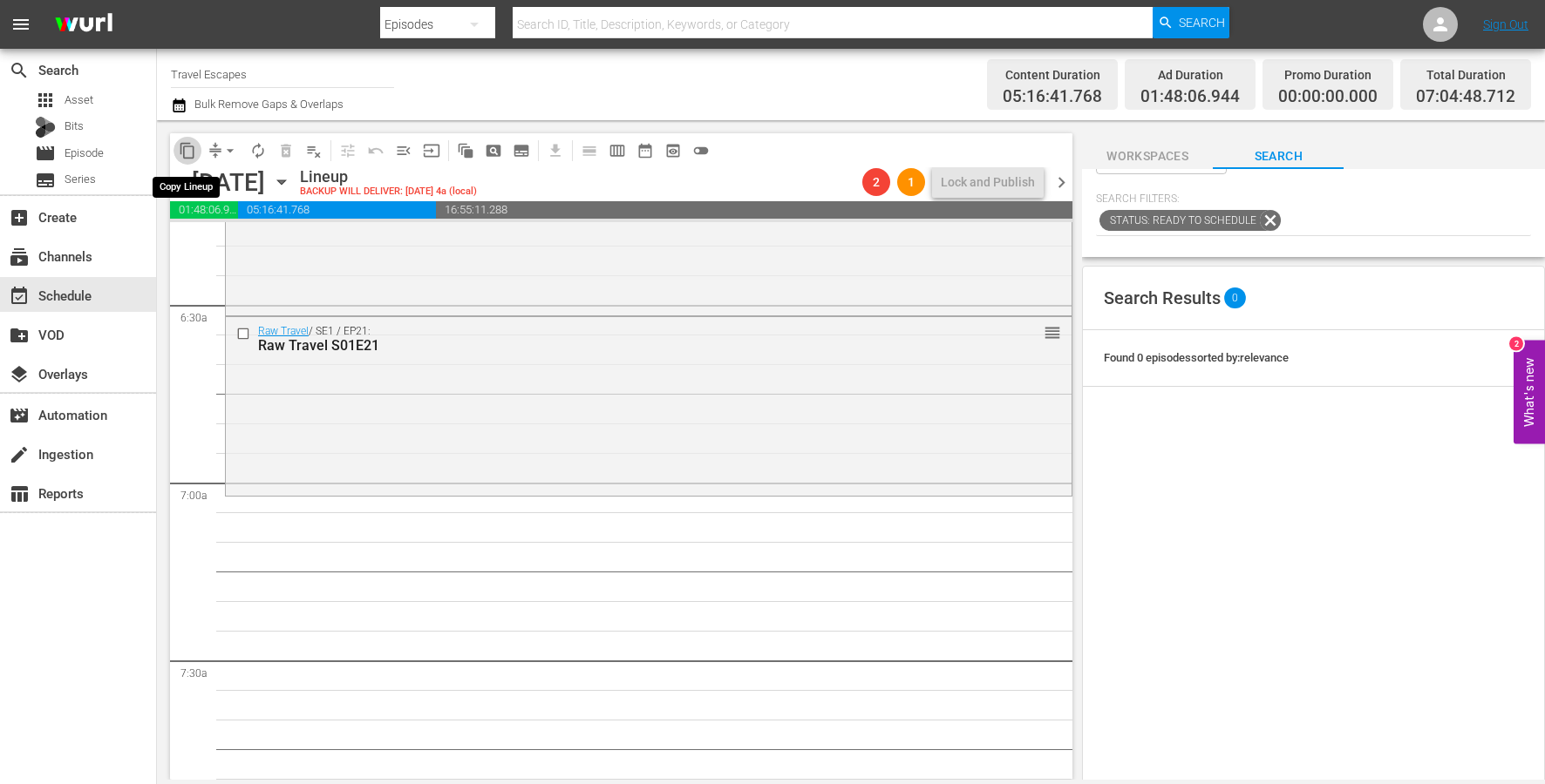
click at [189, 143] on span "content_copy" at bounding box center [187, 151] width 18 height 18
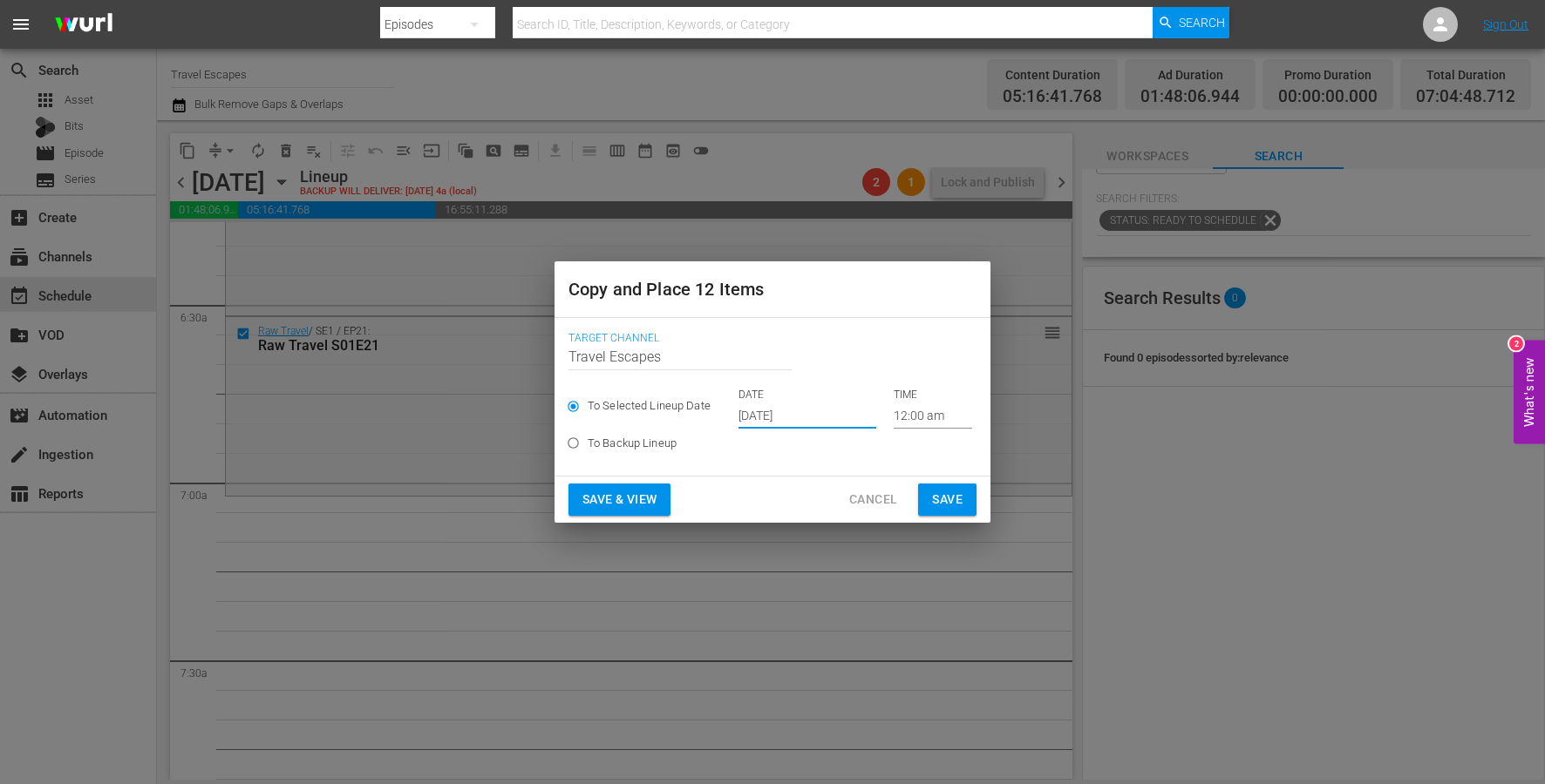
click at [760, 414] on input "[DATE]" at bounding box center [807, 415] width 138 height 27
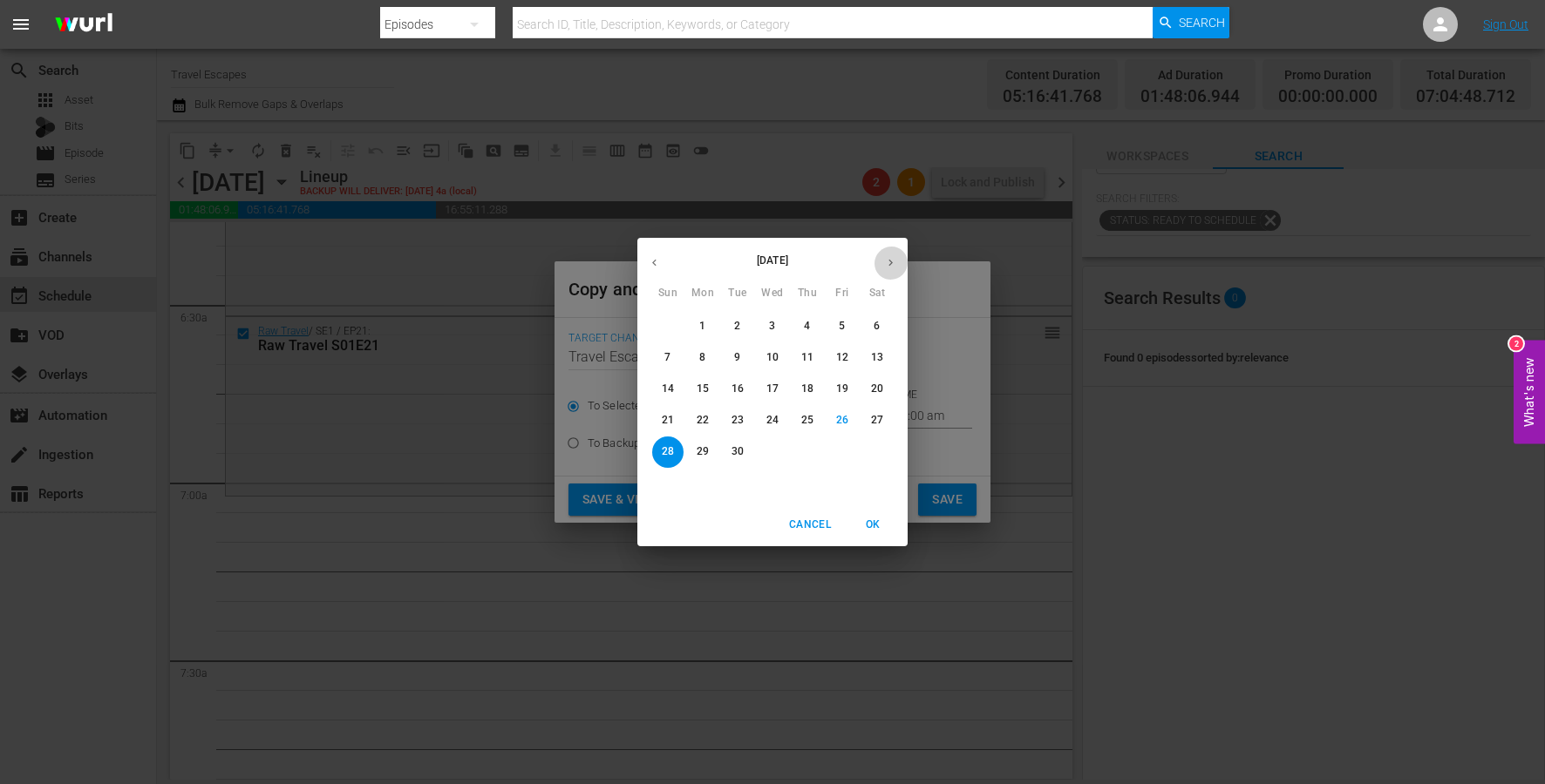
click at [886, 253] on button "button" at bounding box center [890, 262] width 34 height 34
click at [669, 423] on p "19" at bounding box center [668, 420] width 12 height 15
type input "Oct 19th 2025"
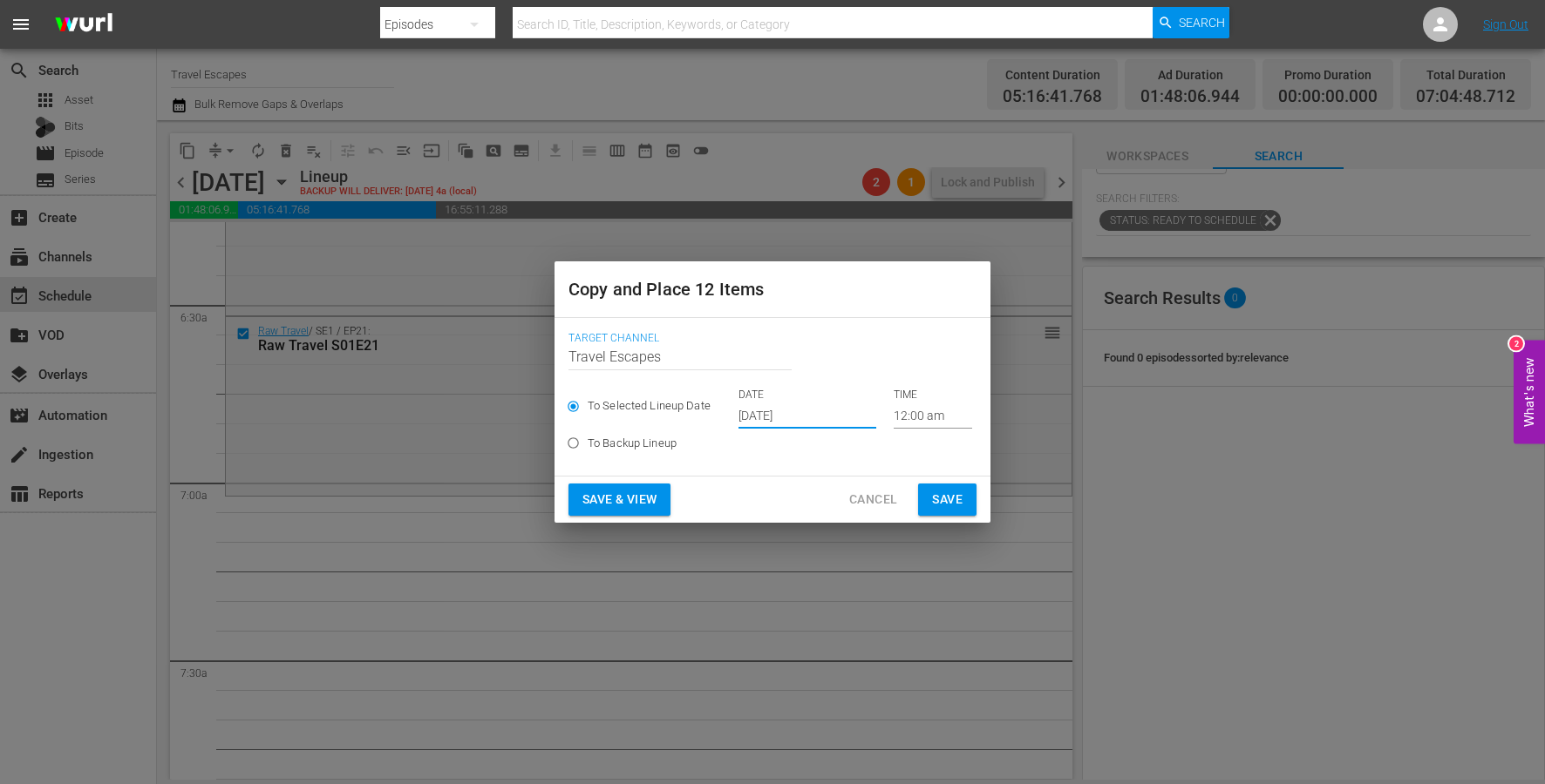
click at [909, 419] on input "12:00 am" at bounding box center [933, 415] width 79 height 27
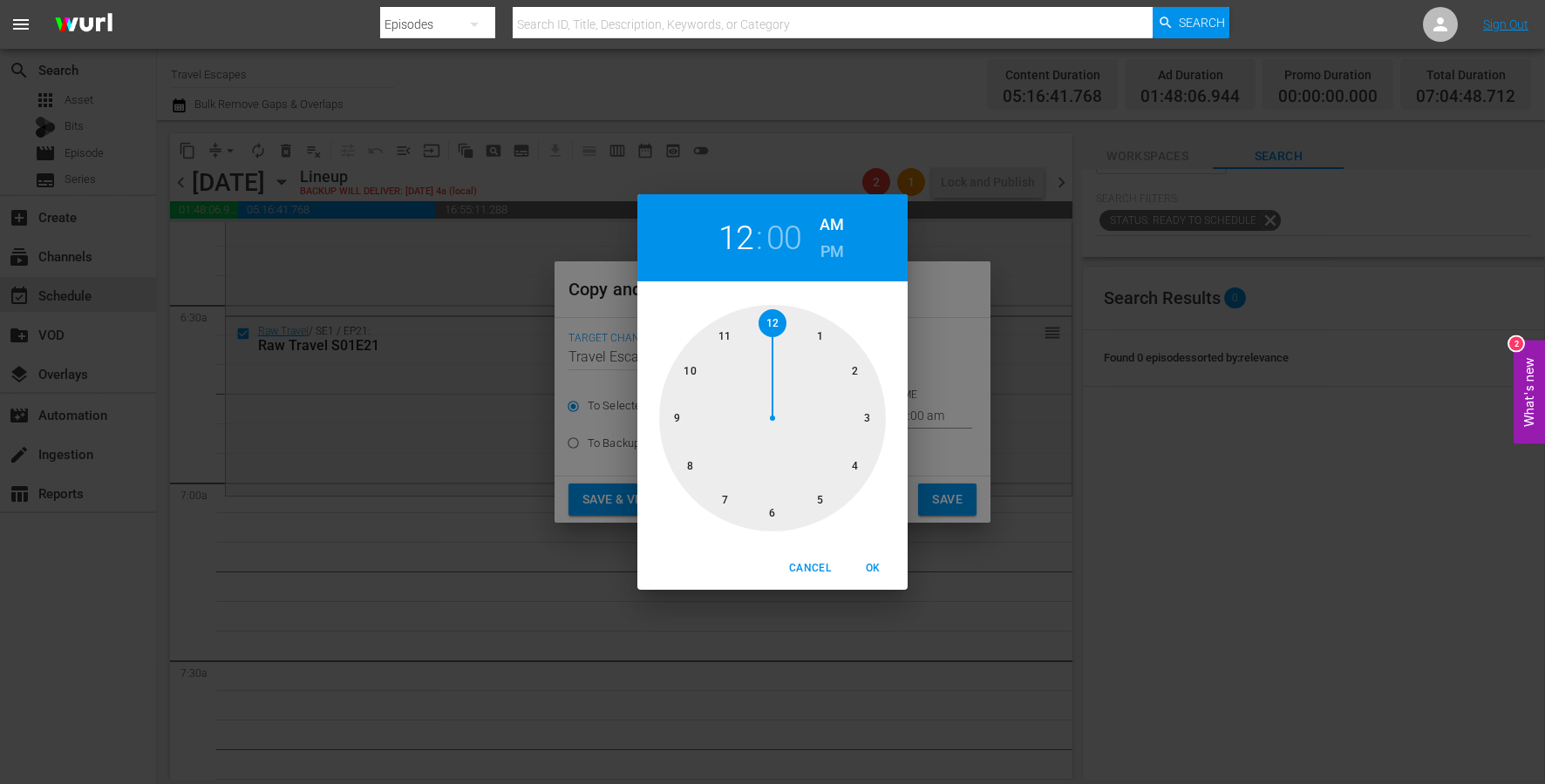
click at [722, 491] on div at bounding box center [772, 418] width 227 height 227
click at [875, 568] on span "OK" at bounding box center [872, 568] width 41 height 19
type input "07:00 am"
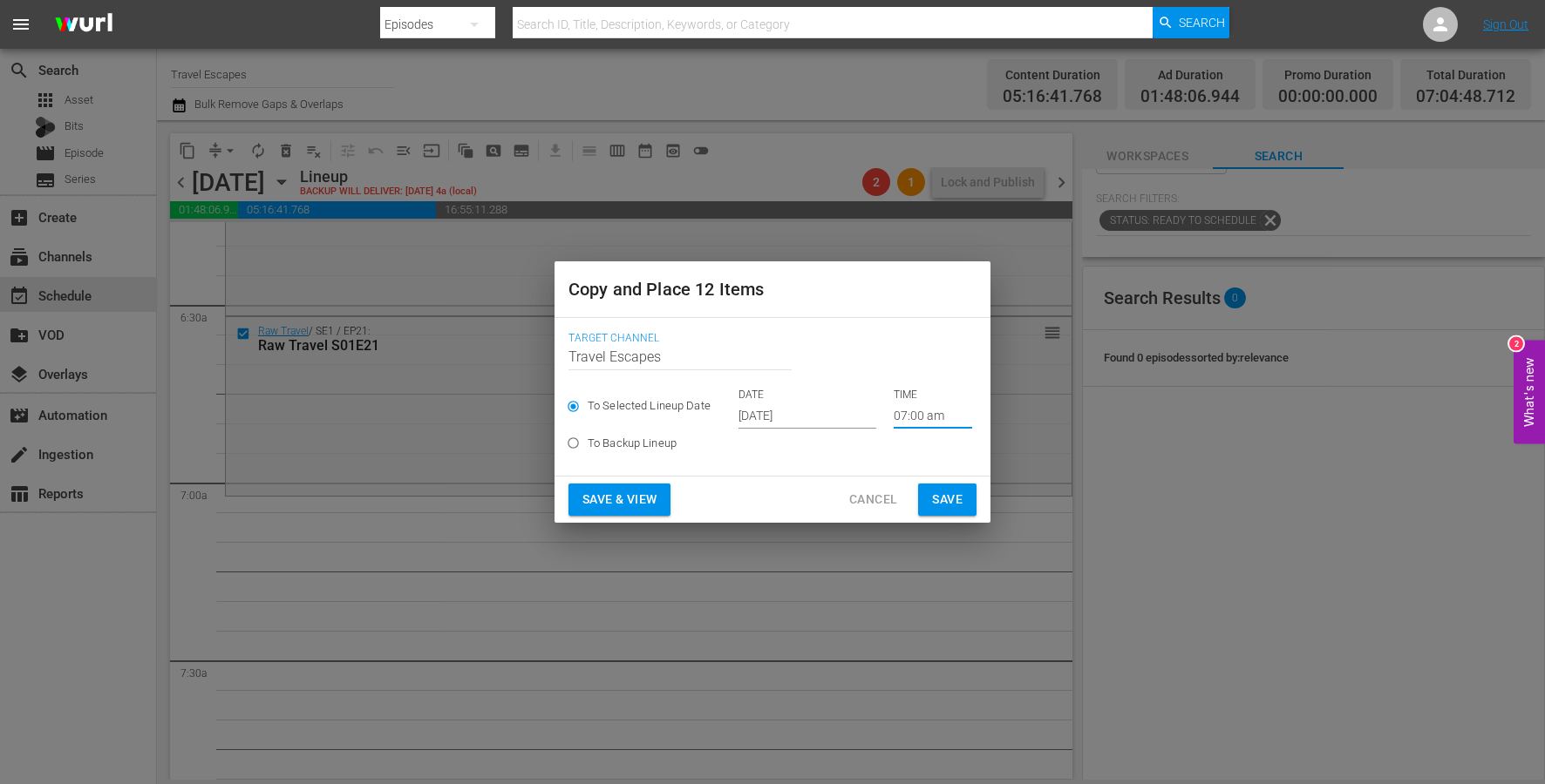
click at [947, 496] on span "Save" at bounding box center [947, 500] width 31 height 22
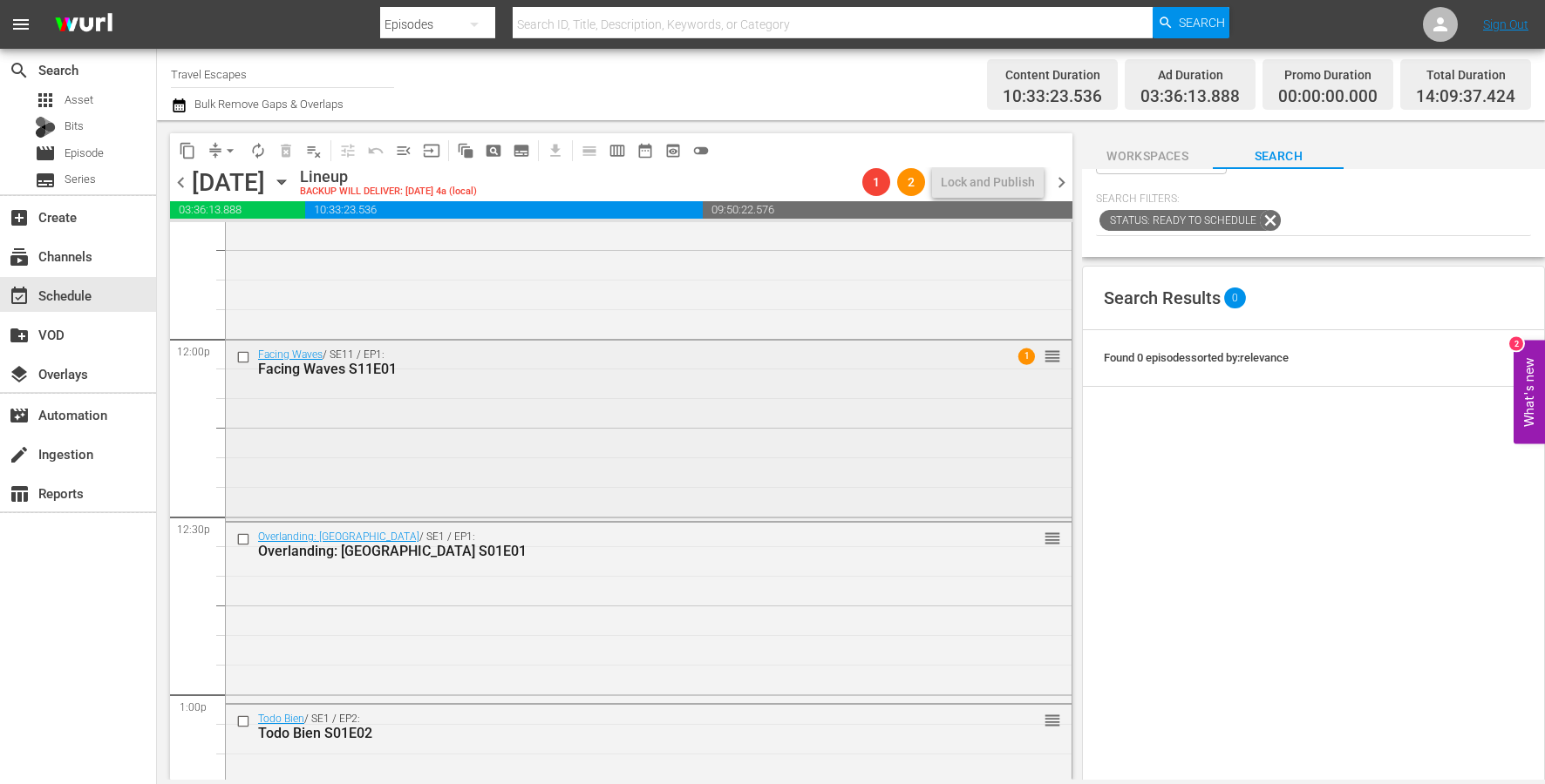
scroll to position [4191, 0]
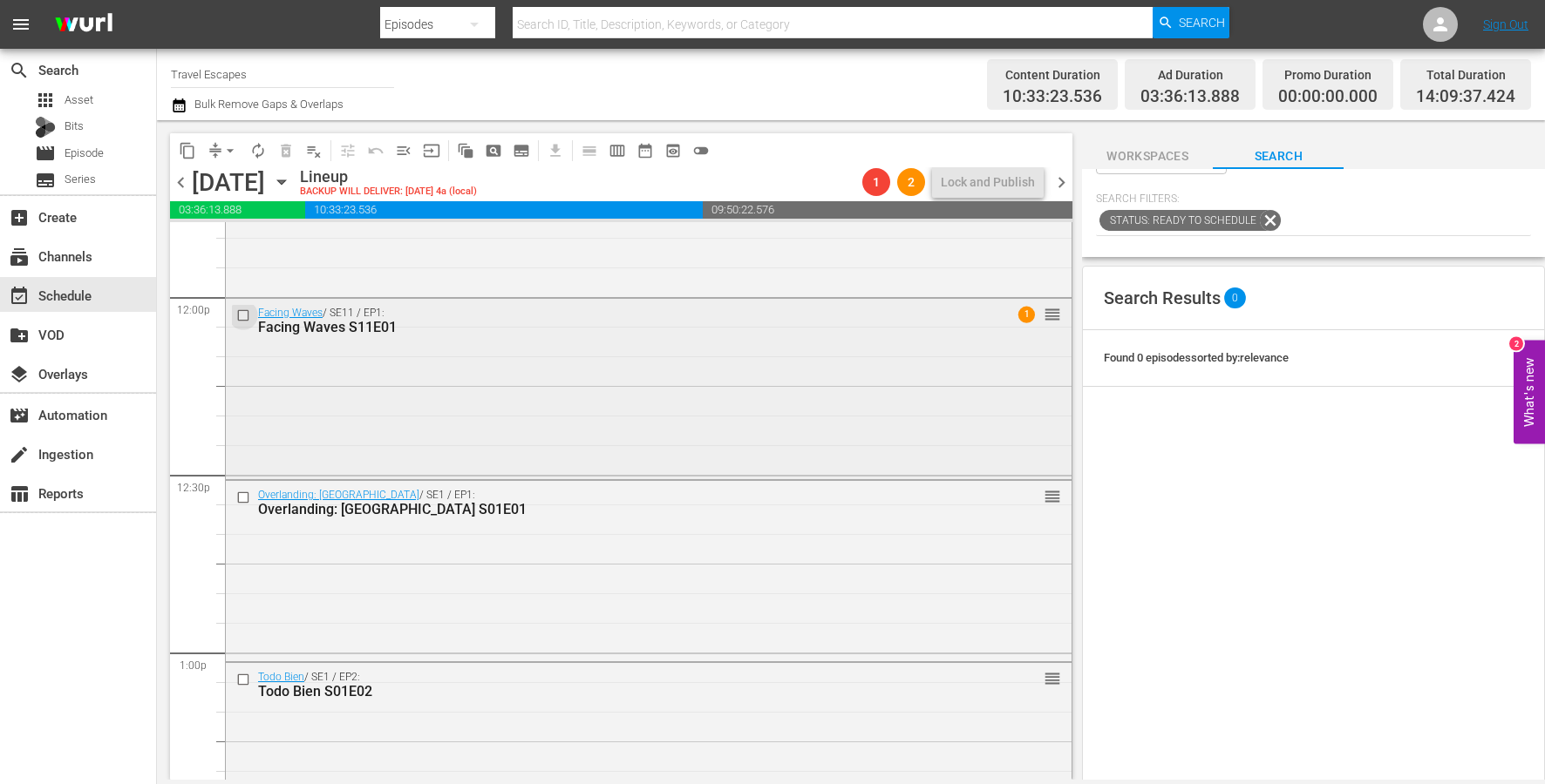
click at [244, 319] on input "checkbox" at bounding box center [245, 315] width 19 height 15
click at [241, 496] on input "checkbox" at bounding box center [245, 497] width 19 height 15
click at [244, 683] on input "checkbox" at bounding box center [245, 678] width 19 height 15
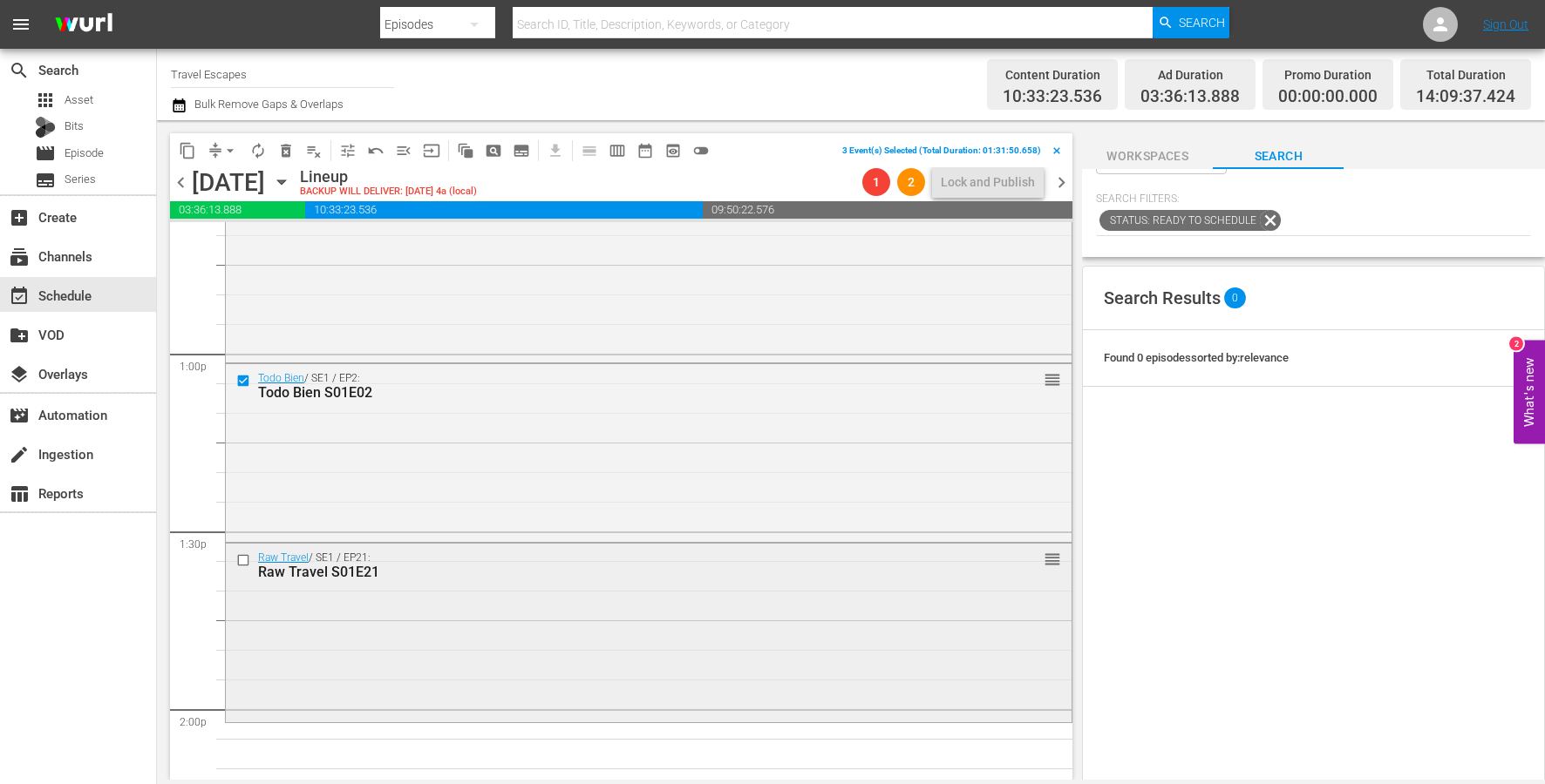
scroll to position [4573, 0]
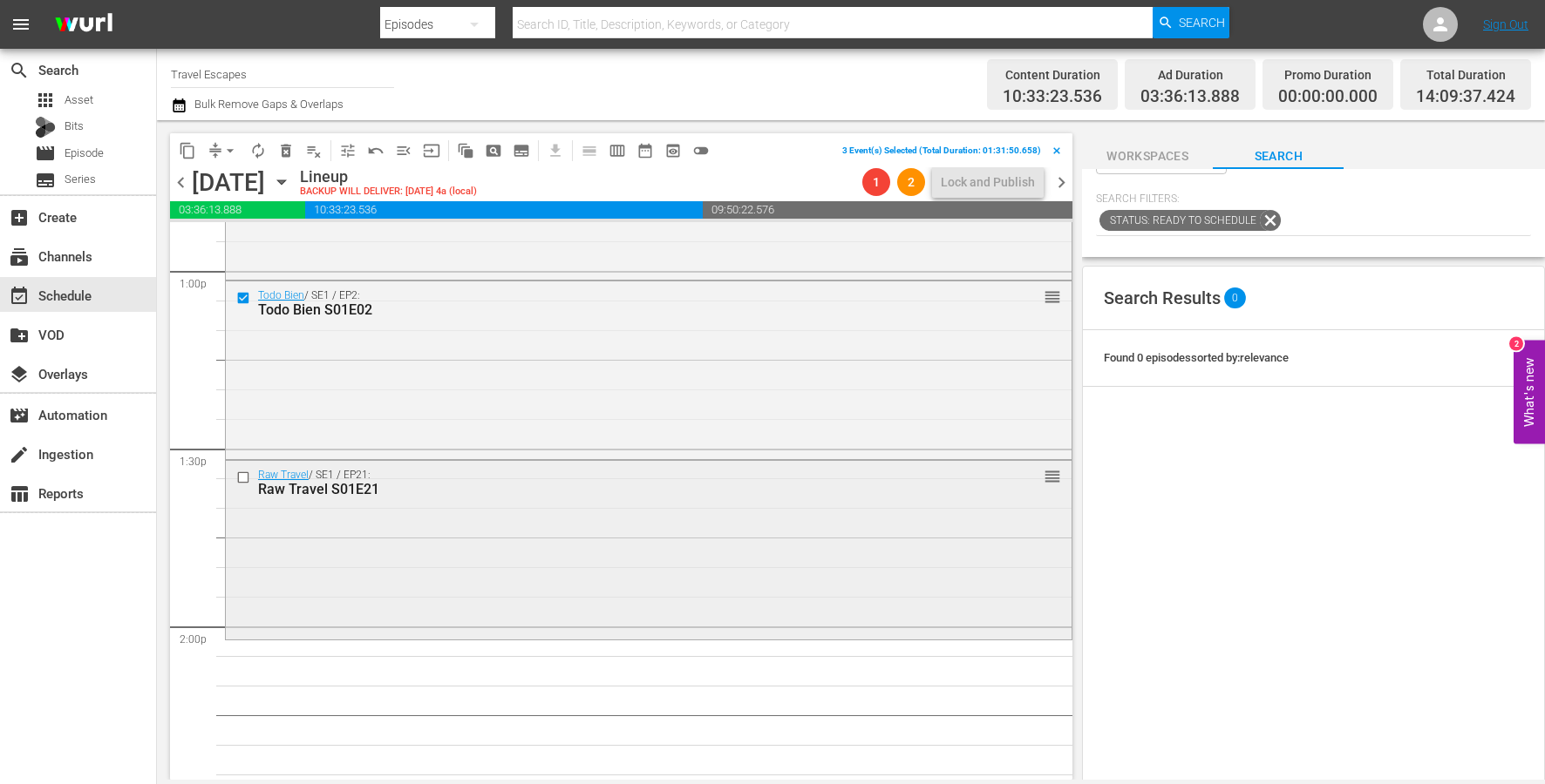
click at [244, 477] on input "checkbox" at bounding box center [245, 477] width 19 height 15
click at [283, 150] on span "delete_forever_outlined" at bounding box center [286, 151] width 18 height 18
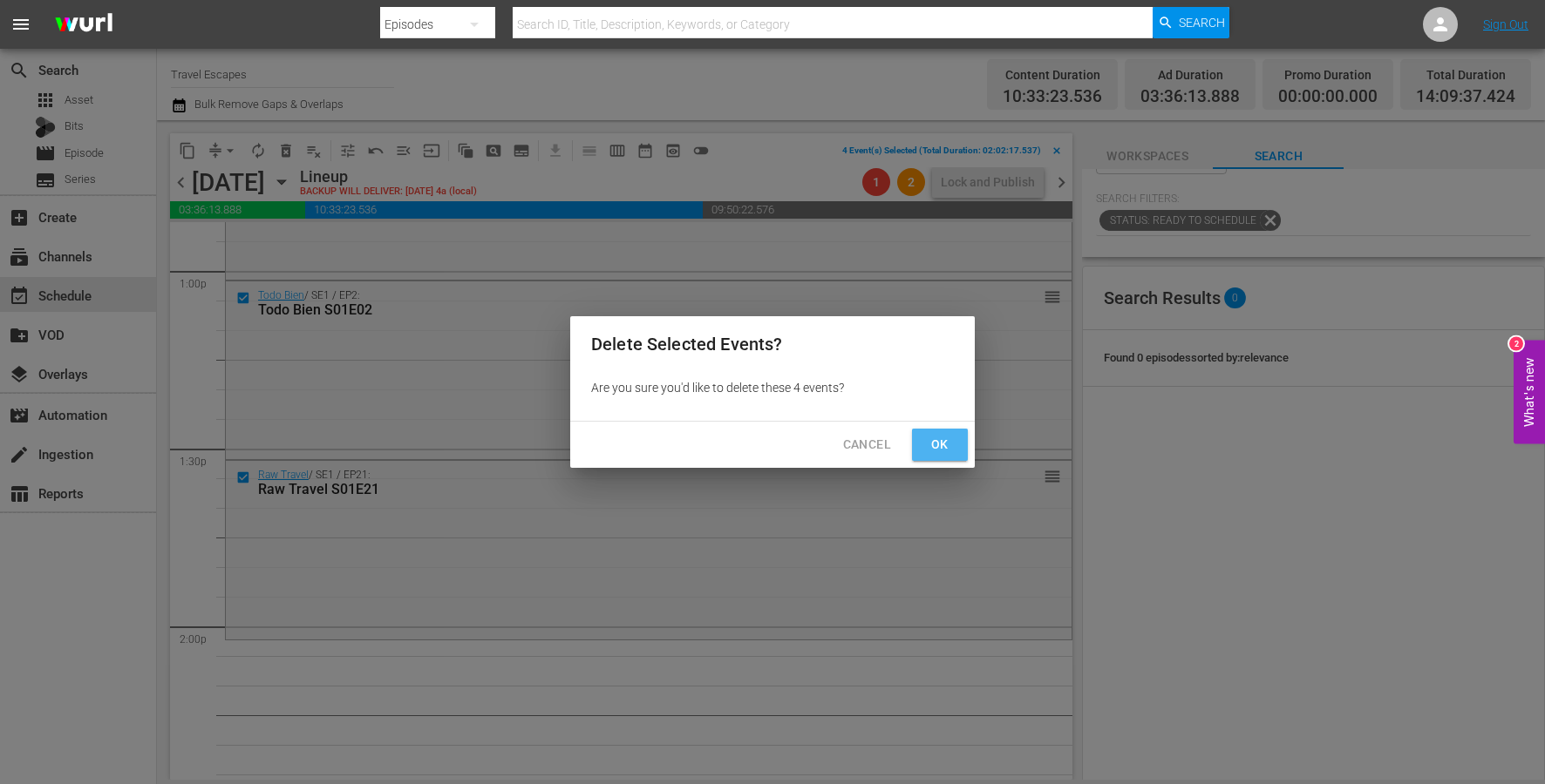
click at [927, 440] on span "Ok" at bounding box center [939, 445] width 28 height 22
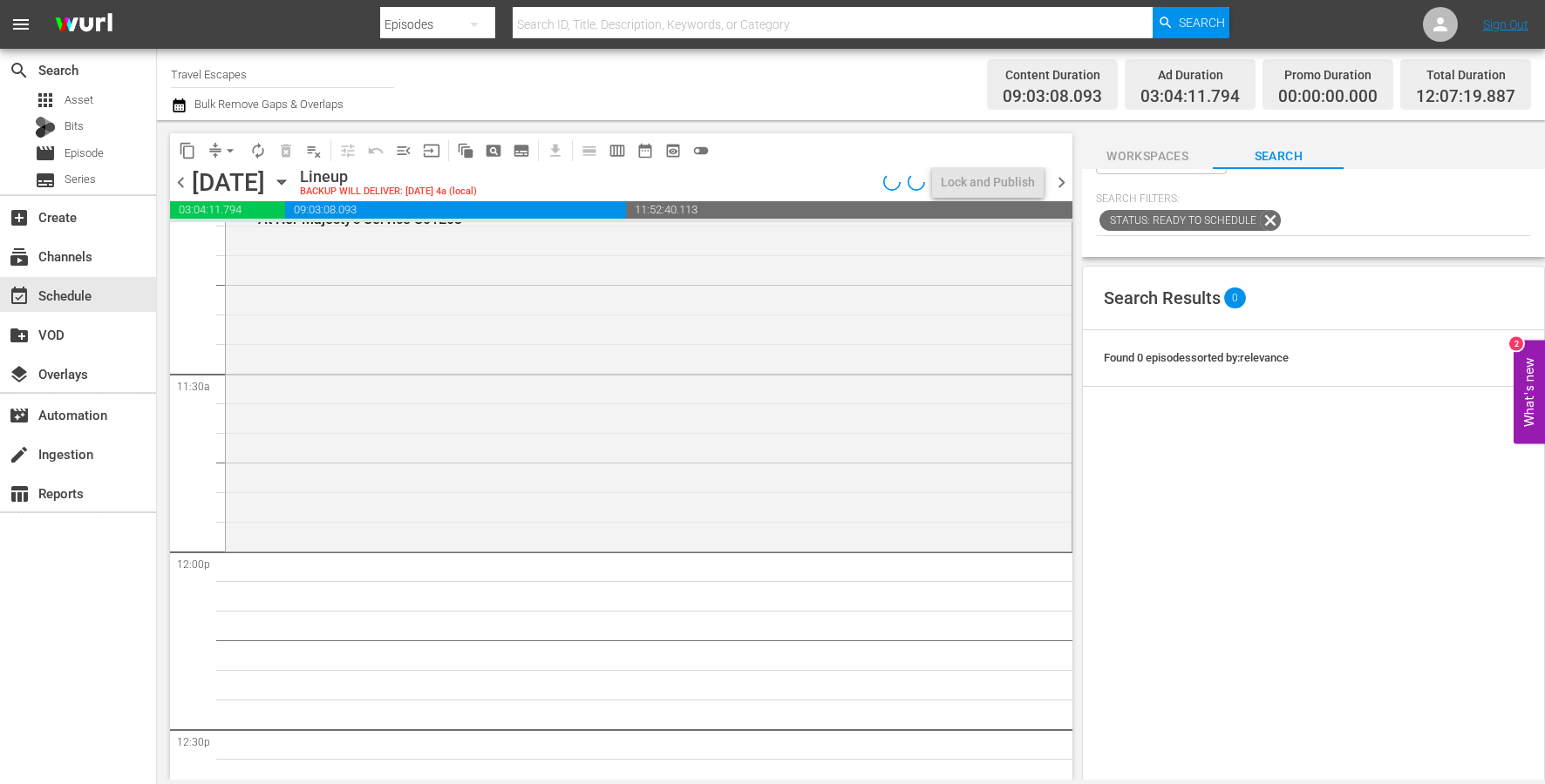
scroll to position [0, 0]
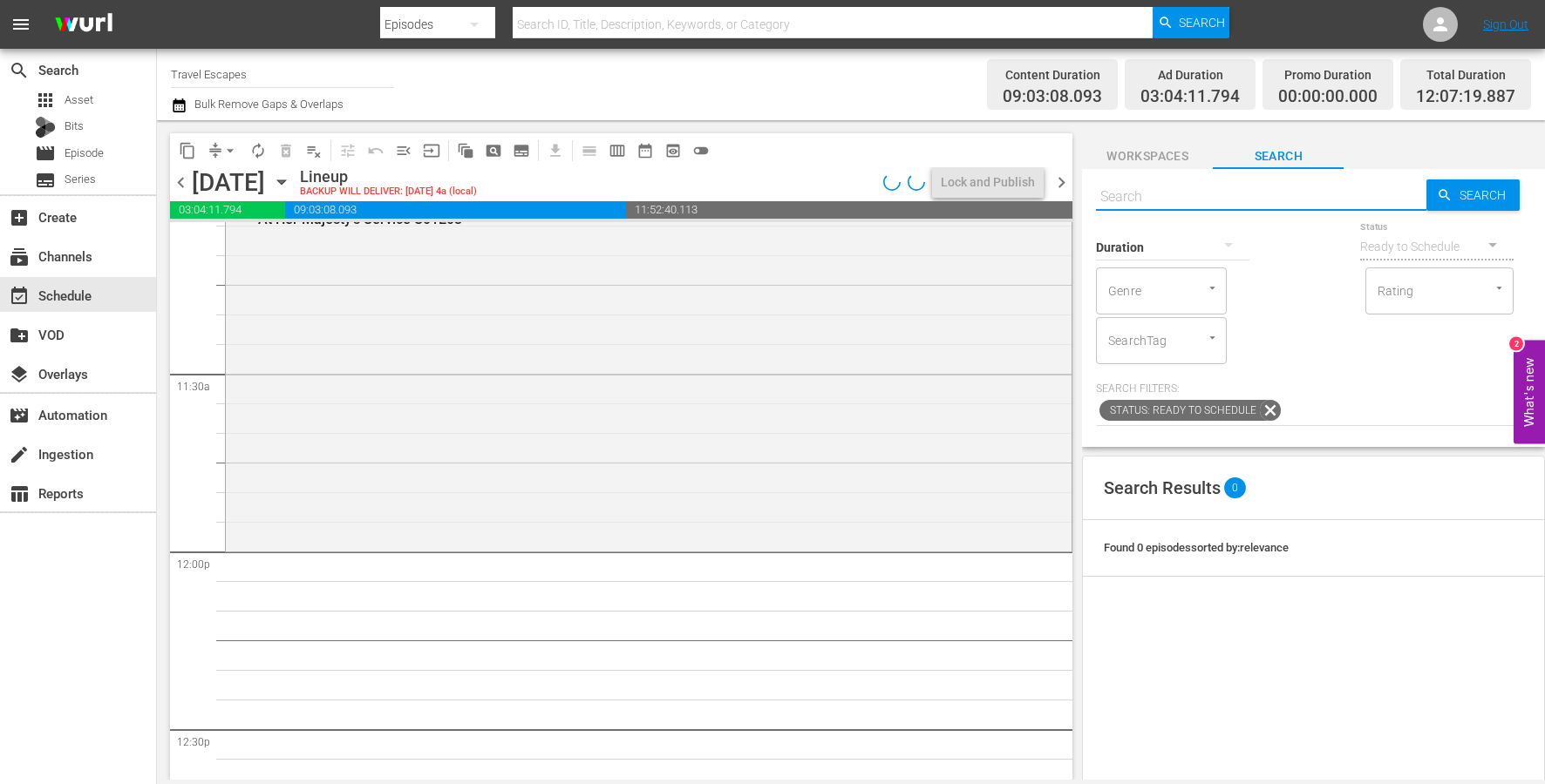
click at [1236, 202] on input "text" at bounding box center [1261, 196] width 331 height 41
paste input "Road Trip Masters: S04E01"
type input "Road Trip Masters: S04E01"
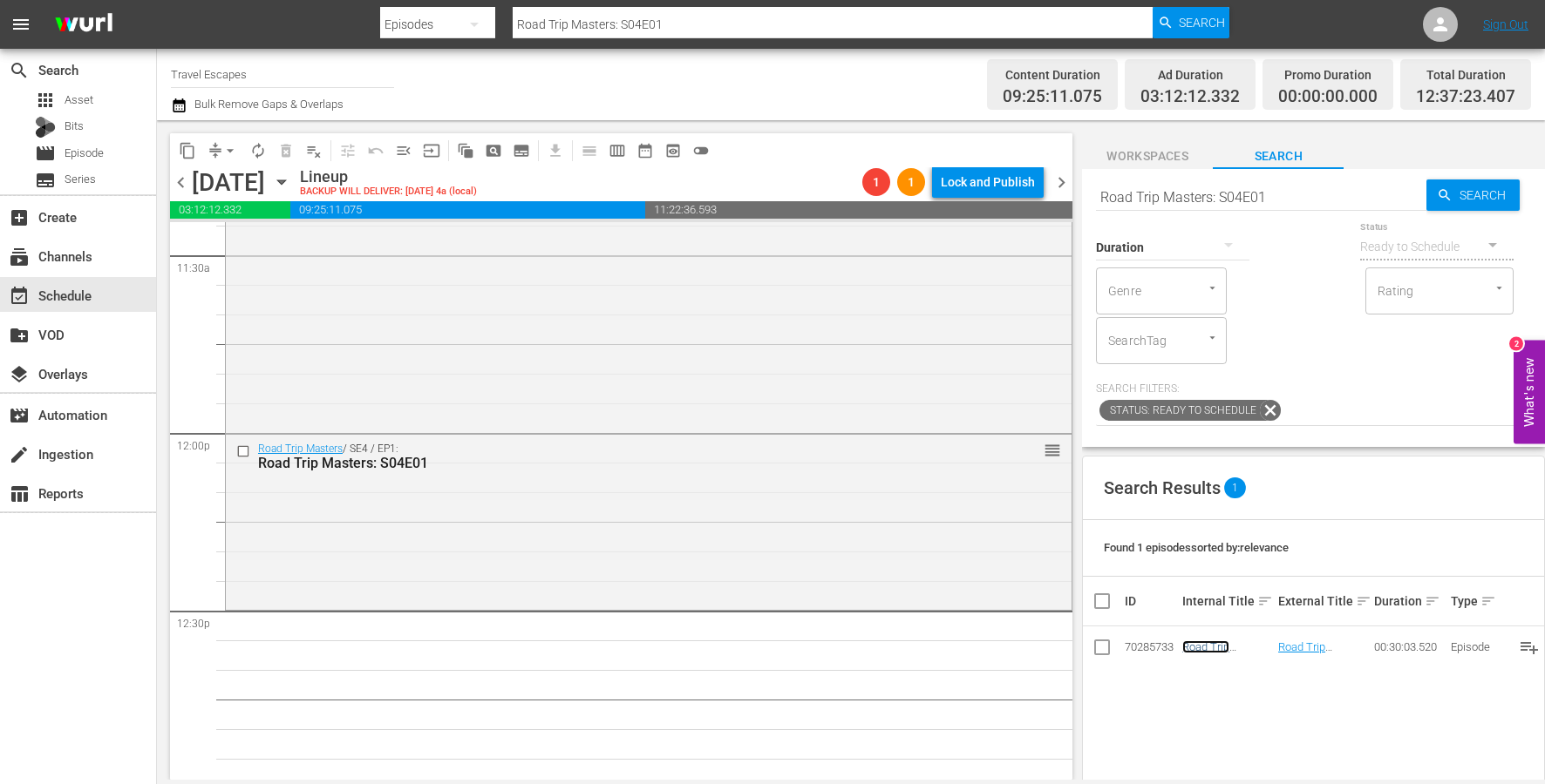
scroll to position [4076, 0]
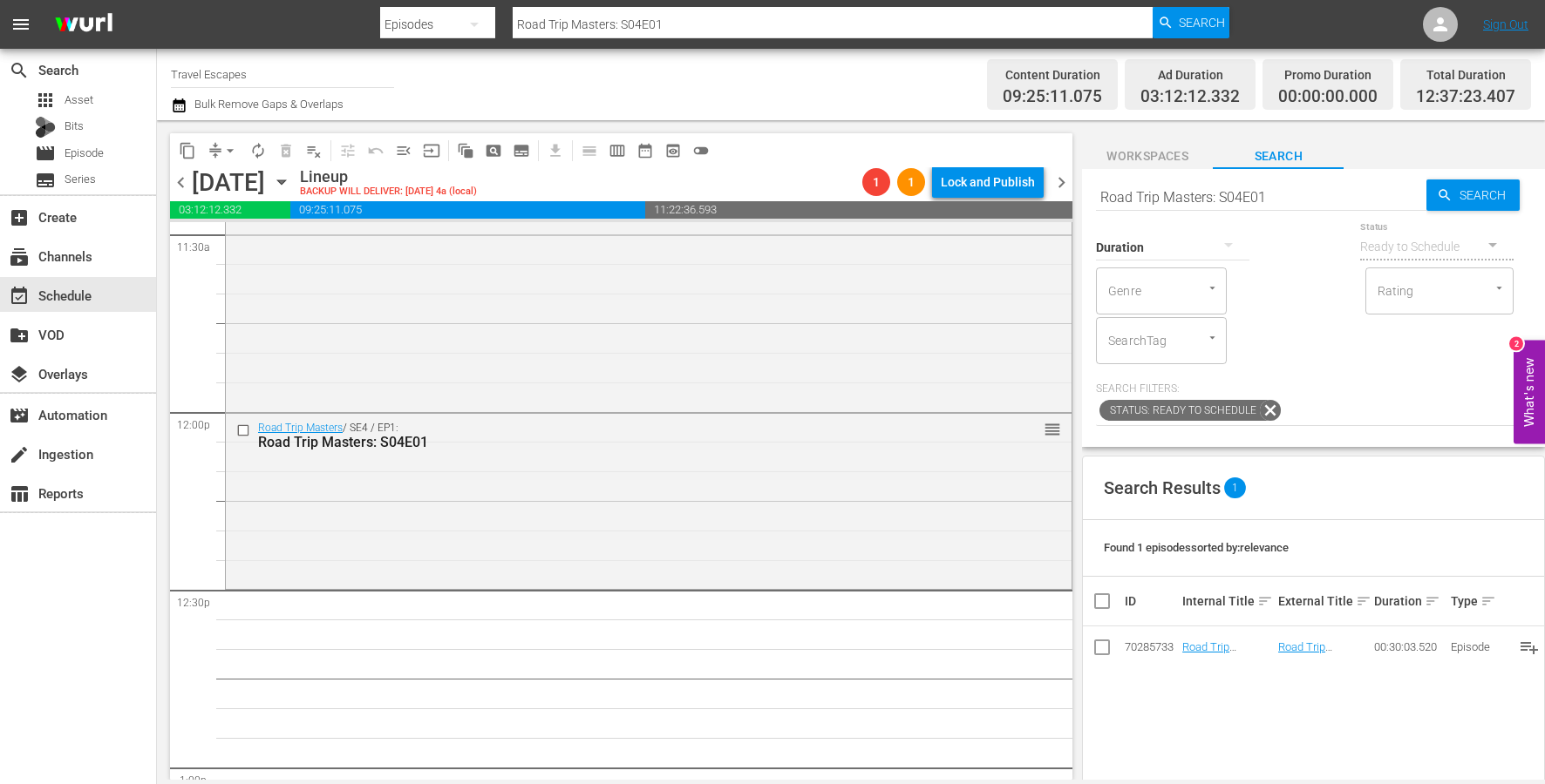
drag, startPoint x: 1189, startPoint y: 651, endPoint x: 557, endPoint y: 16, distance: 895.9
click at [1221, 190] on input "Road Trip Masters: S04E01" at bounding box center [1261, 196] width 331 height 41
paste input "2"
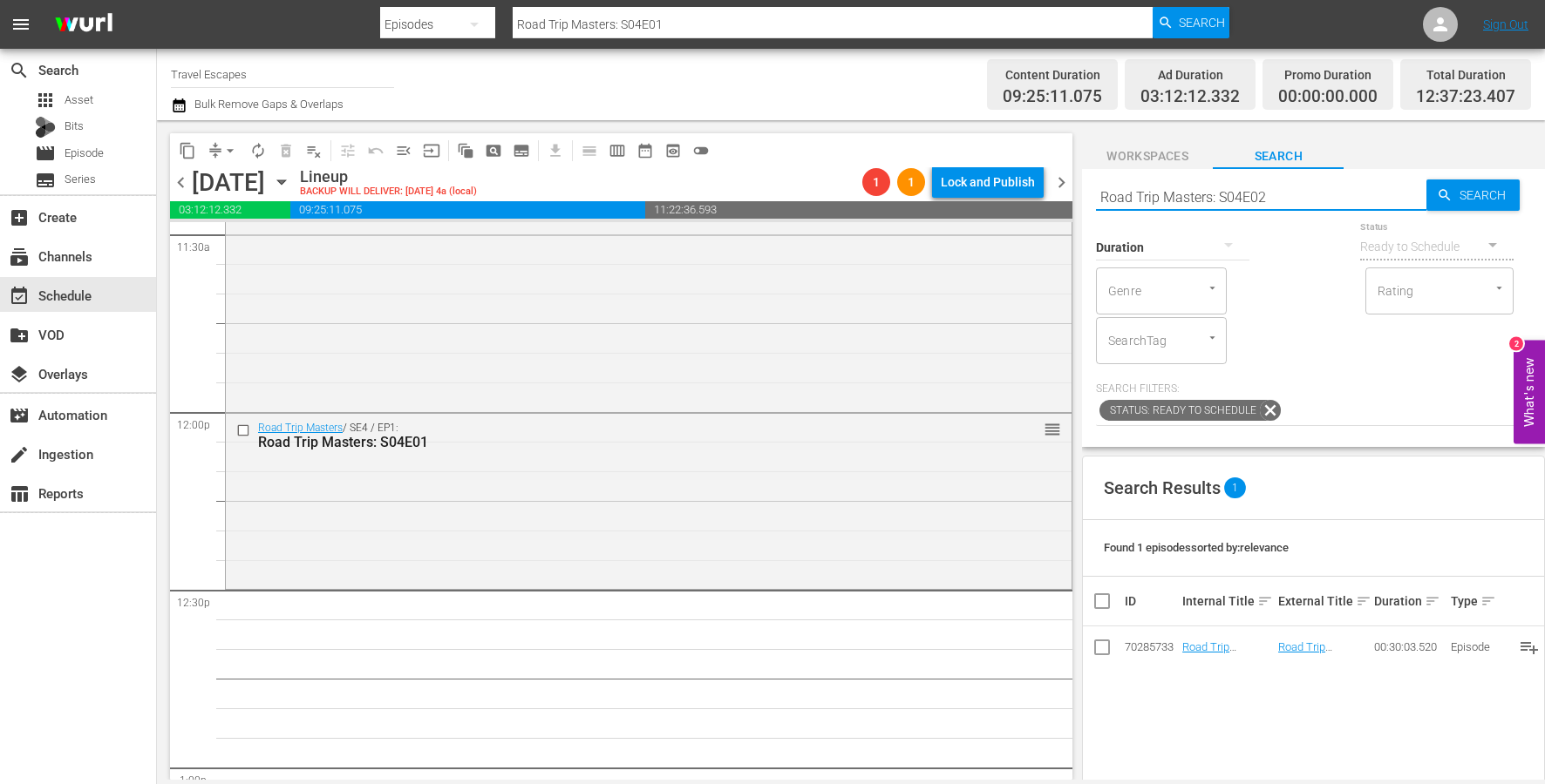
type input "Road Trip Masters: S04E02"
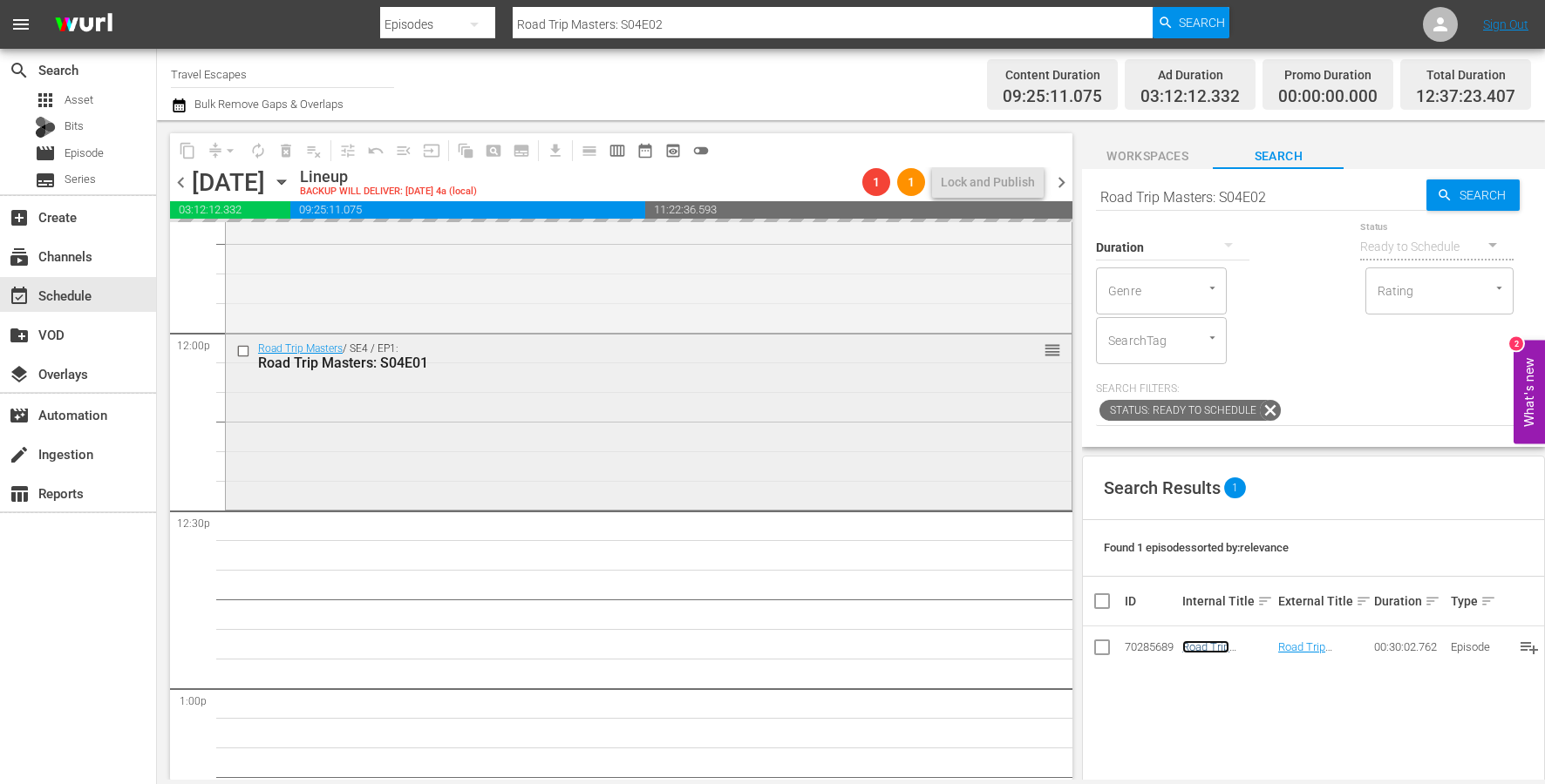
scroll to position [4169, 0]
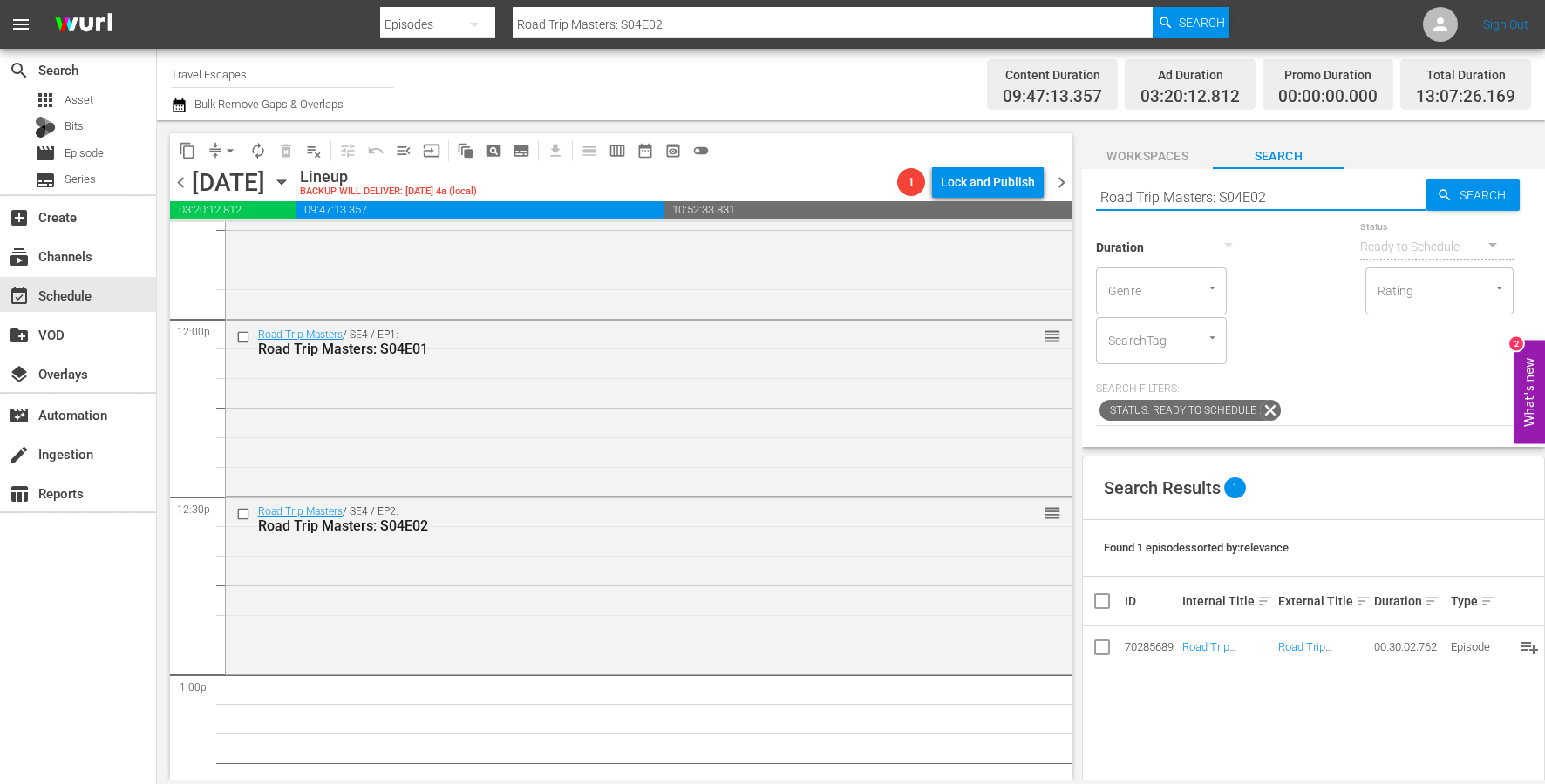
click at [1279, 204] on input "Road Trip Masters: S04E02" at bounding box center [1261, 196] width 331 height 41
type input "Road Trip Masters: S04E03"
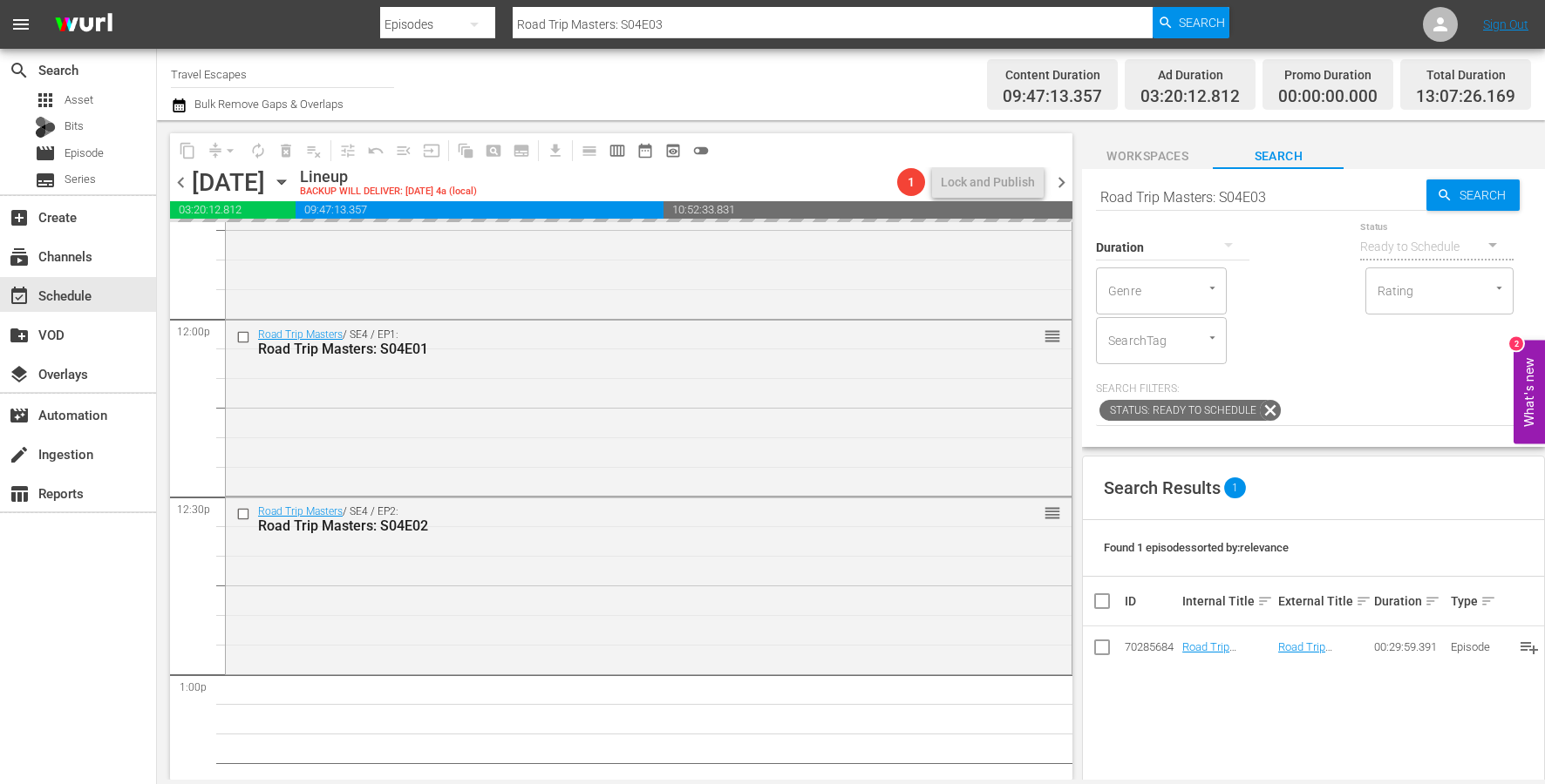
drag, startPoint x: 1201, startPoint y: 646, endPoint x: 784, endPoint y: 13, distance: 758.0
